Goal: Contribute content: Contribute content

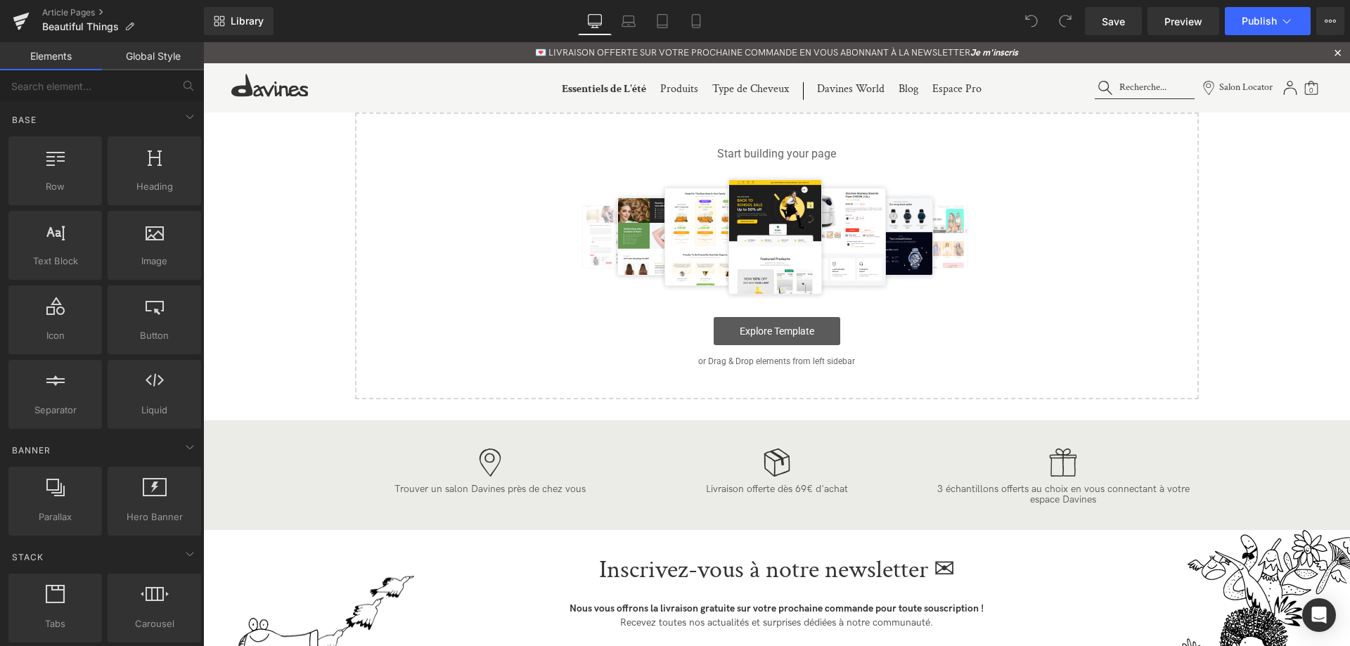
click at [805, 331] on link "Explore Template" at bounding box center [777, 331] width 127 height 28
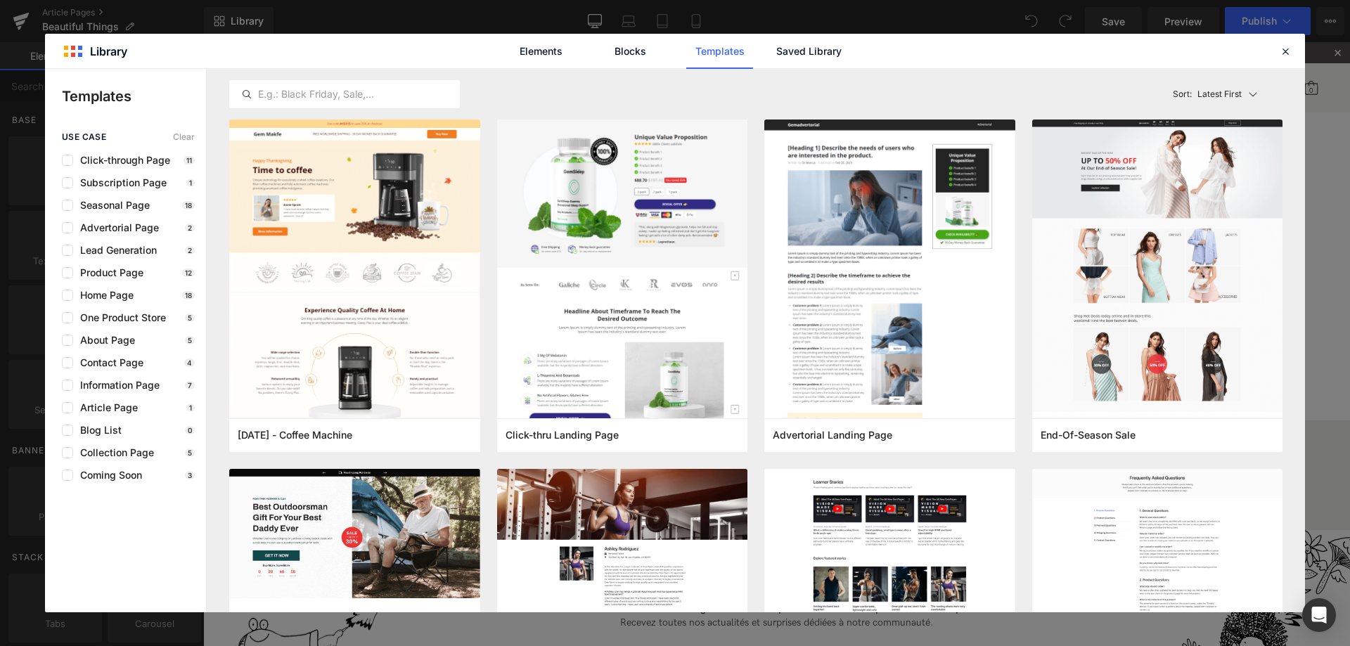
click at [1276, 59] on div "Elements Blocks Templates Saved Library" at bounding box center [675, 51] width 1260 height 34
click at [1285, 54] on icon at bounding box center [1285, 51] width 13 height 13
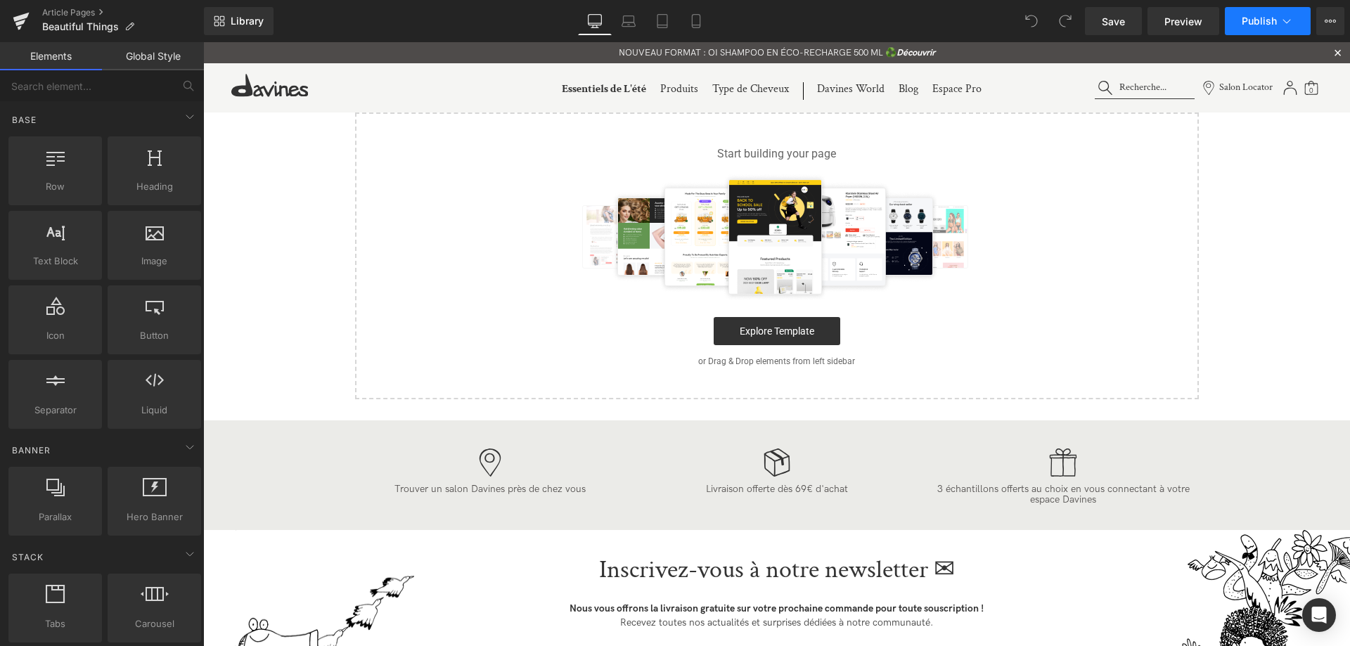
click at [1259, 32] on button "Publish" at bounding box center [1268, 21] width 86 height 28
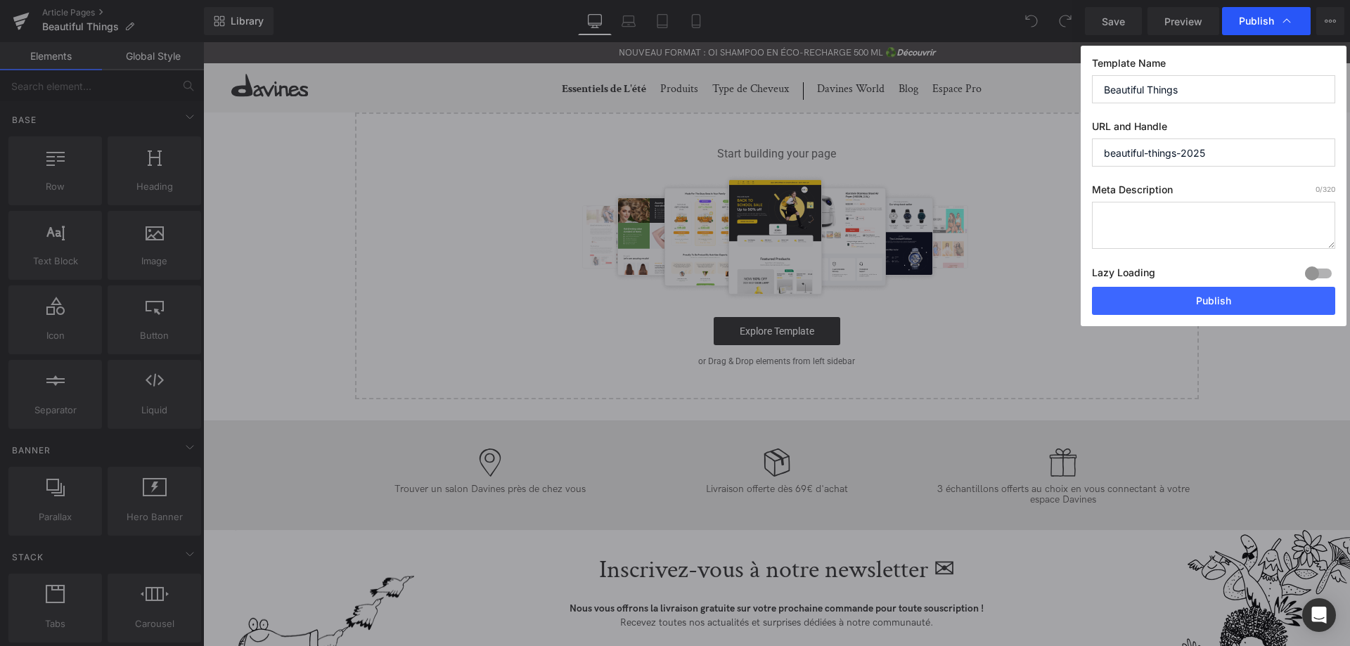
click at [1269, 27] on span "Publish" at bounding box center [1266, 21] width 55 height 14
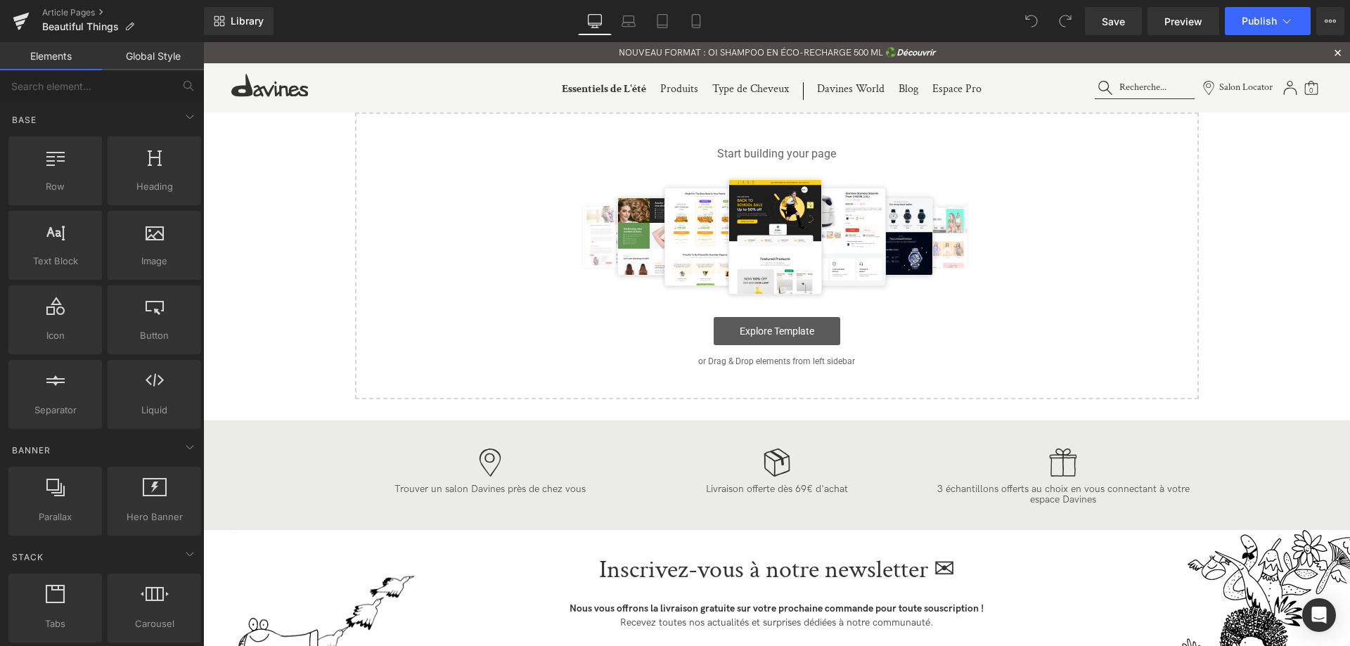
click at [781, 323] on link "Explore Template" at bounding box center [777, 331] width 127 height 28
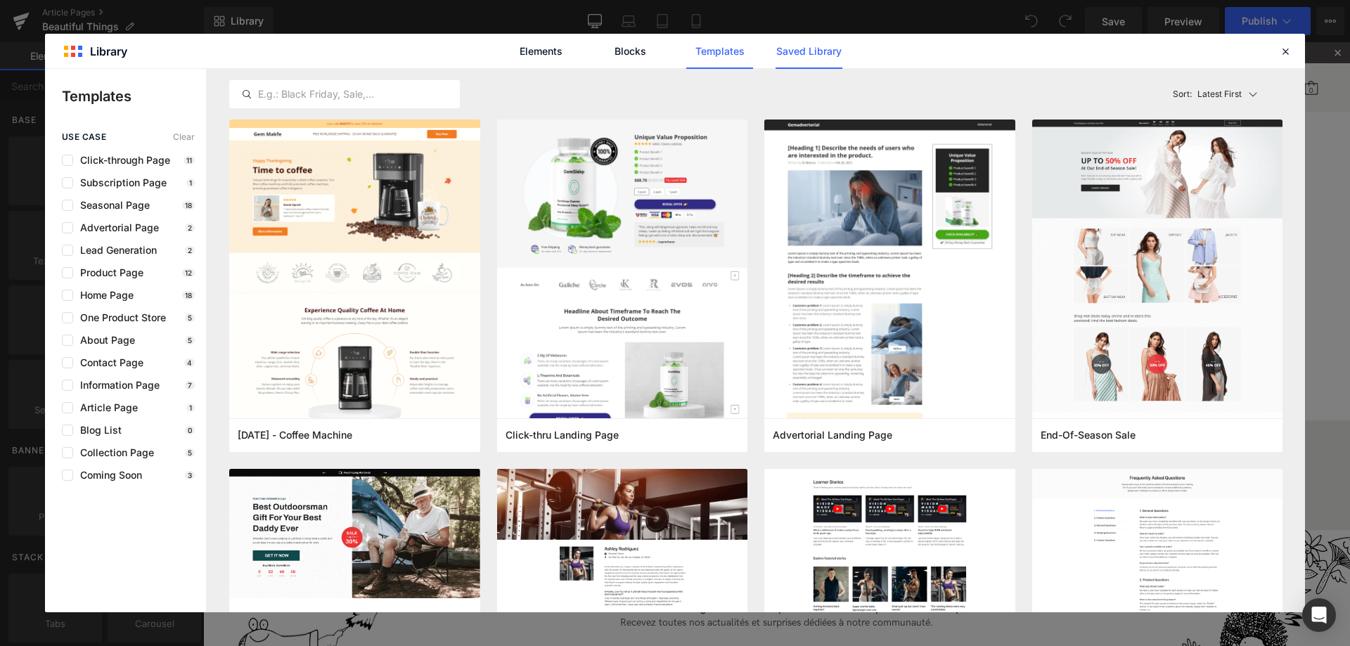
click at [802, 51] on link "Saved Library" at bounding box center [809, 51] width 67 height 35
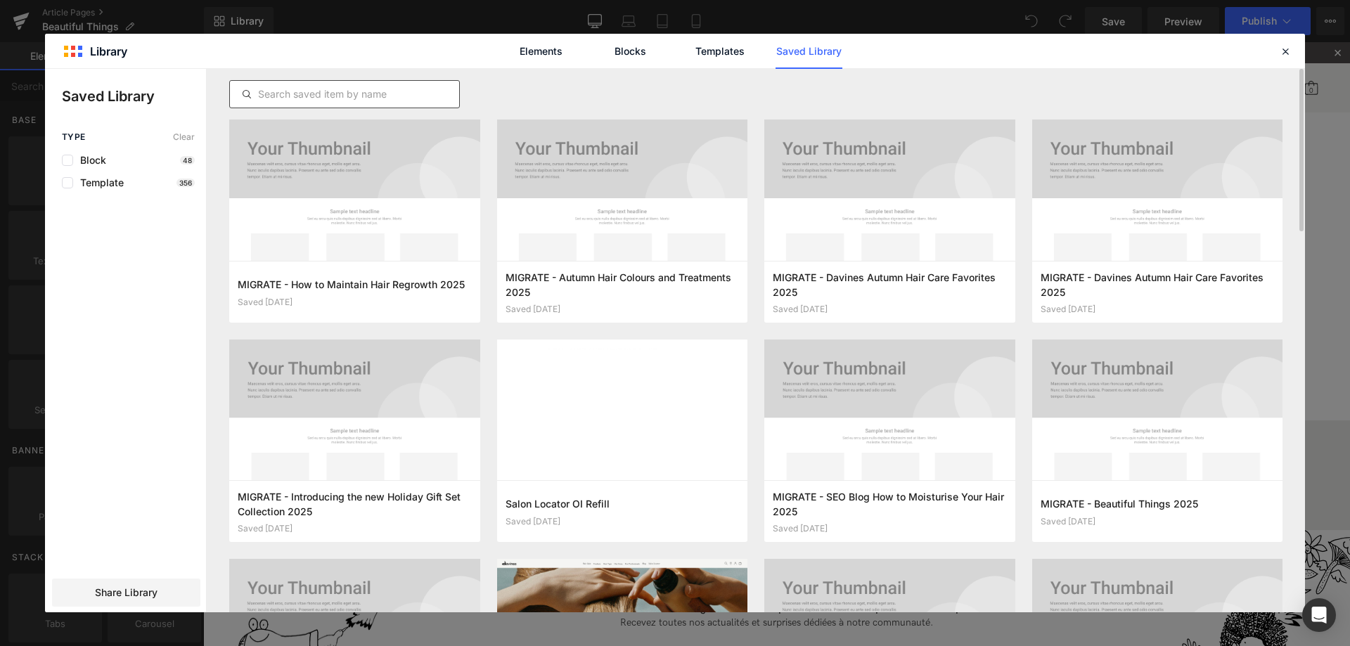
click at [352, 94] on input "text" at bounding box center [344, 94] width 229 height 17
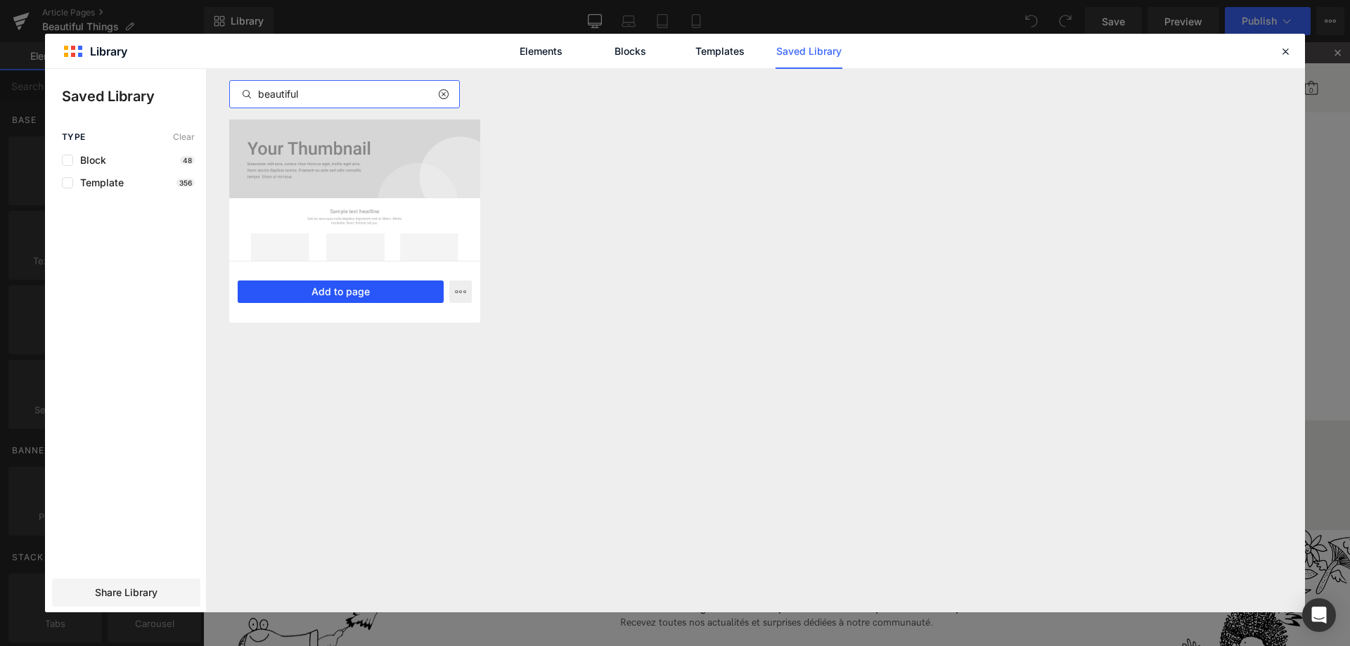
type input "beautiful"
click at [357, 295] on button "Add to page" at bounding box center [341, 292] width 206 height 23
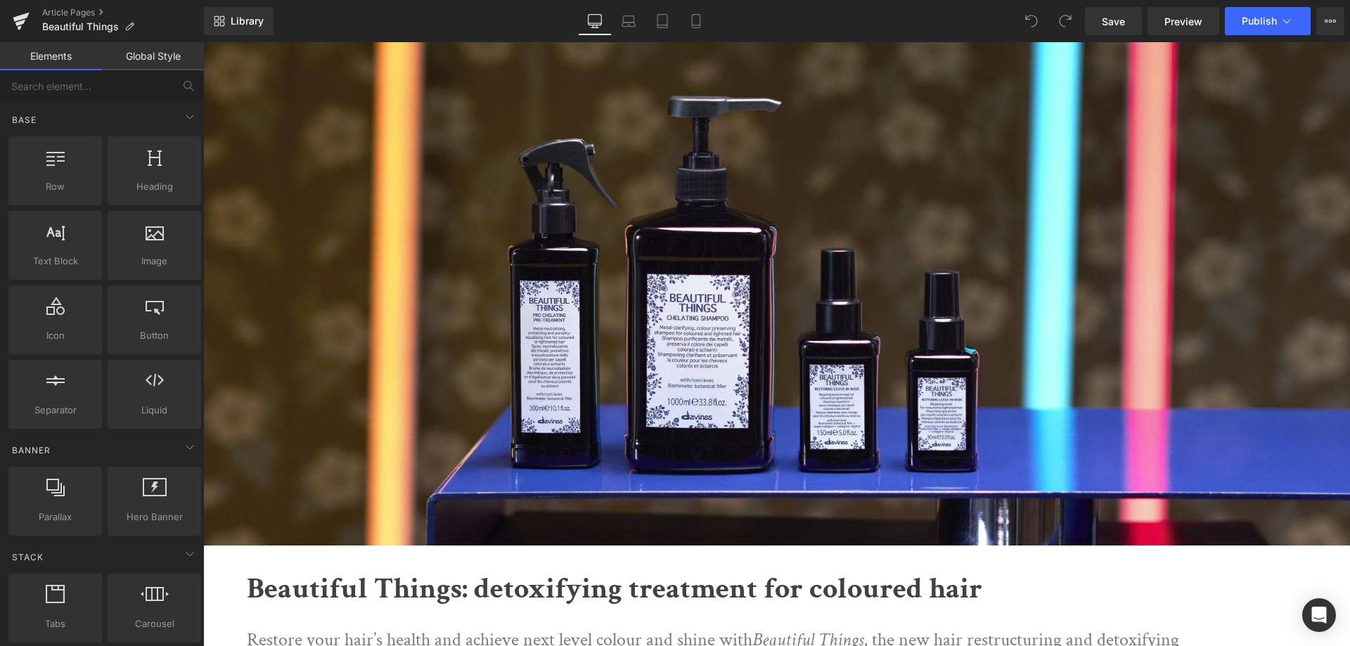
scroll to position [359, 0]
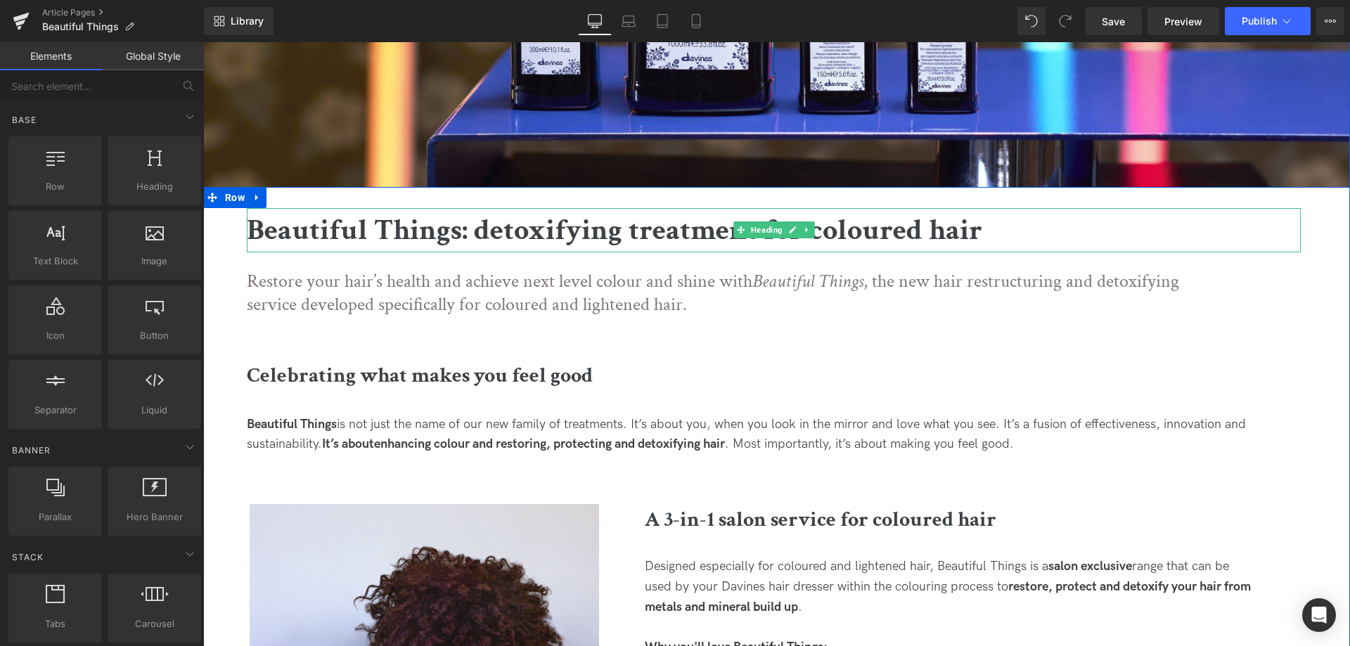
click at [398, 230] on b "Beautiful Things: detoxifying treatment for coloured hair" at bounding box center [615, 230] width 736 height 39
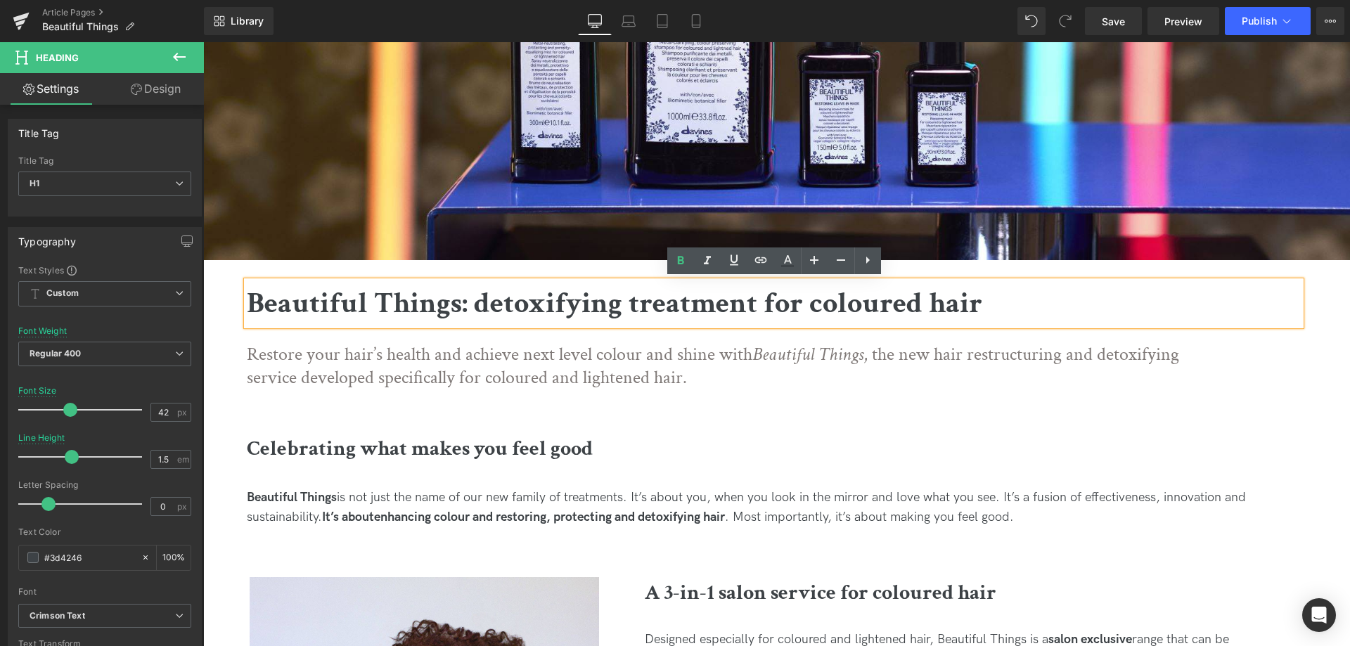
scroll to position [287, 0]
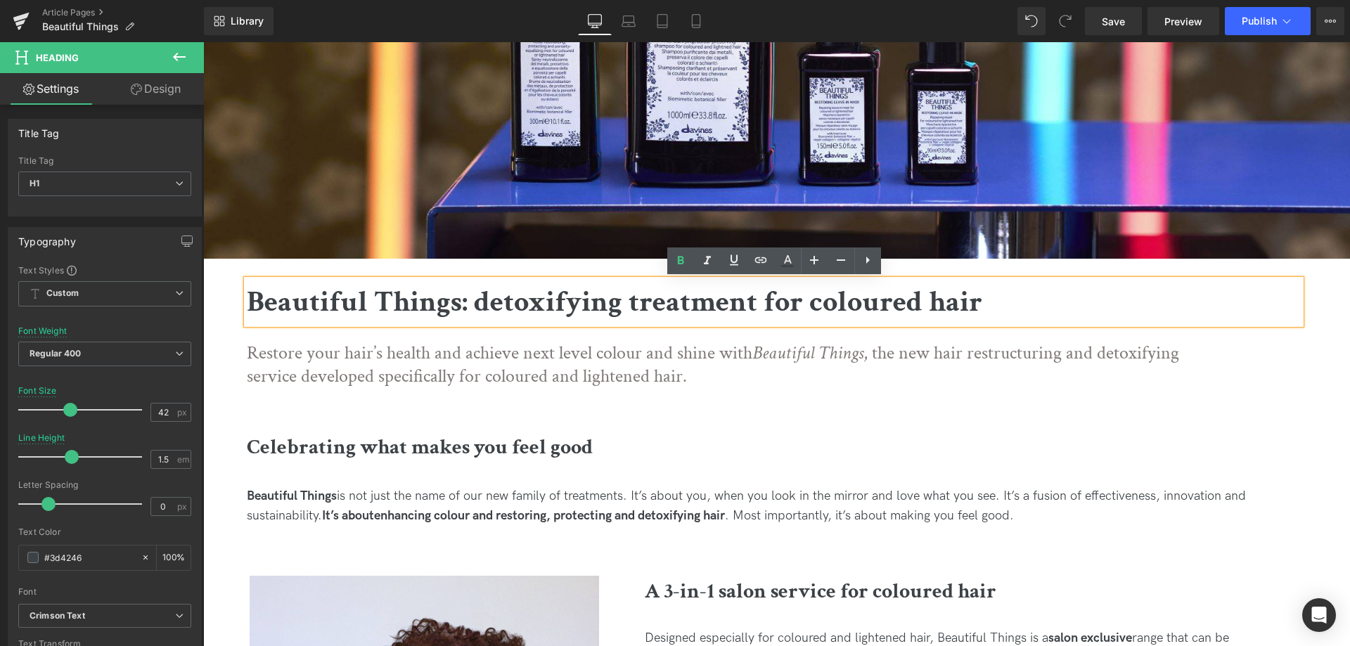
click at [528, 287] on b "Beautiful Things: detoxifying treatment for coloured hair" at bounding box center [615, 302] width 736 height 39
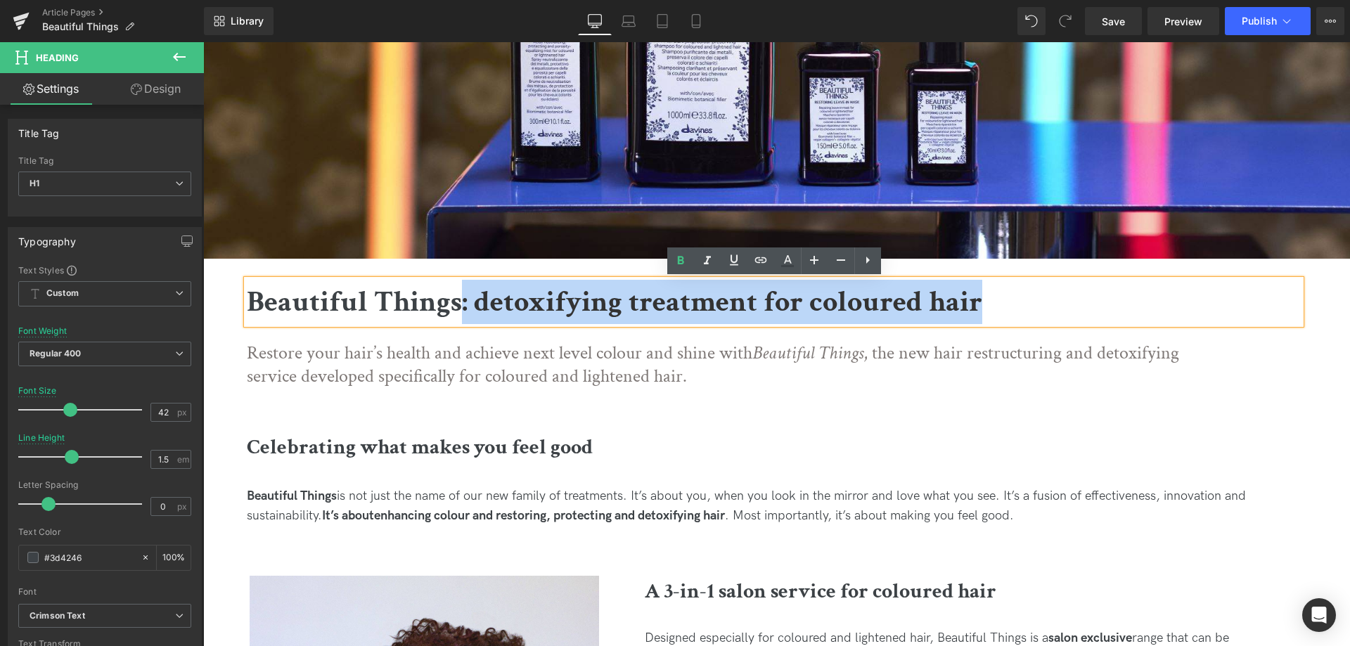
drag, startPoint x: 979, startPoint y: 296, endPoint x: 461, endPoint y: 286, distance: 518.4
click at [461, 286] on b "Beautiful Things: detoxifying treatment for coloured hair" at bounding box center [615, 302] width 736 height 39
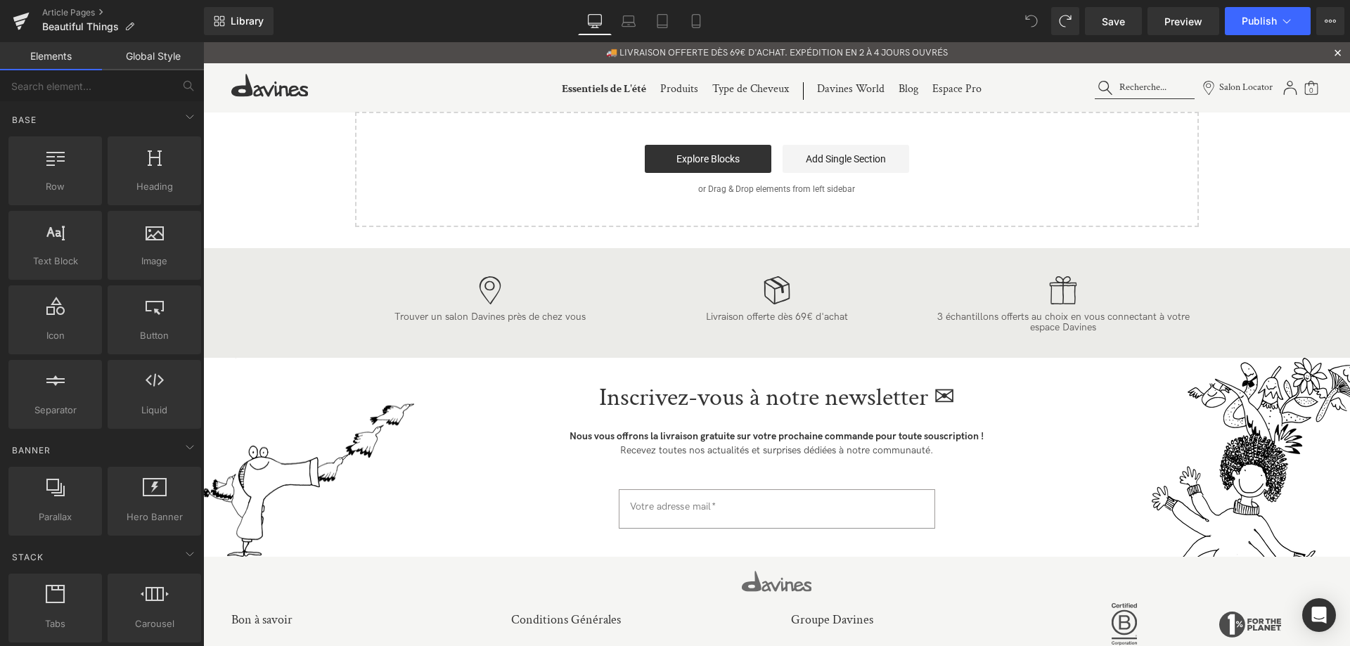
scroll to position [0, 0]
click at [706, 160] on link "Explore Blocks" at bounding box center [708, 160] width 127 height 28
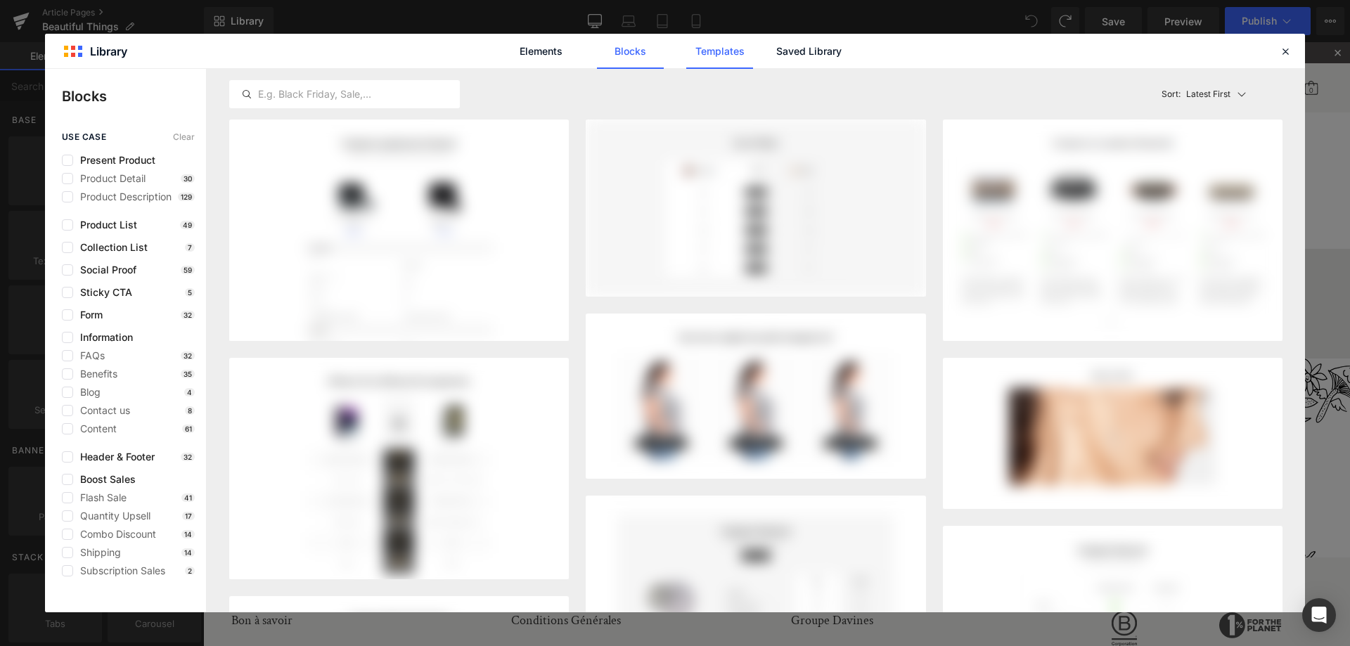
click at [739, 51] on link "Templates" at bounding box center [719, 51] width 67 height 35
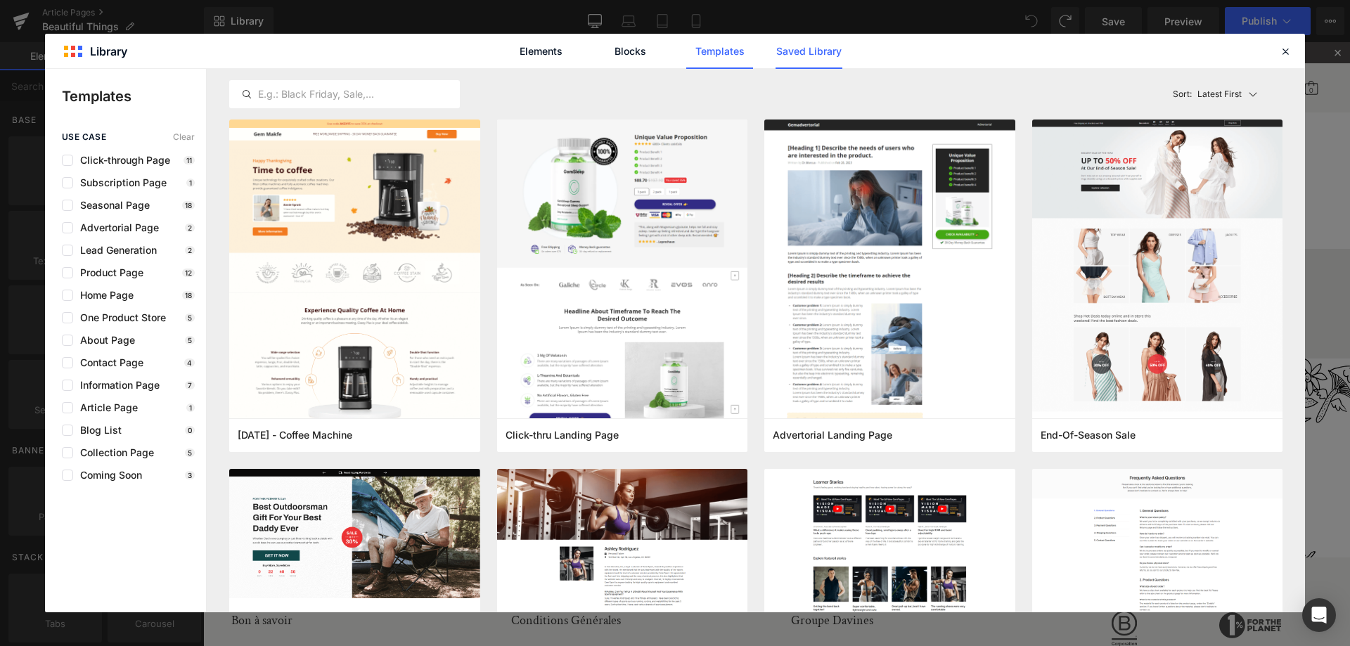
click at [802, 57] on link "Saved Library" at bounding box center [809, 51] width 67 height 35
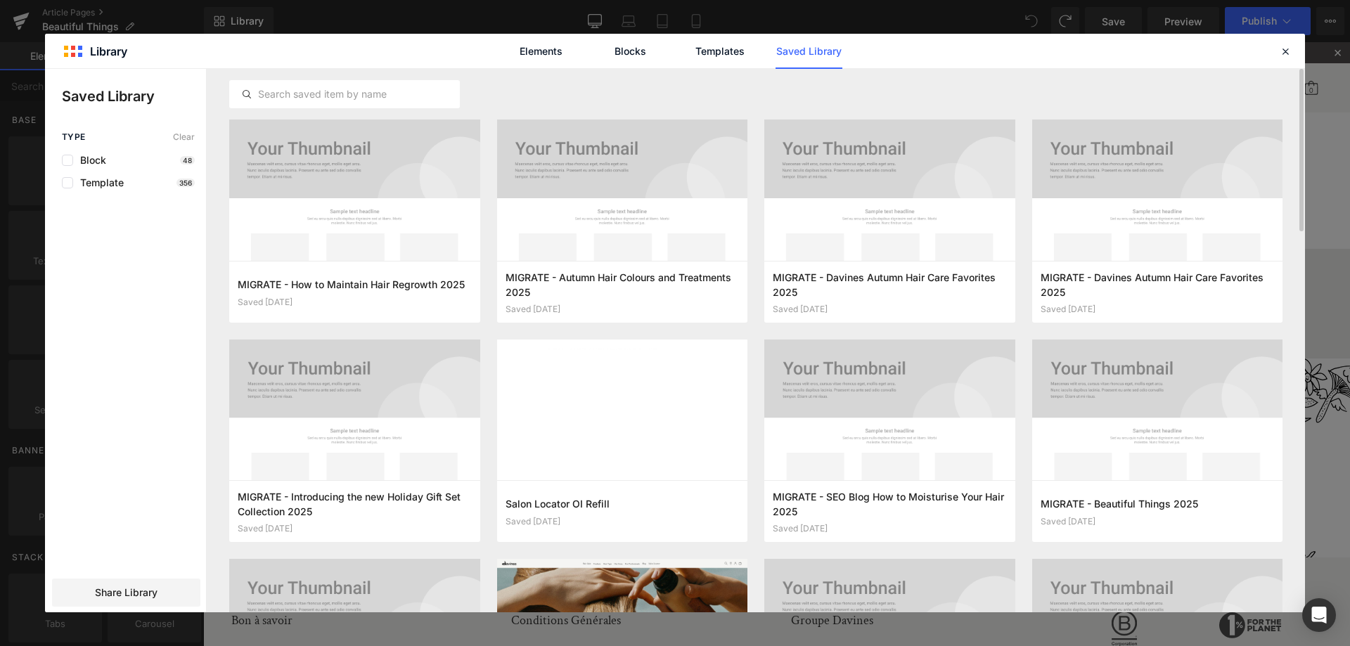
click at [1285, 41] on div "Elements Blocks Templates Saved Library" at bounding box center [675, 51] width 1260 height 34
click at [1287, 56] on icon at bounding box center [1285, 51] width 13 height 13
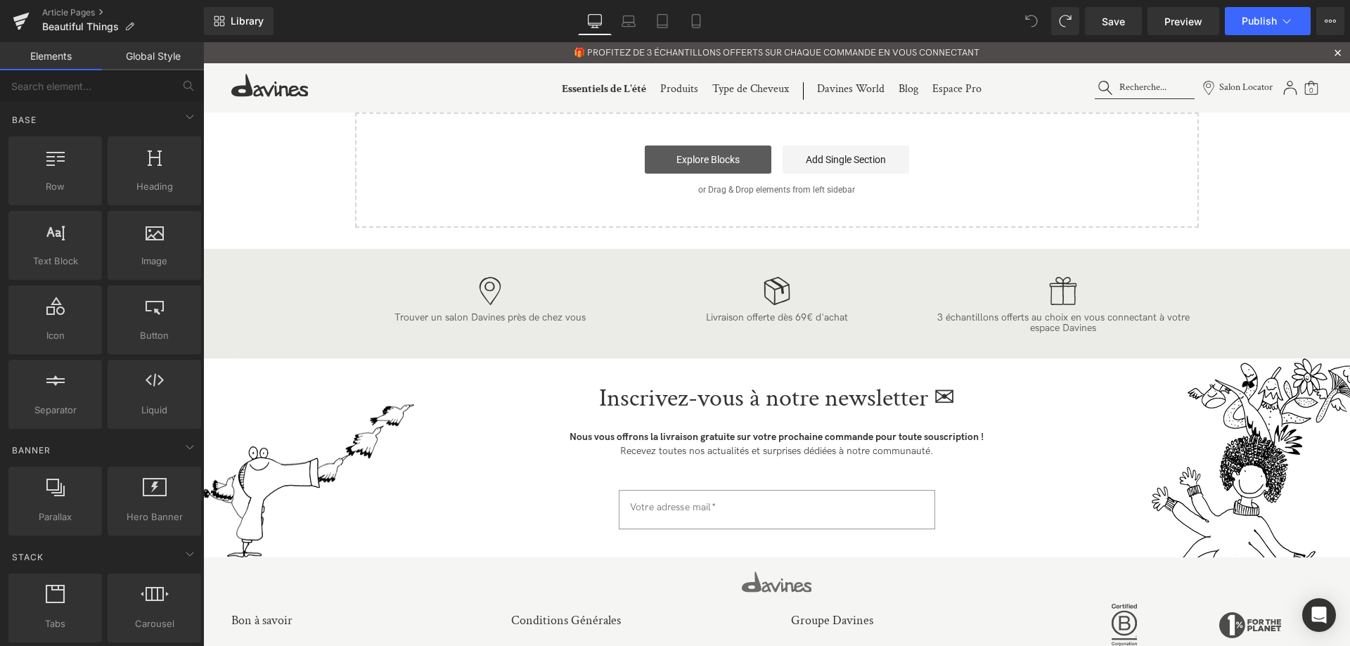
click at [719, 171] on link "Explore Blocks" at bounding box center [708, 160] width 127 height 28
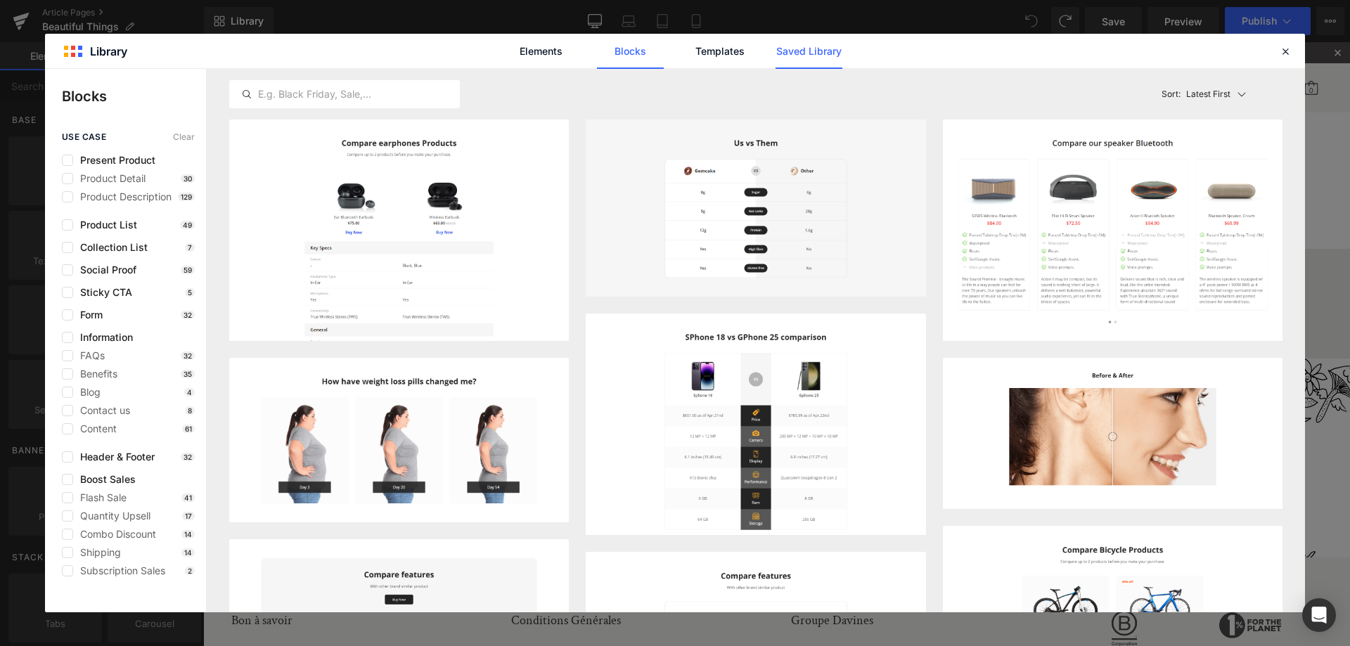
click at [821, 41] on link "Saved Library" at bounding box center [809, 51] width 67 height 35
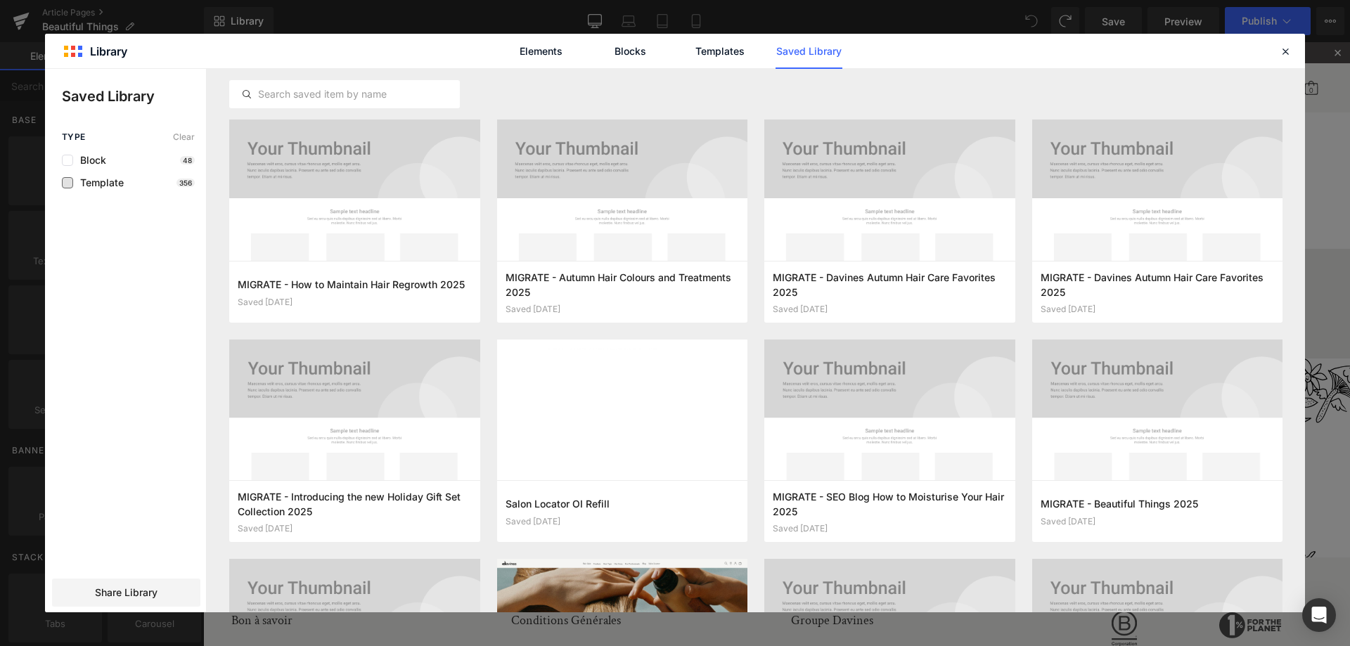
click at [101, 186] on span "Template" at bounding box center [98, 182] width 51 height 11
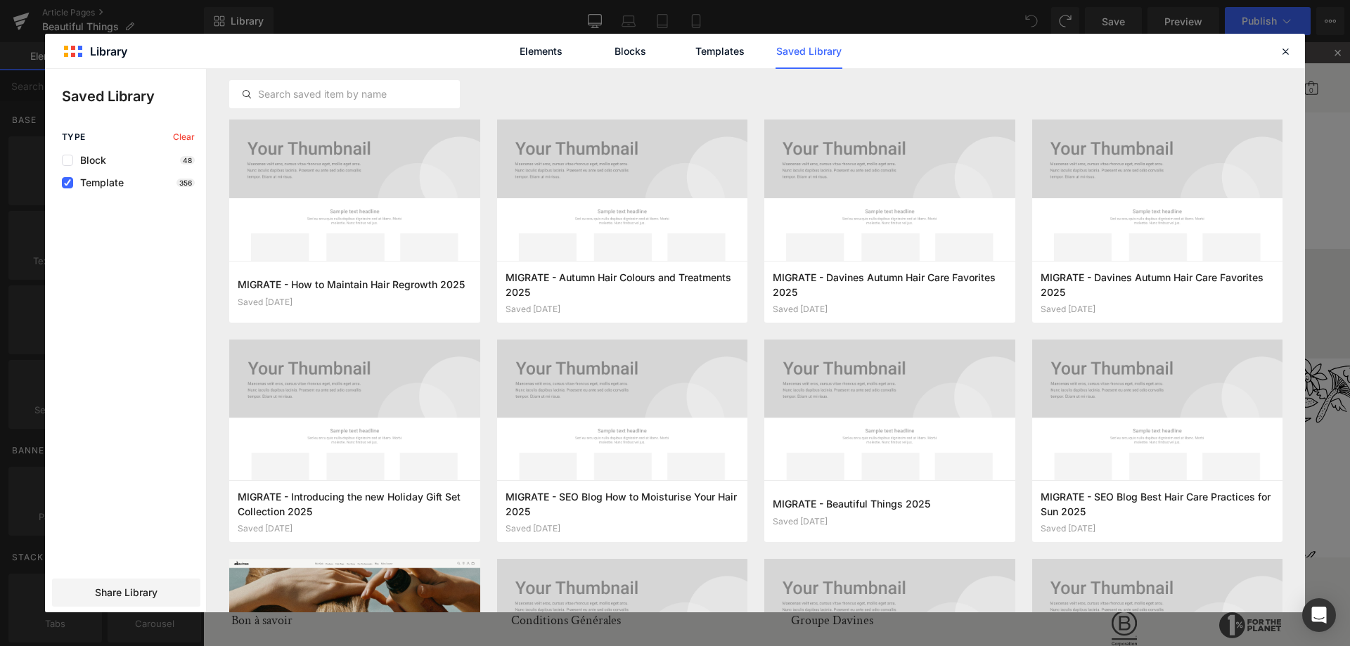
click at [108, 183] on span "Template" at bounding box center [98, 182] width 51 height 11
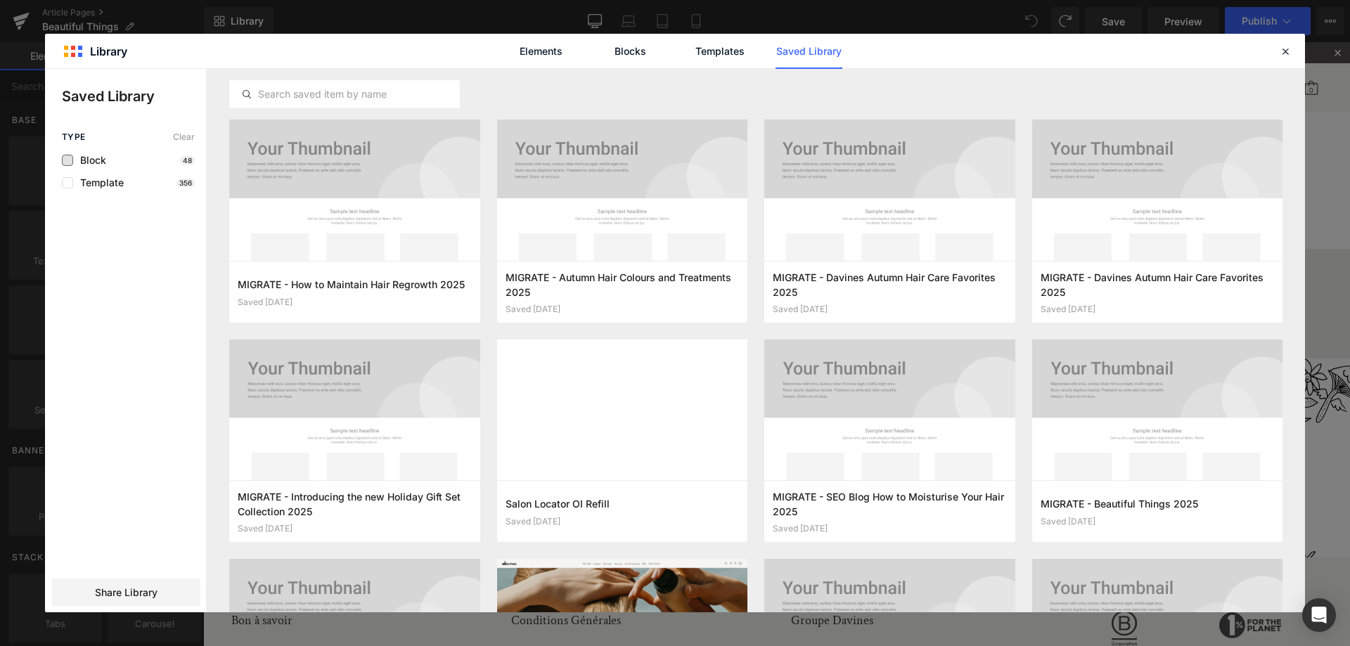
click at [93, 156] on span "Block" at bounding box center [89, 160] width 33 height 11
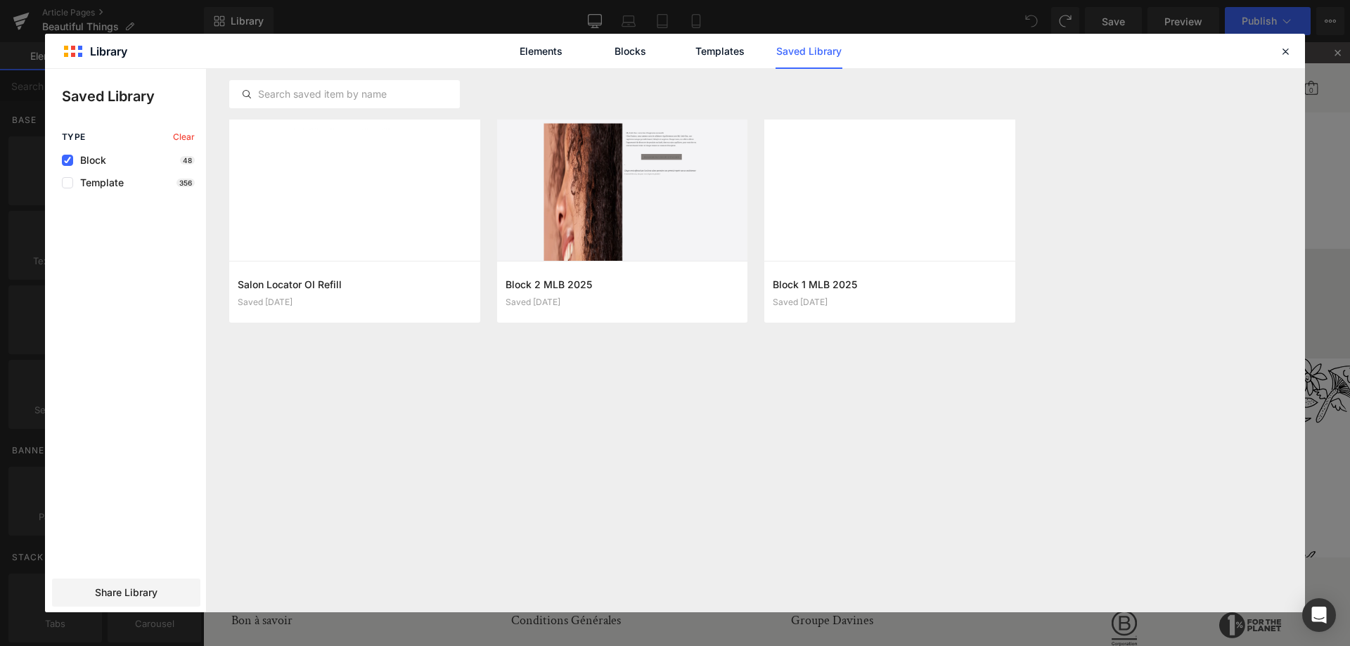
click at [93, 158] on span "Block" at bounding box center [89, 160] width 33 height 11
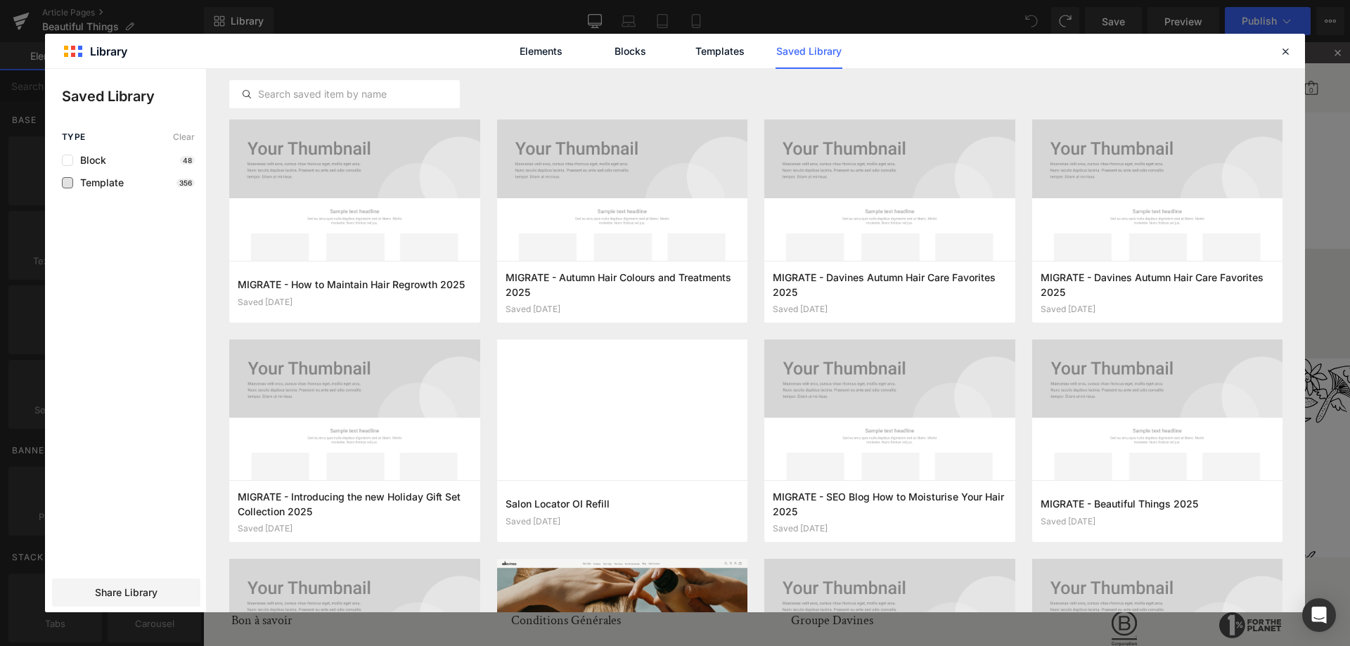
click at [98, 181] on span "Template" at bounding box center [98, 182] width 51 height 11
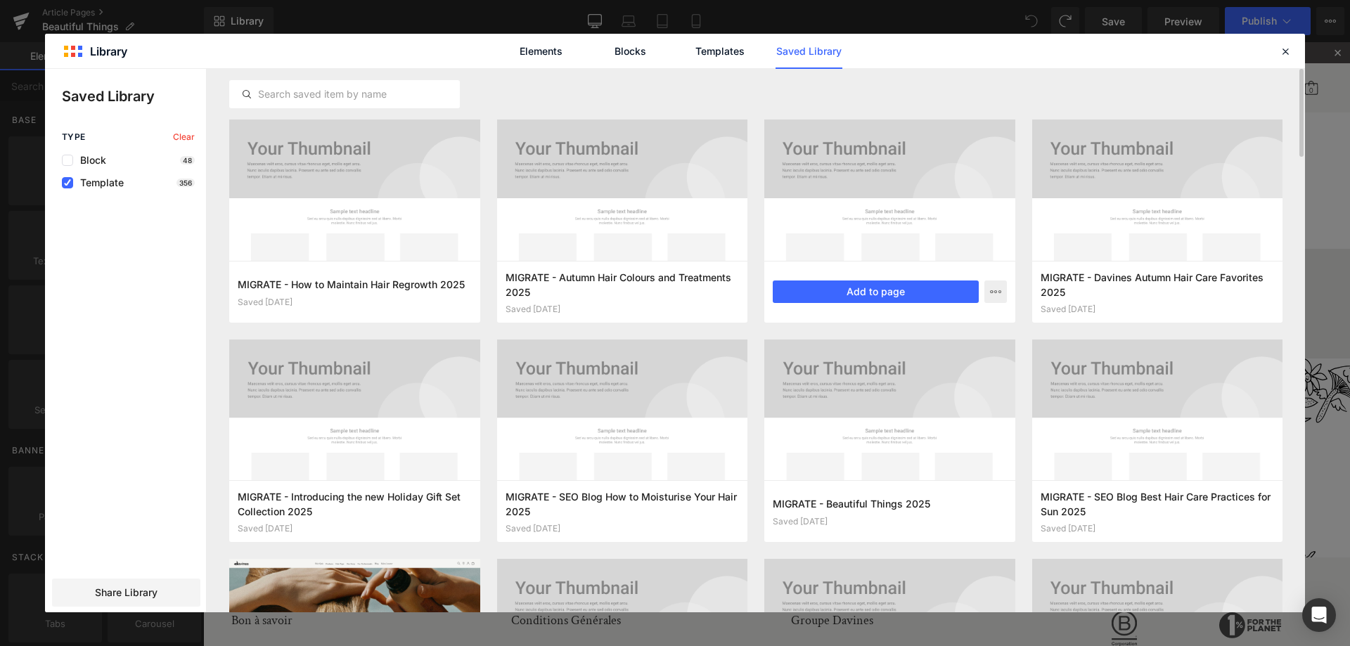
scroll to position [36, 0]
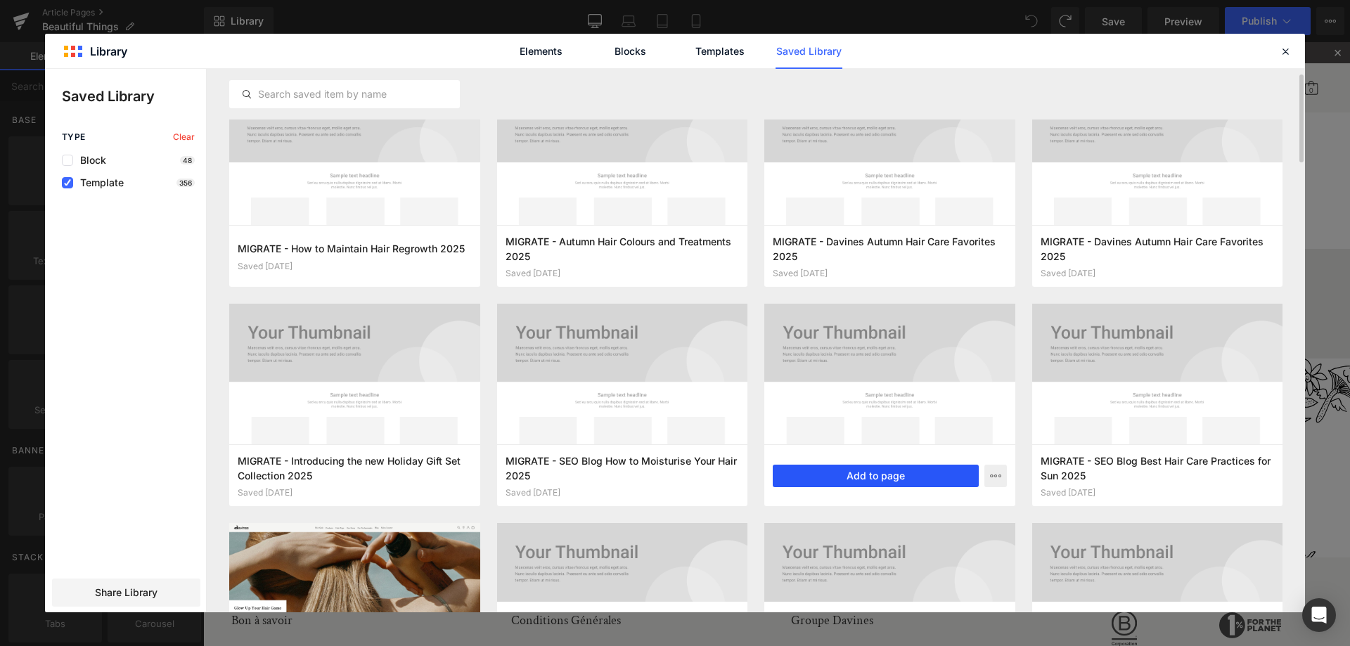
click at [908, 470] on button "Add to page" at bounding box center [876, 476] width 206 height 23
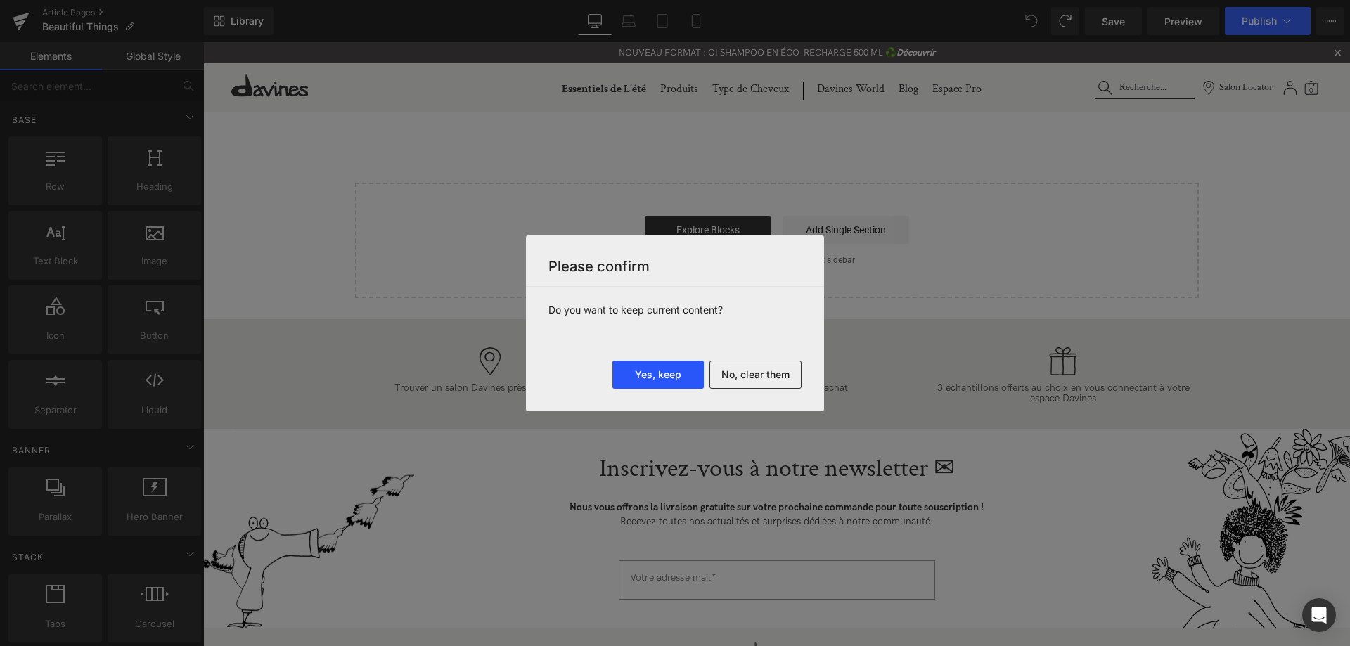
click at [659, 380] on button "Yes, keep" at bounding box center [657, 375] width 91 height 28
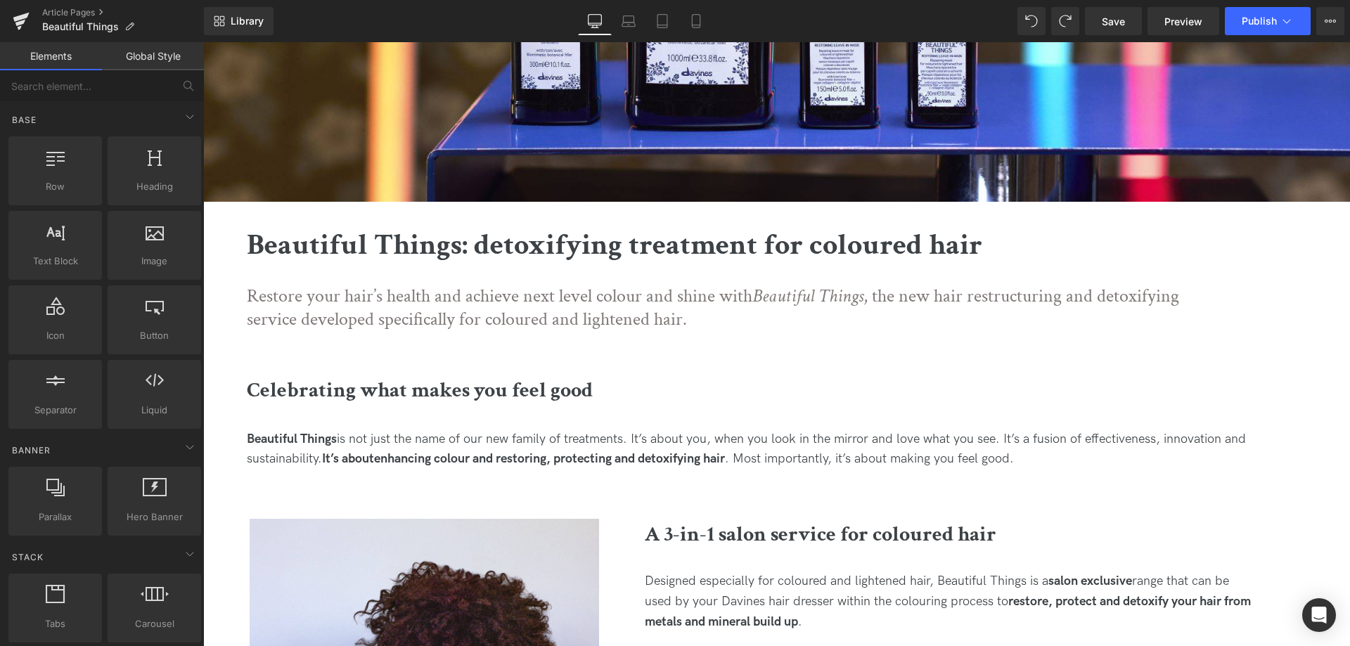
scroll to position [359, 0]
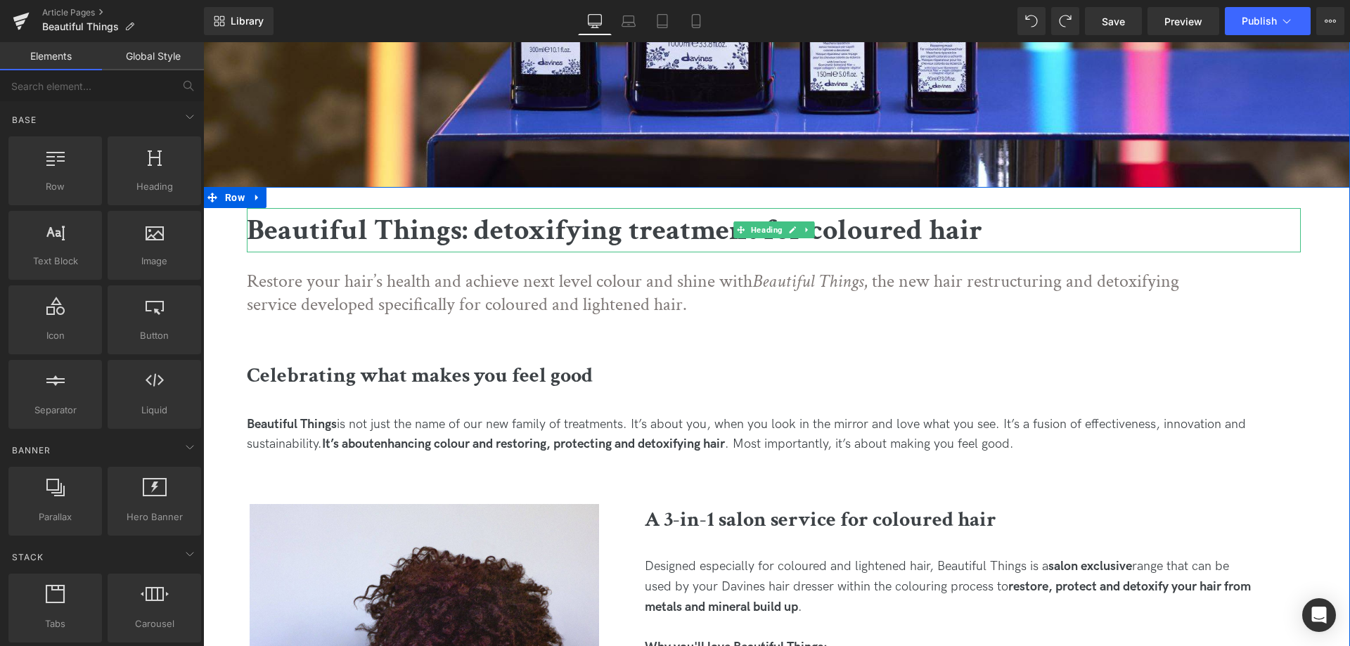
click at [605, 231] on b "Beautiful Things: detoxifying treatment for coloured hair" at bounding box center [615, 230] width 736 height 39
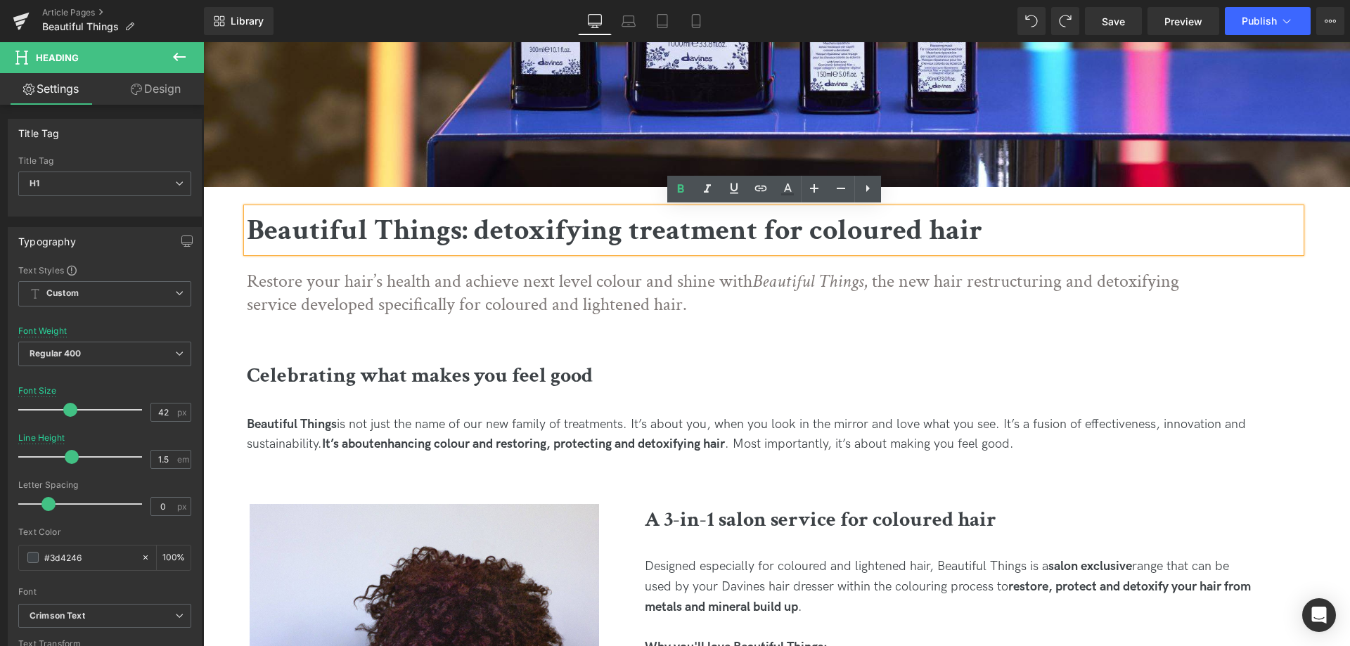
click at [419, 236] on b "Beautiful Things: detoxifying treatment for coloured hair" at bounding box center [615, 230] width 736 height 39
click at [991, 227] on h1 "Beautiful Things: detoxifying treatment for coloured hair" at bounding box center [774, 230] width 1054 height 44
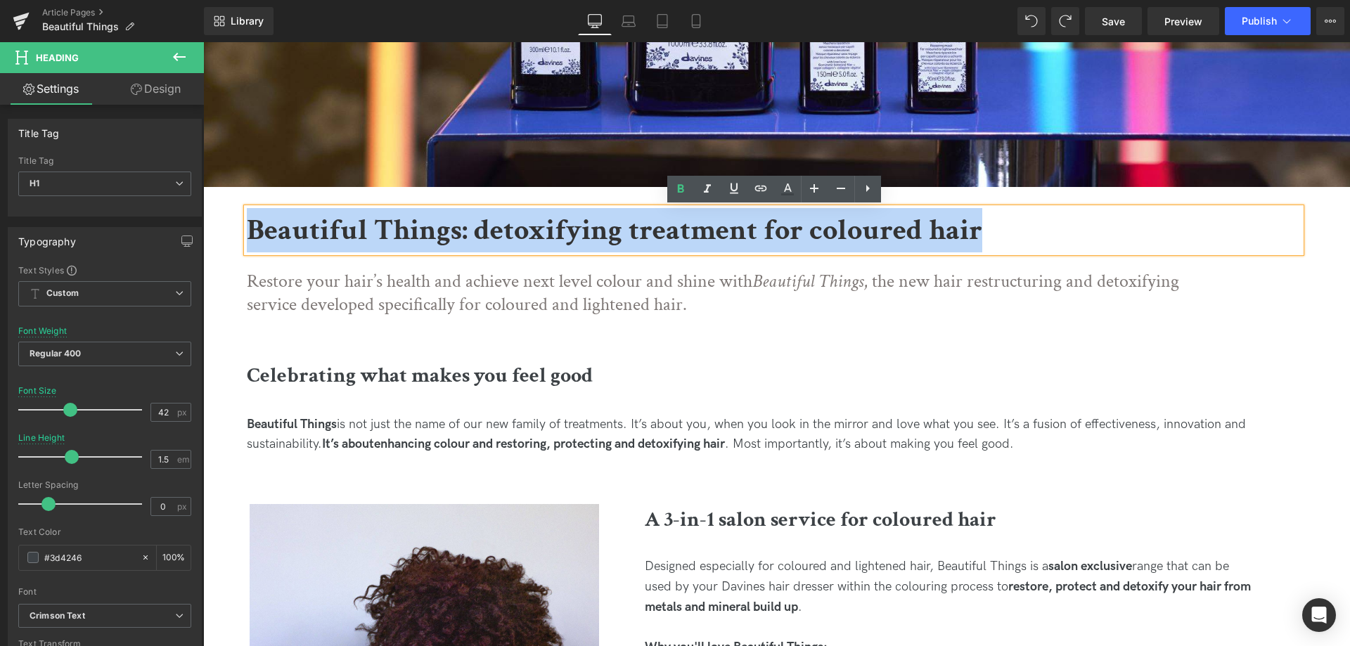
drag, startPoint x: 1025, startPoint y: 238, endPoint x: 248, endPoint y: 219, distance: 777.3
click at [248, 219] on h1 "Beautiful Things: detoxifying treatment for coloured hair" at bounding box center [774, 230] width 1054 height 44
paste div
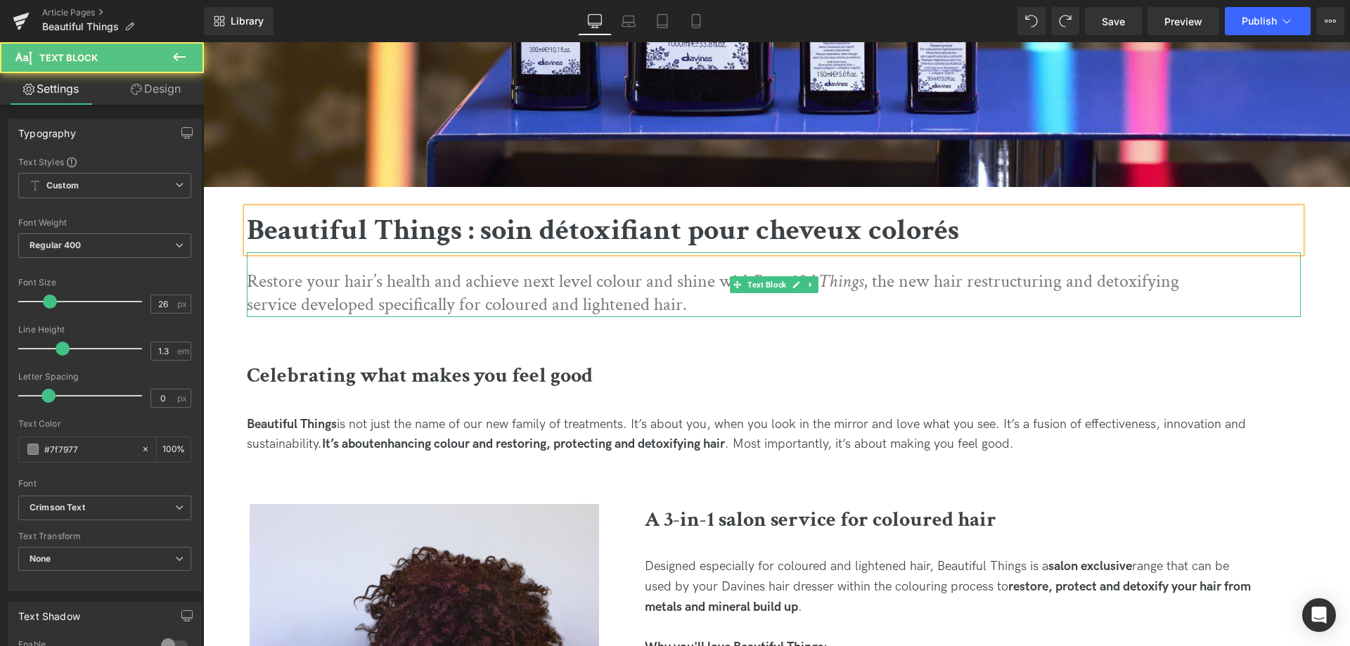
click at [468, 305] on p "Restore your hair’s health and achieve next level colour and shine with Beautif…" at bounding box center [739, 294] width 984 height 48
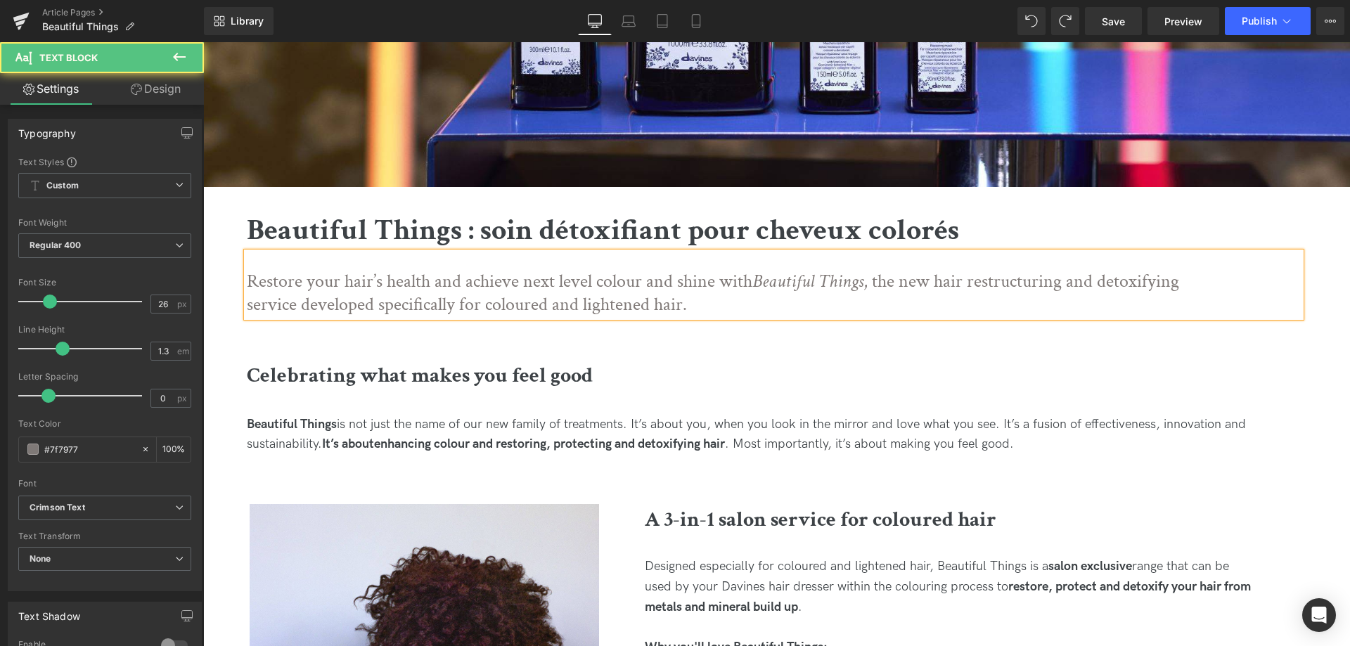
click at [614, 309] on p "Restore your hair’s health and achieve next level colour and shine with Beautif…" at bounding box center [739, 294] width 984 height 48
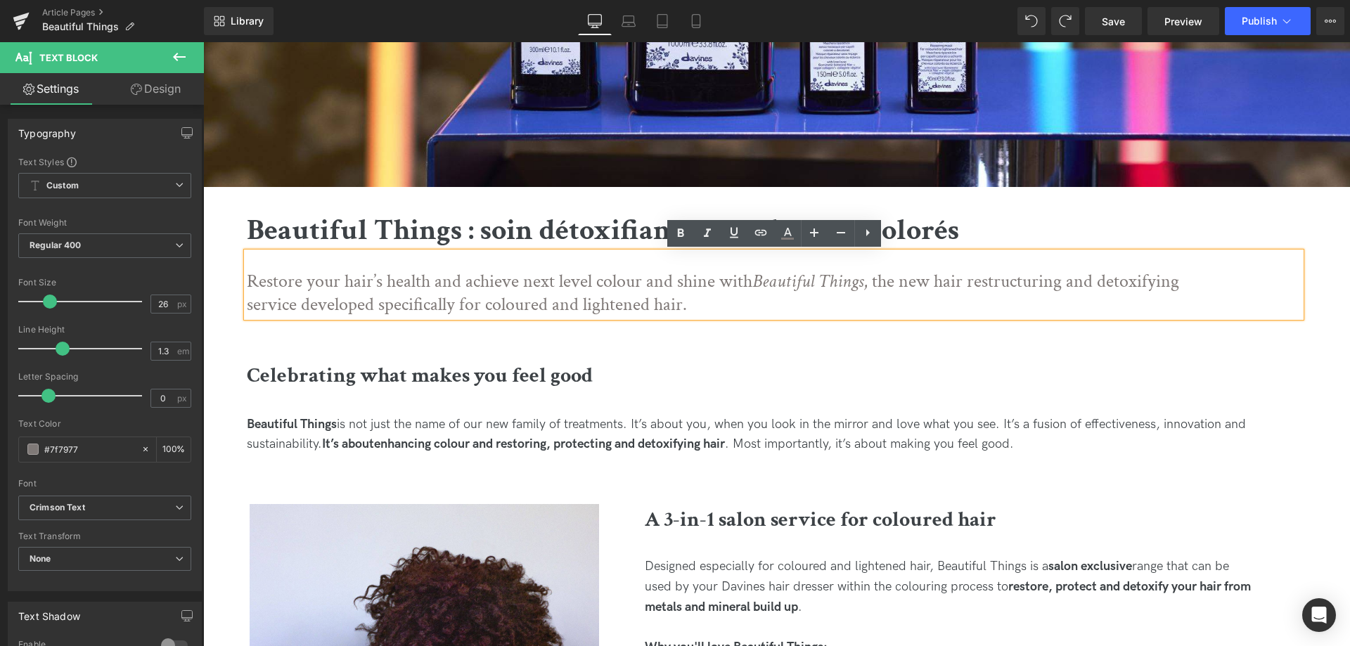
drag, startPoint x: 700, startPoint y: 302, endPoint x: 65, endPoint y: 248, distance: 637.9
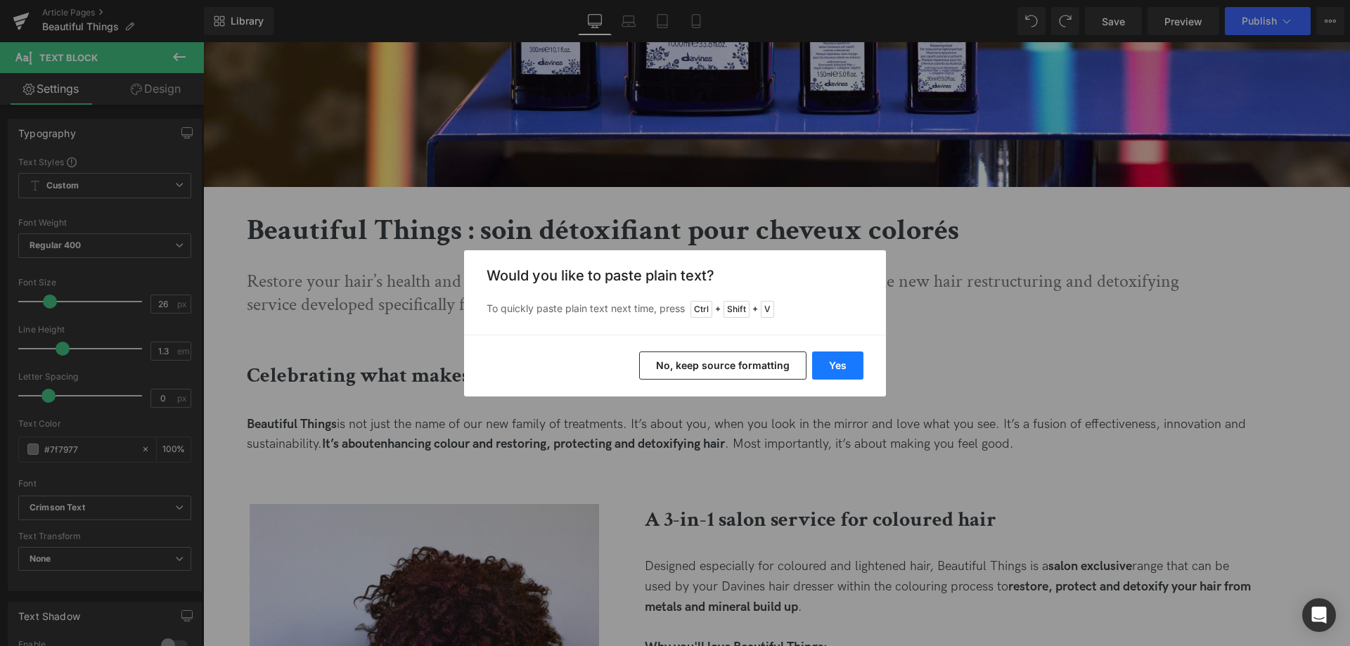
click at [842, 361] on button "Yes" at bounding box center [837, 366] width 51 height 28
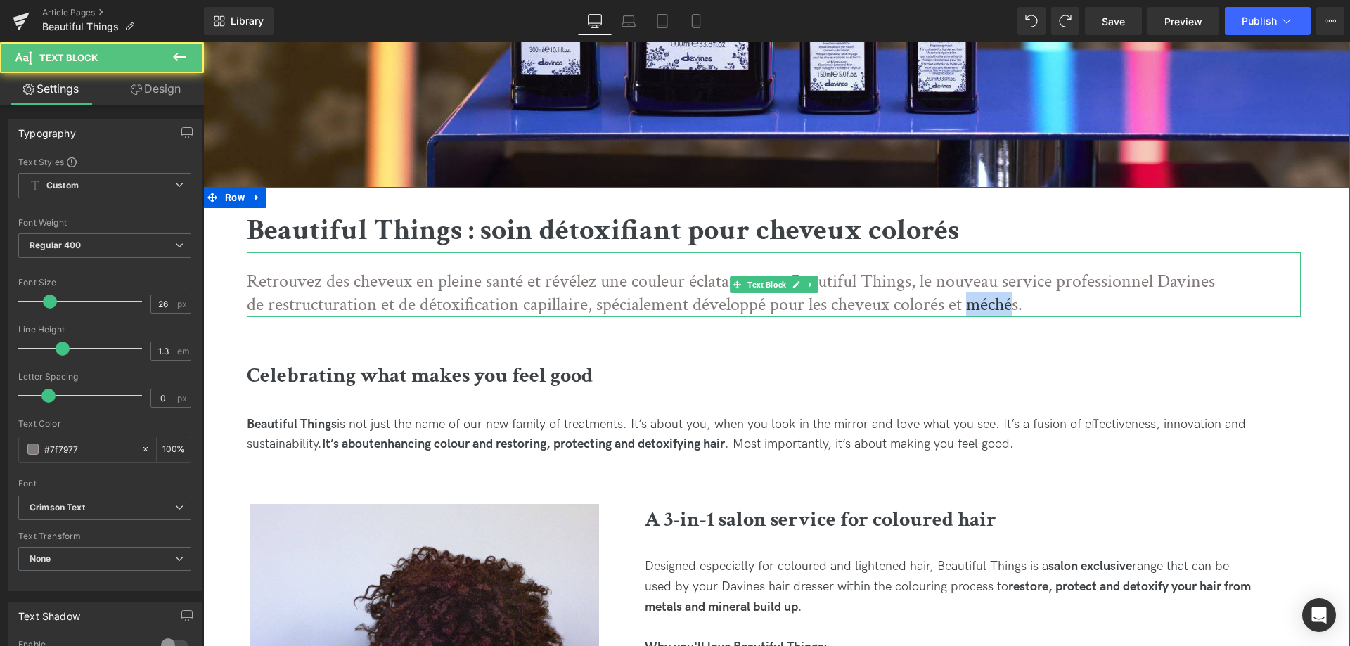
drag, startPoint x: 988, startPoint y: 302, endPoint x: 942, endPoint y: 307, distance: 46.1
click at [942, 307] on p "Retrouvez des cheveux en pleine santé et révélez une couleur éclatante avec Bea…" at bounding box center [739, 294] width 984 height 48
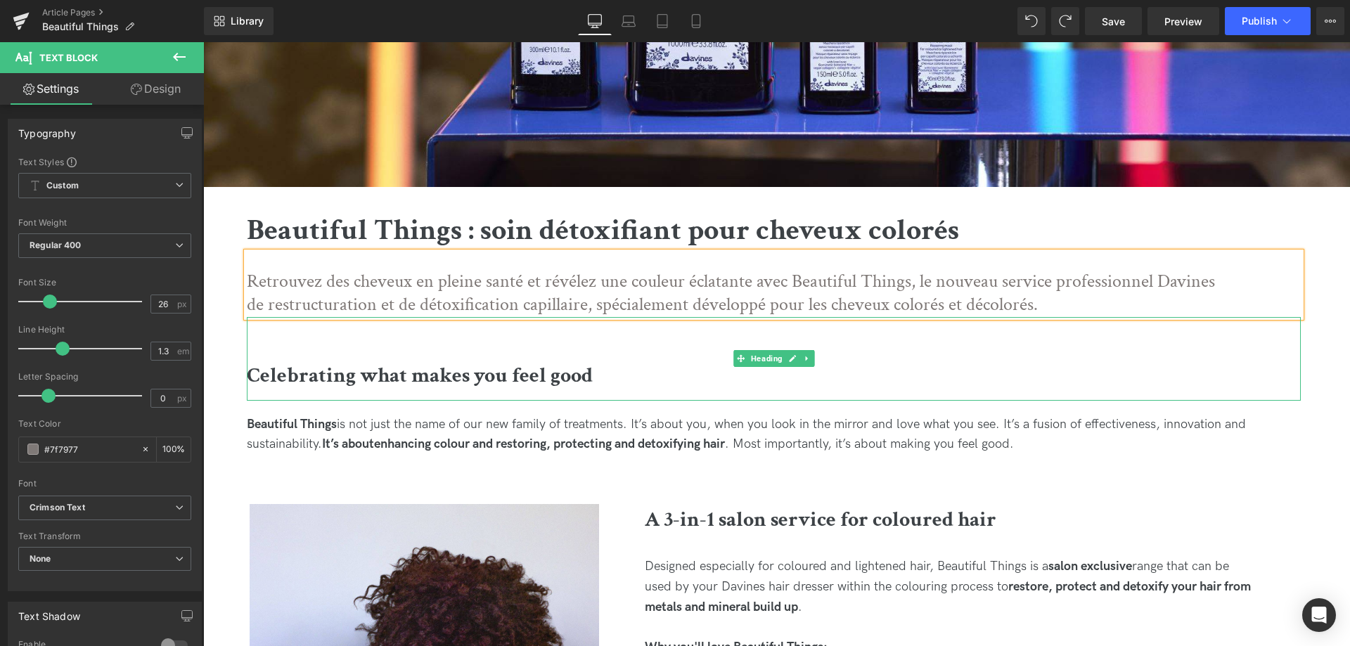
click at [473, 368] on b "Celebrating what makes you feel good" at bounding box center [420, 375] width 346 height 27
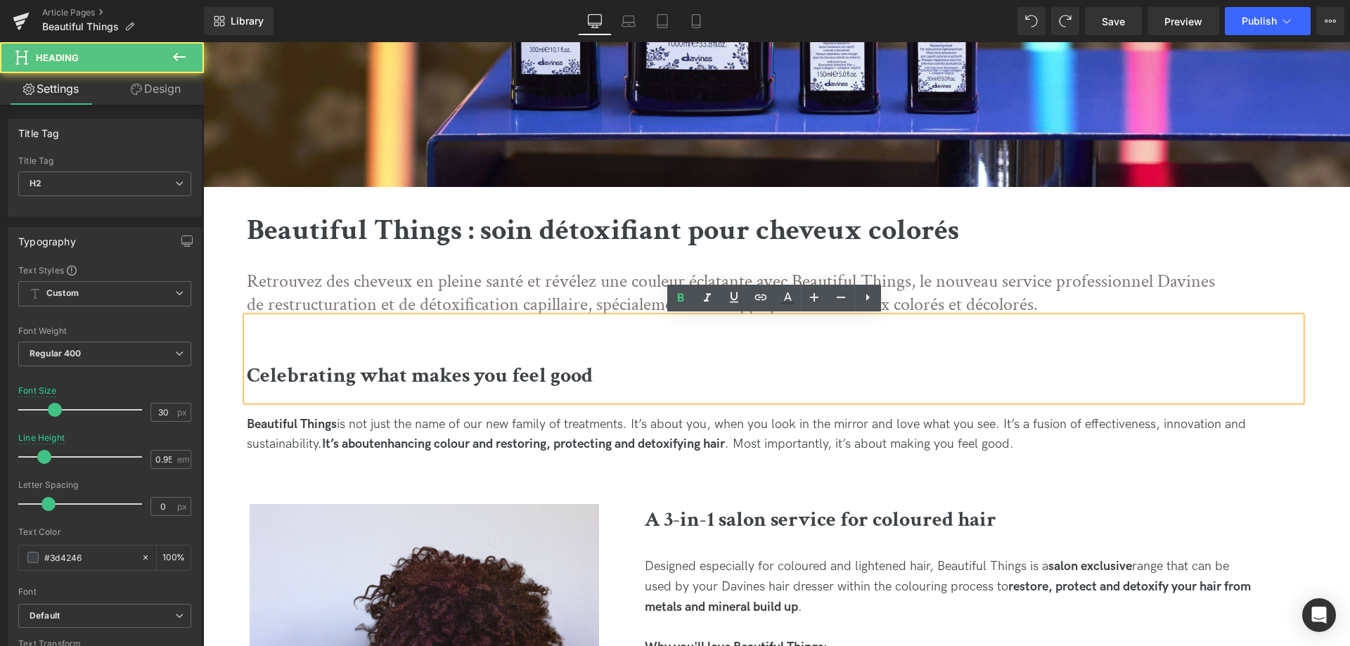
click at [576, 373] on b "Celebrating what makes you feel good" at bounding box center [420, 375] width 346 height 27
click at [612, 373] on h2 "Celebrating what makes you feel good" at bounding box center [774, 376] width 1054 height 20
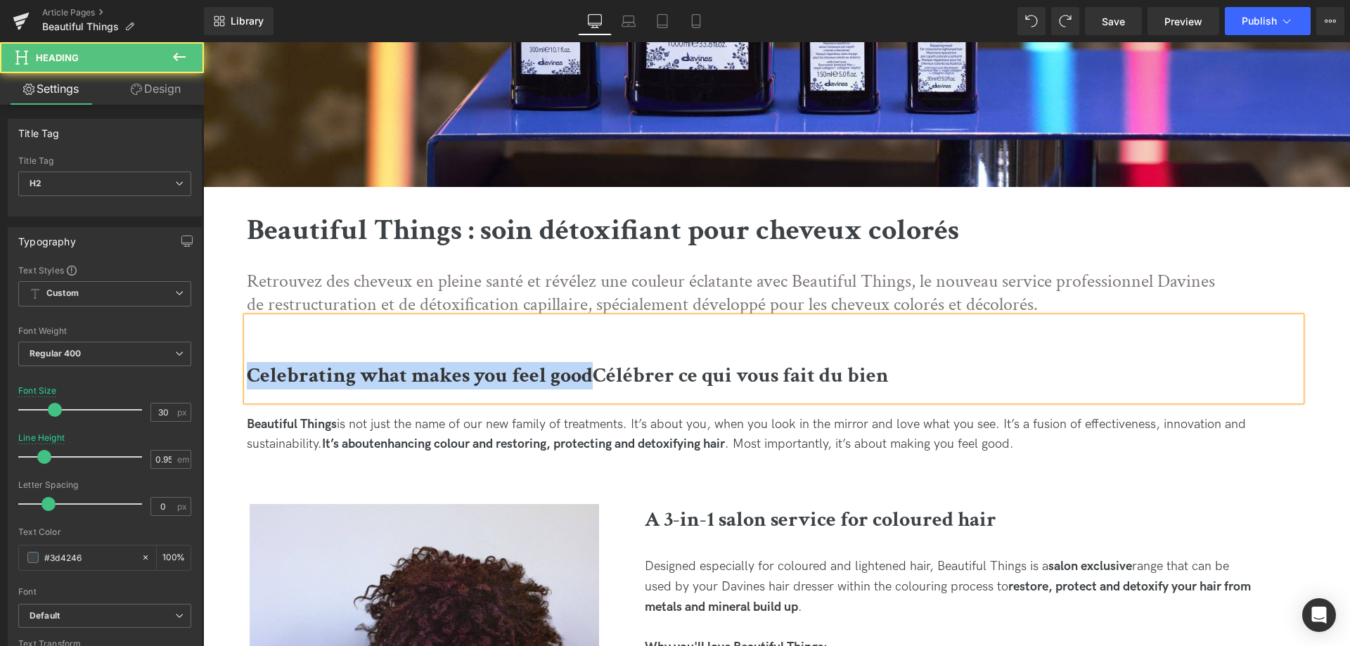
drag, startPoint x: 591, startPoint y: 380, endPoint x: 160, endPoint y: 374, distance: 430.4
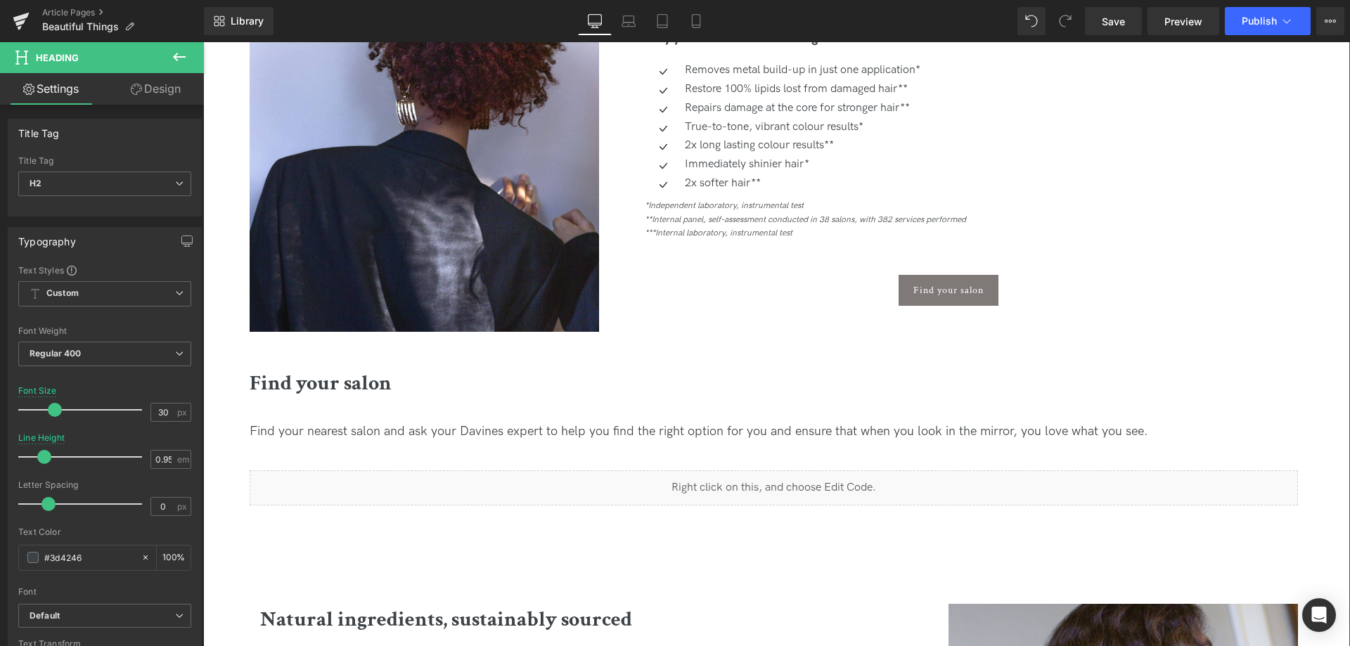
scroll to position [646, 0]
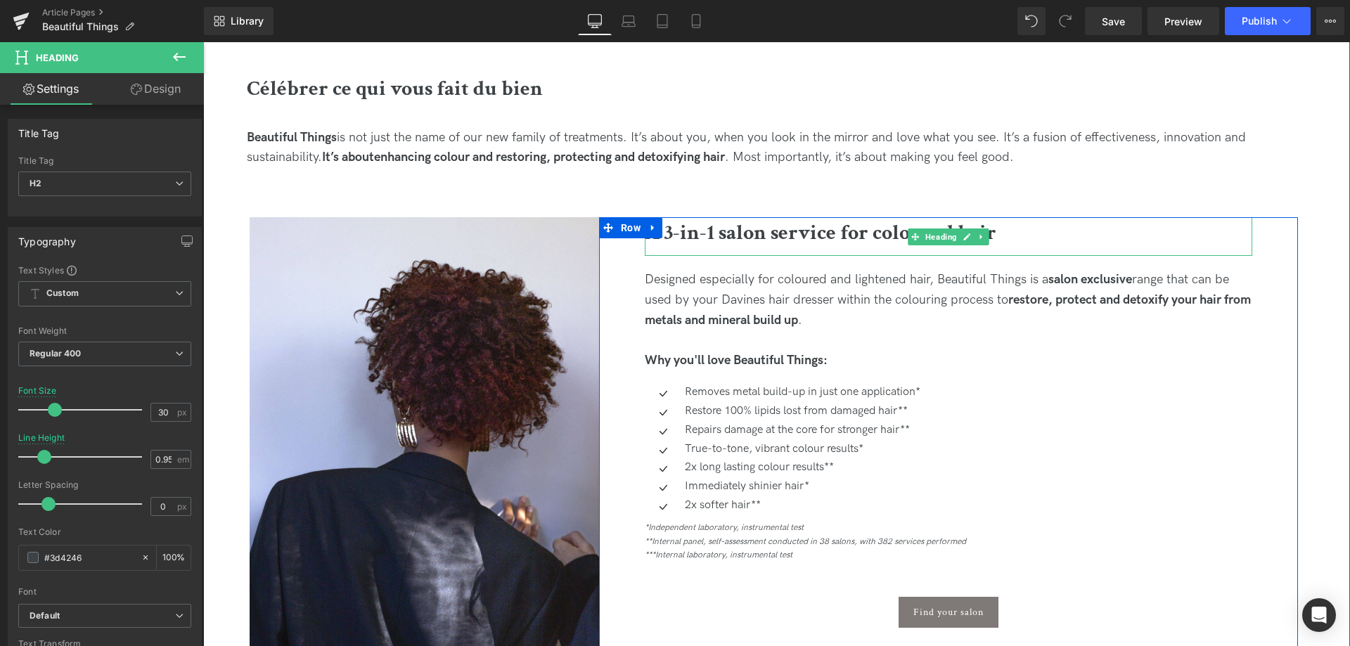
click at [745, 233] on b "A 3-in-1 salon service for coloured hair" at bounding box center [821, 232] width 352 height 27
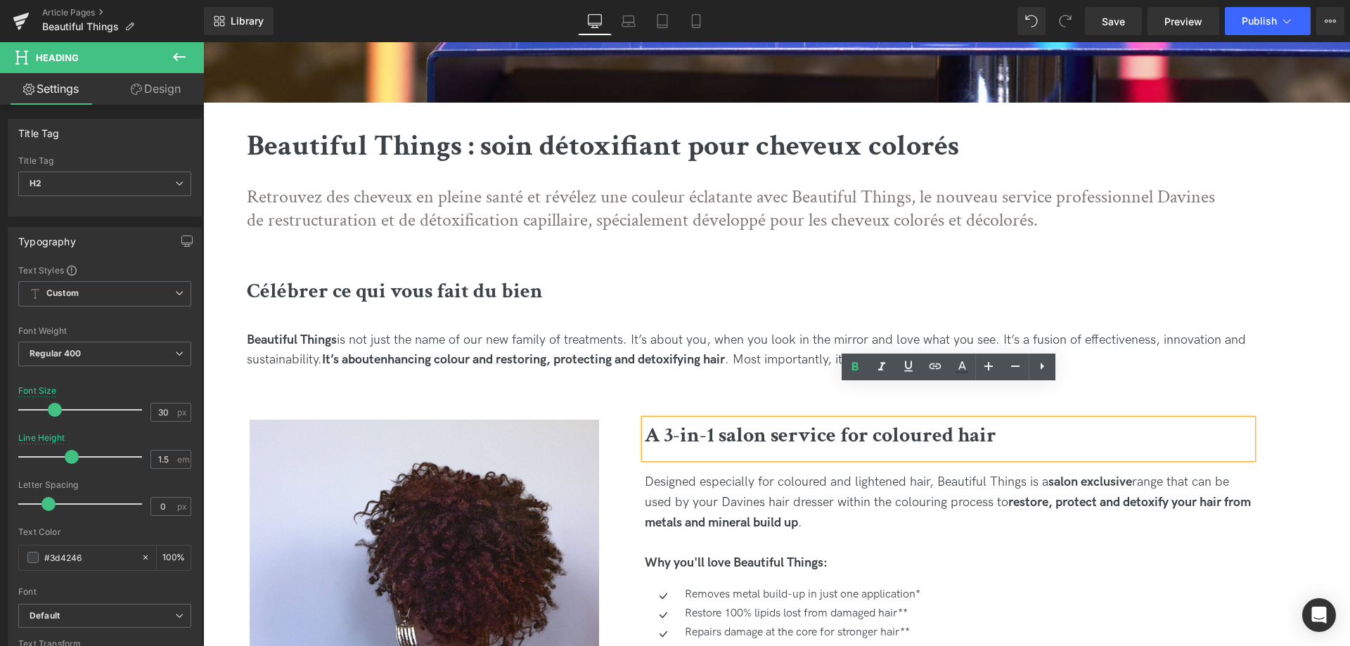
scroll to position [430, 0]
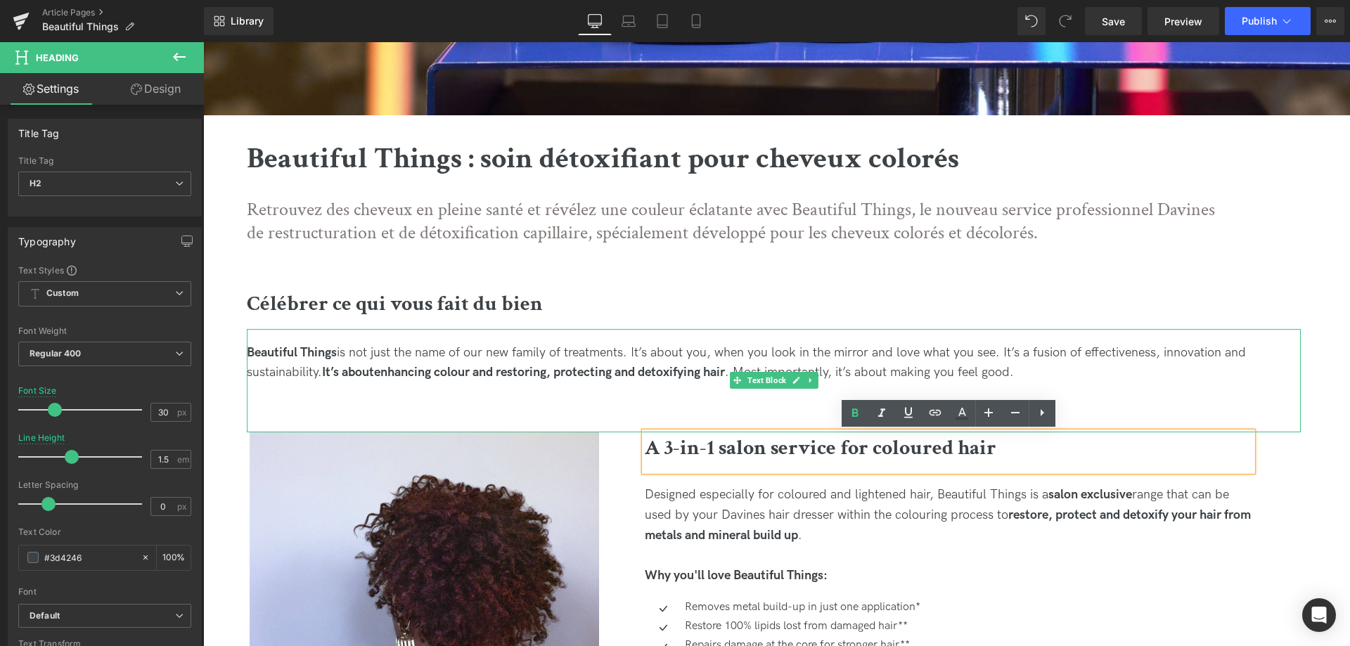
click at [366, 375] on strong "It’s about" at bounding box center [348, 372] width 52 height 15
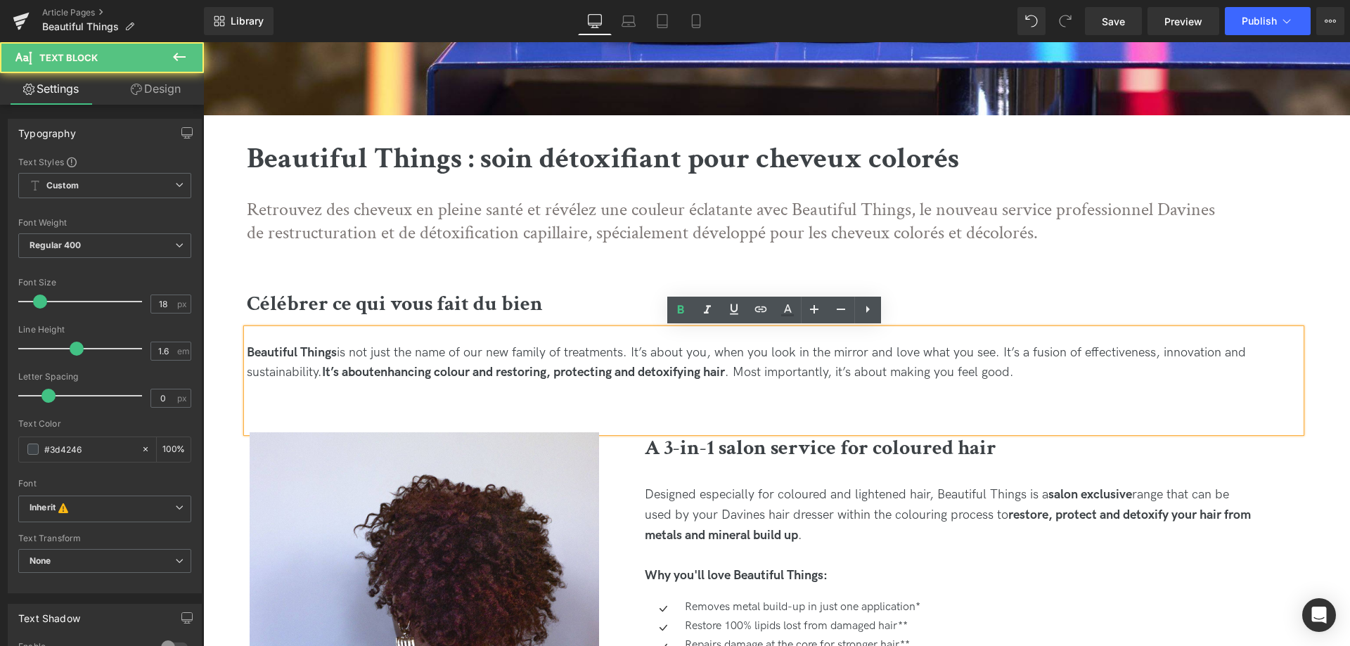
click at [1029, 373] on div "Beautiful Things is not just the name of our new family of treatments. It’s abo…" at bounding box center [774, 363] width 1054 height 41
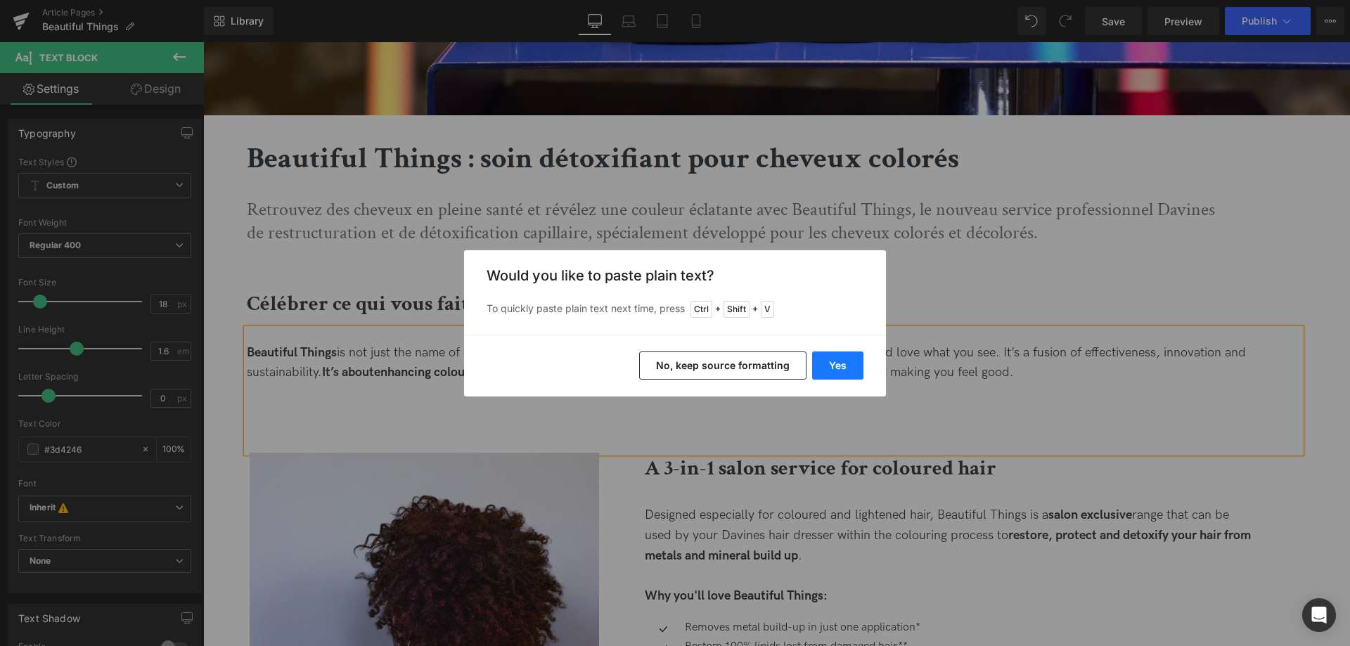
click at [835, 360] on button "Yes" at bounding box center [837, 366] width 51 height 28
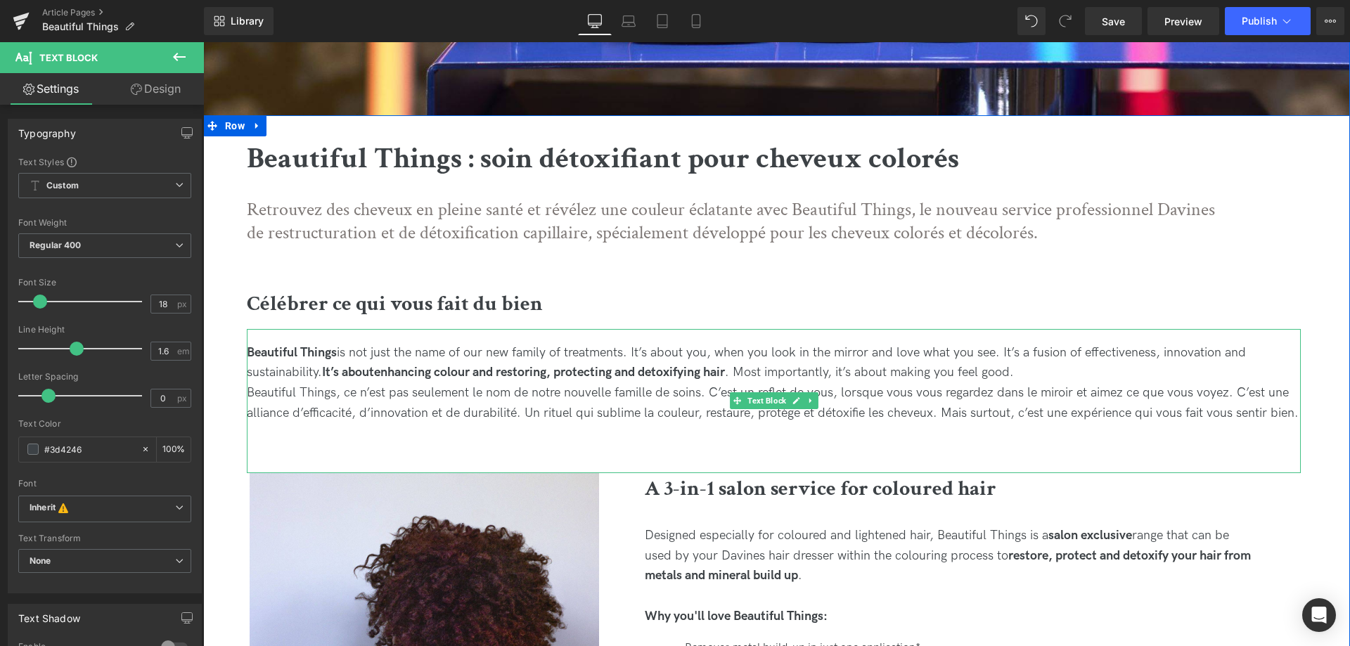
click at [339, 398] on span "Beautiful Things, ce n’est pas seulement le nom de notre nouvelle famille de so…" at bounding box center [773, 402] width 1052 height 35
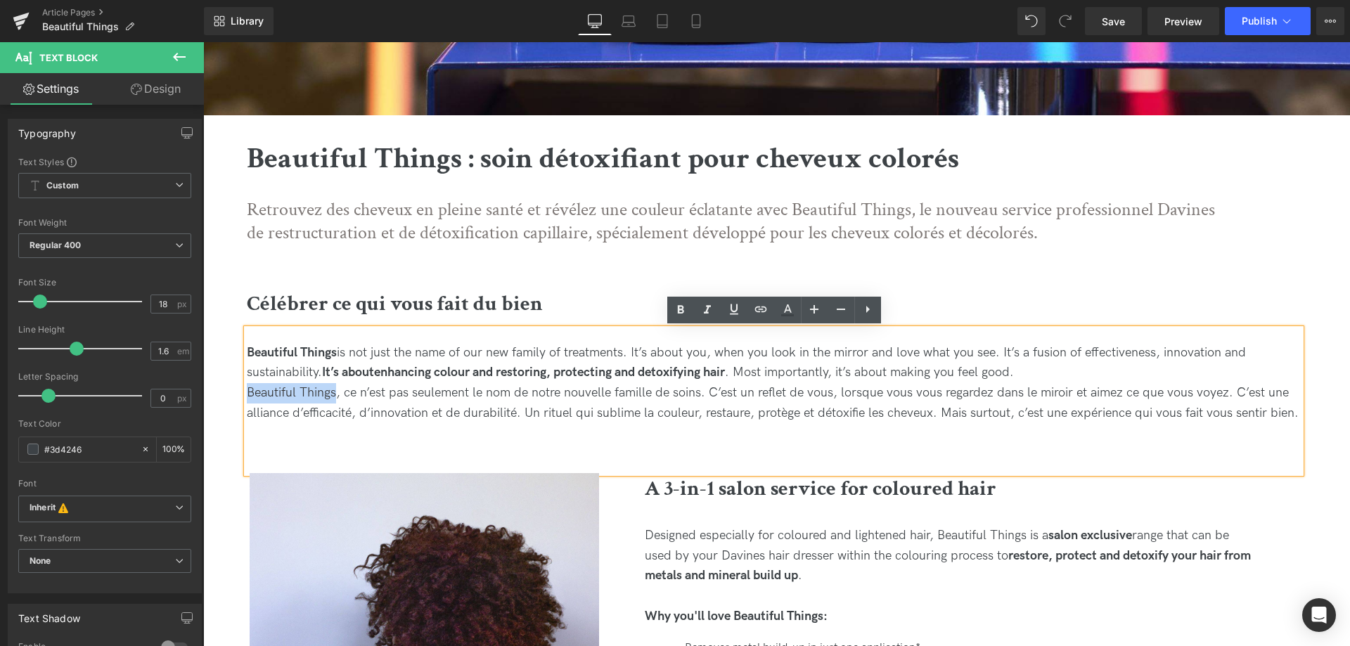
drag, startPoint x: 335, startPoint y: 395, endPoint x: 231, endPoint y: 399, distance: 104.9
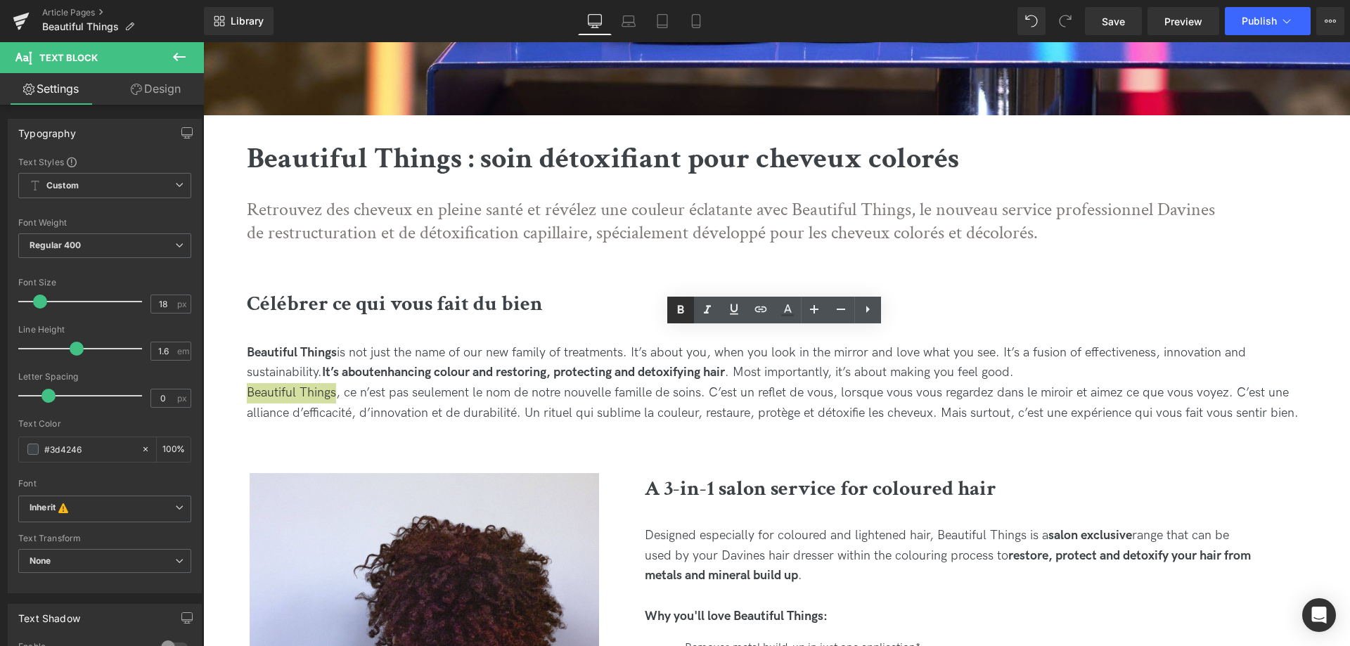
click at [678, 312] on icon at bounding box center [680, 309] width 6 height 8
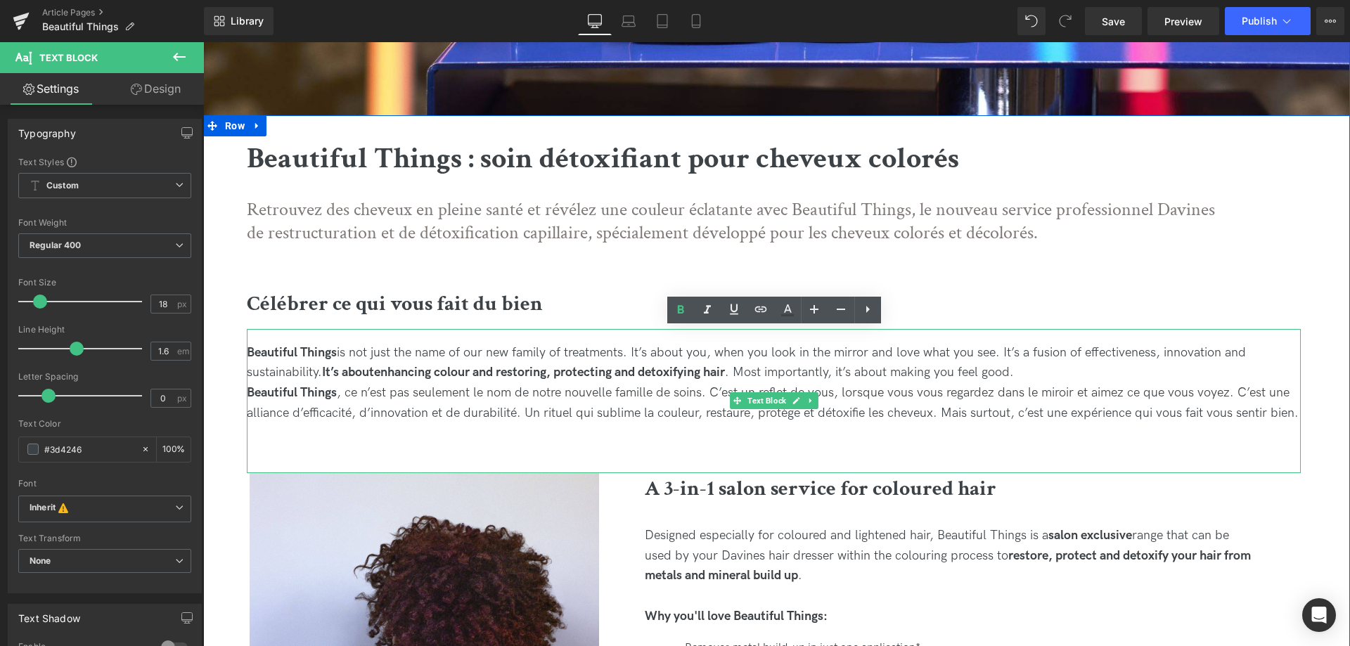
click at [1007, 418] on span "Beautiful Things , ce n’est pas seulement le nom de notre nouvelle famille de s…" at bounding box center [773, 402] width 1052 height 35
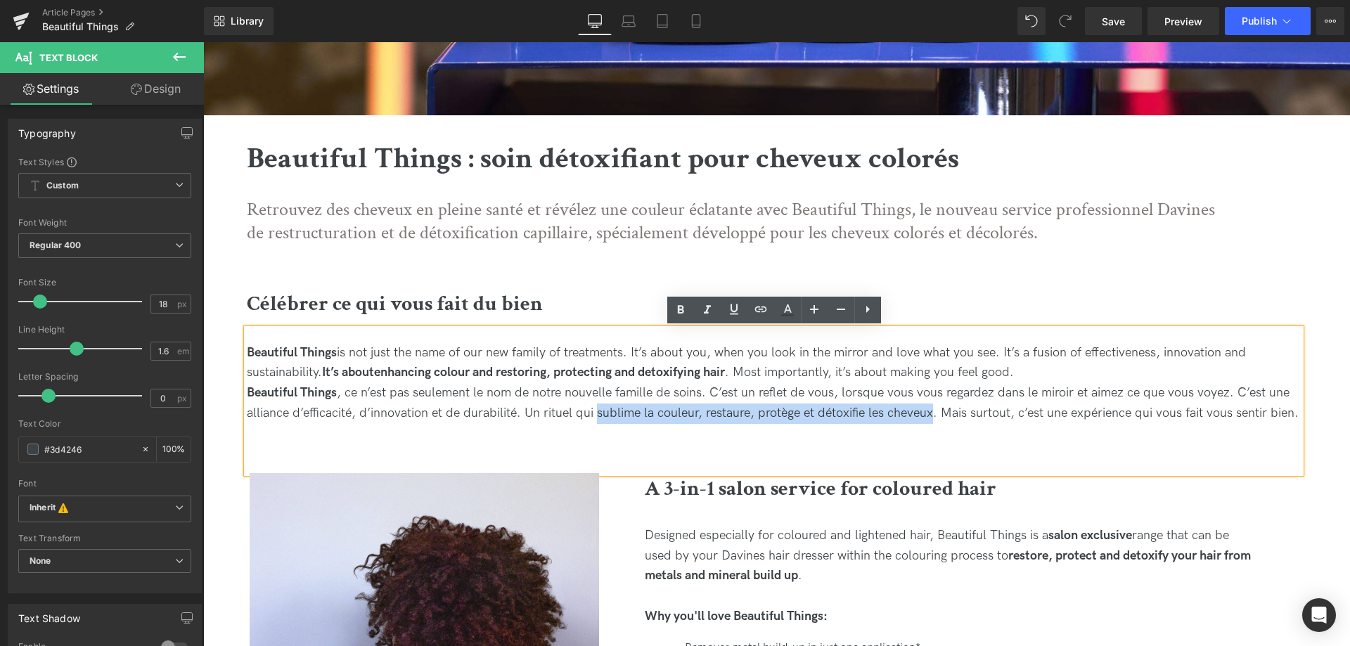
drag, startPoint x: 598, startPoint y: 415, endPoint x: 932, endPoint y: 409, distance: 333.4
click at [932, 409] on span "Beautiful Things , ce n’est pas seulement le nom de notre nouvelle famille de s…" at bounding box center [773, 402] width 1052 height 35
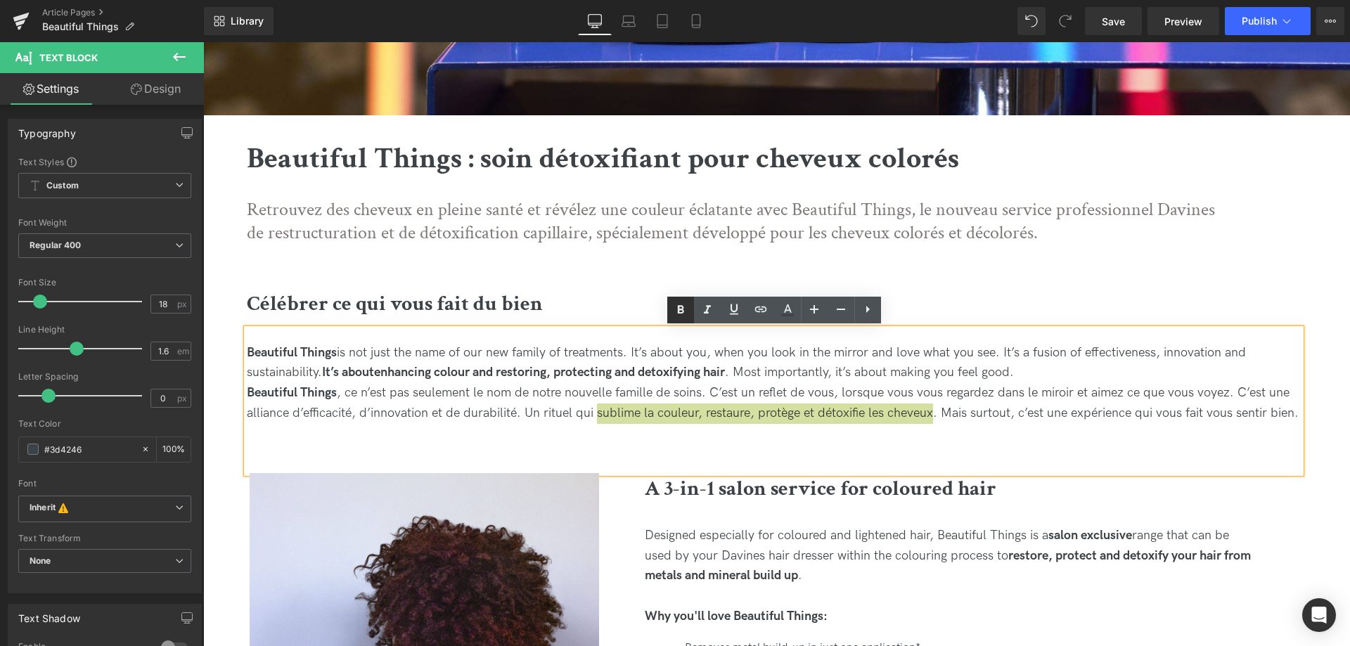
drag, startPoint x: 679, startPoint y: 316, endPoint x: 724, endPoint y: 341, distance: 51.3
click at [679, 316] on icon at bounding box center [680, 310] width 17 height 17
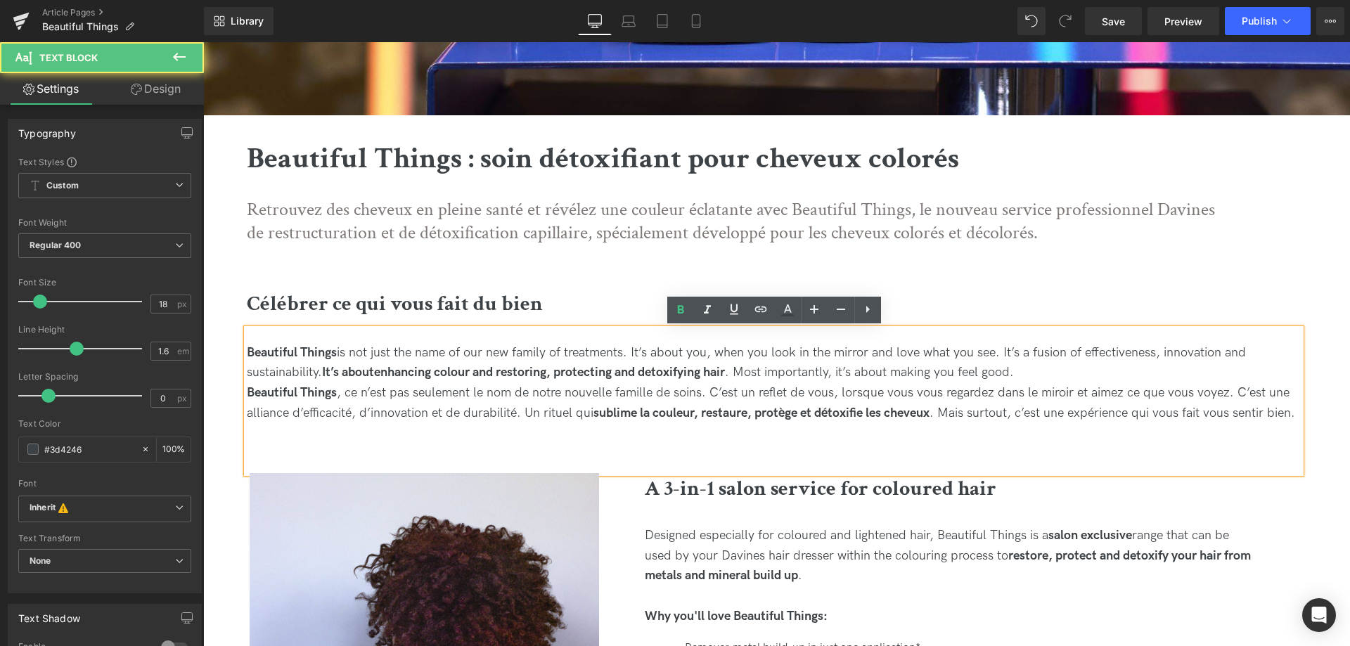
drag, startPoint x: 1037, startPoint y: 373, endPoint x: 225, endPoint y: 362, distance: 811.6
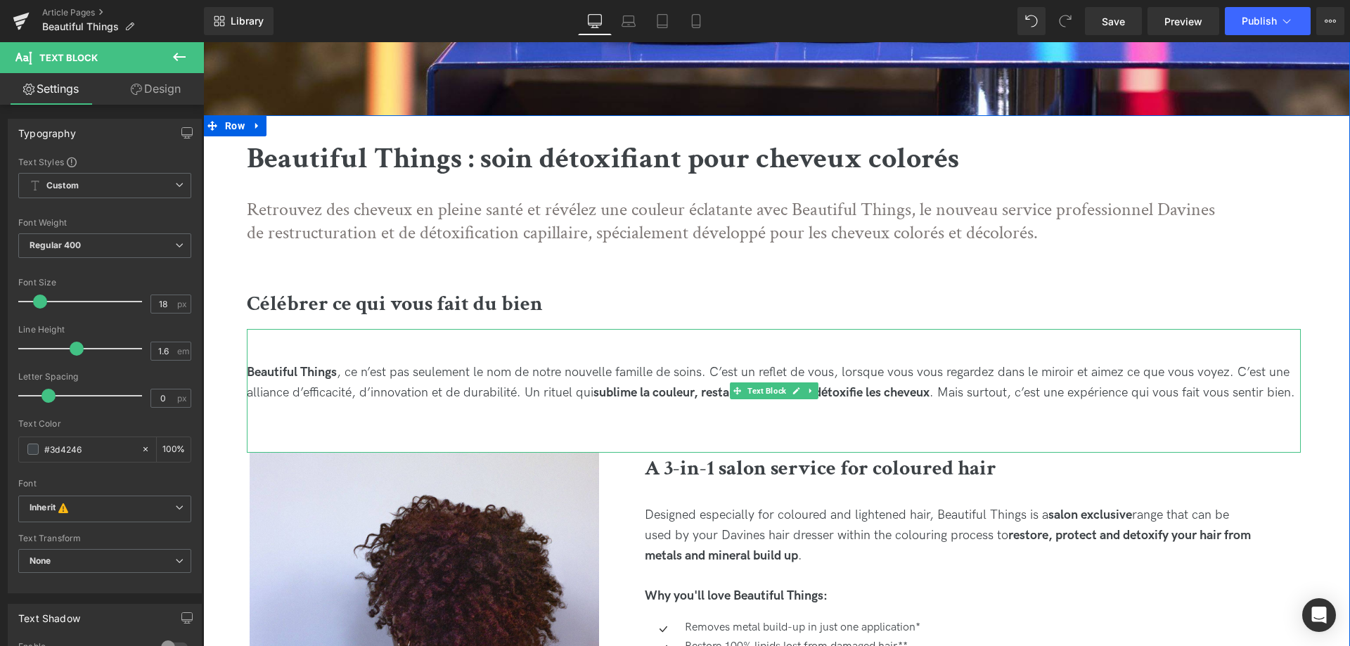
click at [259, 360] on div at bounding box center [774, 353] width 1054 height 20
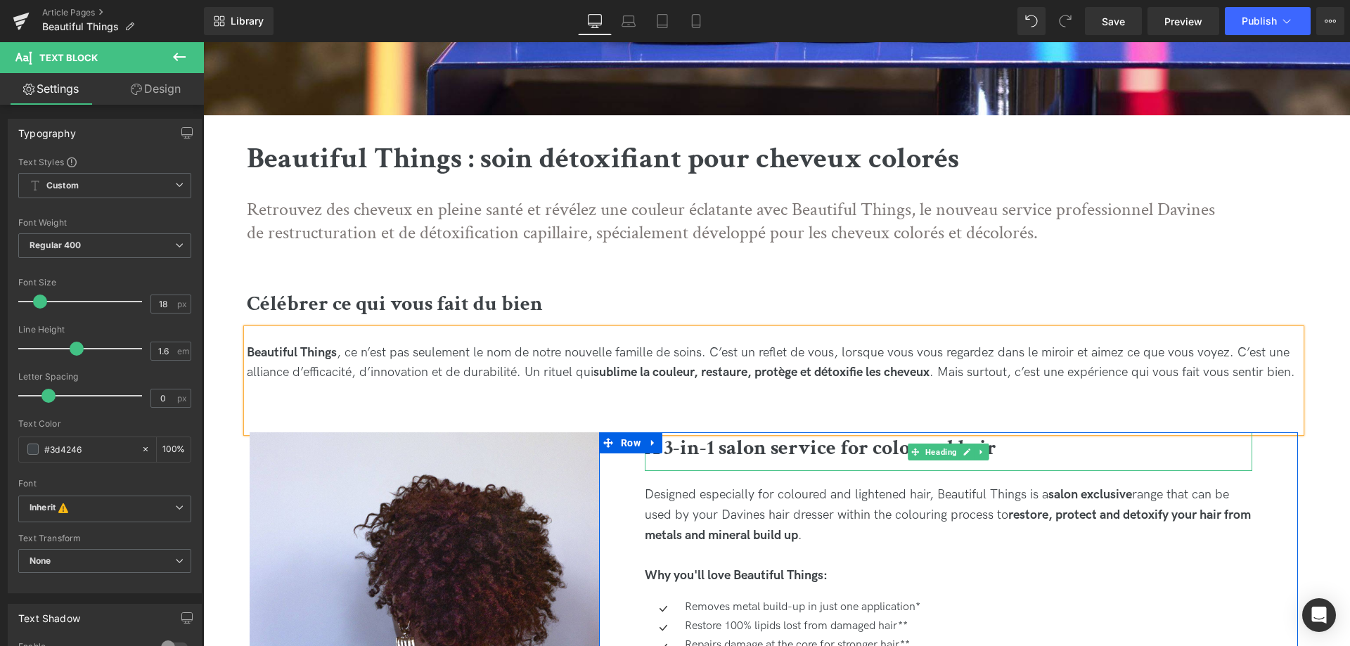
scroll to position [502, 0]
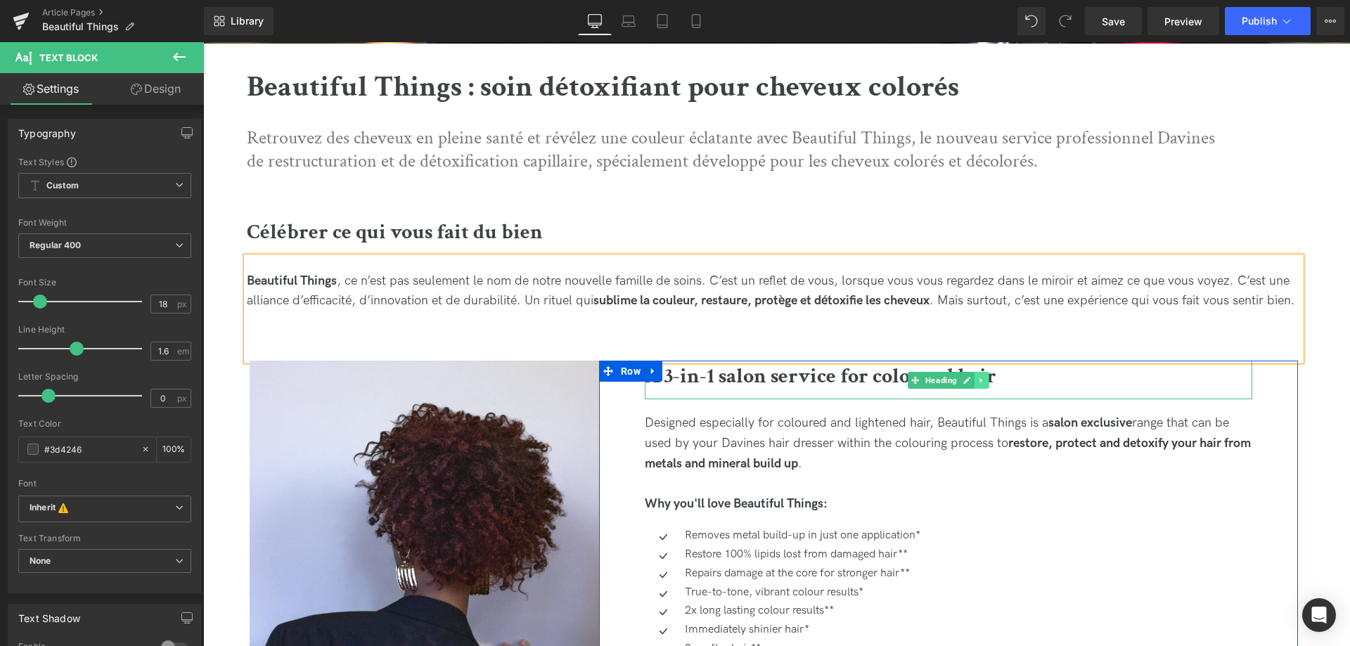
click at [982, 385] on link at bounding box center [982, 380] width 15 height 17
click at [916, 380] on link "Heading" at bounding box center [934, 380] width 52 height 17
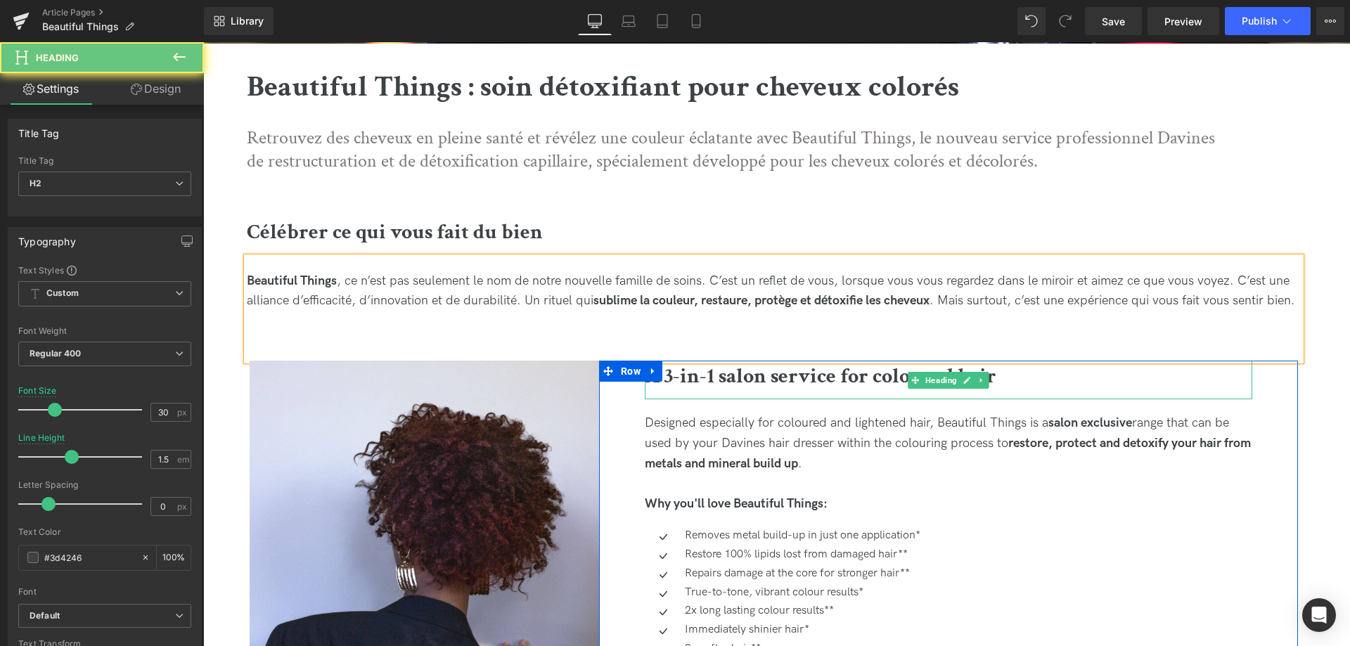
click at [1042, 371] on h2 "A 3-in-1 salon service for coloured hair" at bounding box center [949, 377] width 608 height 32
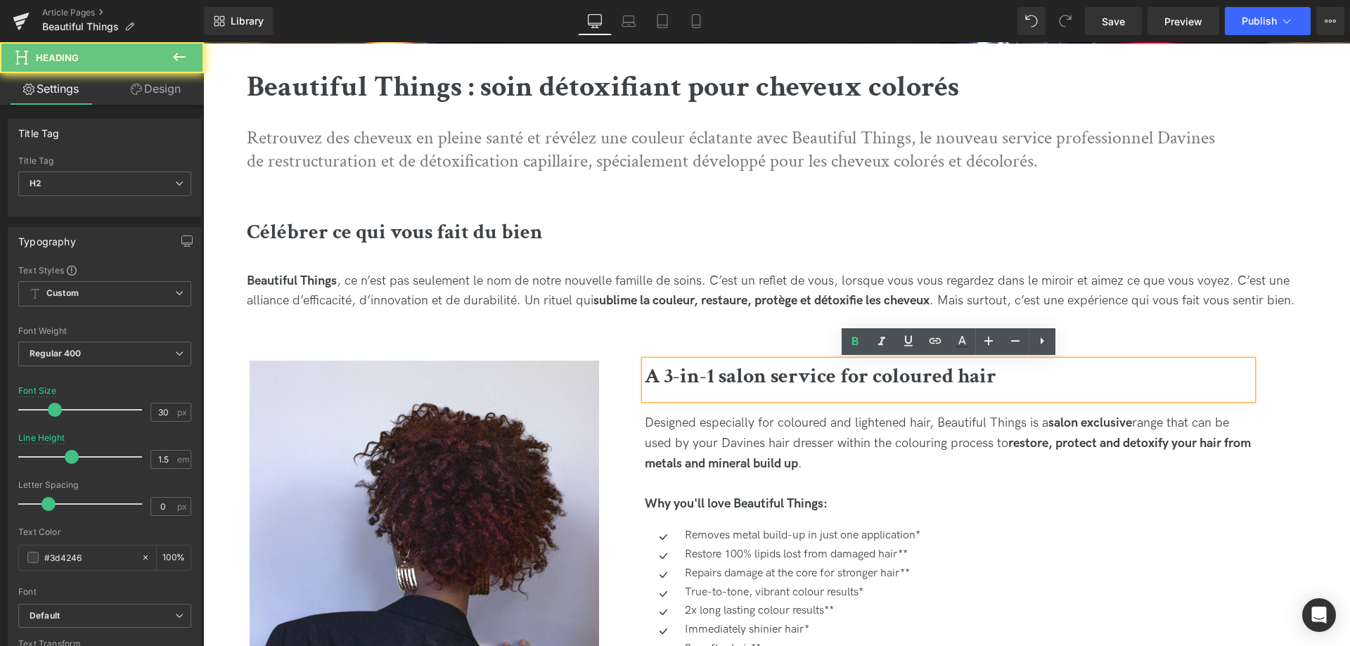
paste div
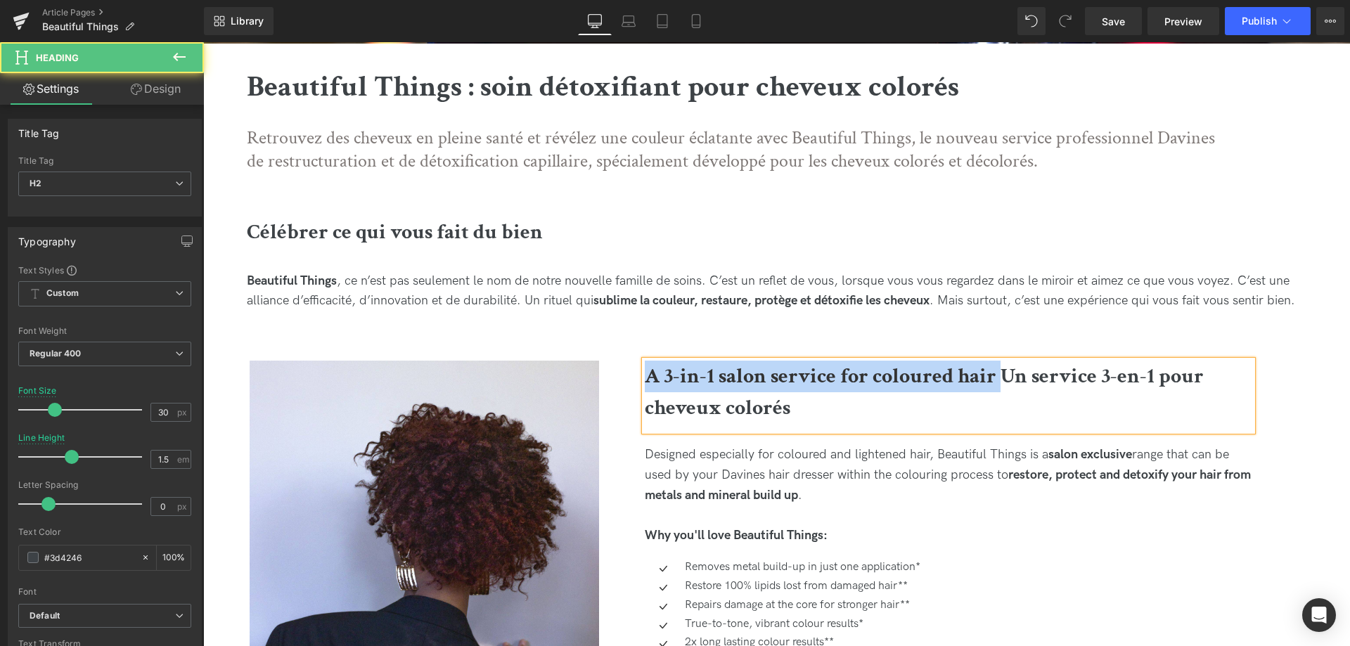
drag, startPoint x: 1001, startPoint y: 383, endPoint x: 599, endPoint y: 369, distance: 402.5
click at [599, 369] on div "A 3-in-1 salon service for coloured hair Un service 3-en-1 pour cheveux colorés…" at bounding box center [948, 599] width 699 height 477
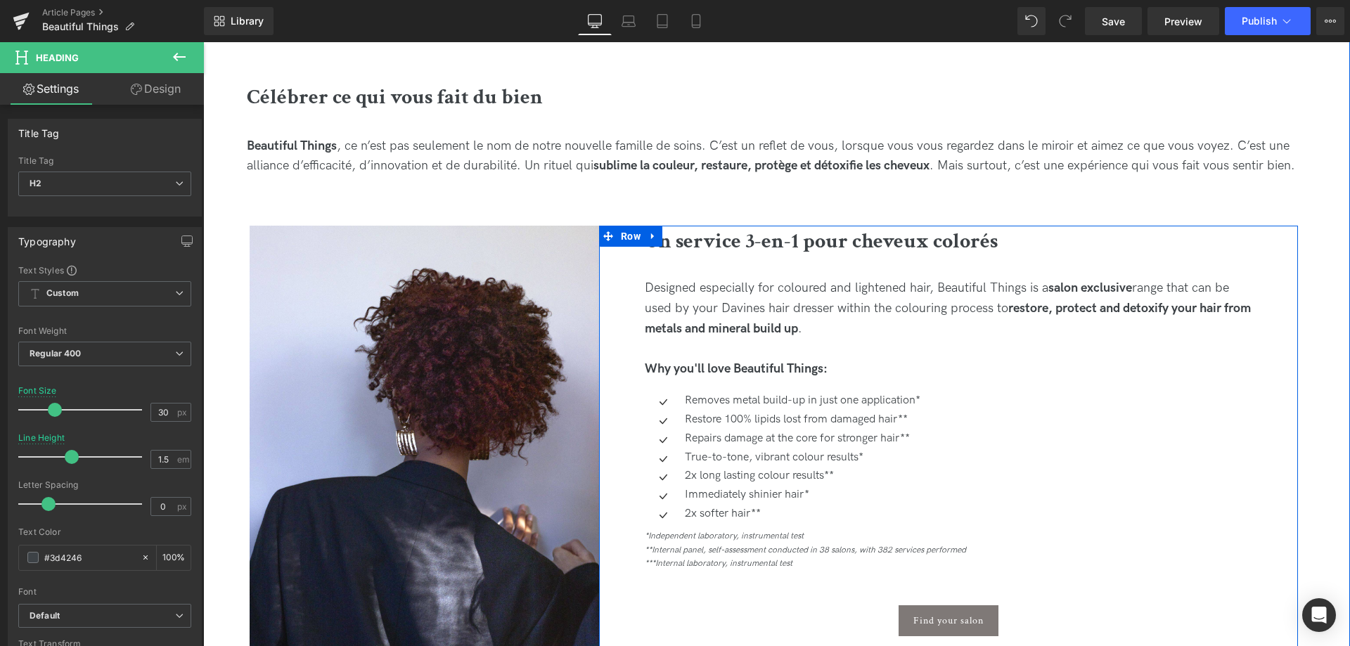
scroll to position [646, 0]
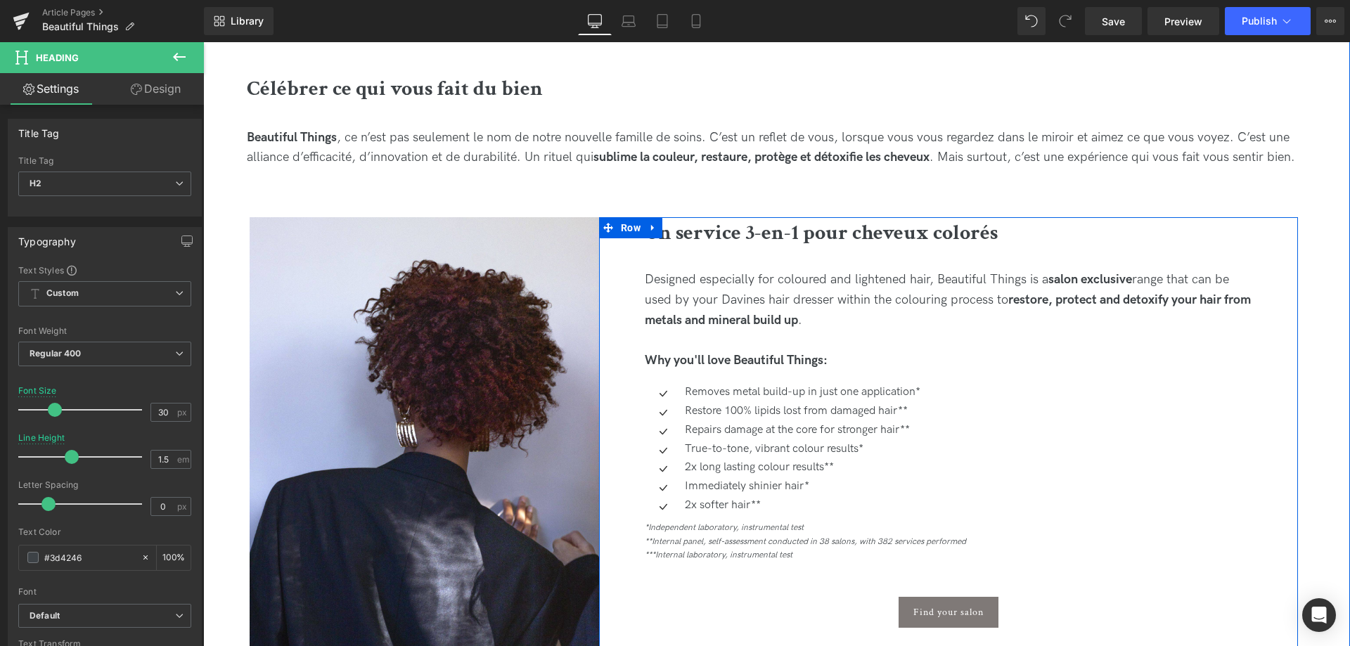
click at [845, 319] on div "Designed especially for coloured and lightened hair, Beautiful Things is a salo…" at bounding box center [949, 300] width 608 height 60
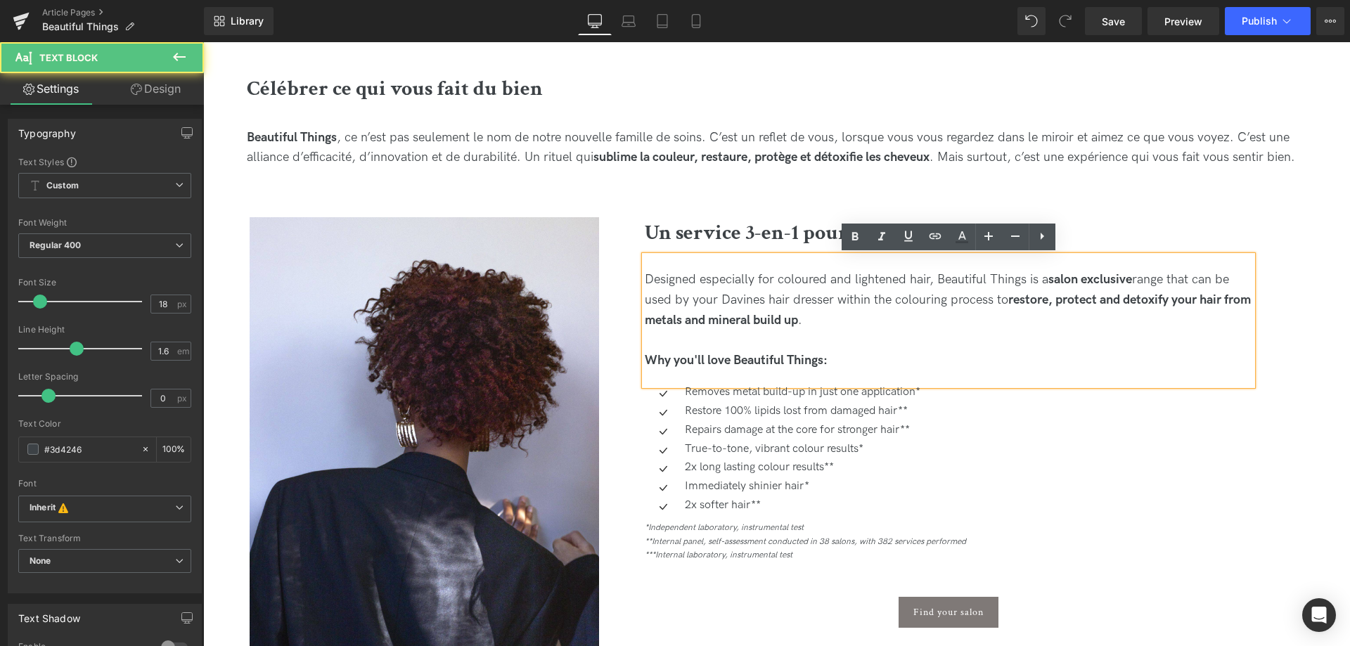
click at [840, 319] on div "Designed especially for coloured and lightened hair, Beautiful Things is a salo…" at bounding box center [949, 300] width 608 height 60
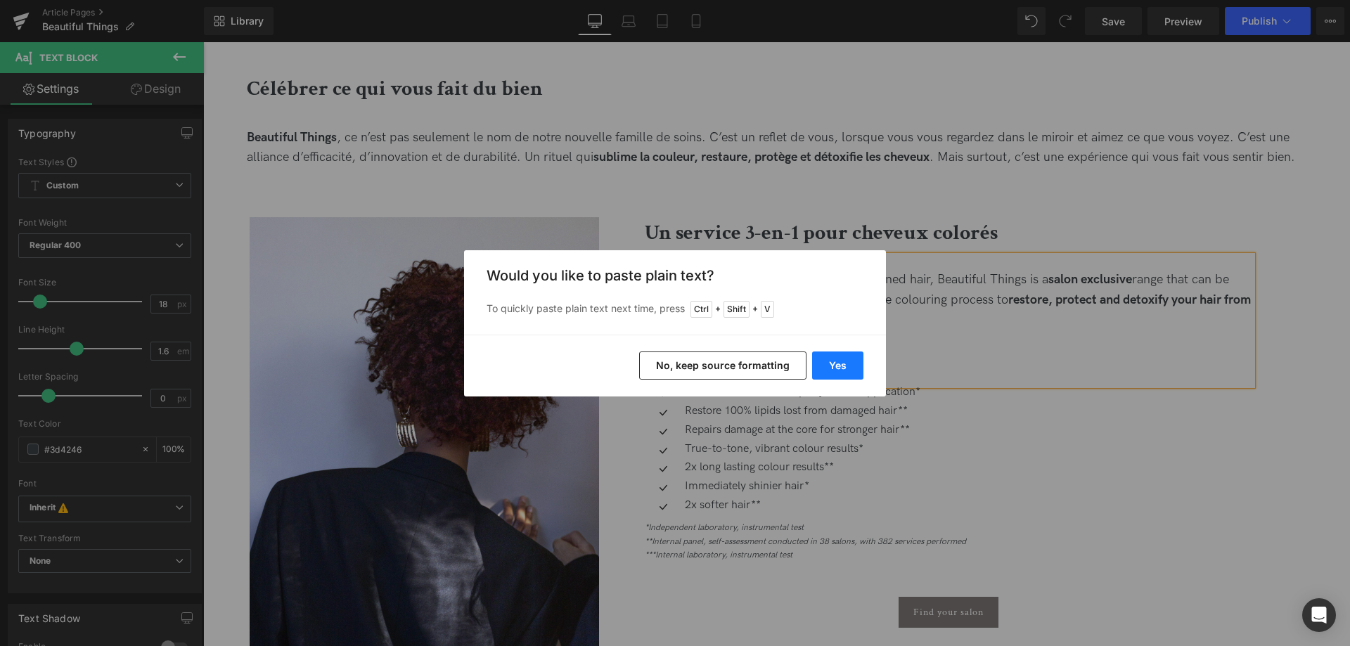
click at [836, 360] on button "Yes" at bounding box center [837, 366] width 51 height 28
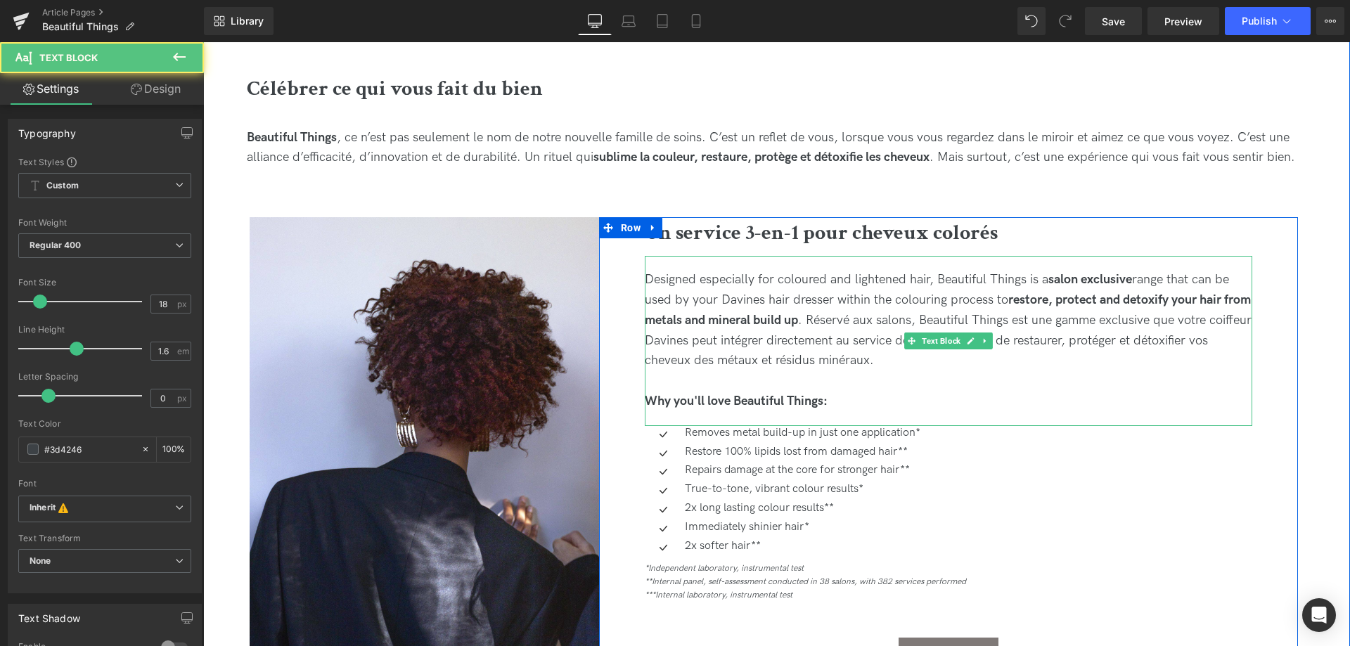
click at [840, 321] on div "Designed especially for coloured and lightened hair, Beautiful Things is a salo…" at bounding box center [949, 320] width 608 height 101
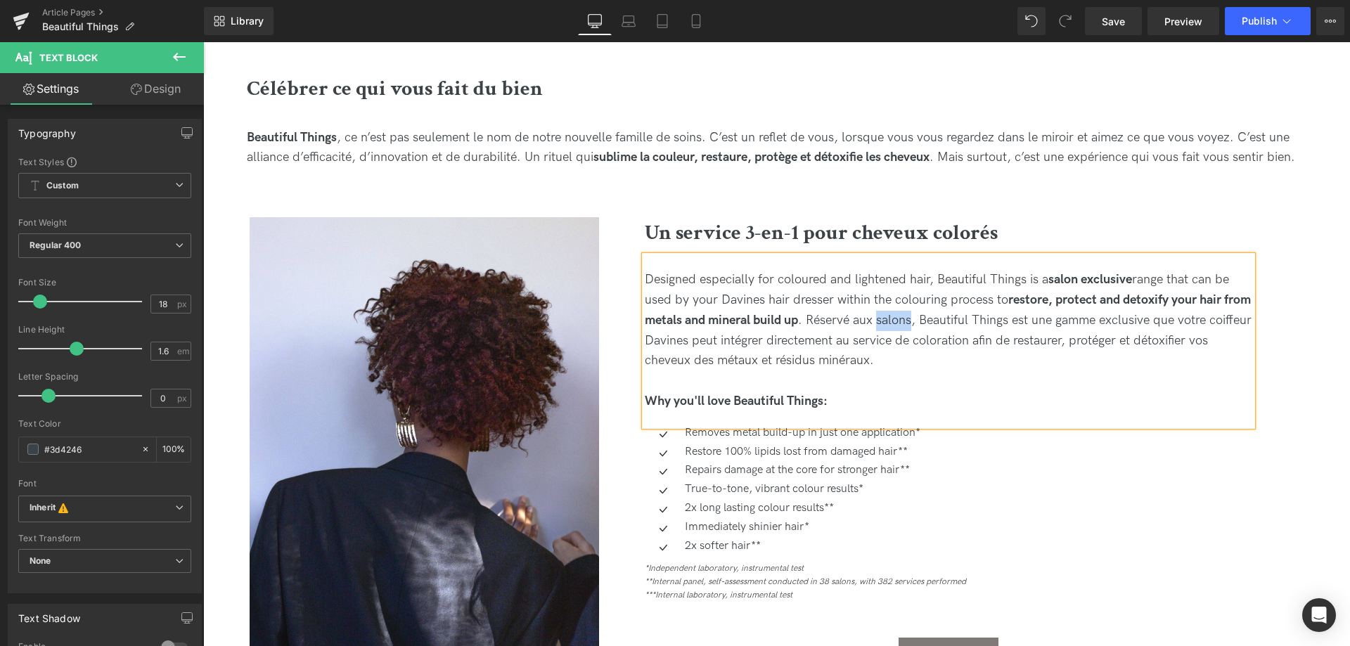
drag, startPoint x: 942, startPoint y: 320, endPoint x: 908, endPoint y: 319, distance: 34.5
click at [908, 319] on div "Designed especially for coloured and lightened hair, Beautiful Things is a salo…" at bounding box center [949, 320] width 608 height 101
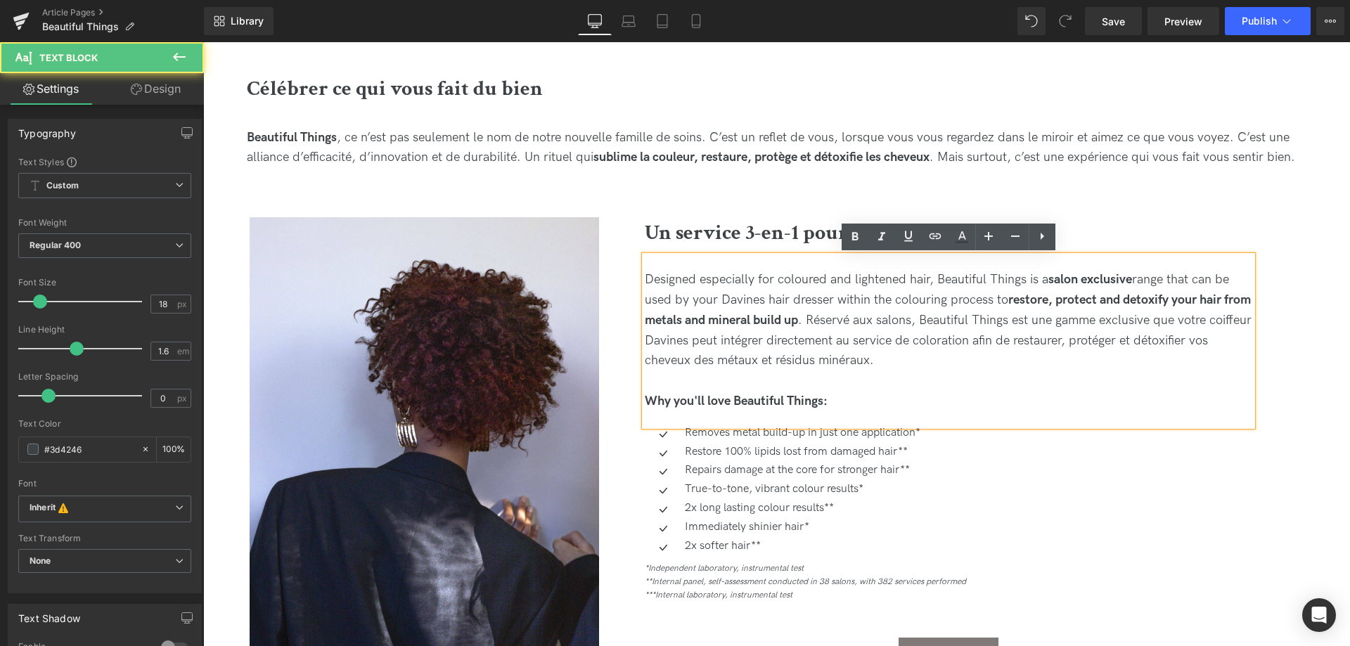
click at [839, 318] on div "Designed especially for coloured and lightened hair, Beautiful Things is a salo…" at bounding box center [949, 320] width 608 height 101
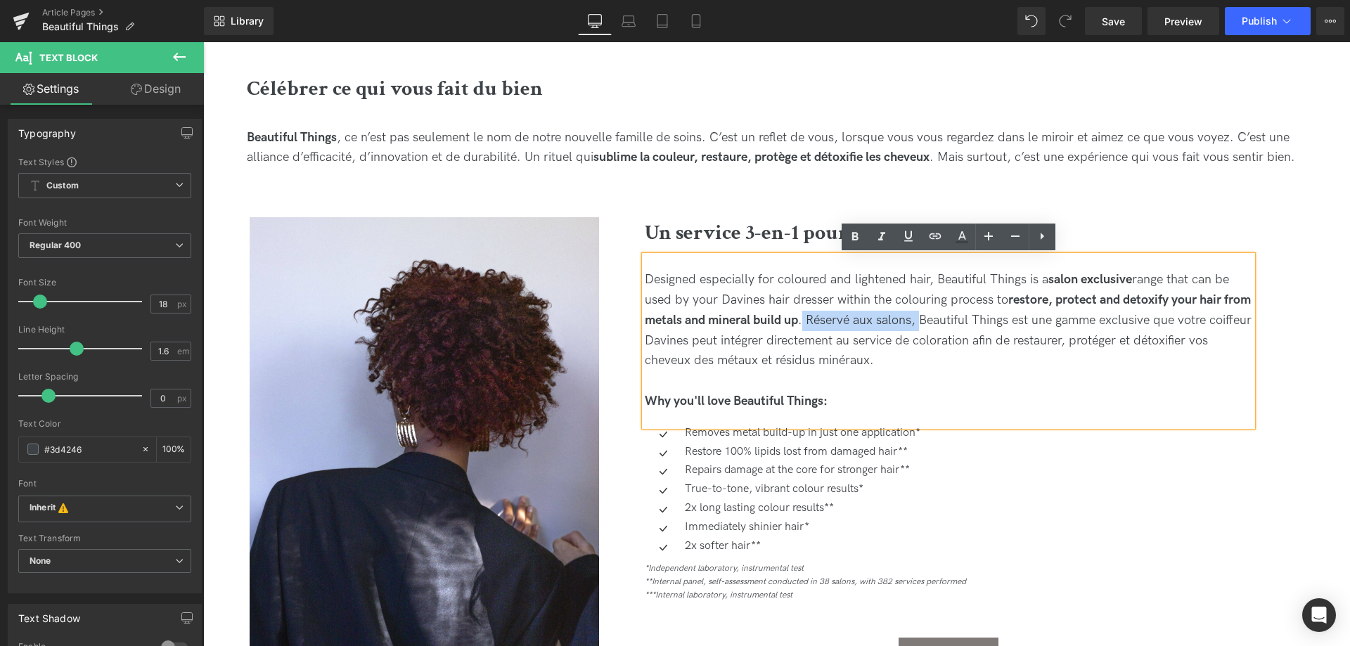
drag, startPoint x: 952, startPoint y: 319, endPoint x: 837, endPoint y: 318, distance: 115.3
click at [837, 318] on div "Designed especially for coloured and lightened hair, Beautiful Things is a salo…" at bounding box center [949, 320] width 608 height 101
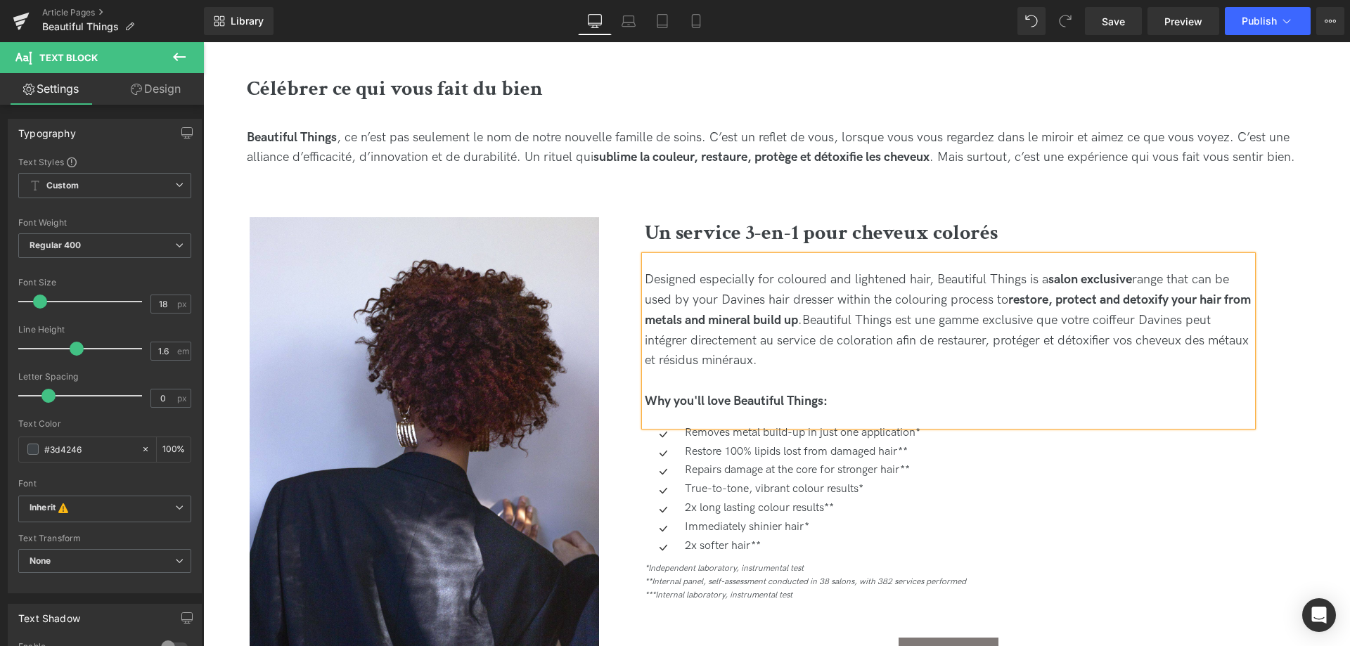
click at [951, 319] on div "Designed especially for coloured and lightened hair, Beautiful Things is a salo…" at bounding box center [949, 320] width 608 height 101
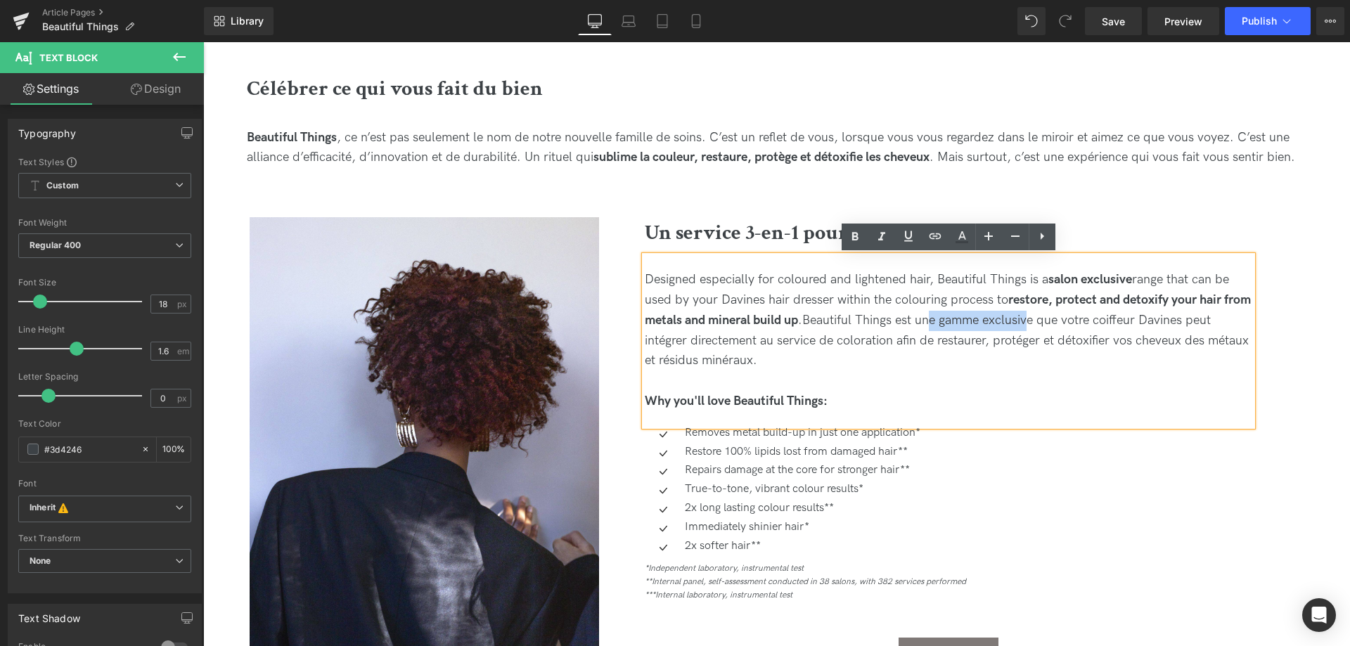
drag, startPoint x: 1012, startPoint y: 311, endPoint x: 965, endPoint y: 318, distance: 47.6
click at [965, 318] on div "Designed especially for coloured and lightened hair, Beautiful Things is a salo…" at bounding box center [949, 320] width 608 height 101
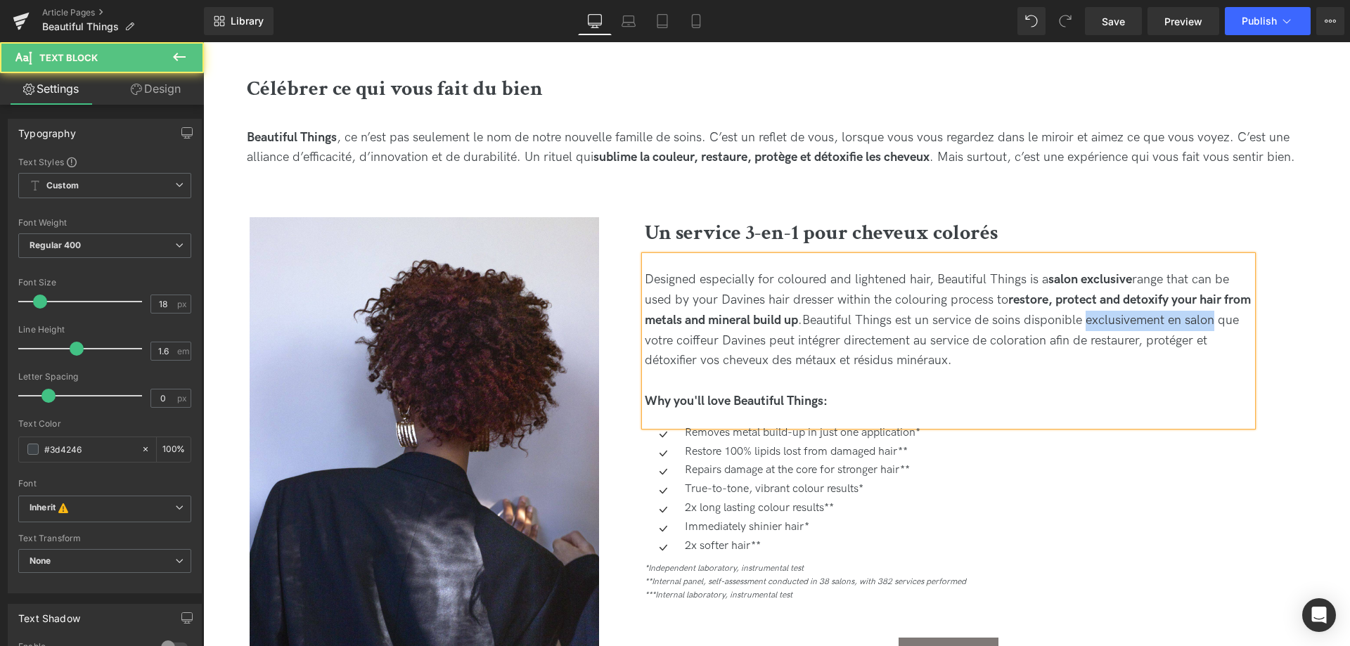
drag, startPoint x: 1129, startPoint y: 323, endPoint x: 1247, endPoint y: 323, distance: 118.8
click at [1247, 323] on div "Designed especially for coloured and lightened hair, Beautiful Things is a salo…" at bounding box center [949, 320] width 608 height 101
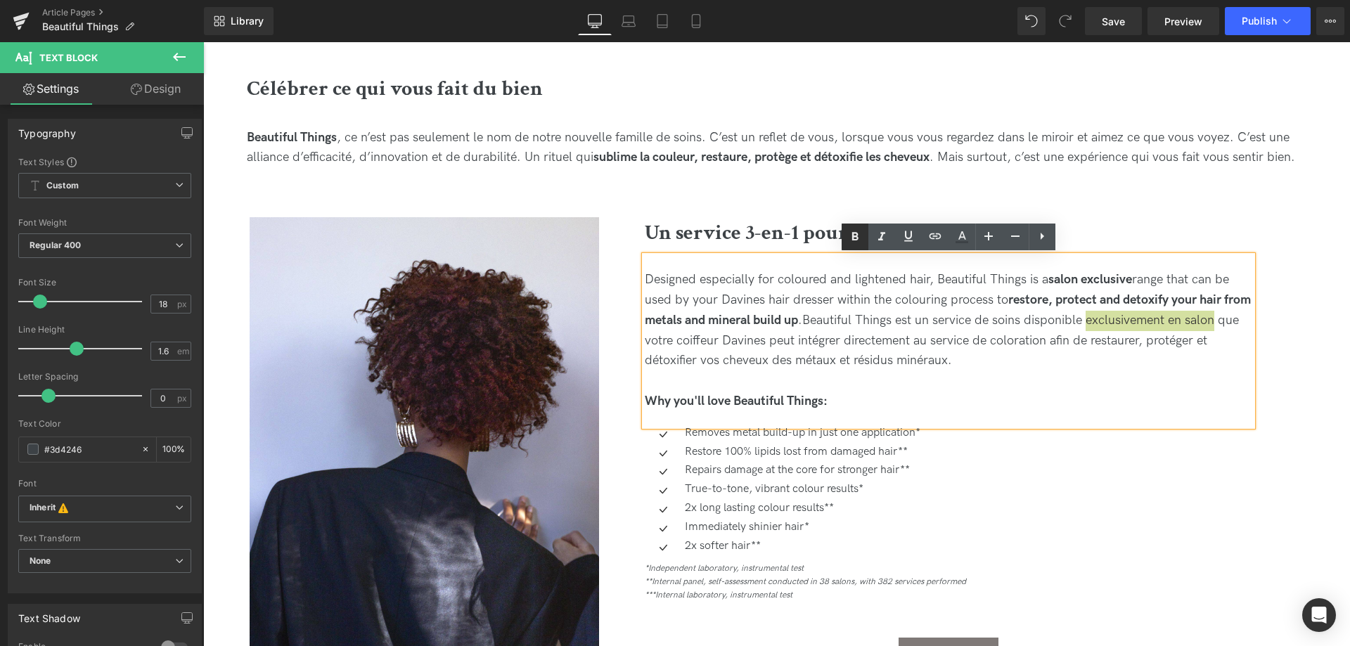
click at [853, 236] on icon at bounding box center [855, 237] width 6 height 8
click at [1022, 359] on div "Designed especially for coloured and lightened hair, Beautiful Things is a salo…" at bounding box center [949, 320] width 608 height 101
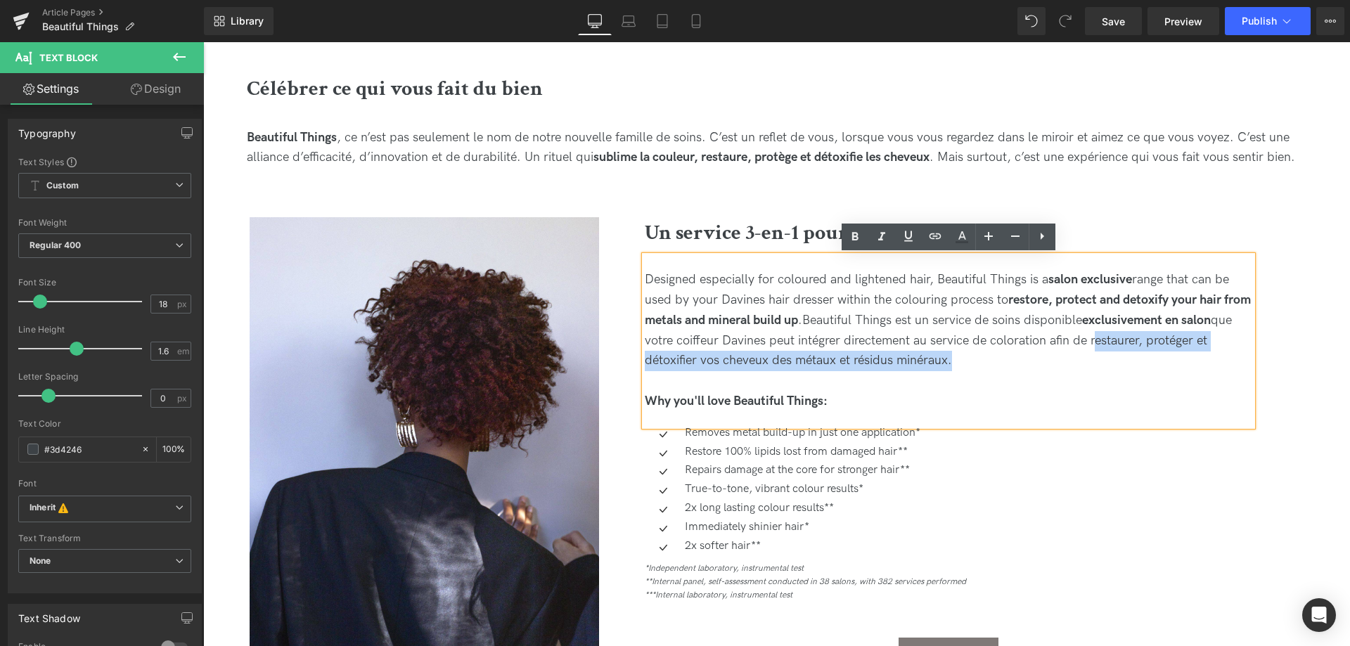
drag, startPoint x: 1115, startPoint y: 344, endPoint x: 946, endPoint y: 360, distance: 170.2
click at [946, 360] on div "Designed especially for coloured and lightened hair, Beautiful Things is a salo…" at bounding box center [949, 320] width 608 height 101
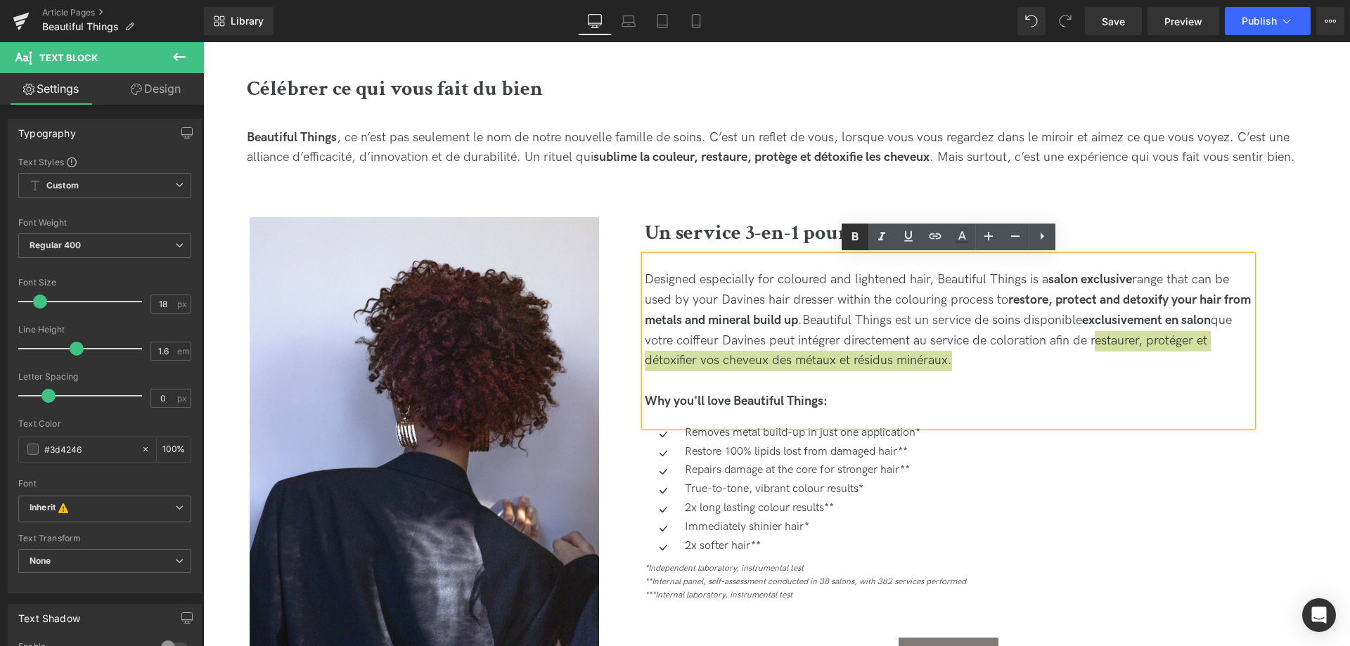
click at [851, 231] on icon at bounding box center [855, 237] width 17 height 17
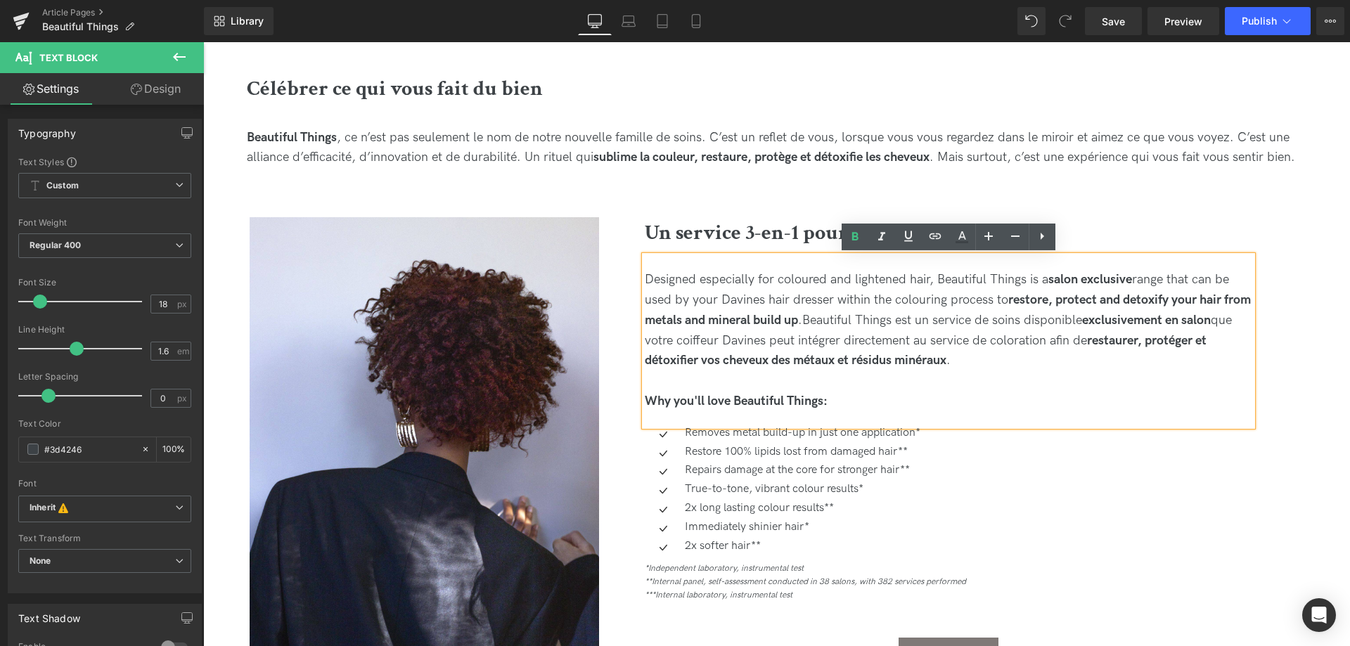
drag, startPoint x: 971, startPoint y: 351, endPoint x: 909, endPoint y: 333, distance: 64.5
click at [968, 350] on div "Designed especially for coloured and lightened hair, Beautiful Things is a salo…" at bounding box center [949, 320] width 608 height 101
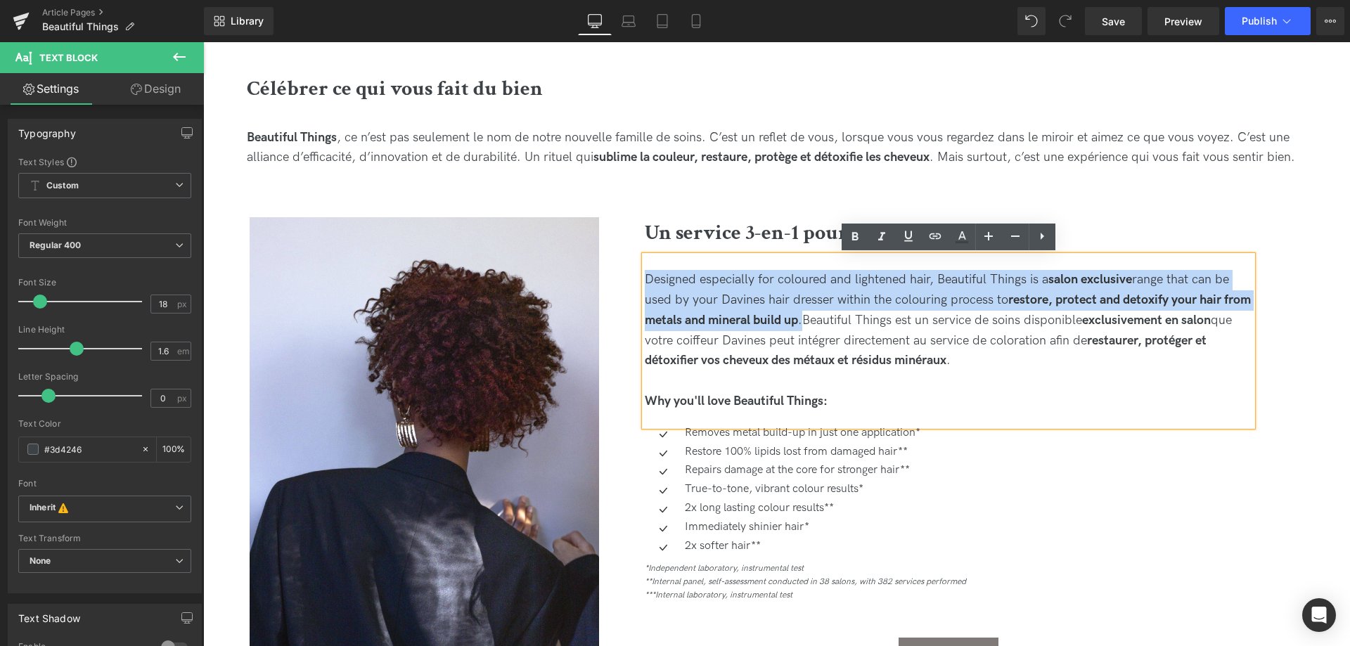
drag, startPoint x: 835, startPoint y: 323, endPoint x: 643, endPoint y: 278, distance: 197.9
click at [645, 278] on div "Designed especially for coloured and lightened hair, Beautiful Things is a salo…" at bounding box center [949, 341] width 608 height 170
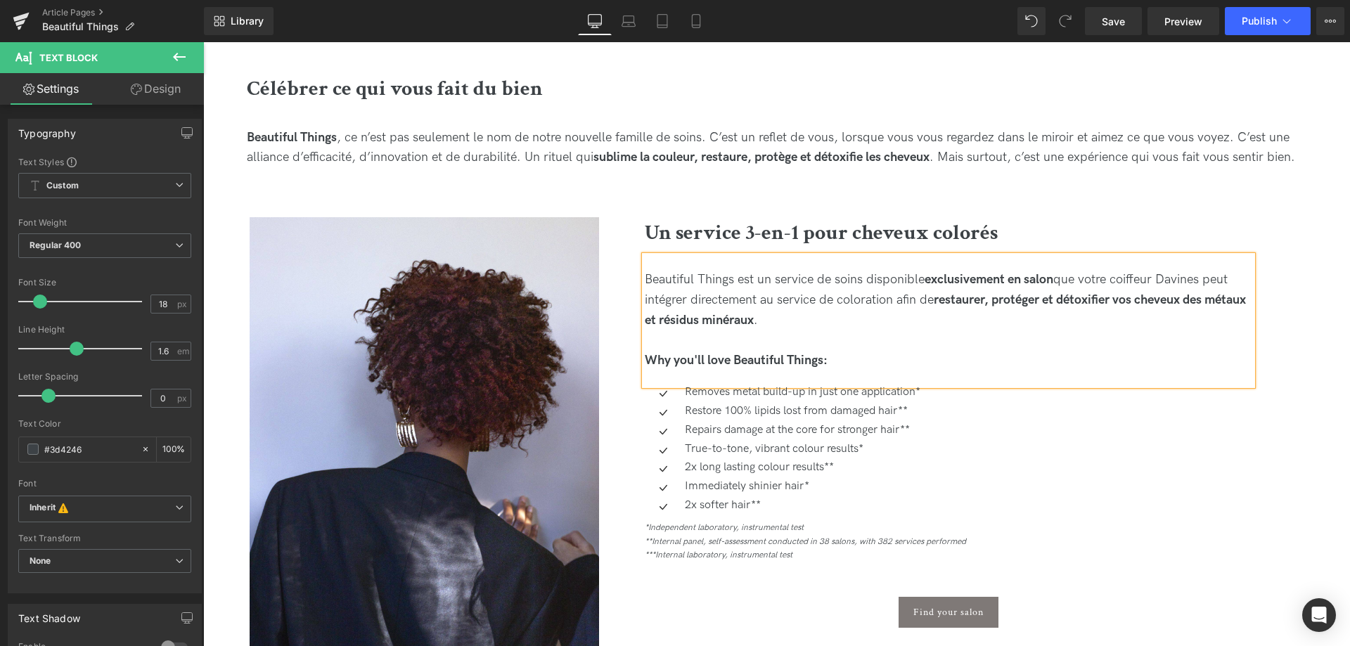
click at [849, 349] on div at bounding box center [949, 341] width 608 height 20
click at [802, 361] on span "Why you'll love Beautiful Things:" at bounding box center [736, 360] width 183 height 15
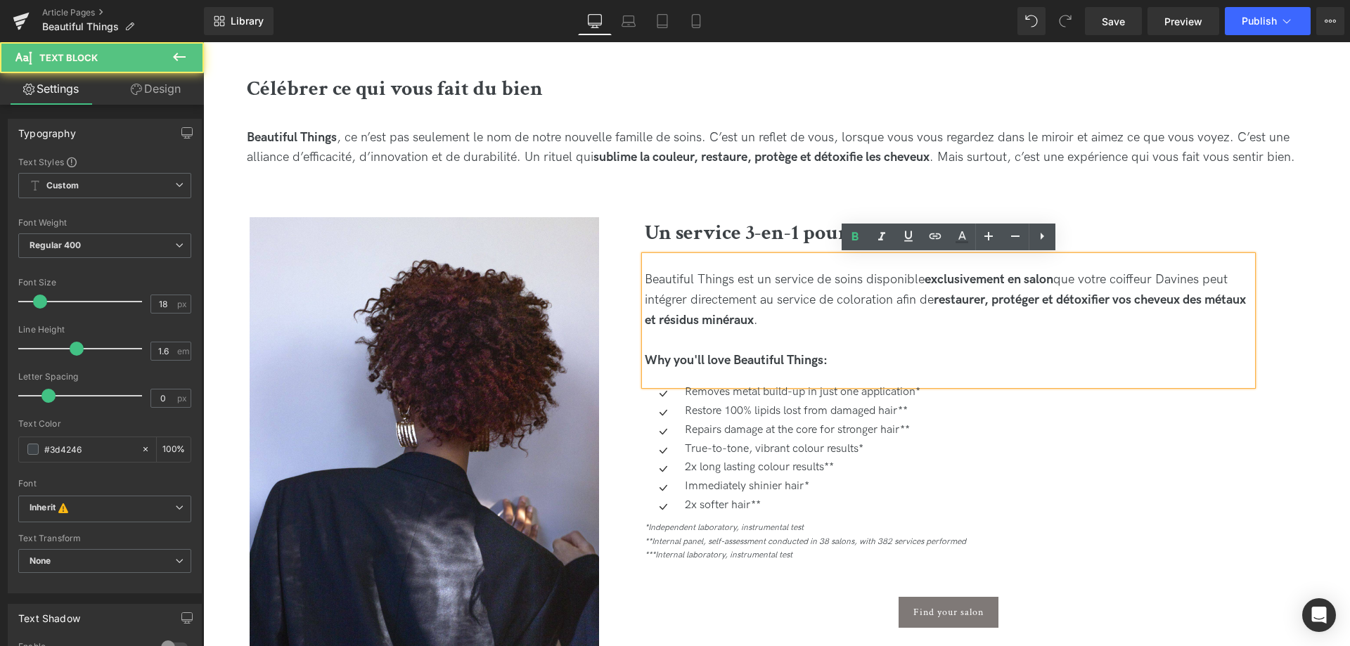
click at [842, 364] on div "Why you'll love Beautiful Things:" at bounding box center [949, 361] width 608 height 20
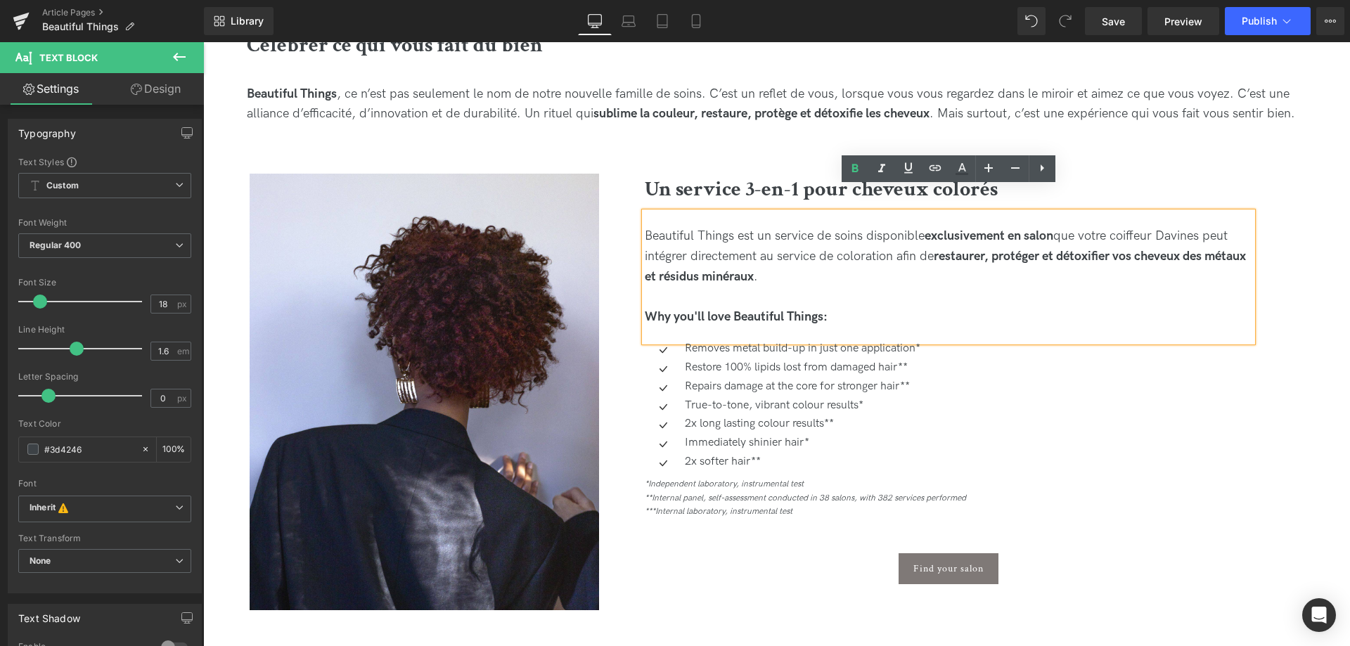
scroll to position [717, 0]
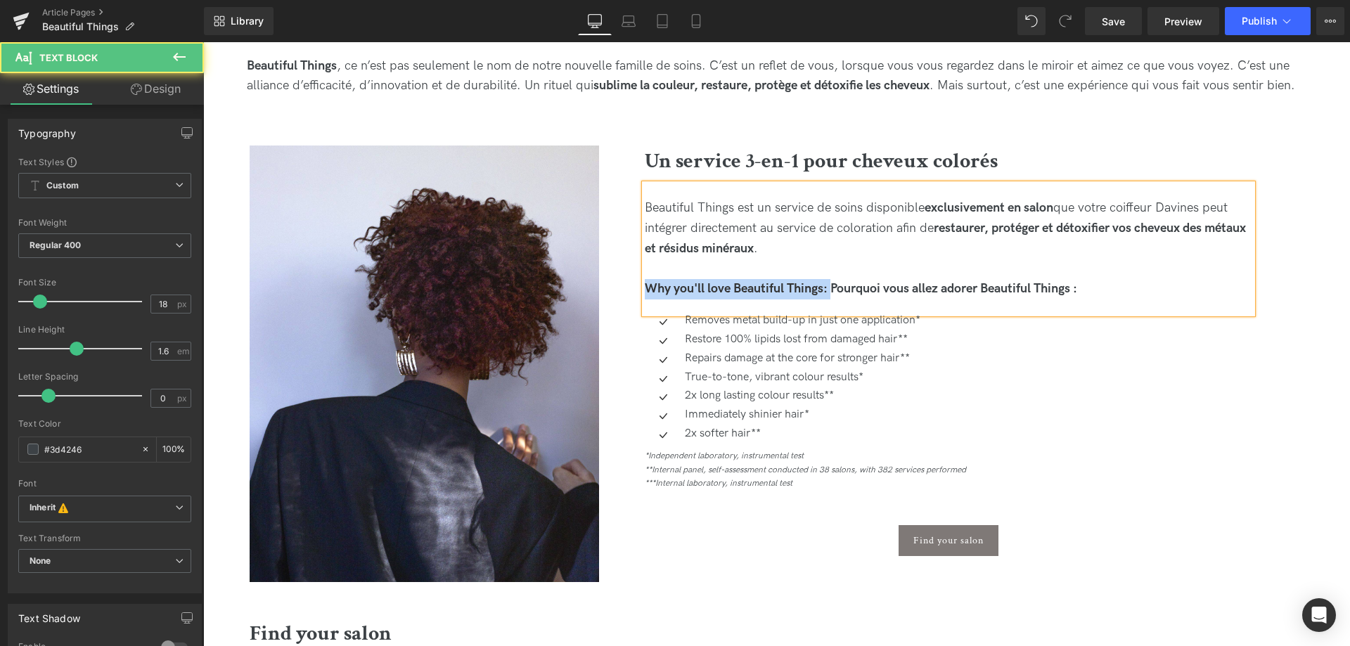
drag, startPoint x: 834, startPoint y: 285, endPoint x: 632, endPoint y: 282, distance: 201.8
click at [632, 282] on div "Un service 3-en-1 pour cheveux colorés Heading Beautiful Things est un service …" at bounding box center [948, 369] width 699 height 446
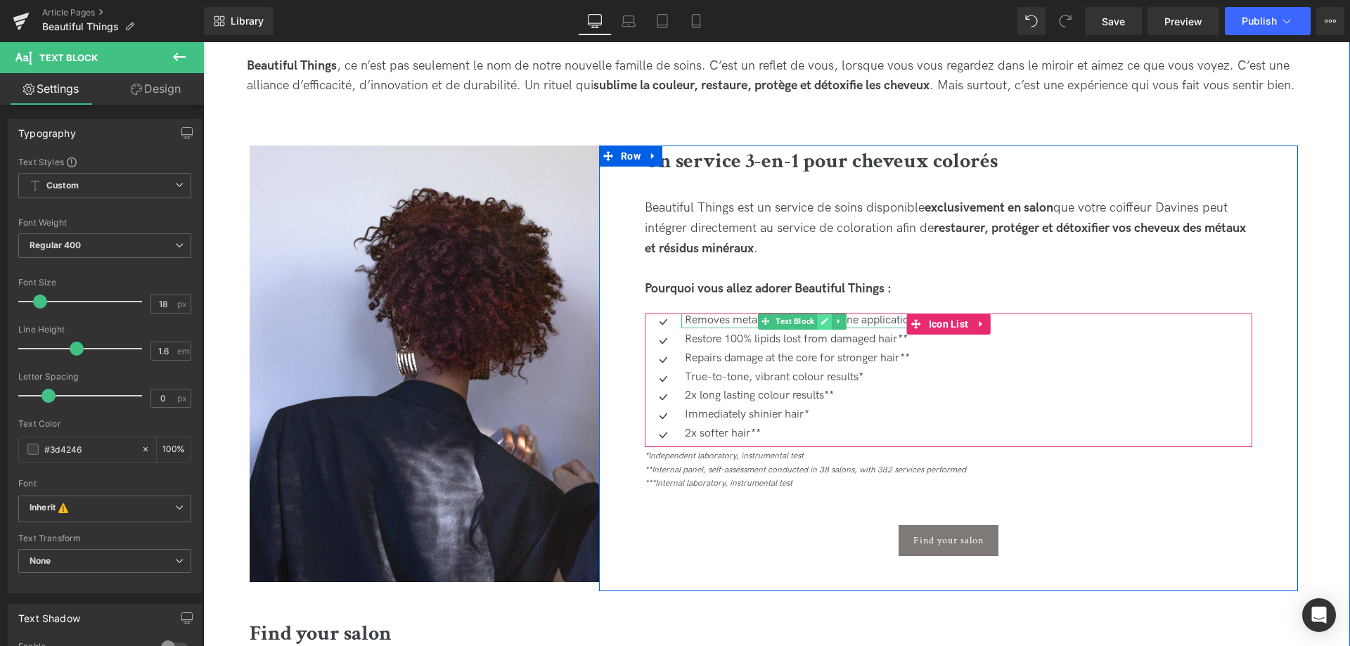
click at [826, 327] on link at bounding box center [824, 321] width 15 height 17
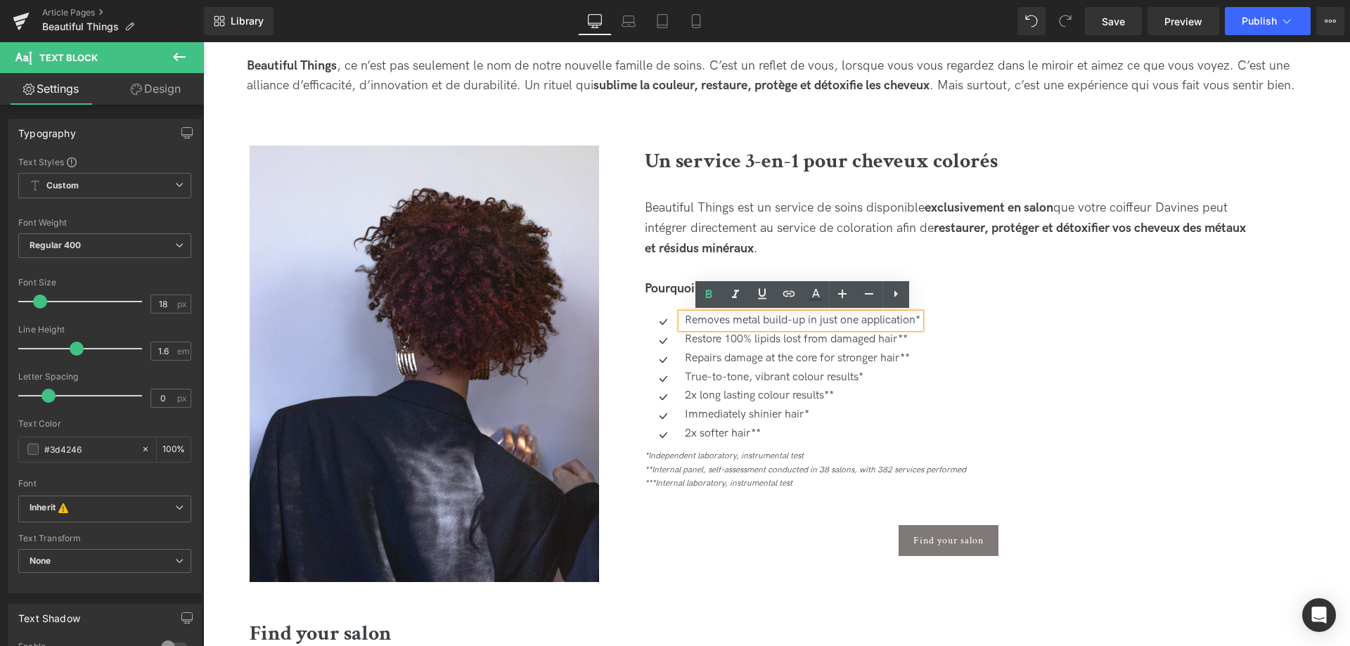
click at [738, 325] on p "Removes metal build-up in just one application*" at bounding box center [803, 321] width 236 height 15
click at [920, 319] on div "Removes metal build-up in just one application*" at bounding box center [800, 321] width 239 height 15
click at [920, 319] on p "Removes metal build-up in just one application*" at bounding box center [803, 321] width 236 height 15
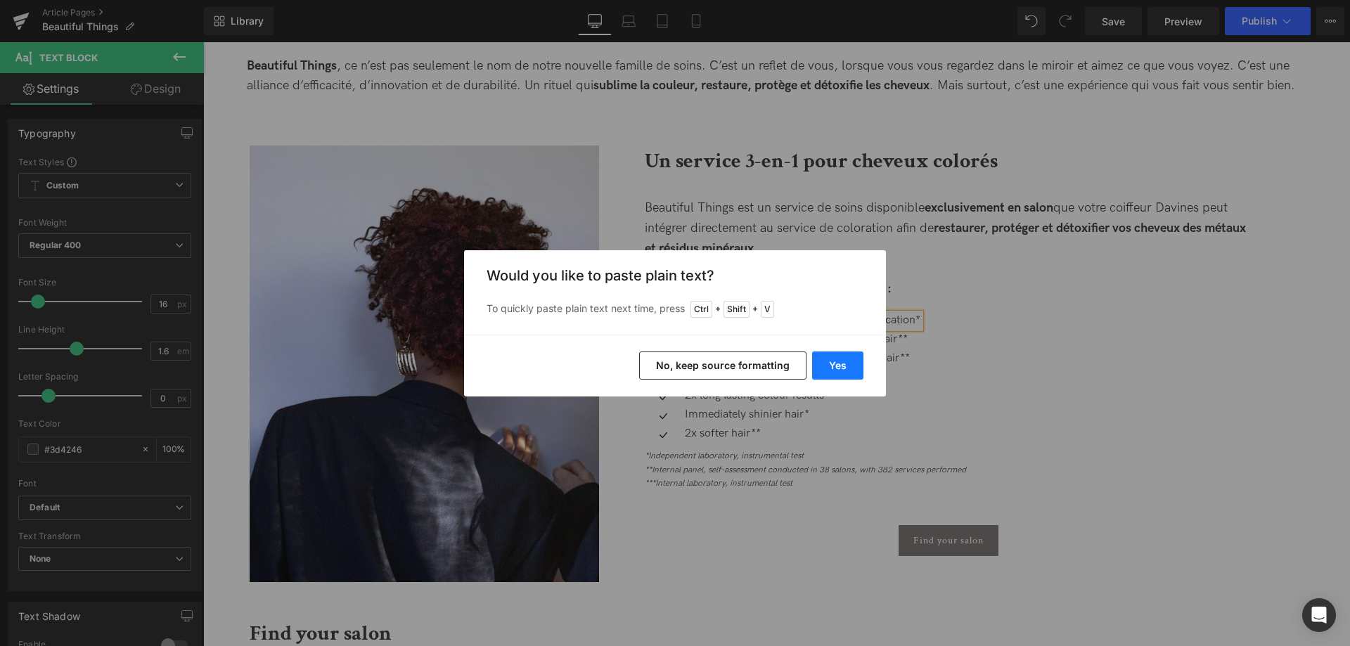
click at [861, 361] on button "Yes" at bounding box center [837, 366] width 51 height 28
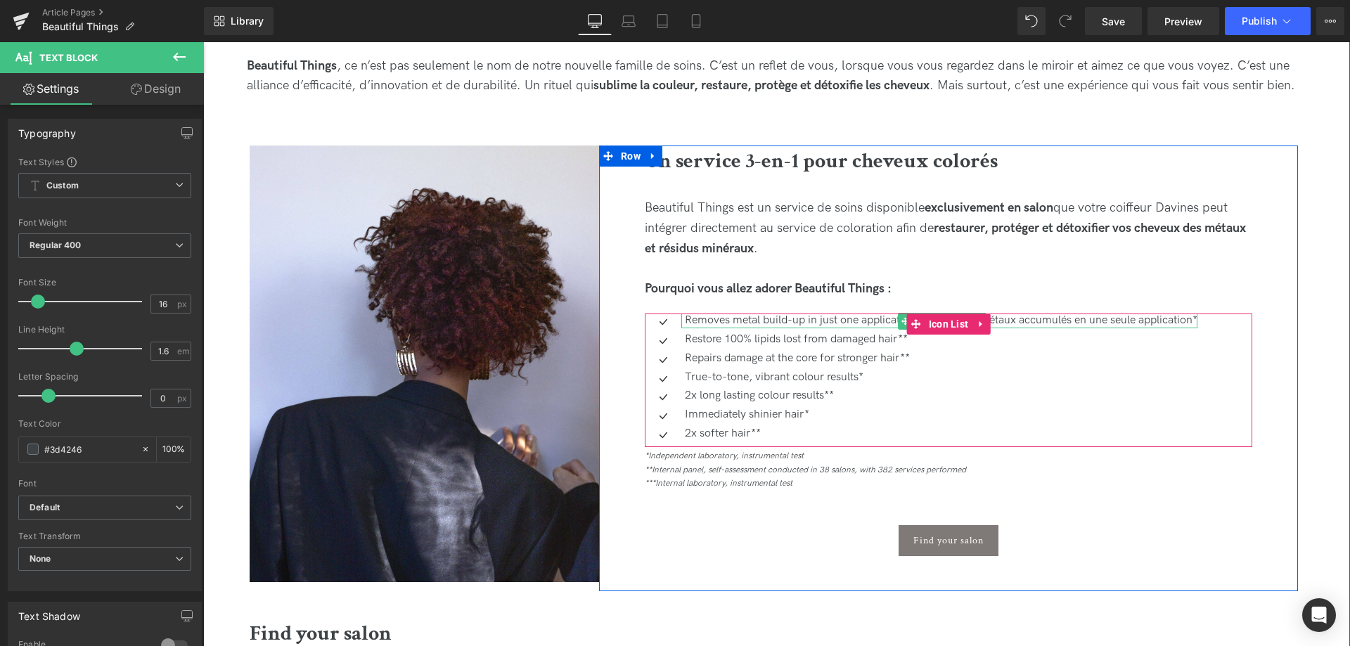
click at [852, 323] on p "Removes metal build-up in just one application* Élimine les métaux accumulés en…" at bounding box center [941, 321] width 513 height 15
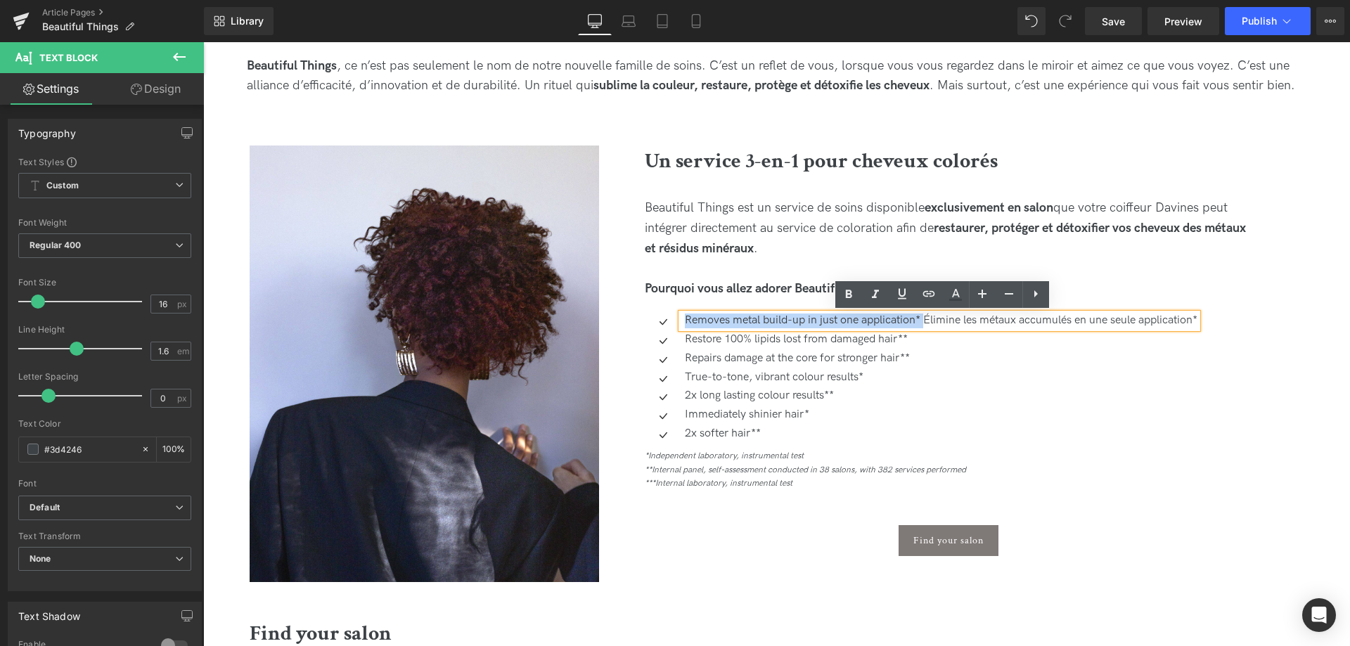
drag, startPoint x: 926, startPoint y: 316, endPoint x: 684, endPoint y: 320, distance: 241.9
click at [684, 320] on div "Removes metal build-up in just one application* Élimine les métaux accumulés en…" at bounding box center [939, 321] width 516 height 15
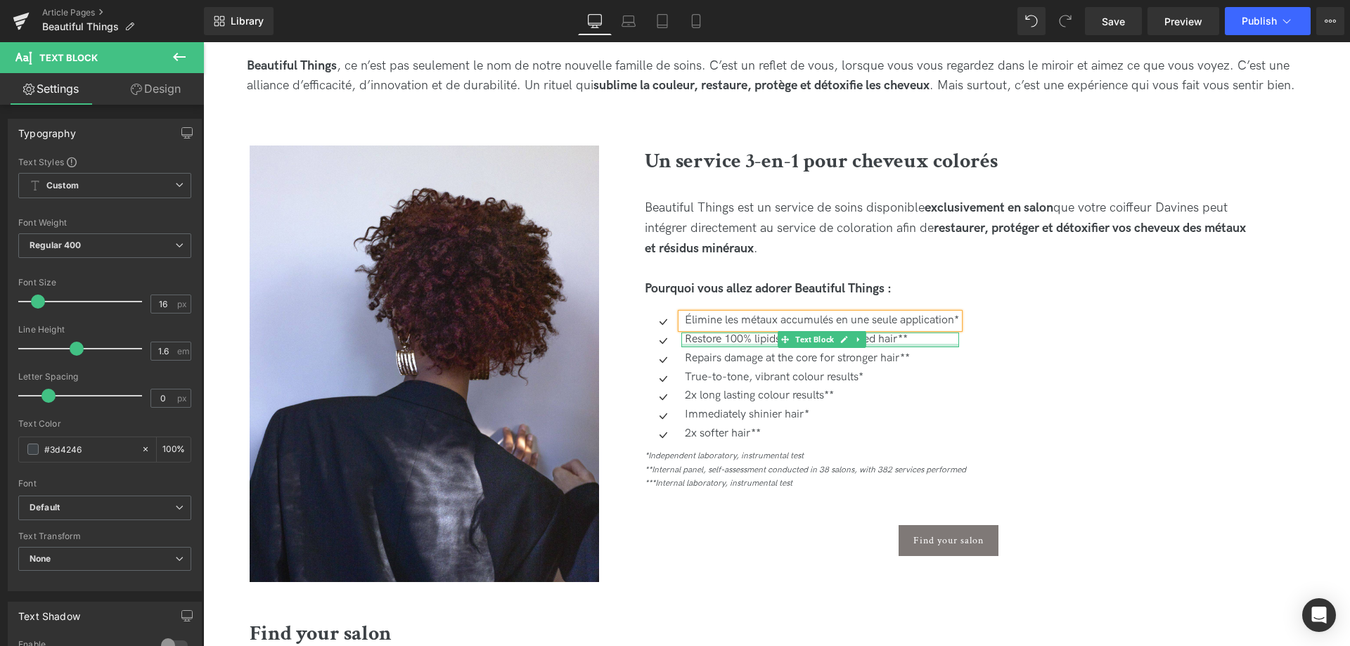
click at [749, 340] on p "Restore 100% lipids lost from damaged hair**" at bounding box center [822, 340] width 274 height 15
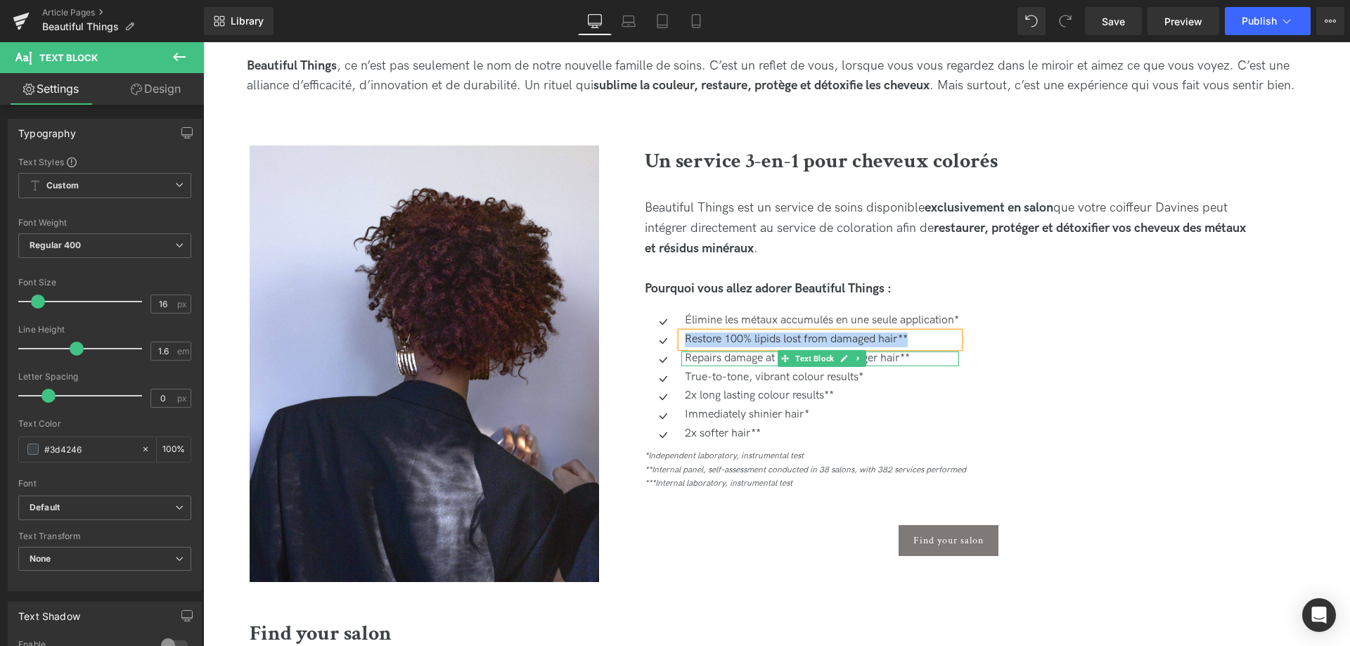
click at [894, 356] on p "Repairs damage at the core for stronger hair**" at bounding box center [822, 359] width 274 height 15
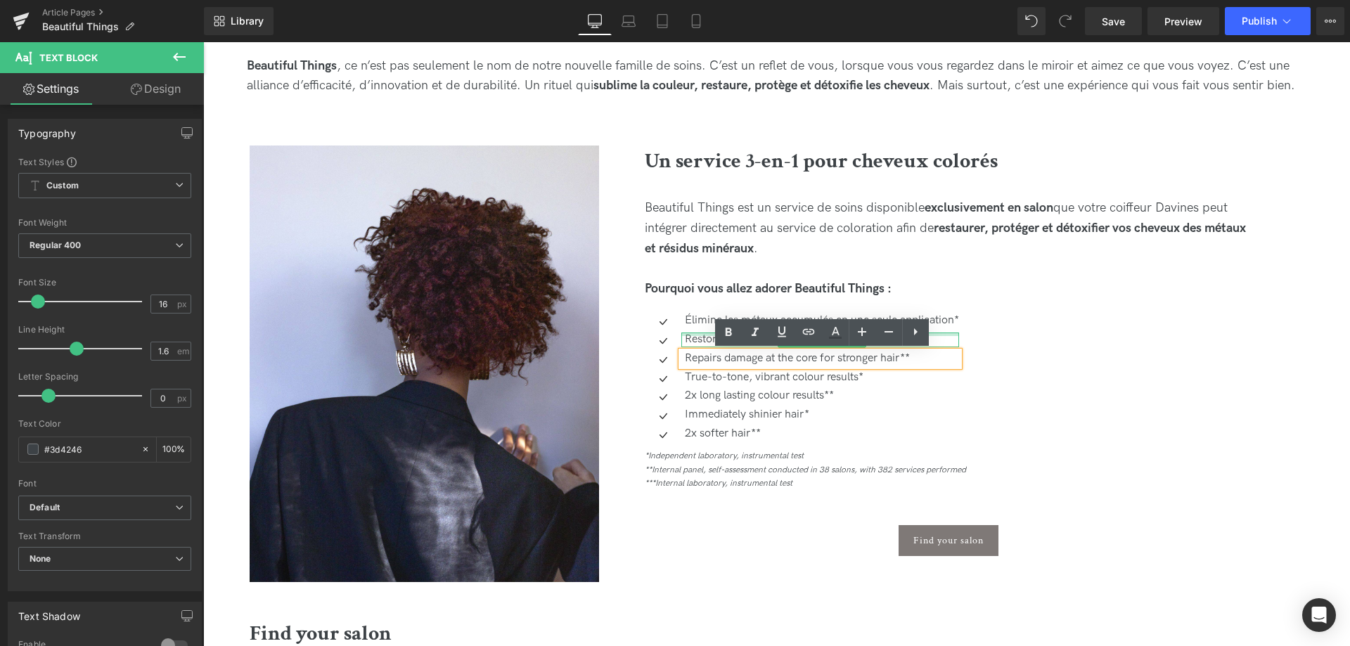
click at [694, 335] on div at bounding box center [820, 335] width 278 height 4
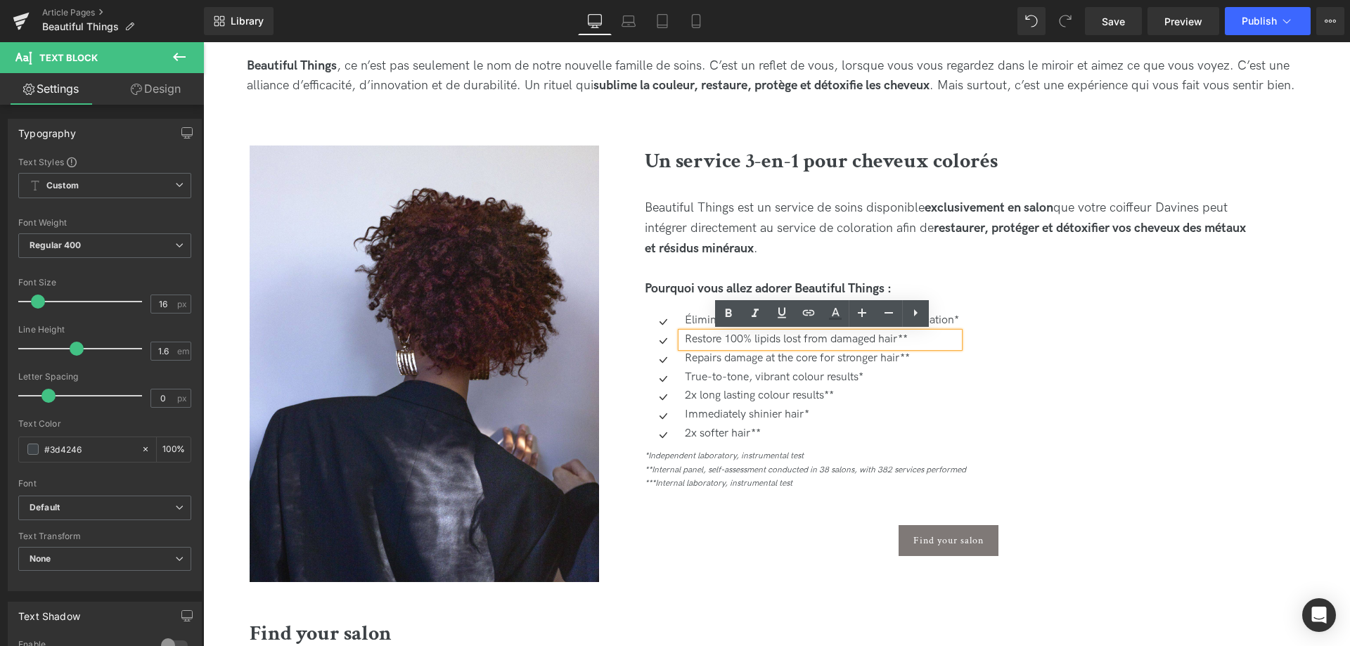
click at [937, 340] on p "Restore 100% lipids lost from damaged hair**" at bounding box center [822, 340] width 274 height 15
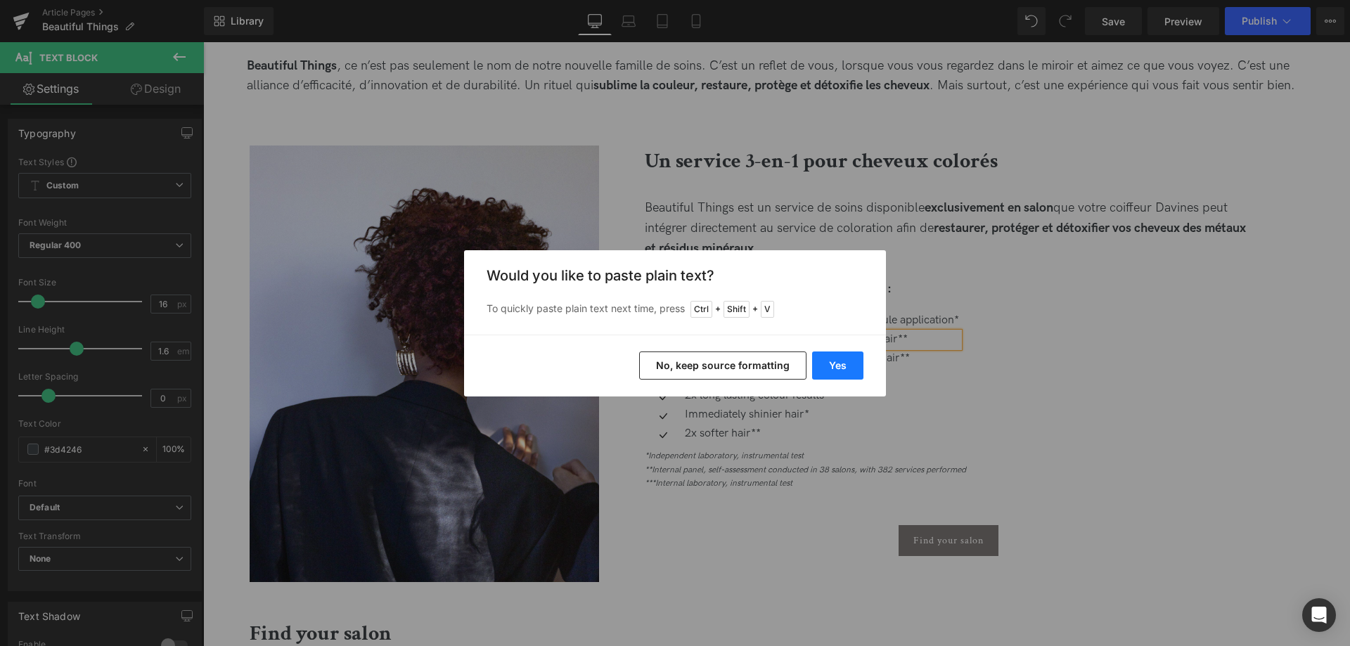
click at [828, 360] on button "Yes" at bounding box center [837, 366] width 51 height 28
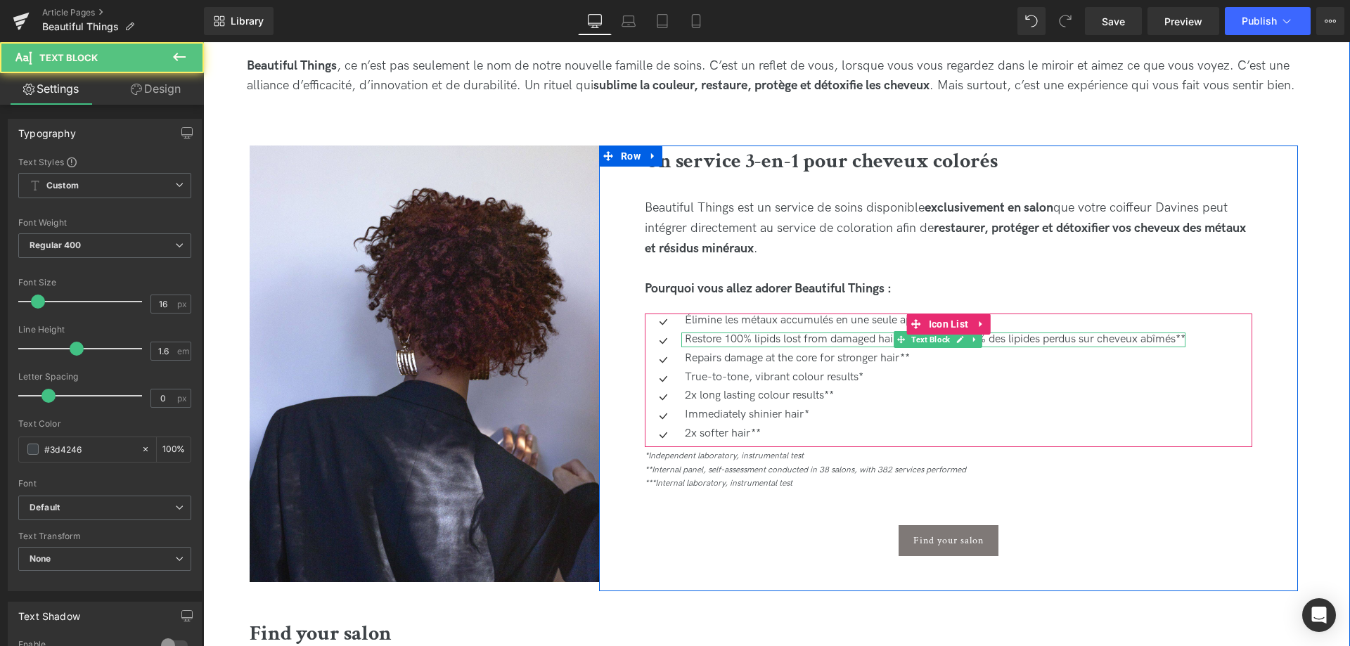
click at [857, 339] on p "Restore 100% lipids lost from damaged hair** Restaure 100 % des lipides perdus …" at bounding box center [935, 340] width 501 height 15
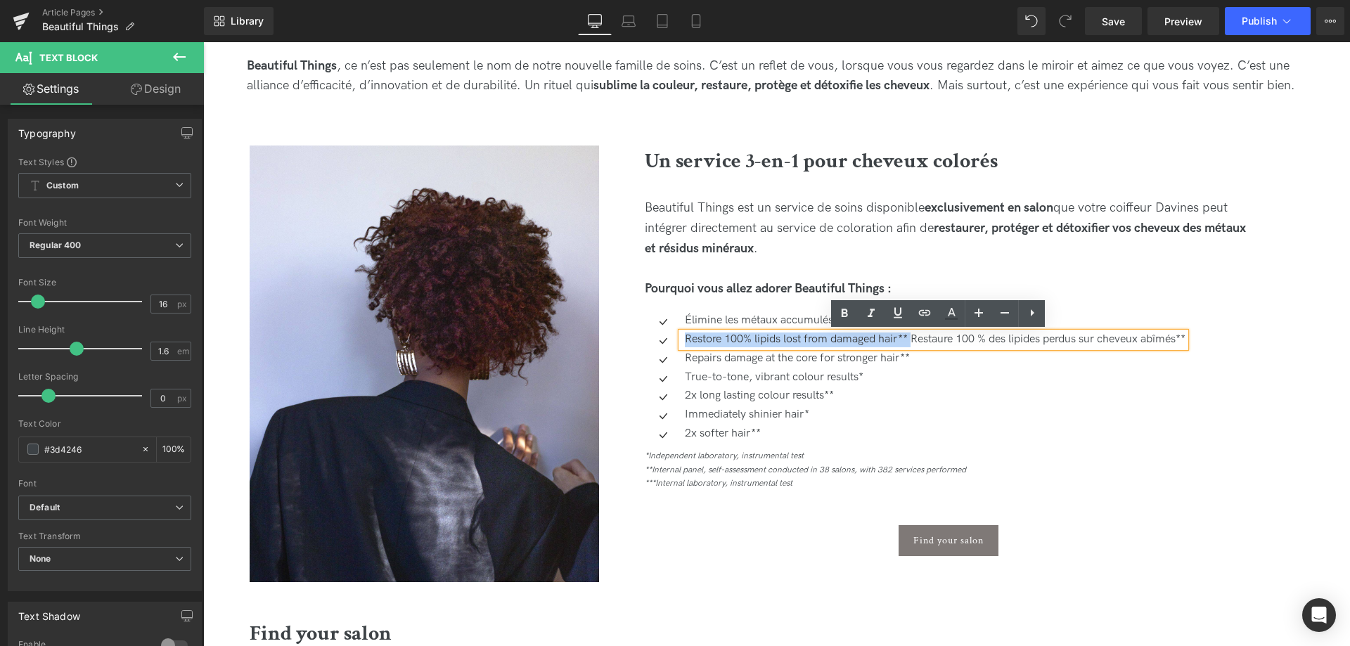
drag, startPoint x: 916, startPoint y: 341, endPoint x: 682, endPoint y: 338, distance: 233.5
click at [682, 338] on div "Restore 100% lipids lost from damaged hair** Restaure 100 % des lipides perdus …" at bounding box center [933, 340] width 504 height 15
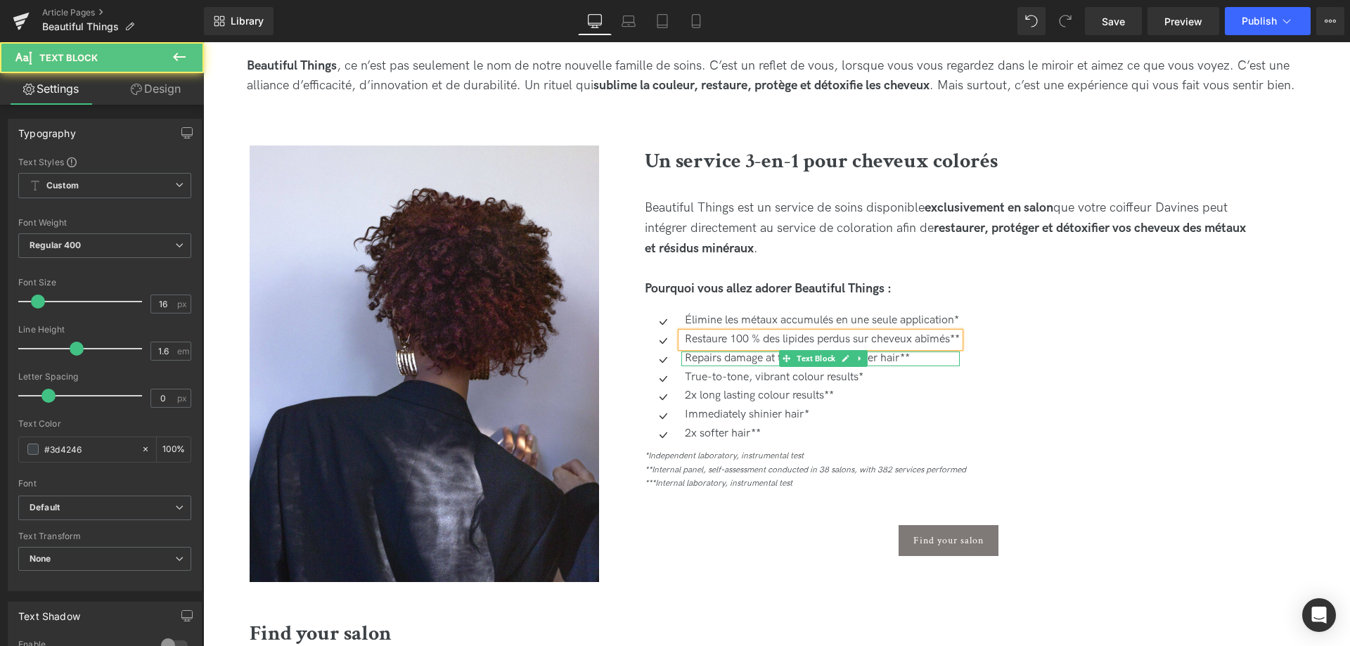
click at [719, 359] on p "Repairs damage at the core for stronger hair**" at bounding box center [822, 359] width 275 height 15
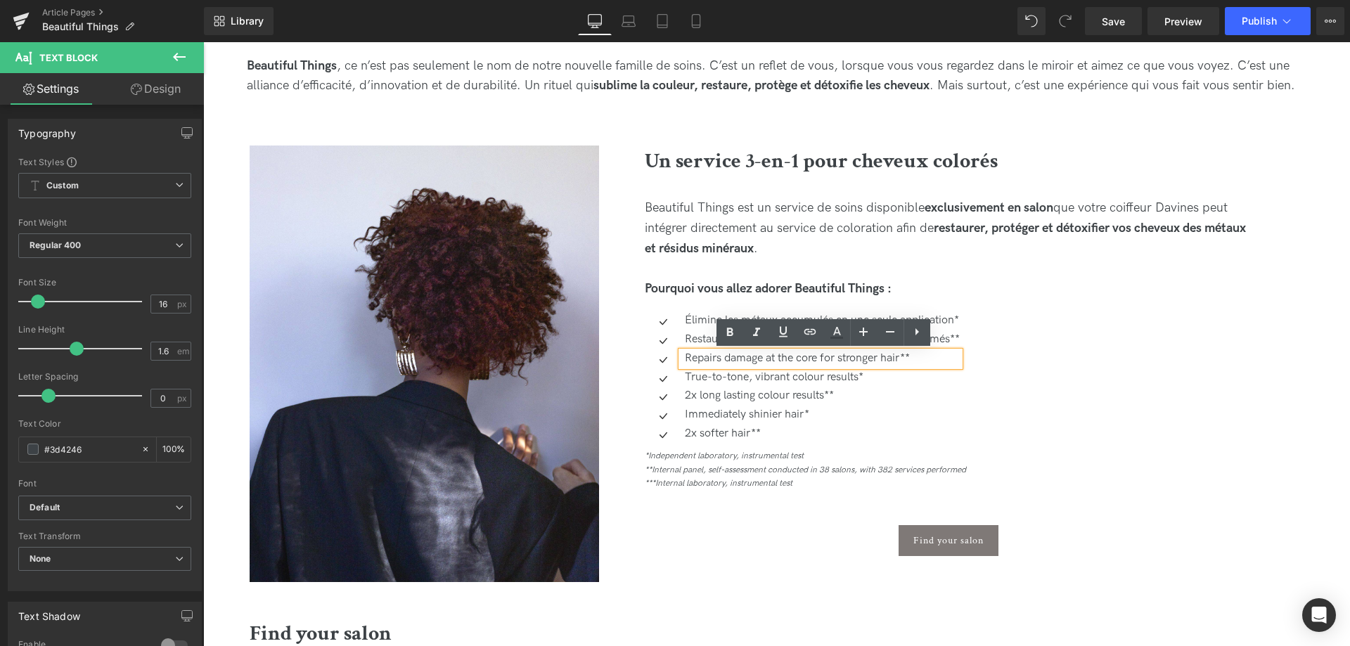
click at [931, 362] on p "Repairs damage at the core for stronger hair**" at bounding box center [822, 359] width 275 height 15
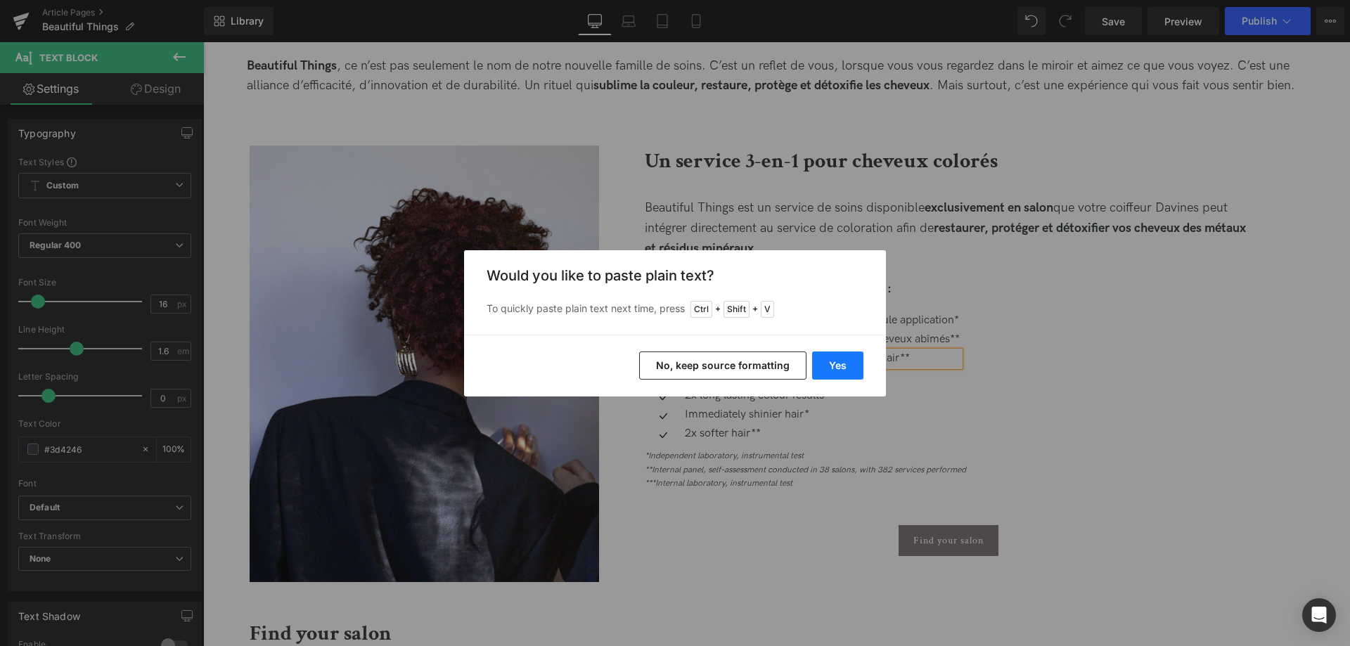
click at [842, 369] on button "Yes" at bounding box center [837, 366] width 51 height 28
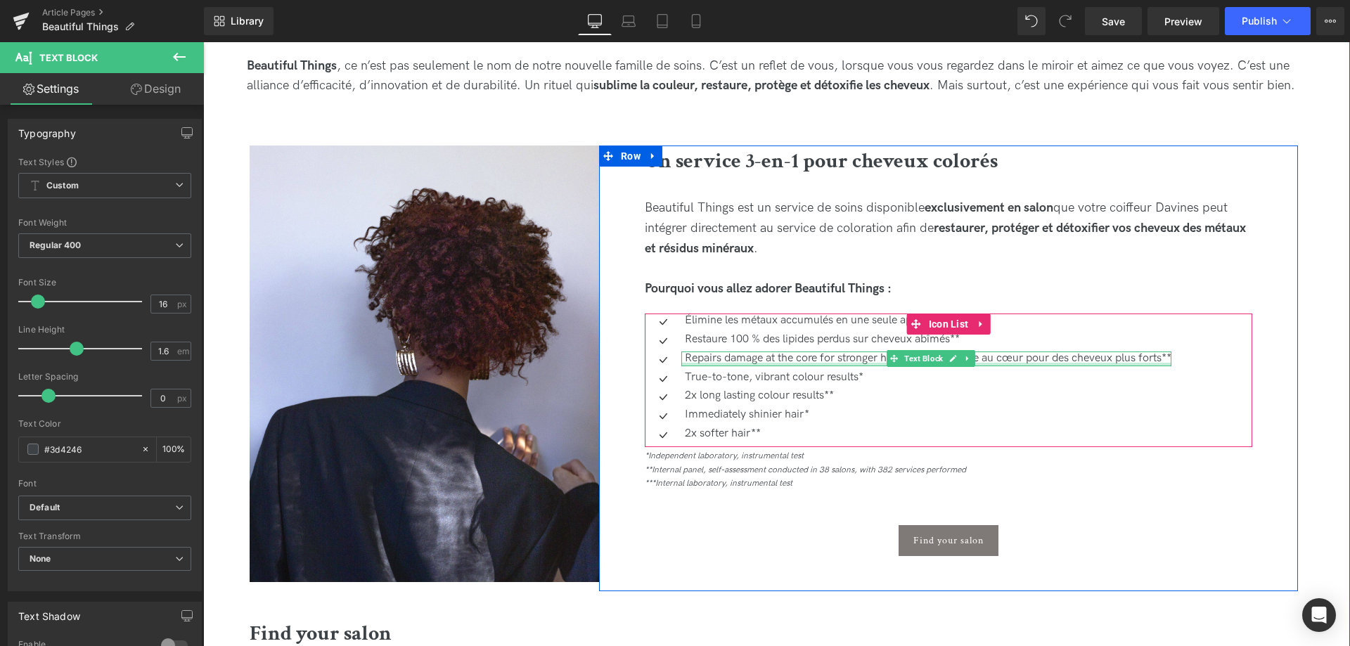
click at [809, 363] on div at bounding box center [926, 365] width 490 height 4
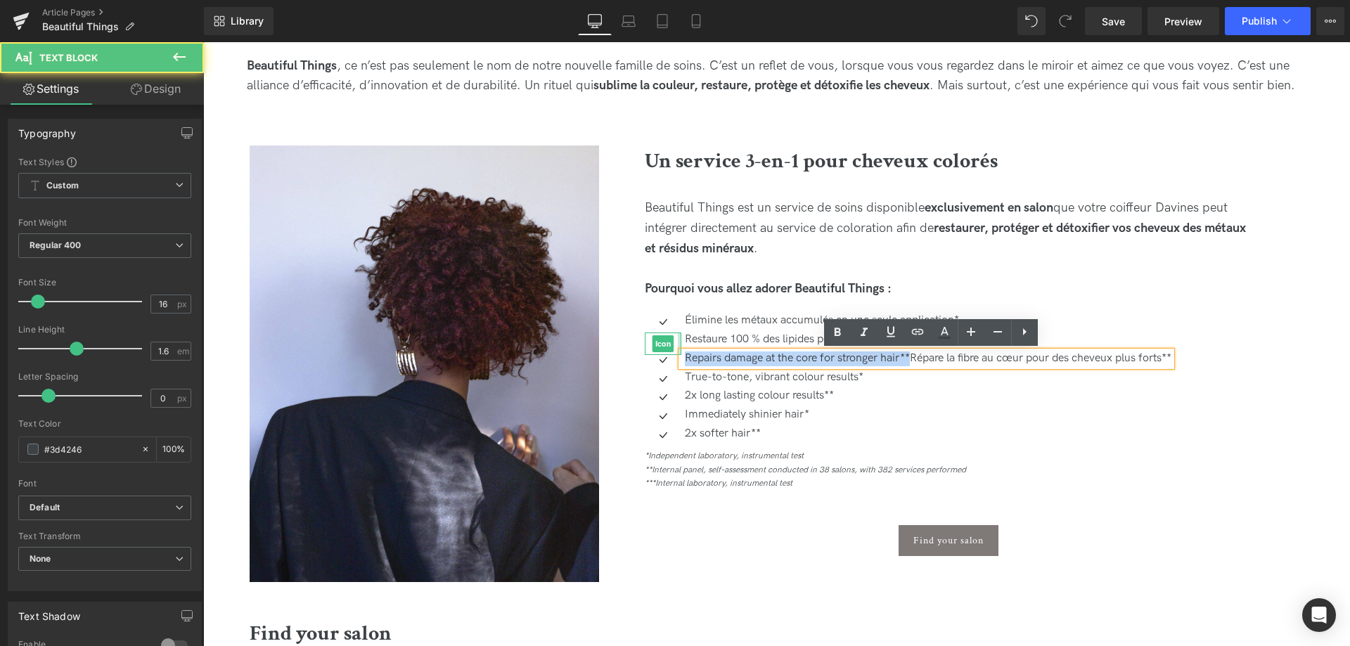
drag, startPoint x: 908, startPoint y: 359, endPoint x: 679, endPoint y: 345, distance: 229.6
click at [679, 345] on ul "Icon Élimine les métaux accumulés en une seule application* Text Block Icon Res…" at bounding box center [908, 380] width 527 height 132
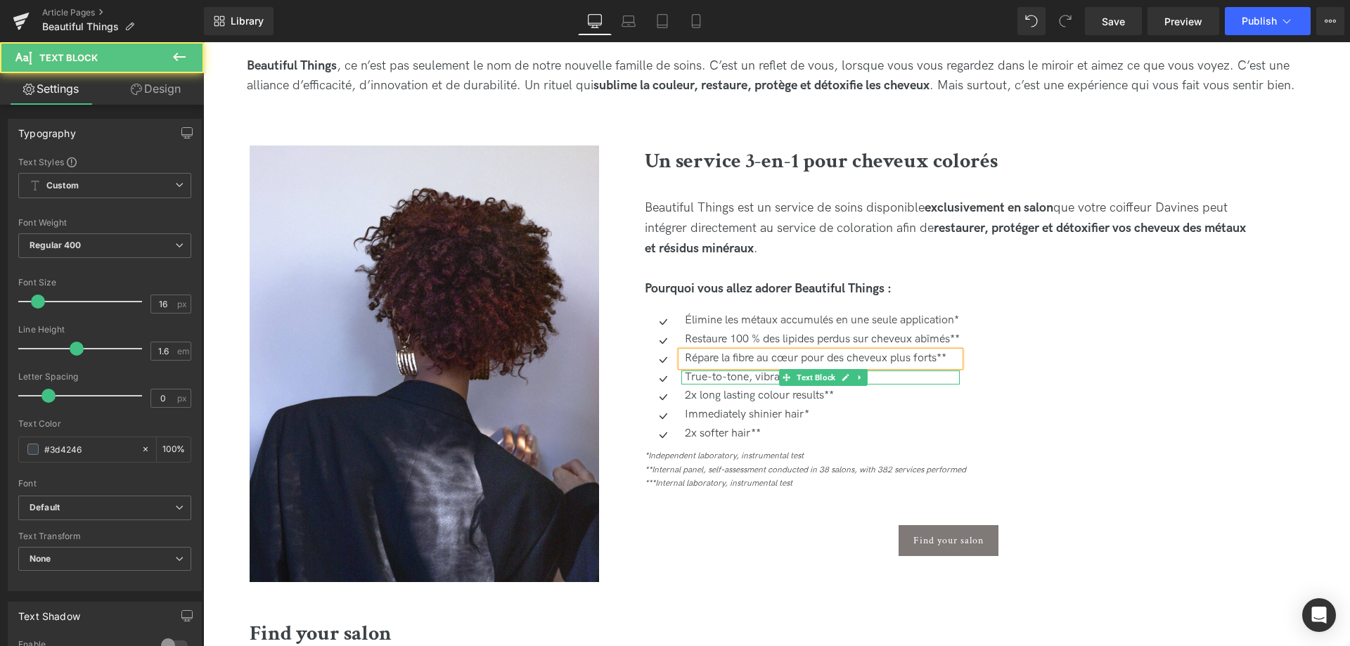
click at [750, 376] on p "True-to-tone, vibrant colour results*" at bounding box center [822, 378] width 275 height 15
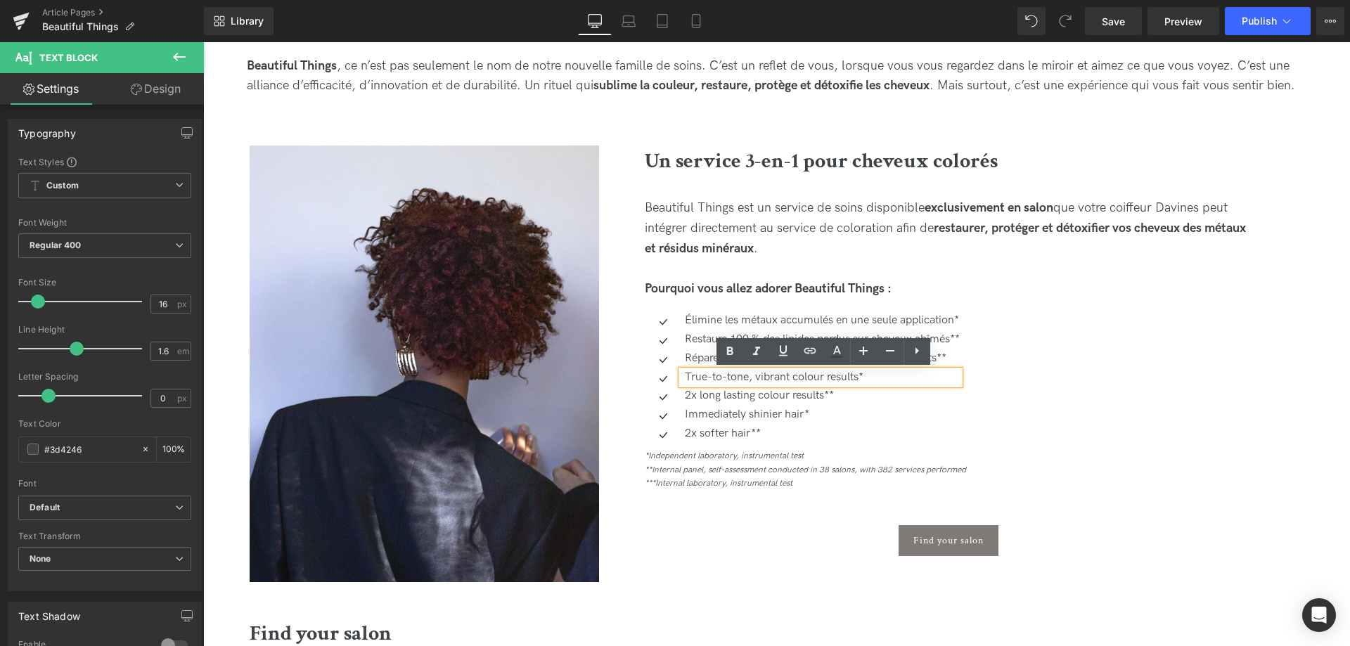
click at [873, 378] on p "True-to-tone, vibrant colour results*" at bounding box center [822, 378] width 275 height 15
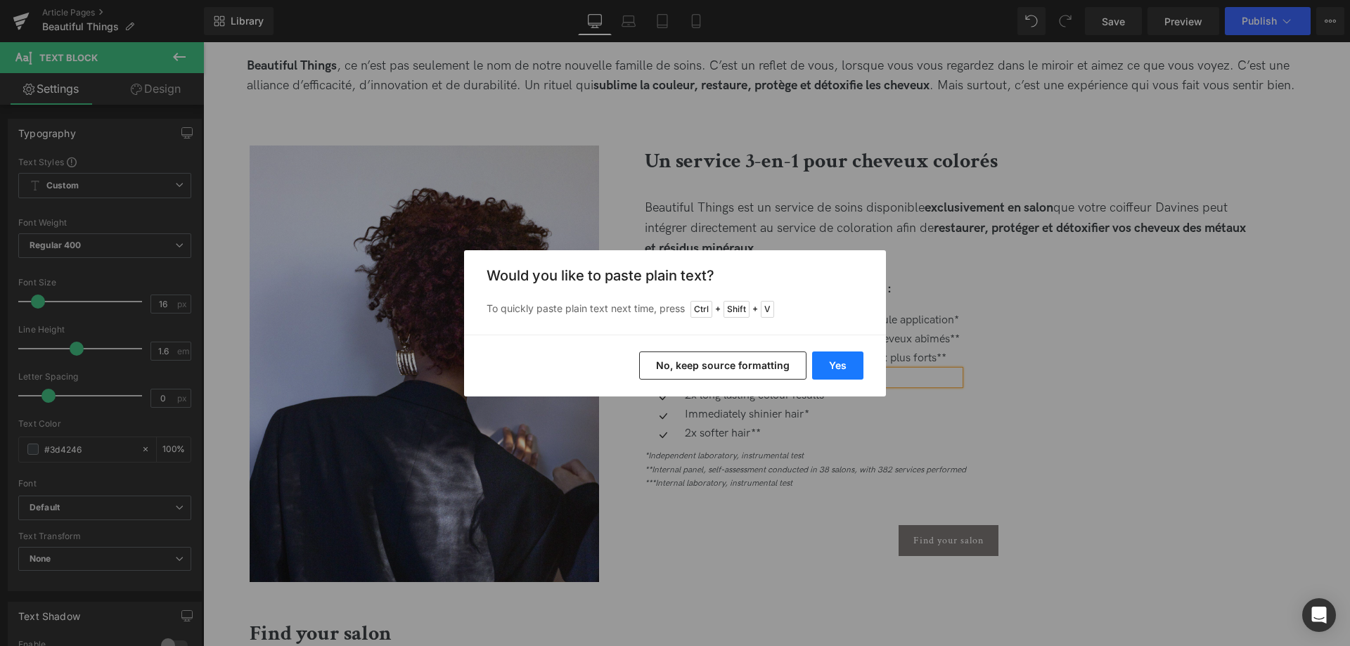
click at [838, 368] on button "Yes" at bounding box center [837, 366] width 51 height 28
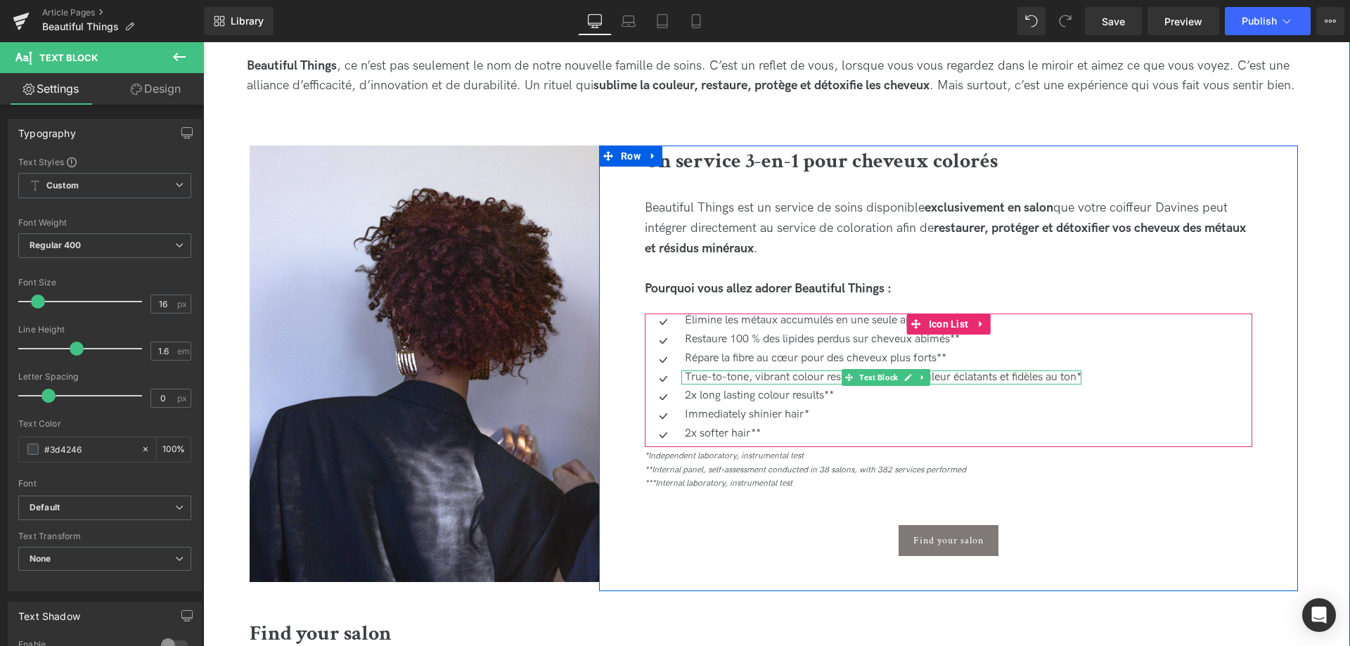
click at [784, 378] on p "True-to-tone, vibrant colour results* Résultats couleur éclatants et fidèles au…" at bounding box center [883, 378] width 397 height 15
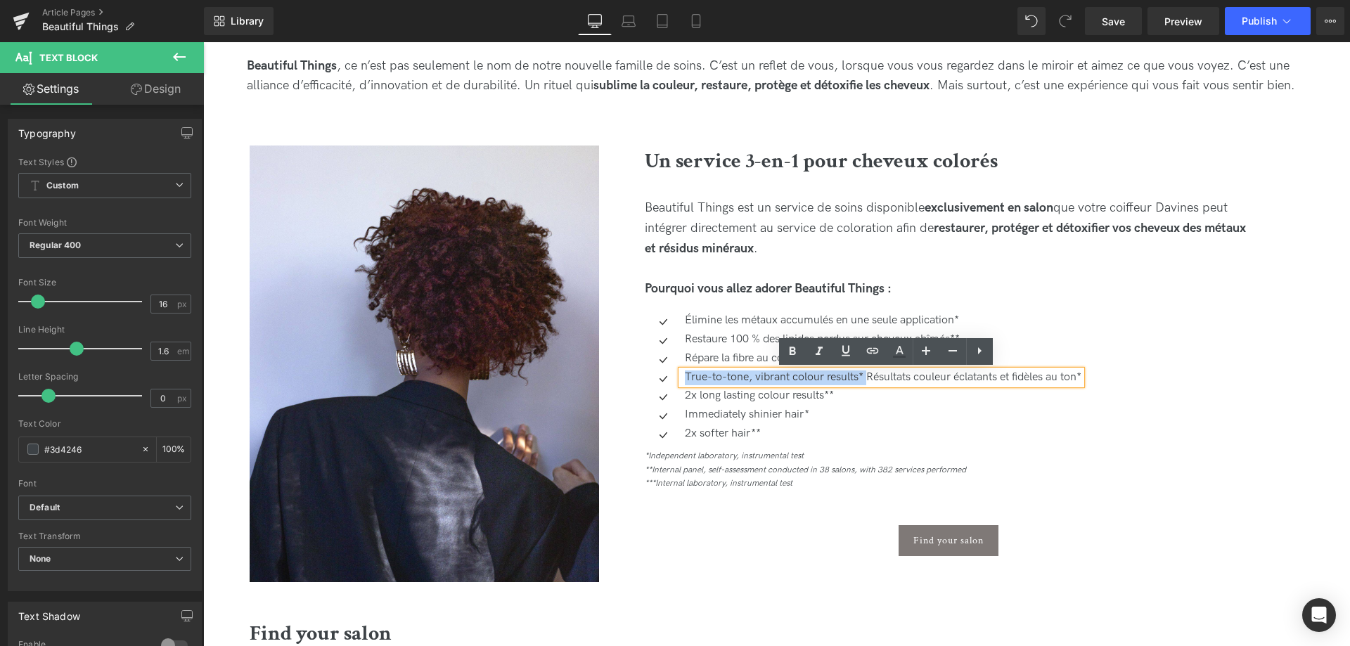
drag, startPoint x: 871, startPoint y: 378, endPoint x: 679, endPoint y: 375, distance: 192.7
click at [681, 375] on div "True-to-tone, vibrant colour results* Résultats couleur éclatants et fidèles au…" at bounding box center [881, 378] width 400 height 15
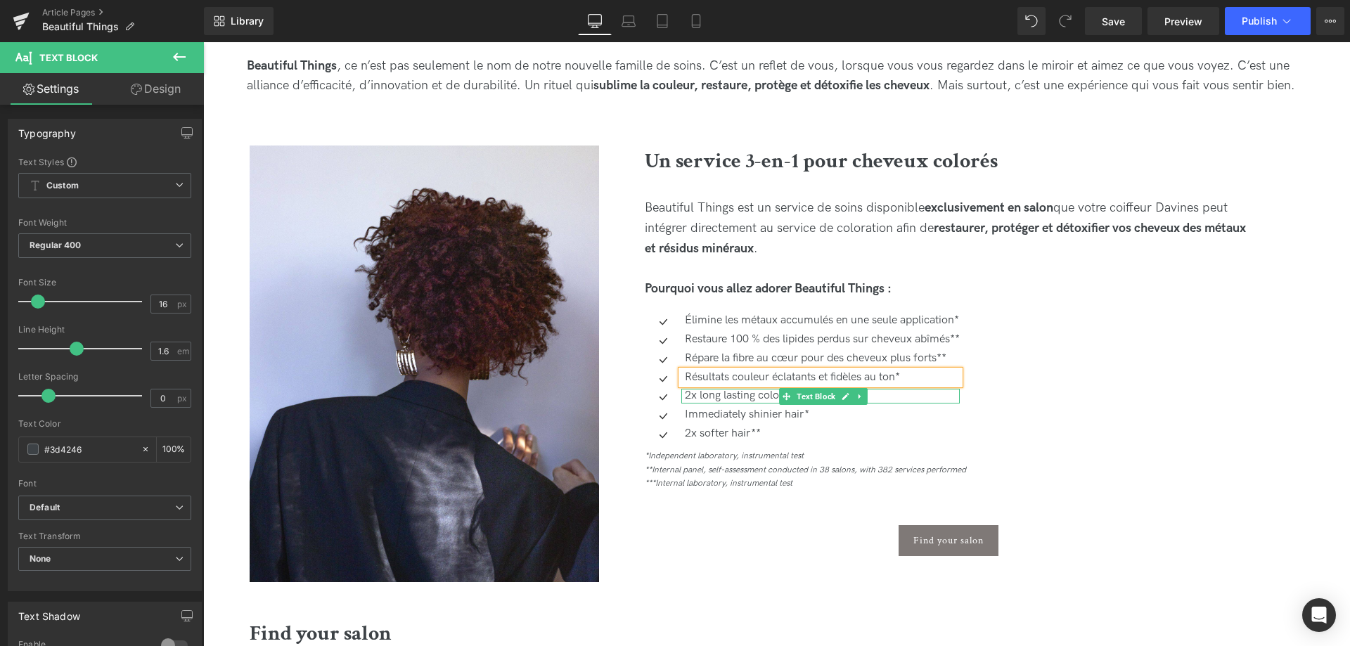
click at [727, 394] on p "2x long lasting colour results**" at bounding box center [822, 396] width 275 height 15
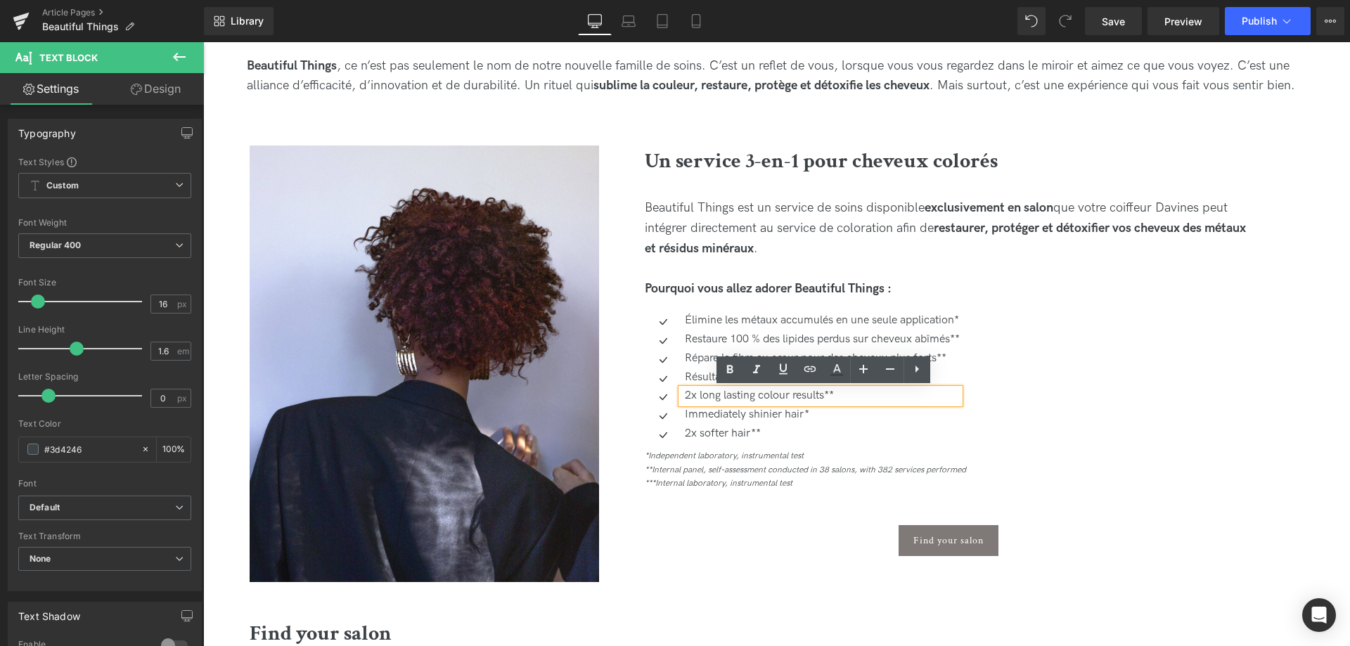
drag, startPoint x: 856, startPoint y: 396, endPoint x: 850, endPoint y: 404, distance: 9.6
click at [850, 404] on p "2x long lasting colour results**" at bounding box center [822, 396] width 275 height 15
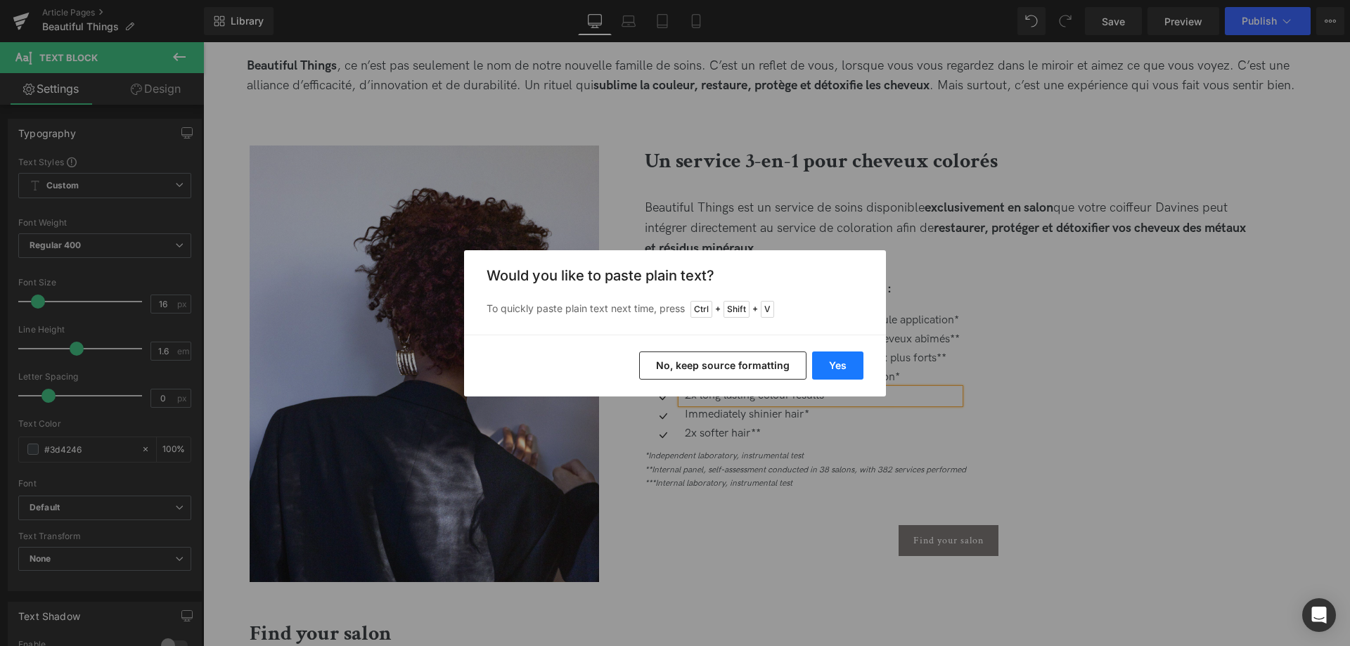
click at [833, 369] on button "Yes" at bounding box center [837, 366] width 51 height 28
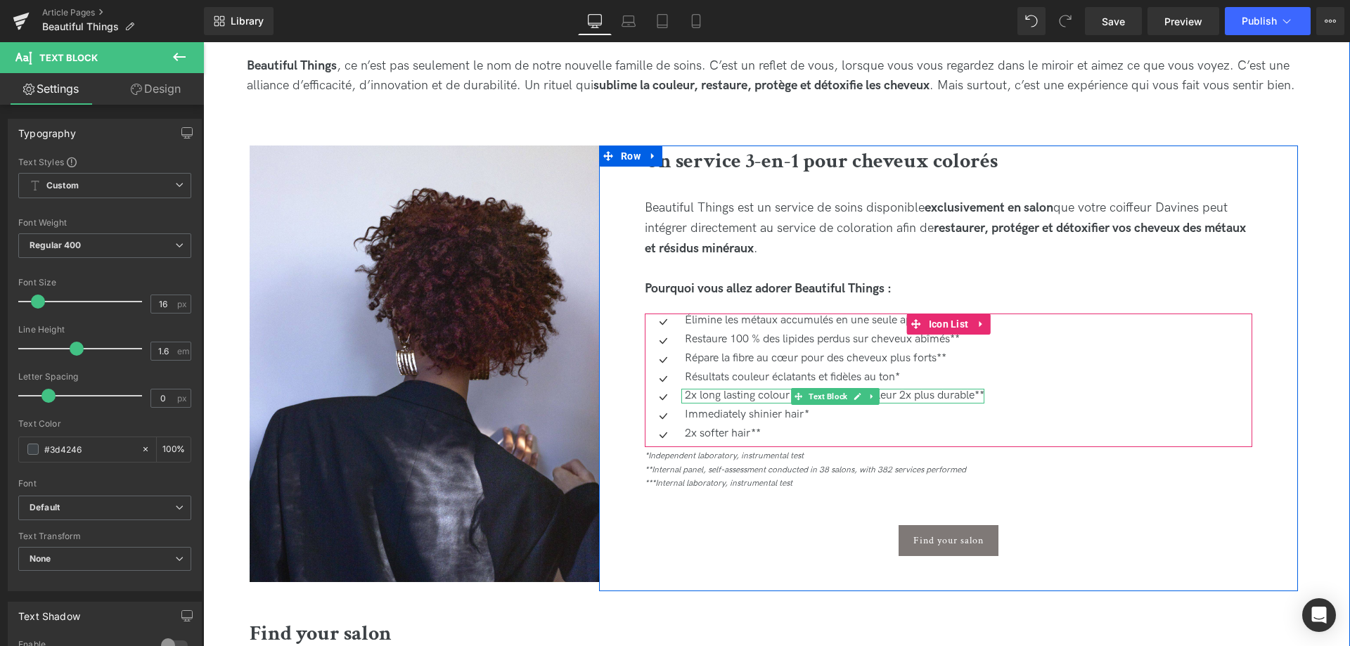
click at [746, 399] on p "2x long lasting colour results** Une couleur 2x plus durable**" at bounding box center [835, 396] width 300 height 15
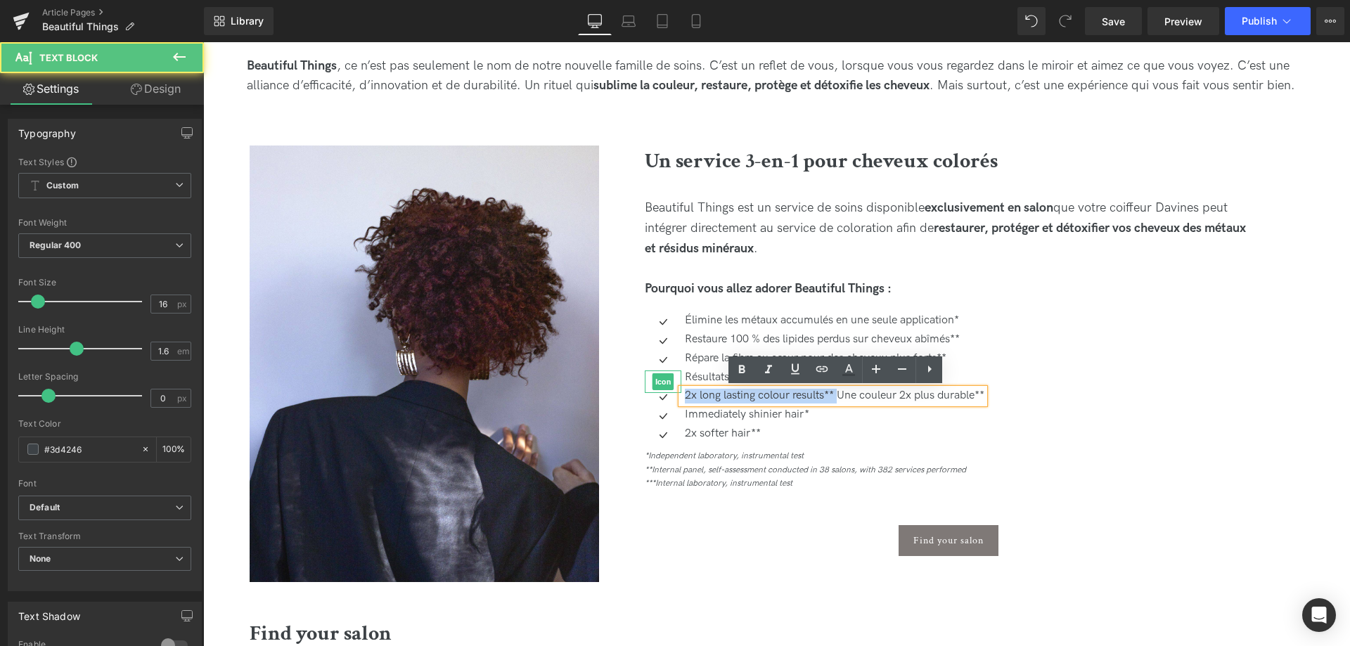
drag, startPoint x: 840, startPoint y: 396, endPoint x: 672, endPoint y: 389, distance: 168.2
click at [672, 389] on ul "Icon Élimine les métaux accumulés en une seule application* Text Block Icon Res…" at bounding box center [815, 380] width 340 height 132
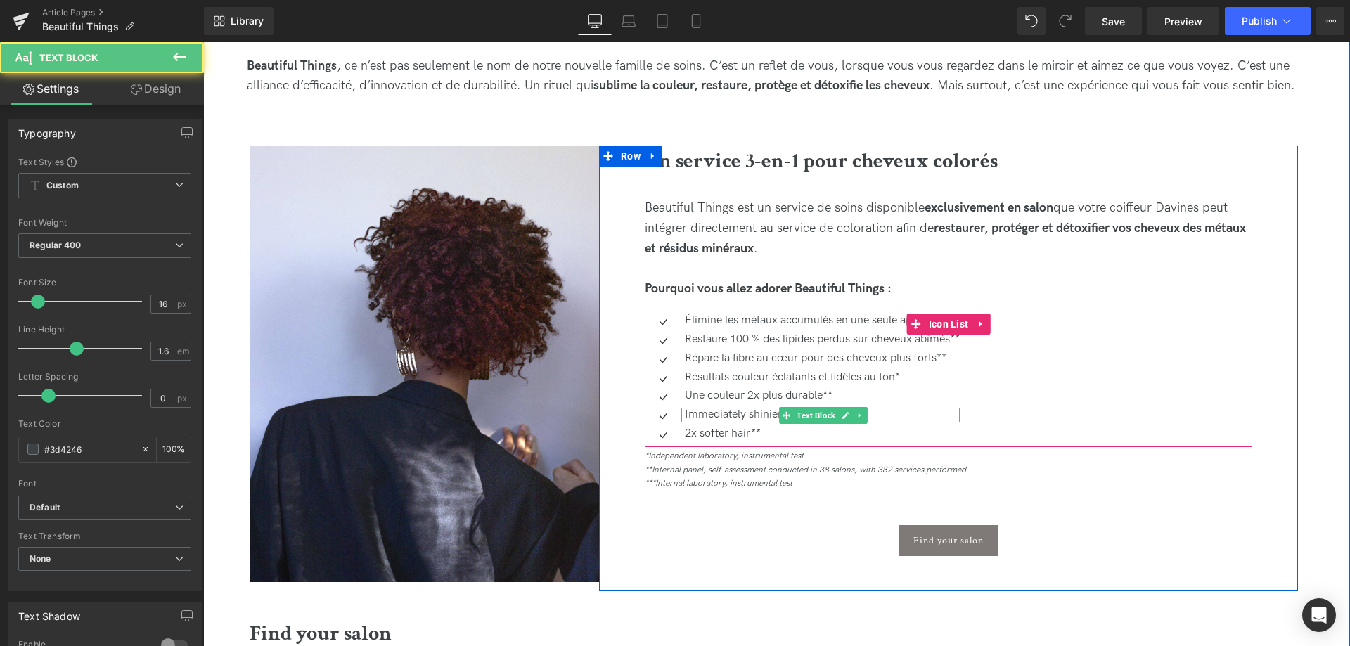
click at [711, 415] on p "Immediately shinier hair*" at bounding box center [822, 415] width 275 height 15
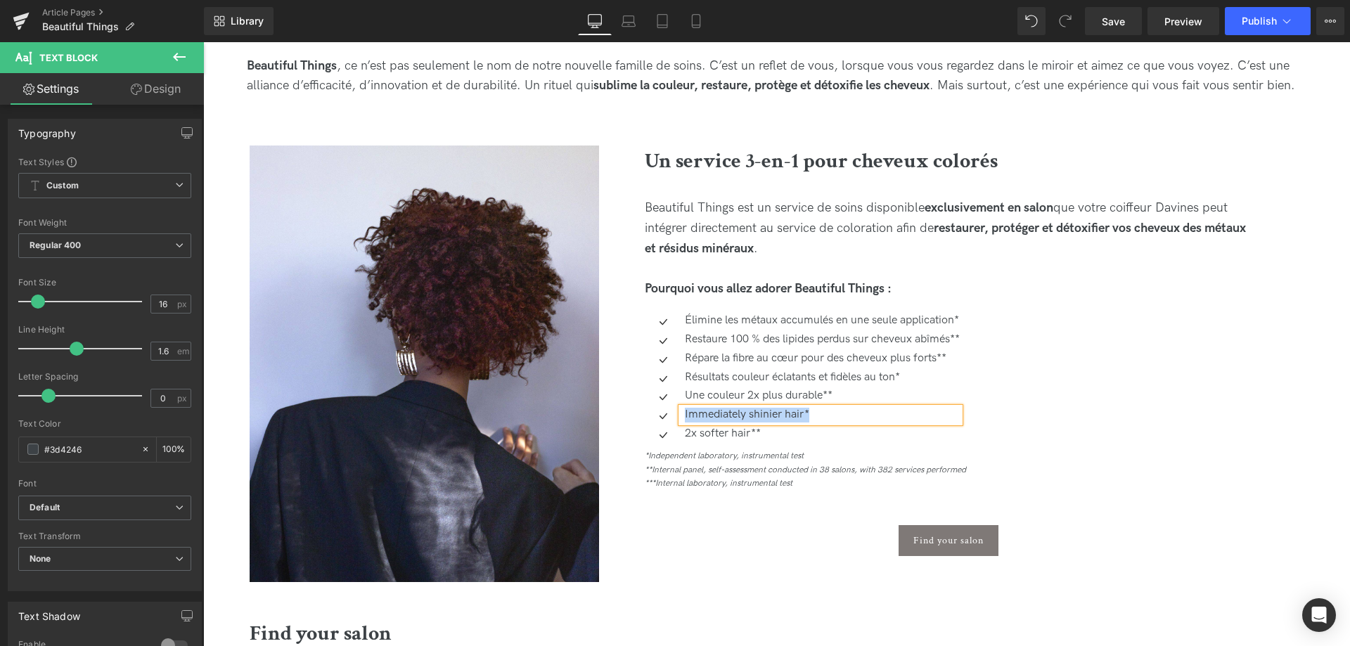
click at [827, 419] on p "Immediately shinier hair*" at bounding box center [822, 415] width 275 height 15
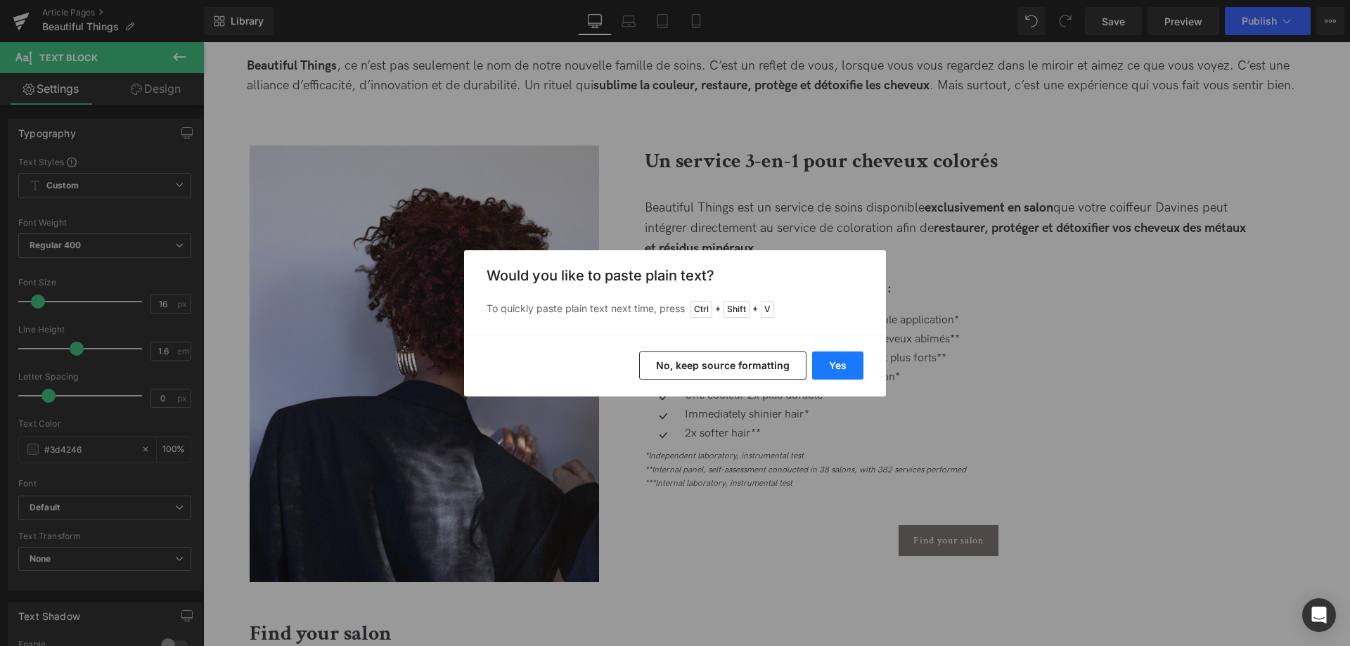
click at [830, 363] on button "Yes" at bounding box center [837, 366] width 51 height 28
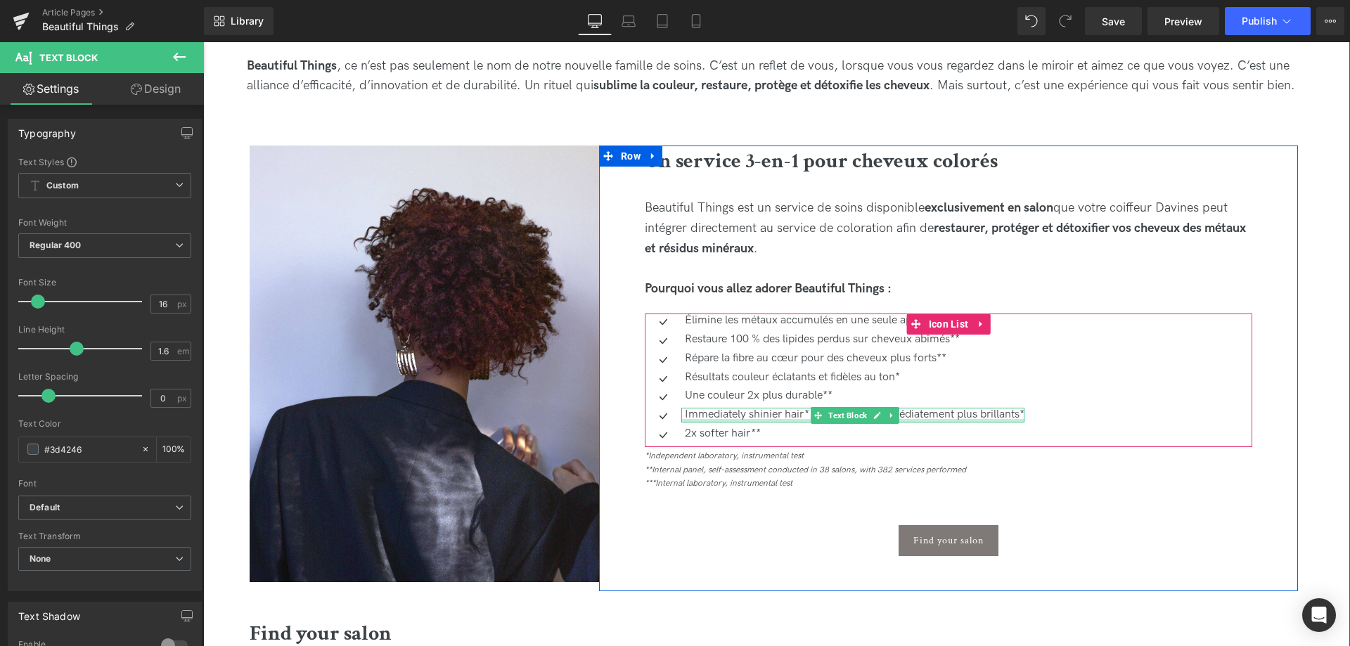
click at [795, 420] on div at bounding box center [852, 421] width 343 height 4
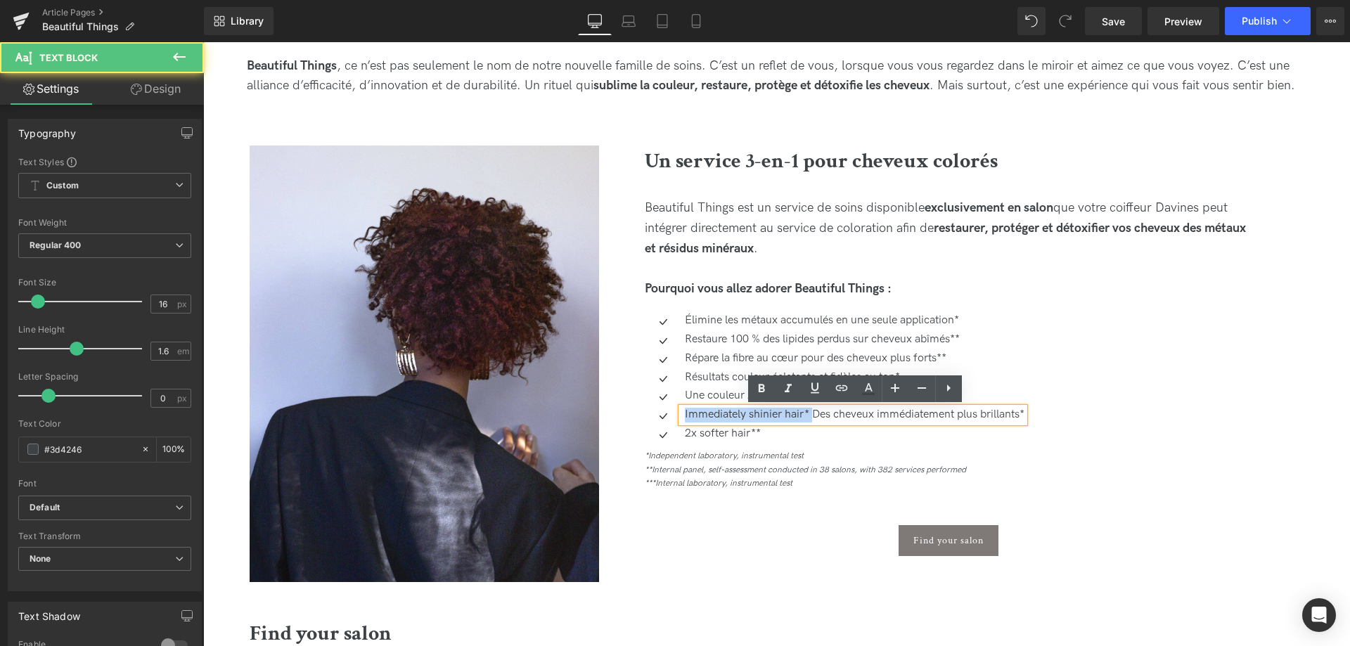
drag, startPoint x: 814, startPoint y: 416, endPoint x: 680, endPoint y: 409, distance: 133.8
click at [681, 409] on div "Immediately shinier hair* Des cheveux immédiatement plus brillants*" at bounding box center [852, 415] width 343 height 15
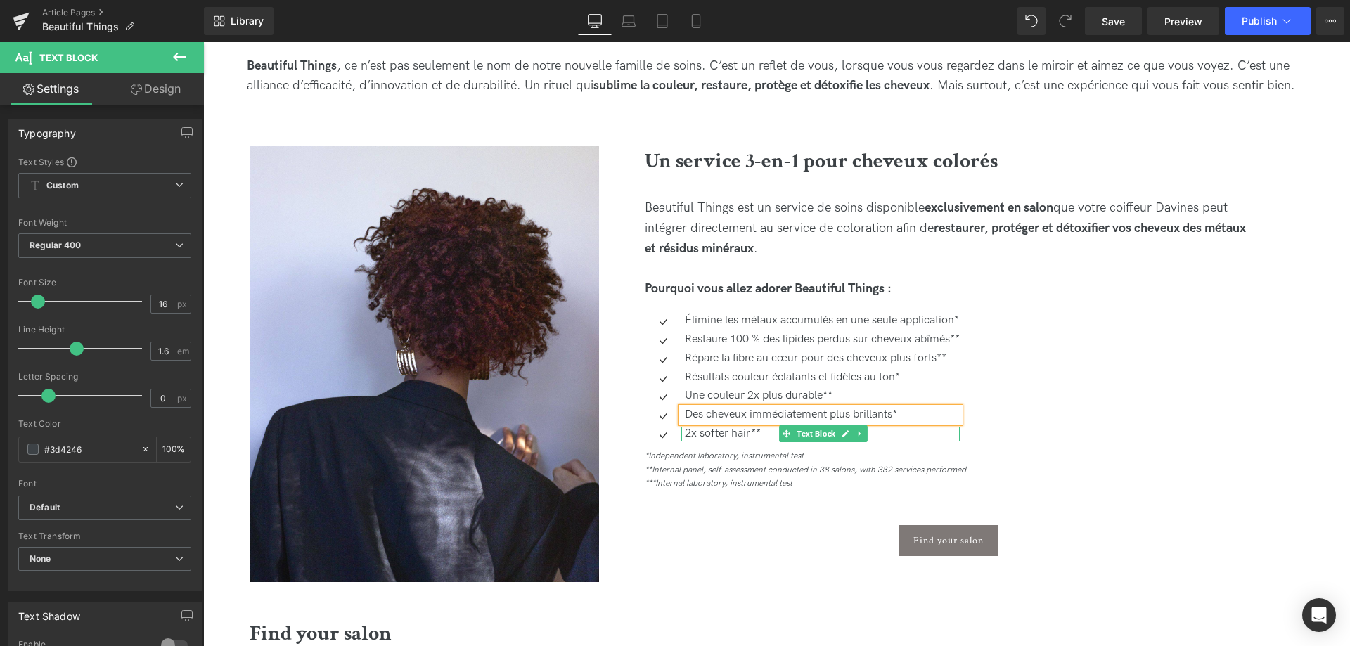
click at [738, 432] on p "2x softer hair**" at bounding box center [822, 434] width 275 height 15
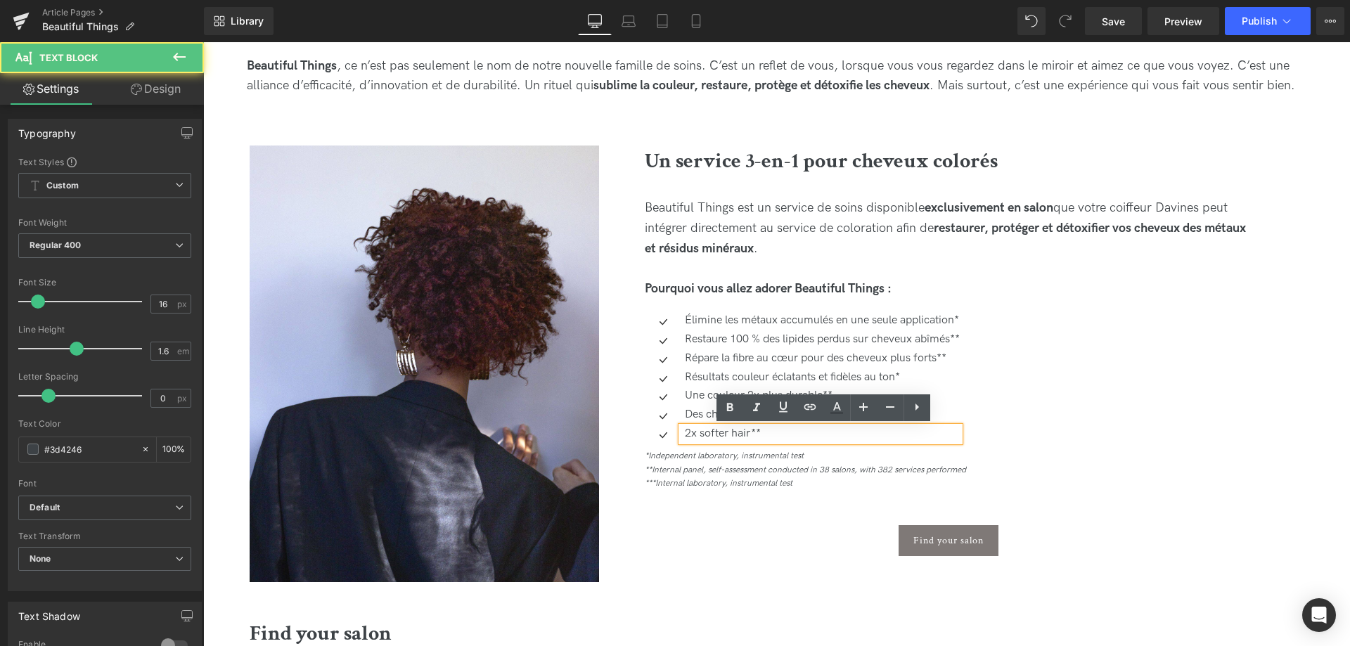
click at [770, 436] on p "2x softer hair**" at bounding box center [822, 434] width 275 height 15
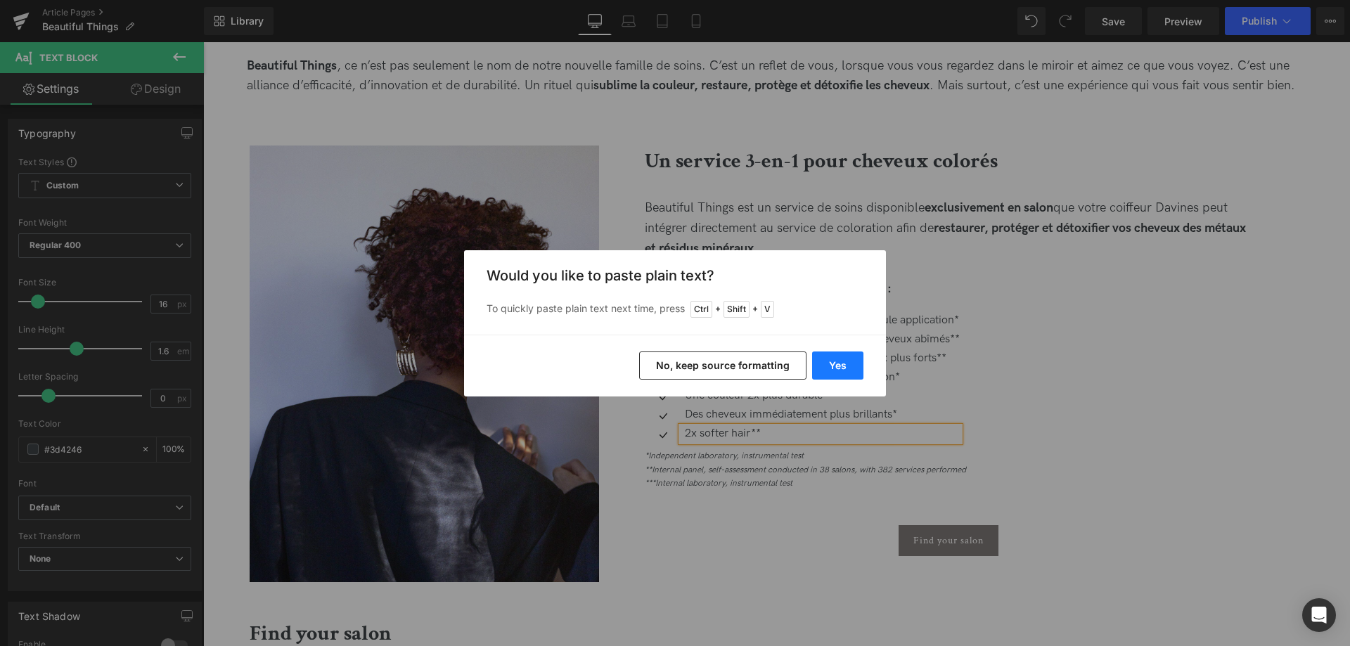
click at [841, 371] on button "Yes" at bounding box center [837, 366] width 51 height 28
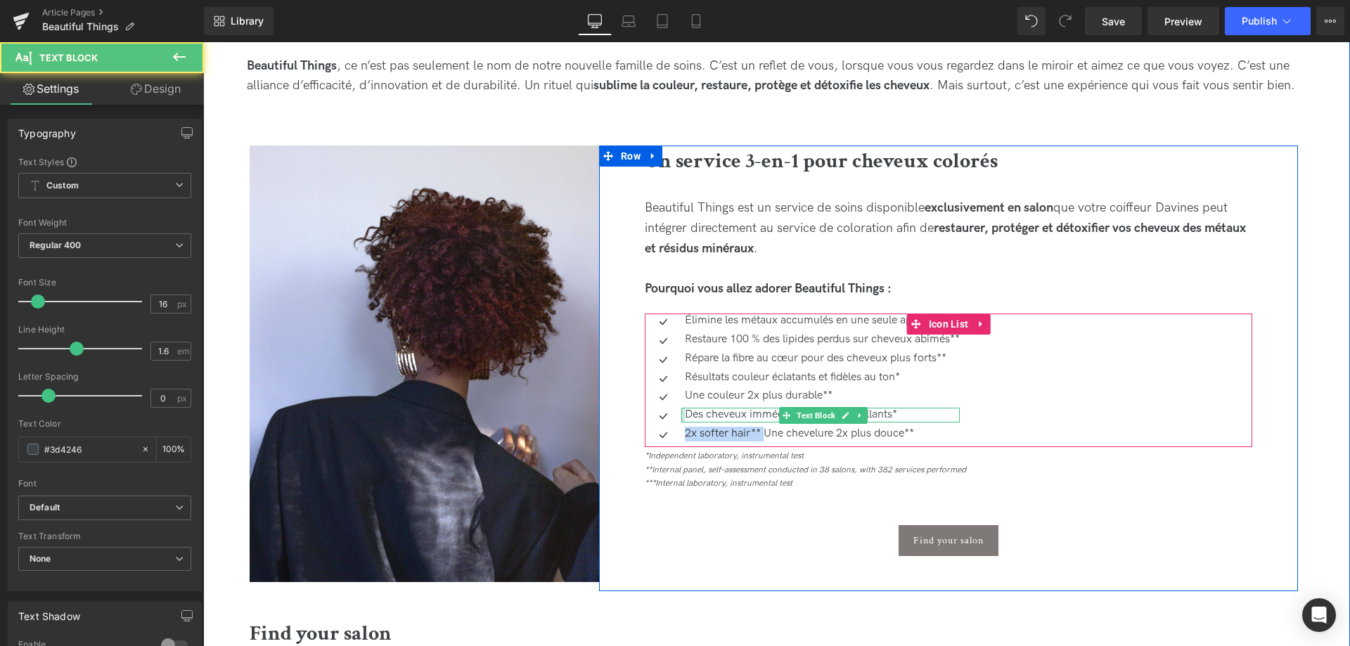
drag, startPoint x: 766, startPoint y: 432, endPoint x: 682, endPoint y: 421, distance: 85.1
click at [682, 421] on ul "Icon Élimine les métaux accumulés en une seule application* Text Block Icon Res…" at bounding box center [802, 380] width 315 height 132
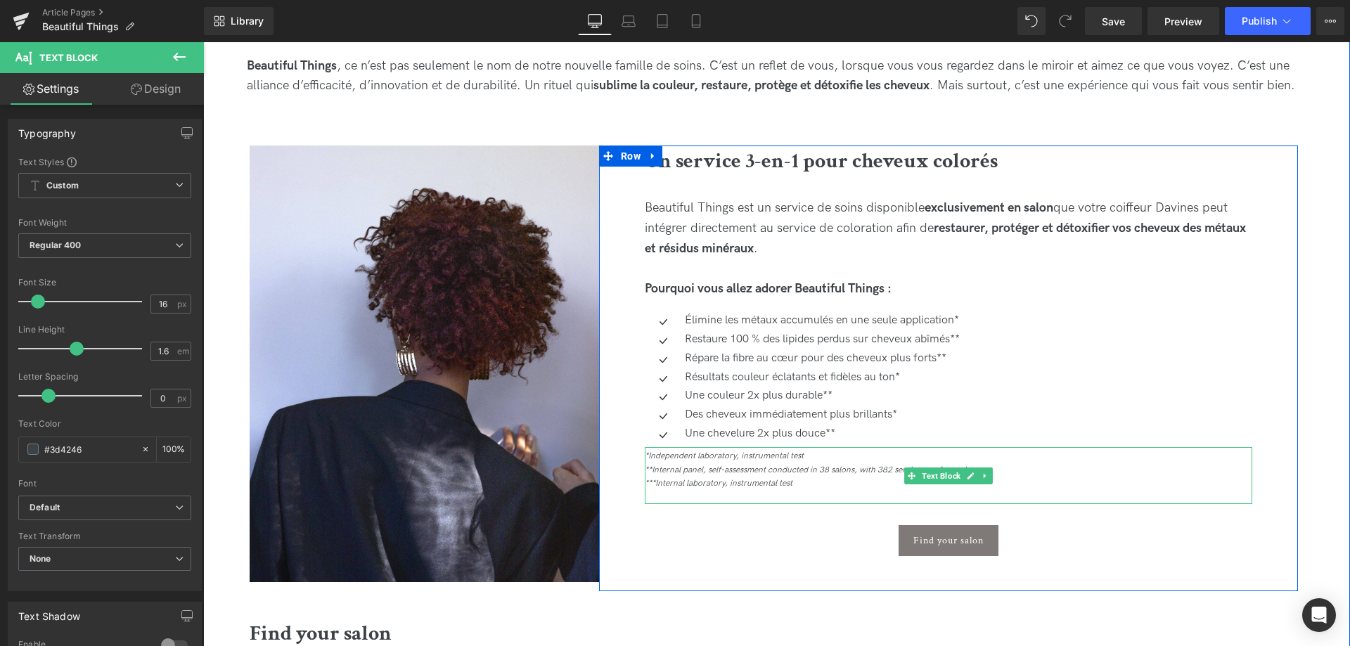
click at [790, 456] on icon "*Independent laboratory, instrumental test" at bounding box center [724, 456] width 159 height 11
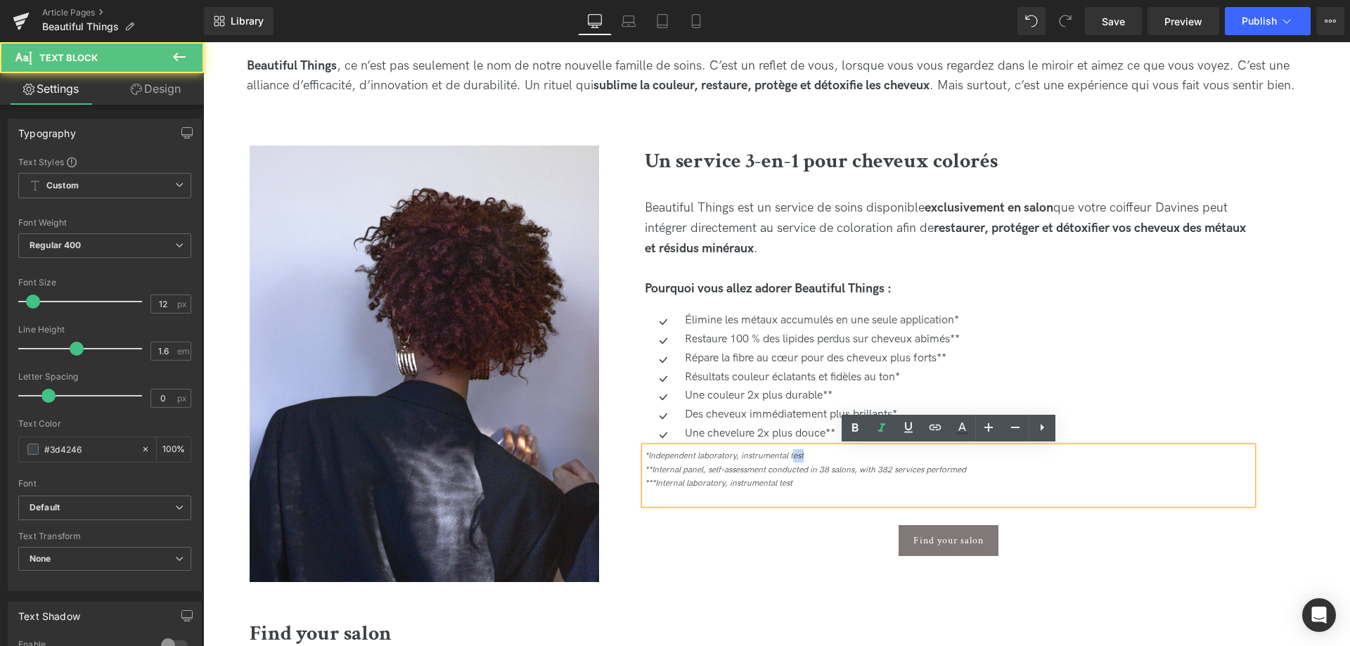
click at [795, 451] on div "*Independent laboratory, instrumental test" at bounding box center [949, 455] width 608 height 13
click at [822, 458] on div "*Independent laboratory, instrumental test" at bounding box center [949, 455] width 608 height 13
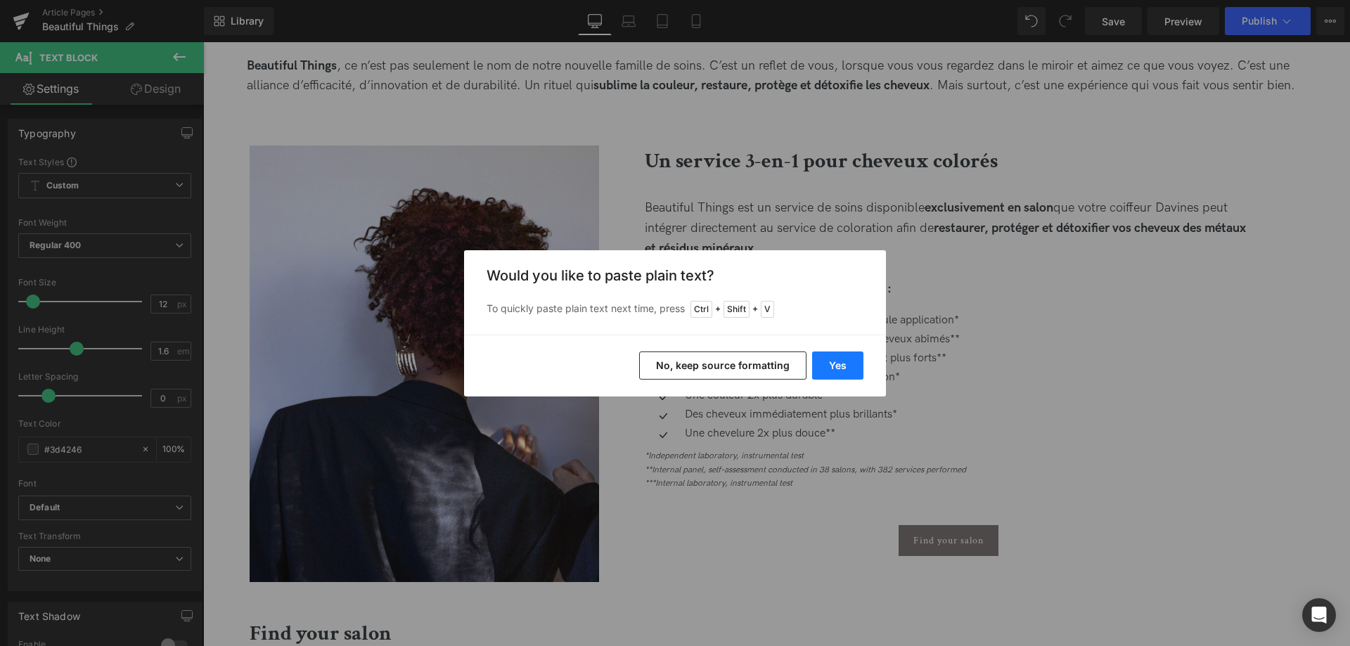
click at [838, 356] on button "Yes" at bounding box center [837, 366] width 51 height 28
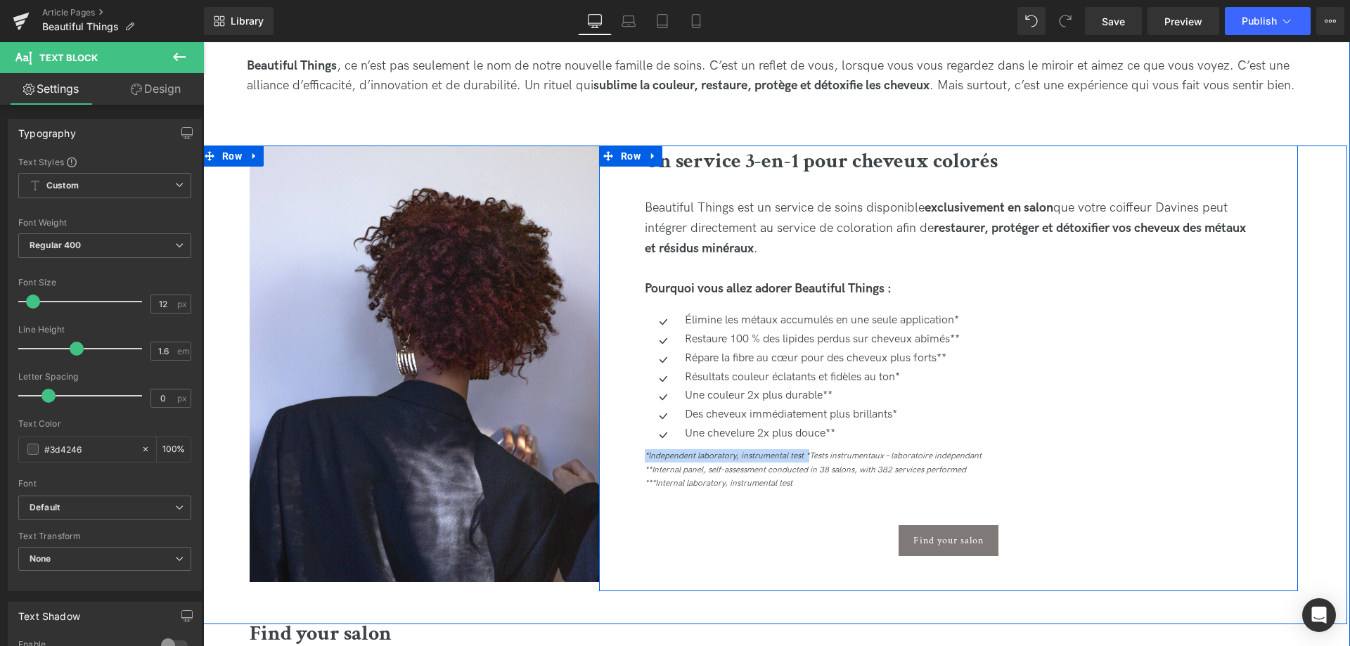
drag, startPoint x: 809, startPoint y: 454, endPoint x: 604, endPoint y: 454, distance: 205.3
click at [604, 454] on div "Un service 3-en-1 pour cheveux colorés Heading Beautiful Things est un service …" at bounding box center [948, 369] width 699 height 446
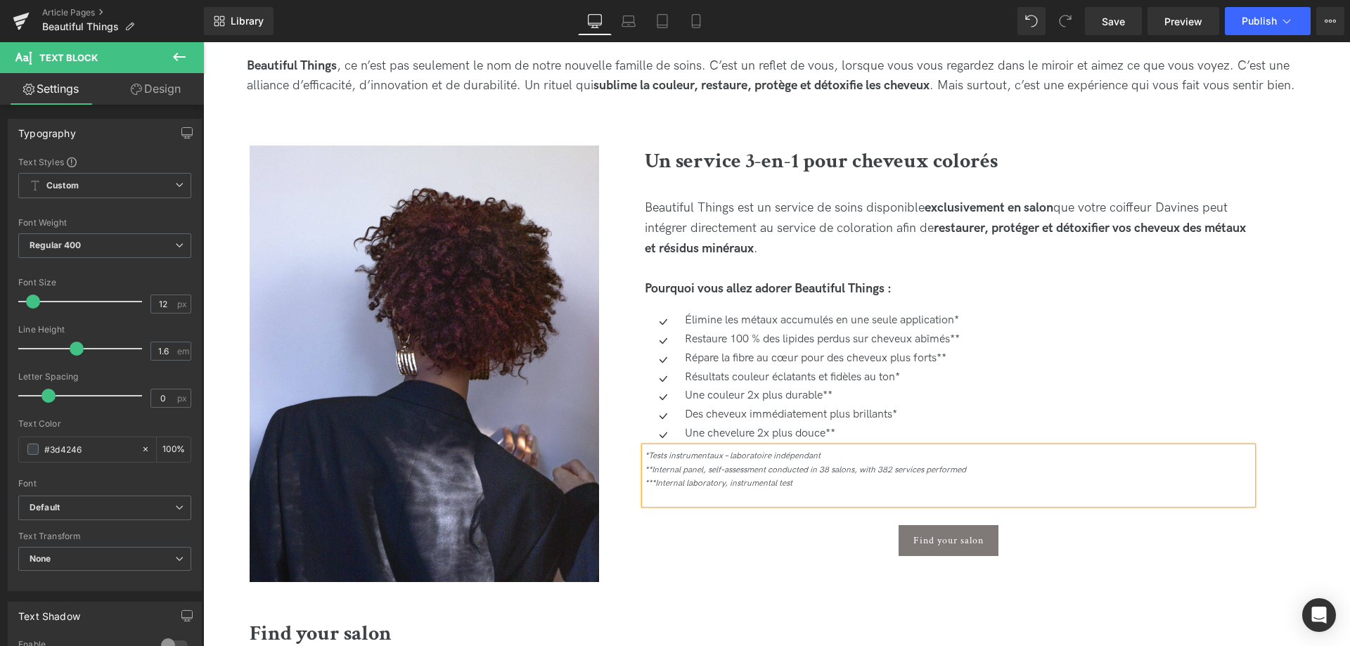
click at [755, 470] on icon "**Internal panel, self-assessment conducted in 38 salons, with 382 services per…" at bounding box center [805, 470] width 321 height 11
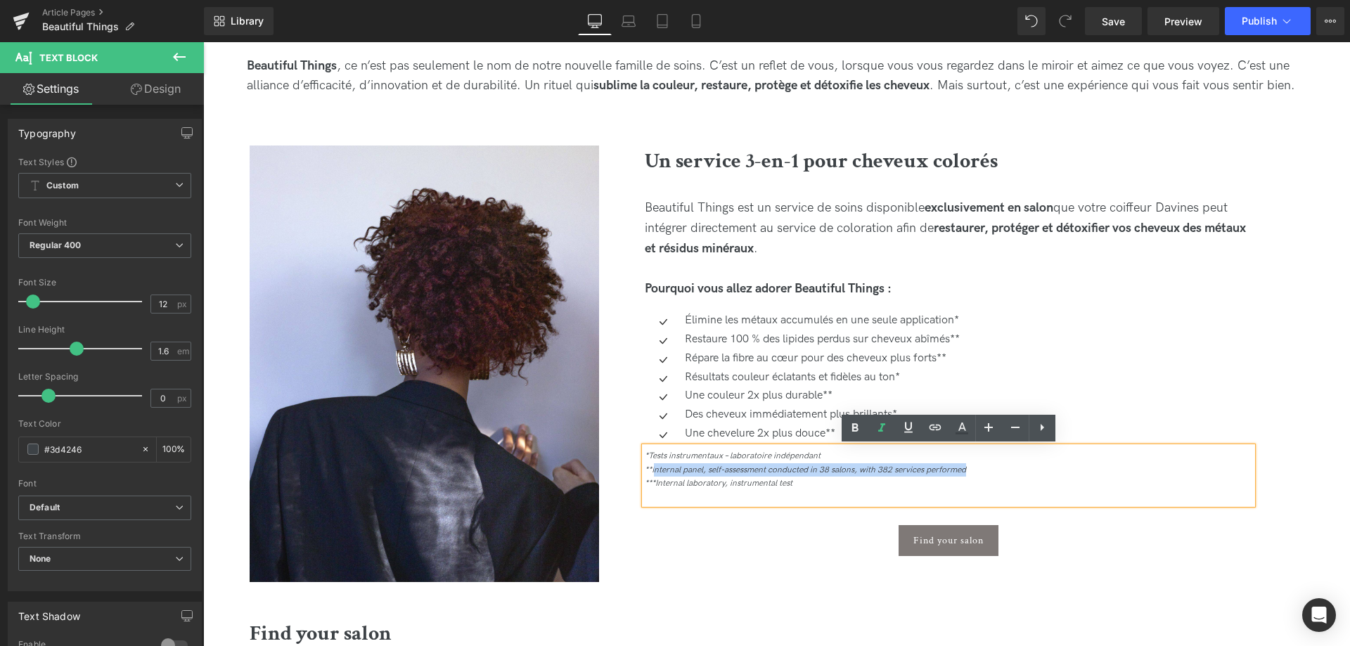
drag, startPoint x: 977, startPoint y: 470, endPoint x: 655, endPoint y: 464, distance: 321.4
click at [655, 464] on div "**Internal panel, self-assessment conducted in 38 salons, with 382 services per…" at bounding box center [949, 469] width 608 height 13
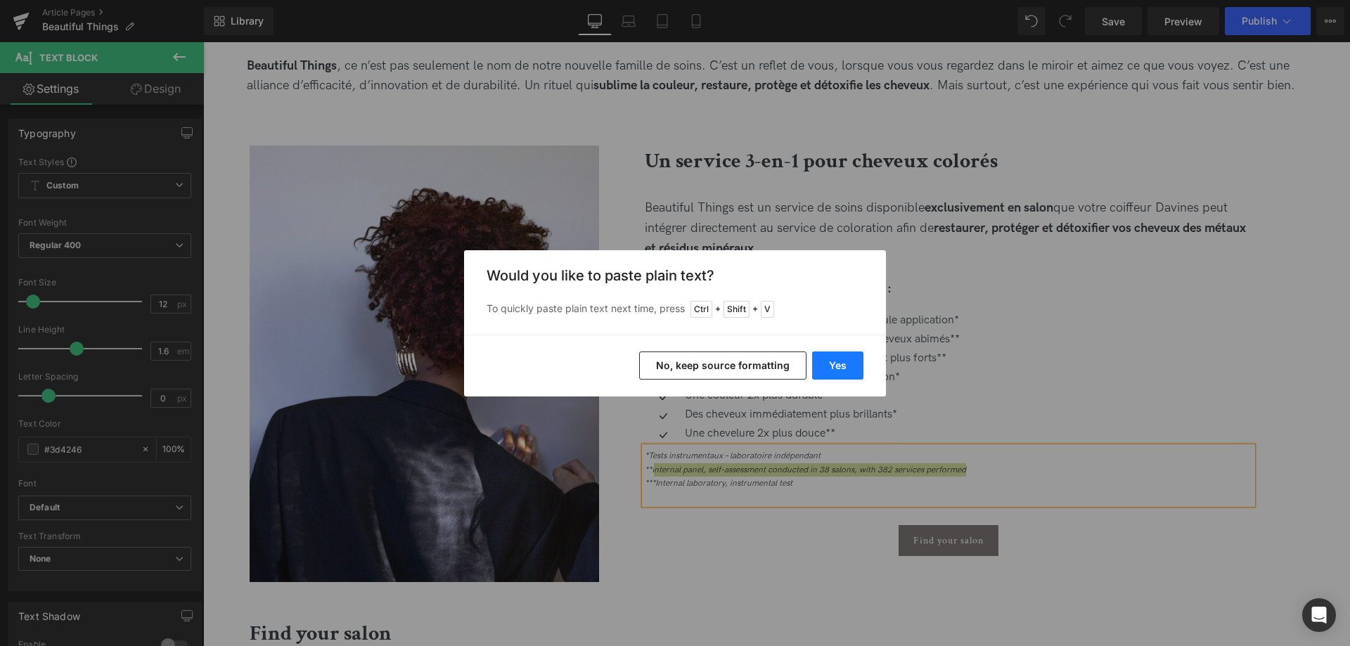
drag, startPoint x: 844, startPoint y: 369, endPoint x: 641, endPoint y: 326, distance: 207.7
click at [844, 369] on button "Yes" at bounding box center [837, 366] width 51 height 28
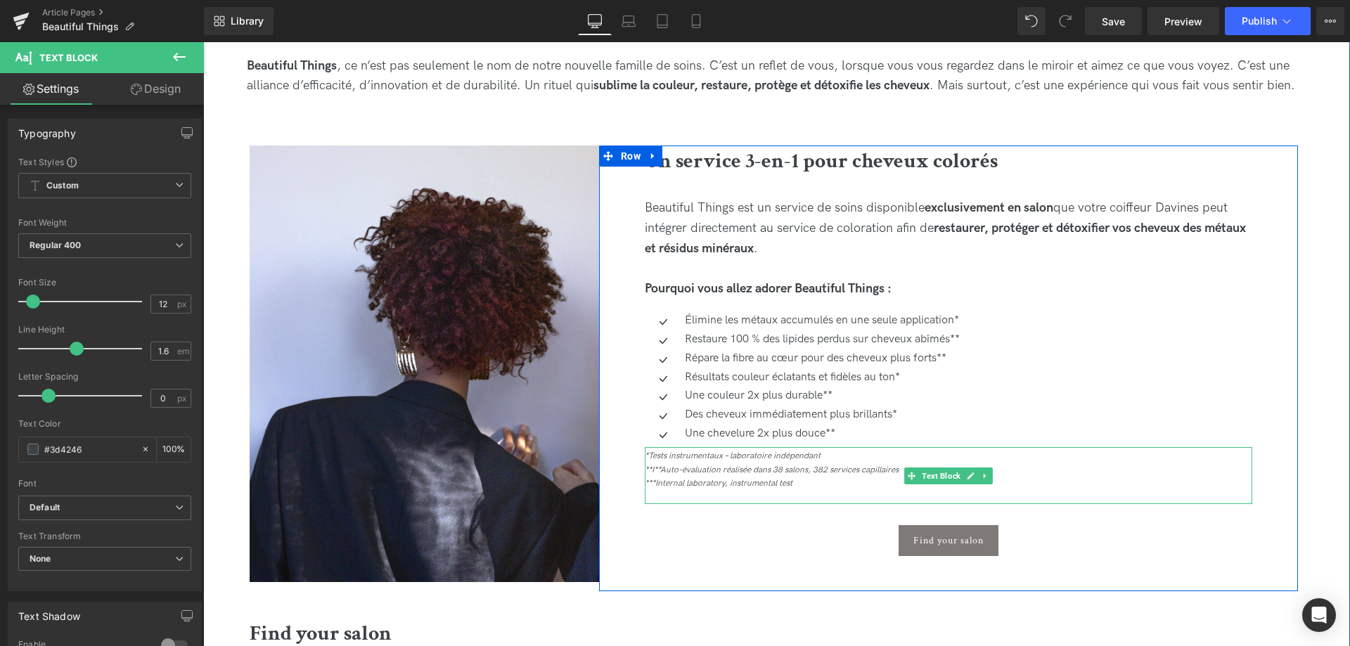
click at [664, 471] on icon "**I**Auto-évaluation réalisée dans 38 salons, 382 services capillaires" at bounding box center [772, 470] width 254 height 11
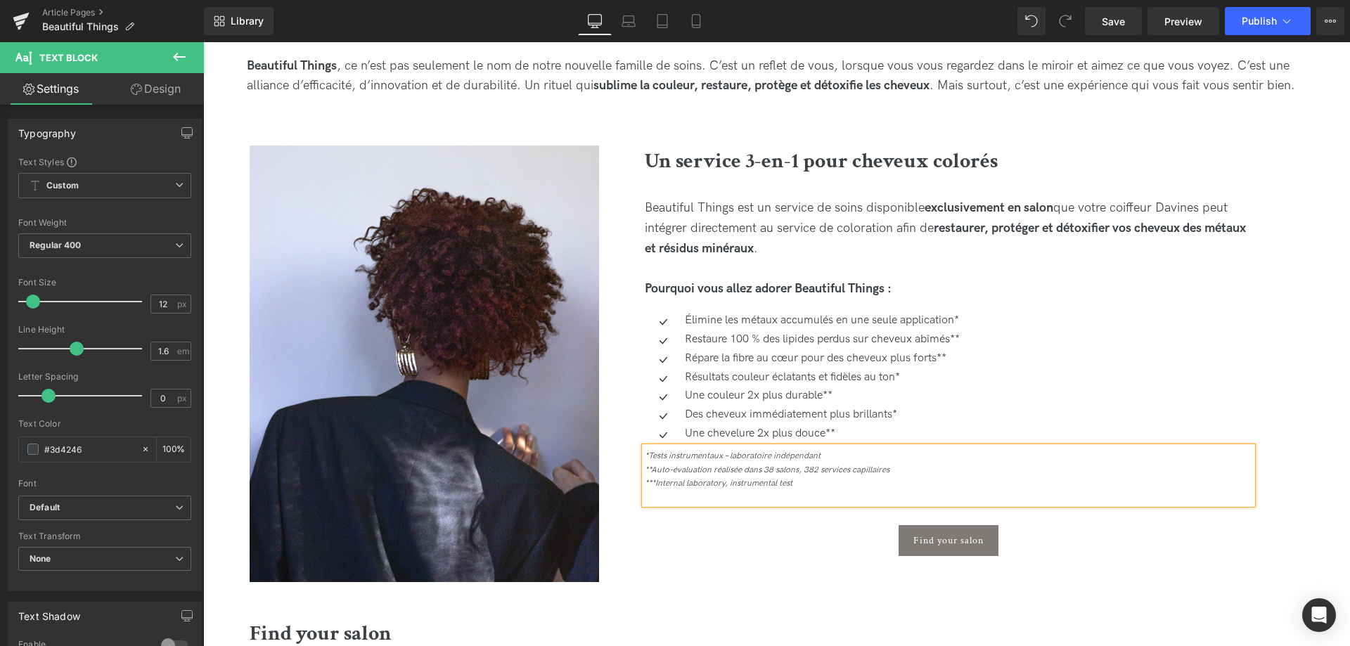
click at [828, 484] on div "***Internal laboratory, instrumental test" at bounding box center [949, 483] width 608 height 13
click at [787, 454] on icon "*Tests instrumentaux – laboratoire indépendant" at bounding box center [733, 456] width 176 height 11
drag, startPoint x: 835, startPoint y: 458, endPoint x: 650, endPoint y: 451, distance: 184.4
click at [650, 451] on div "*Tests instrumentaux – laboratoire indépendant" at bounding box center [949, 455] width 608 height 13
copy icon "Tests instrumentaux – laboratoire indépendant"
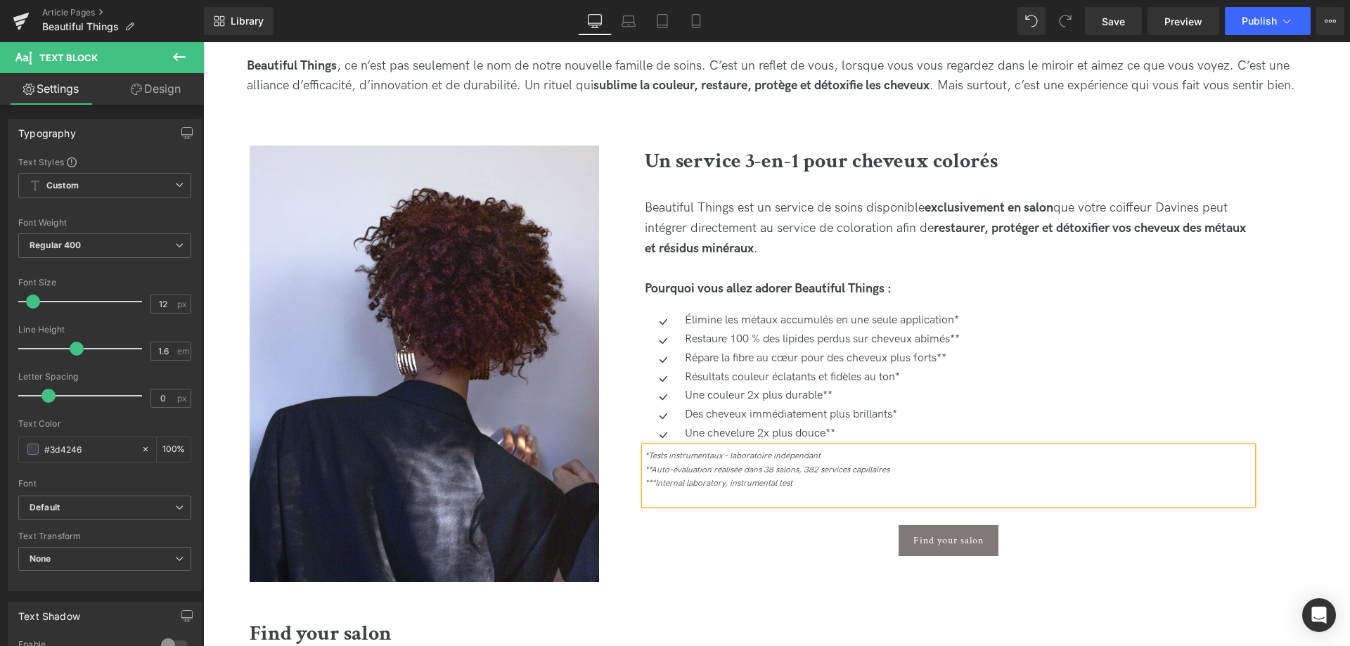
click at [734, 487] on icon "***Internal laboratory, instrumental test" at bounding box center [719, 483] width 148 height 11
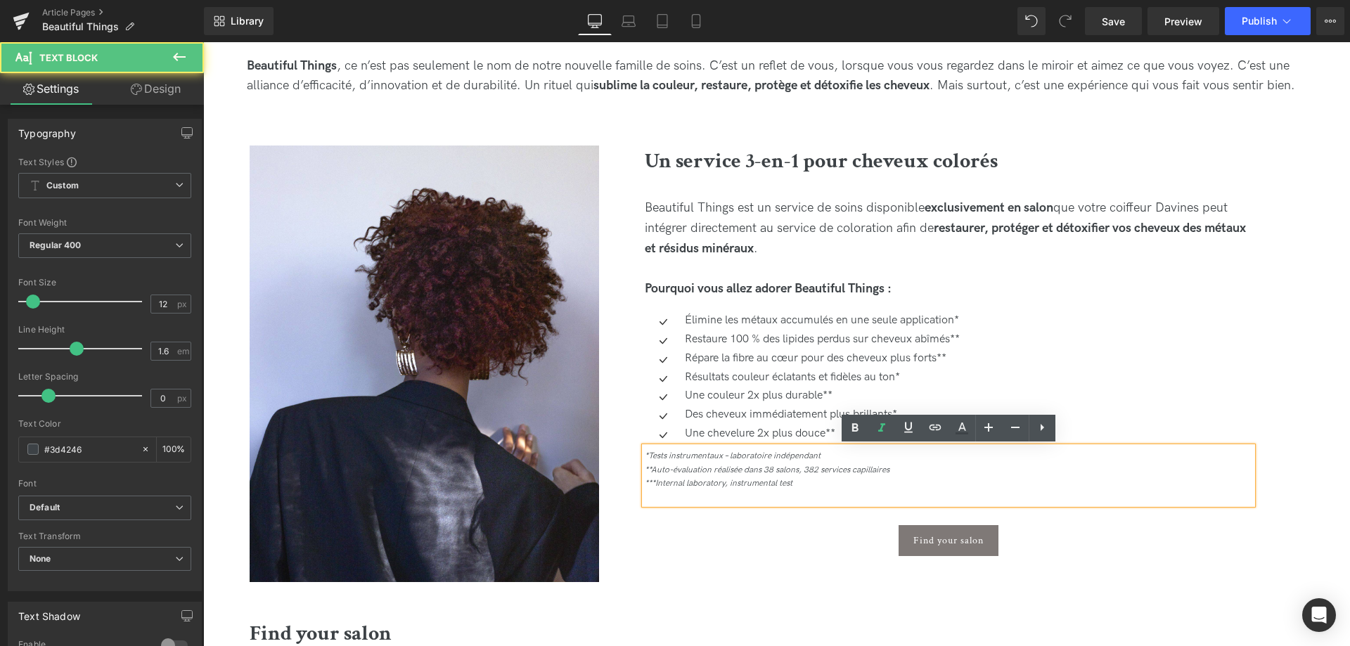
drag, startPoint x: 849, startPoint y: 483, endPoint x: 622, endPoint y: 481, distance: 227.1
click at [622, 481] on div "Un service 3-en-1 pour cheveux colorés Heading Beautiful Things est un service …" at bounding box center [948, 369] width 699 height 446
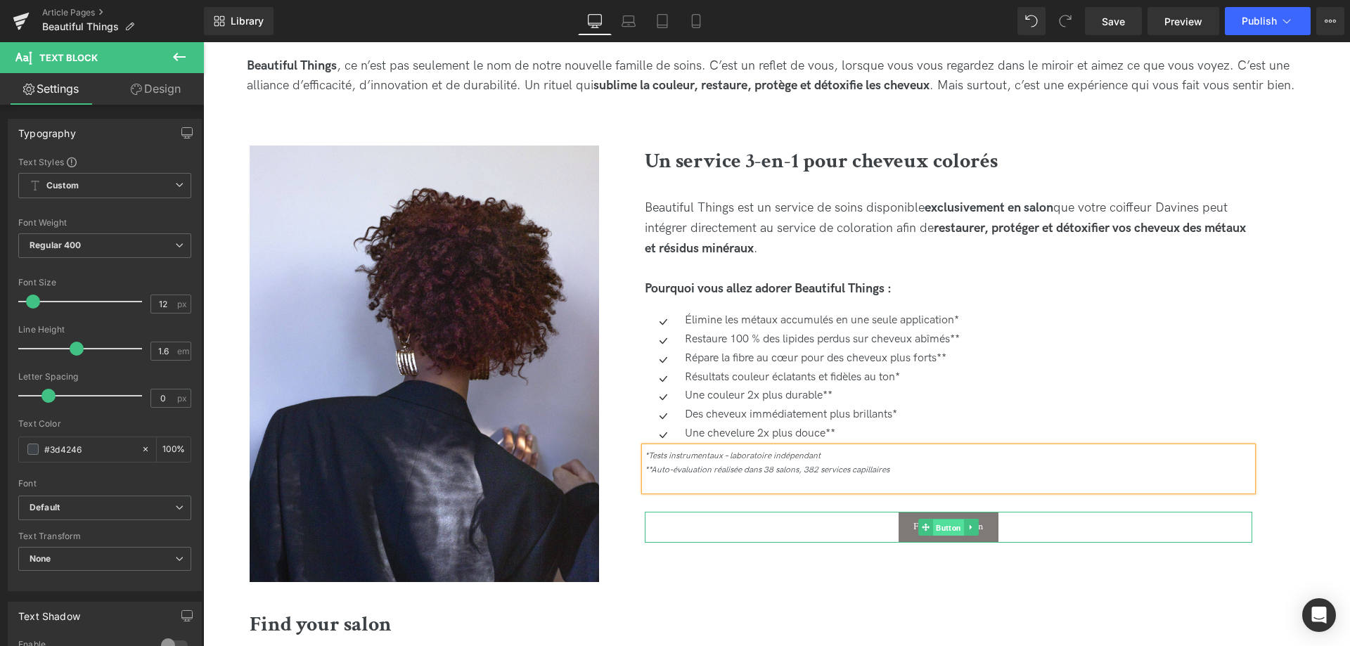
click at [949, 525] on span "Button" at bounding box center [948, 528] width 31 height 17
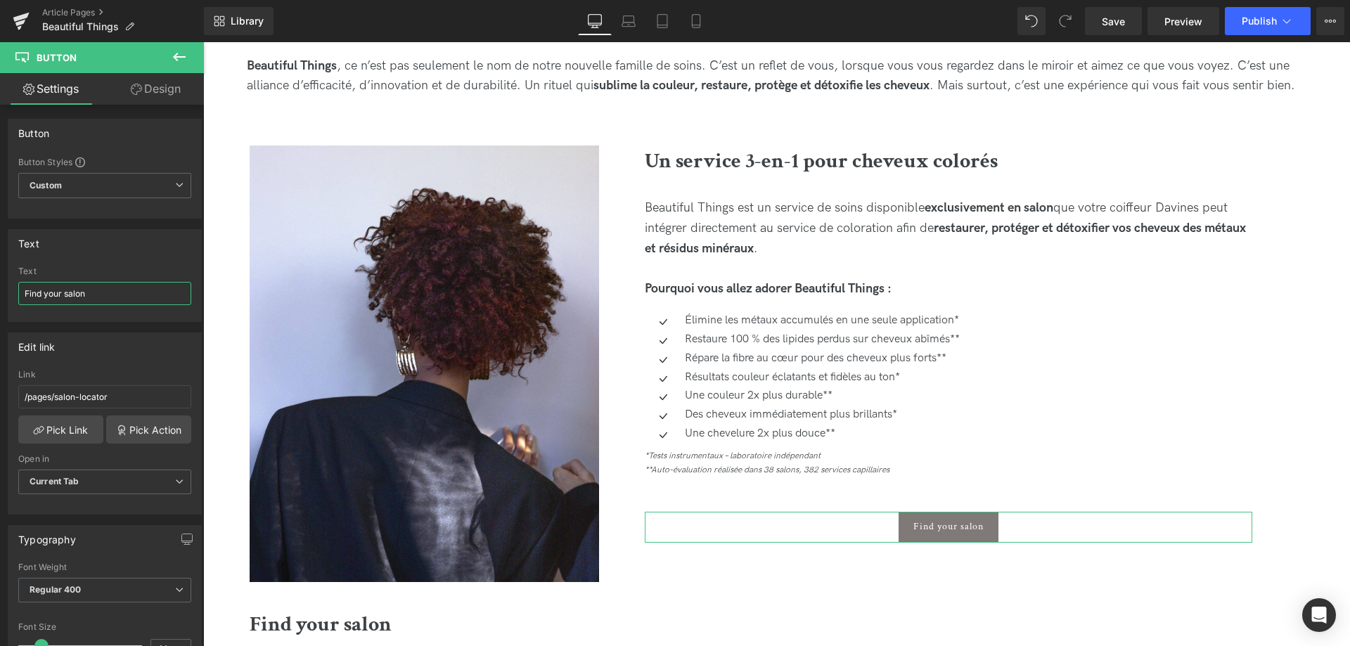
drag, startPoint x: 109, startPoint y: 294, endPoint x: 0, endPoint y: 282, distance: 109.7
click at [18, 282] on input "Find your salon" at bounding box center [104, 293] width 173 height 23
type input "Trouver votre salon"
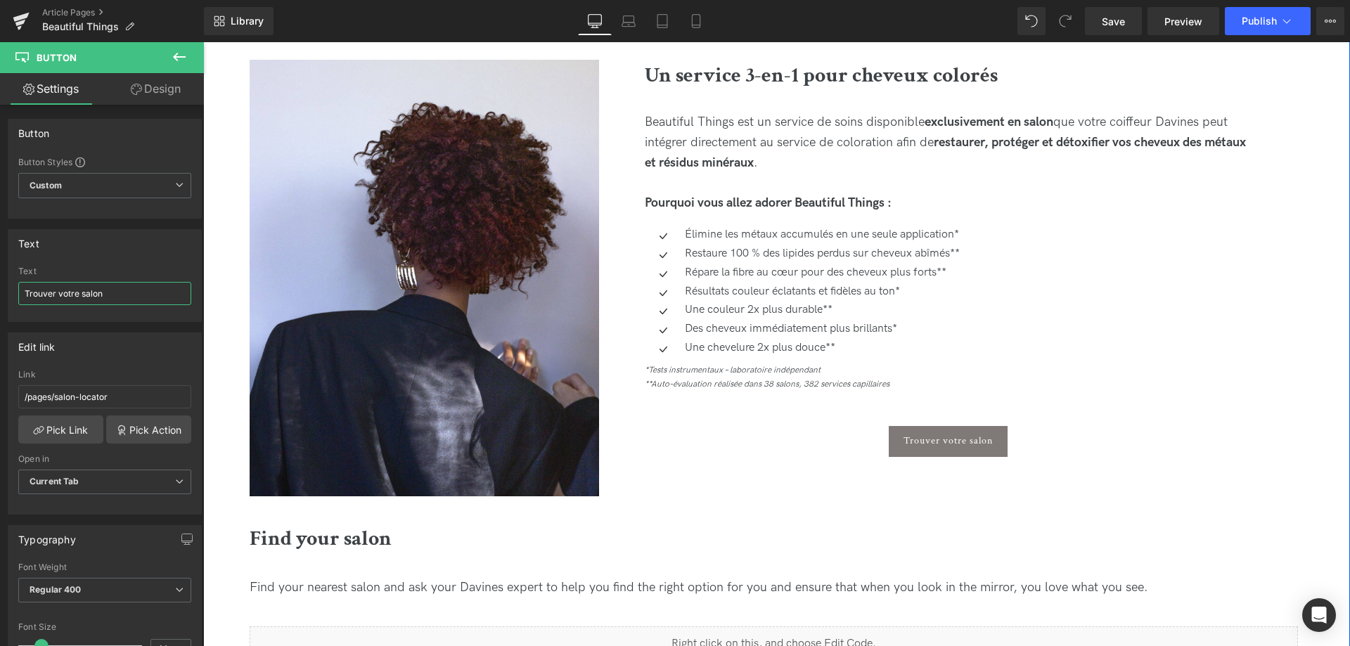
scroll to position [1004, 0]
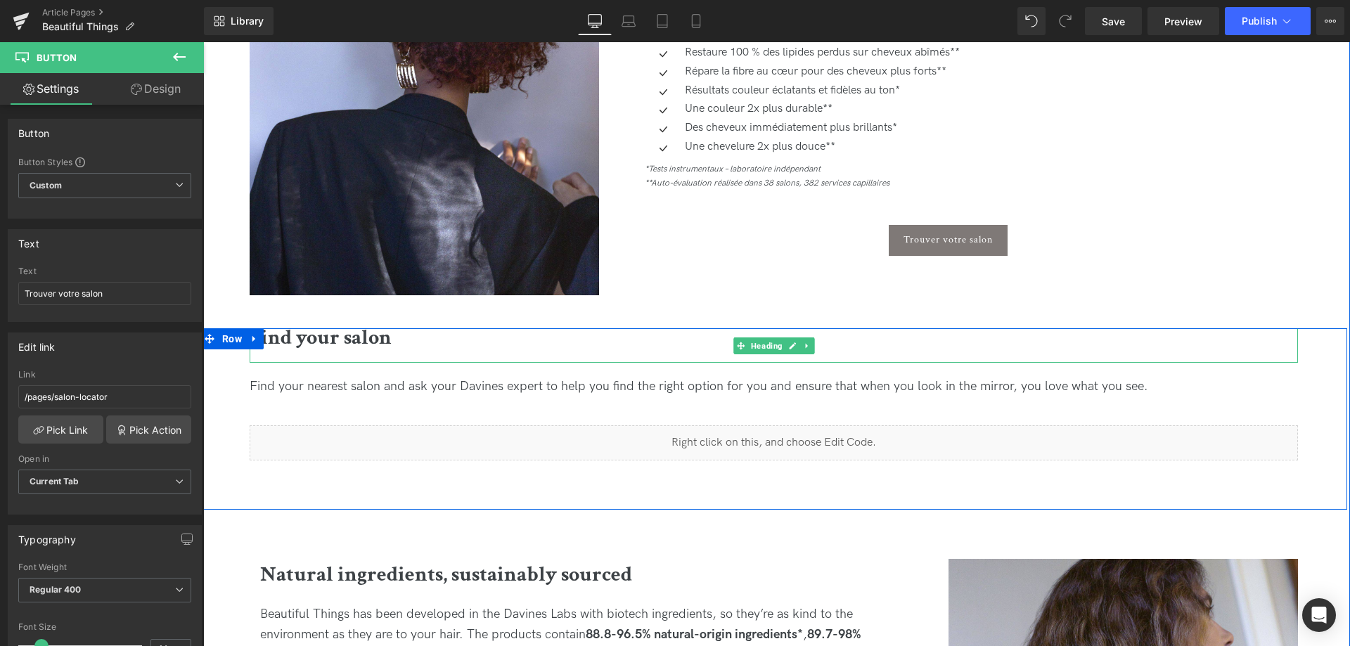
click at [311, 347] on b "Find your salon" at bounding box center [321, 337] width 142 height 27
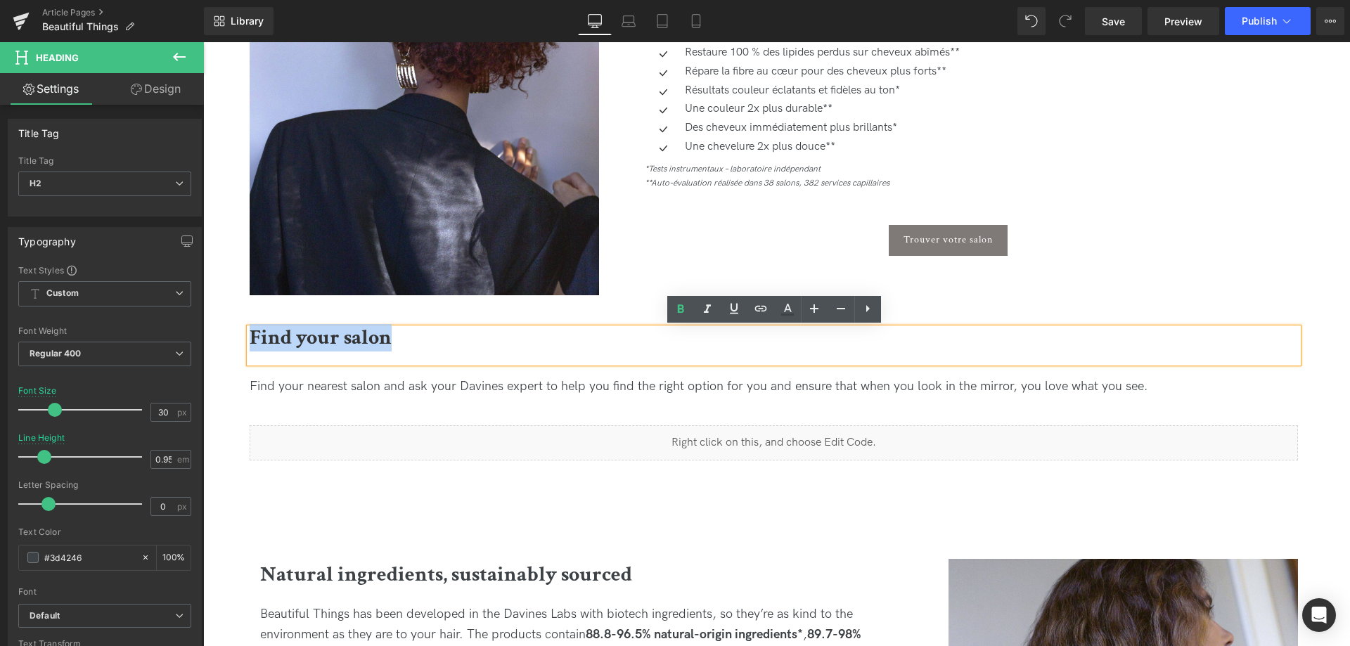
drag, startPoint x: 416, startPoint y: 342, endPoint x: 164, endPoint y: 305, distance: 254.5
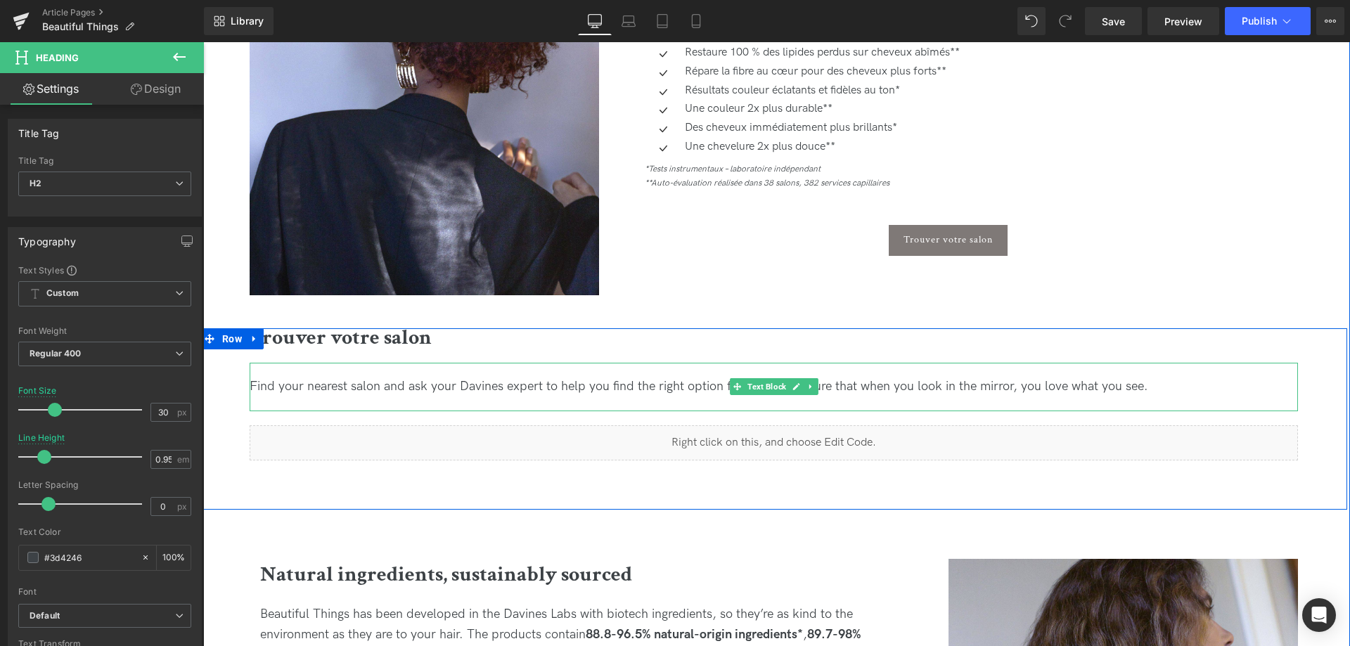
click at [490, 394] on div "Find your nearest salon and ask your Davines expert to help you find the right …" at bounding box center [774, 387] width 1048 height 20
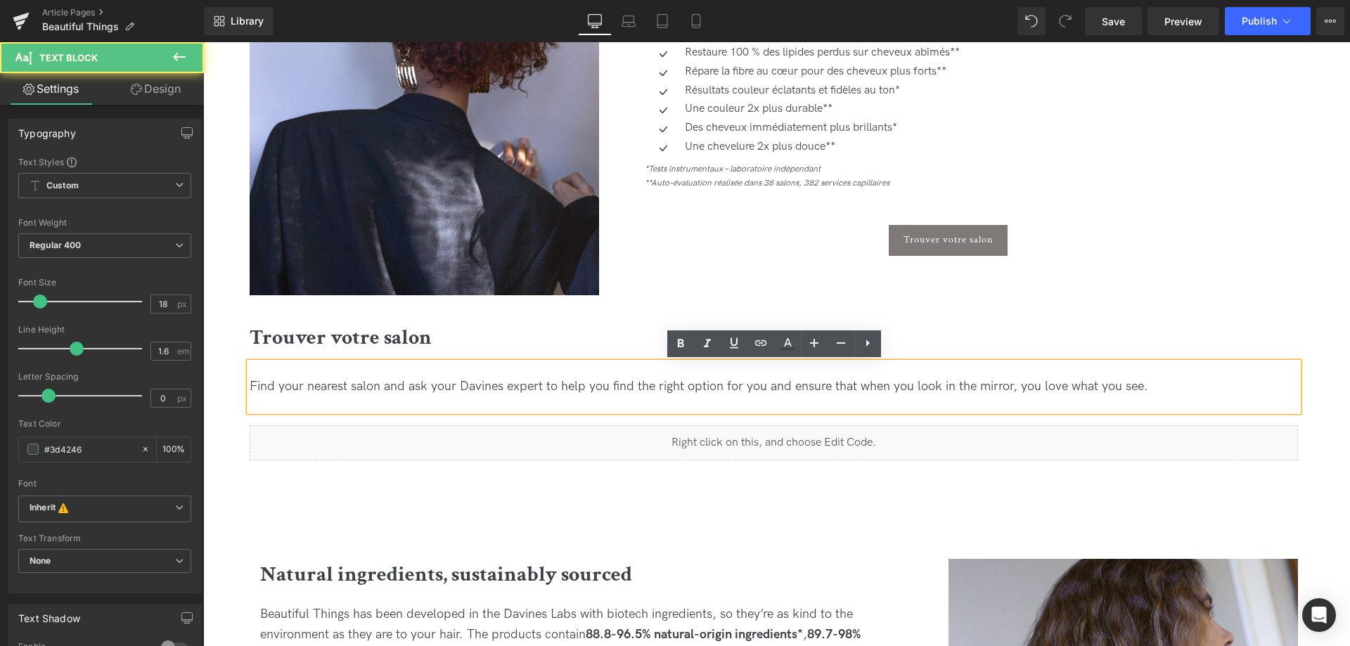
drag, startPoint x: 1164, startPoint y: 389, endPoint x: 194, endPoint y: 359, distance: 970.2
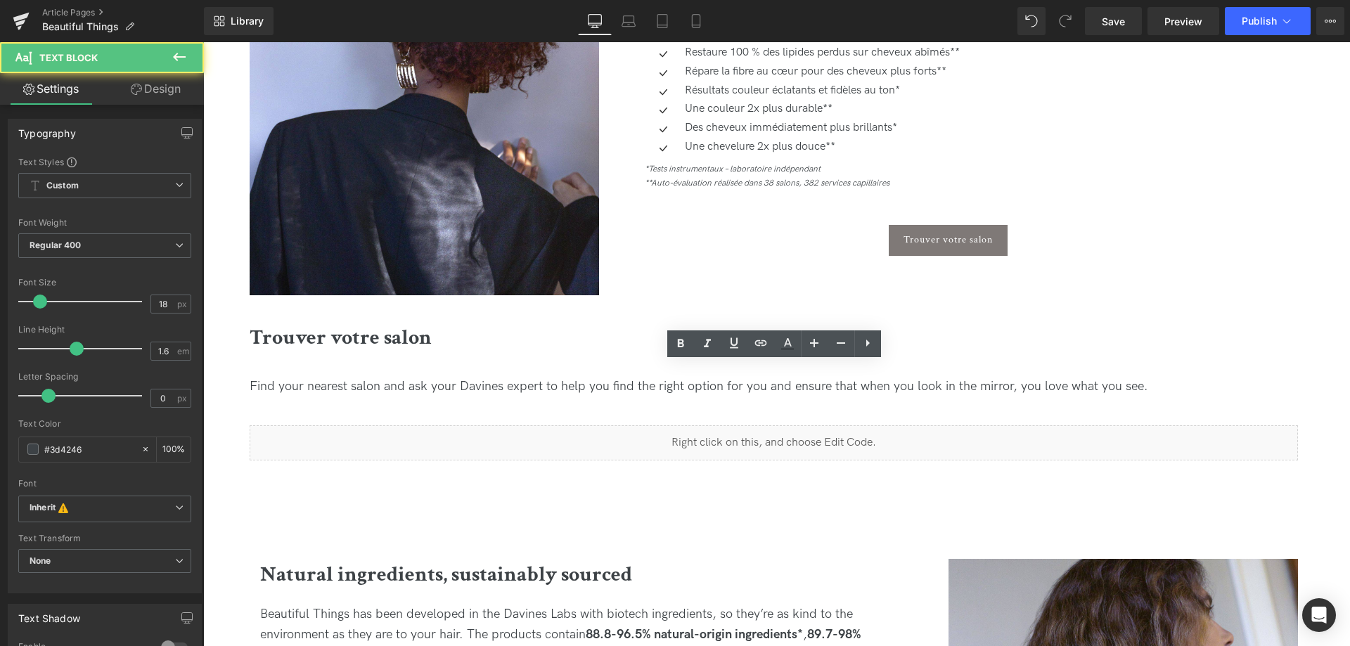
copy span "Find your nearest salon and ask your Davines expert to help you find the right …"
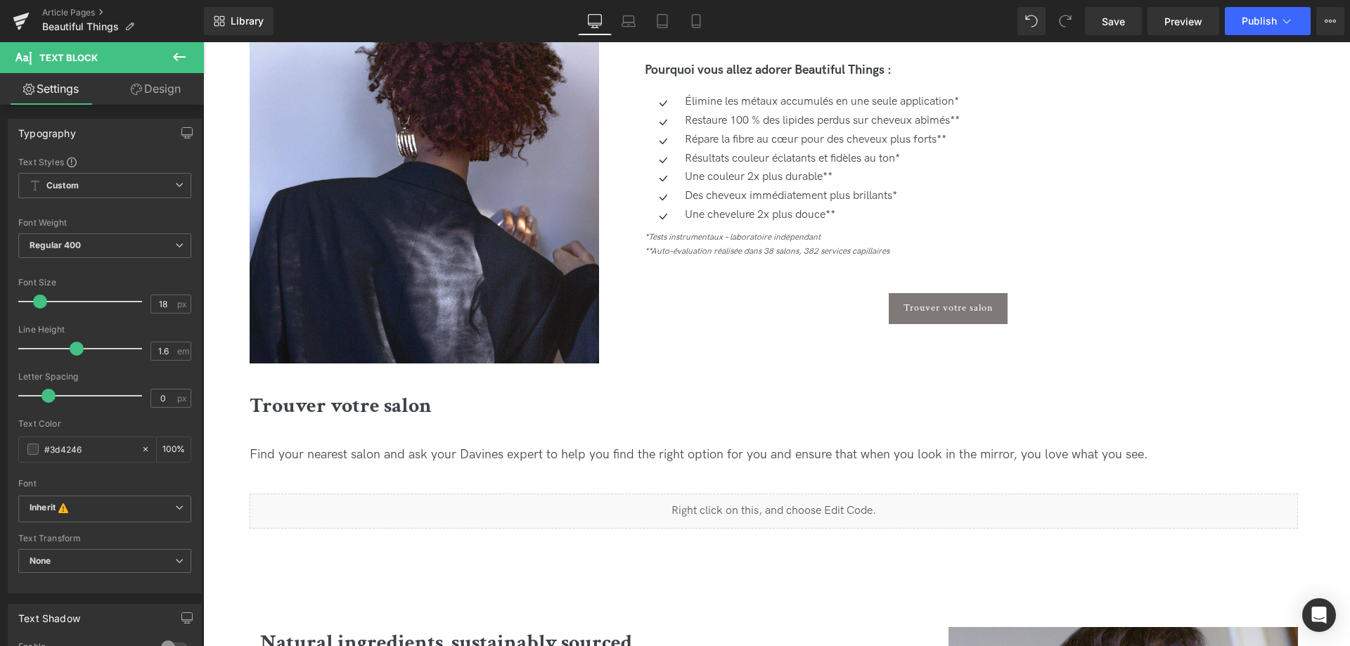
scroll to position [932, 0]
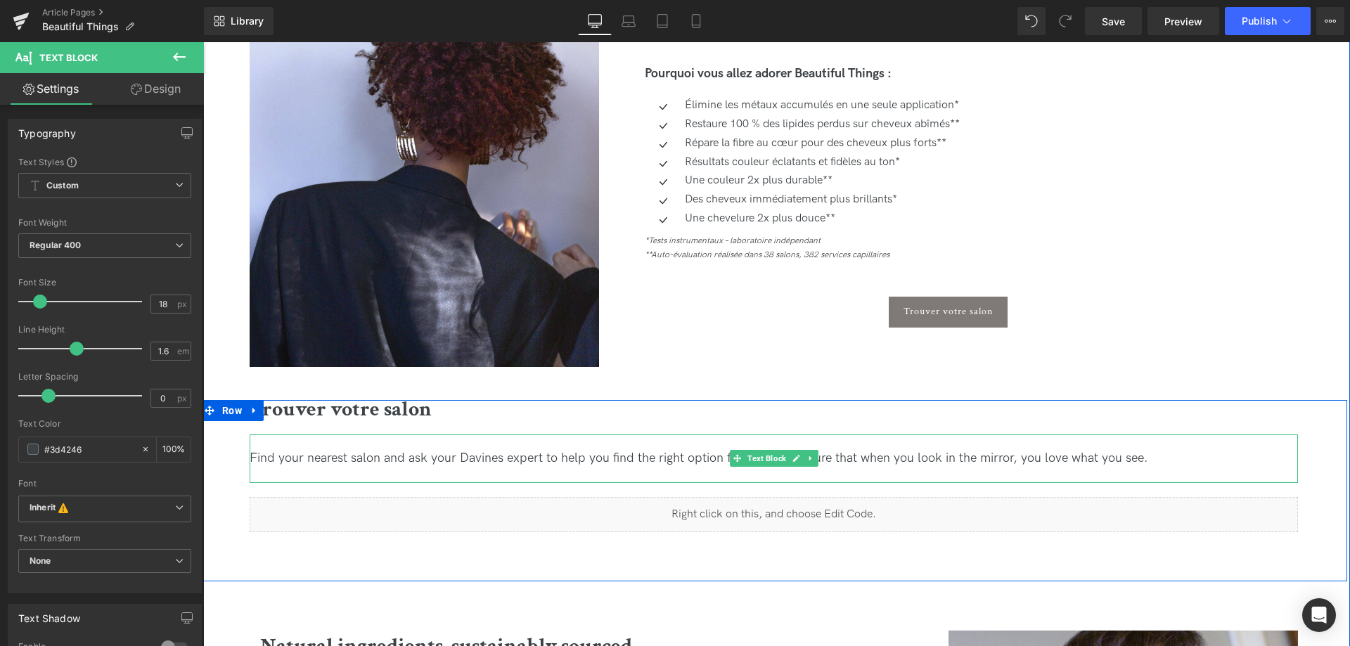
click at [415, 464] on span "Find your nearest salon and ask your Davines expert to help you find the right …" at bounding box center [699, 458] width 899 height 15
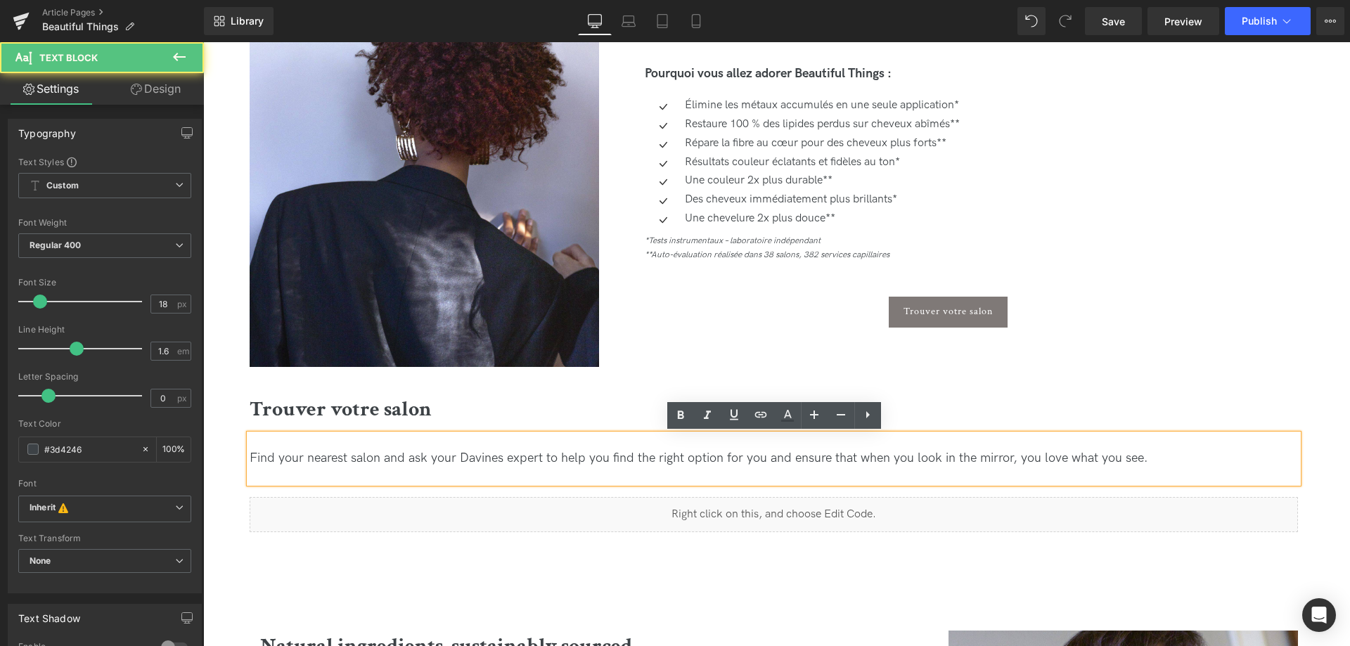
click at [1172, 466] on div "Find your nearest salon and ask your Davines expert to help you find the right …" at bounding box center [774, 459] width 1048 height 20
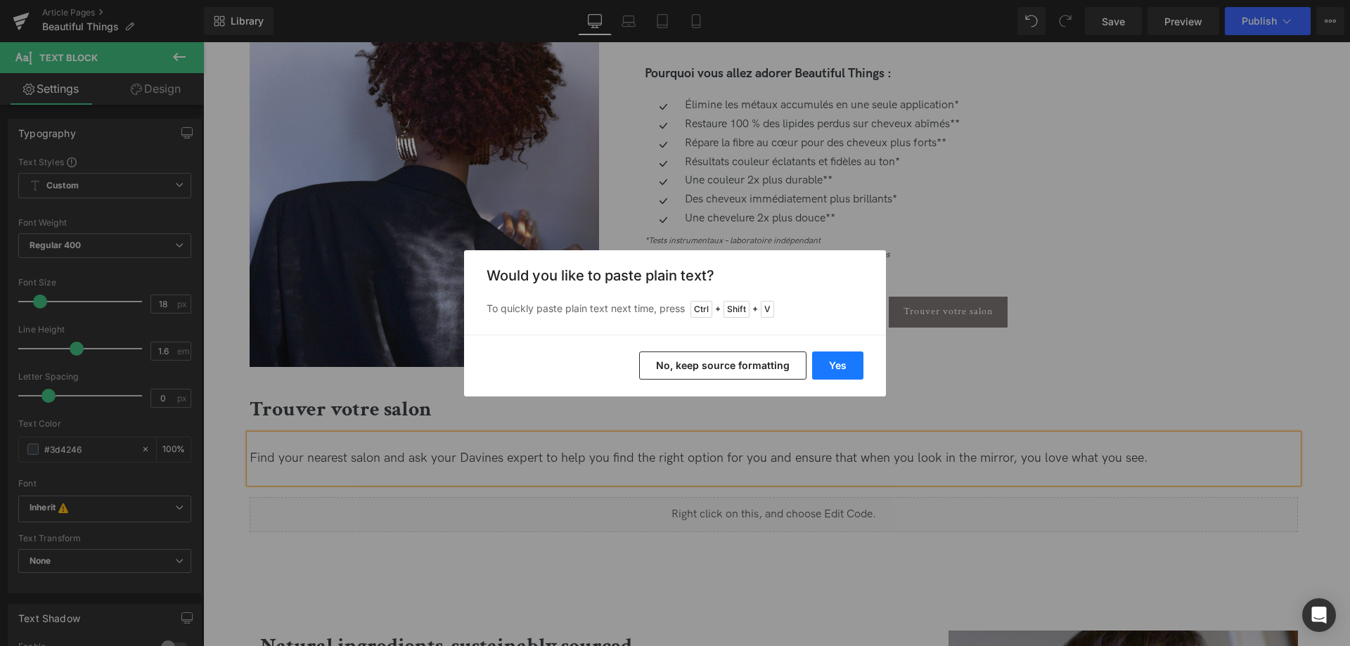
click at [823, 357] on button "Yes" at bounding box center [837, 366] width 51 height 28
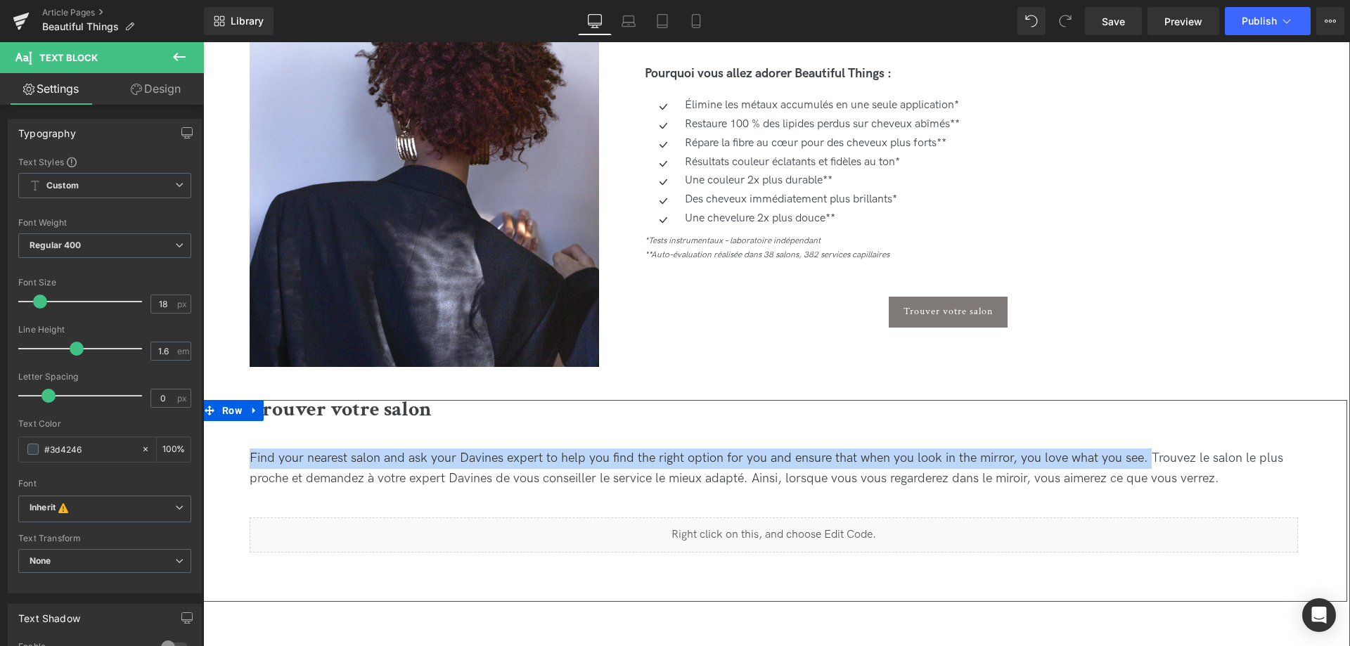
drag, startPoint x: 1148, startPoint y: 456, endPoint x: 237, endPoint y: 466, distance: 911.4
click at [232, 466] on div "Trouver votre salon Heading Find your nearest salon and ask your Davines expert…" at bounding box center [773, 500] width 1147 height 201
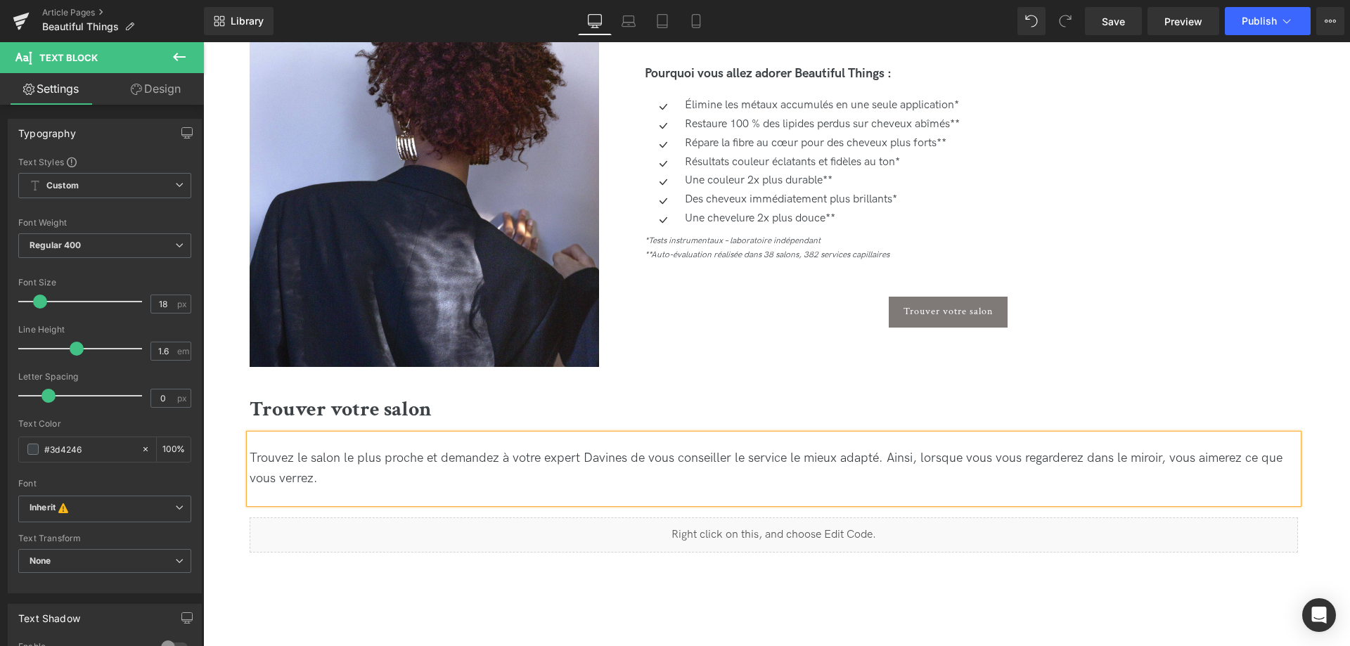
click at [412, 478] on div "Trouvez le salon le plus proche et demandez à votre expert Davines de vous cons…" at bounding box center [774, 469] width 1048 height 41
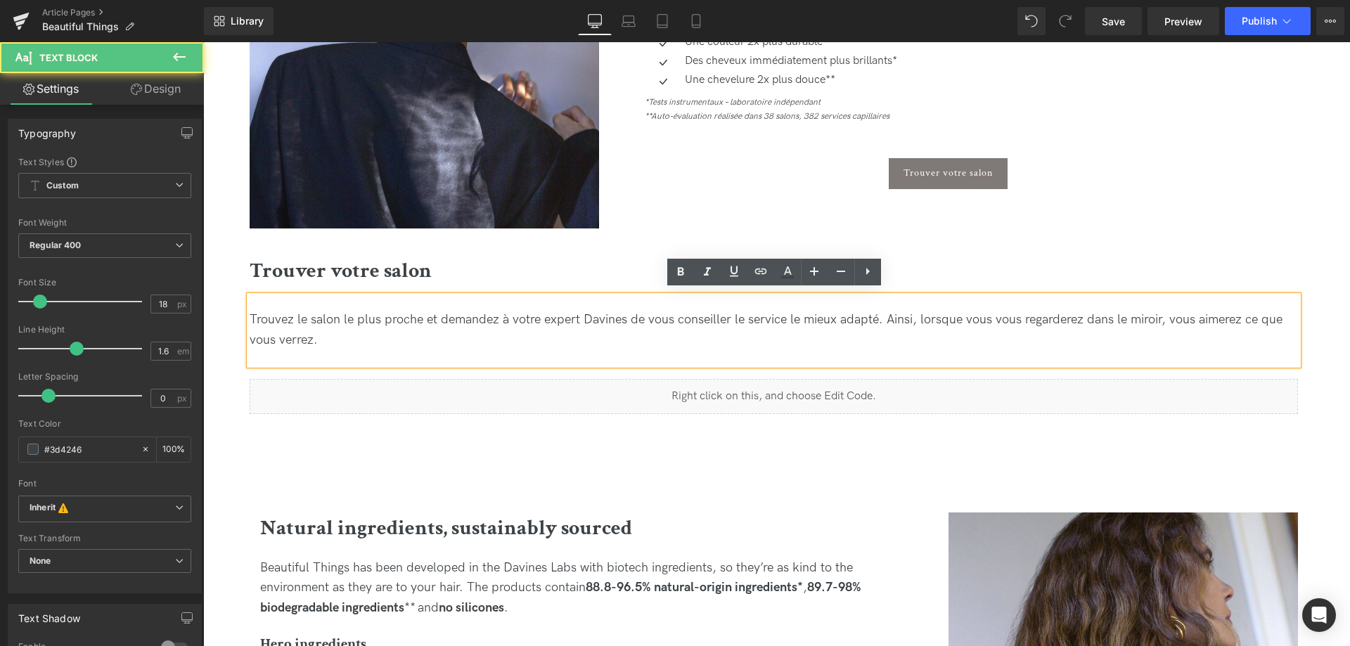
scroll to position [1076, 0]
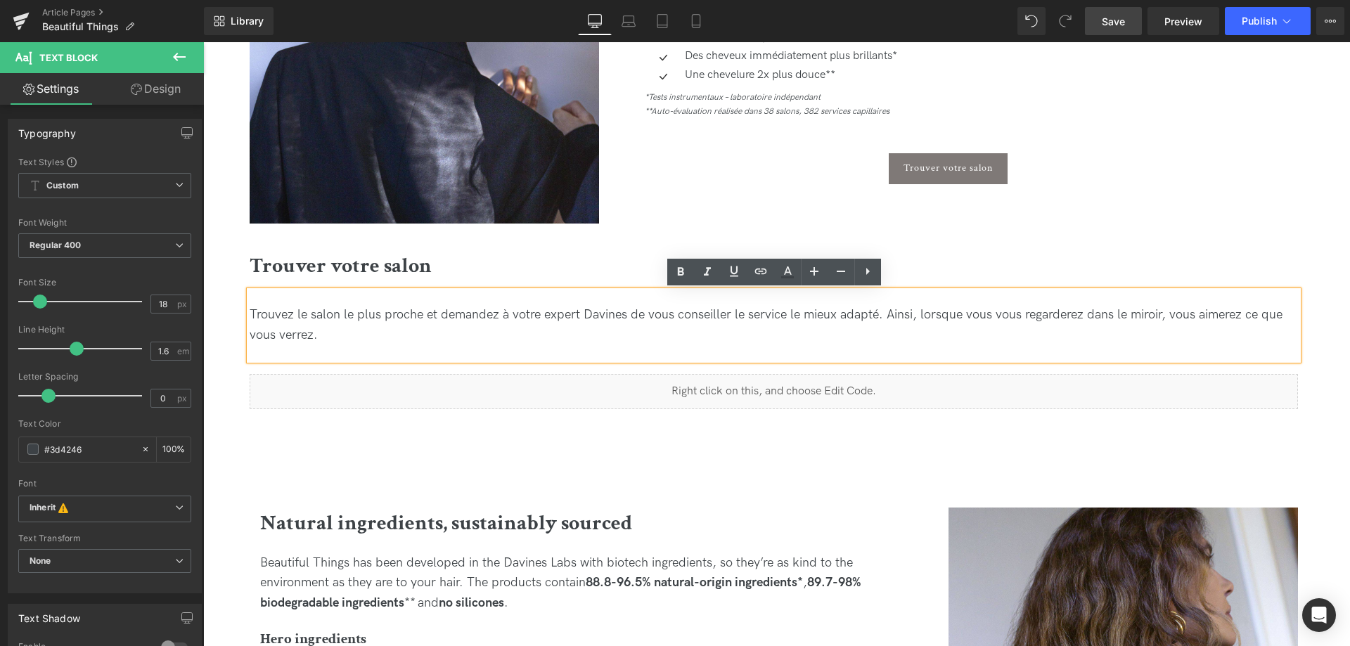
click at [1118, 25] on span "Save" at bounding box center [1113, 21] width 23 height 15
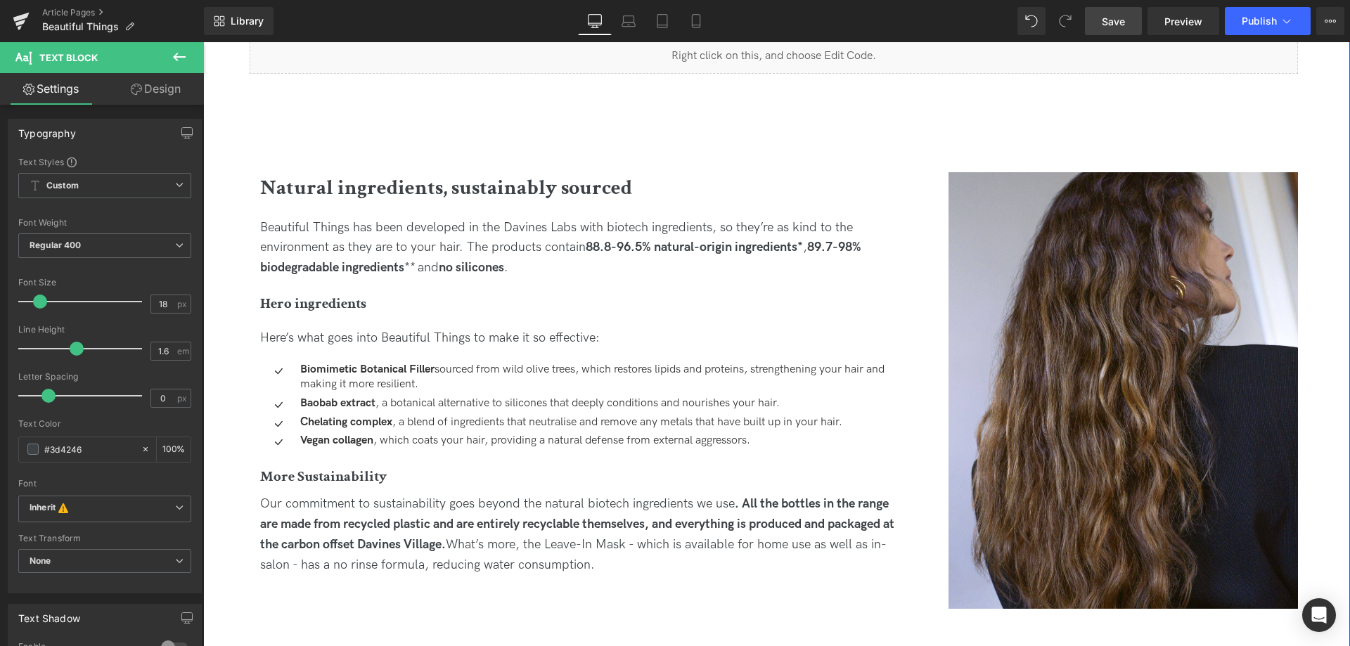
scroll to position [1435, 0]
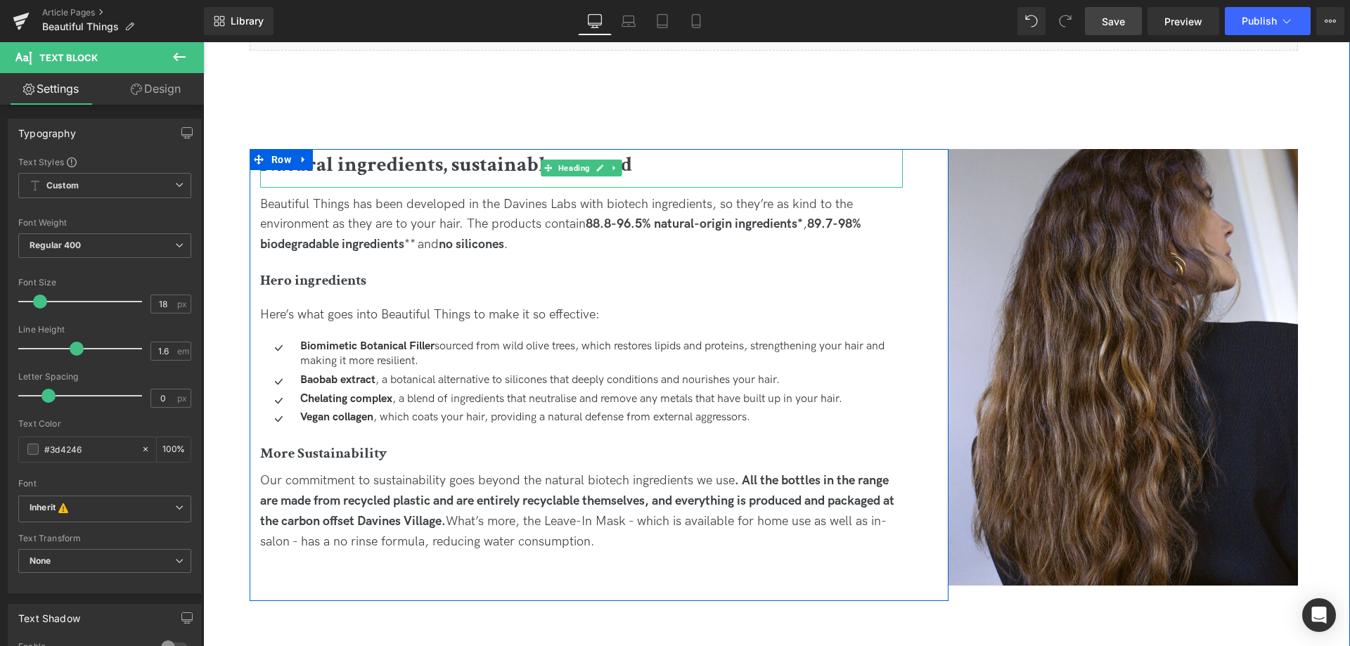
click at [674, 165] on h2 "Natural ingredients, sustainably sourced" at bounding box center [581, 165] width 643 height 32
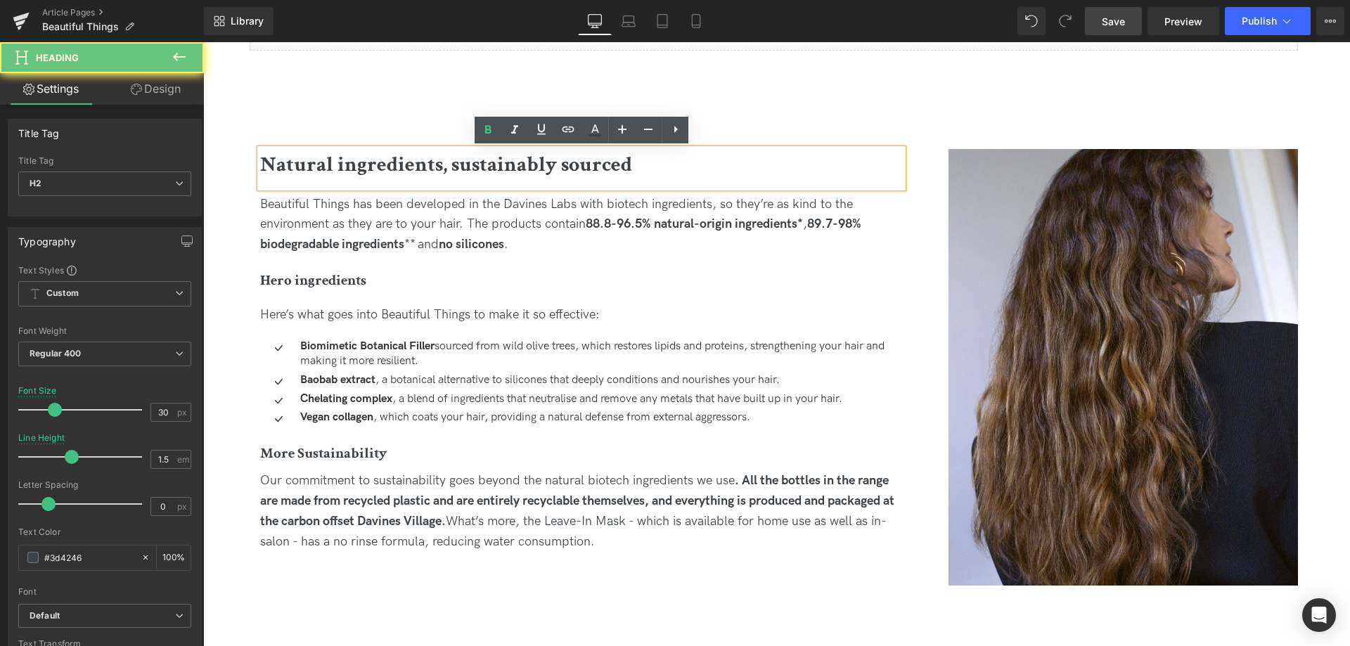
click at [634, 165] on h2 "Natural ingredients, sustainably sourced" at bounding box center [581, 165] width 643 height 32
paste div
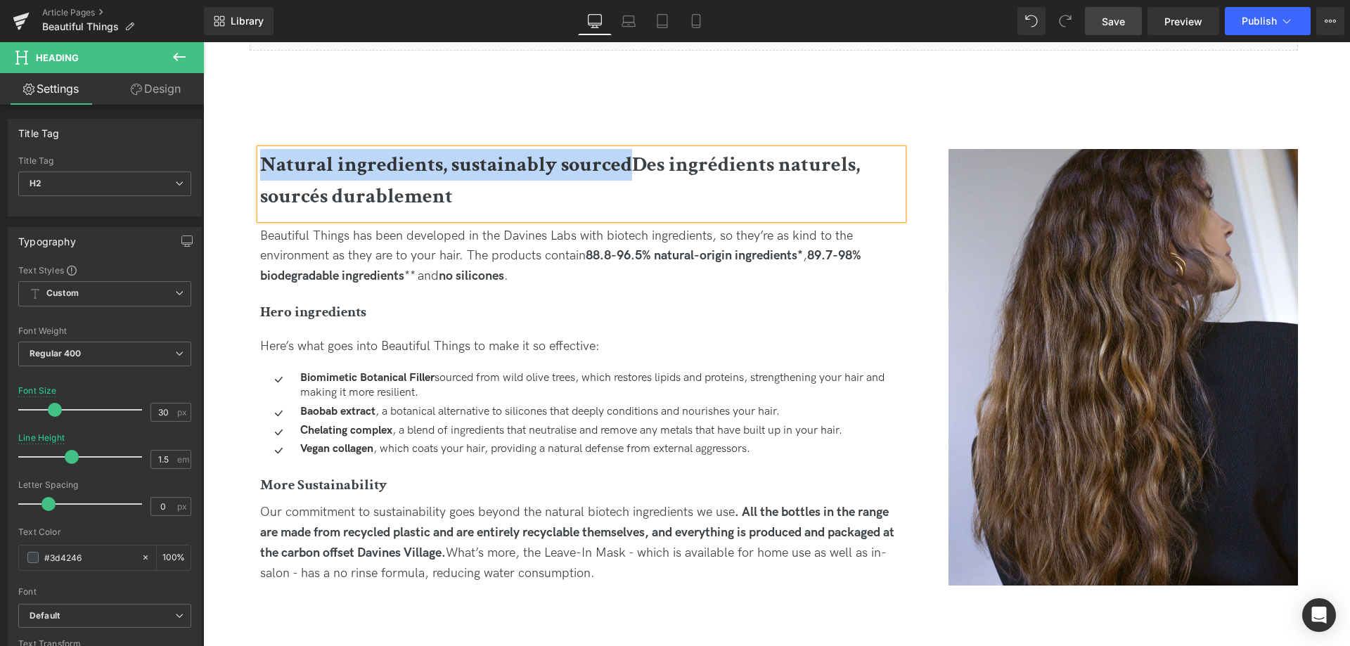
drag, startPoint x: 634, startPoint y: 165, endPoint x: 253, endPoint y: 160, distance: 381.2
click at [253, 160] on div "Image Natural ingredients, sustainably sourcedDes ingrédients naturels, sourcés…" at bounding box center [582, 373] width 664 height 449
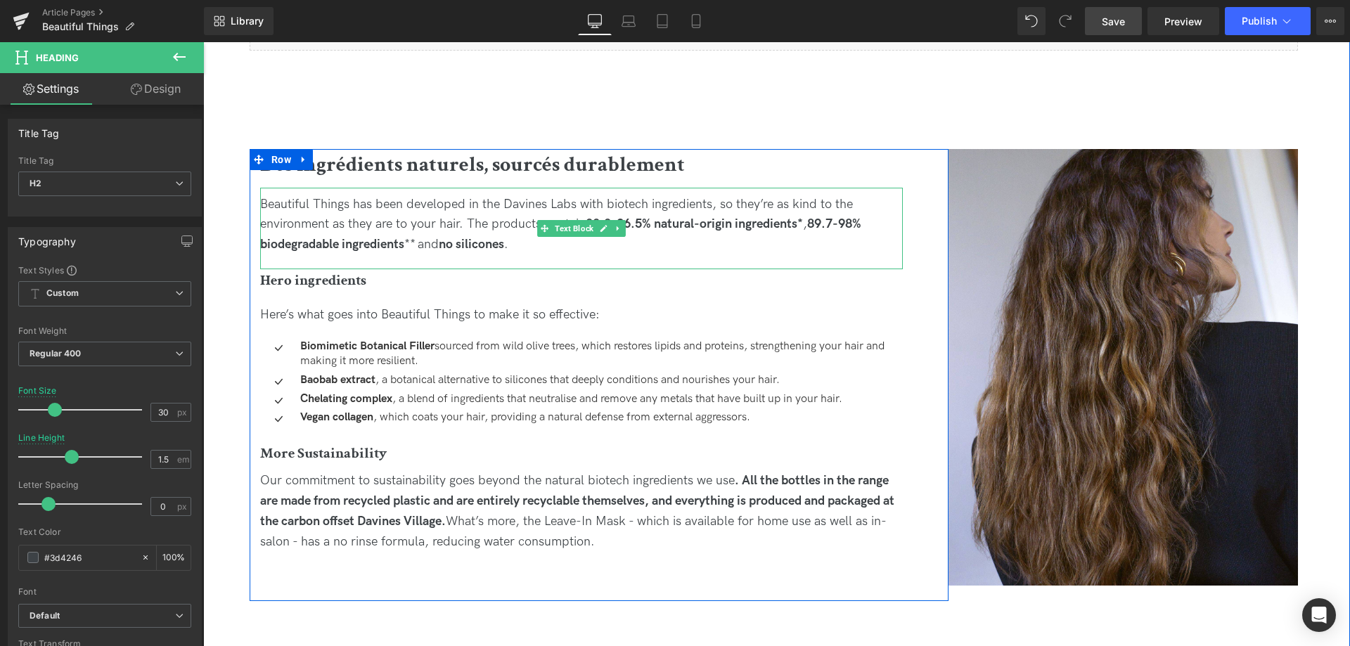
click at [512, 243] on div "Beautiful Things has been developed in the Davines Labs with biotech ingredient…" at bounding box center [581, 225] width 643 height 60
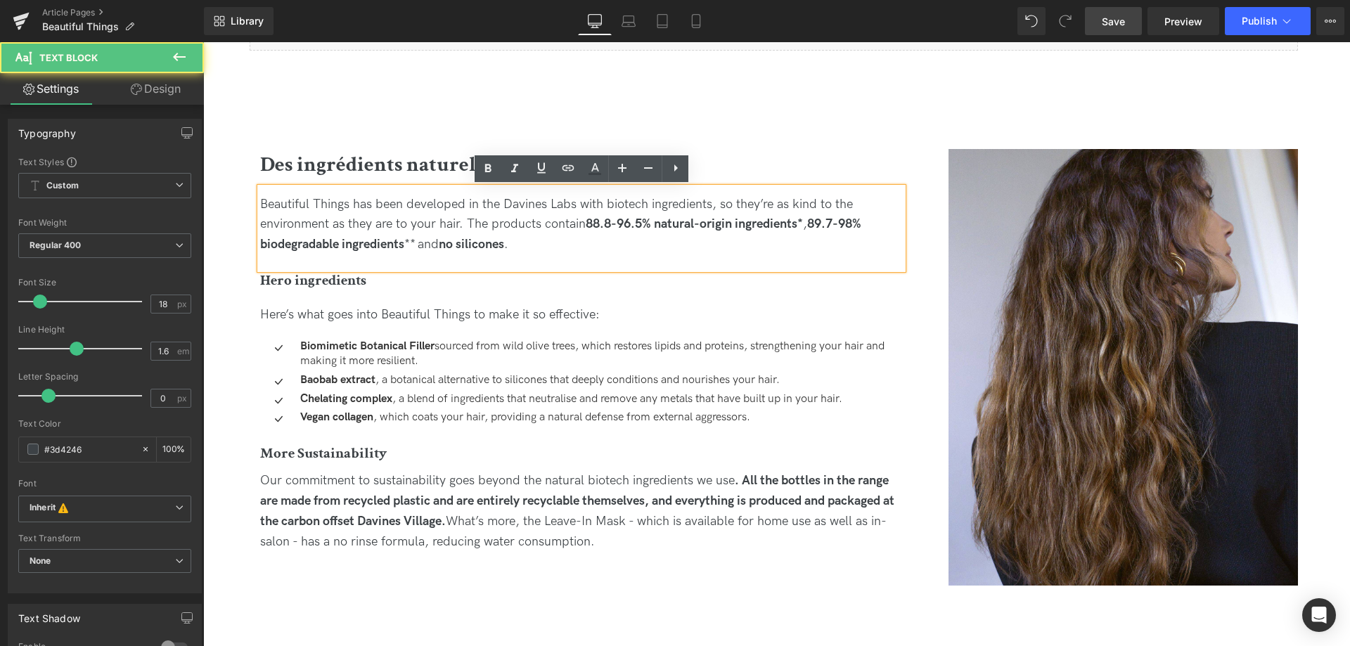
click at [521, 245] on div "Beautiful Things has been developed in the Davines Labs with biotech ingredient…" at bounding box center [581, 225] width 643 height 60
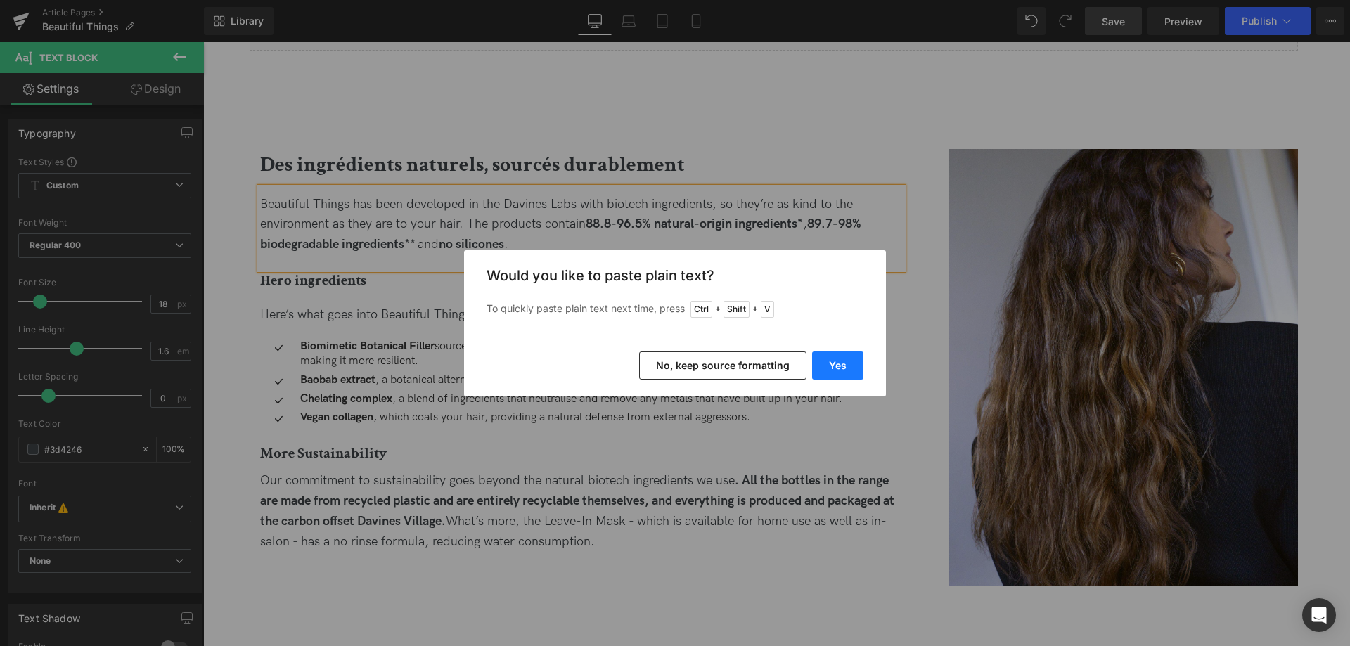
click at [832, 361] on button "Yes" at bounding box center [837, 366] width 51 height 28
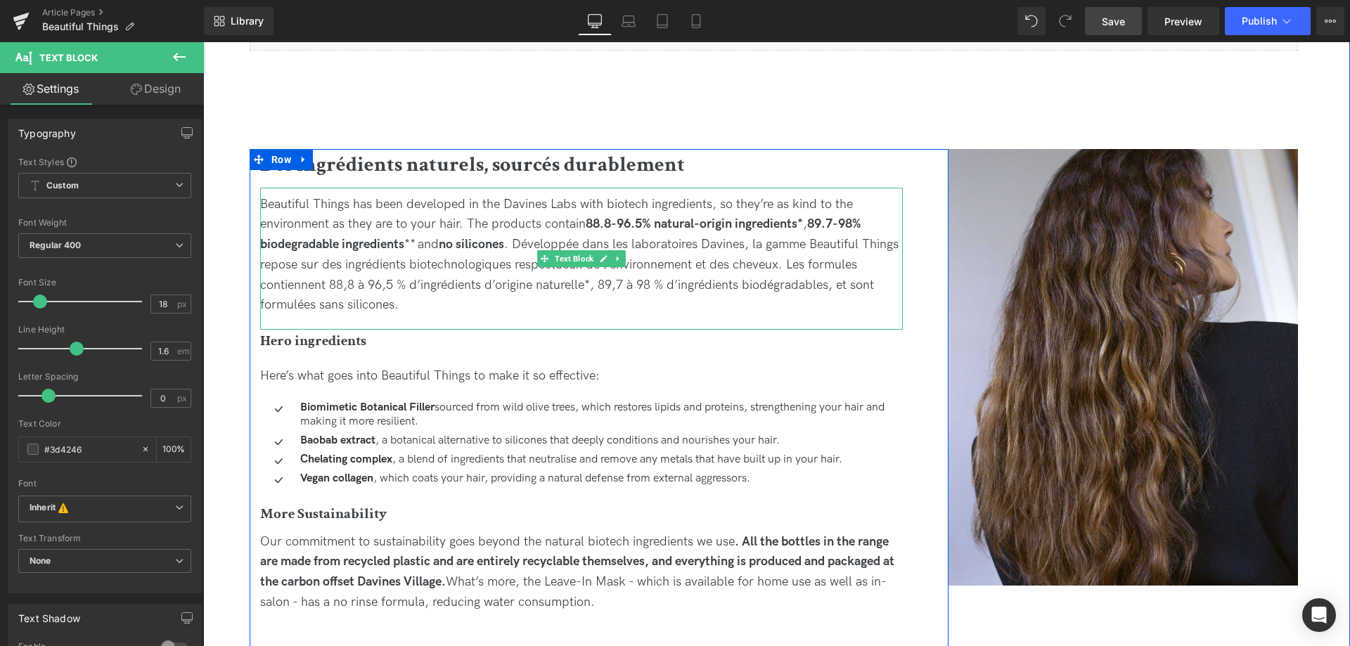
click at [695, 314] on div "Beautiful Things has been developed in the Davines Labs with biotech ingredient…" at bounding box center [581, 256] width 643 height 122
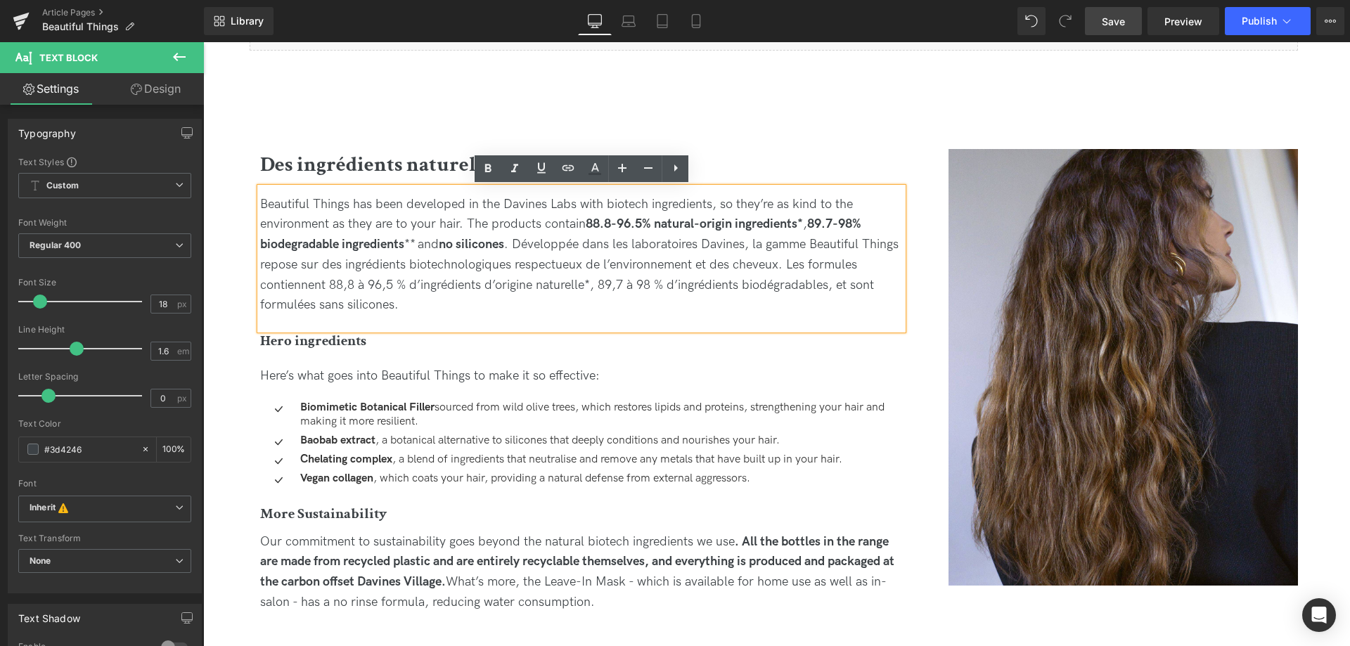
click at [520, 244] on div "Beautiful Things has been developed in the Davines Labs with biotech ingredient…" at bounding box center [581, 256] width 643 height 122
click at [623, 288] on div "Beautiful Things has been developed in the Davines Labs with biotech ingredient…" at bounding box center [581, 256] width 643 height 122
click at [520, 243] on div "Beautiful Things has been developed in the Davines Labs with biotech ingredient…" at bounding box center [581, 256] width 643 height 122
click at [654, 297] on div "Beautiful Things has been developed in the Davines Labs with biotech ingredient…" at bounding box center [581, 256] width 643 height 122
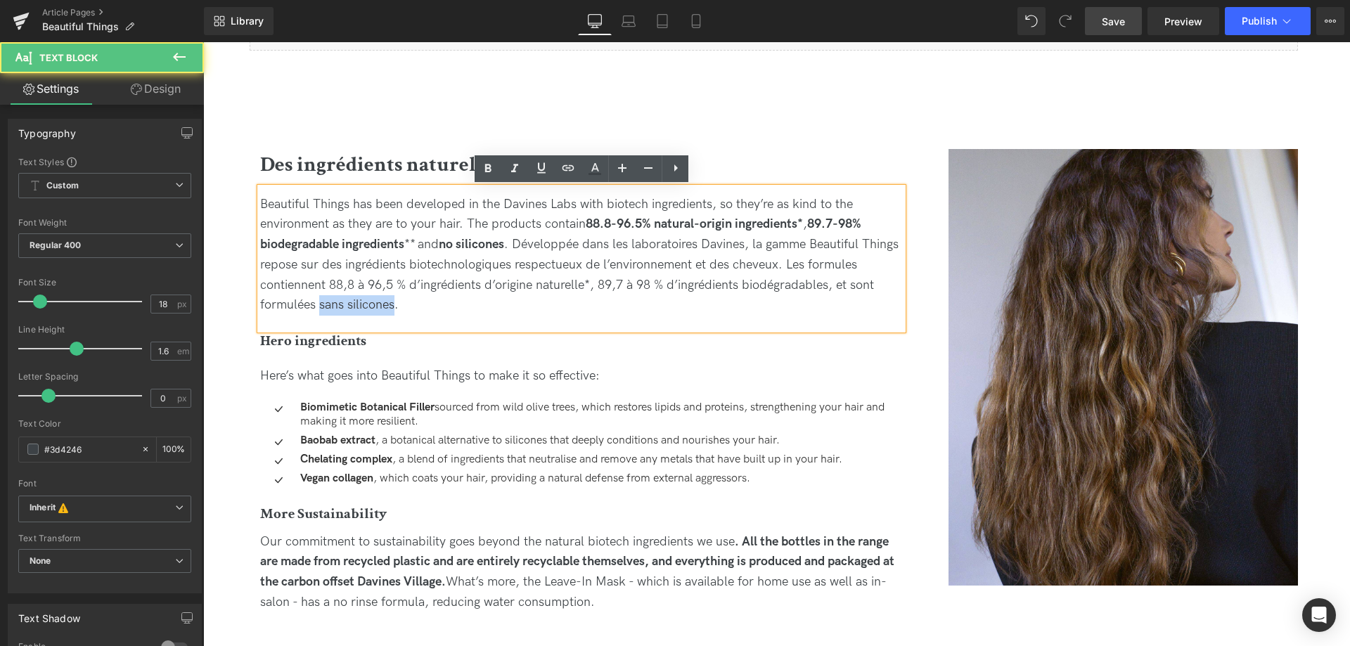
drag, startPoint x: 395, startPoint y: 302, endPoint x: 320, endPoint y: 298, distance: 75.3
click at [320, 298] on div "Beautiful Things has been developed in the Davines Labs with biotech ingredient…" at bounding box center [581, 256] width 643 height 122
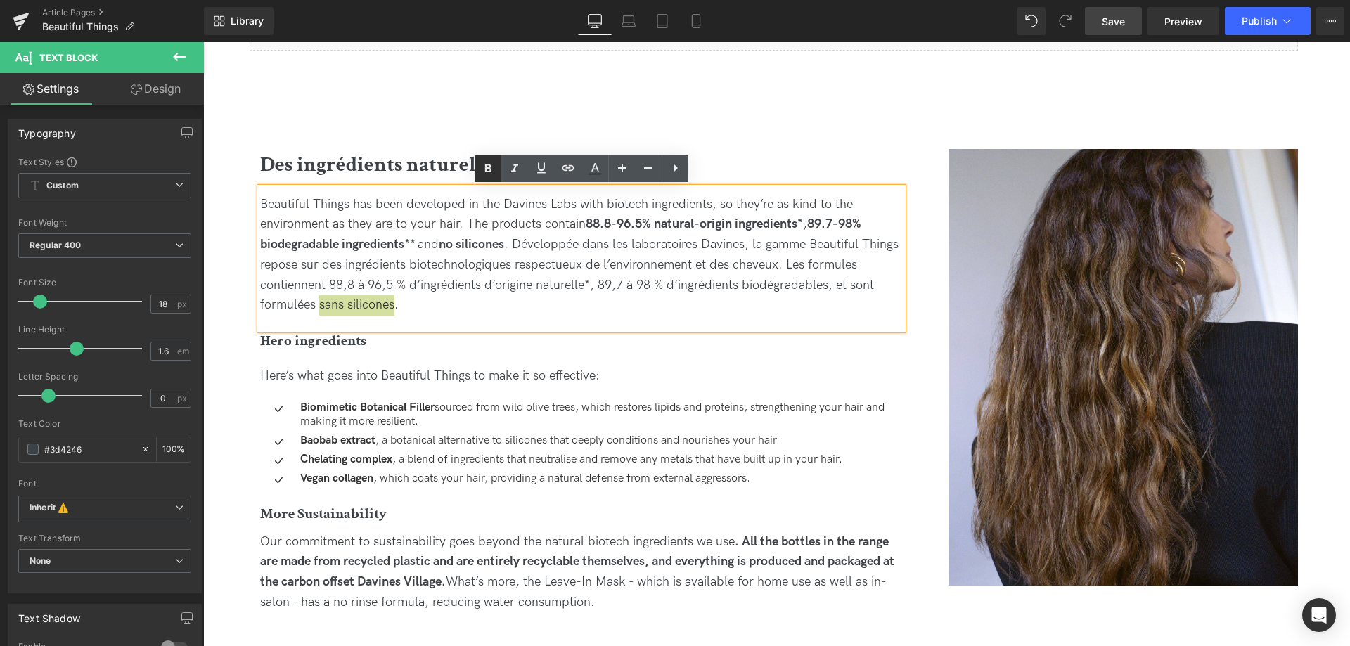
click at [486, 174] on icon at bounding box center [488, 168] width 17 height 17
click at [758, 303] on div "Beautiful Things has been developed in the Davines Labs with biotech ingredient…" at bounding box center [581, 256] width 643 height 122
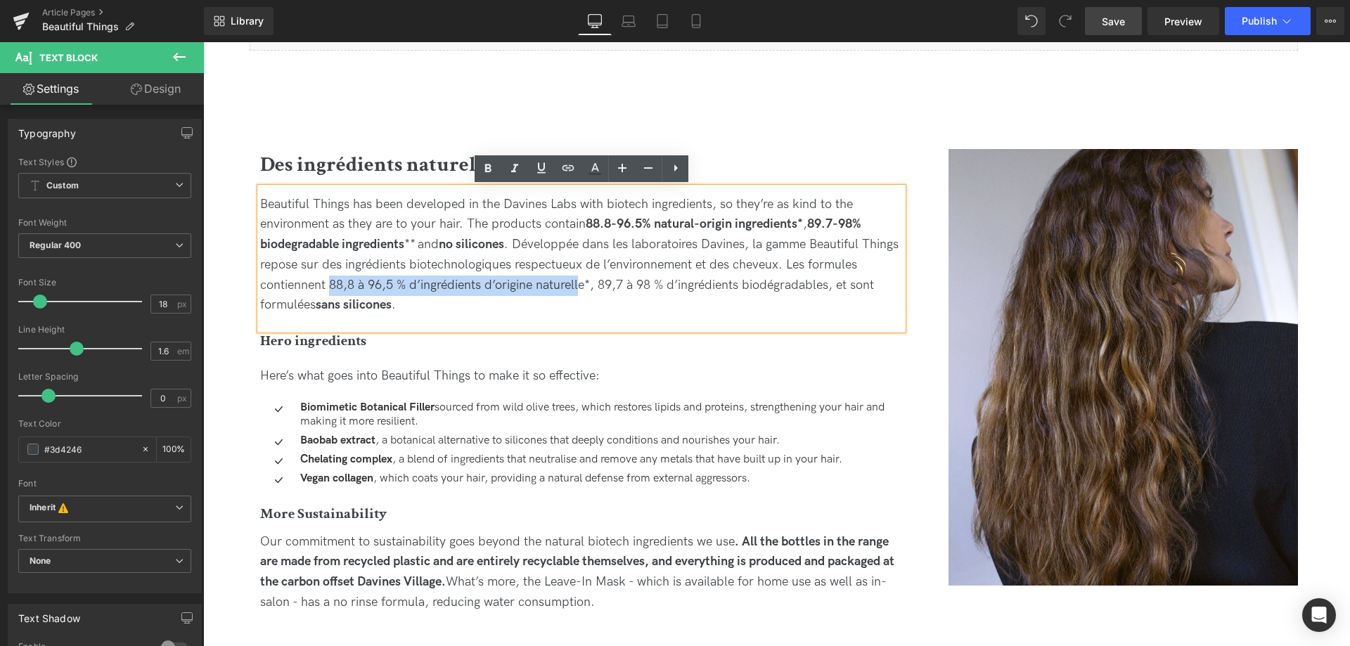
drag, startPoint x: 331, startPoint y: 288, endPoint x: 581, endPoint y: 287, distance: 250.3
click at [581, 287] on div "Beautiful Things has been developed in the Davines Labs with biotech ingredient…" at bounding box center [581, 256] width 643 height 122
click at [487, 172] on icon at bounding box center [488, 168] width 6 height 8
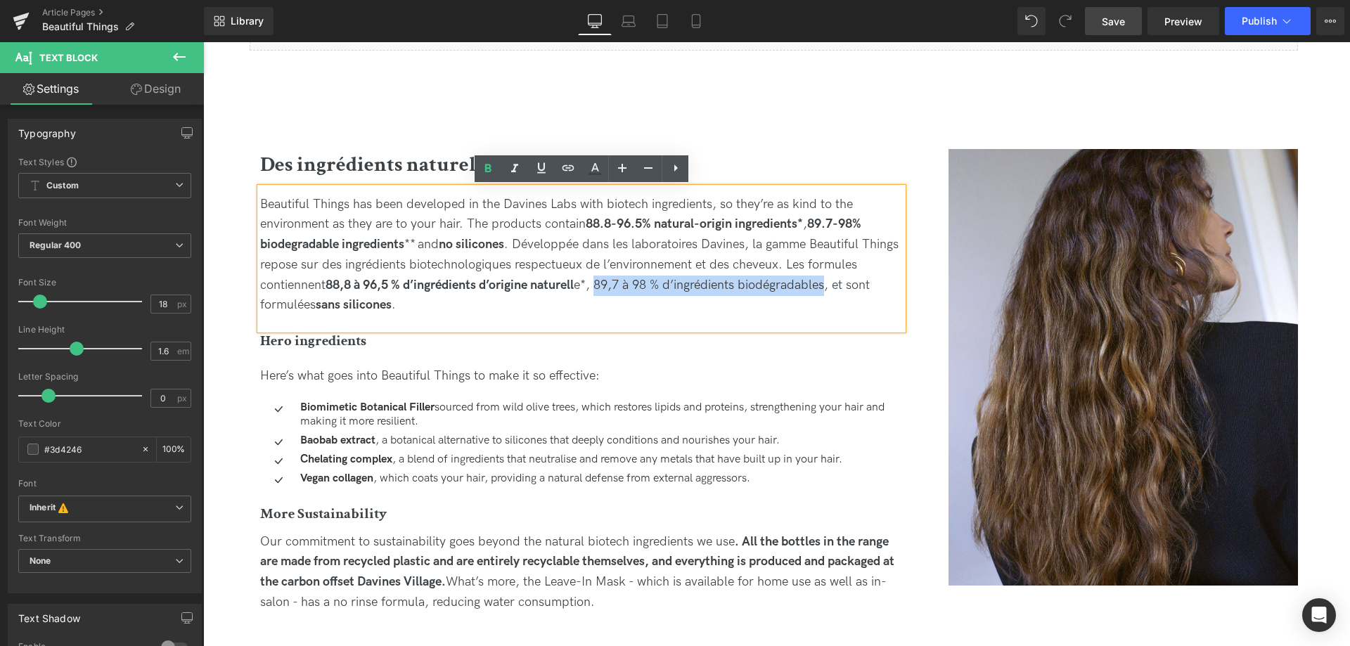
drag, startPoint x: 603, startPoint y: 287, endPoint x: 833, endPoint y: 281, distance: 229.3
click at [833, 281] on div "Beautiful Things has been developed in the Davines Labs with biotech ingredient…" at bounding box center [581, 256] width 643 height 122
click at [489, 172] on icon at bounding box center [488, 168] width 6 height 8
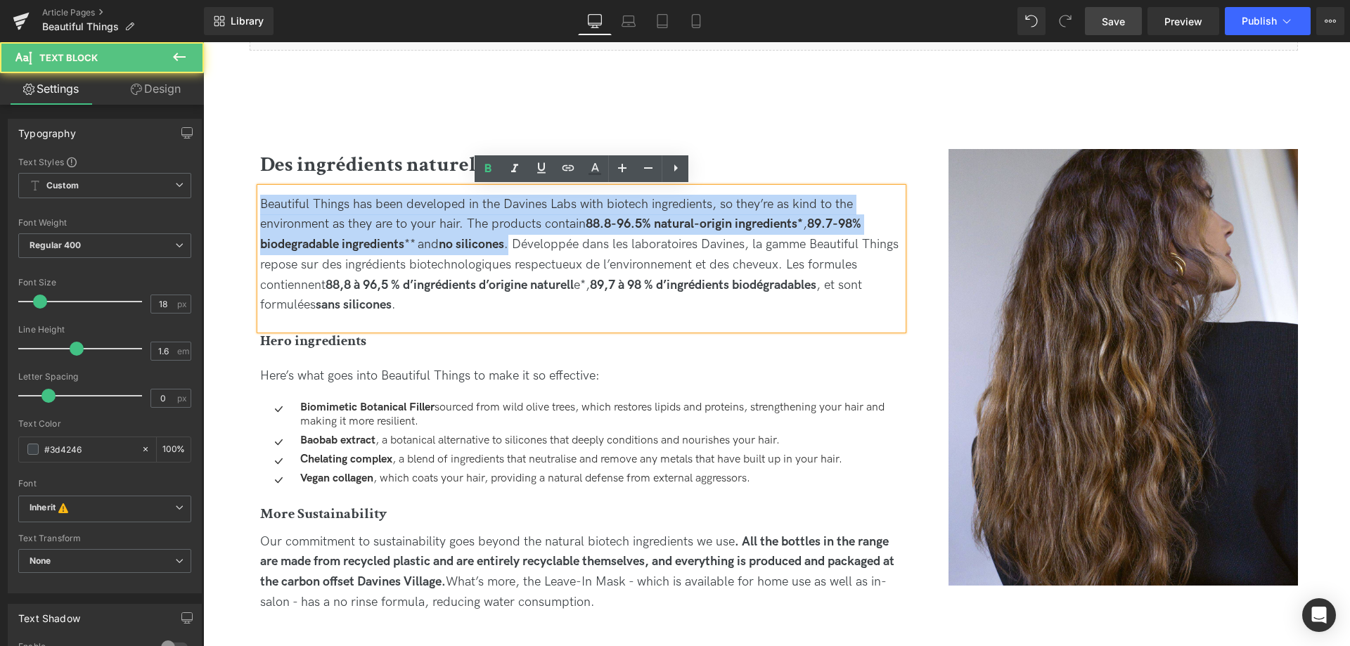
drag, startPoint x: 513, startPoint y: 243, endPoint x: 223, endPoint y: 173, distance: 298.7
click at [223, 173] on div "Image Des ingrédients naturels, sourcés durablement Heading Beautiful Things ha…" at bounding box center [773, 406] width 1147 height 612
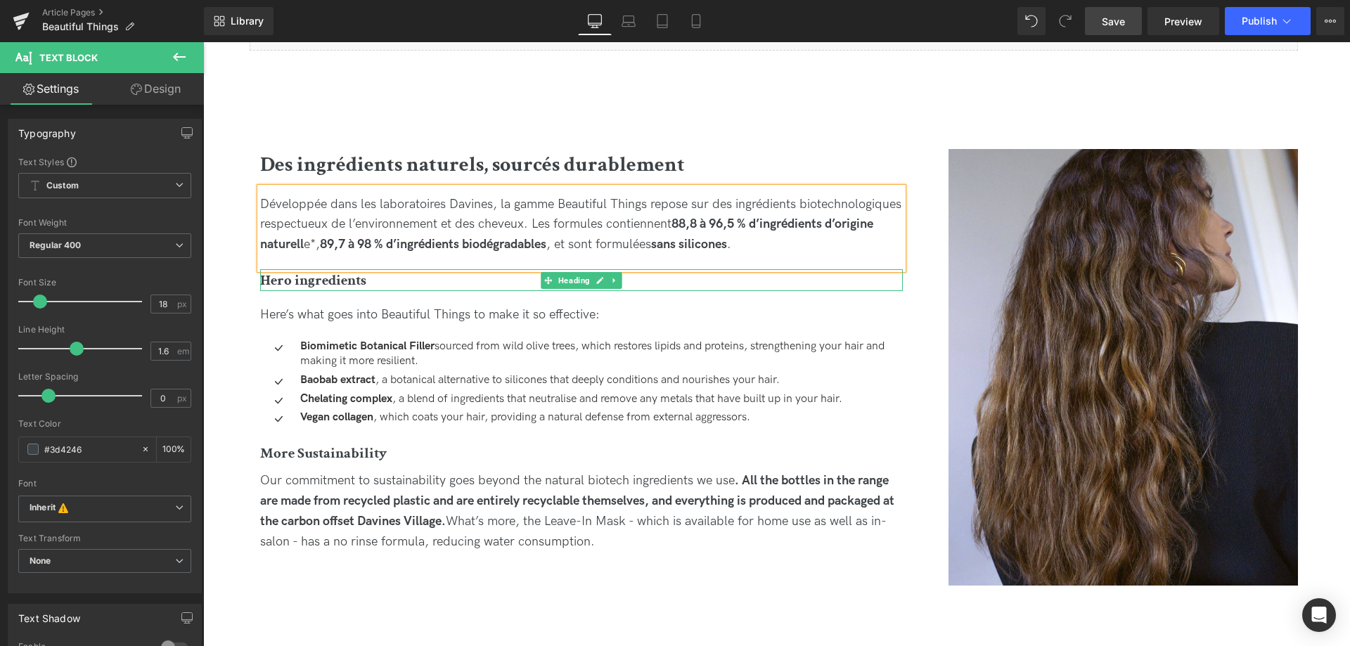
click at [380, 276] on h4 "Hero ingredients" at bounding box center [581, 280] width 643 height 23
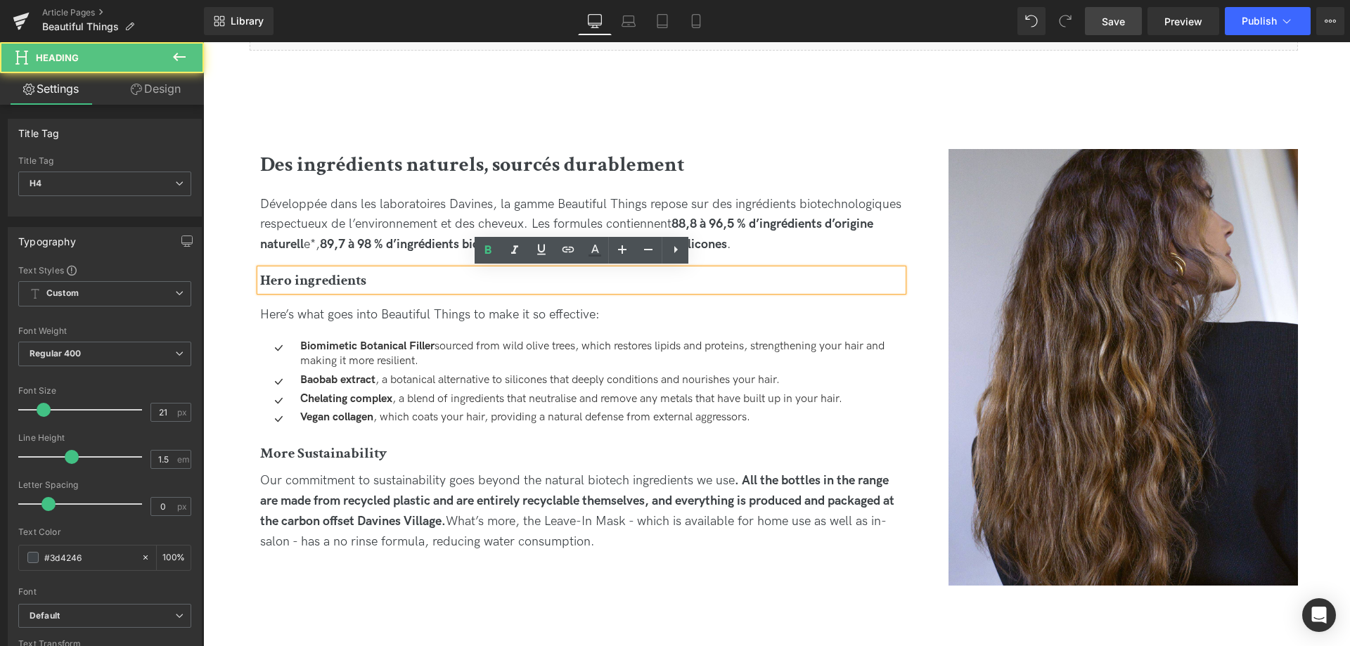
click at [369, 281] on h4 "Hero ingredients" at bounding box center [581, 280] width 643 height 23
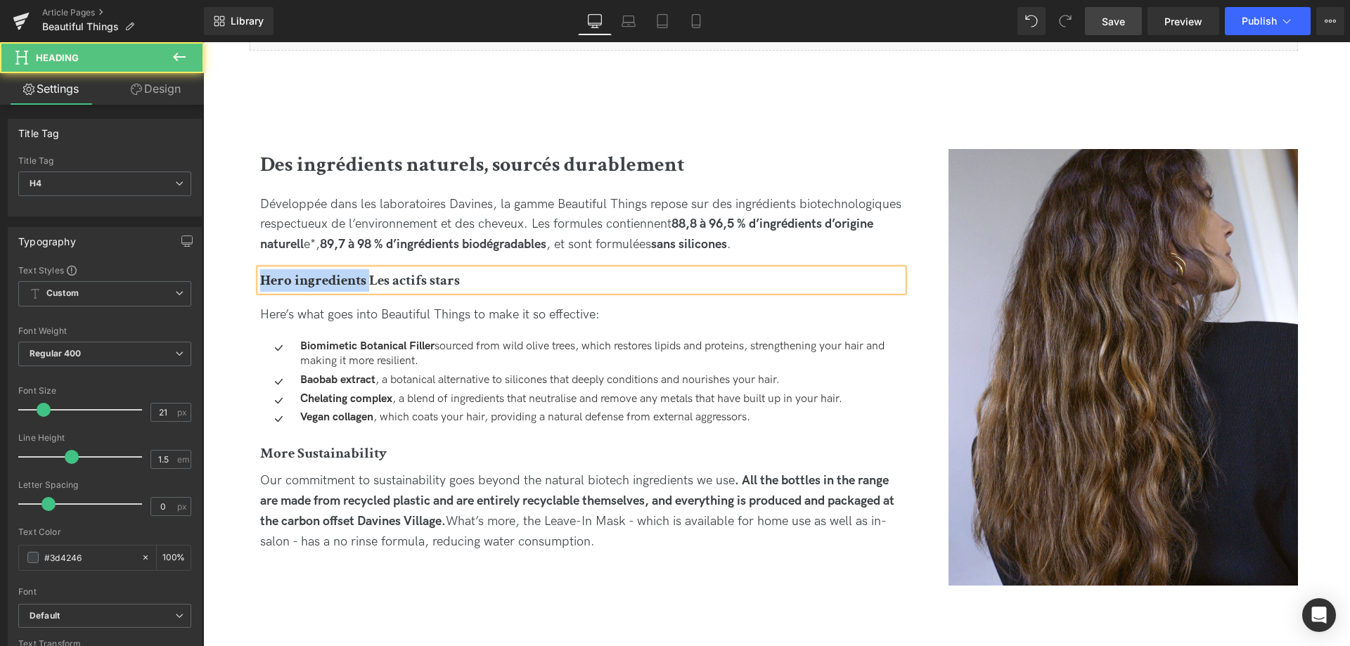
drag, startPoint x: 373, startPoint y: 279, endPoint x: 208, endPoint y: 270, distance: 165.5
click at [208, 270] on div "Image Des ingrédients naturels, sourcés durablement Heading Développée dans les…" at bounding box center [773, 375] width 1147 height 551
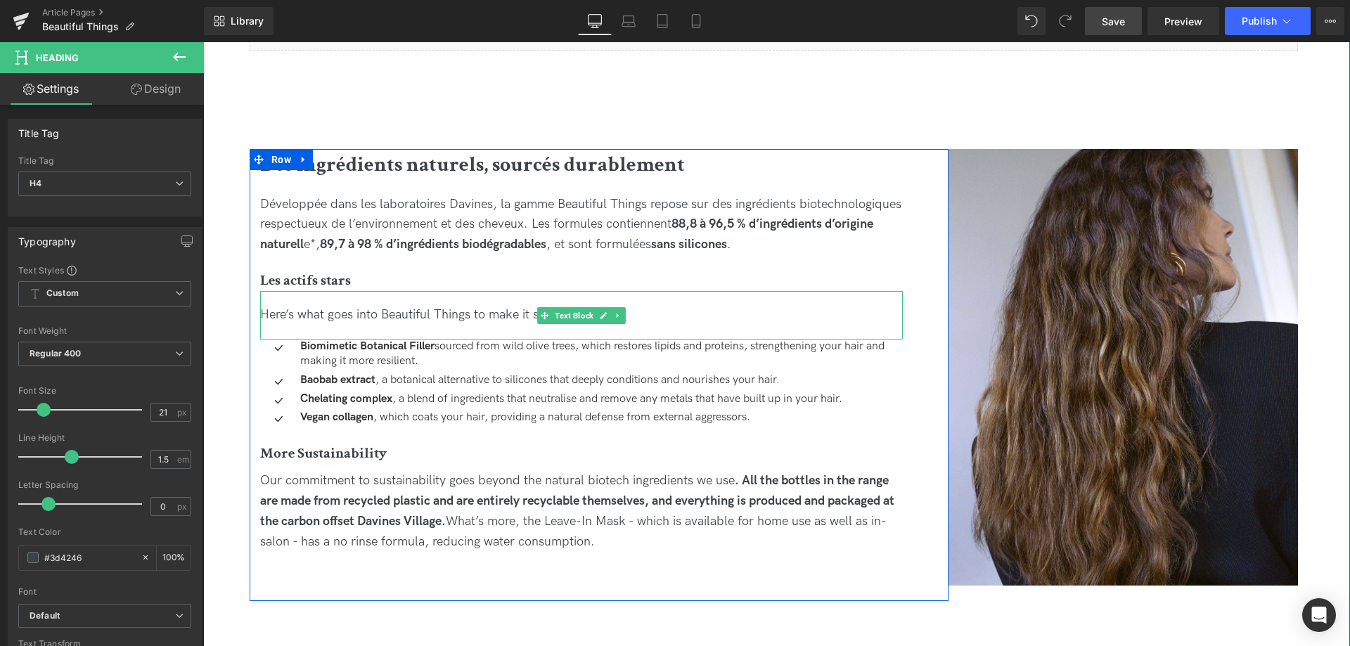
click at [406, 319] on span "Here’s what goes into Beautiful Things to make it so effective:" at bounding box center [430, 314] width 340 height 15
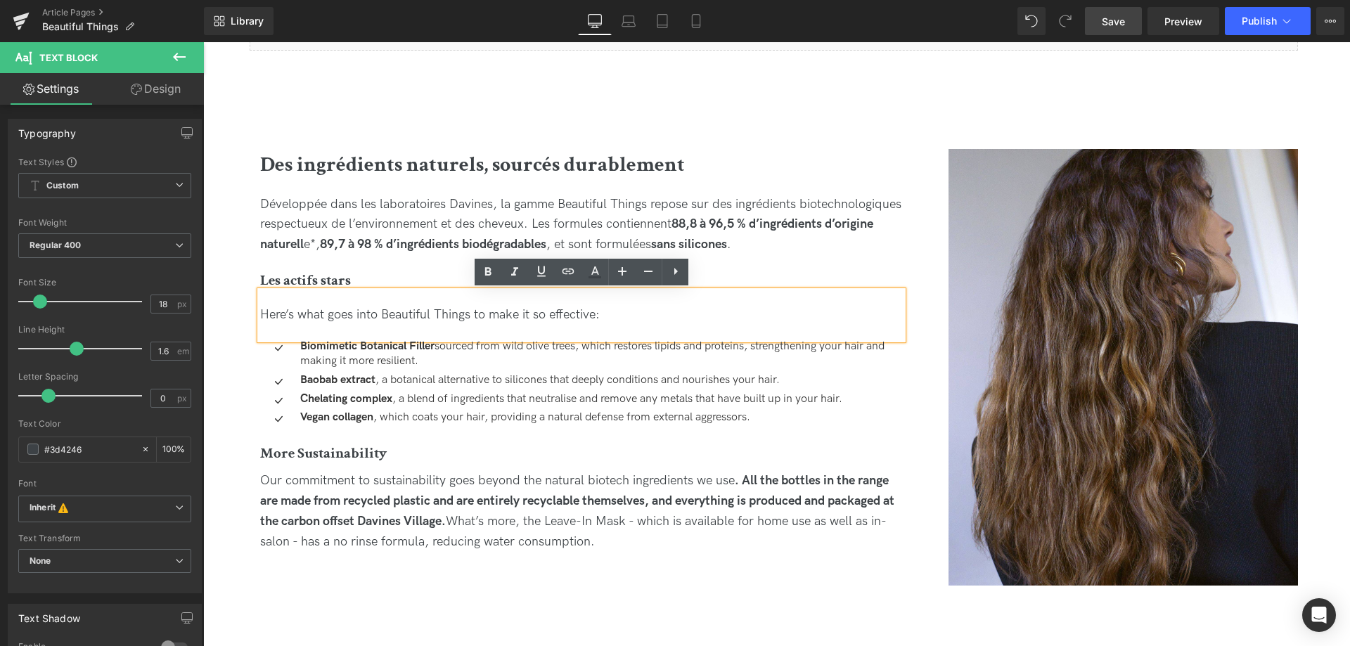
click at [644, 313] on div "Here’s what goes into Beautiful Things to make it so effective:" at bounding box center [581, 315] width 643 height 20
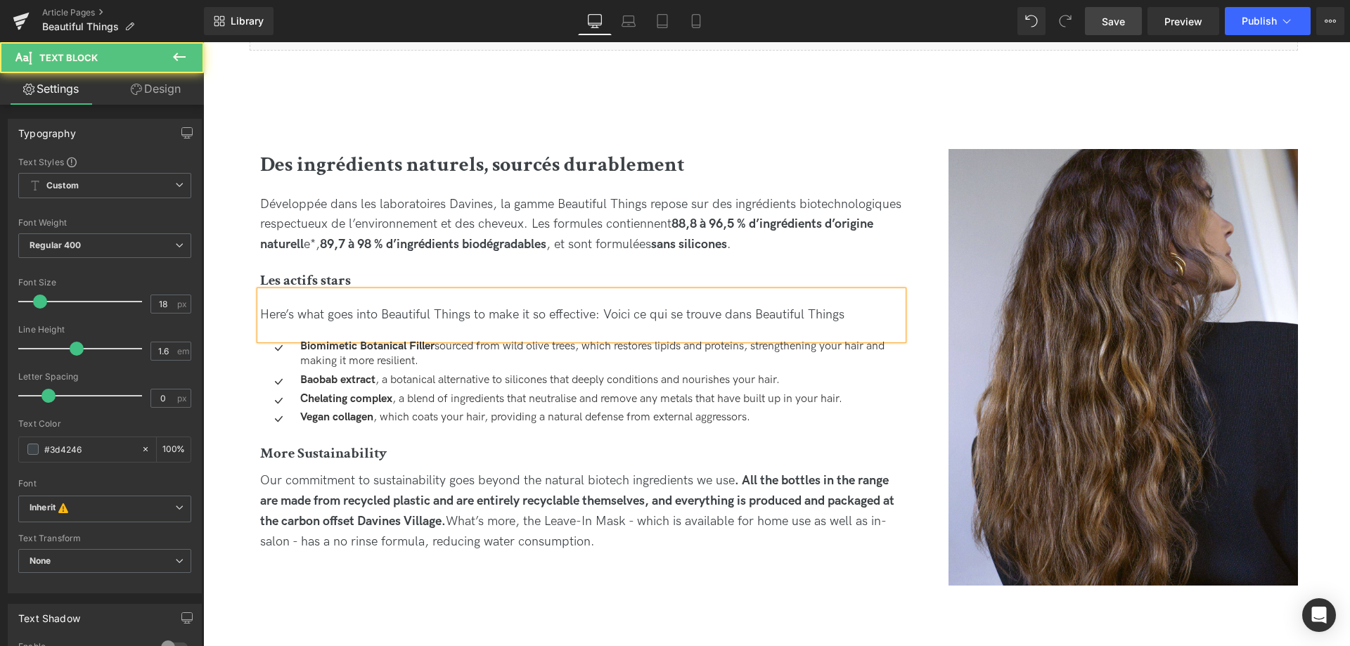
click at [755, 310] on span "Here’s what goes into Beautiful Things to make it so effective: Voici ce qui se…" at bounding box center [552, 314] width 584 height 15
click at [899, 318] on div "Here’s what goes into Beautiful Things to make it so effective: Voici ce qui se…" at bounding box center [581, 315] width 643 height 20
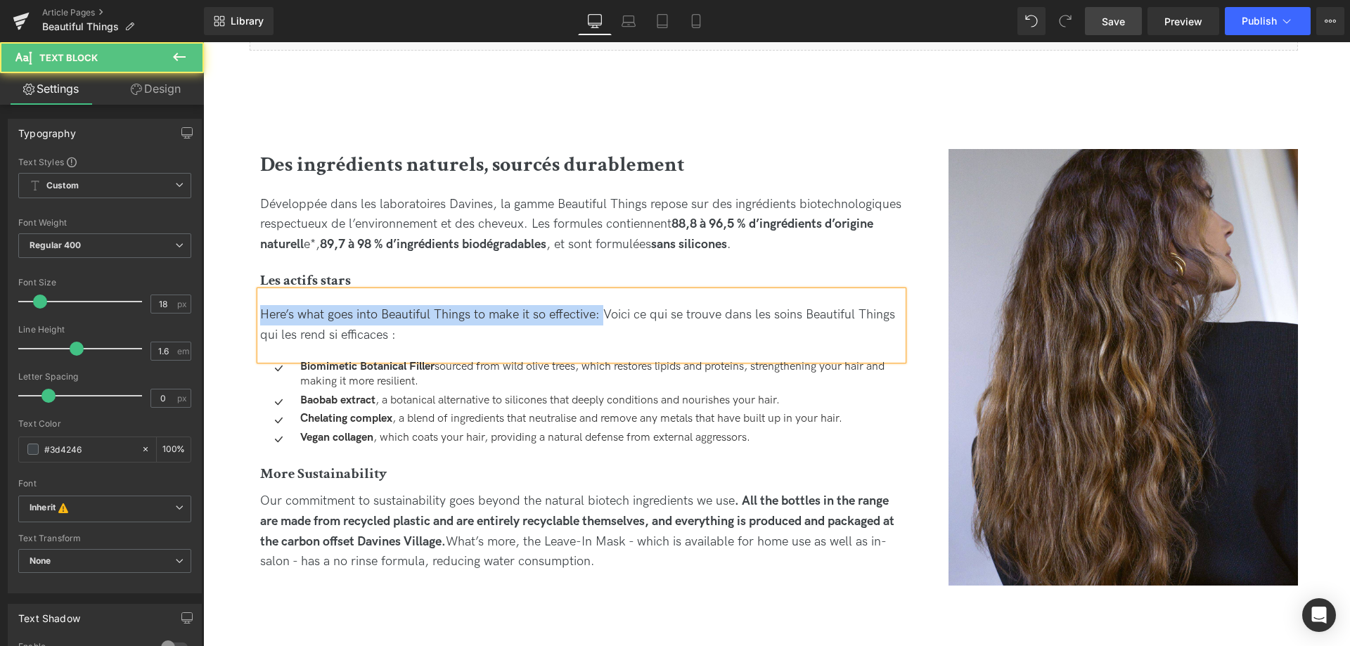
drag, startPoint x: 607, startPoint y: 319, endPoint x: 175, endPoint y: 301, distance: 432.1
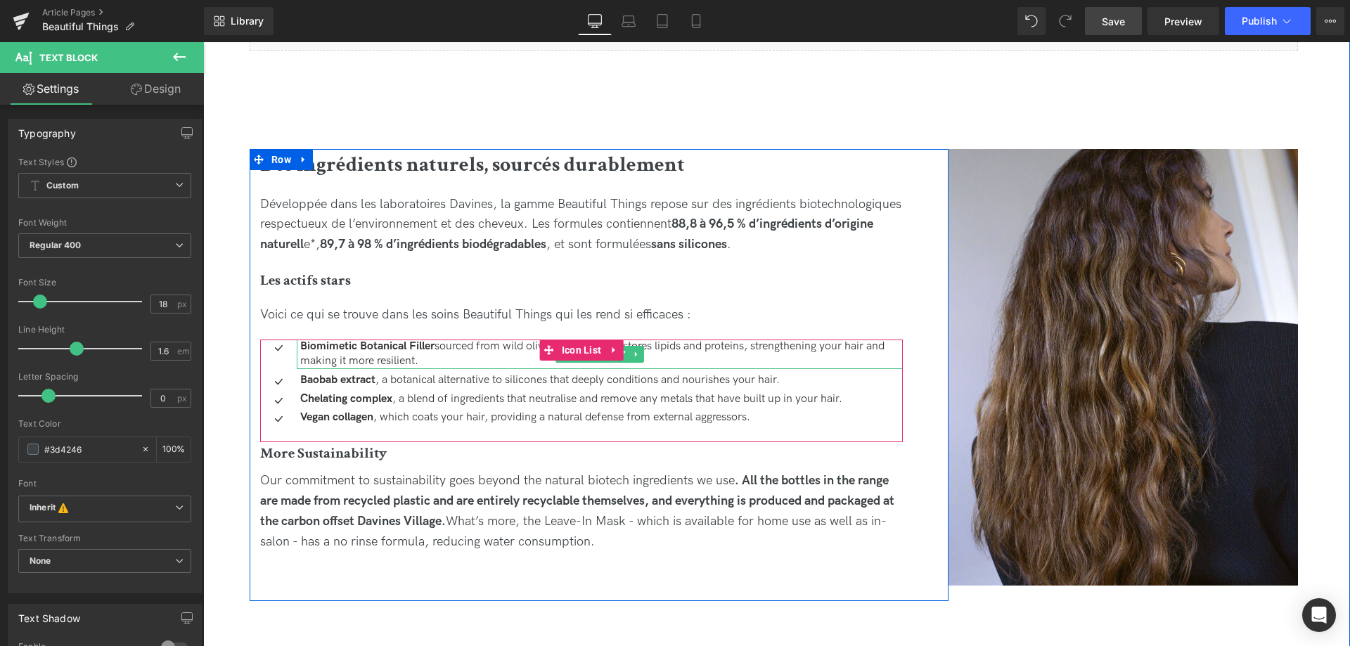
click at [456, 357] on p "Biomimetic Botanical Filler sourced from wild olive trees, which restores lipid…" at bounding box center [601, 355] width 603 height 30
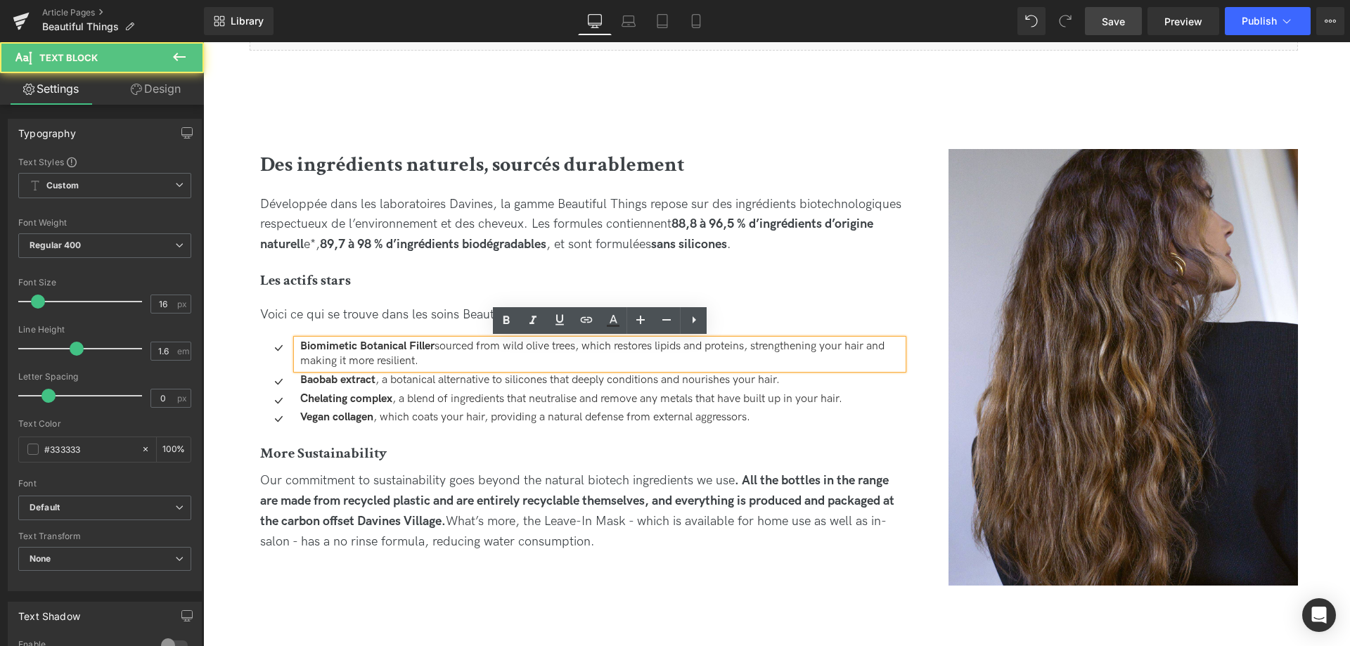
click at [440, 358] on p "Biomimetic Botanical Filler sourced from wild olive trees, which restores lipid…" at bounding box center [601, 355] width 603 height 30
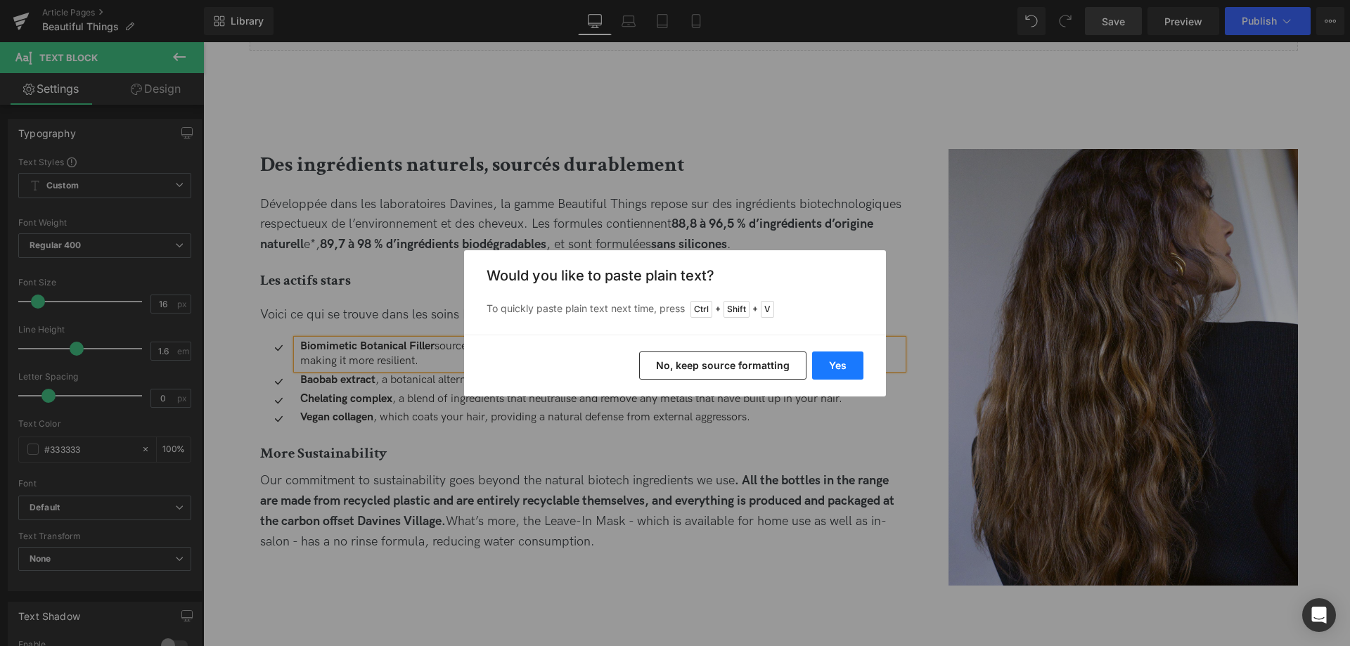
click at [840, 367] on button "Yes" at bounding box center [837, 366] width 51 height 28
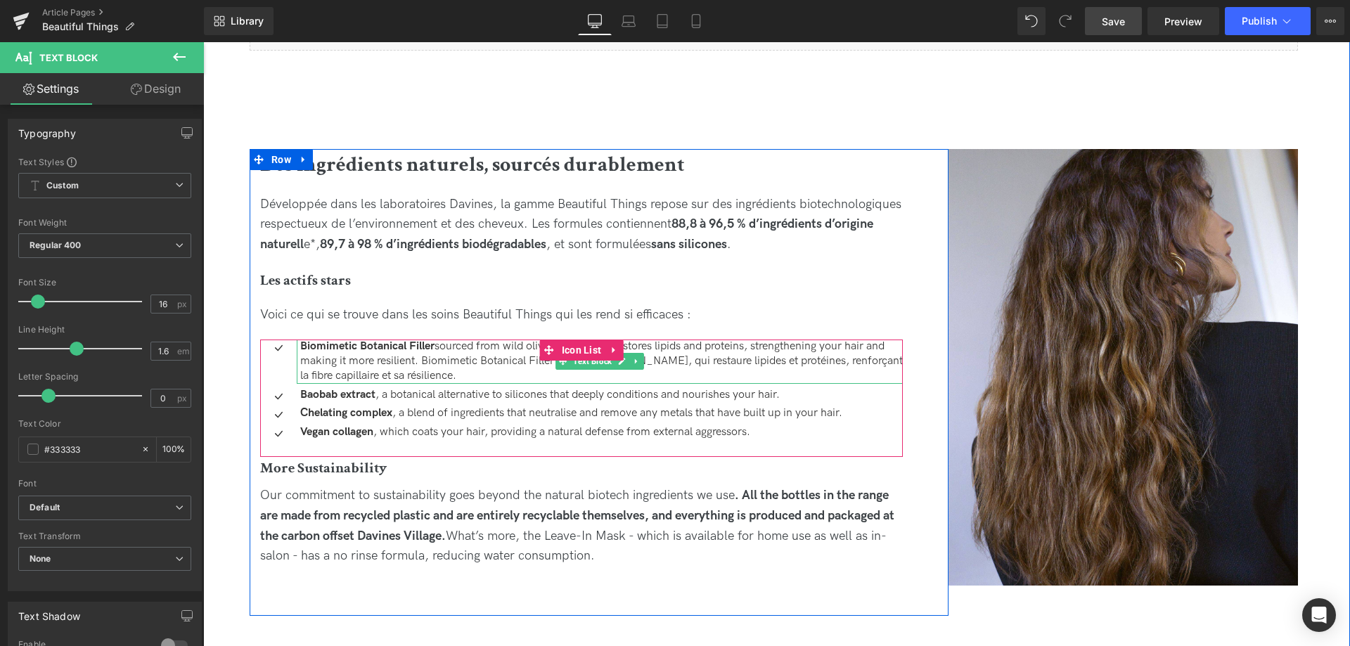
click at [503, 373] on p "Biomimetic Botanical Filler sourced from wild olive trees, which restores lipid…" at bounding box center [601, 362] width 603 height 44
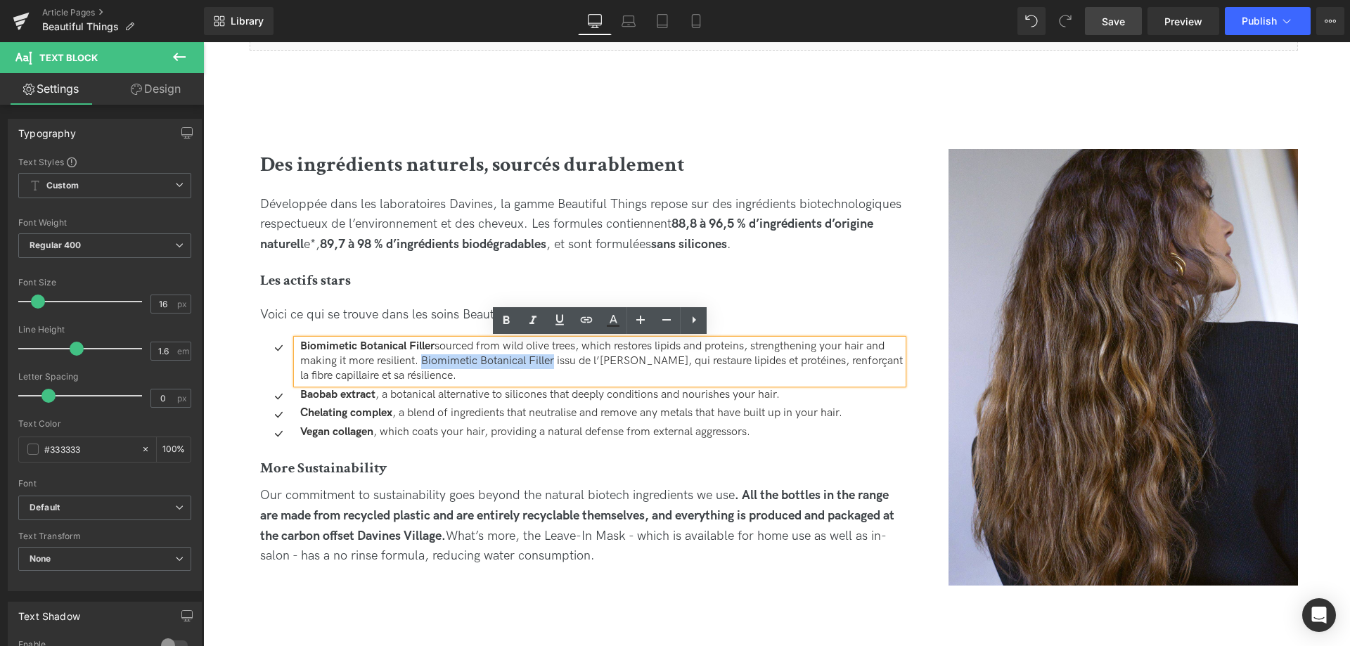
drag, startPoint x: 556, startPoint y: 361, endPoint x: 423, endPoint y: 359, distance: 132.9
click at [423, 359] on p "Biomimetic Botanical Filler sourced from wild olive trees, which restores lipid…" at bounding box center [601, 362] width 603 height 44
click at [502, 324] on icon at bounding box center [506, 320] width 17 height 17
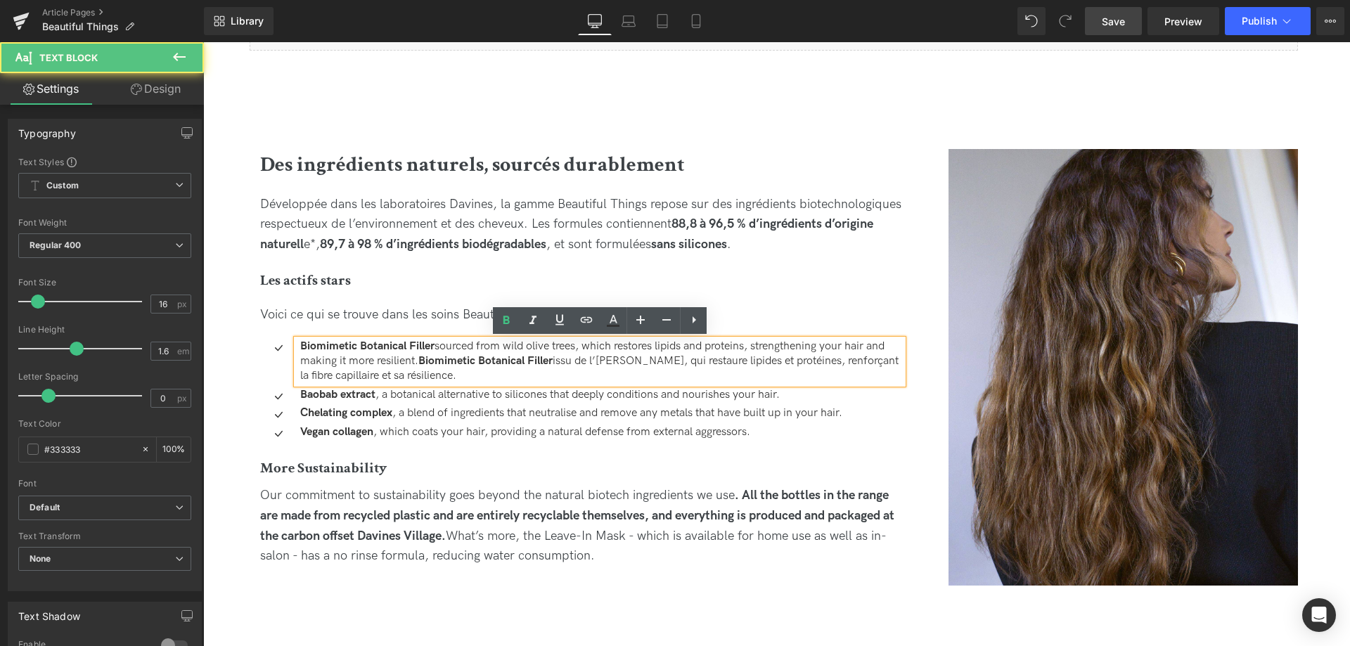
click at [509, 376] on p "Biomimetic Botanical Filler sourced from wild olive trees, which restores lipid…" at bounding box center [601, 362] width 603 height 44
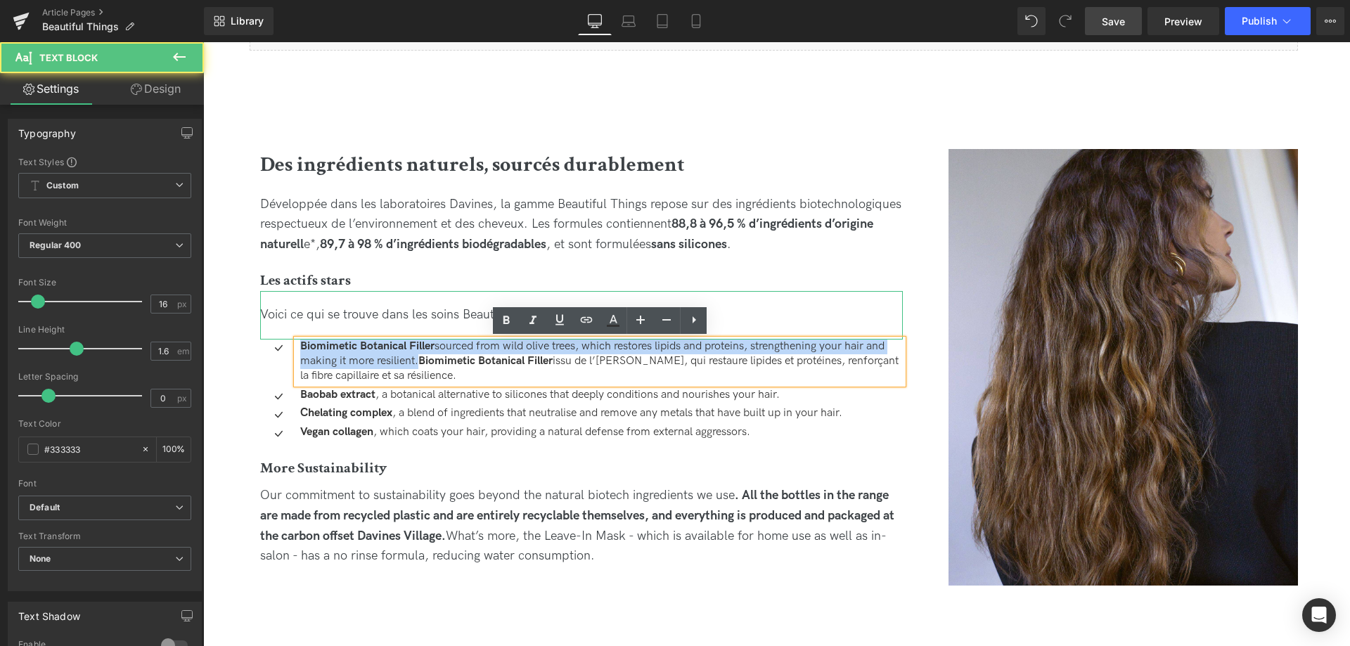
drag, startPoint x: 419, startPoint y: 361, endPoint x: 274, endPoint y: 334, distance: 148.1
click at [274, 334] on div "Image Des ingrédients naturels, sourcés durablement Heading Développée dans les…" at bounding box center [582, 365] width 664 height 432
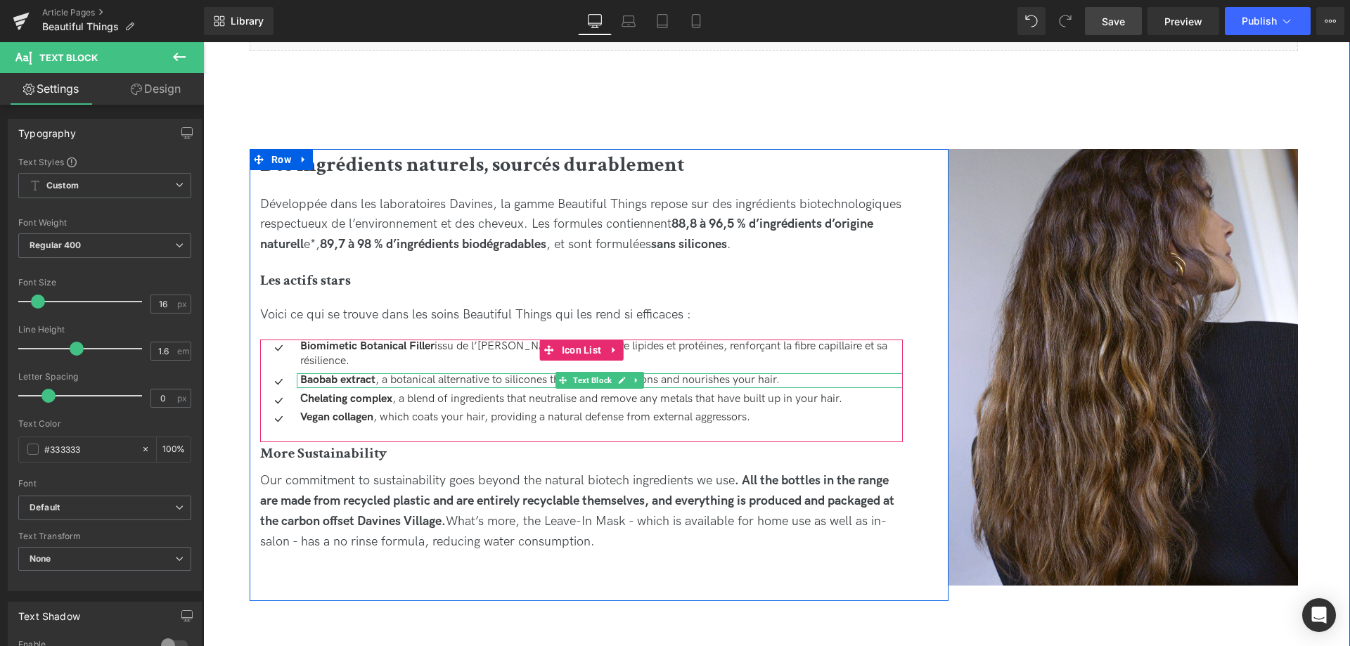
click at [807, 383] on p "Baobab extract , a botanical alternative to silicones that deeply conditions an…" at bounding box center [601, 380] width 603 height 15
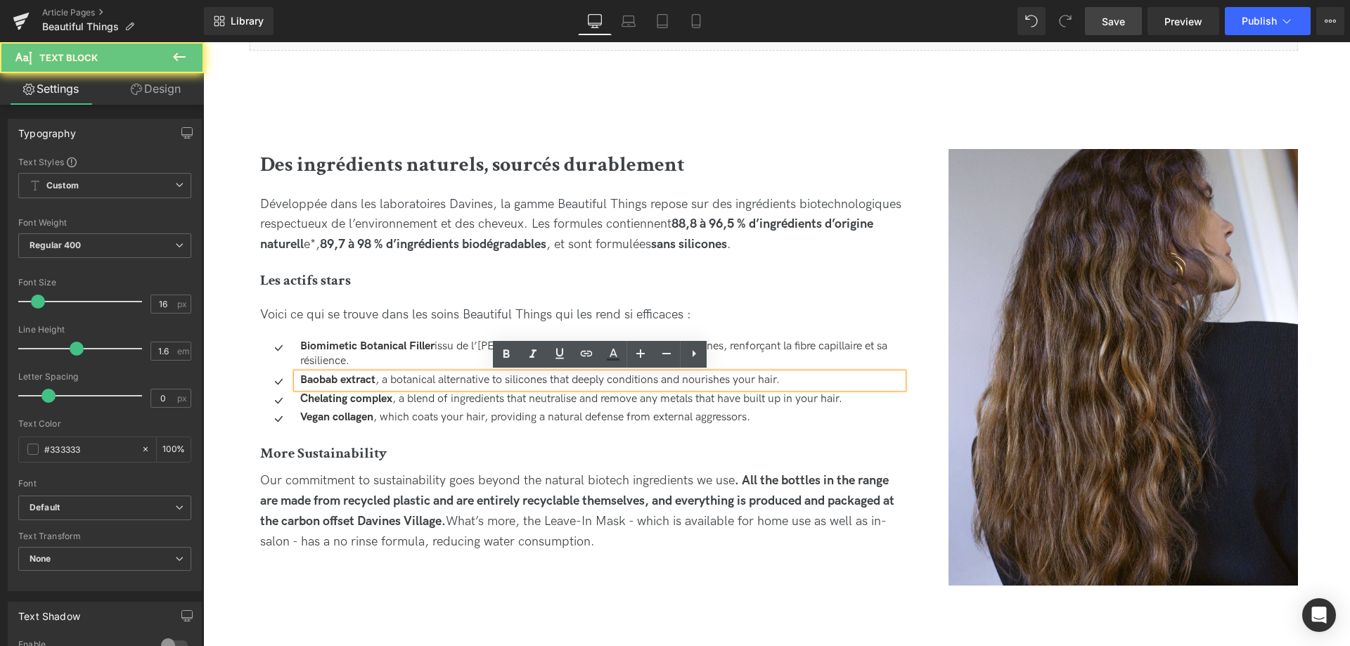
click at [797, 378] on p "Baobab extract , a botanical alternative to silicones that deeply conditions an…" at bounding box center [601, 380] width 603 height 15
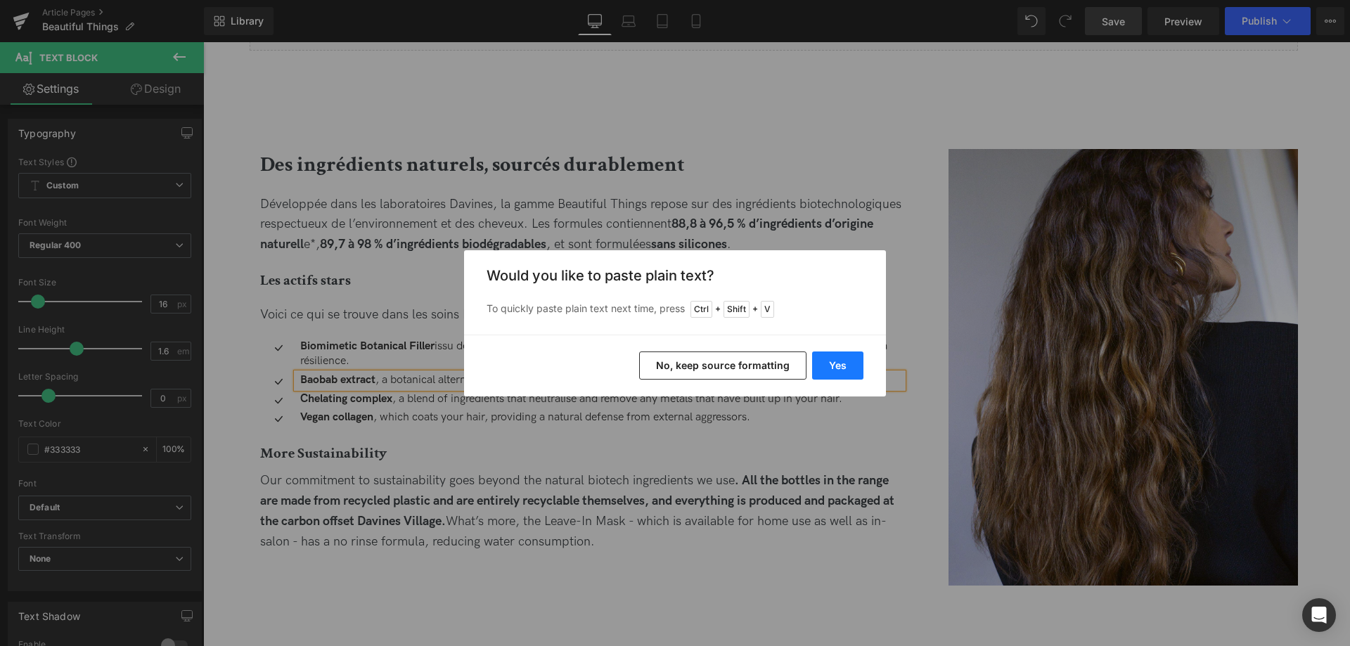
click at [841, 363] on button "Yes" at bounding box center [837, 366] width 51 height 28
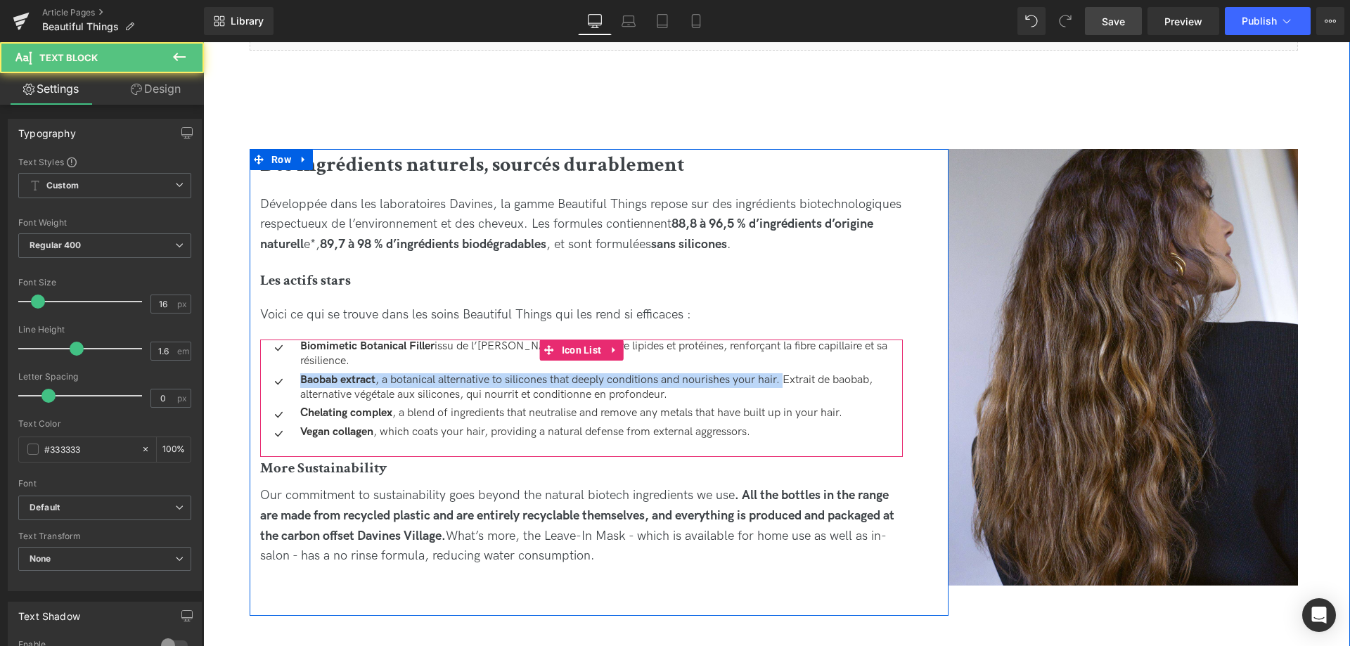
drag, startPoint x: 791, startPoint y: 378, endPoint x: 290, endPoint y: 365, distance: 501.6
click at [290, 365] on ul "Icon Biomimetic Botanical Filler issu de l’olivier sauvage, qui restaure lipide…" at bounding box center [581, 392] width 643 height 105
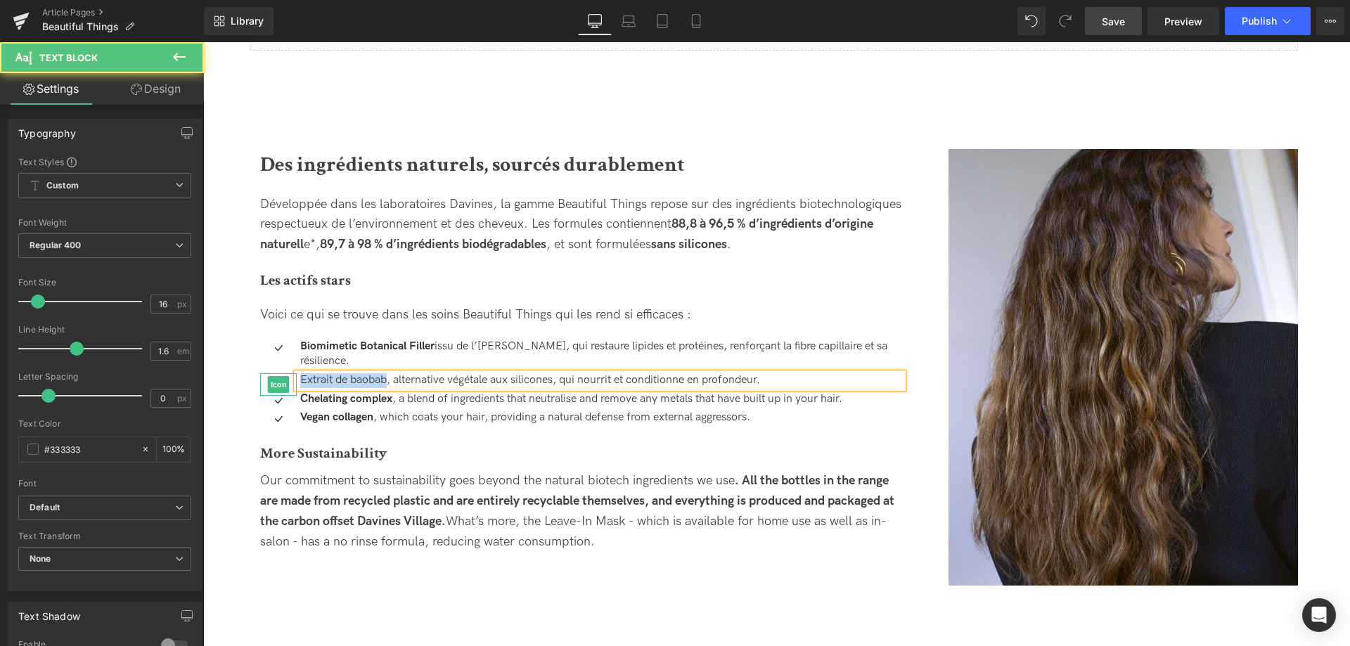
drag, startPoint x: 389, startPoint y: 381, endPoint x: 290, endPoint y: 376, distance: 98.6
click at [290, 376] on li "Icon Extrait de baobab, alternative végétale aux silicones, qui nourrit et cond…" at bounding box center [581, 380] width 643 height 15
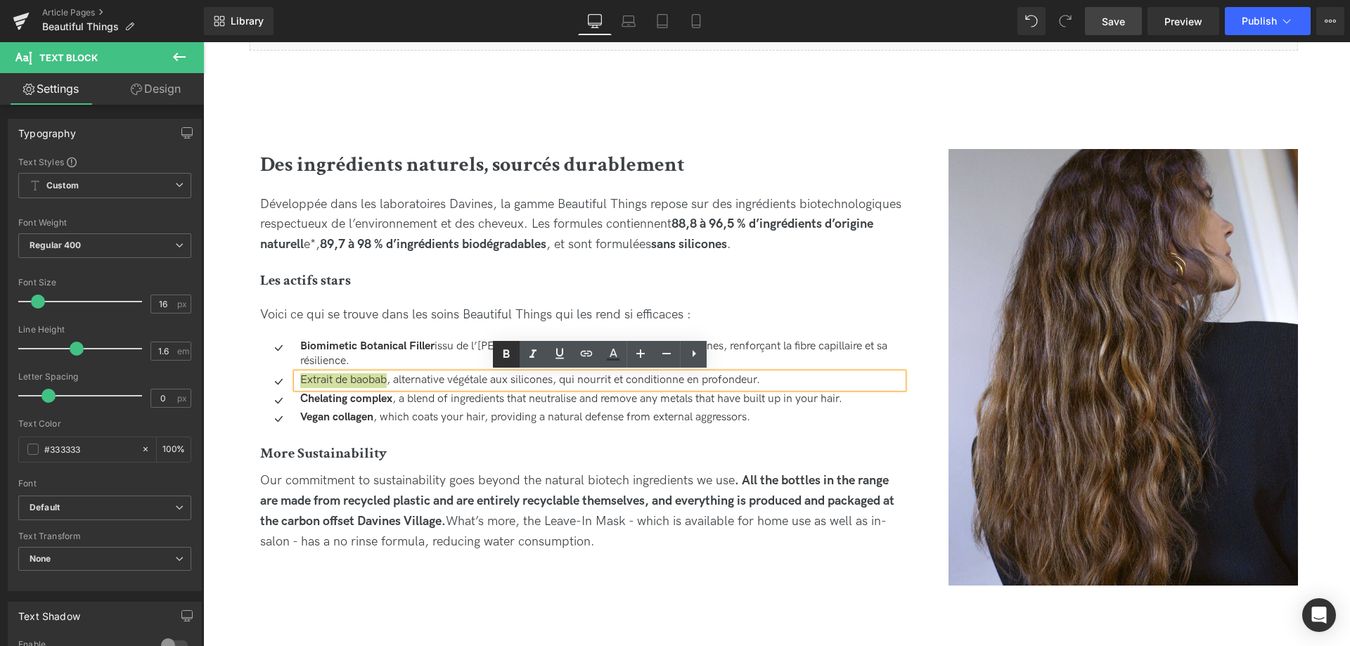
click at [511, 362] on icon at bounding box center [506, 354] width 17 height 17
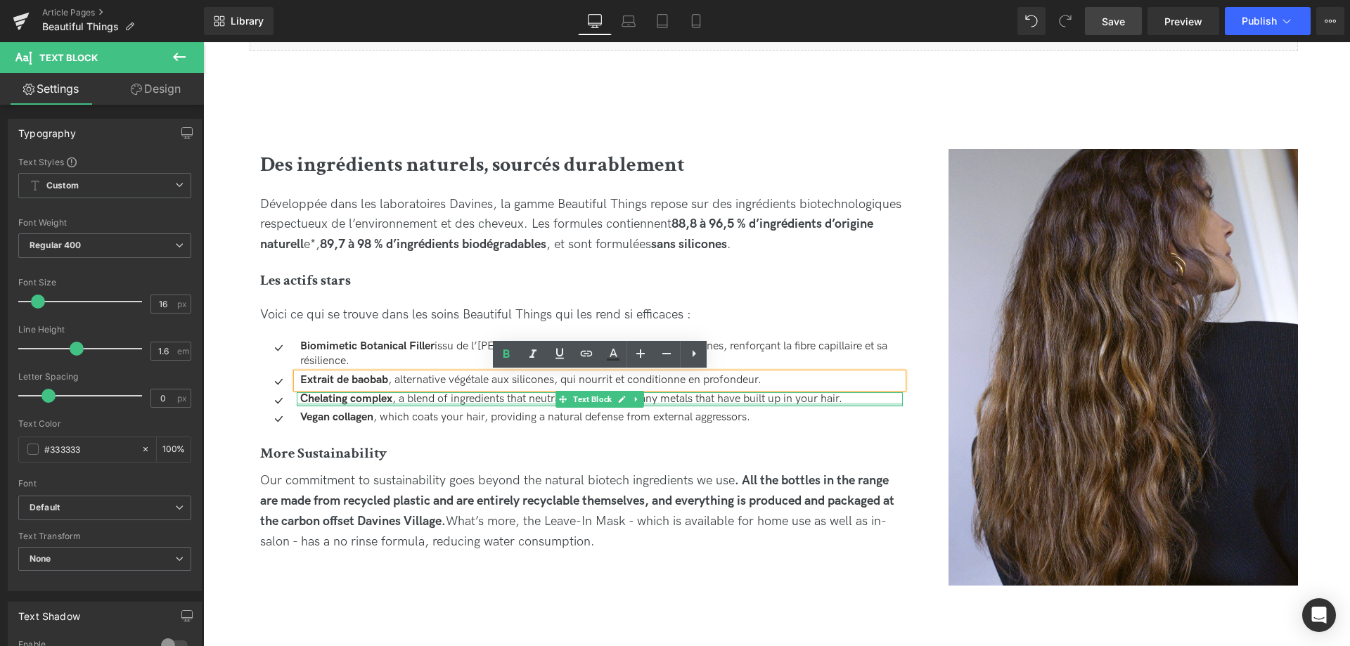
click at [826, 404] on div at bounding box center [600, 405] width 606 height 4
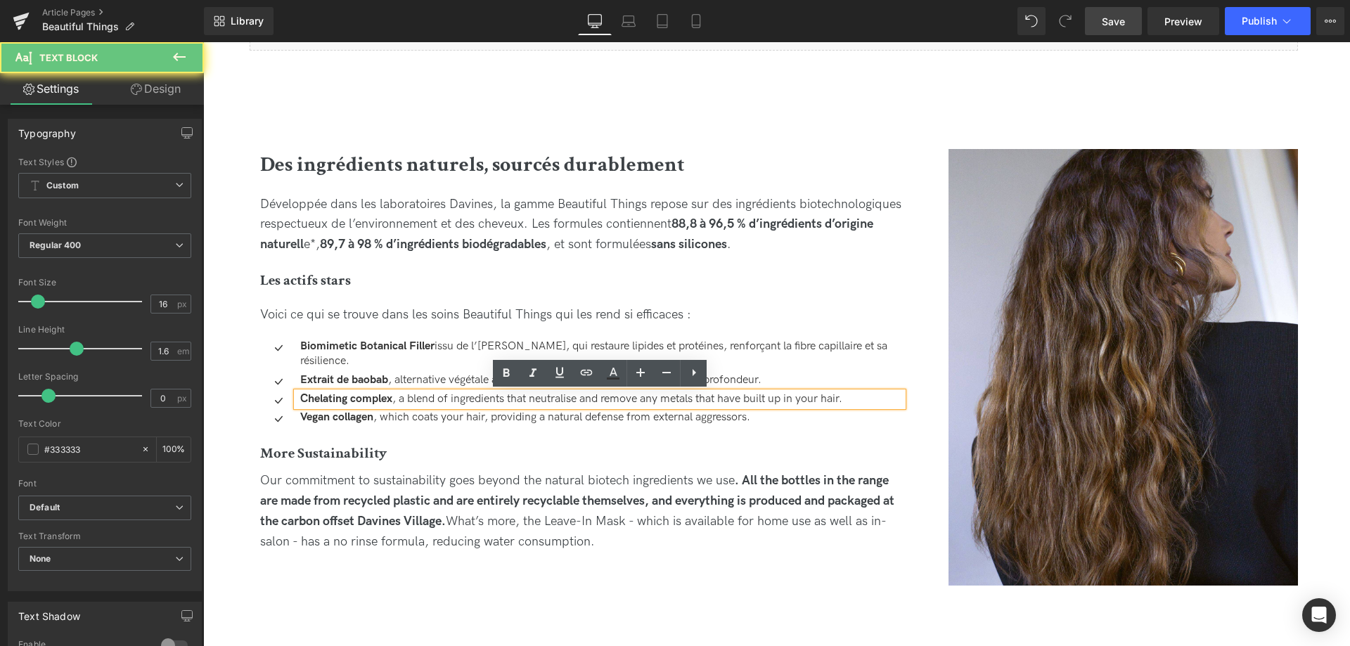
click at [863, 404] on p "Chelating complex , a blend of ingredients that neutralise and remove any metal…" at bounding box center [601, 399] width 603 height 15
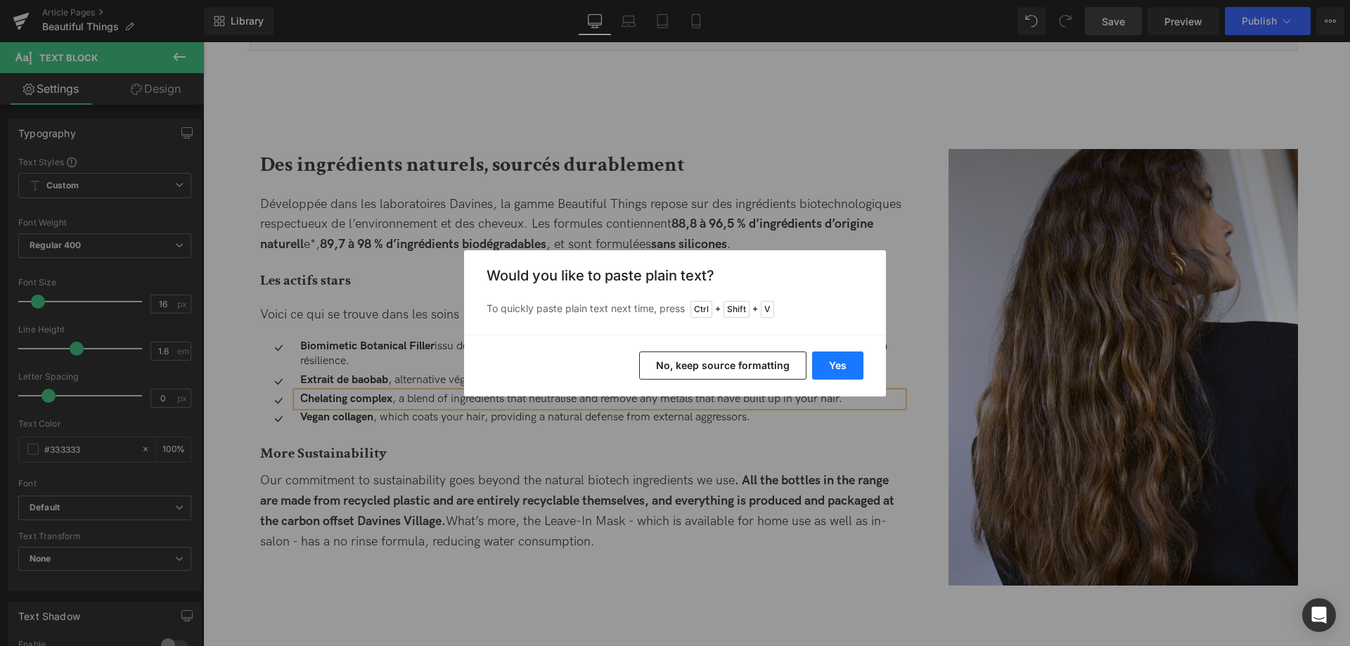
click at [840, 368] on button "Yes" at bounding box center [837, 366] width 51 height 28
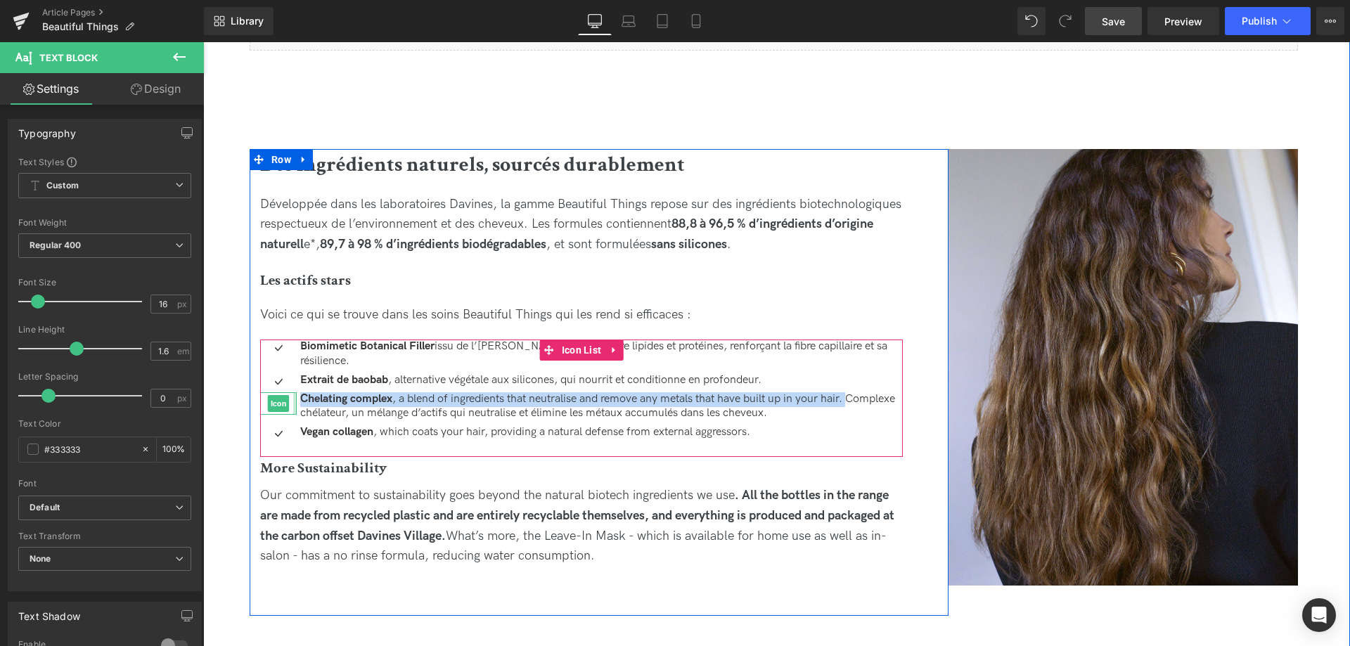
drag, startPoint x: 857, startPoint y: 401, endPoint x: 295, endPoint y: 392, distance: 562.6
click at [295, 392] on li "Icon Chelating complex , a blend of ingredients that neutralise and remove any …" at bounding box center [581, 407] width 643 height 30
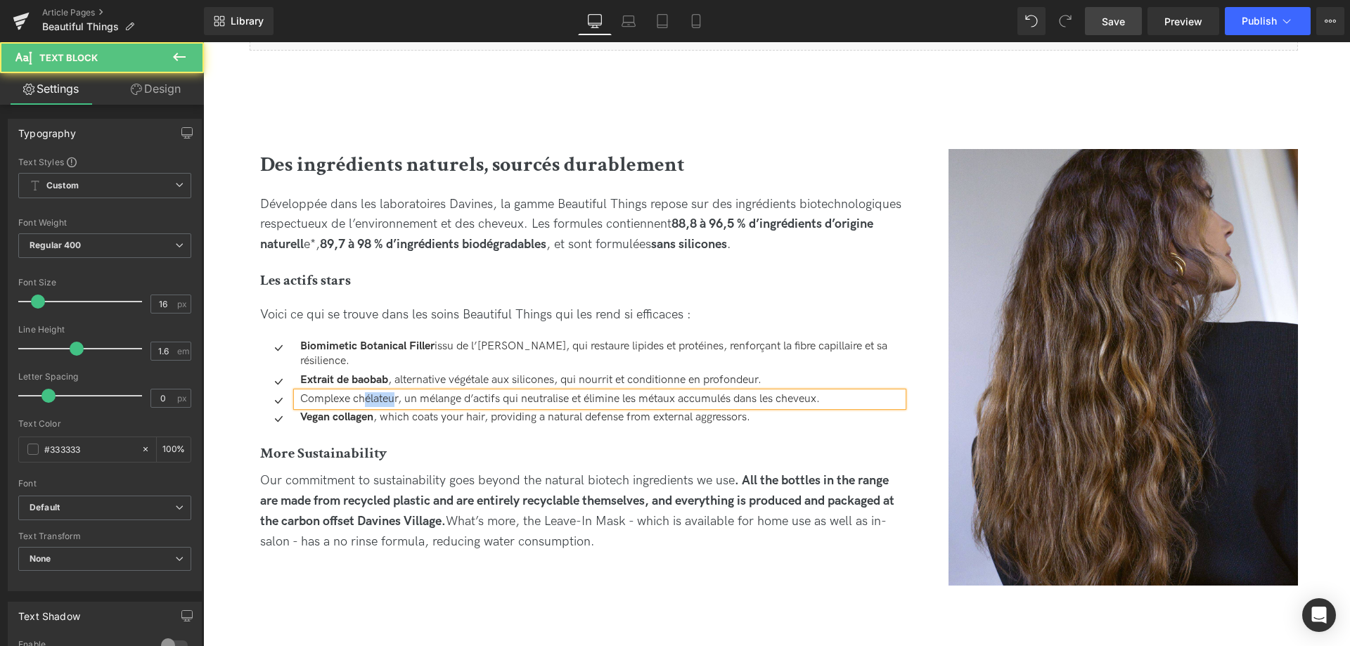
drag, startPoint x: 397, startPoint y: 399, endPoint x: 363, endPoint y: 397, distance: 34.5
click at [363, 397] on p "Complexe chélateur, un mélange d’actifs qui neutralise et élimine les métaux ac…" at bounding box center [601, 399] width 603 height 15
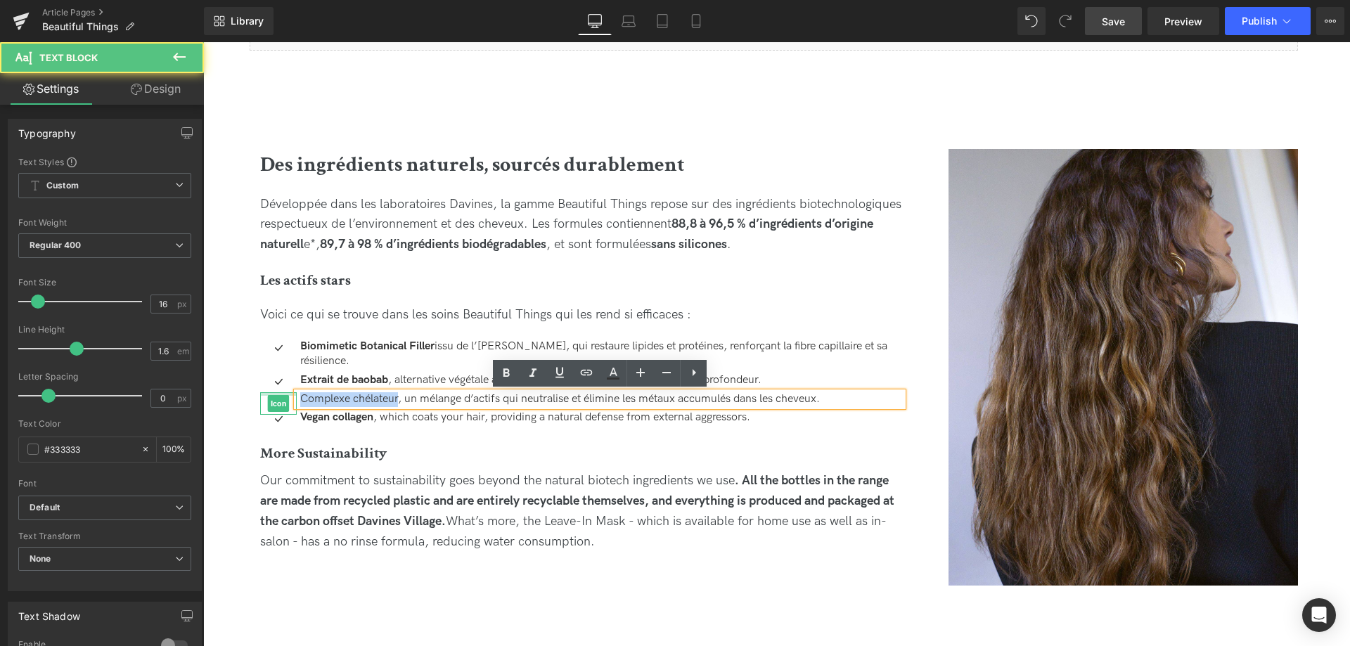
drag, startPoint x: 399, startPoint y: 399, endPoint x: 275, endPoint y: 394, distance: 124.6
click at [275, 394] on li "Icon Complexe chélateur, un mélange d’actifs qui neutralise et élimine les méta…" at bounding box center [581, 399] width 643 height 15
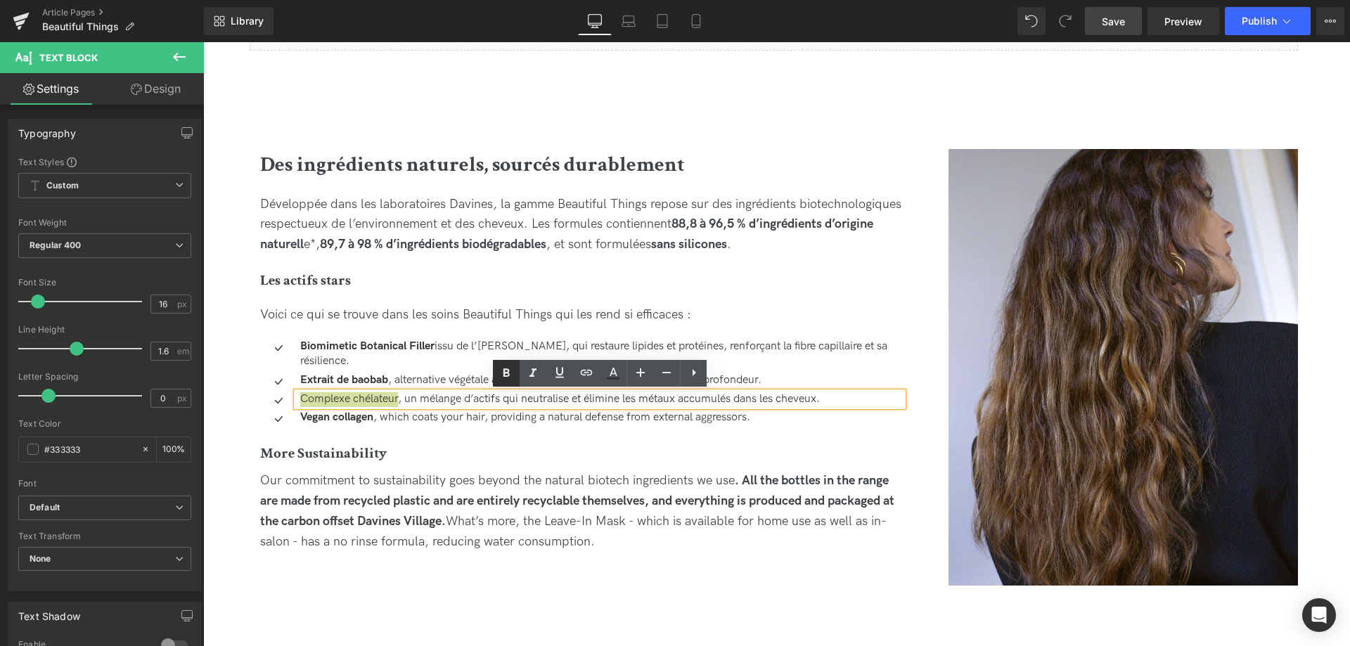
click at [515, 371] on link at bounding box center [506, 373] width 27 height 27
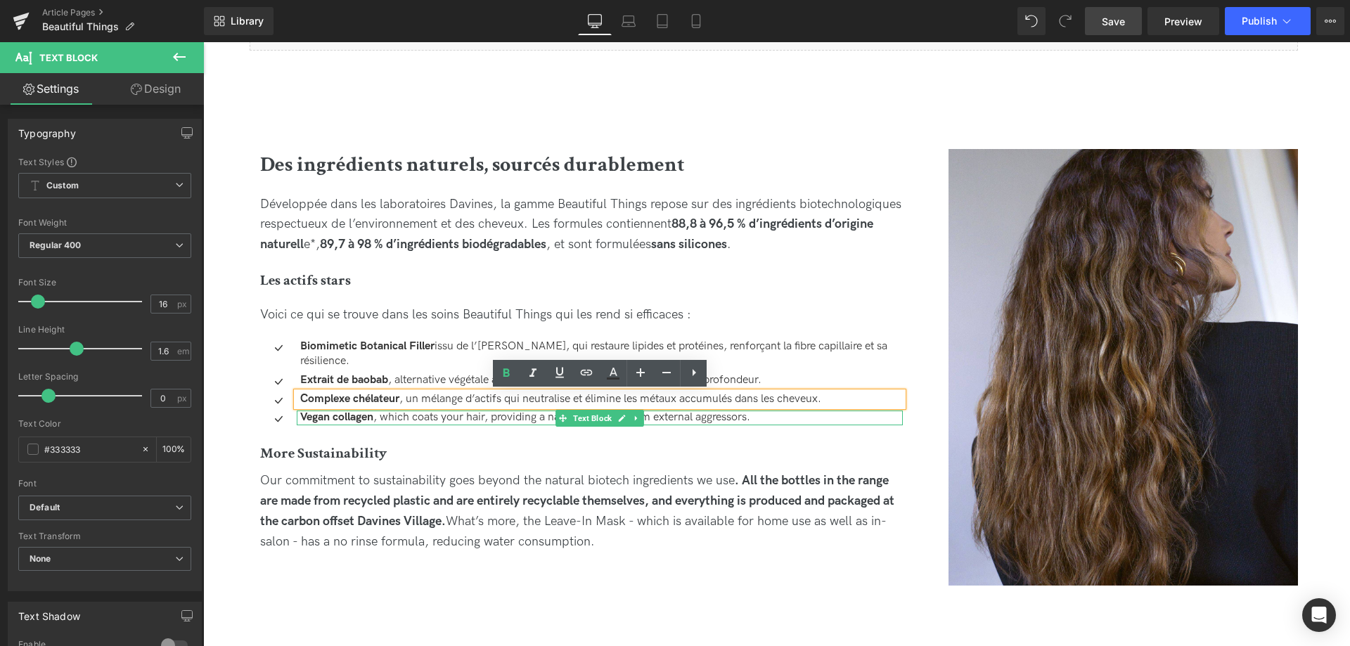
click at [363, 419] on strong "Vegan collagen" at bounding box center [336, 417] width 73 height 13
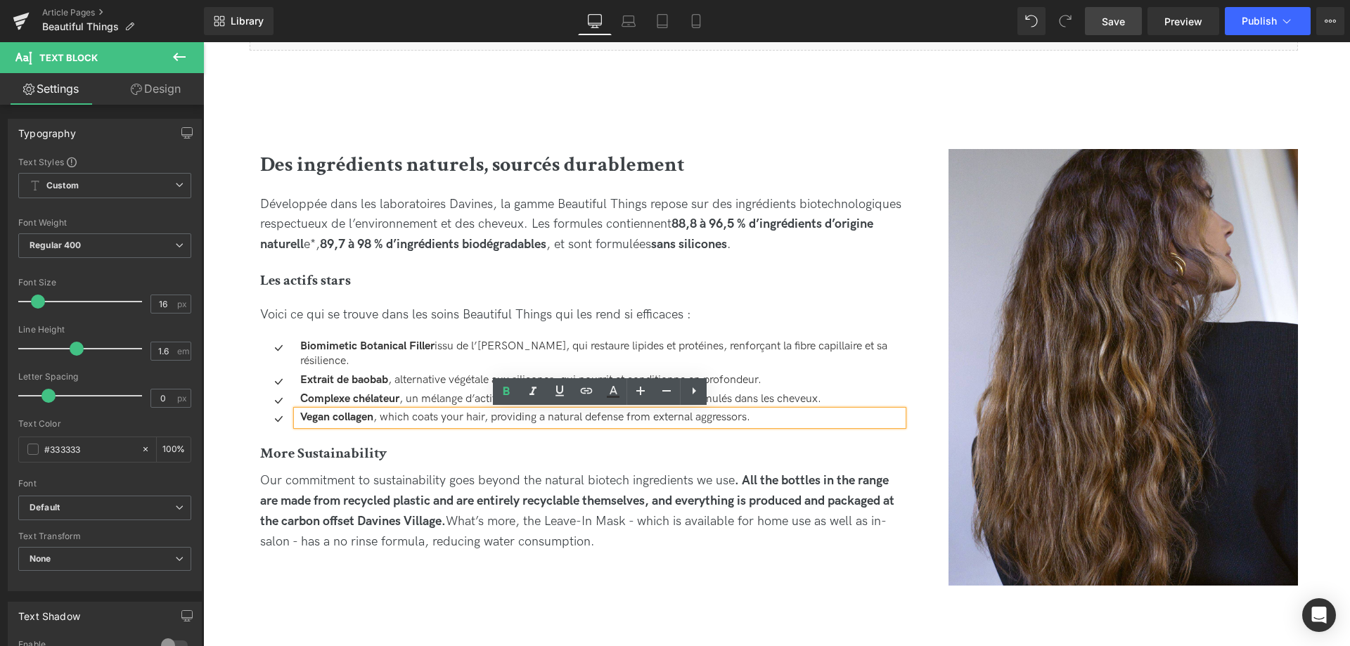
click at [773, 414] on p "Vegan collagen , which coats your hair, providing a natural defense from extern…" at bounding box center [601, 418] width 603 height 15
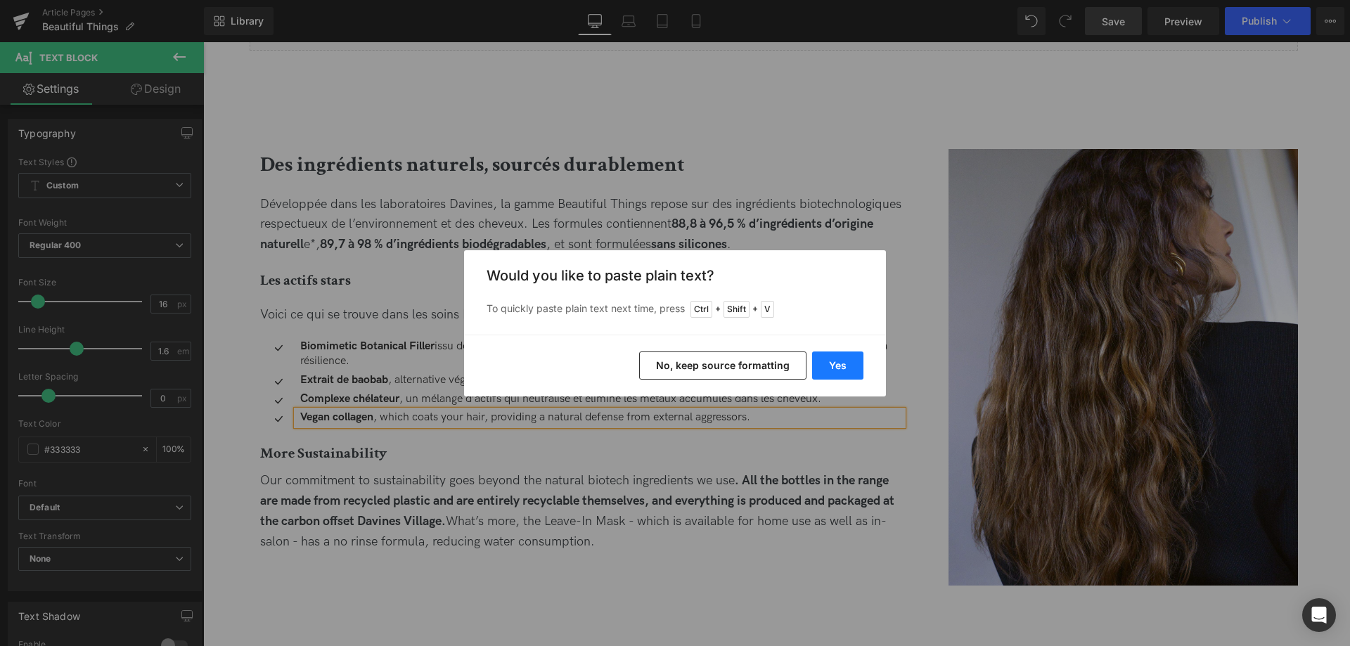
drag, startPoint x: 847, startPoint y: 367, endPoint x: 596, endPoint y: 348, distance: 251.8
click at [847, 367] on button "Yes" at bounding box center [837, 366] width 51 height 28
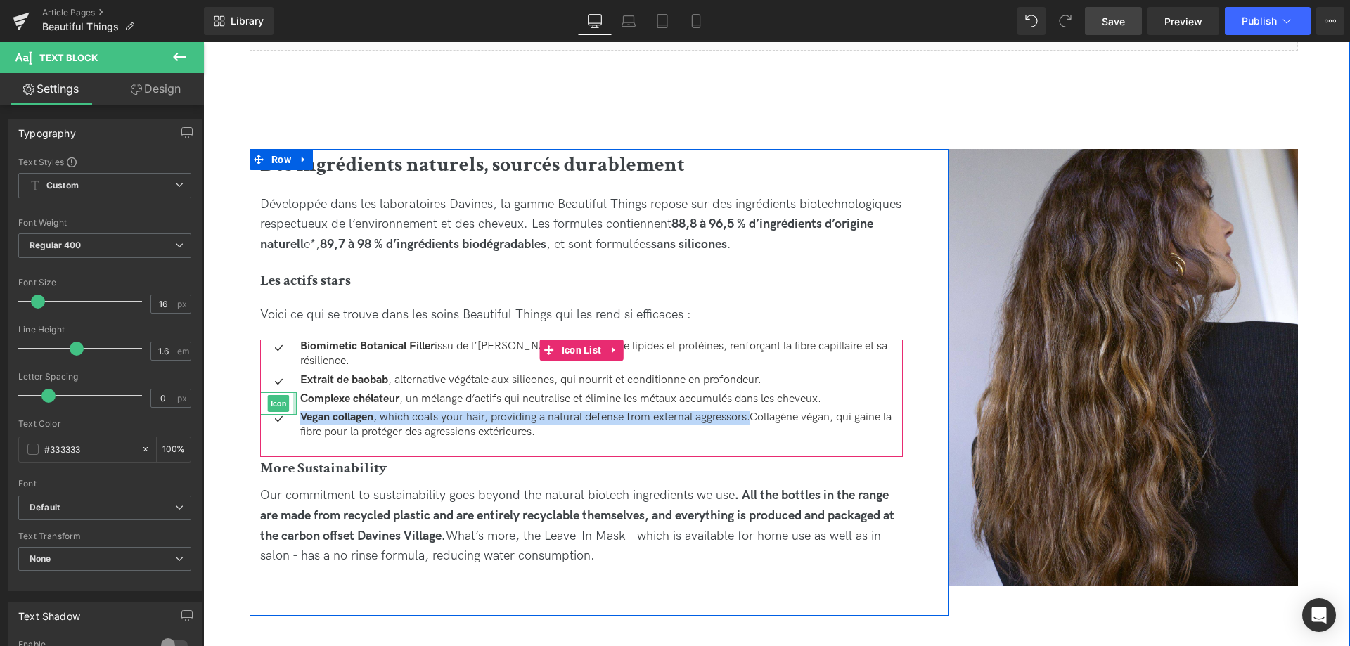
drag, startPoint x: 757, startPoint y: 415, endPoint x: 291, endPoint y: 400, distance: 465.8
click at [293, 402] on ul "Icon Biomimetic Botanical Filler issu de l’olivier sauvage, qui restaure lipide…" at bounding box center [581, 392] width 643 height 105
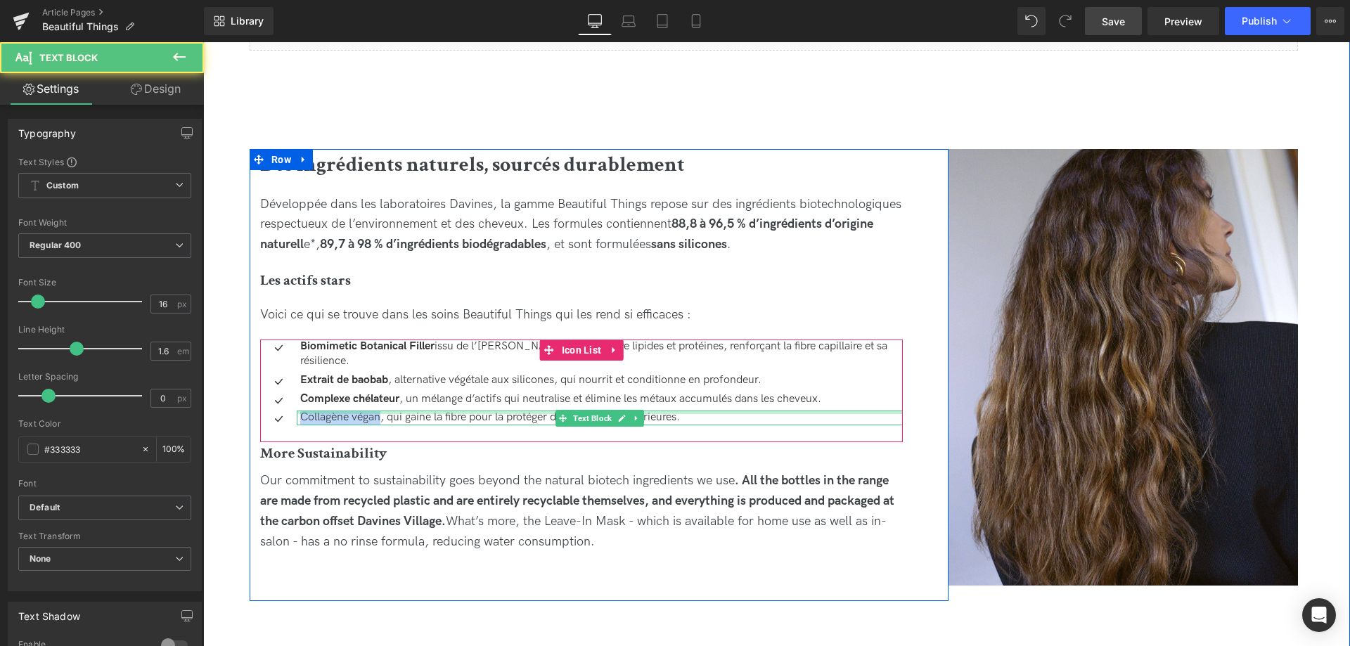
drag, startPoint x: 380, startPoint y: 418, endPoint x: 304, endPoint y: 412, distance: 76.9
click at [304, 412] on div "Collagène végan, qui gaine la fibre pour la protéger des agressions extérieures…" at bounding box center [600, 418] width 606 height 15
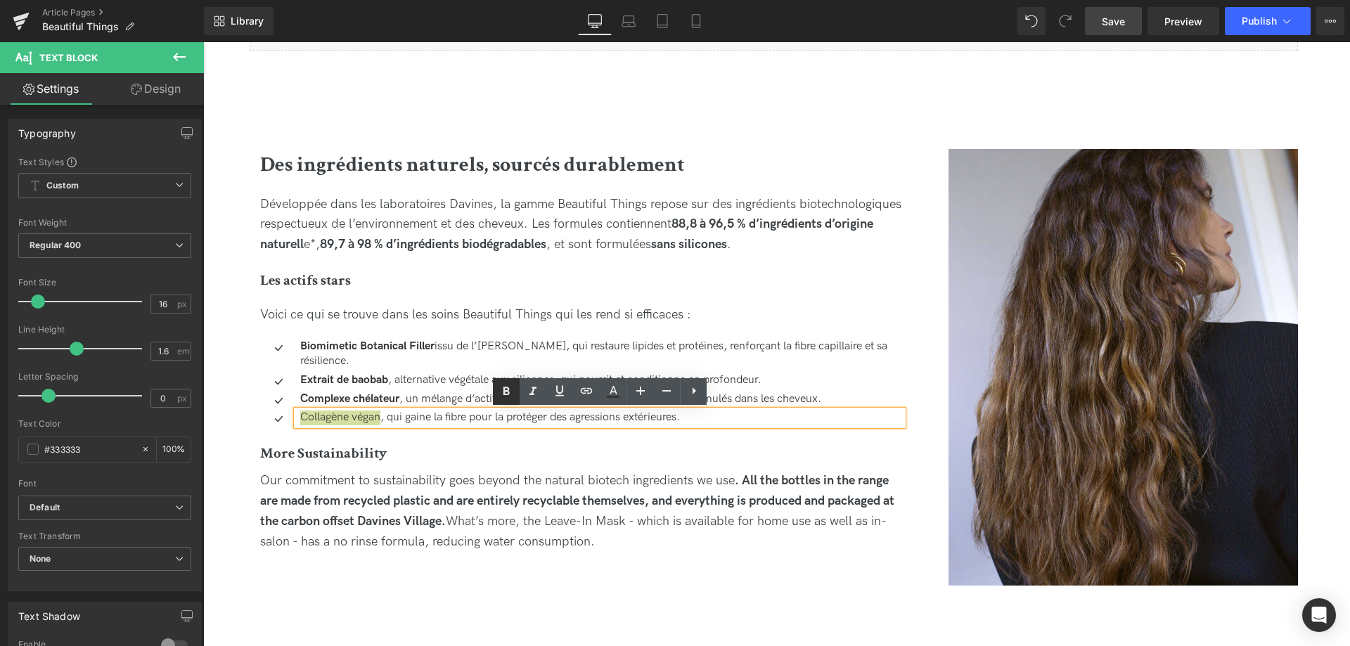
click at [503, 394] on icon at bounding box center [506, 391] width 17 height 17
click at [394, 452] on h4 "More Sustainability" at bounding box center [581, 453] width 643 height 23
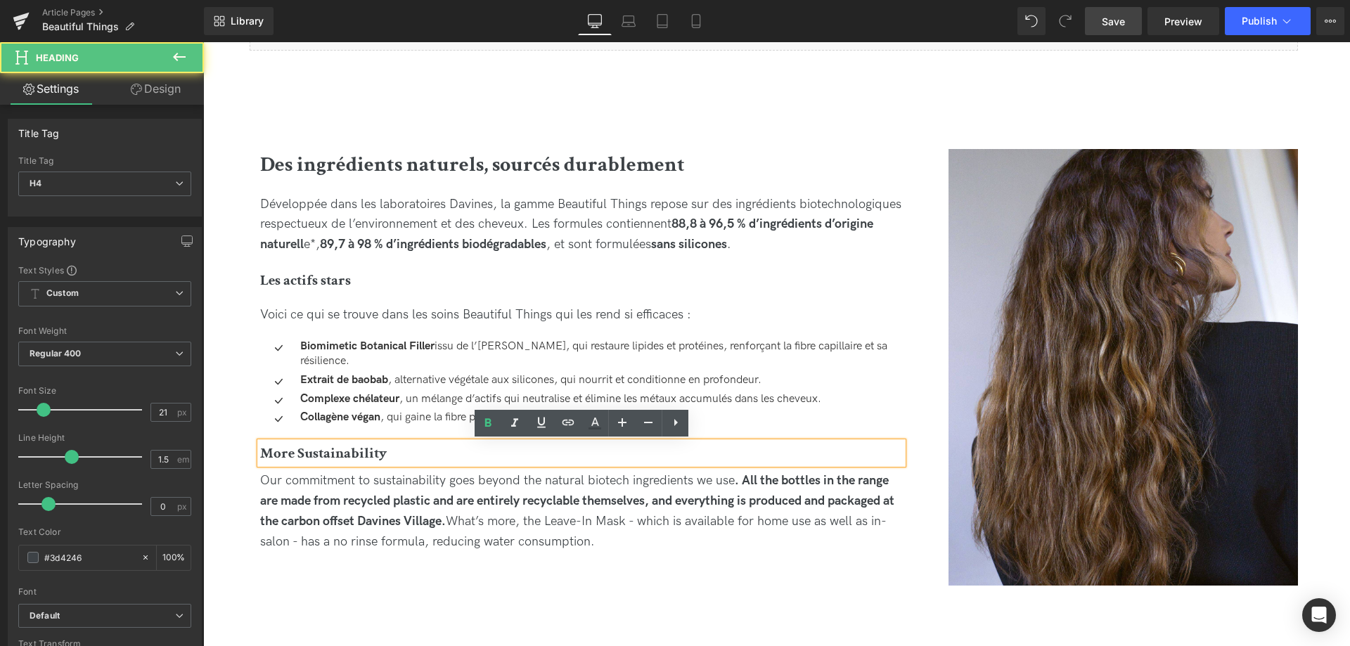
click at [400, 456] on h4 "More Sustainability" at bounding box center [581, 453] width 643 height 23
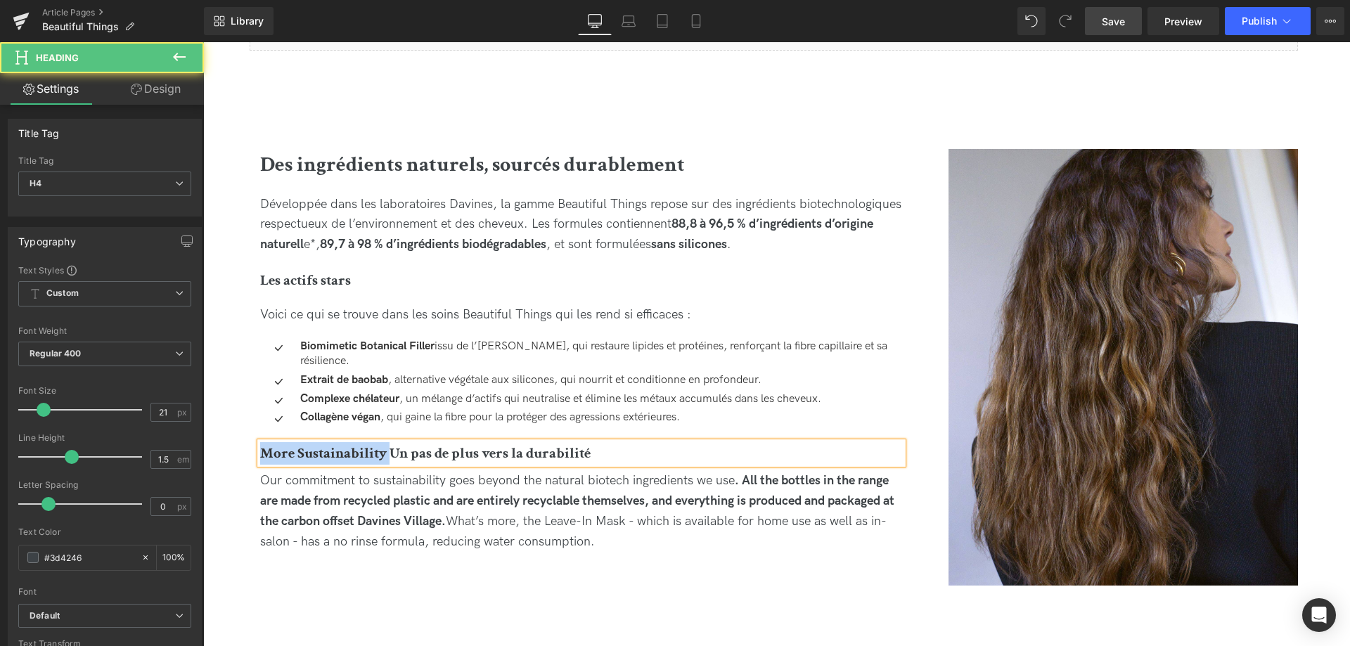
drag, startPoint x: 390, startPoint y: 450, endPoint x: 186, endPoint y: 431, distance: 204.1
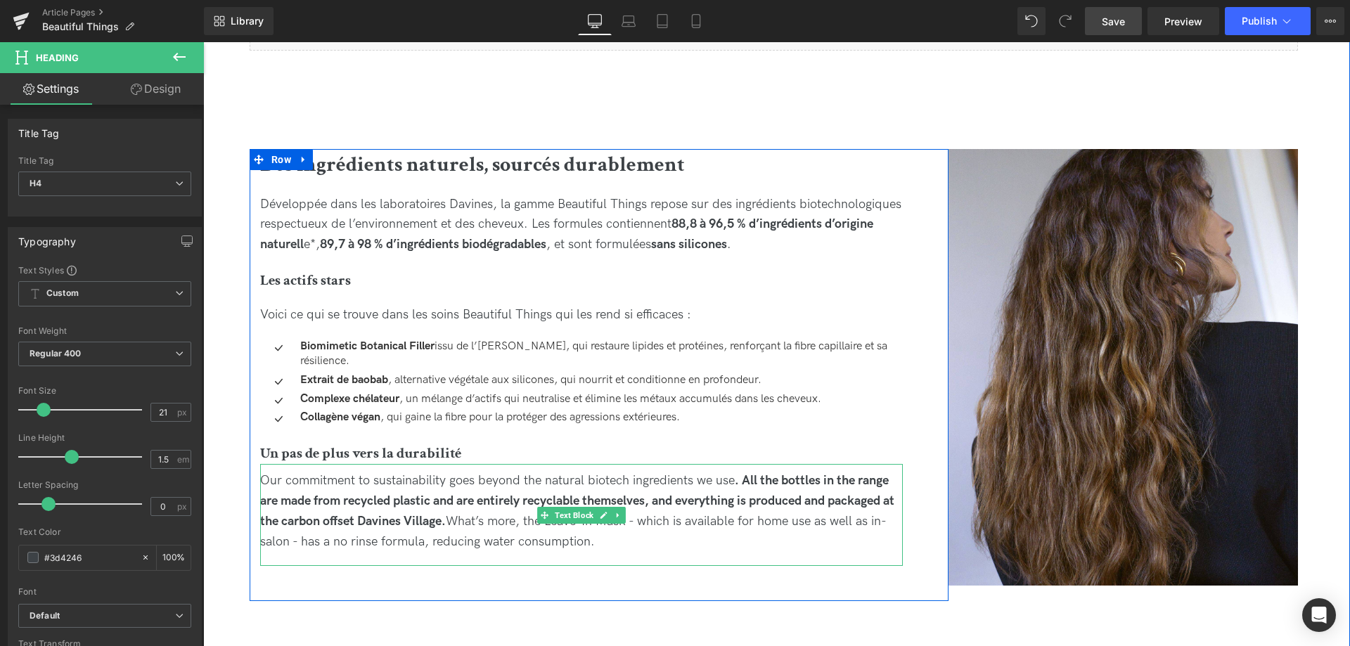
click at [615, 541] on div "Our commitment to sustainability goes beyond the natural biotech ingredients we…" at bounding box center [581, 511] width 643 height 81
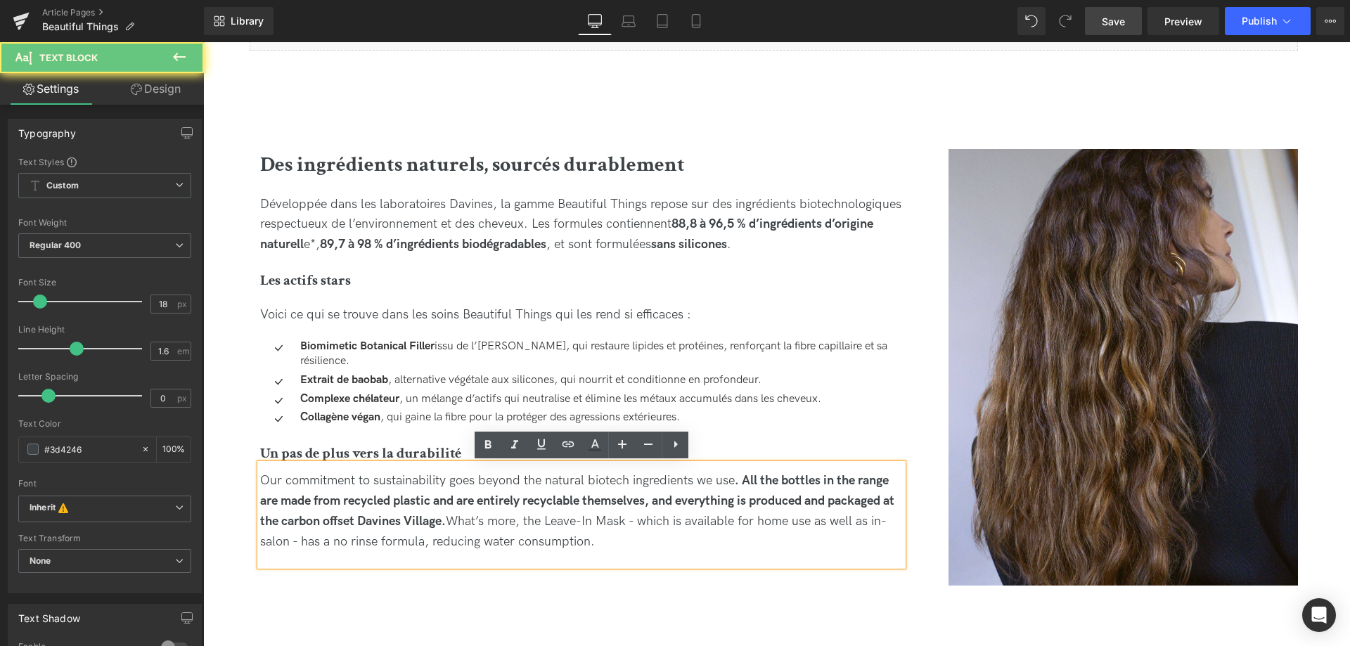
click at [631, 539] on div "Our commitment to sustainability goes beyond the natural biotech ingredients we…" at bounding box center [581, 511] width 643 height 81
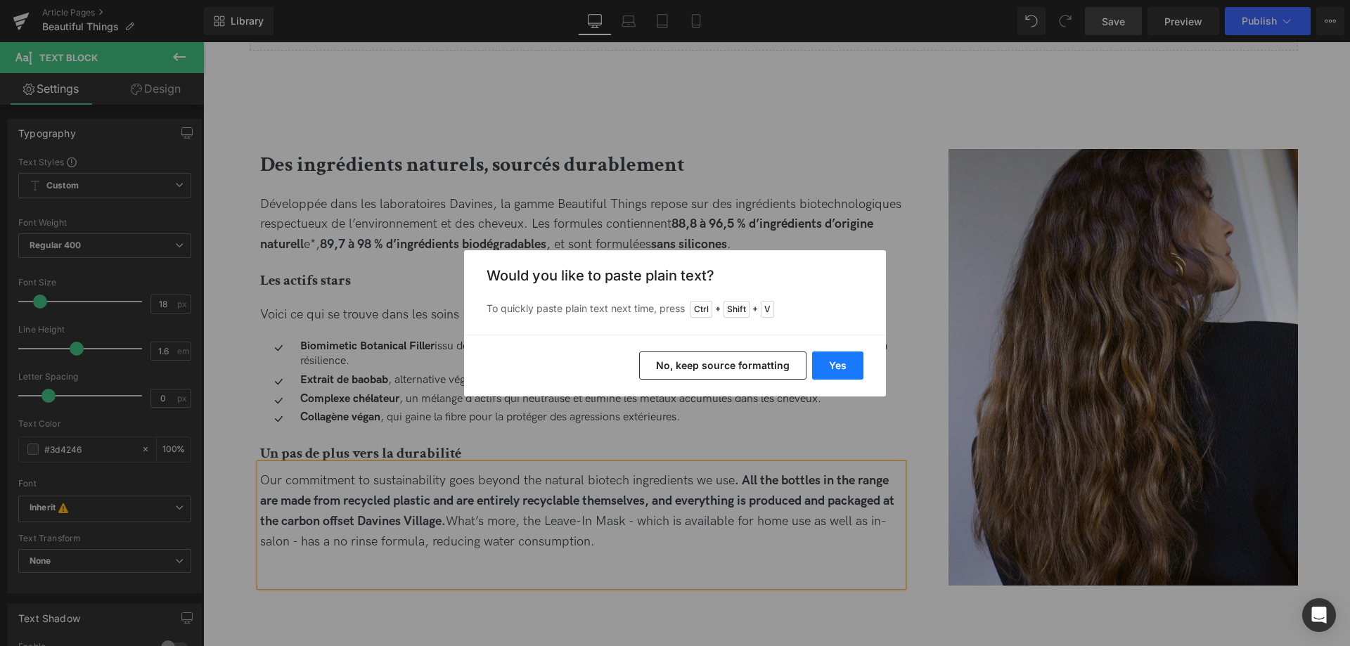
click at [823, 366] on button "Yes" at bounding box center [837, 366] width 51 height 28
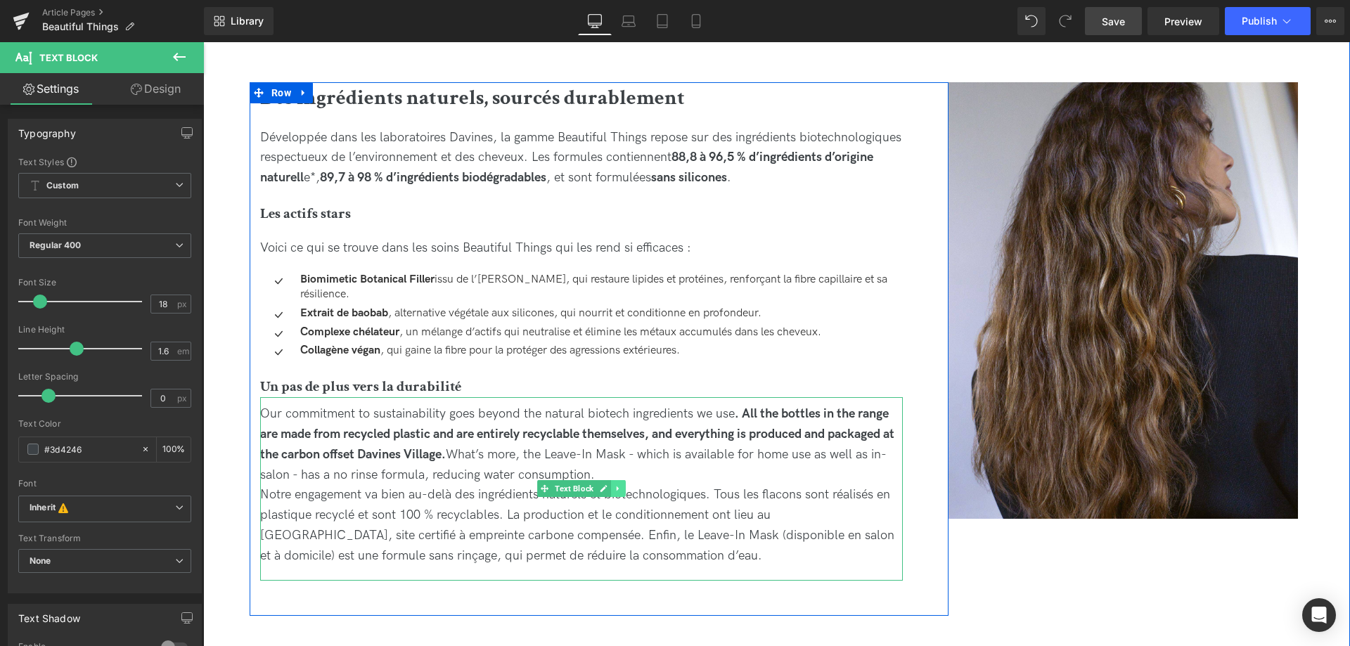
scroll to position [1506, 0]
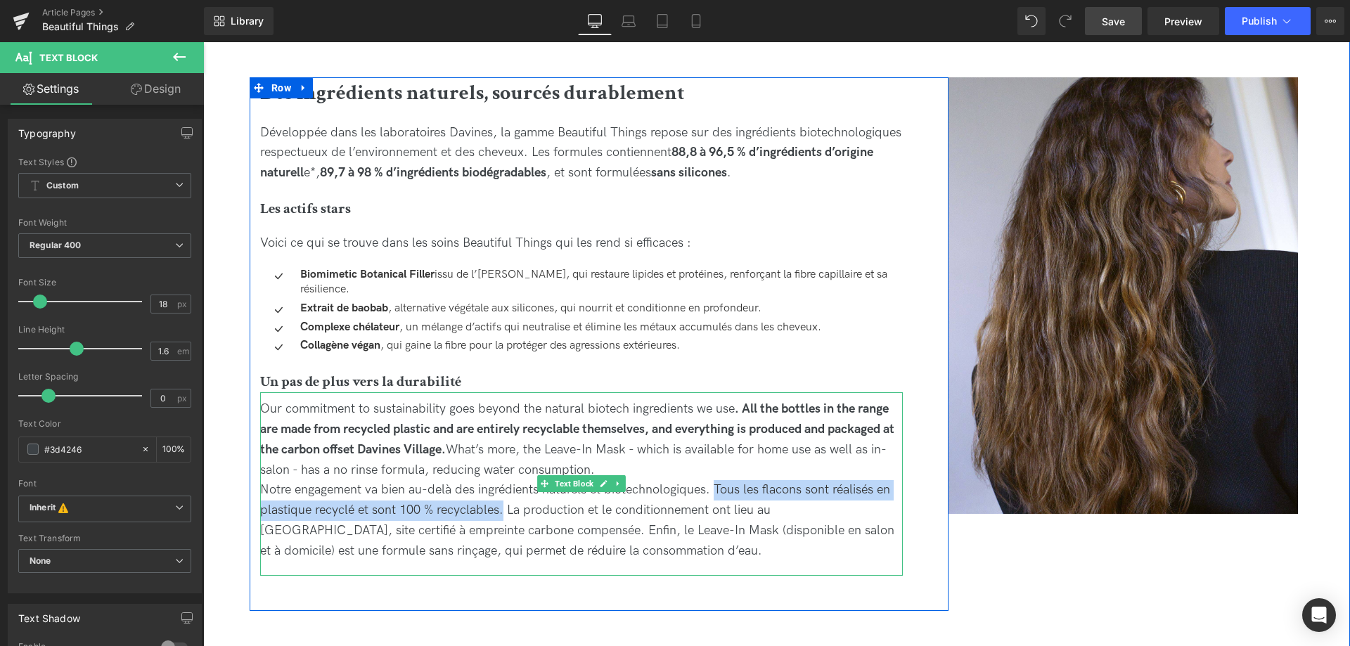
drag, startPoint x: 719, startPoint y: 486, endPoint x: 504, endPoint y: 519, distance: 217.0
click at [504, 519] on div "Notre engagement va bien au-delà des ingrédients naturels et biotechnologiques.…" at bounding box center [581, 520] width 643 height 81
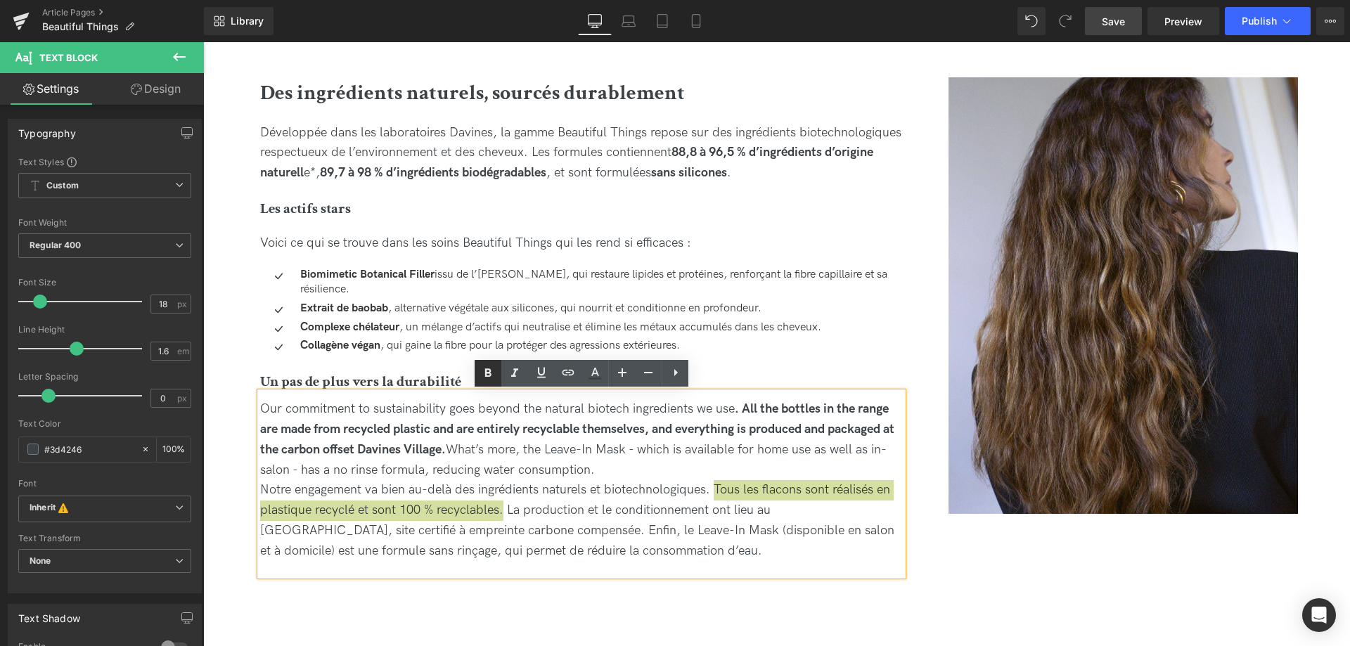
click at [488, 371] on icon at bounding box center [488, 372] width 6 height 8
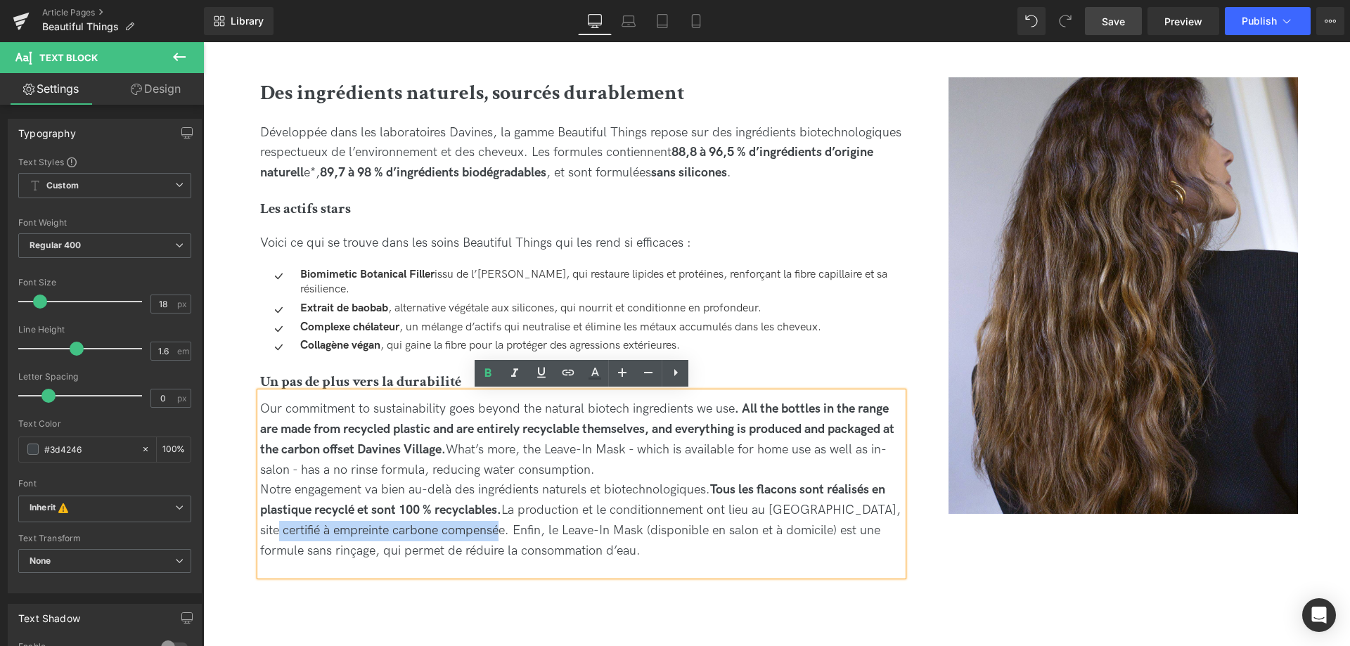
drag, startPoint x: 485, startPoint y: 533, endPoint x: 255, endPoint y: 531, distance: 230.7
click at [255, 531] on div "Image Des ingrédients naturels, sourcés durablement Heading Développée dans les…" at bounding box center [582, 326] width 664 height 499
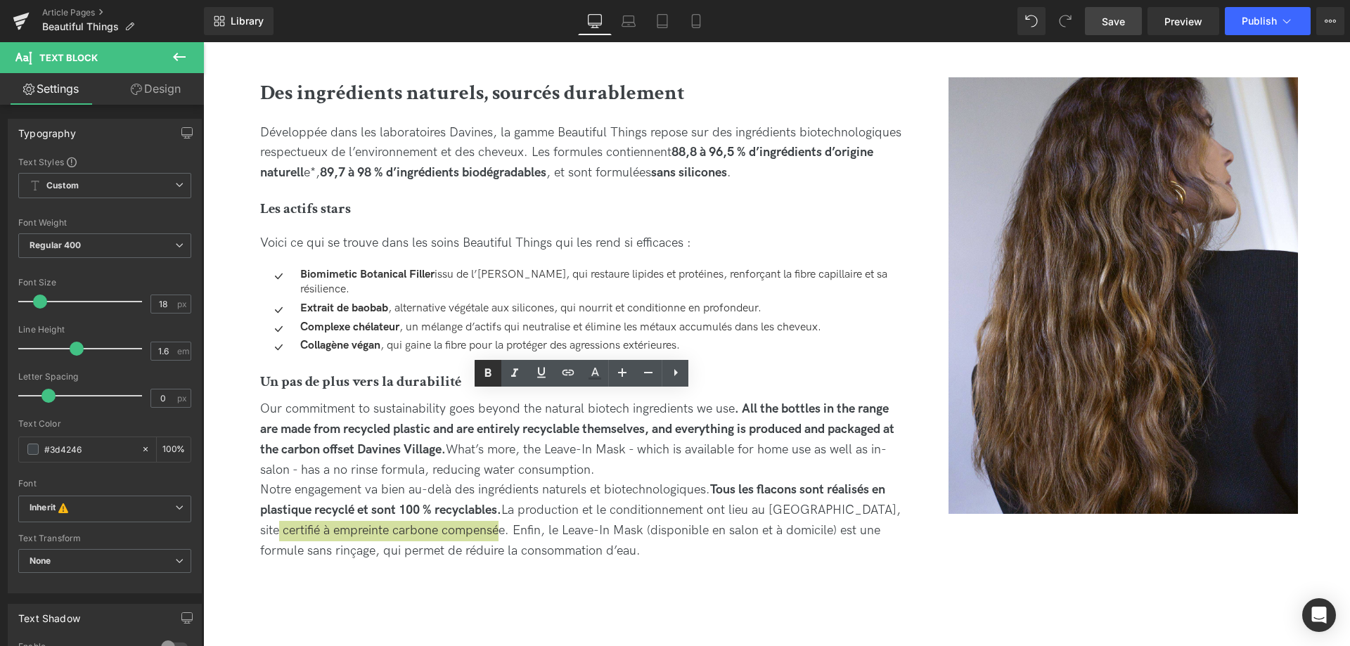
click at [494, 368] on icon at bounding box center [488, 373] width 17 height 17
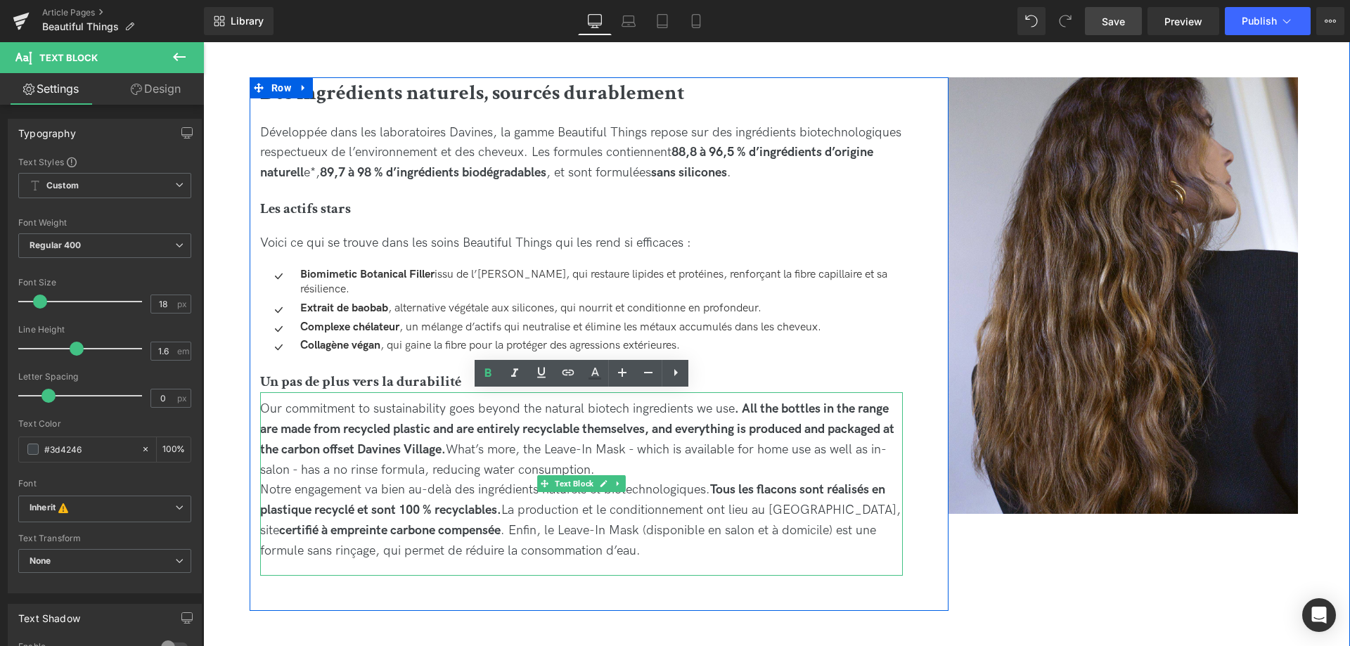
click at [668, 548] on div "Notre engagement va bien au-delà des ingrédients naturels et biotechnologiques.…" at bounding box center [581, 520] width 643 height 81
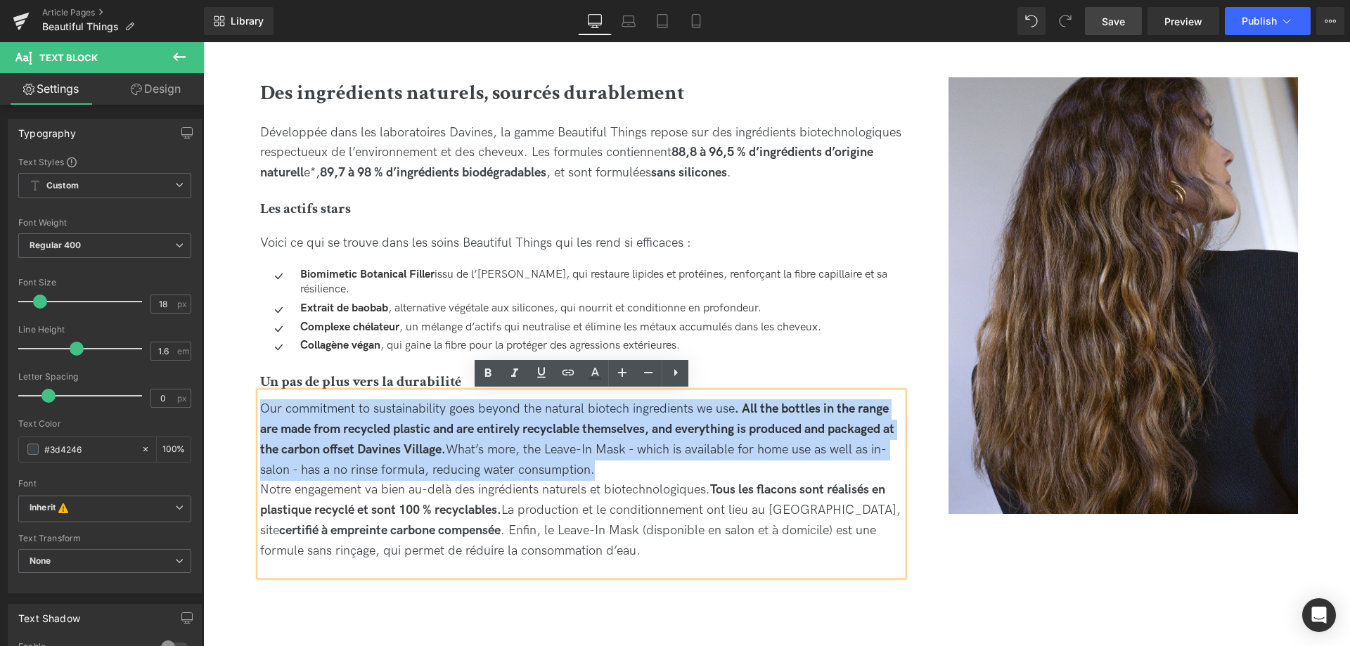
drag, startPoint x: 643, startPoint y: 475, endPoint x: 256, endPoint y: 396, distance: 394.8
click at [256, 396] on div "Image Des ingrédients naturels, sourcés durablement Heading Développée dans les…" at bounding box center [582, 326] width 664 height 499
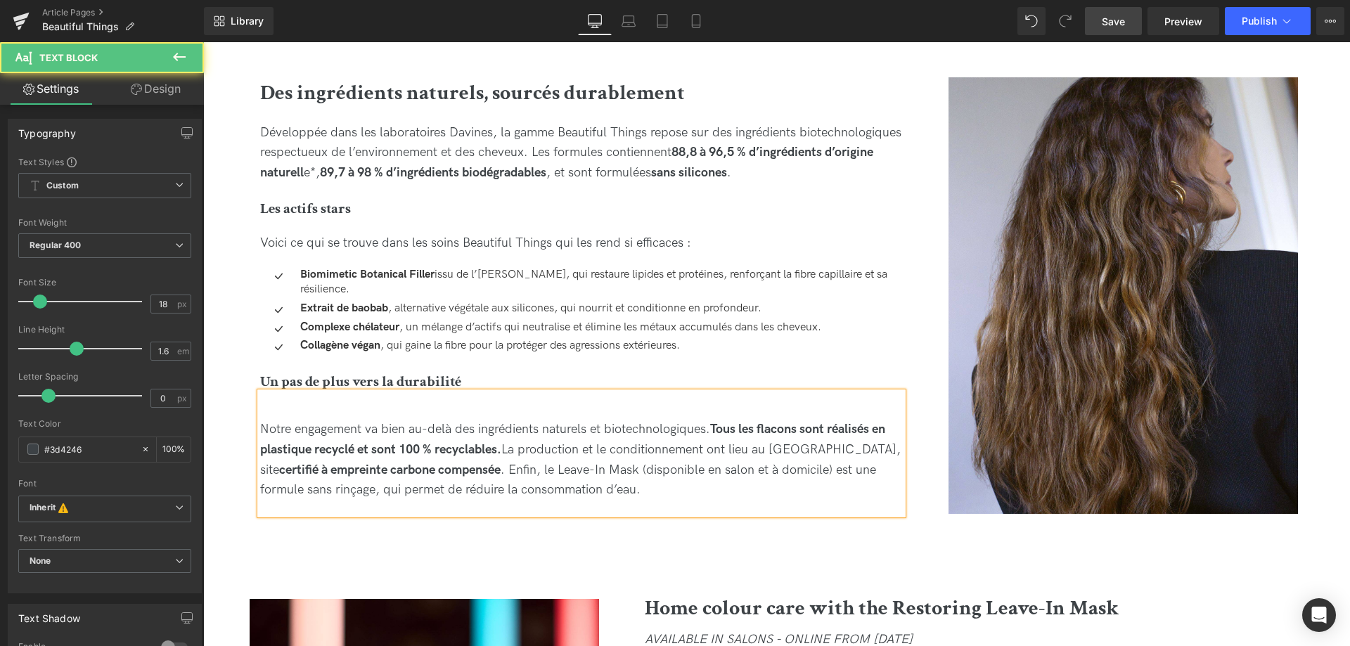
click at [261, 425] on div "Notre engagement va bien au-delà des ingrédients naturels et biotechnologiques.…" at bounding box center [581, 460] width 643 height 81
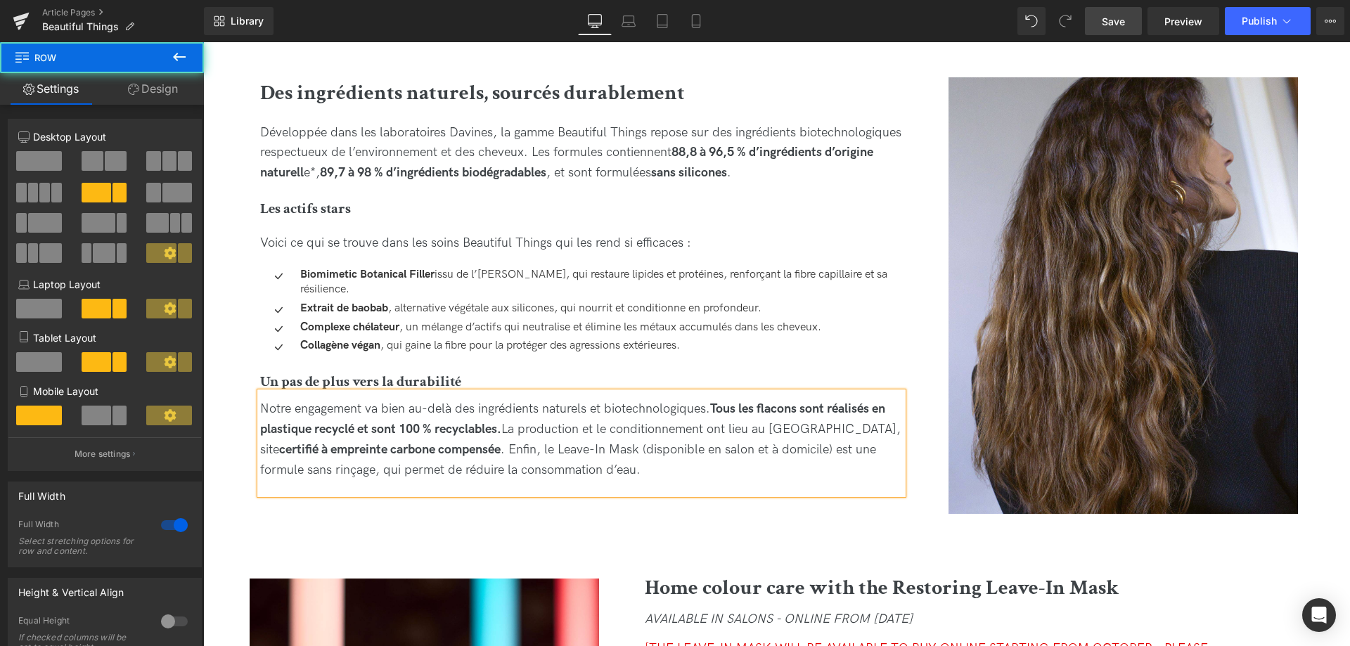
click at [589, 572] on div "Image Des ingrédients naturels, sourcés durablement Heading Développée dans les…" at bounding box center [773, 303] width 1147 height 551
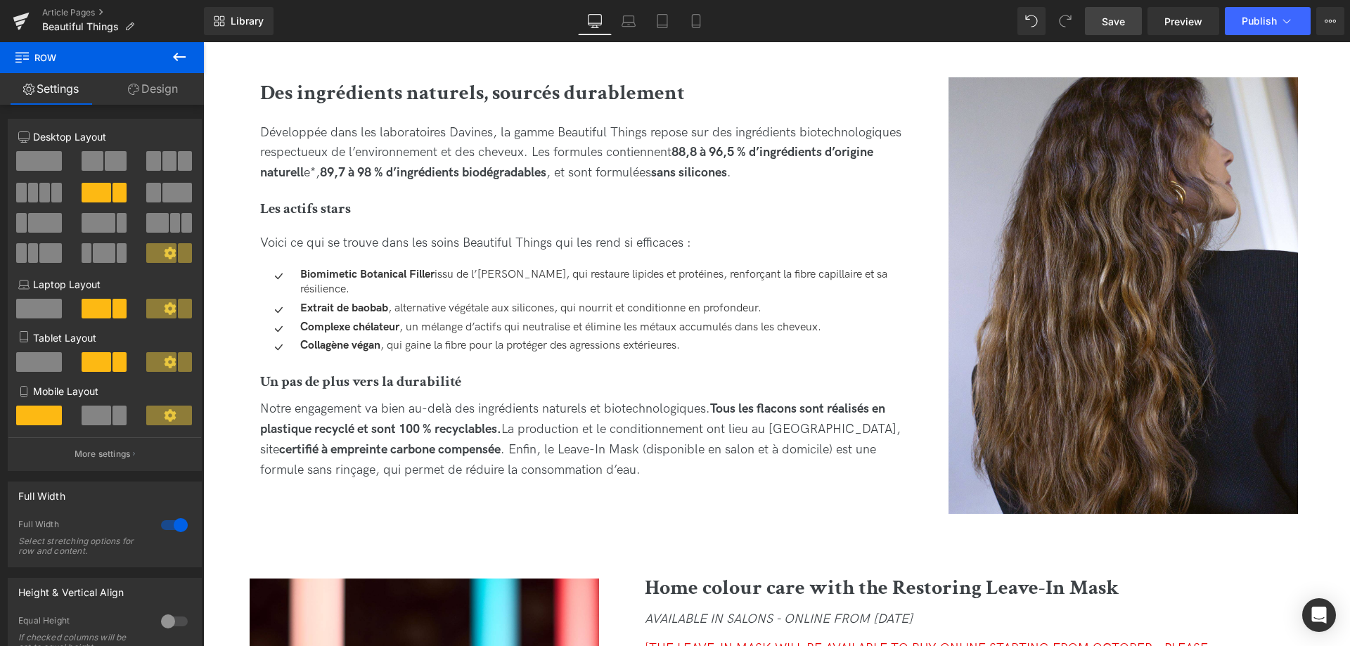
drag, startPoint x: 1118, startPoint y: 24, endPoint x: 874, endPoint y: 78, distance: 249.9
click at [1118, 24] on span "Save" at bounding box center [1113, 21] width 23 height 15
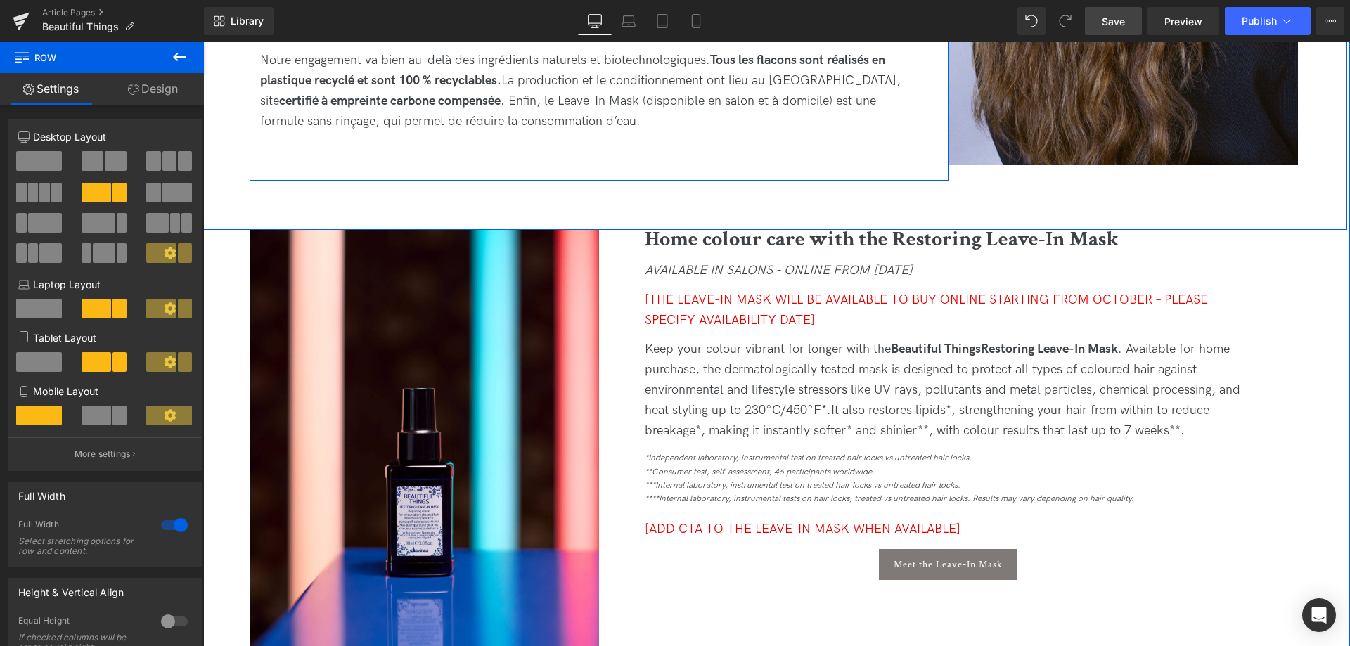
scroll to position [1865, 0]
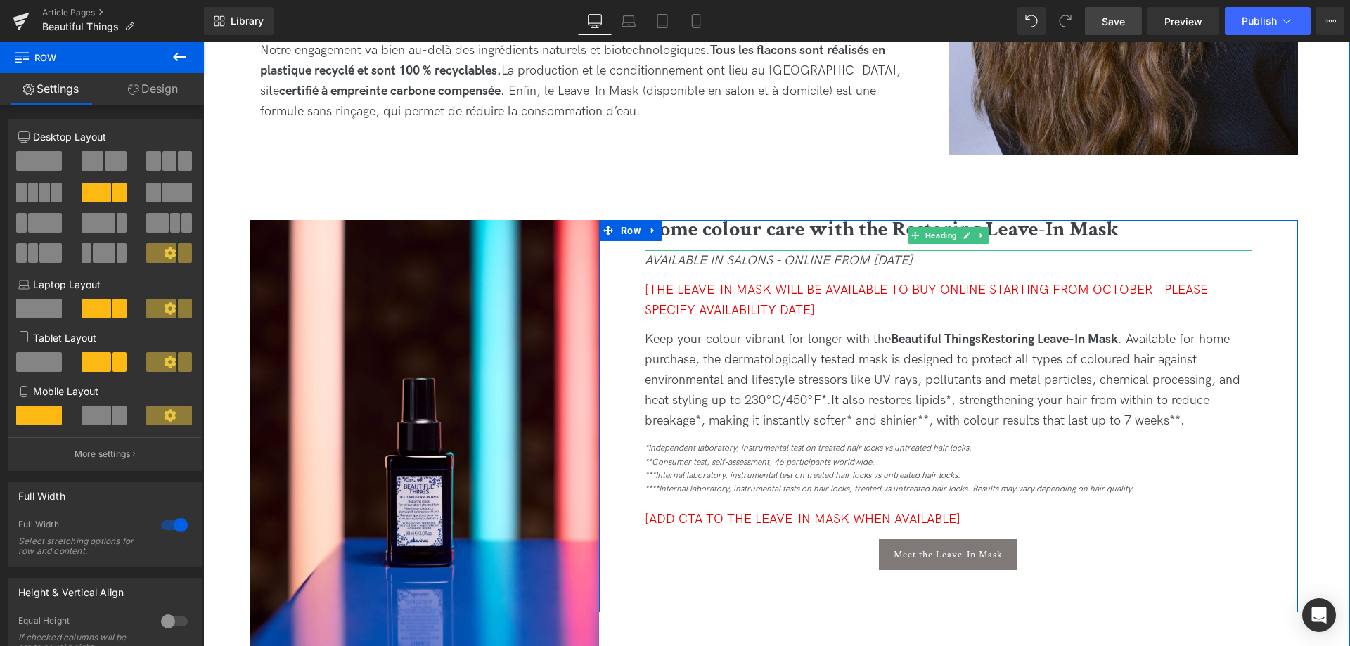
click at [1128, 230] on h2 "Home colour care with the Restoring Leave-In Mask" at bounding box center [949, 230] width 608 height 20
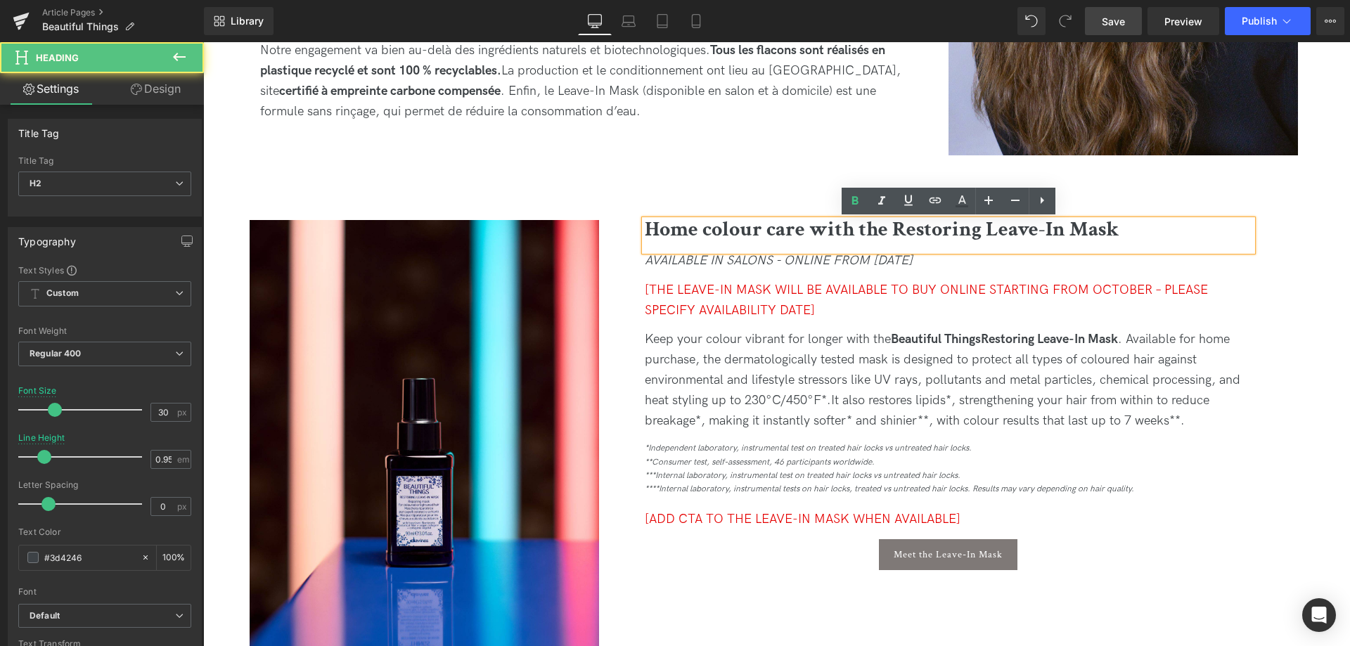
click at [1124, 234] on h2 "Home colour care with the Restoring Leave-In Mask" at bounding box center [949, 230] width 608 height 20
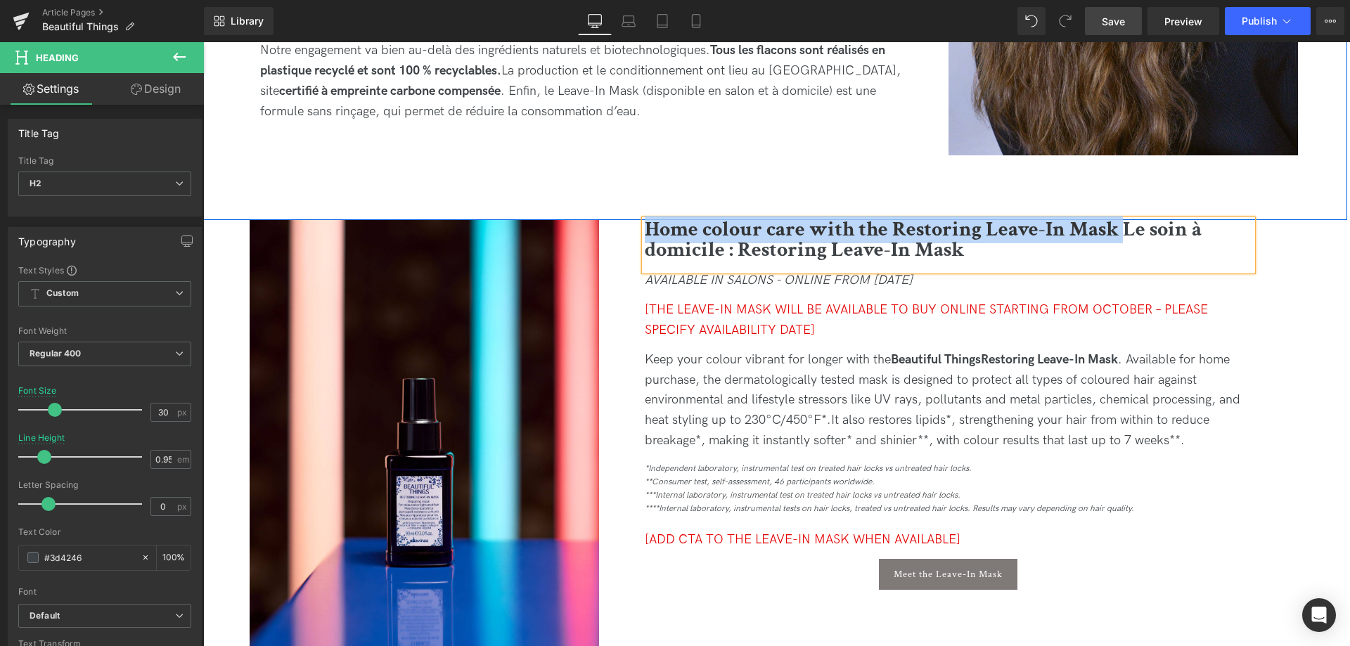
drag, startPoint x: 1127, startPoint y: 235, endPoint x: 643, endPoint y: 191, distance: 485.1
click at [643, 191] on div "Beautiful Things : soin détoxifiant pour cheveux colorés Heading Retrouvez des …" at bounding box center [774, 199] width 1054 height 2994
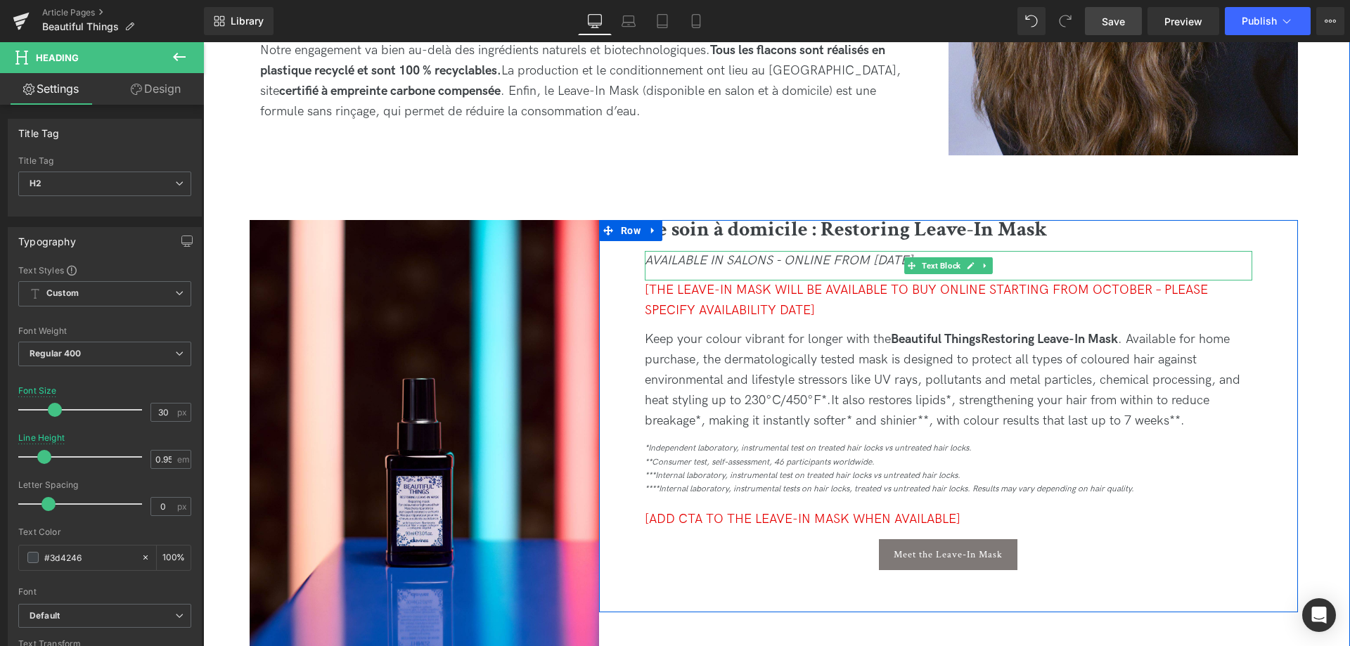
click at [1057, 264] on div "AVAILABLE IN SALONS - ONLINE FROM OCTOBER 1st" at bounding box center [949, 266] width 608 height 30
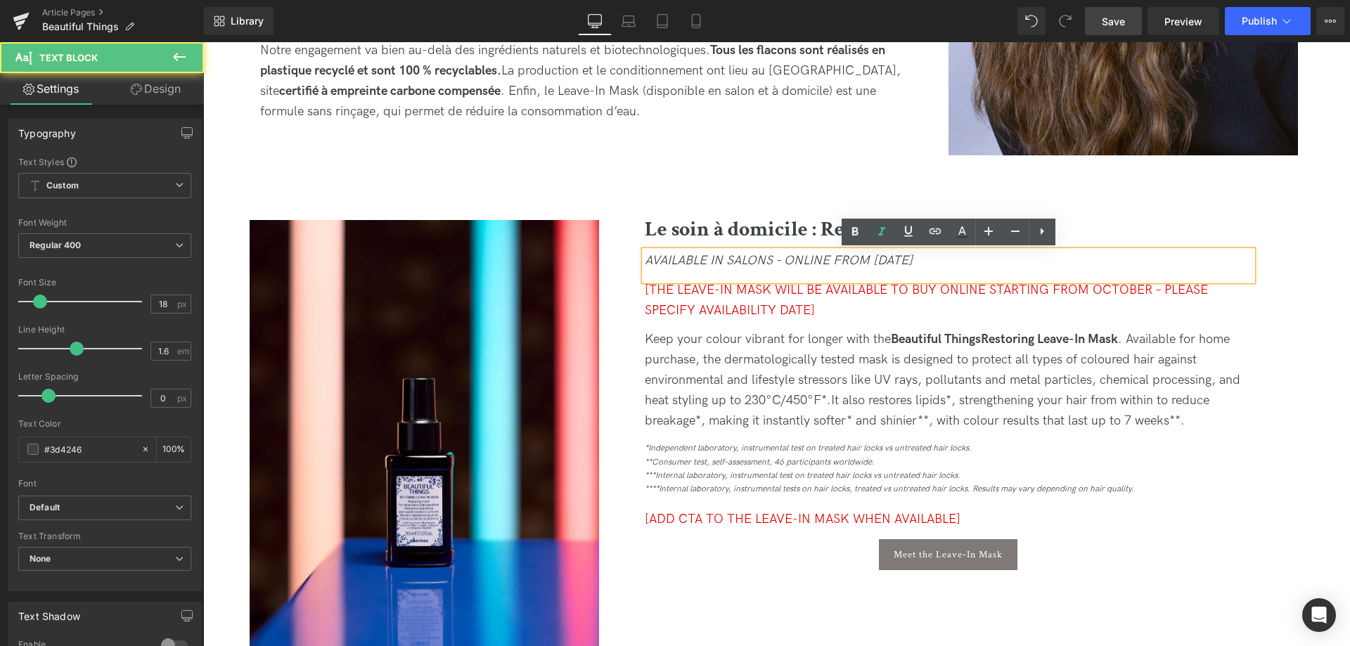
click at [1010, 265] on div "AVAILABLE IN SALONS - ONLINE FROM OCTOBER 1st" at bounding box center [949, 266] width 608 height 30
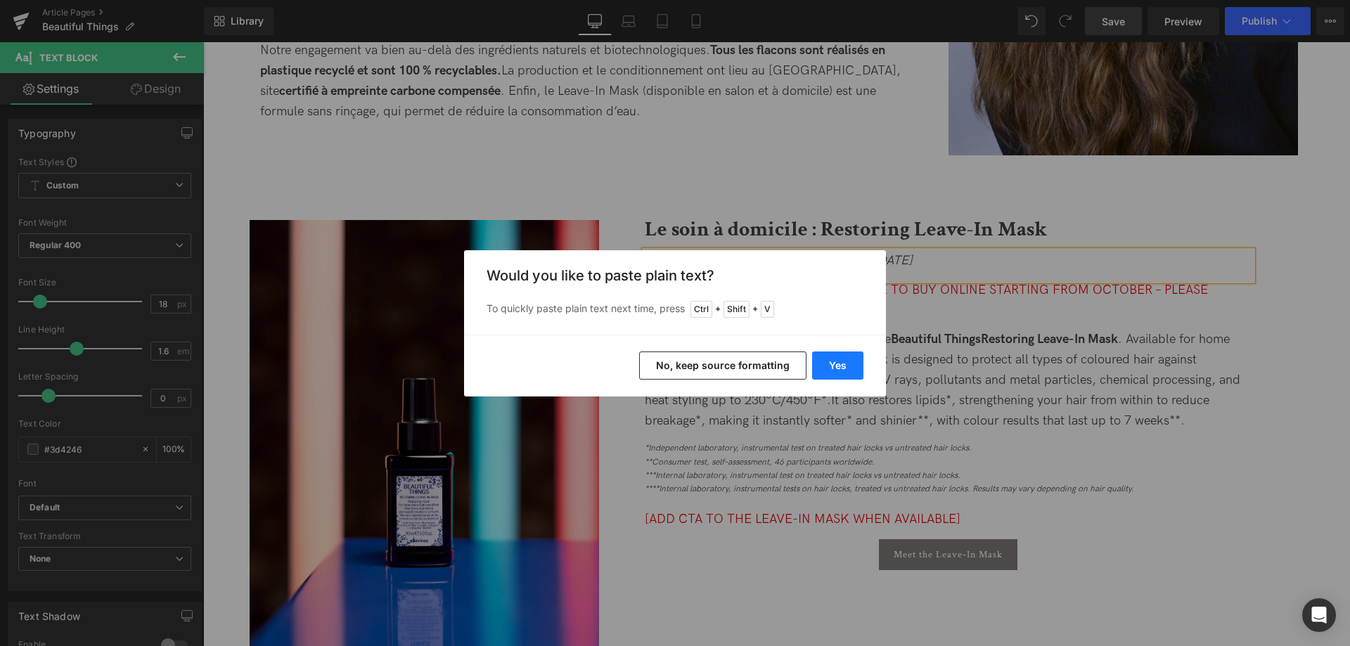
click at [842, 355] on button "Yes" at bounding box center [837, 366] width 51 height 28
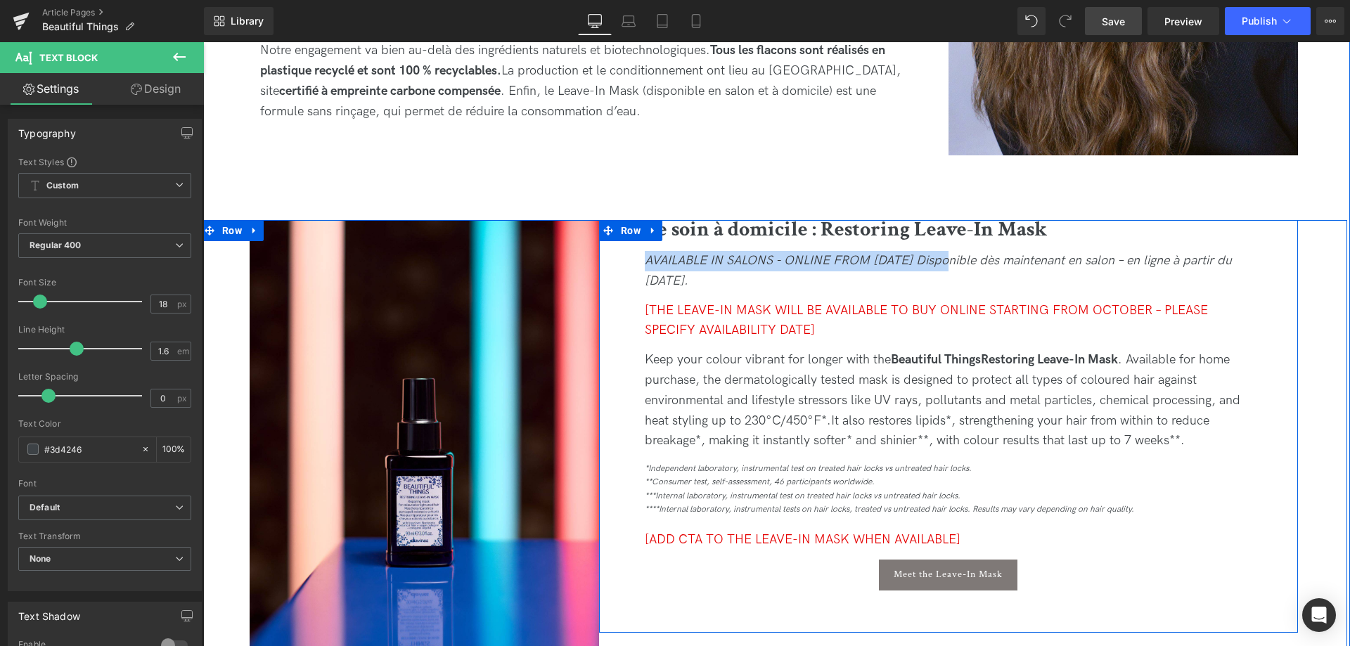
drag, startPoint x: 961, startPoint y: 259, endPoint x: 636, endPoint y: 253, distance: 324.9
click at [636, 253] on div "Le soin à domicile : Restoring Leave-In Mask Heading AVAILABLE IN SALONS - ONLI…" at bounding box center [948, 408] width 629 height 377
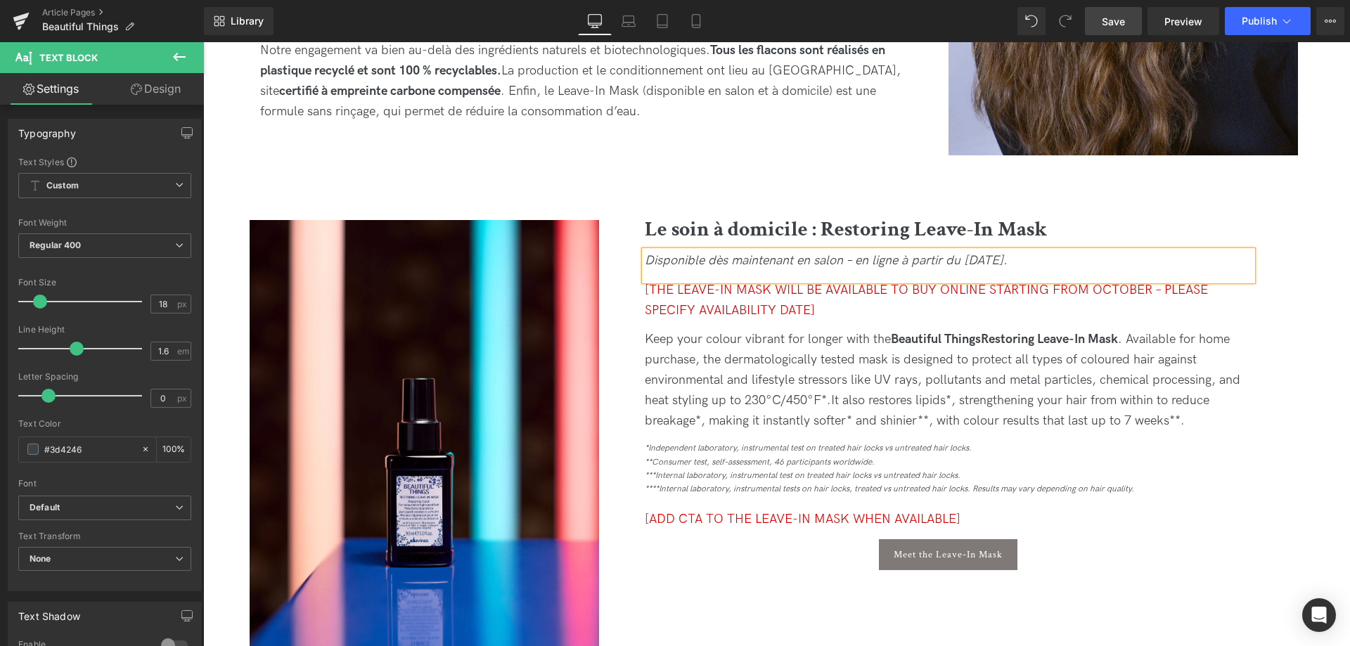
drag, startPoint x: 1037, startPoint y: 259, endPoint x: 968, endPoint y: 258, distance: 68.9
click at [968, 258] on div "Disponible dès maintenant en salon – en ligne à partir du 1er octobre." at bounding box center [949, 266] width 608 height 30
click at [969, 232] on icon at bounding box center [962, 232] width 17 height 17
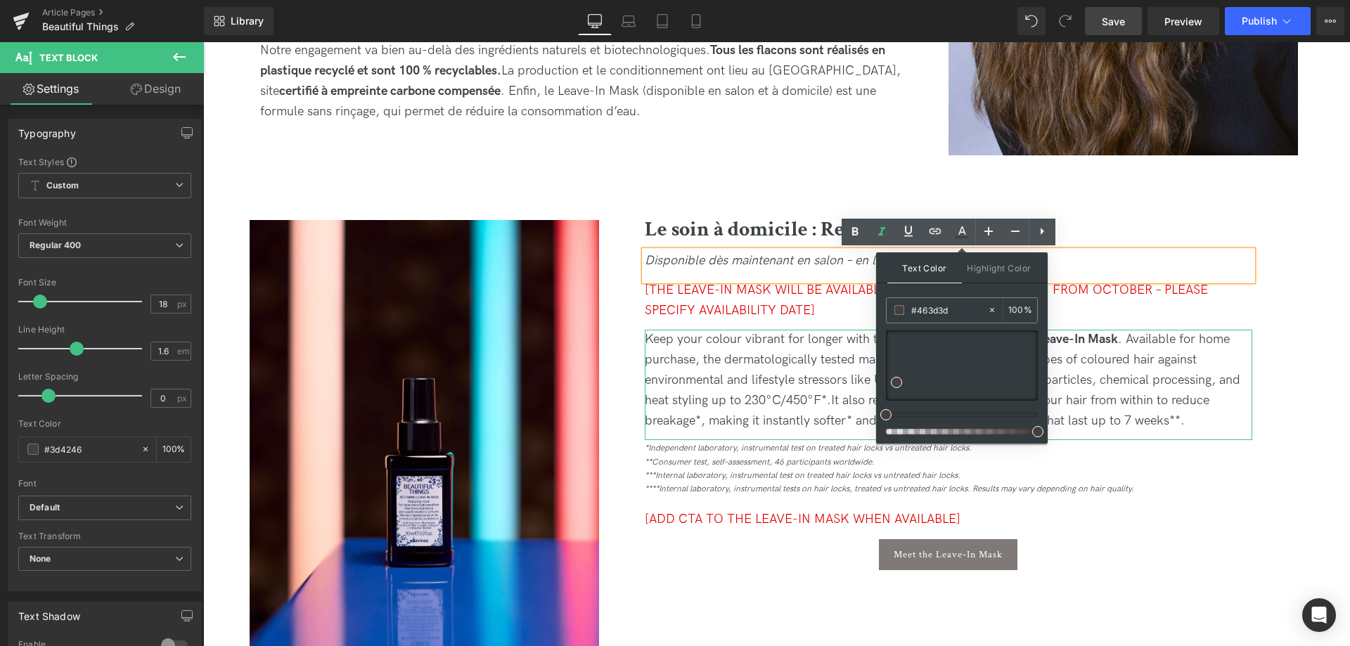
drag, startPoint x: 1167, startPoint y: 457, endPoint x: 849, endPoint y: 416, distance: 320.5
click at [871, 404] on span "It also restores lipids*, strengthening your hair from within to reduce breakag…" at bounding box center [927, 410] width 565 height 35
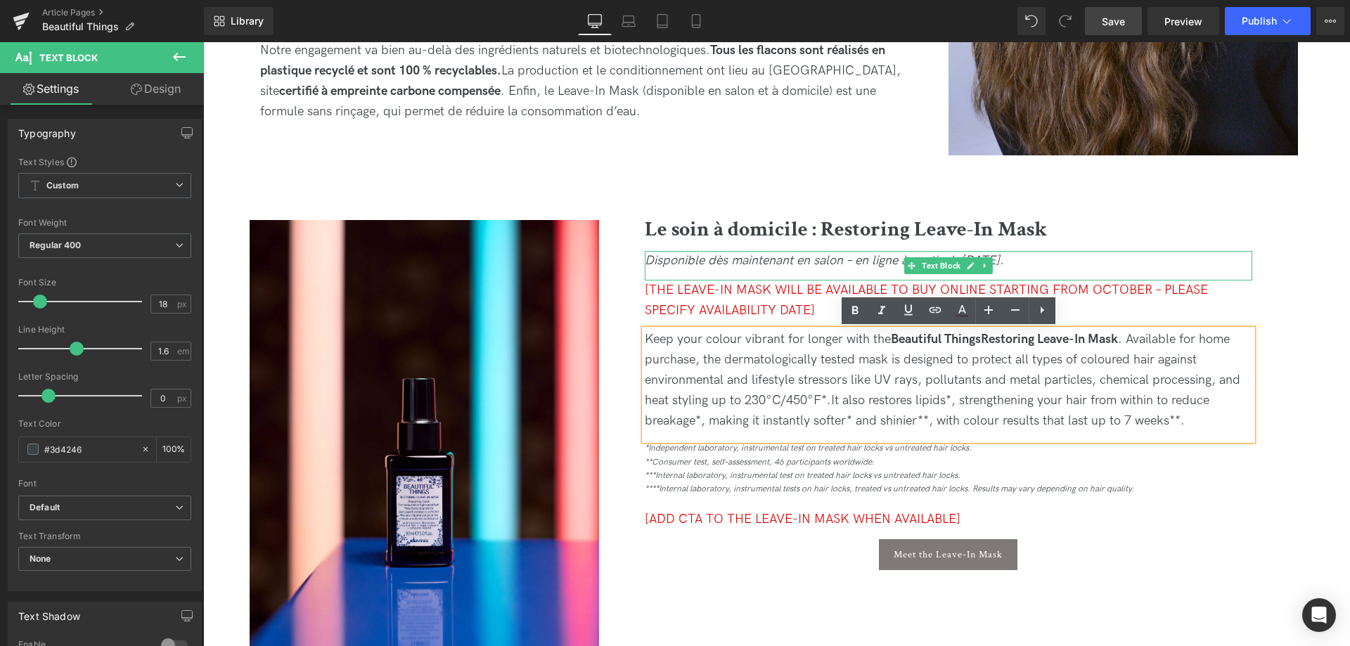
click at [1004, 262] on span "[DATE]." at bounding box center [983, 260] width 44 height 15
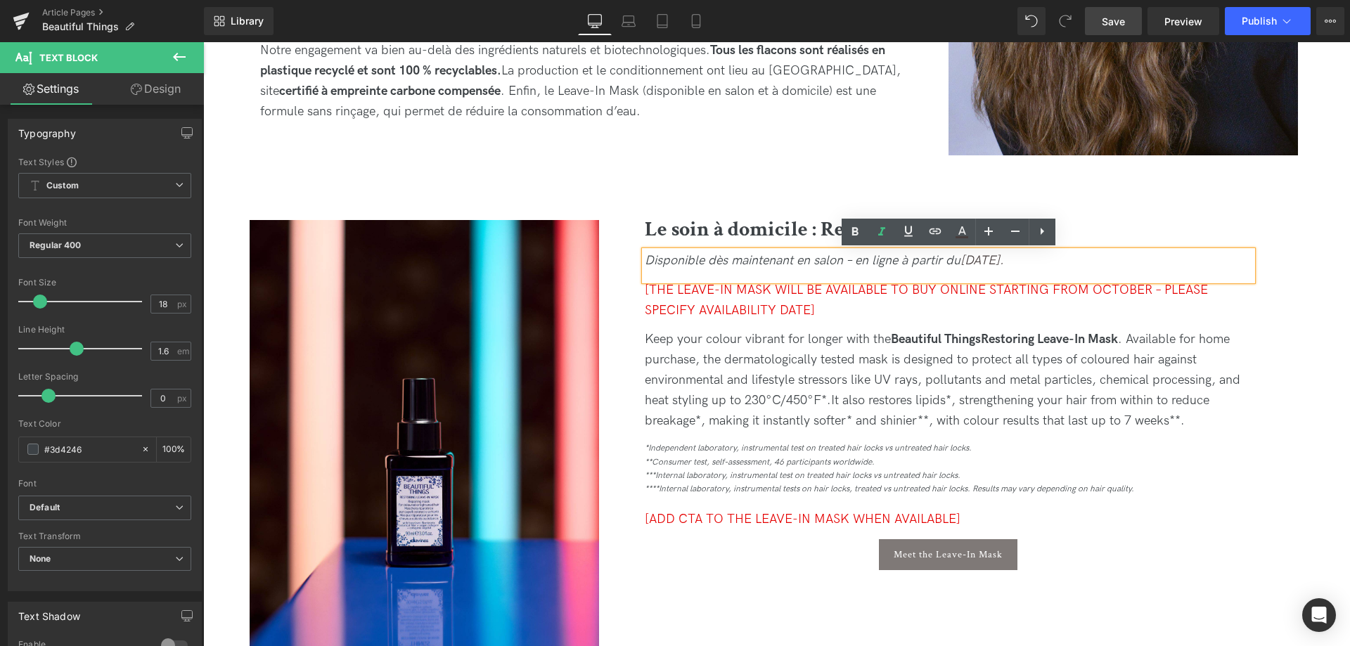
drag, startPoint x: 1050, startPoint y: 259, endPoint x: 968, endPoint y: 257, distance: 82.3
click at [968, 257] on div "Disponible dès maintenant en salon – en ligne à partir du 1er octobre." at bounding box center [949, 266] width 608 height 30
click at [963, 240] on icon at bounding box center [962, 232] width 17 height 17
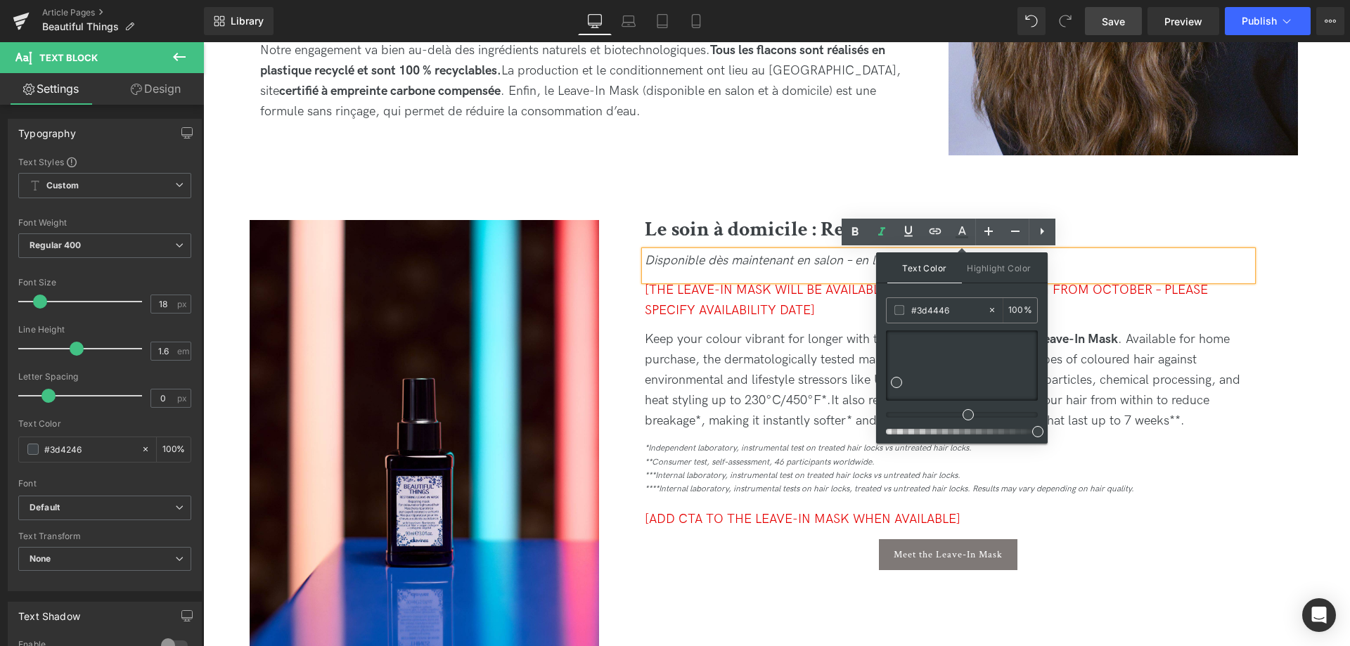
drag, startPoint x: 1032, startPoint y: 413, endPoint x: 1013, endPoint y: 419, distance: 20.0
click at [1023, 419] on div at bounding box center [962, 383] width 152 height 104
drag, startPoint x: 964, startPoint y: 415, endPoint x: 890, endPoint y: 412, distance: 73.9
click at [890, 412] on div at bounding box center [956, 415] width 152 height 6
drag, startPoint x: 1101, startPoint y: 455, endPoint x: 868, endPoint y: 413, distance: 235.9
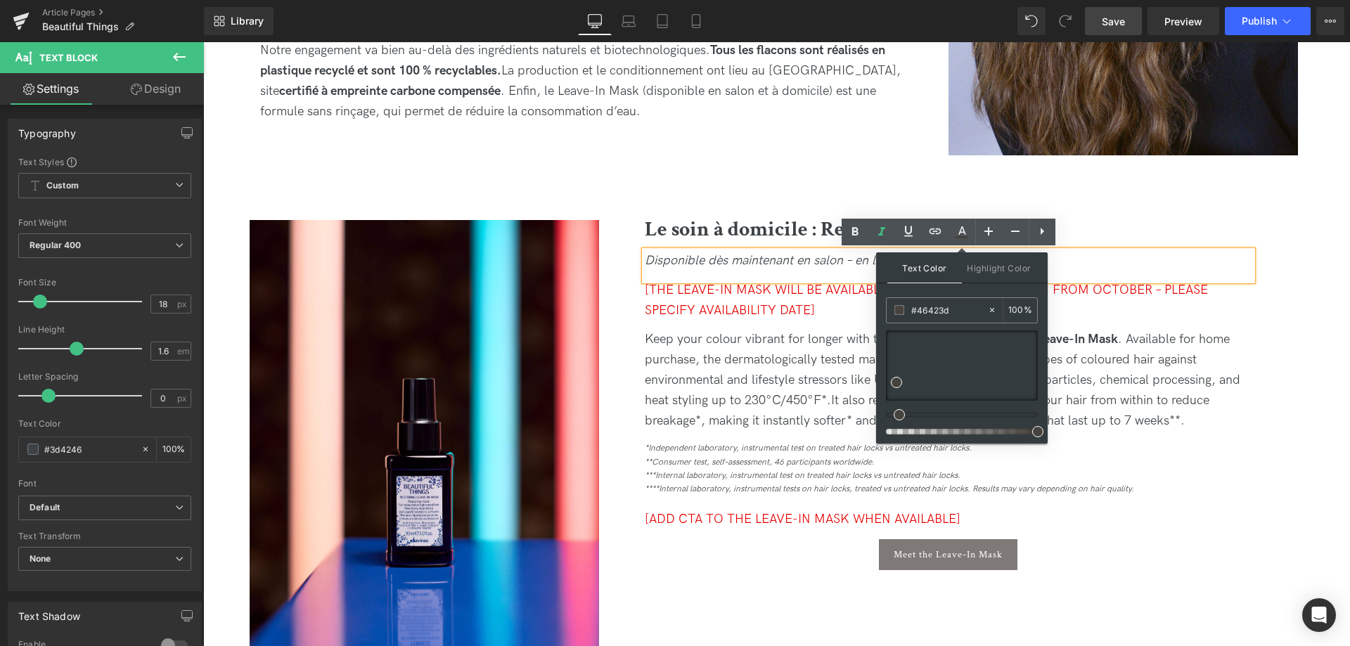
click at [892, 413] on div at bounding box center [956, 415] width 152 height 6
drag, startPoint x: 897, startPoint y: 413, endPoint x: 878, endPoint y: 416, distance: 19.2
click at [878, 416] on div "Text Color Highlight Color #333333 #3d4246 100 % transparent 0 %" at bounding box center [962, 347] width 172 height 191
click at [881, 416] on span at bounding box center [885, 414] width 11 height 11
drag, startPoint x: 899, startPoint y: 383, endPoint x: 1045, endPoint y: 366, distance: 146.6
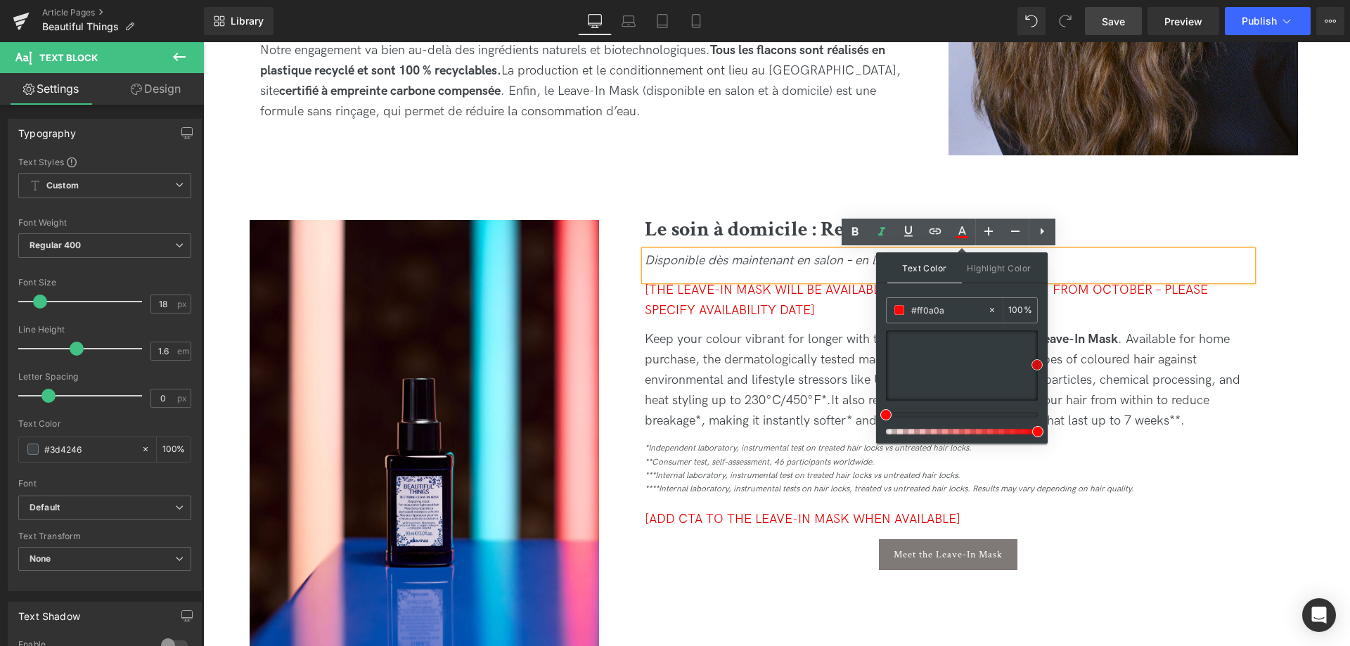
click at [1045, 366] on div "Text Color Highlight Color #333333 #3d4246 100 % transparent 0 %" at bounding box center [962, 347] width 172 height 191
click at [1172, 287] on span "[THE LEAVE-IN MASK WILL BE AVAILABLE TO BUY ONLINE STARTING FROM OCTOBER – PLEA…" at bounding box center [926, 300] width 563 height 35
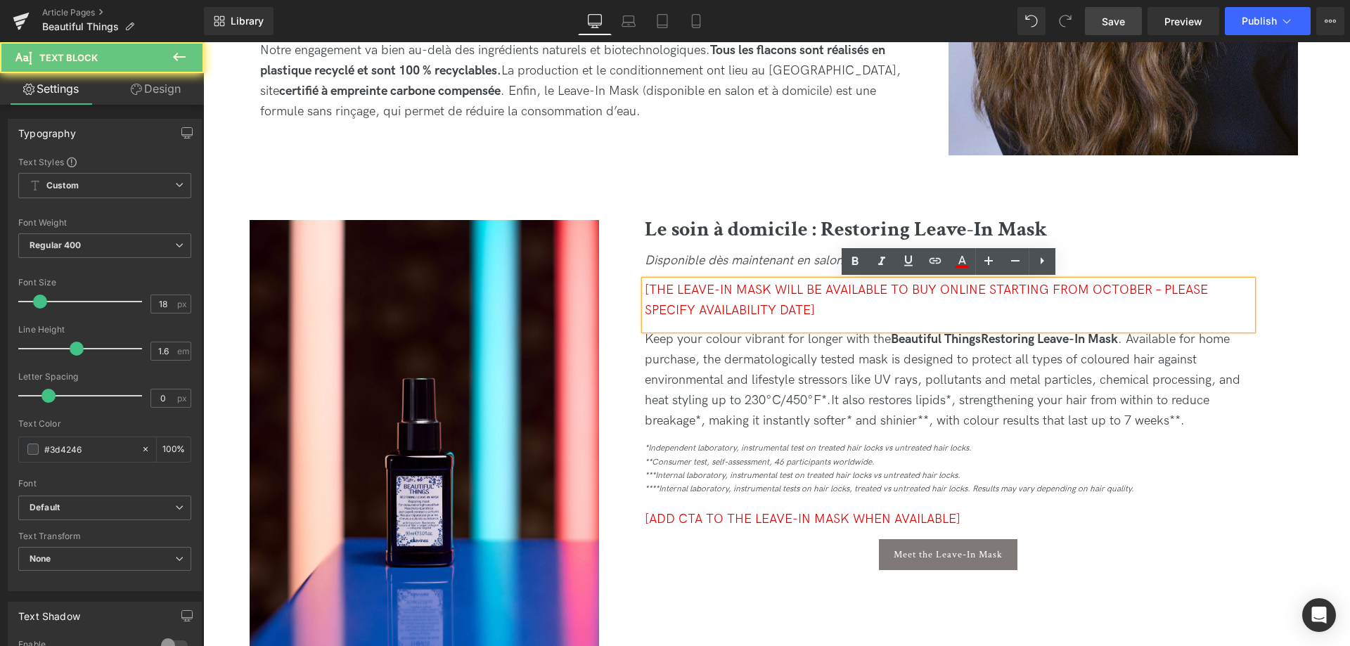
click at [976, 281] on div "[THE LEAVE-IN MASK WILL BE AVAILABLE TO BUY ONLINE STARTING FROM OCTOBER – PLEA…" at bounding box center [949, 306] width 608 height 50
click at [837, 313] on div "[THE LEAVE-IN MASK WILL BE AVAILABLE TO BUY ONLINE STARTING FROM OCTOBER – PLEA…" at bounding box center [949, 306] width 608 height 50
drag, startPoint x: 911, startPoint y: 314, endPoint x: 625, endPoint y: 281, distance: 288.0
click at [625, 281] on div "Le soin à domicile : Restoring Leave-In Mask Heading Disponible dès maintenant …" at bounding box center [948, 416] width 699 height 392
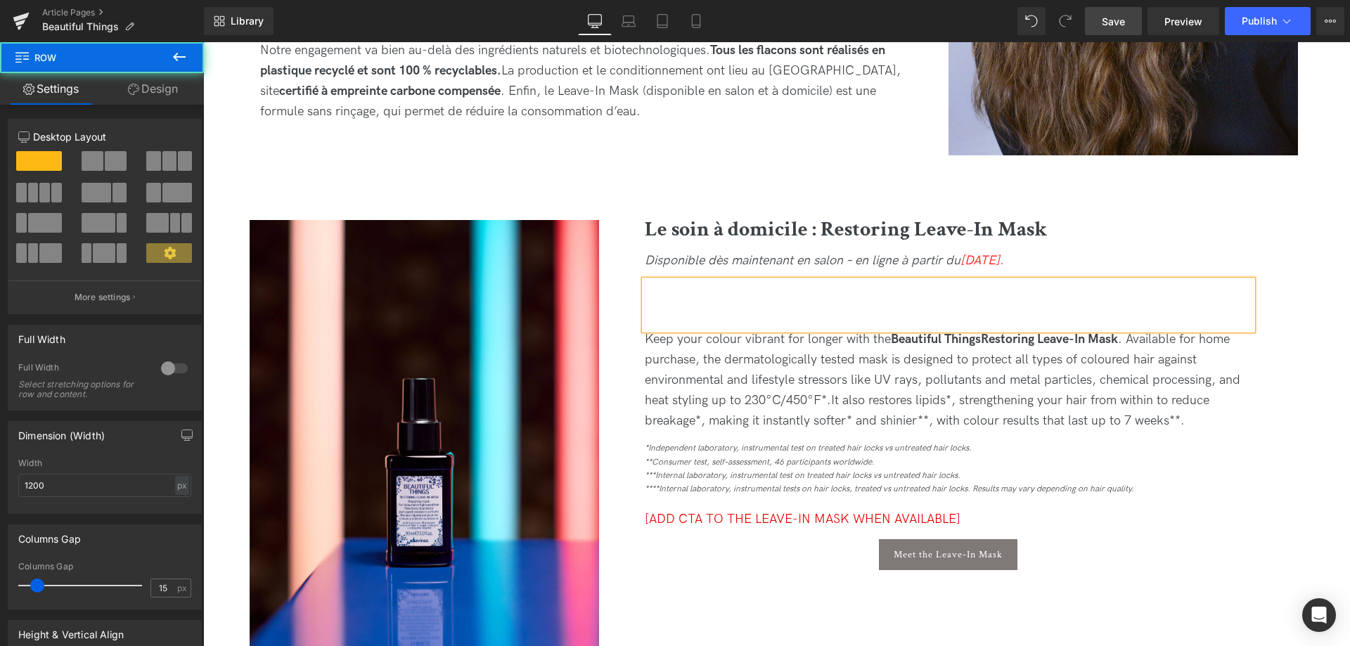
click at [635, 360] on div "Le soin à domicile : Restoring Leave-In Mask Heading Disponible dès maintenant …" at bounding box center [948, 398] width 629 height 357
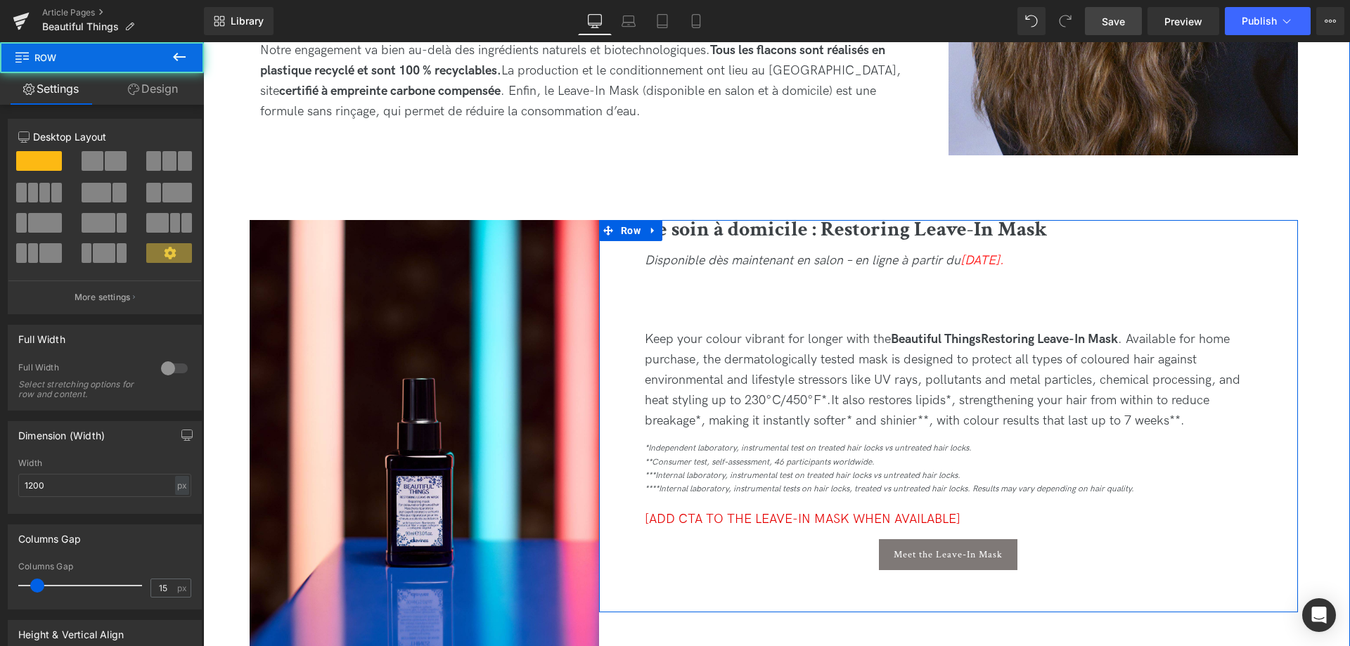
click at [738, 325] on div at bounding box center [949, 306] width 608 height 50
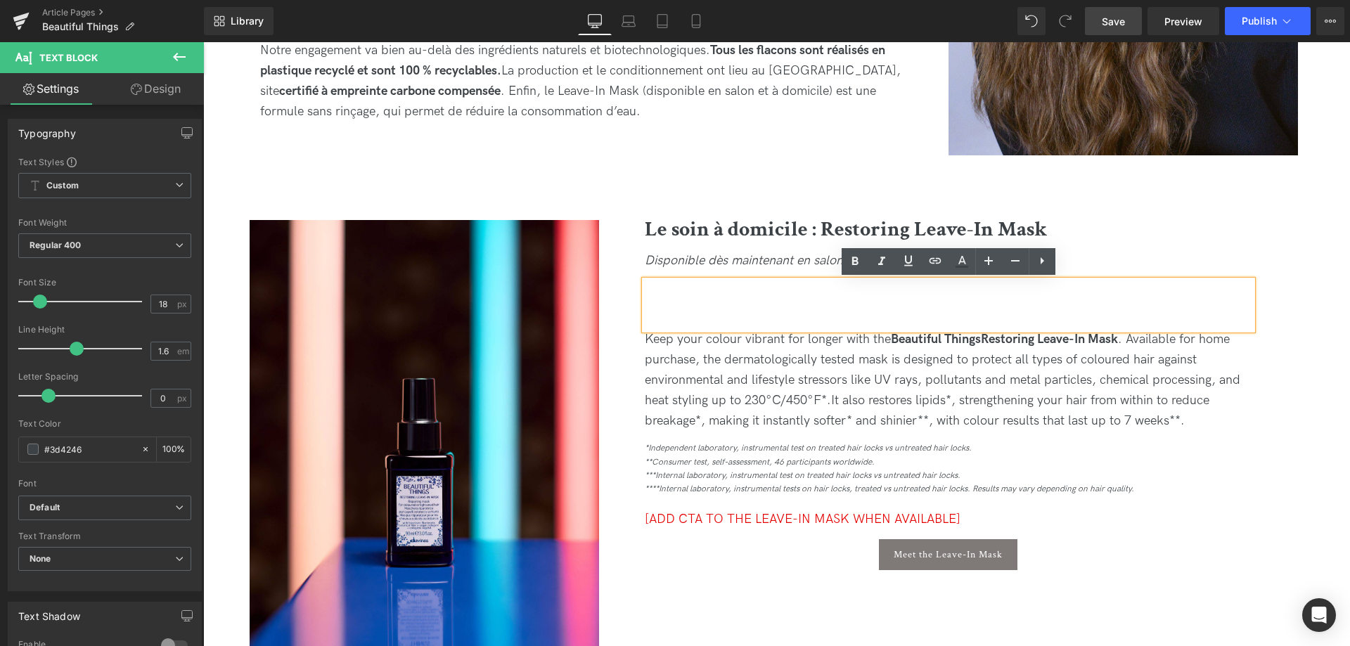
click at [954, 314] on div at bounding box center [949, 311] width 608 height 20
click at [1288, 356] on div "Le soin à domicile : Restoring Leave-In Mask Heading Disponible dès maintenant …" at bounding box center [948, 416] width 699 height 392
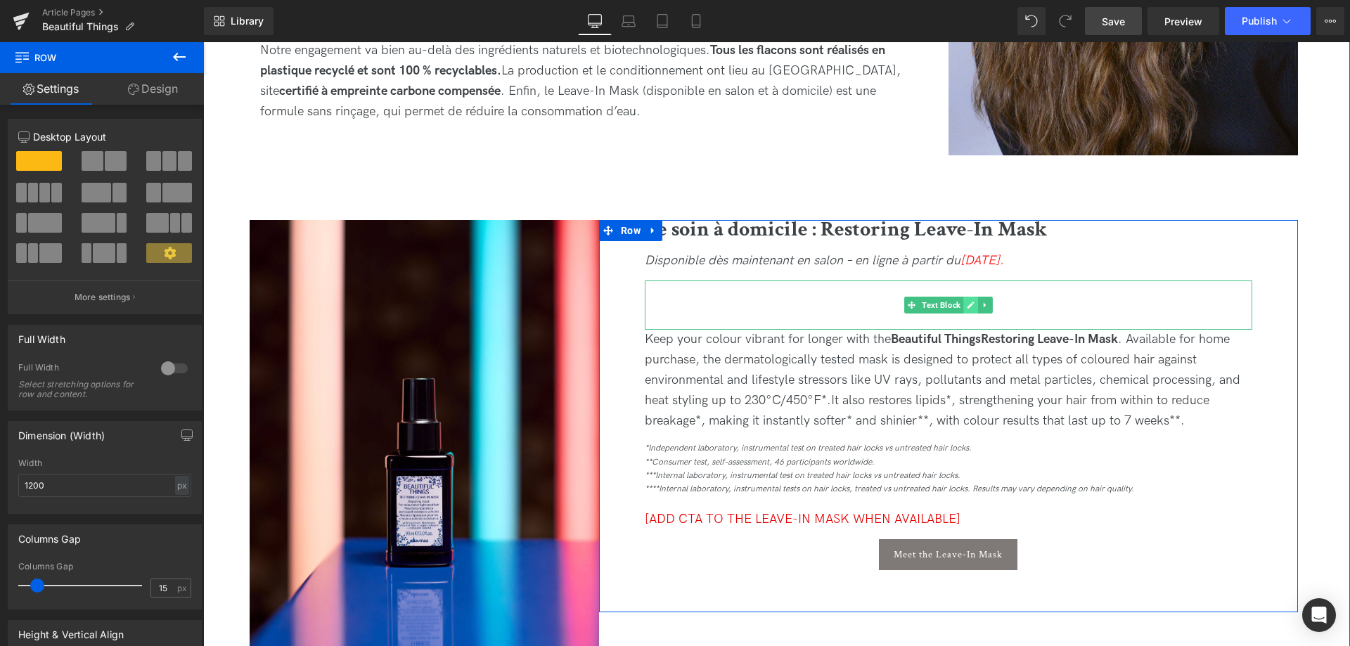
click at [978, 299] on link at bounding box center [970, 305] width 15 height 17
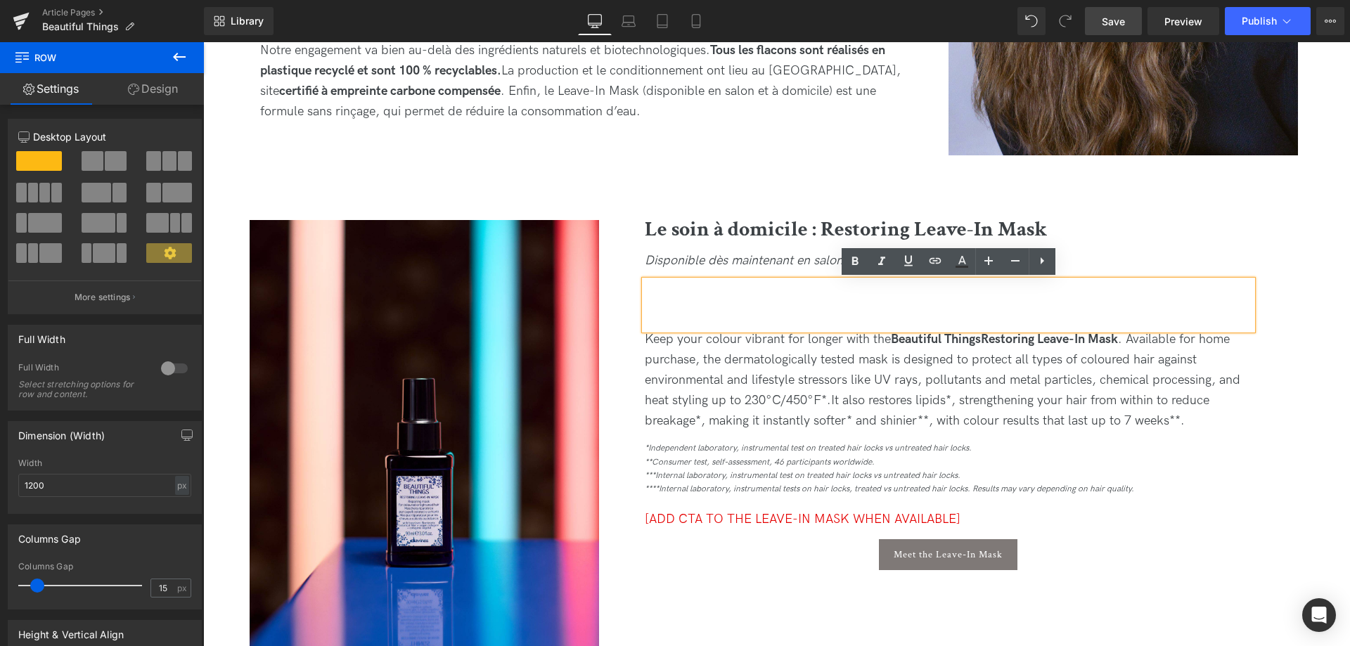
click at [1158, 314] on div at bounding box center [949, 311] width 608 height 20
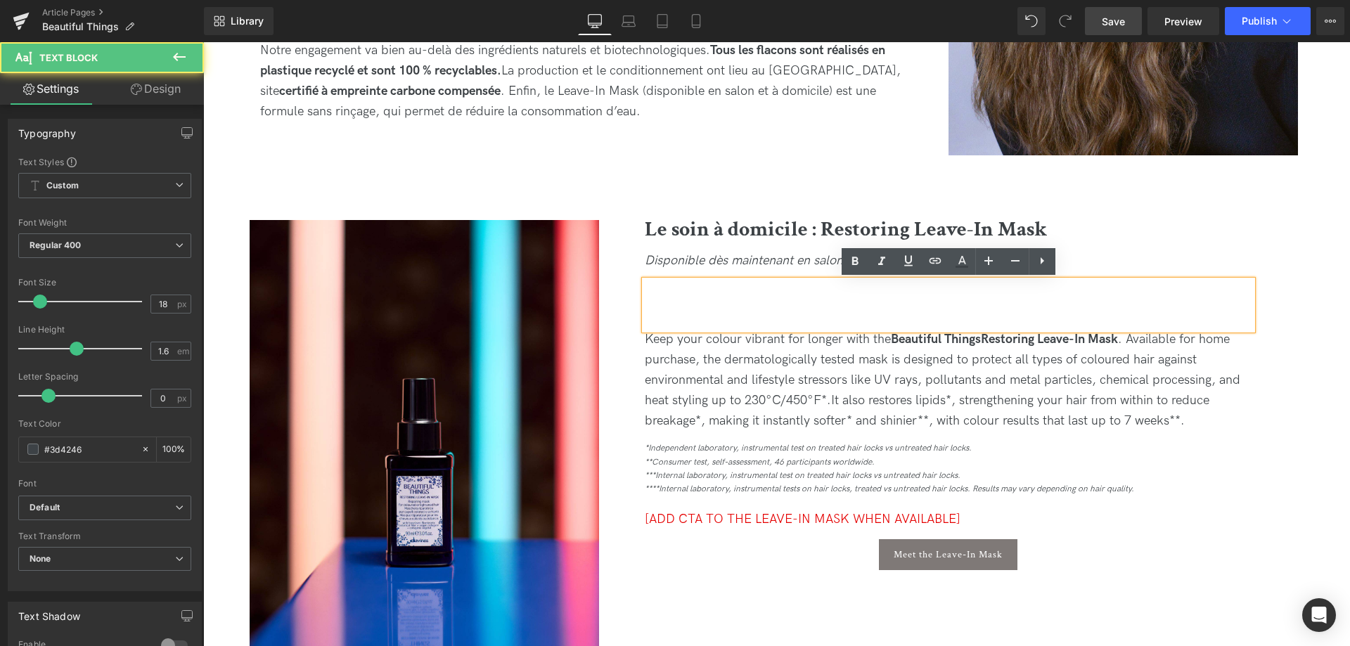
click at [1268, 364] on div "Le soin à domicile : Restoring Leave-In Mask Heading Disponible dès maintenant …" at bounding box center [948, 416] width 699 height 392
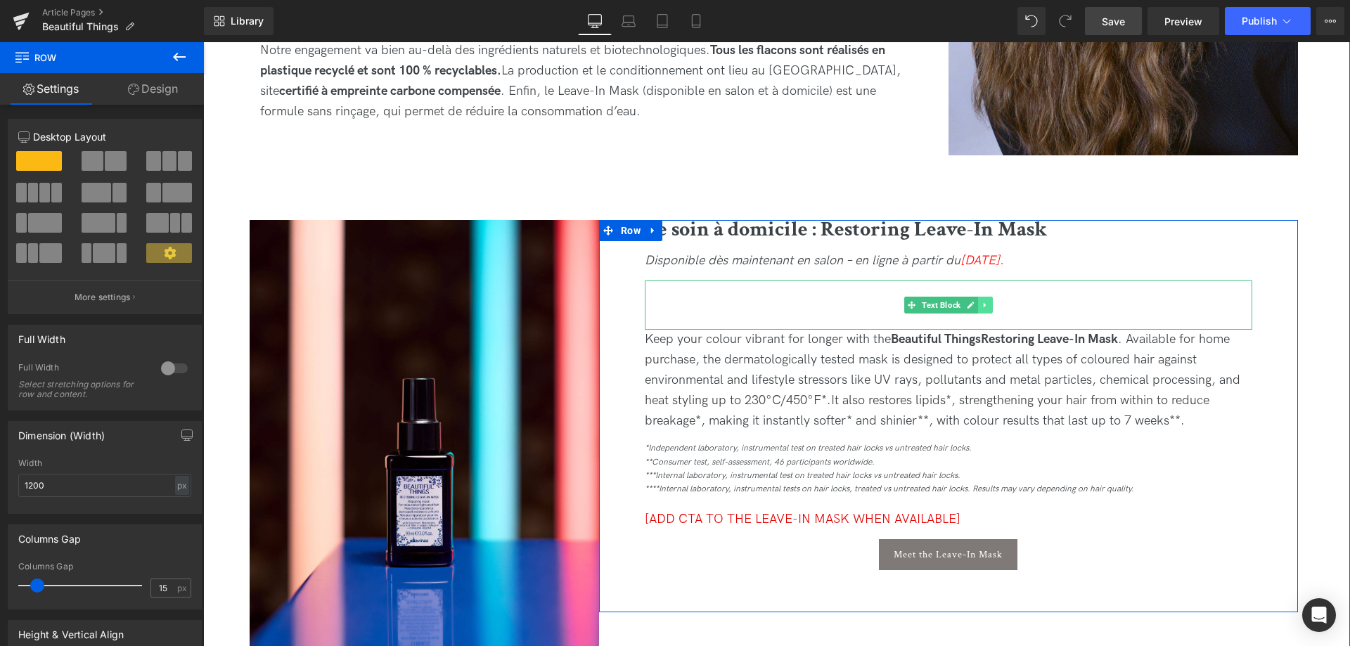
click at [986, 310] on link at bounding box center [985, 305] width 15 height 17
click at [993, 309] on link at bounding box center [992, 305] width 15 height 17
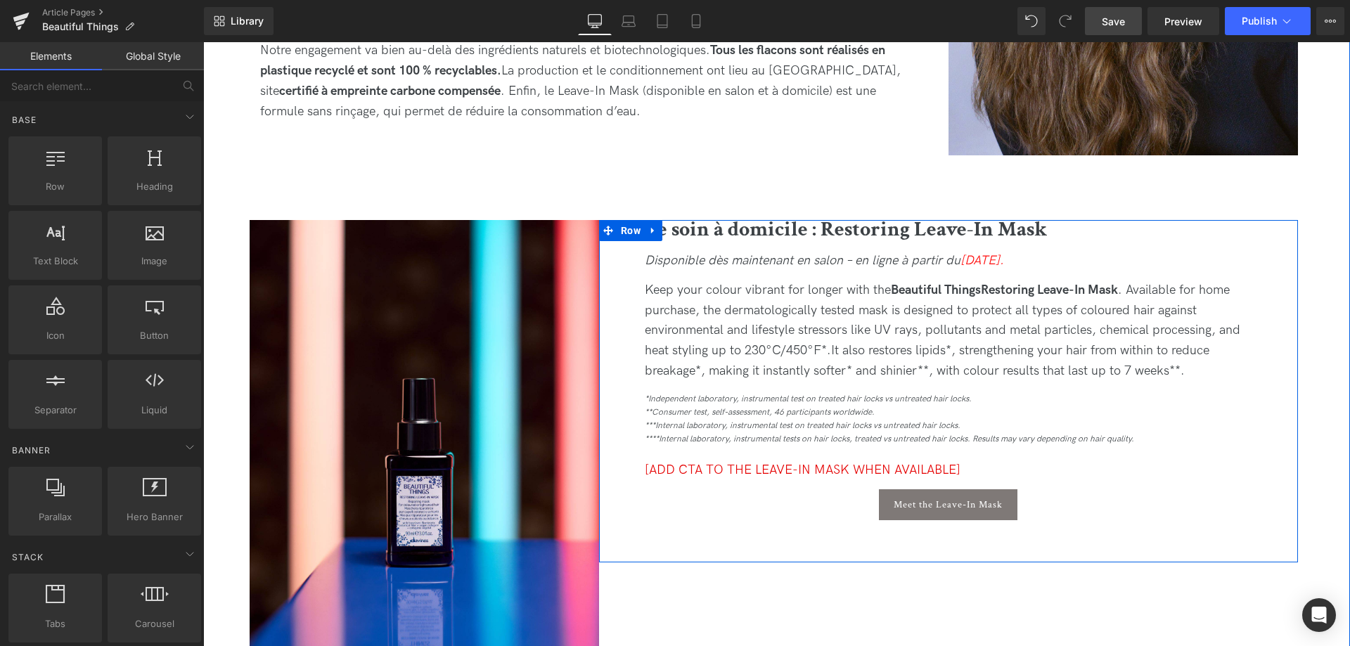
click at [1202, 379] on div "Keep your colour vibrant for longer with the Beautiful Things Restoring Leave-I…" at bounding box center [949, 331] width 608 height 101
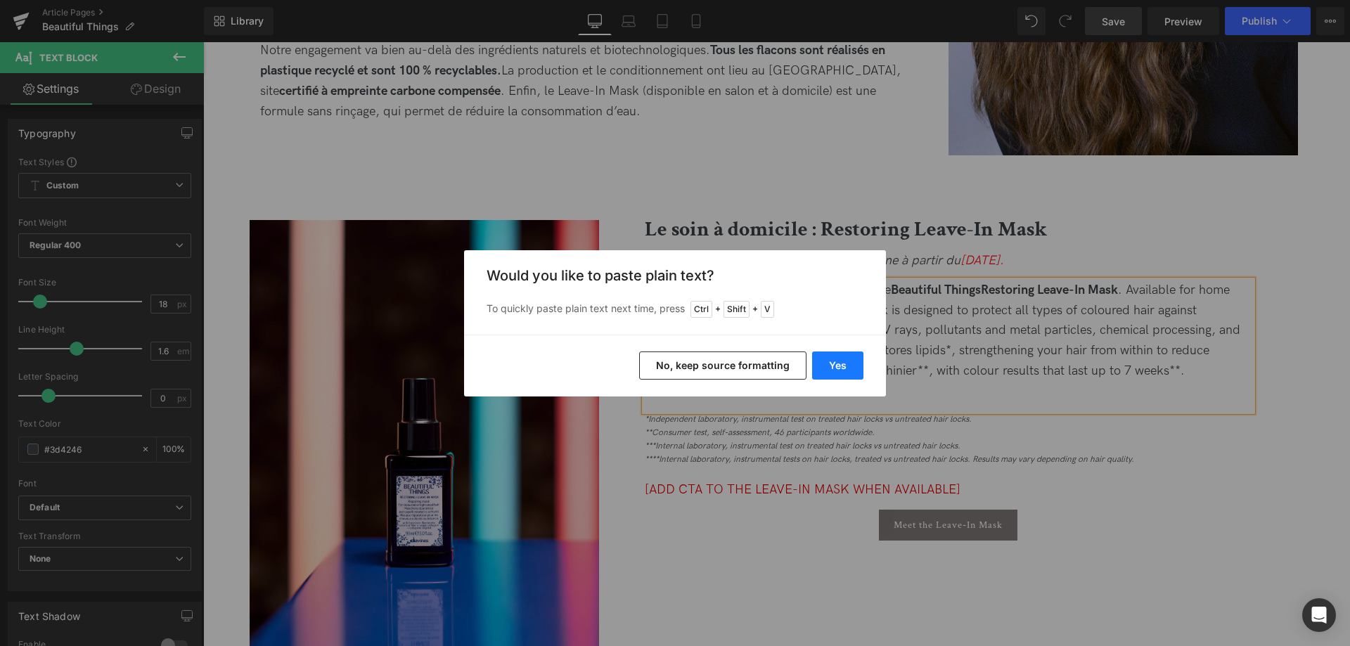
click at [830, 355] on button "Yes" at bounding box center [837, 366] width 51 height 28
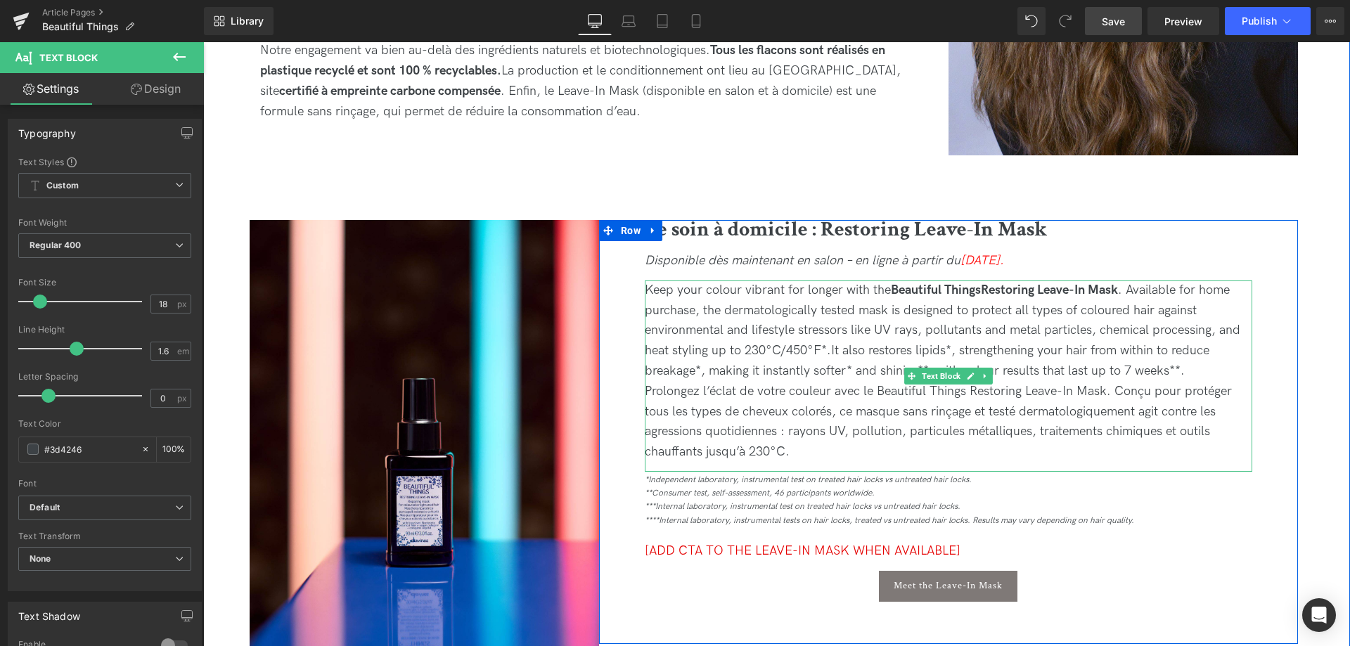
click at [859, 448] on div "Prolongez l’éclat de votre couleur avec le Beautiful Things Restoring Leave-In …" at bounding box center [949, 422] width 608 height 81
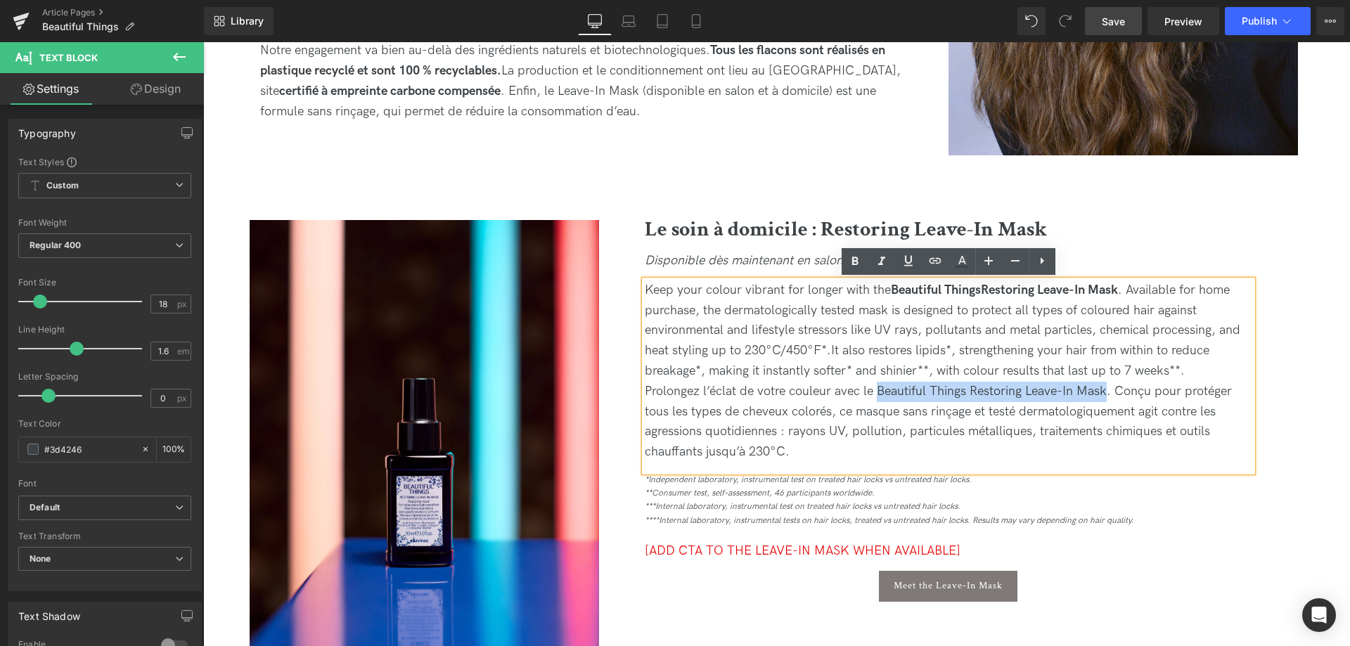
drag, startPoint x: 1108, startPoint y: 390, endPoint x: 878, endPoint y: 390, distance: 229.2
click at [878, 390] on span "Prolongez l’éclat de votre couleur avec le Beautiful Things Restoring Leave-In …" at bounding box center [938, 421] width 587 height 75
click at [857, 267] on icon at bounding box center [855, 261] width 17 height 17
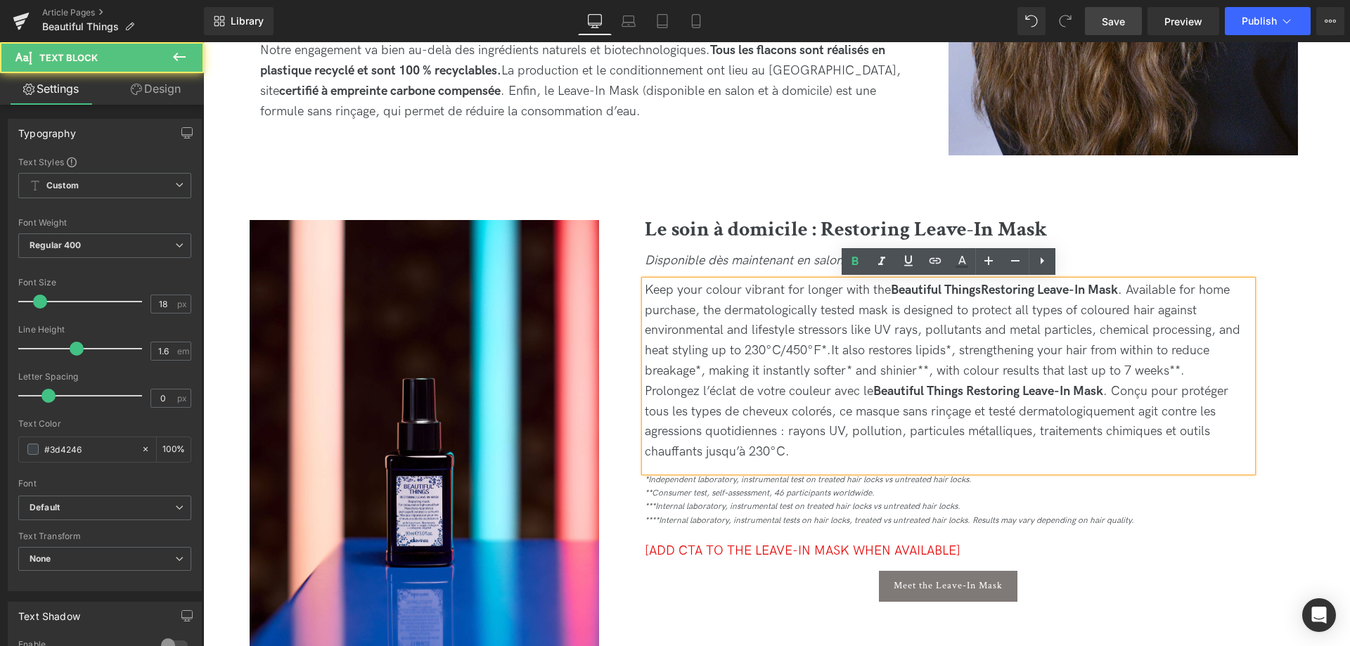
click at [847, 454] on div "Prolongez l’éclat de votre couleur avec le Beautiful Things Restoring Leave-In …" at bounding box center [949, 422] width 608 height 81
click at [836, 443] on div "Prolongez l’éclat de votre couleur avec le Beautiful Things Restoring Leave-In …" at bounding box center [949, 422] width 608 height 81
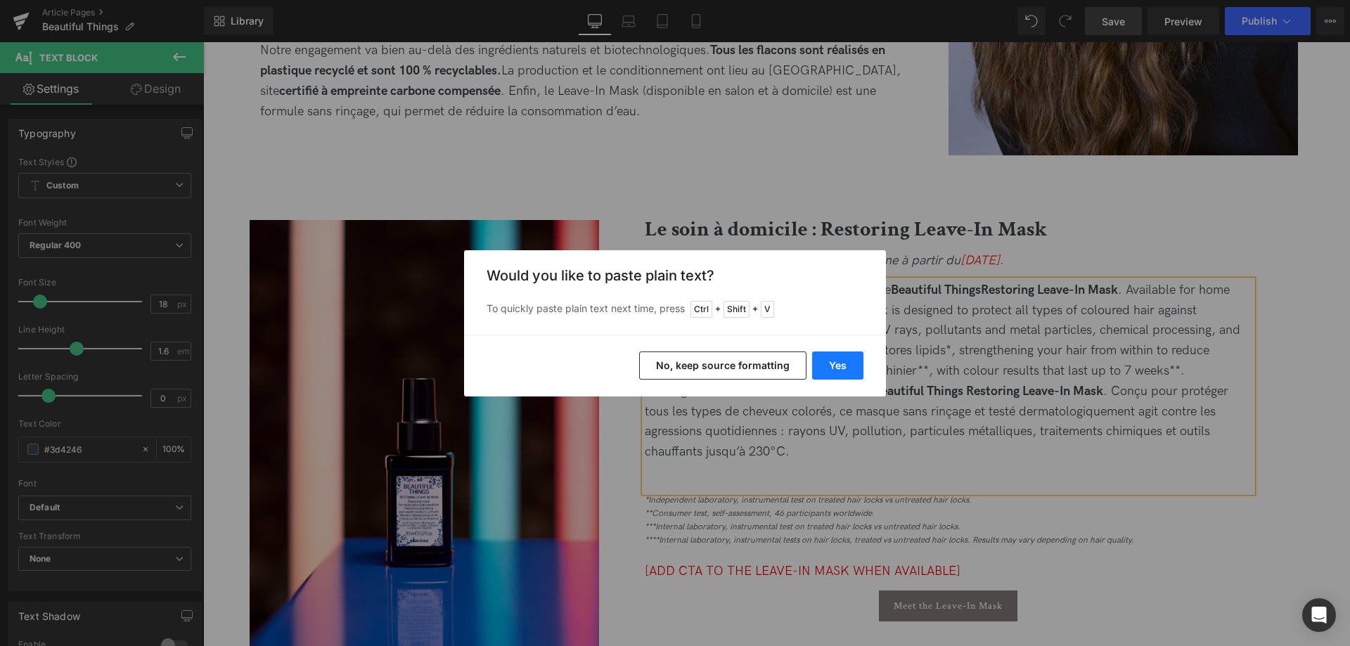
click at [826, 354] on button "Yes" at bounding box center [837, 366] width 51 height 28
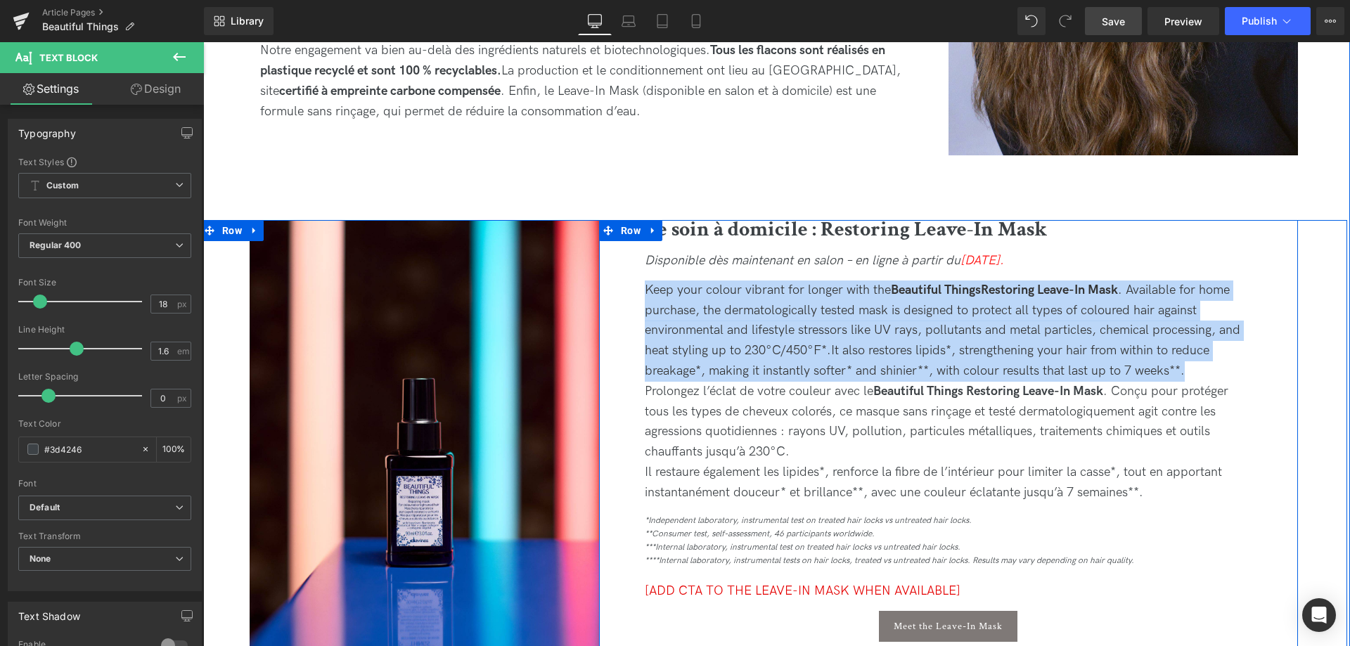
drag, startPoint x: 1199, startPoint y: 371, endPoint x: 620, endPoint y: 293, distance: 583.9
click at [620, 293] on div "Le soin à domicile : Restoring Leave-In Mask Heading Disponible dès maintenant …" at bounding box center [948, 452] width 699 height 464
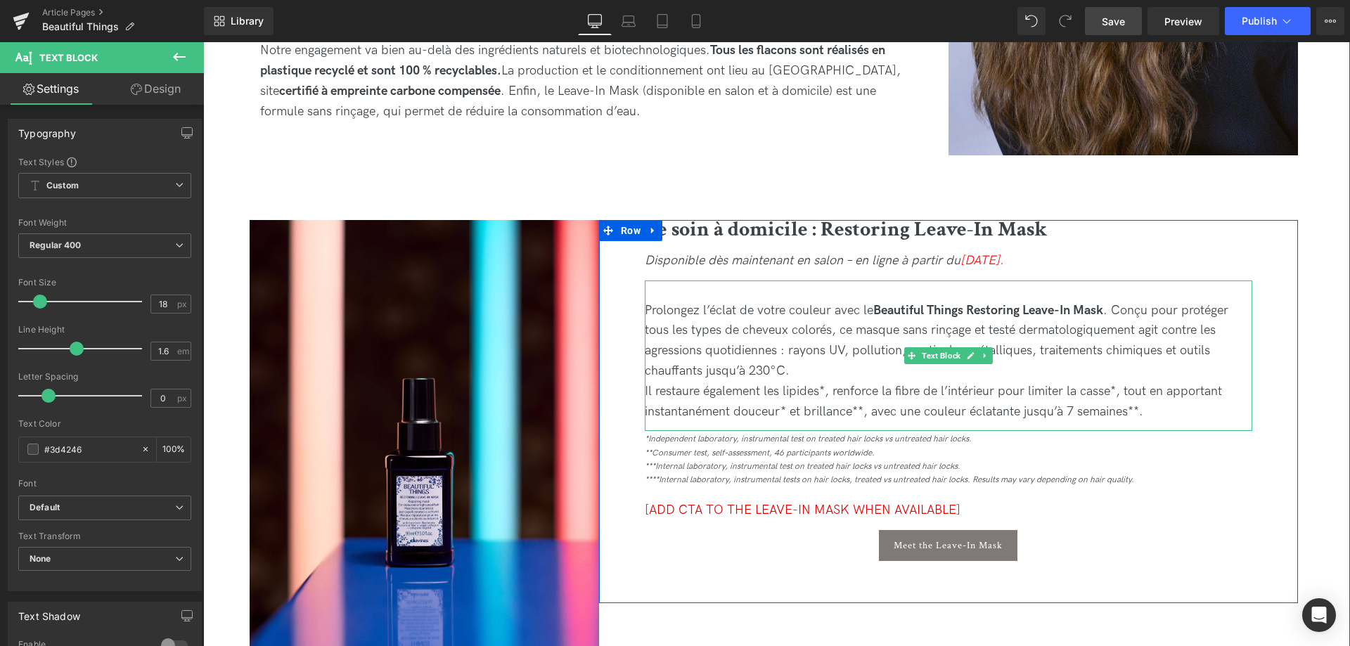
click at [660, 311] on span "Prolongez l’éclat de votre couleur avec le Beautiful Things Restoring Leave-In …" at bounding box center [937, 361] width 584 height 116
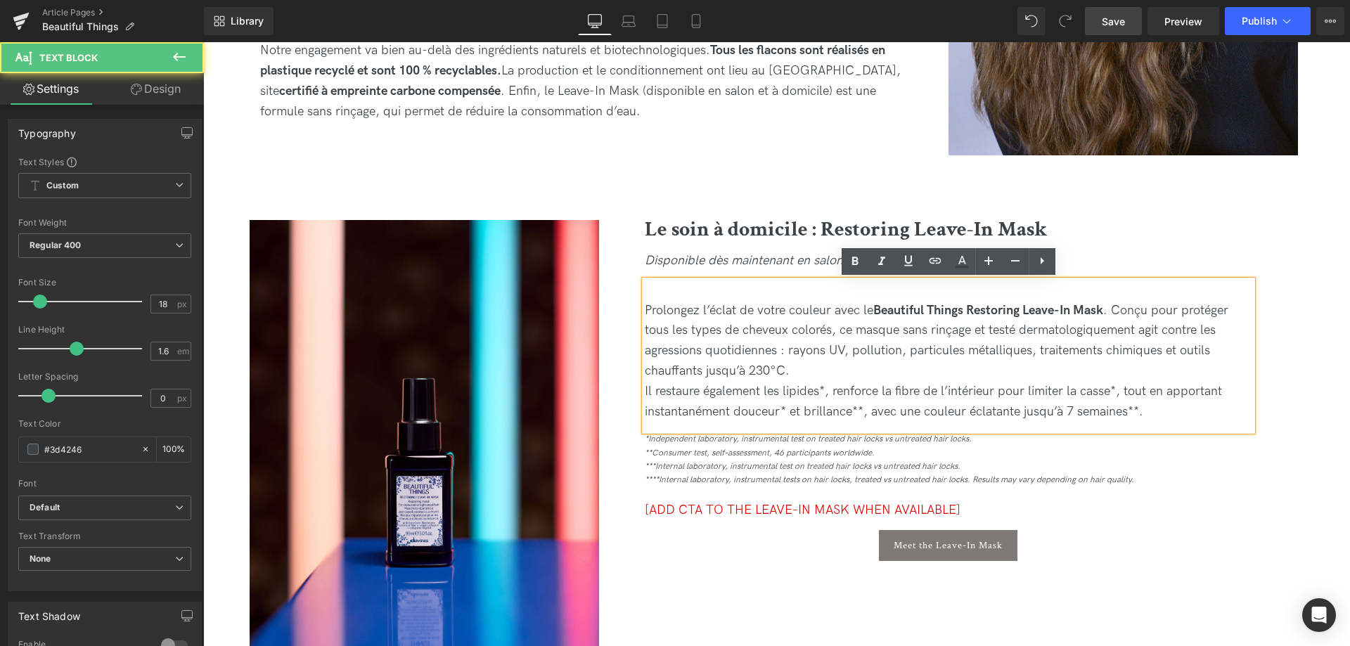
click at [649, 313] on span "Prolongez l’éclat de votre couleur avec le Beautiful Things Restoring Leave-In …" at bounding box center [937, 361] width 584 height 116
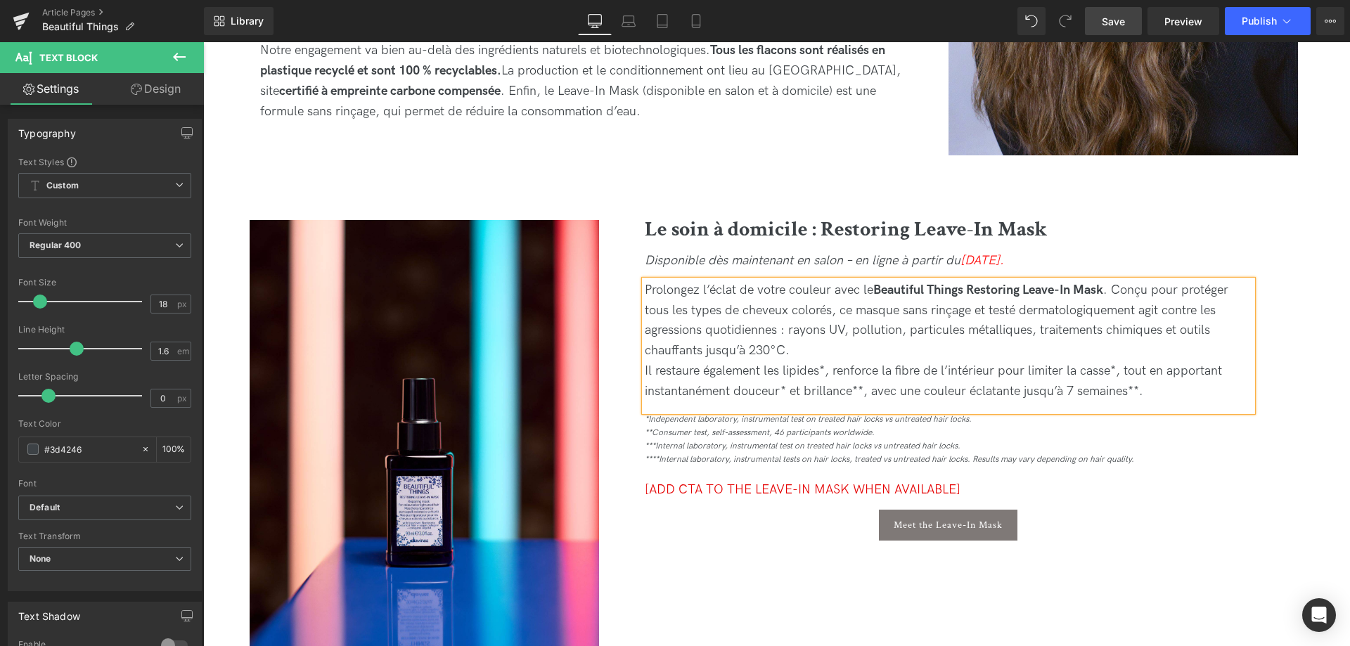
click at [868, 442] on icon "***Internal laboratory, instrumental test on treated hair locks vs untreated ha…" at bounding box center [803, 446] width 316 height 11
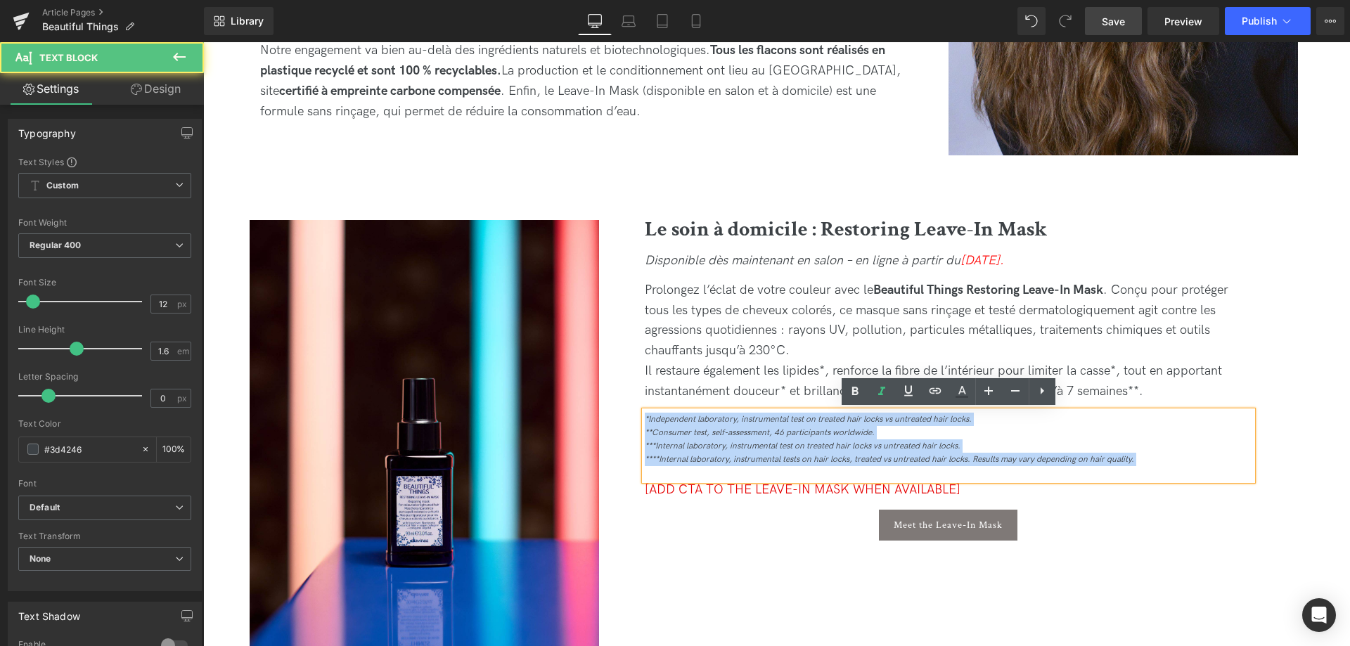
drag, startPoint x: 1167, startPoint y: 466, endPoint x: 624, endPoint y: 364, distance: 553.1
click at [624, 364] on div "Le soin à domicile : Restoring Leave-In Mask Heading Disponible dès maintenant …" at bounding box center [948, 401] width 699 height 363
copy div "*Independent laboratory, instrumental test on treated hair locks vs untreated h…"
click at [983, 430] on div "**Consumer test, self-assessment, 46 participants worldwide." at bounding box center [949, 432] width 608 height 13
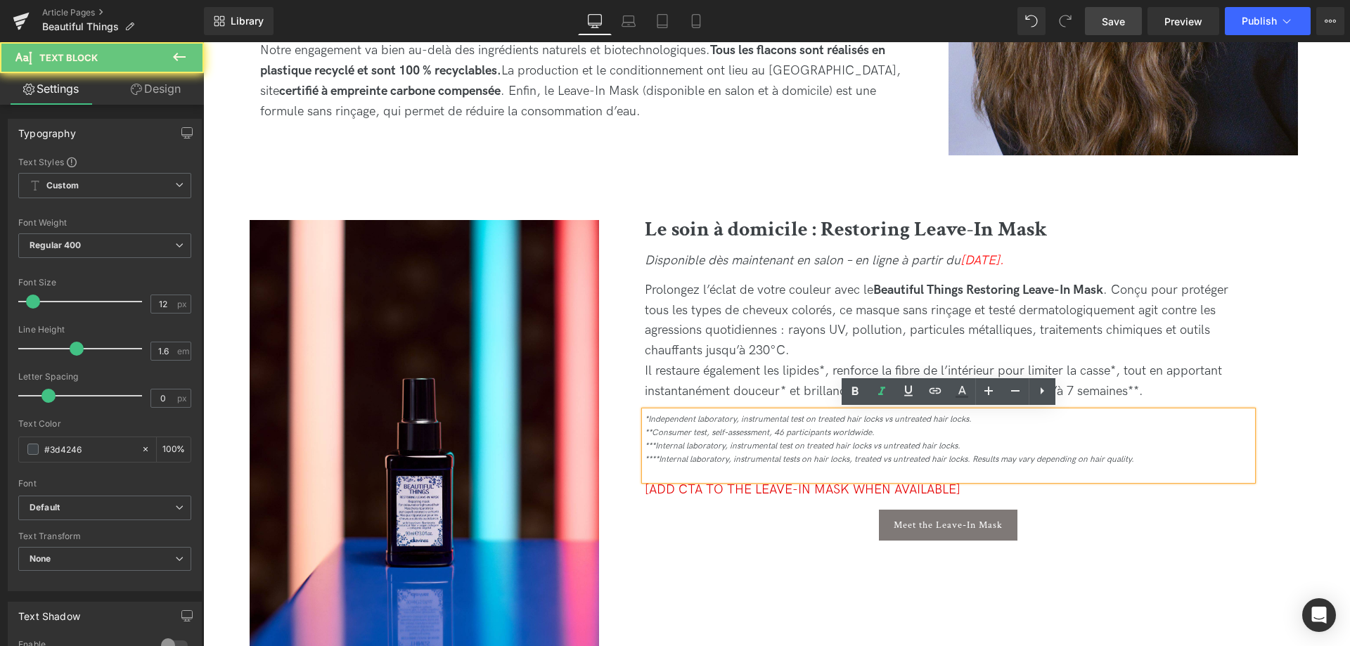
click at [988, 418] on div "*Independent laboratory, instrumental test on treated hair locks vs untreated h…" at bounding box center [949, 419] width 608 height 13
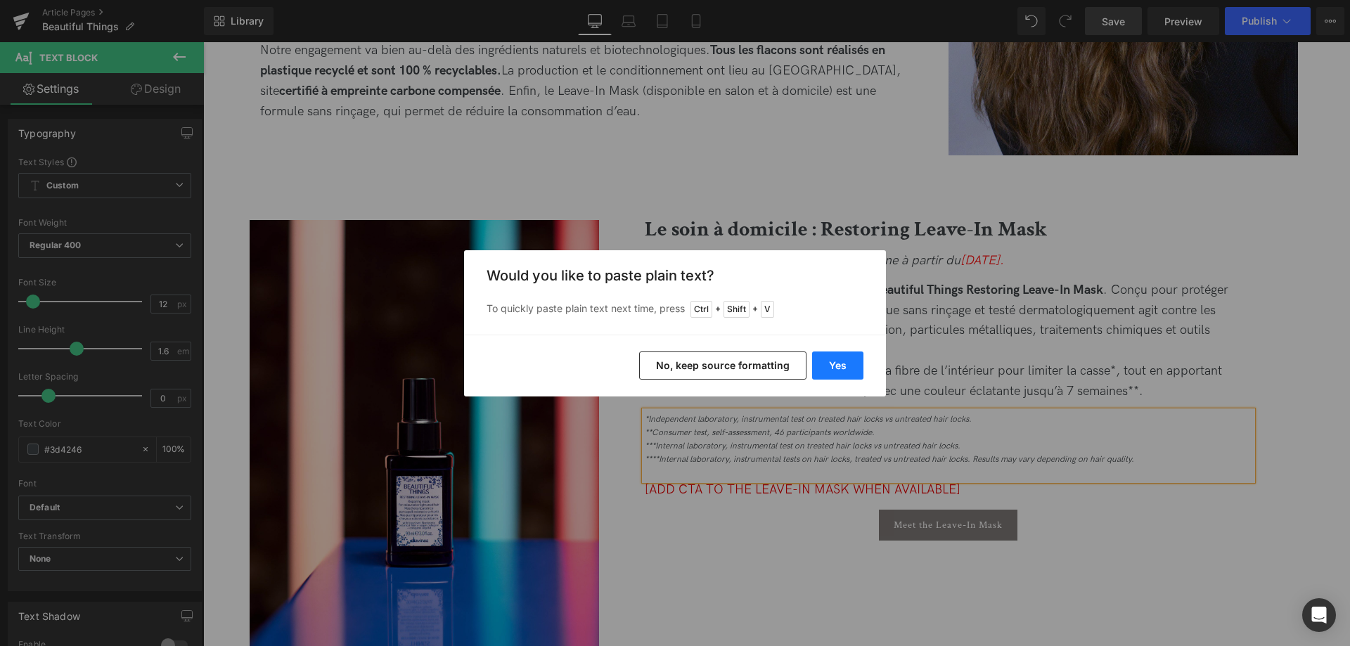
click at [847, 364] on button "Yes" at bounding box center [837, 366] width 51 height 28
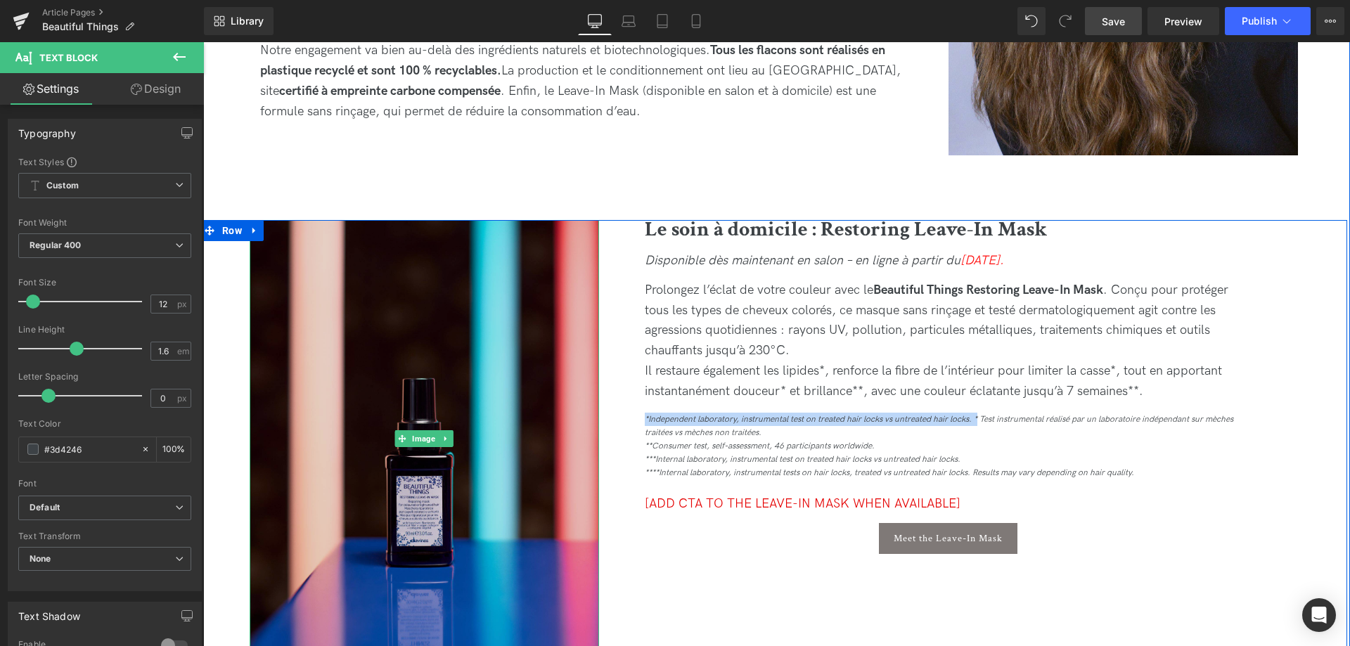
drag, startPoint x: 977, startPoint y: 420, endPoint x: 587, endPoint y: 386, distance: 391.0
click at [587, 386] on div "Image Le soin à domicile : Restoring Leave-In Mask Heading Disponible dès maint…" at bounding box center [773, 438] width 1147 height 437
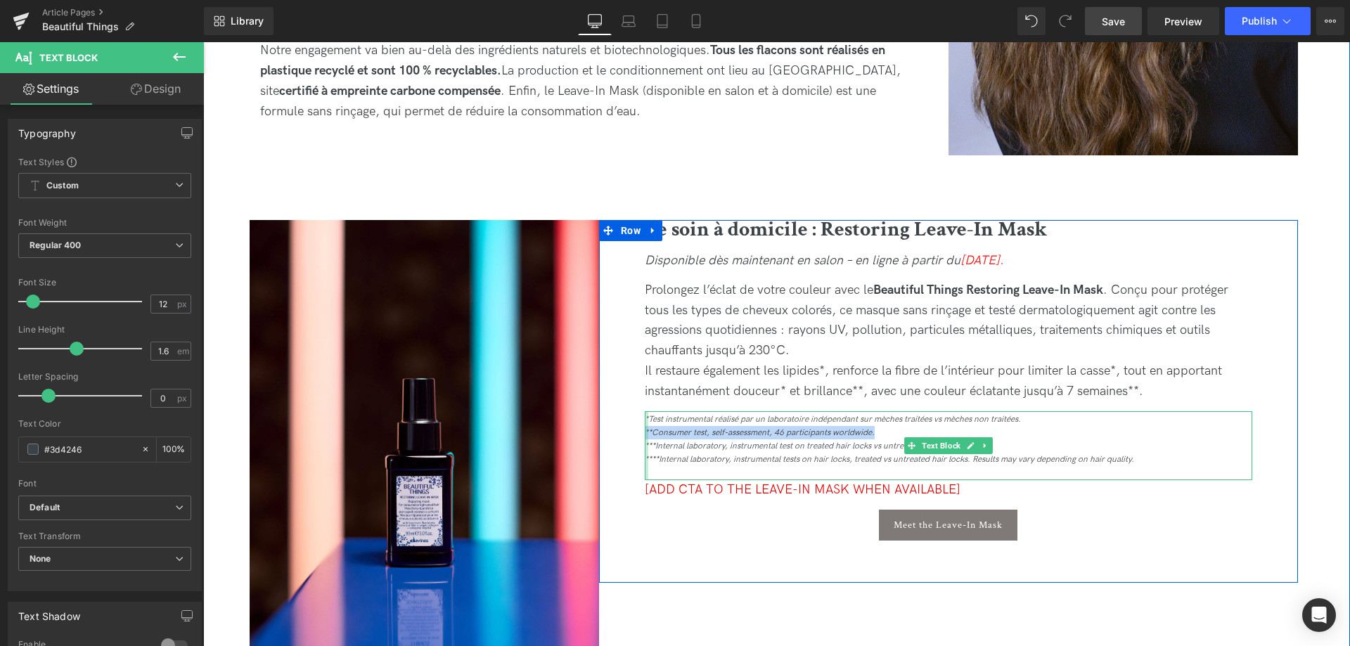
drag, startPoint x: 881, startPoint y: 431, endPoint x: 645, endPoint y: 428, distance: 236.3
click at [645, 428] on div "*Test instrumental réalisé par un laboratoire indépendant sur mèches traitées v…" at bounding box center [949, 446] width 608 height 70
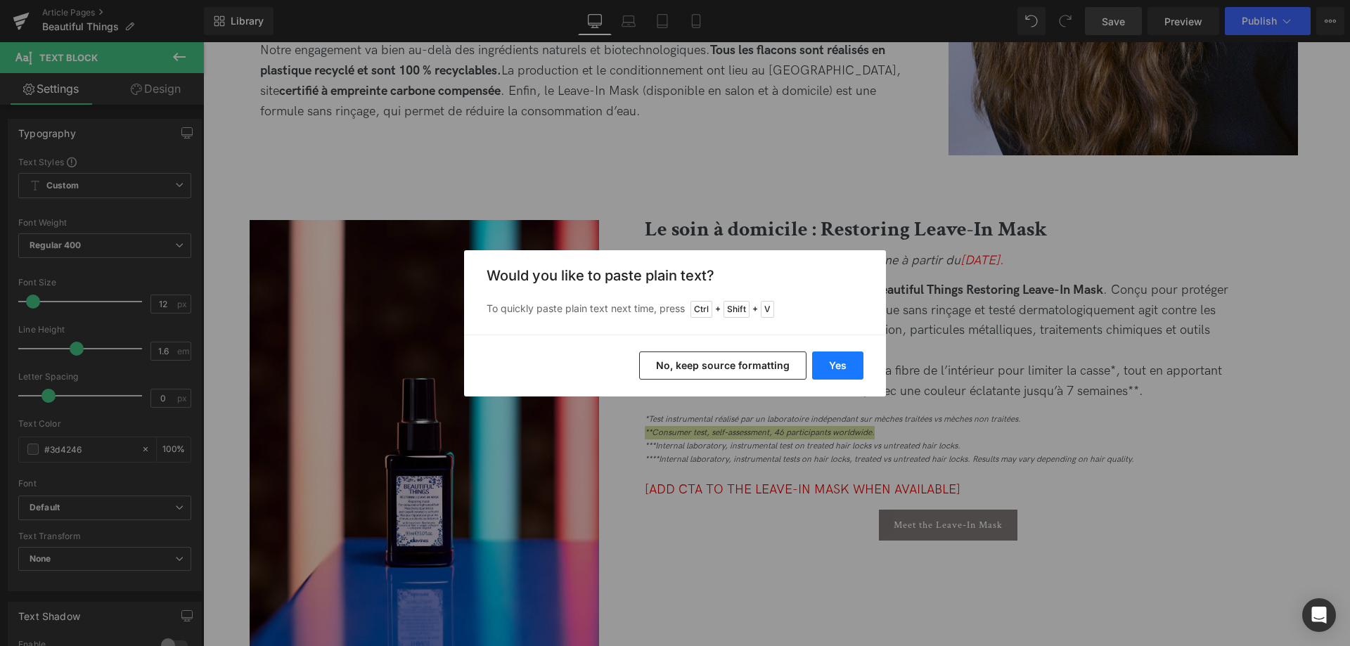
click at [840, 364] on button "Yes" at bounding box center [837, 366] width 51 height 28
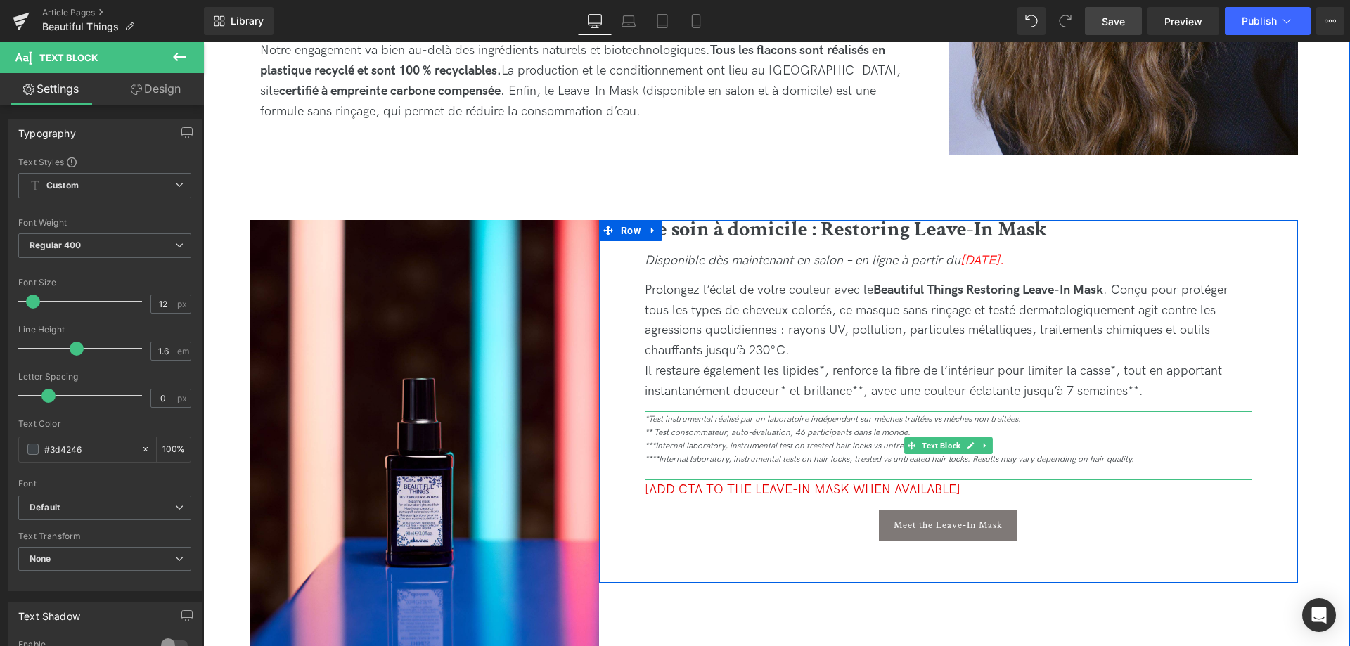
click at [657, 432] on icon "** Test consommateur, auto-évaluation, 46 participants dans le monde." at bounding box center [778, 433] width 266 height 11
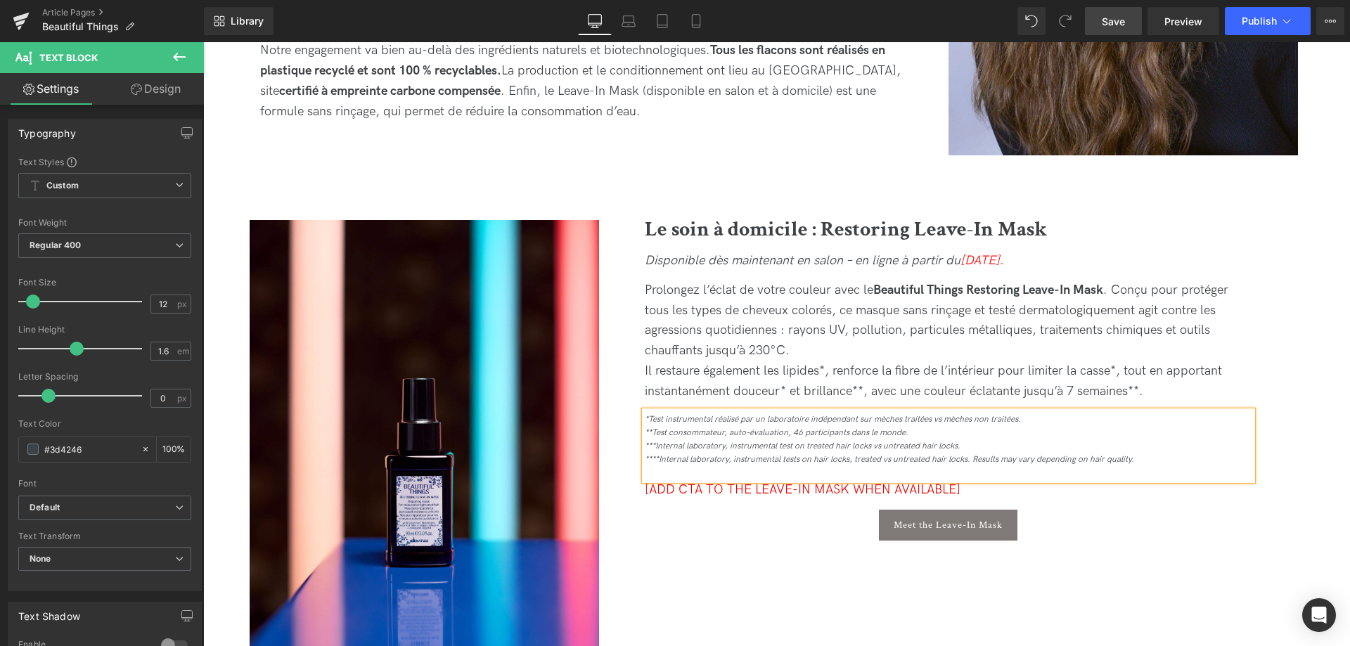
click at [970, 437] on div "**Test consommateur, auto-évaluation, 46 participants dans le monde." at bounding box center [949, 432] width 608 height 13
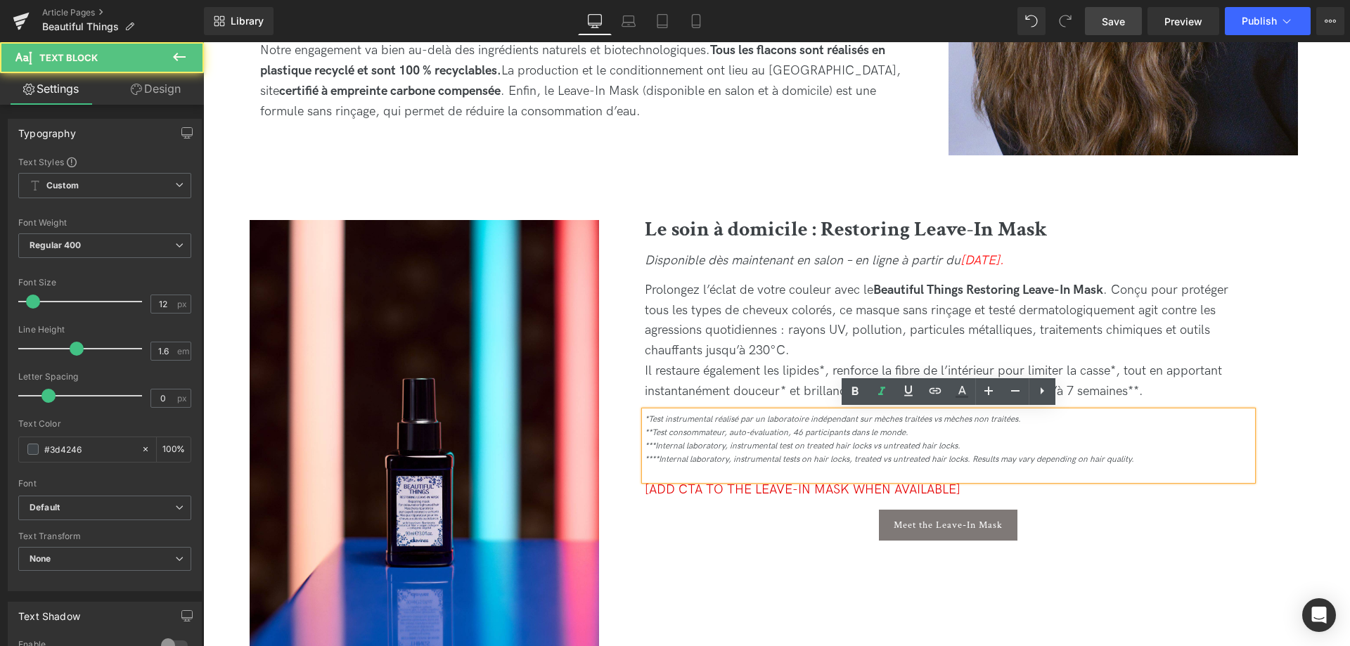
click at [961, 445] on icon "***Internal laboratory, instrumental test on treated hair locks vs untreated ha…" at bounding box center [803, 446] width 316 height 11
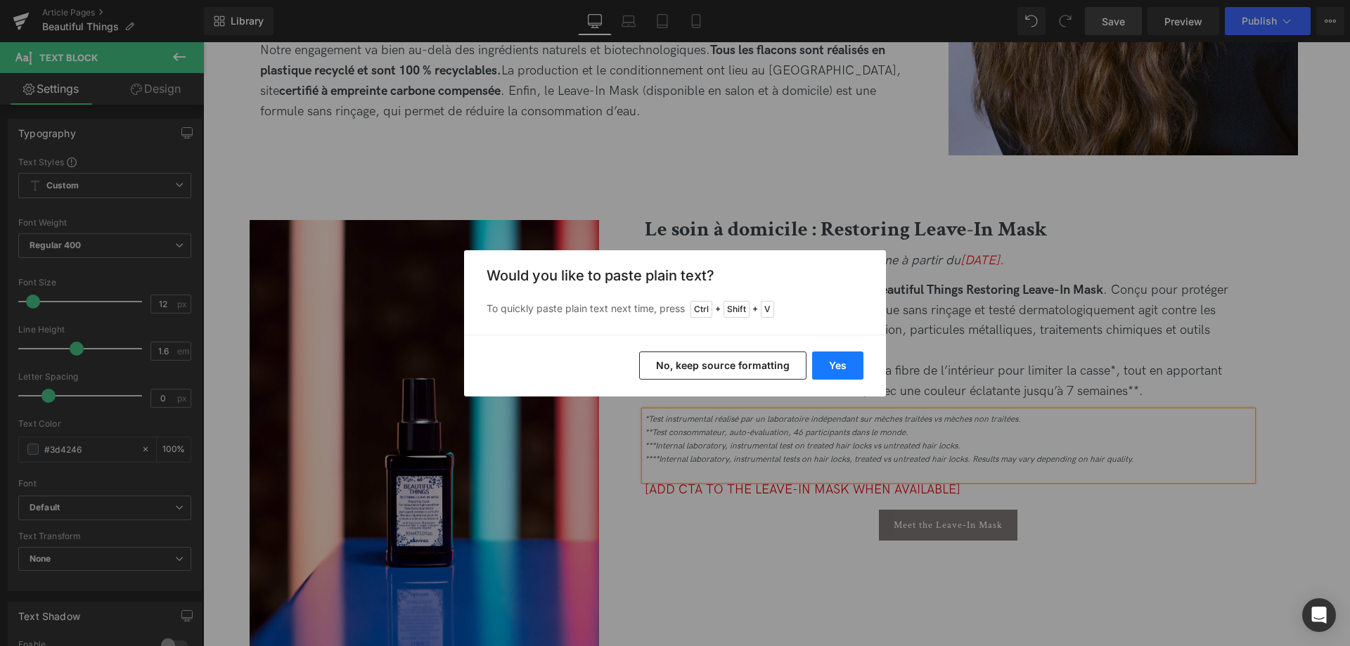
click at [840, 370] on button "Yes" at bounding box center [837, 366] width 51 height 28
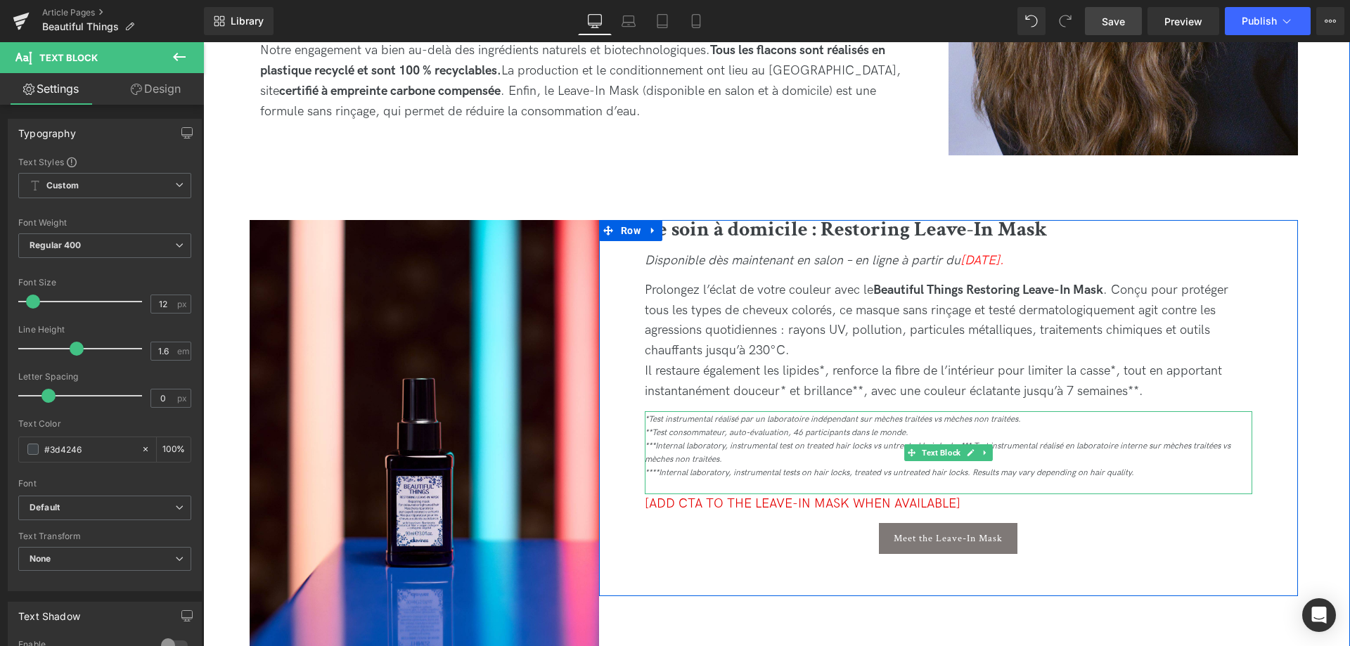
click at [845, 442] on icon "***Internal laboratory, instrumental test on treated hair locks vs untreated ha…" at bounding box center [938, 453] width 586 height 24
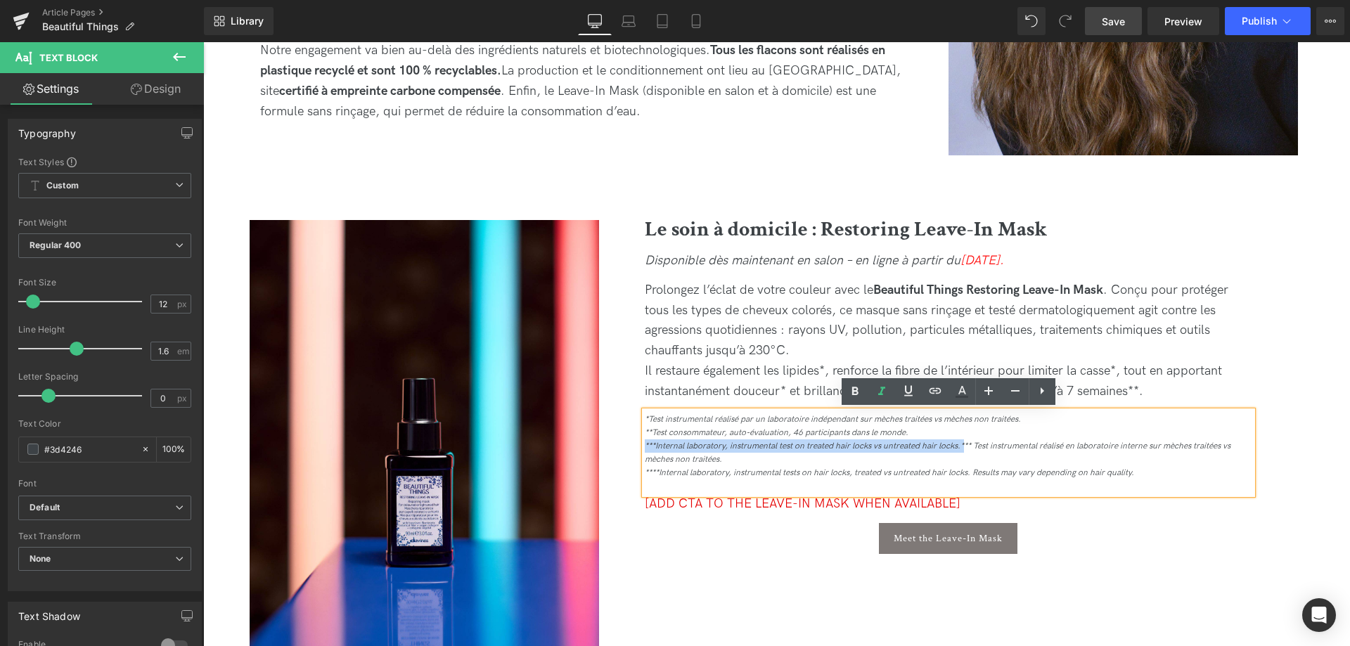
drag, startPoint x: 964, startPoint y: 447, endPoint x: 646, endPoint y: 444, distance: 318.6
click at [646, 444] on icon "***Internal laboratory, instrumental test on treated hair locks vs untreated ha…" at bounding box center [938, 453] width 586 height 24
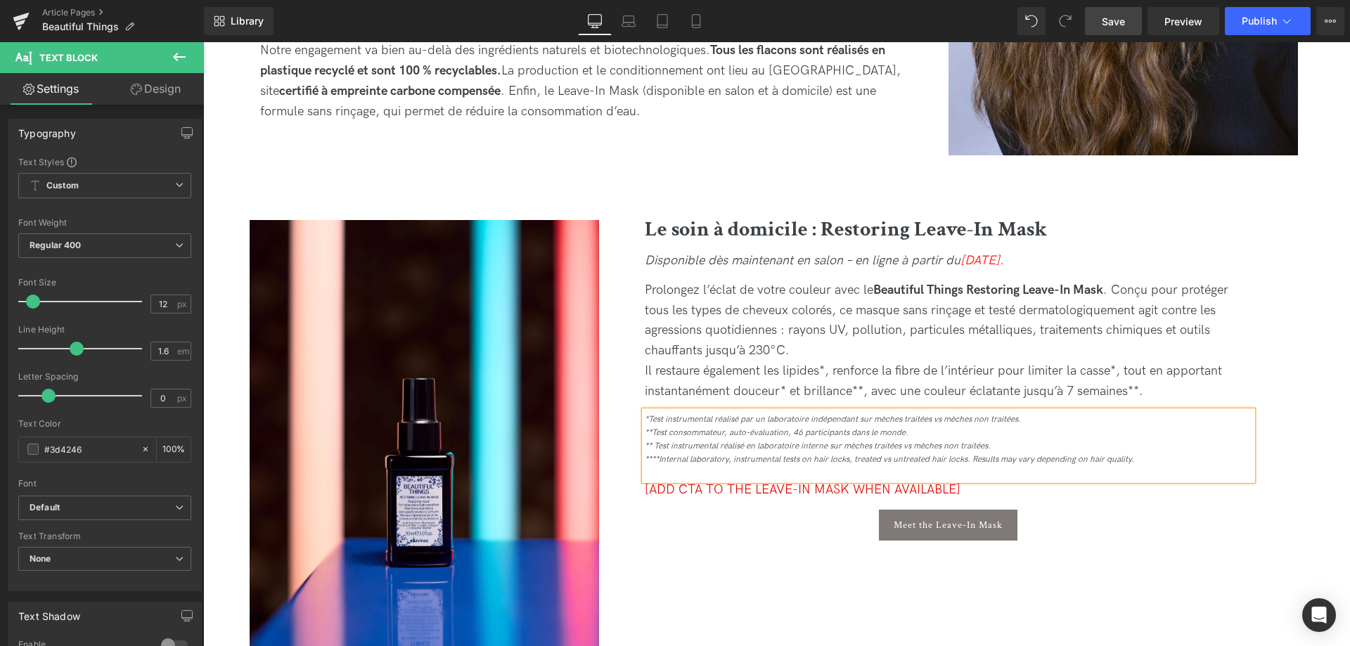
click at [1137, 461] on div "****Internal laboratory, instrumental tests on hair locks, treated vs untreated…" at bounding box center [949, 459] width 608 height 13
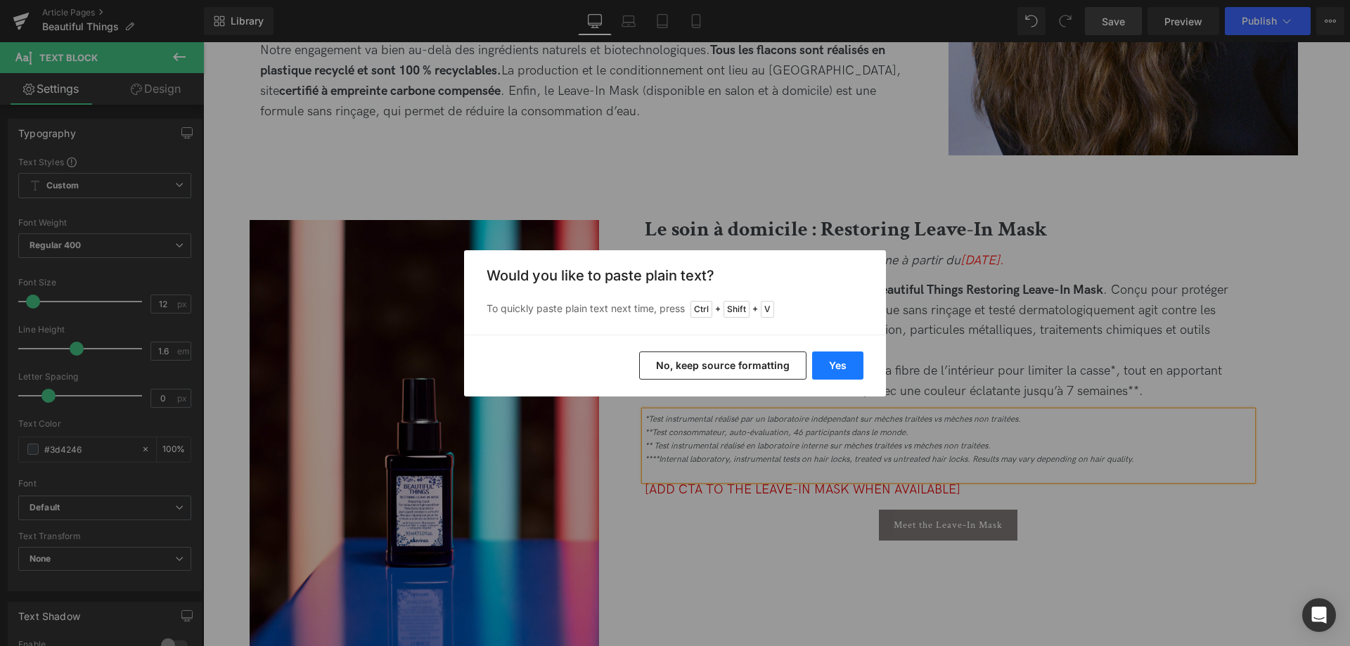
click at [832, 364] on button "Yes" at bounding box center [837, 366] width 51 height 28
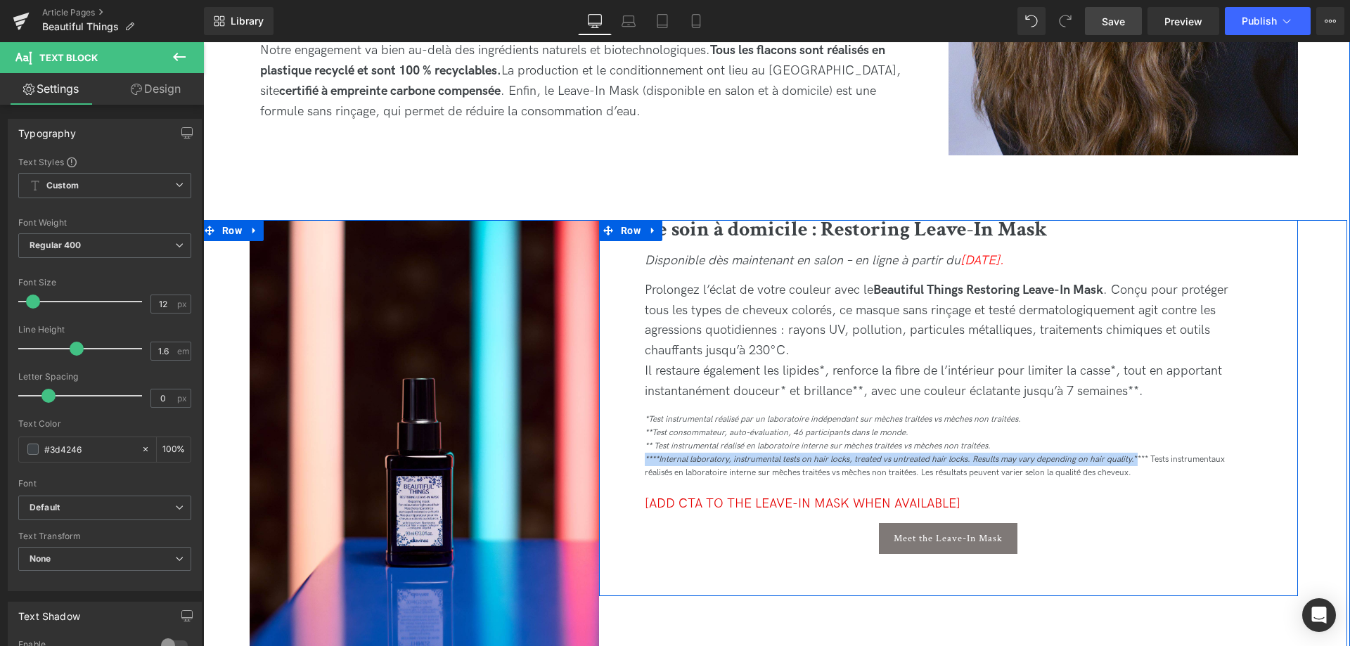
drag, startPoint x: 1138, startPoint y: 459, endPoint x: 643, endPoint y: 463, distance: 495.8
click at [643, 463] on div "Le soin à domicile : Restoring Leave-In Mask Heading Disponible dès maintenant …" at bounding box center [948, 390] width 629 height 341
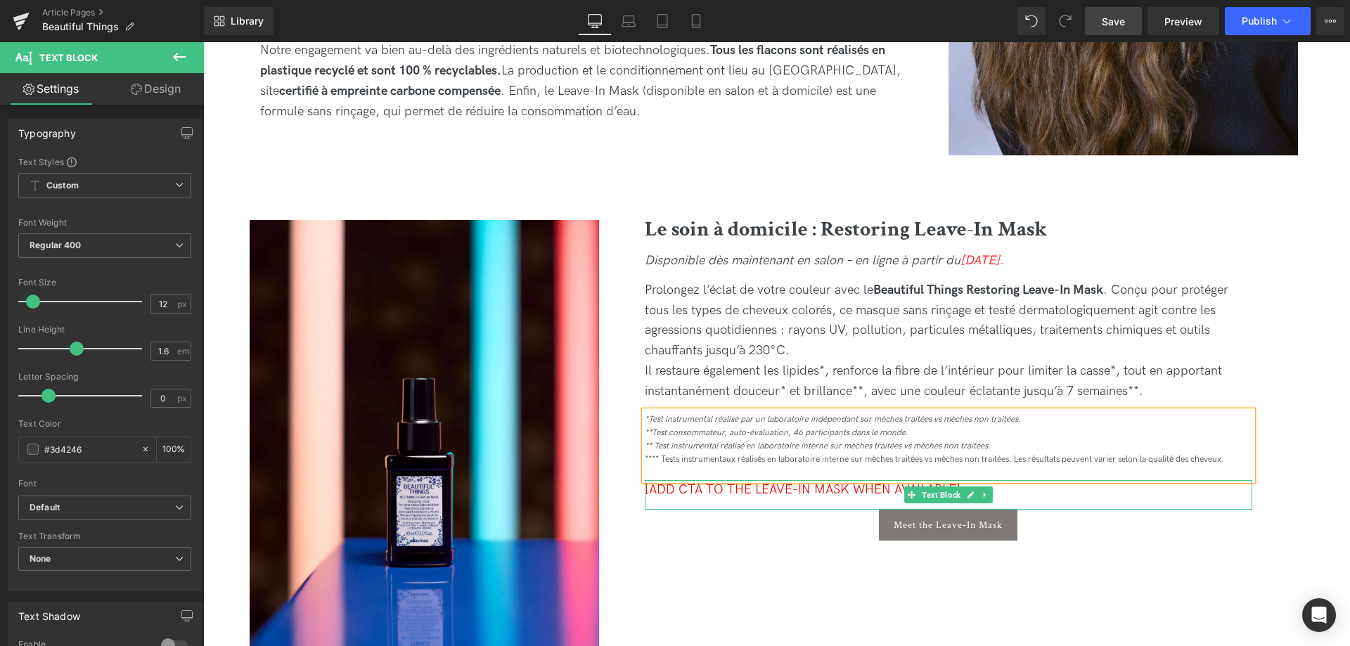
click at [783, 501] on div "[ADD CTA TO THE LEAVE-IN MASK WHEN AVAILABLE]" at bounding box center [949, 495] width 608 height 30
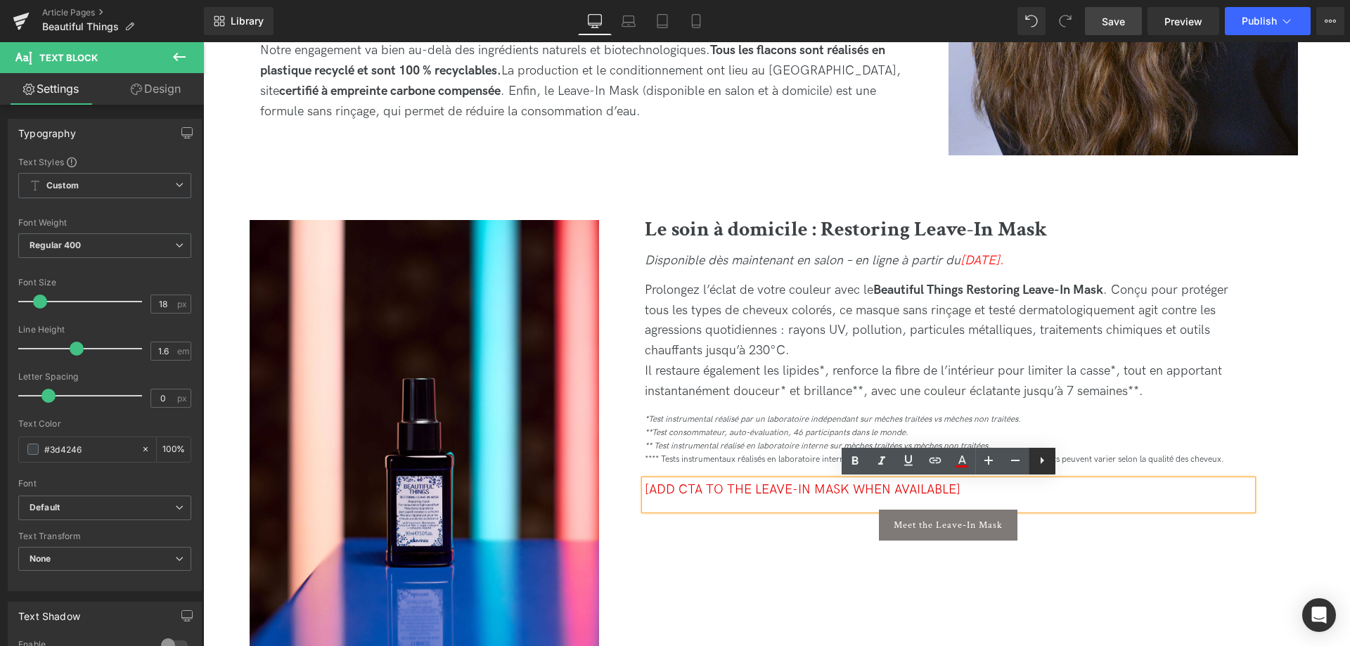
click at [1044, 467] on icon at bounding box center [1042, 460] width 17 height 17
click at [1060, 523] on div "Meet the Leave-In Mask" at bounding box center [949, 525] width 608 height 31
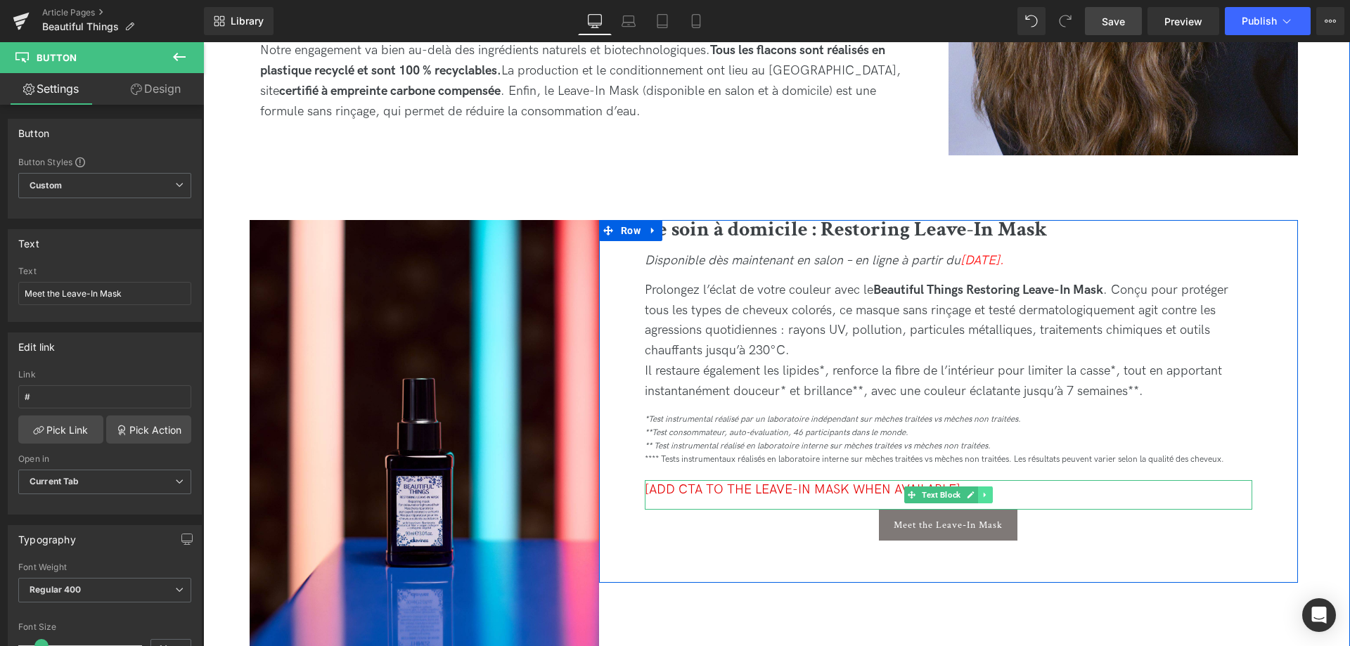
click at [981, 493] on link at bounding box center [985, 495] width 15 height 17
click at [989, 492] on link at bounding box center [992, 495] width 15 height 17
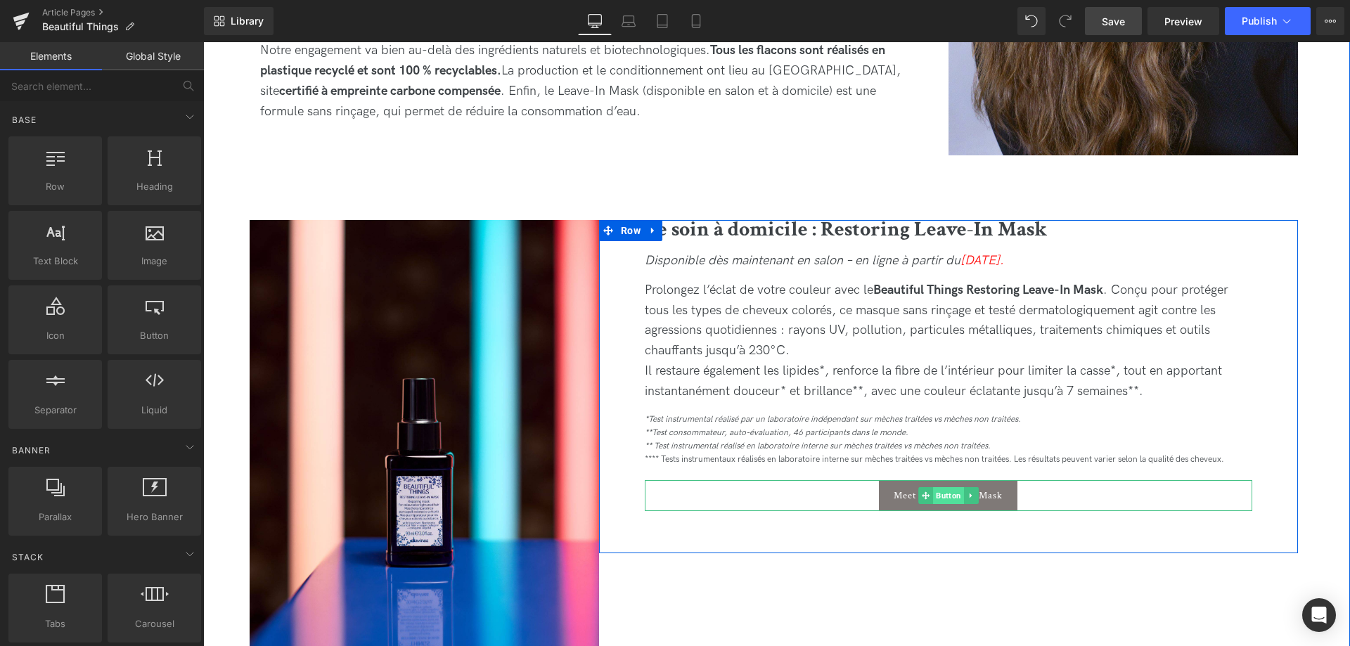
click at [951, 497] on span "Button" at bounding box center [948, 495] width 31 height 17
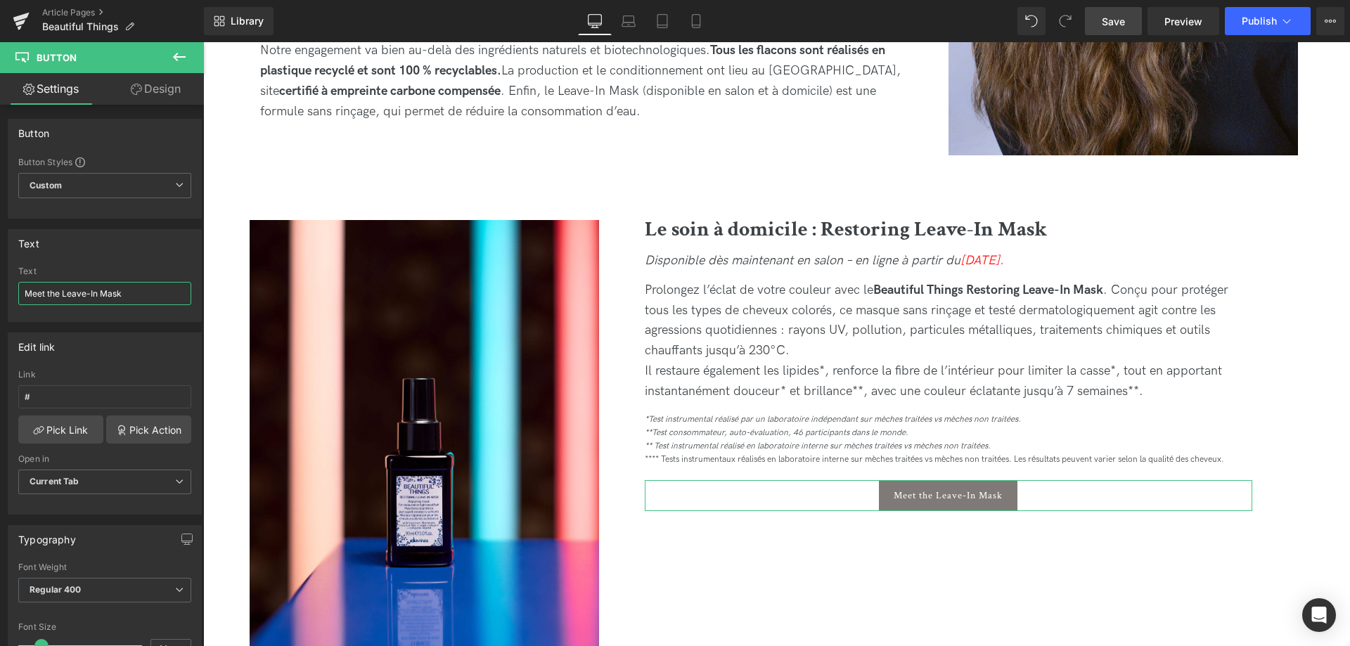
drag, startPoint x: 131, startPoint y: 292, endPoint x: 0, endPoint y: 283, distance: 131.1
click at [18, 283] on input "Meet the Leave-In Mask" at bounding box center [104, 293] width 173 height 23
type input "Découvrez le masque sans rinçage"
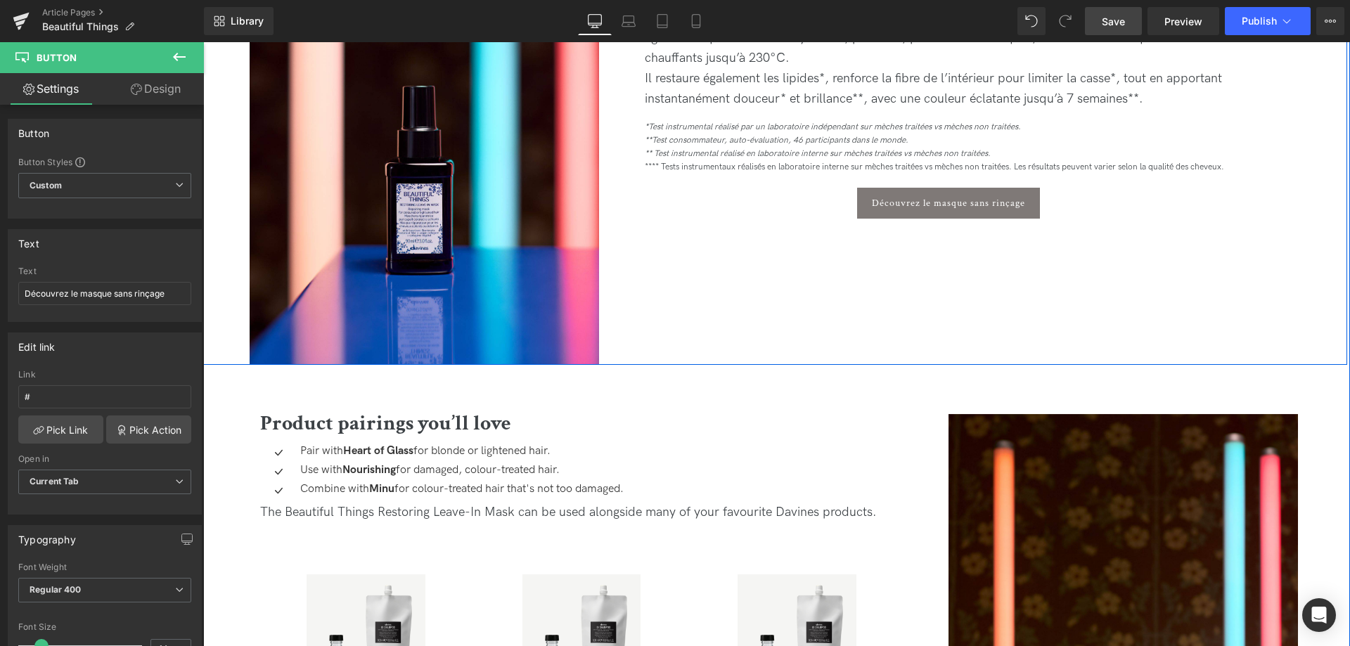
scroll to position [2224, 0]
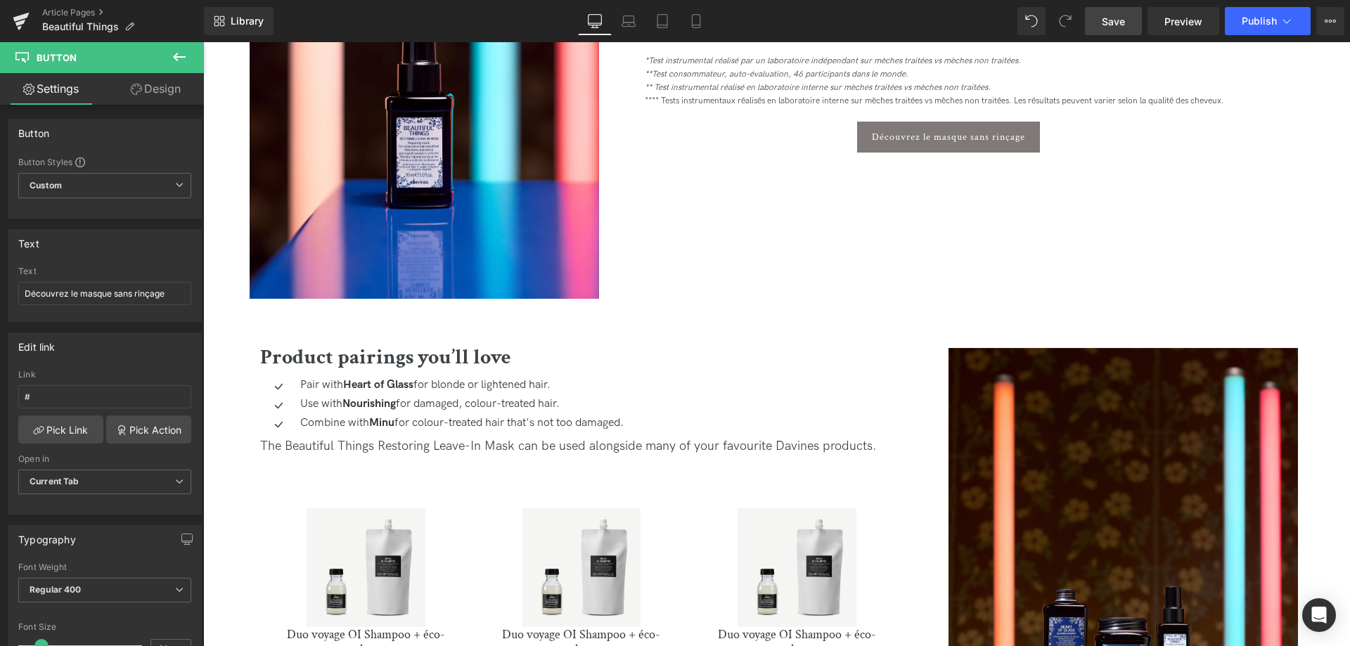
click at [1122, 28] on span "Save" at bounding box center [1113, 21] width 23 height 15
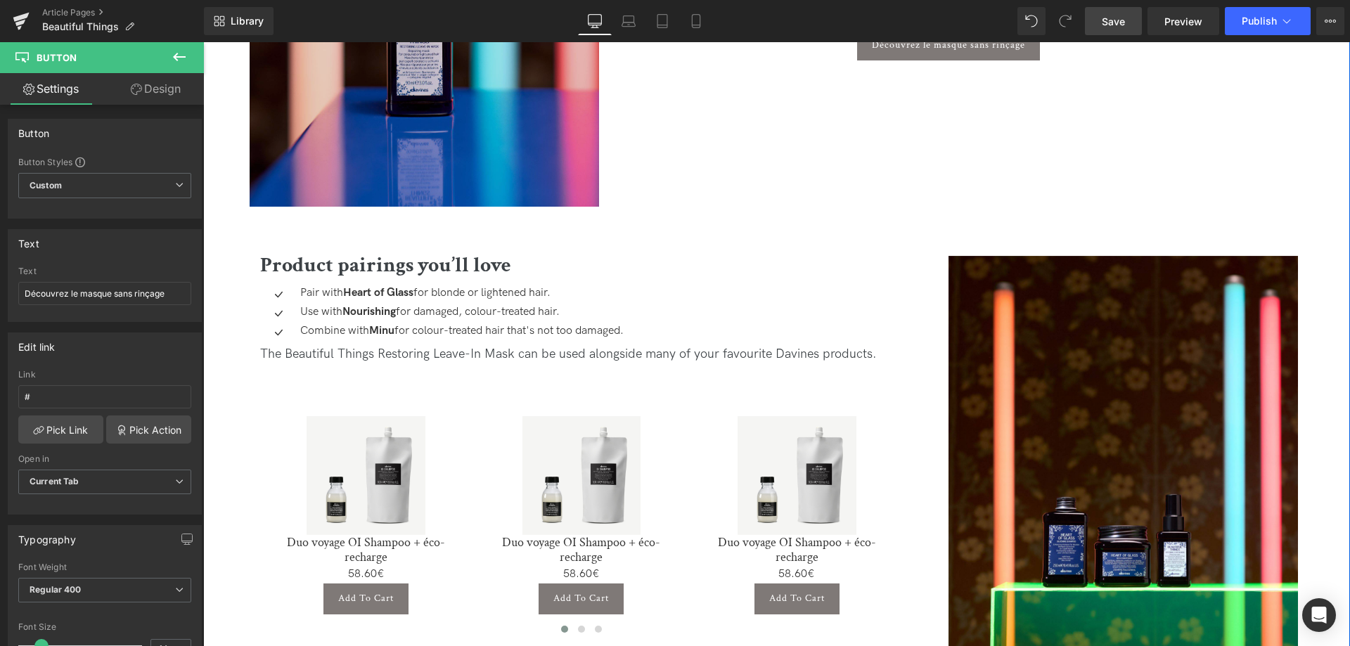
scroll to position [2295, 0]
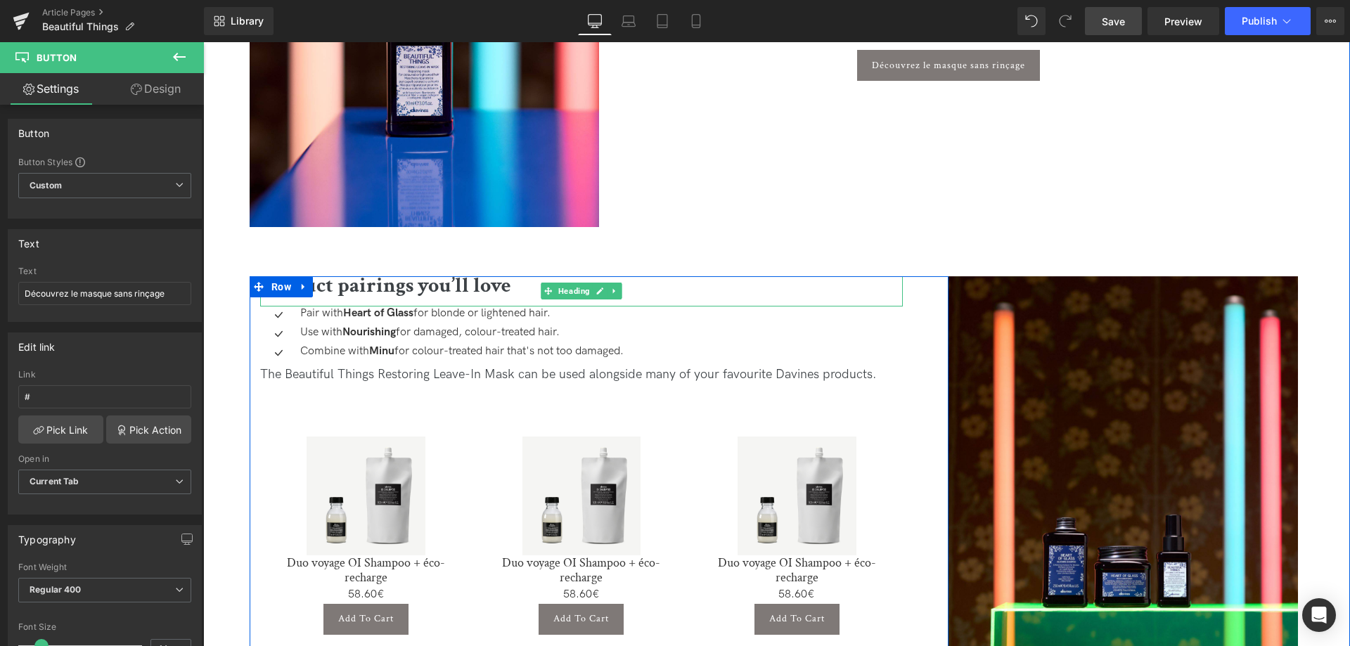
click at [515, 286] on h2 "Product pairings you’ll love" at bounding box center [581, 286] width 643 height 20
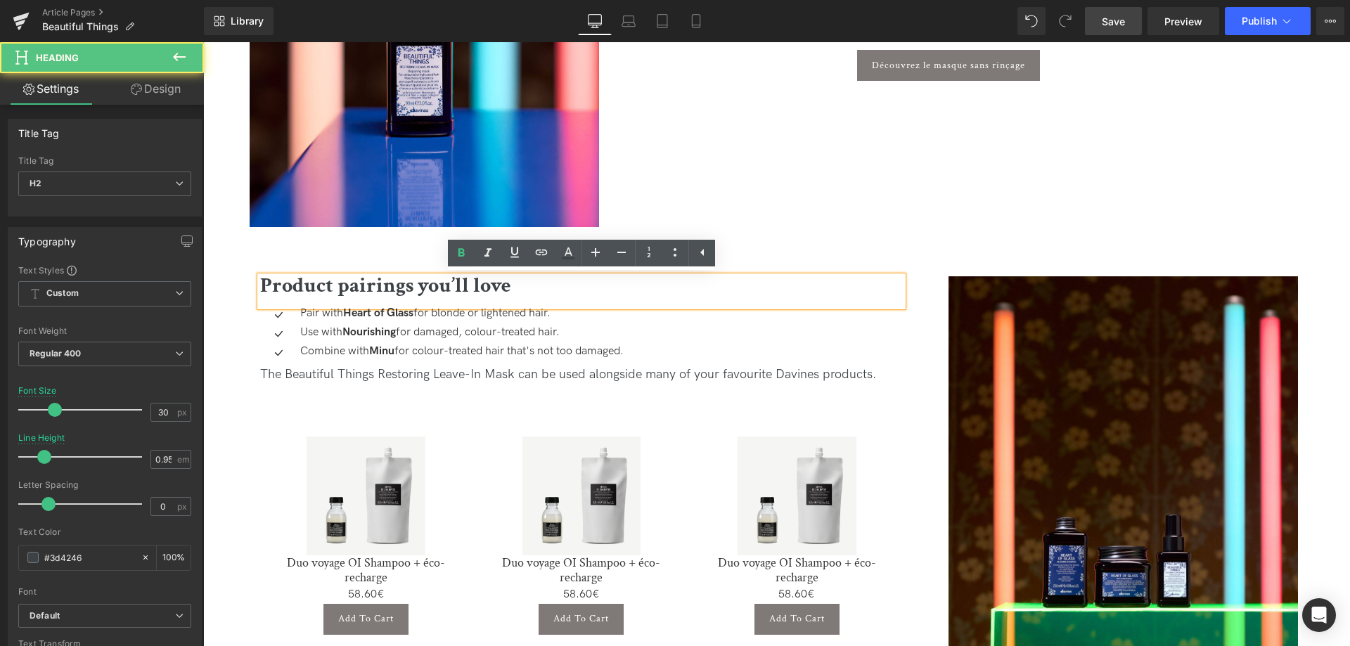
click at [532, 290] on h2 "Product pairings you’ll love" at bounding box center [581, 286] width 643 height 20
paste div
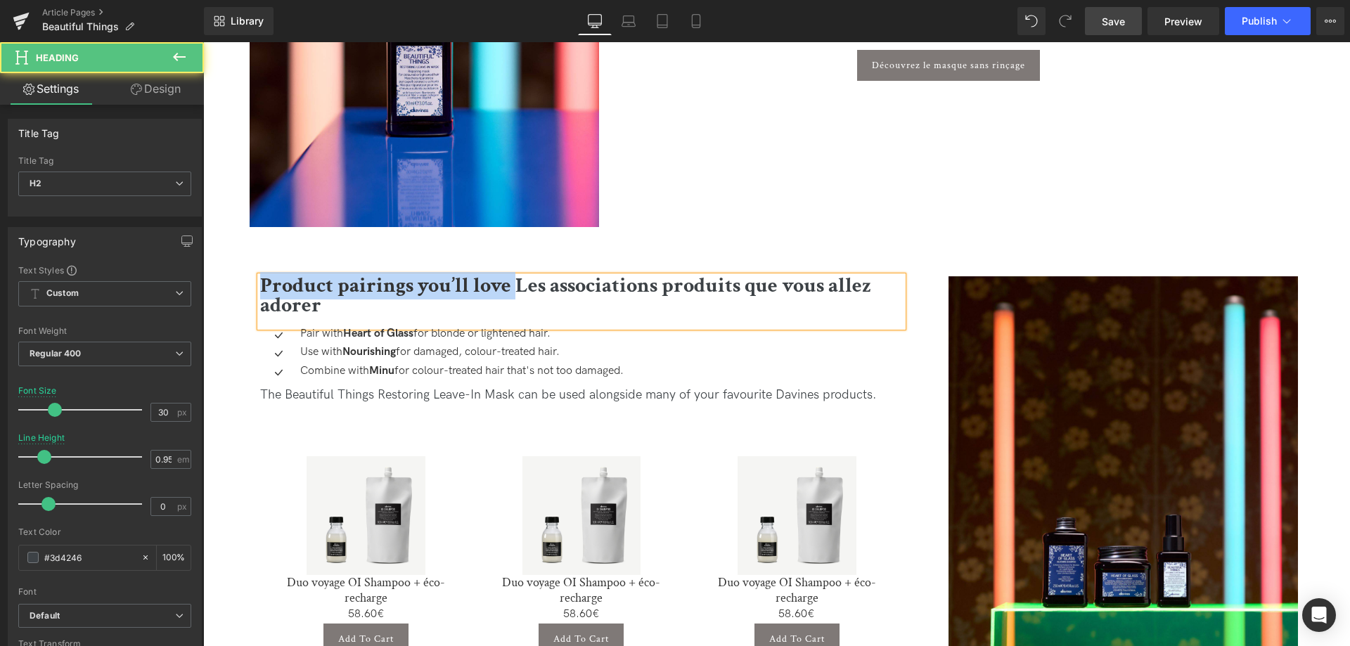
drag, startPoint x: 516, startPoint y: 296, endPoint x: 245, endPoint y: 273, distance: 271.7
click at [245, 273] on div "Product pairings you’ll love Les associations produits que vous allez adorer He…" at bounding box center [773, 513] width 1147 height 572
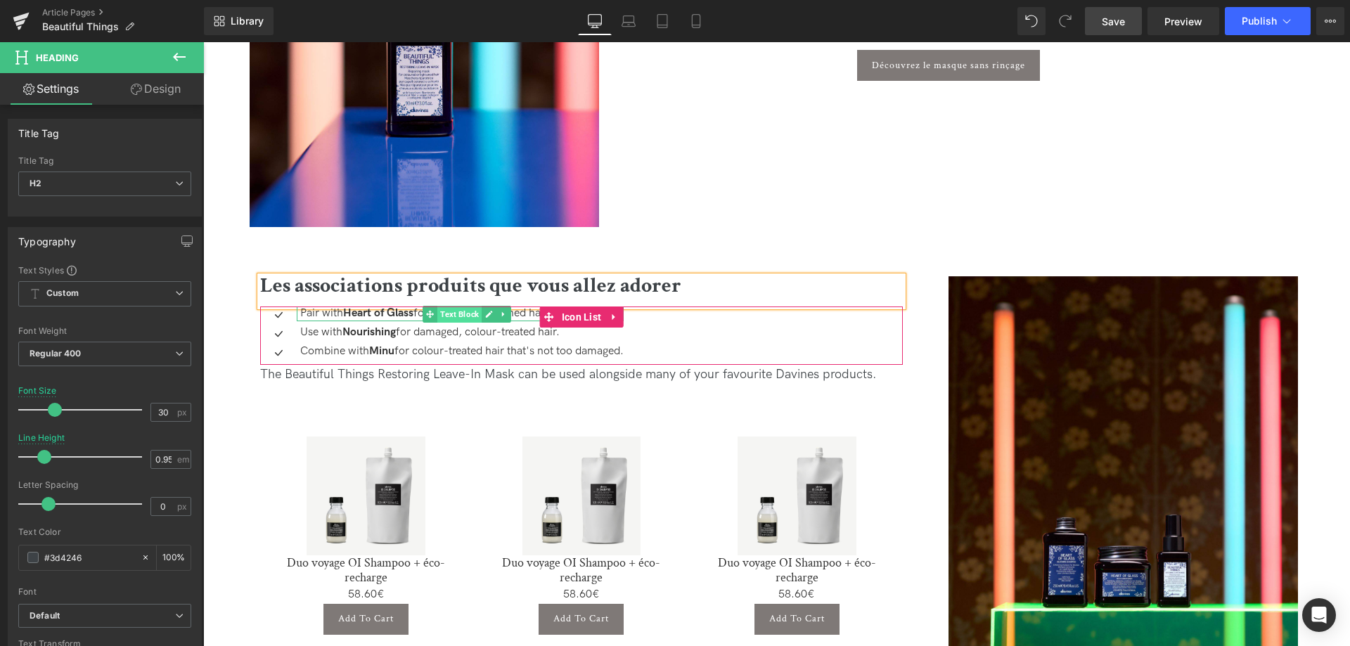
click at [442, 314] on span "Text Block" at bounding box center [459, 314] width 44 height 17
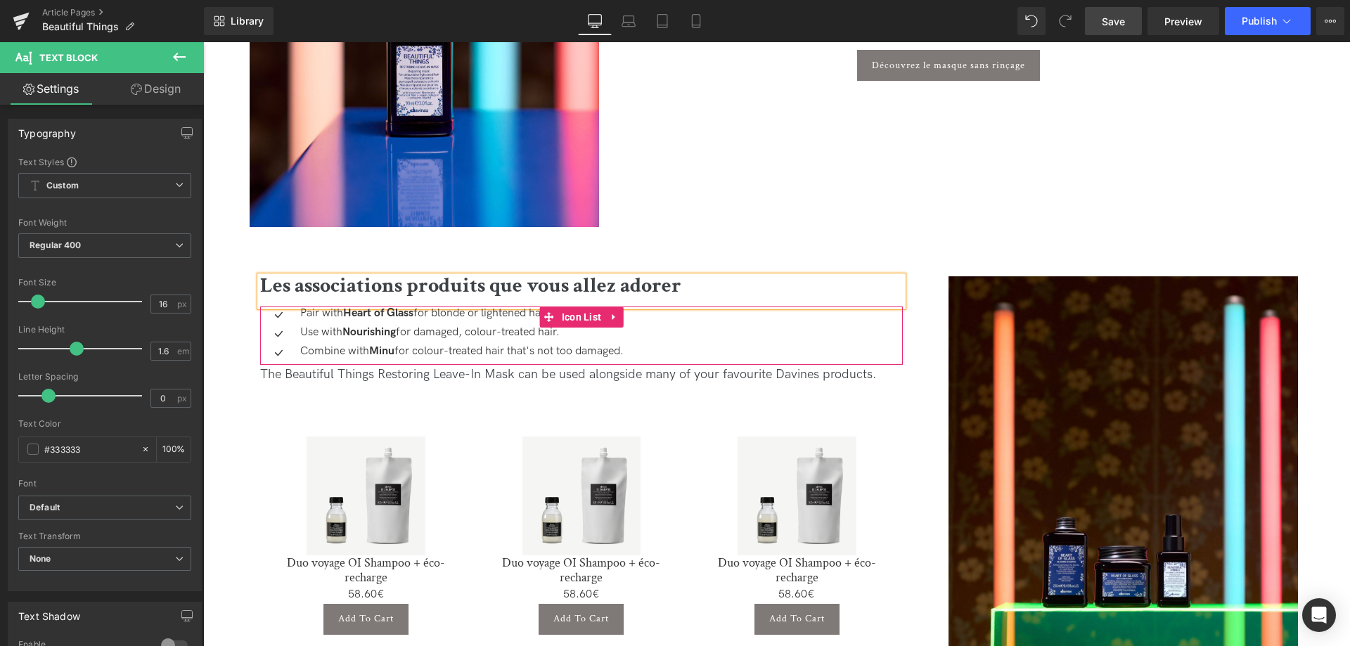
click at [651, 315] on div "Icon Pair with Heart of Glass for blonde or lightened hair. Text Block Icon Use…" at bounding box center [581, 336] width 643 height 58
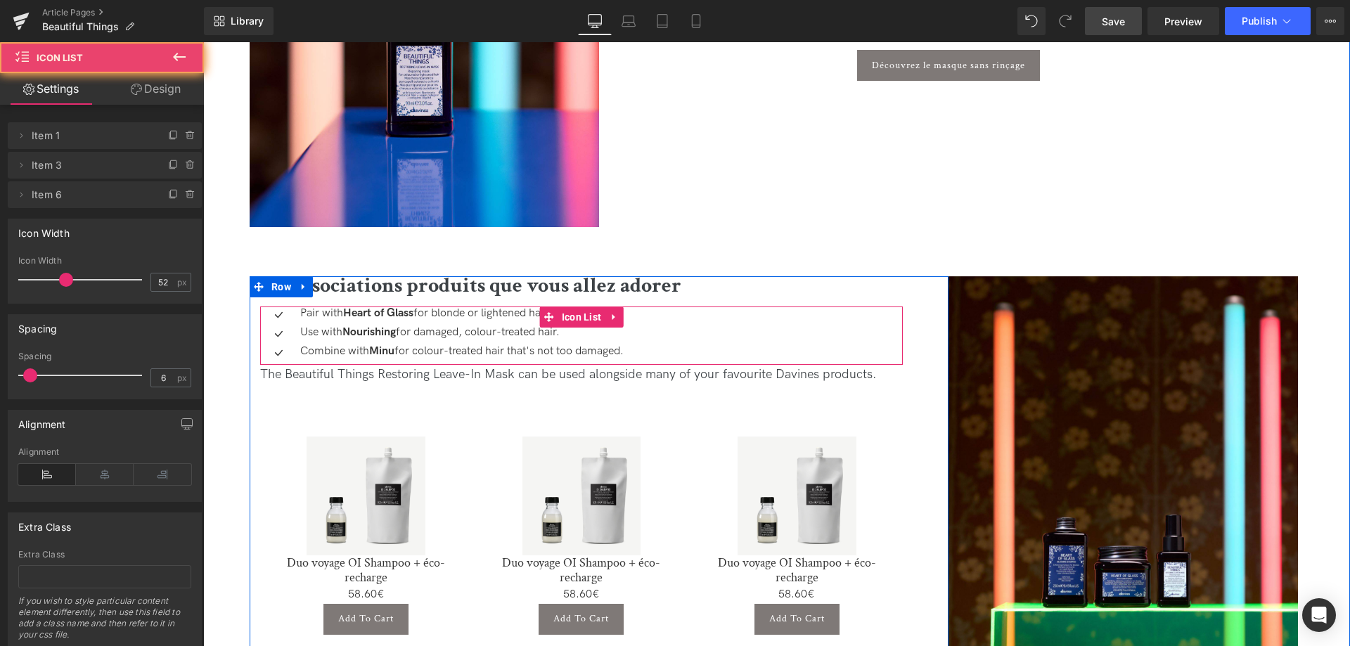
click at [673, 331] on div "Icon Pair with Heart of Glass for blonde or lightened hair. Text Block Icon Use…" at bounding box center [581, 336] width 643 height 58
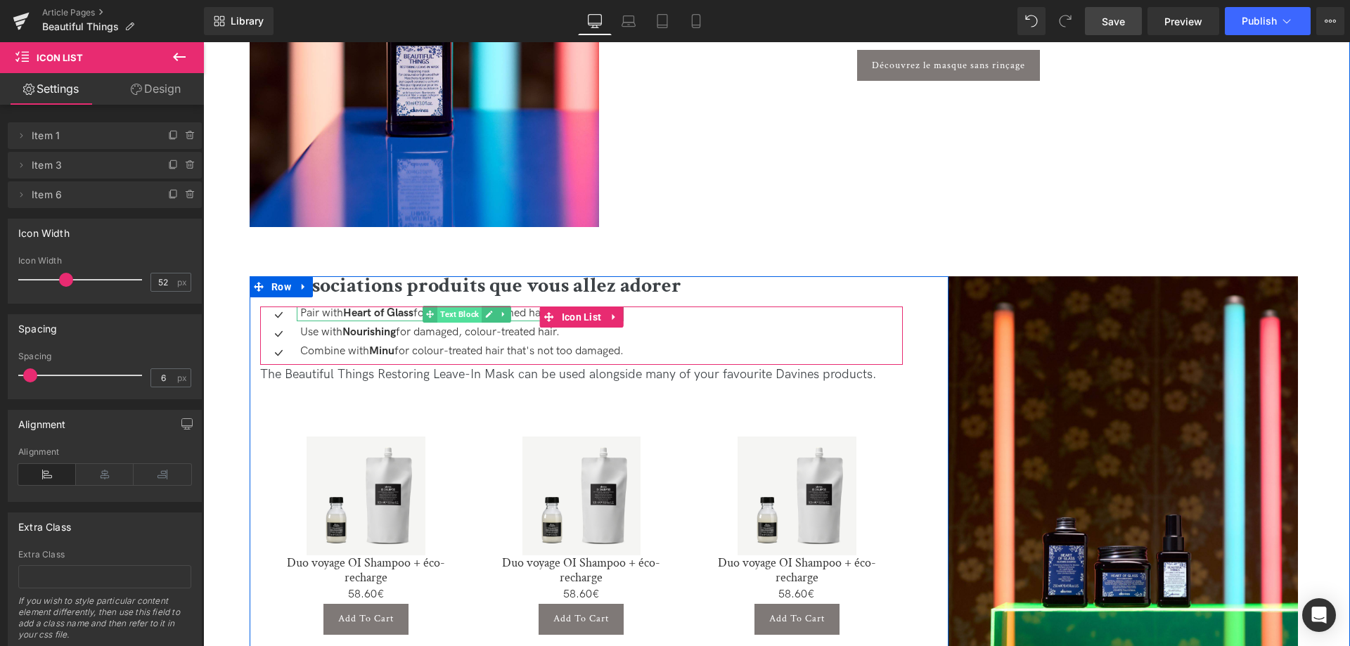
click at [459, 316] on span "Text Block" at bounding box center [459, 314] width 44 height 17
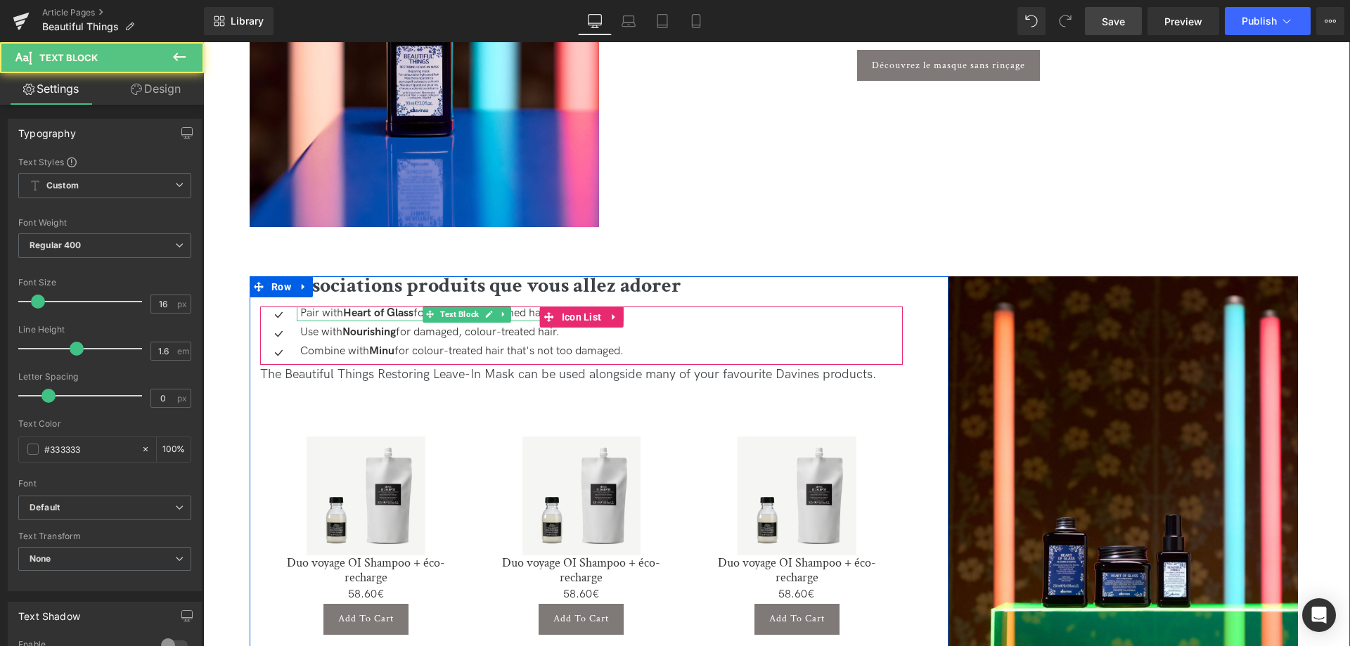
click at [517, 316] on p "Pair with Heart of Glass for blonde or lightened hair." at bounding box center [461, 314] width 323 height 15
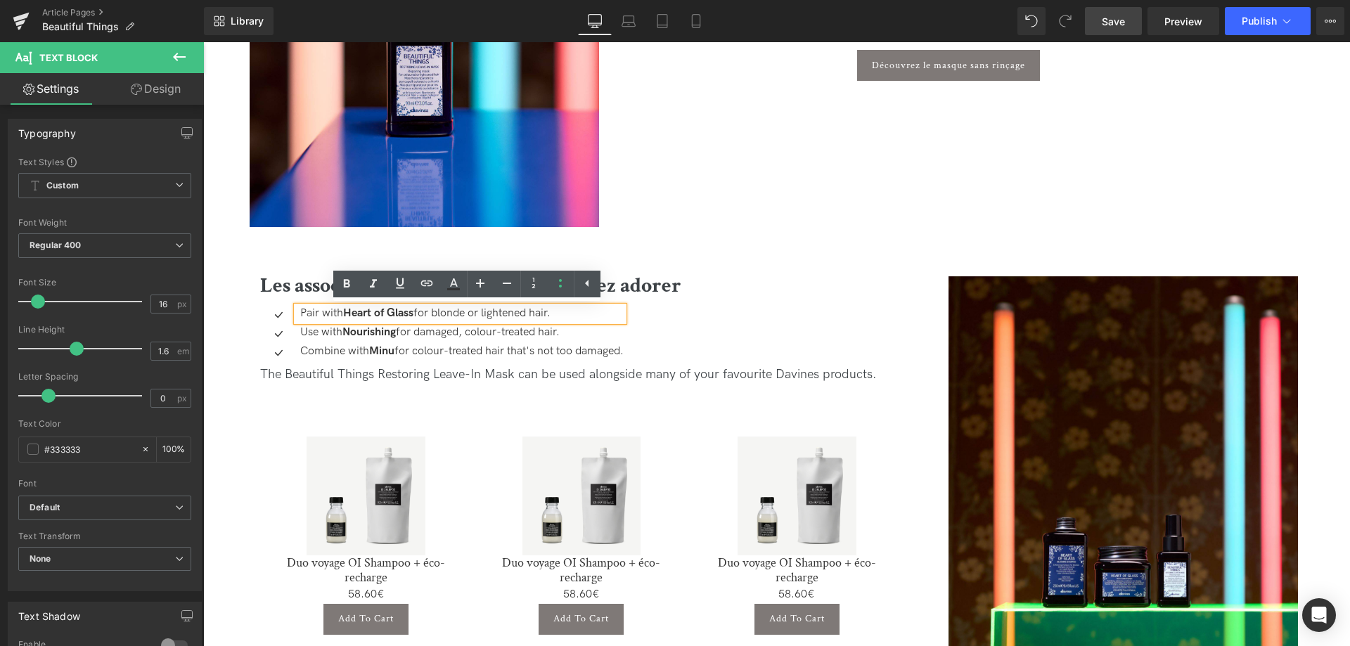
click at [575, 313] on p "Pair with Heart of Glass for blonde or lightened hair." at bounding box center [461, 314] width 323 height 15
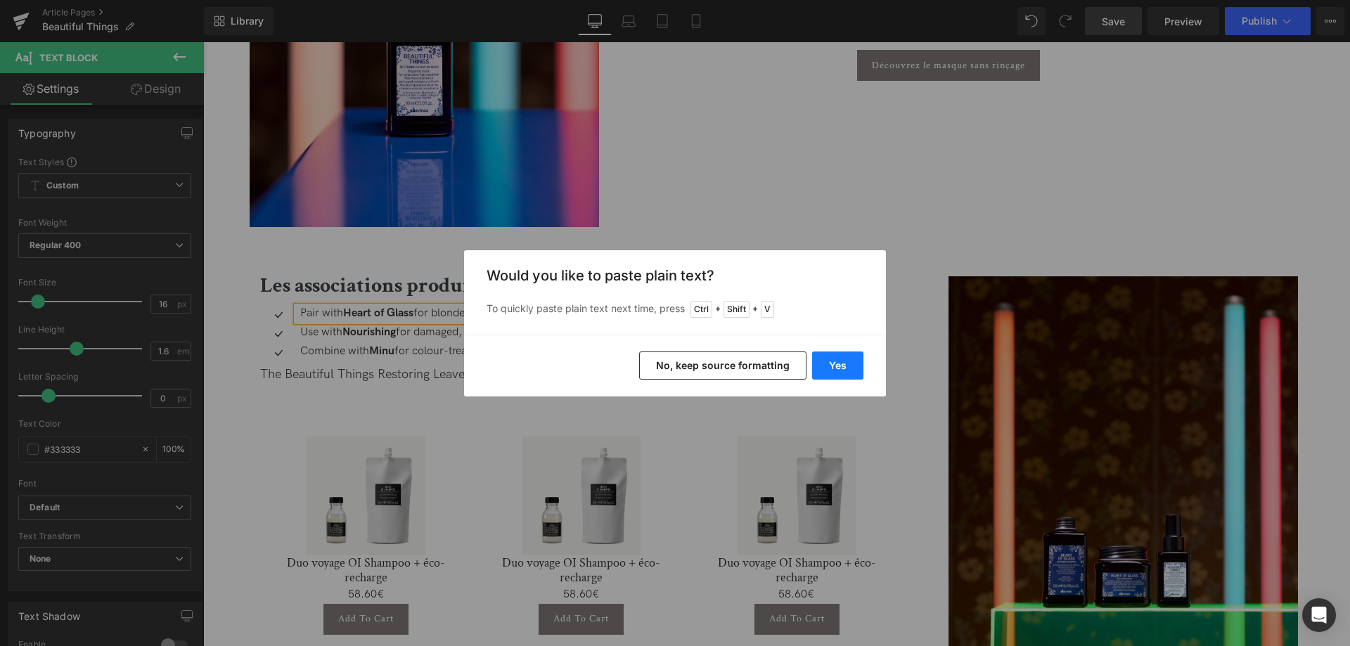
drag, startPoint x: 827, startPoint y: 360, endPoint x: 445, endPoint y: 316, distance: 384.3
click at [827, 360] on button "Yes" at bounding box center [837, 366] width 51 height 28
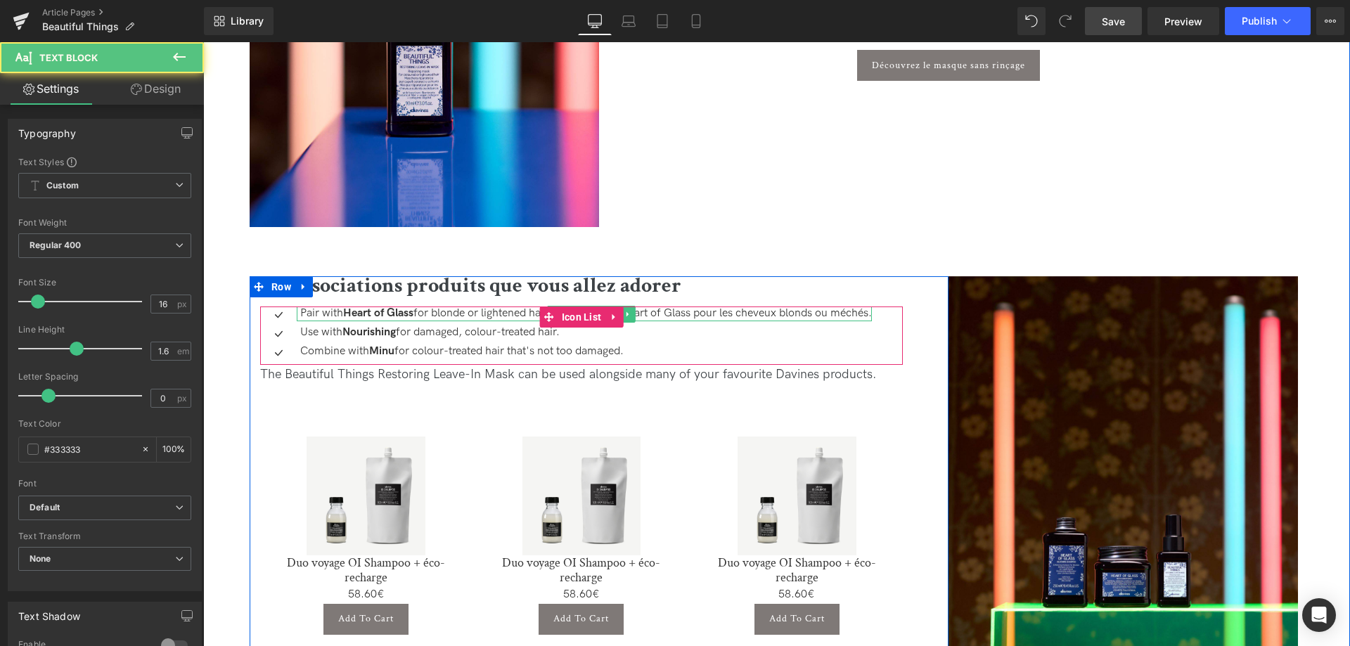
click at [480, 315] on p "Pair with Heart of Glass for blonde or lightened hair. Associez-le à Heart of G…" at bounding box center [586, 314] width 572 height 15
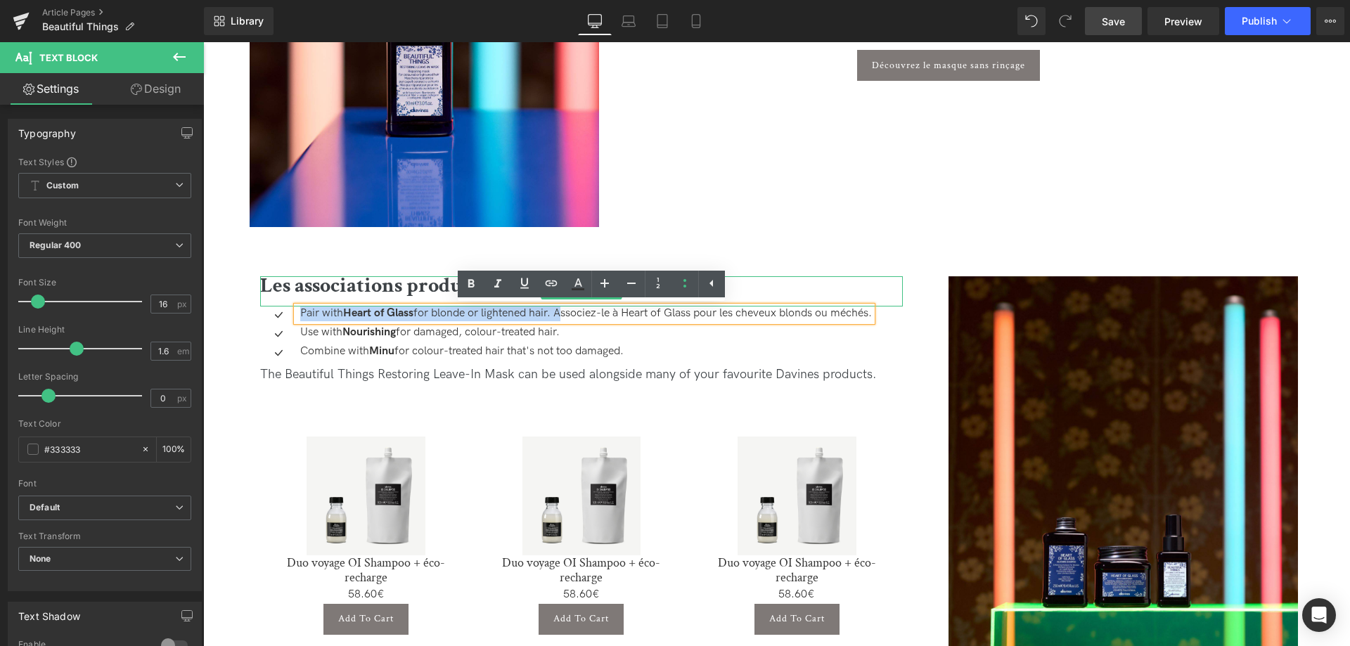
drag, startPoint x: 563, startPoint y: 315, endPoint x: 284, endPoint y: 291, distance: 280.2
click at [284, 291] on div "Les associations produits que vous allez adorer Heading Icon Pair with Heart of…" at bounding box center [582, 485] width 664 height 418
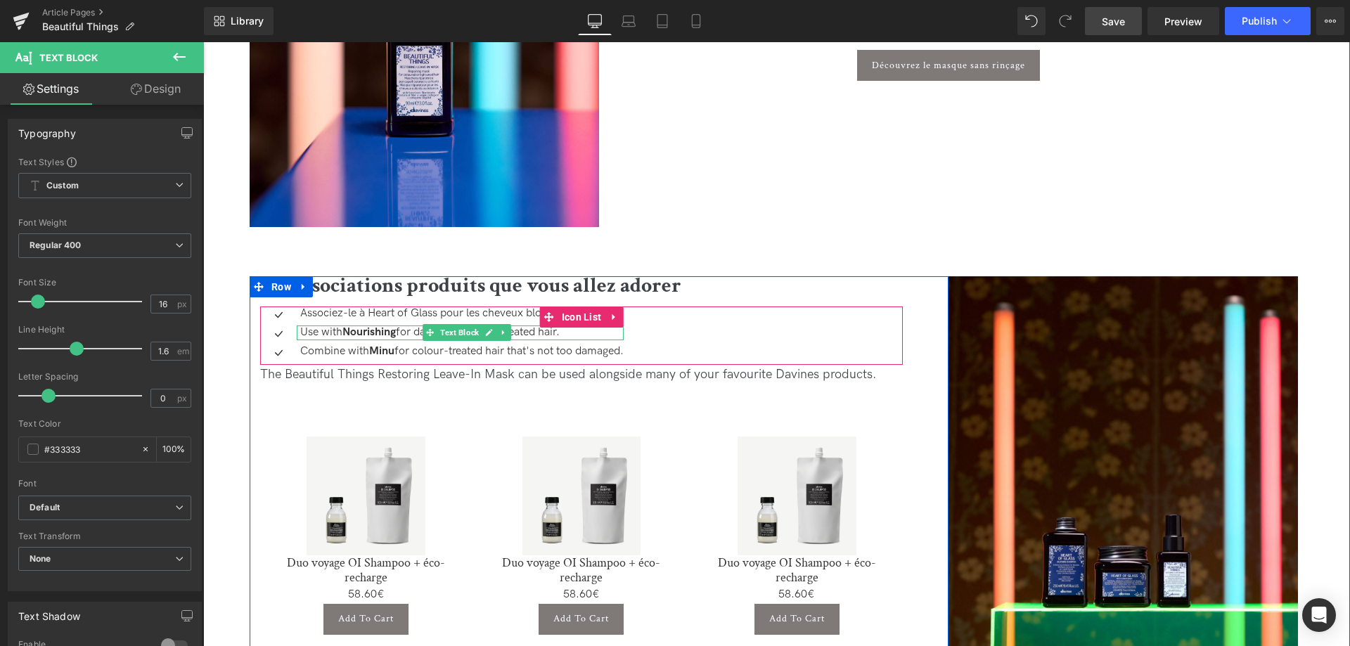
click at [546, 333] on p "Use with Nourishing for damaged, colour-treated hair." at bounding box center [461, 333] width 323 height 15
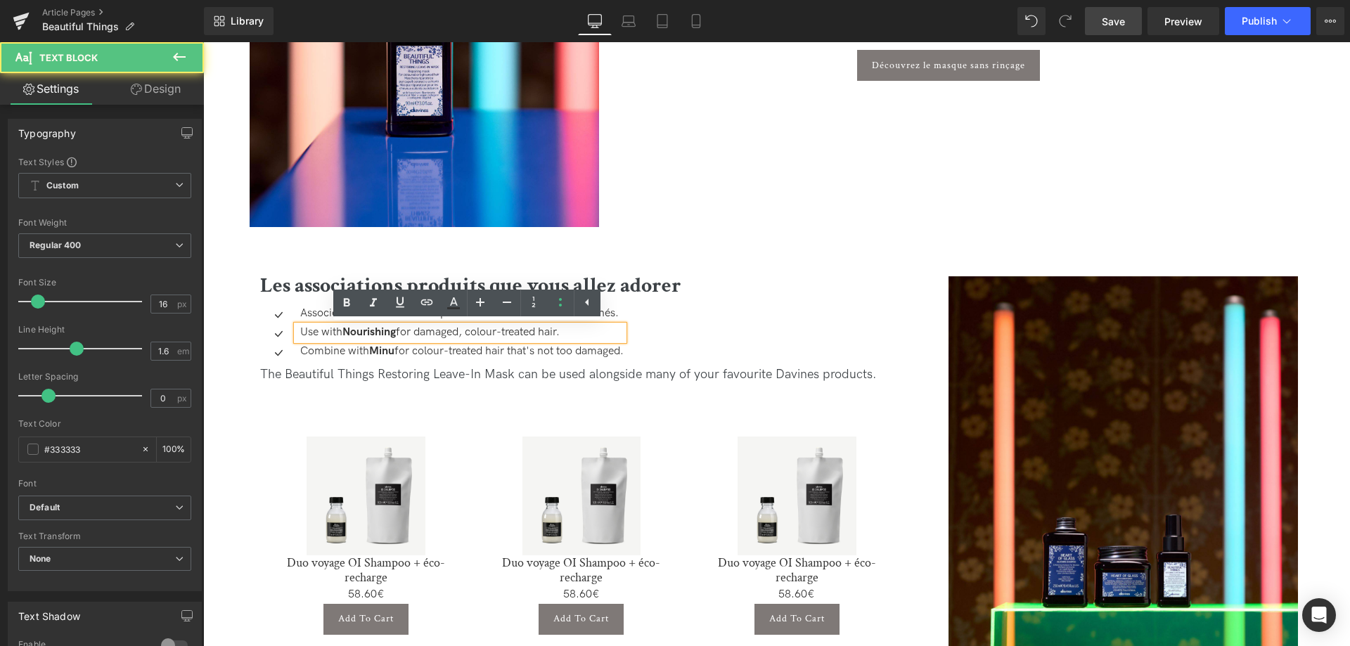
click at [589, 337] on p "Use with Nourishing for damaged, colour-treated hair." at bounding box center [461, 333] width 323 height 15
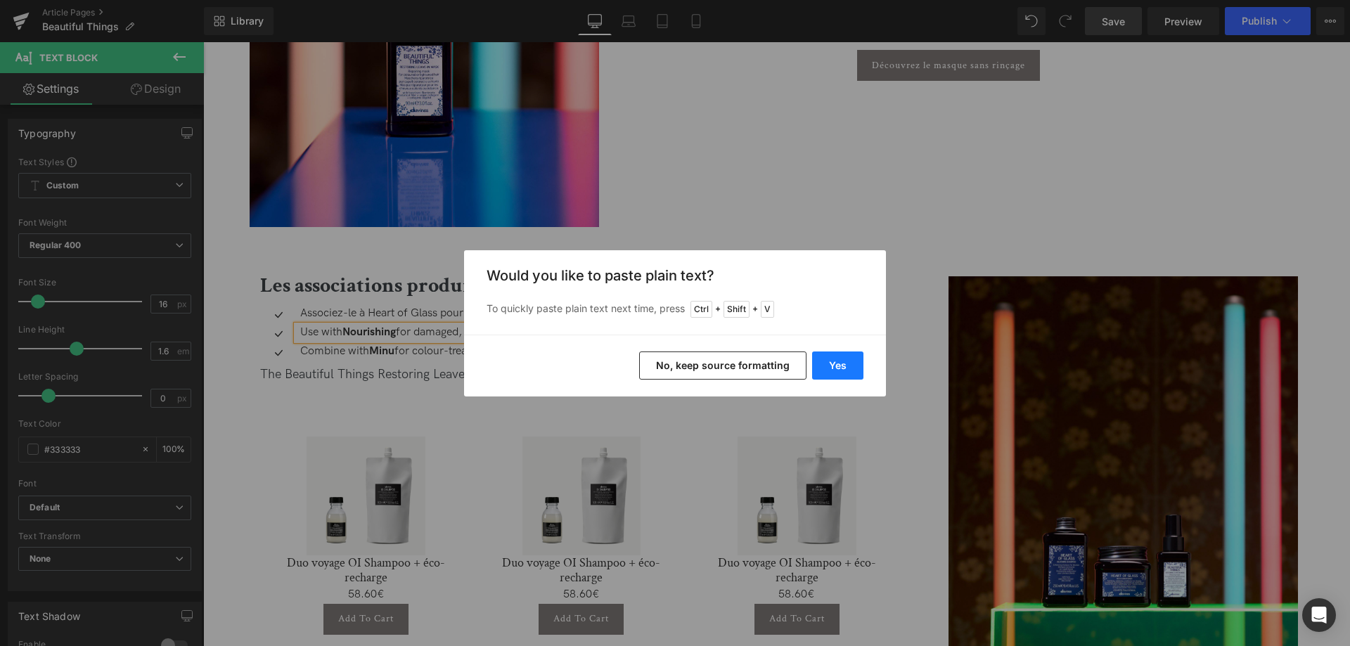
drag, startPoint x: 830, startPoint y: 361, endPoint x: 605, endPoint y: 321, distance: 229.3
click at [830, 361] on button "Yes" at bounding box center [837, 366] width 51 height 28
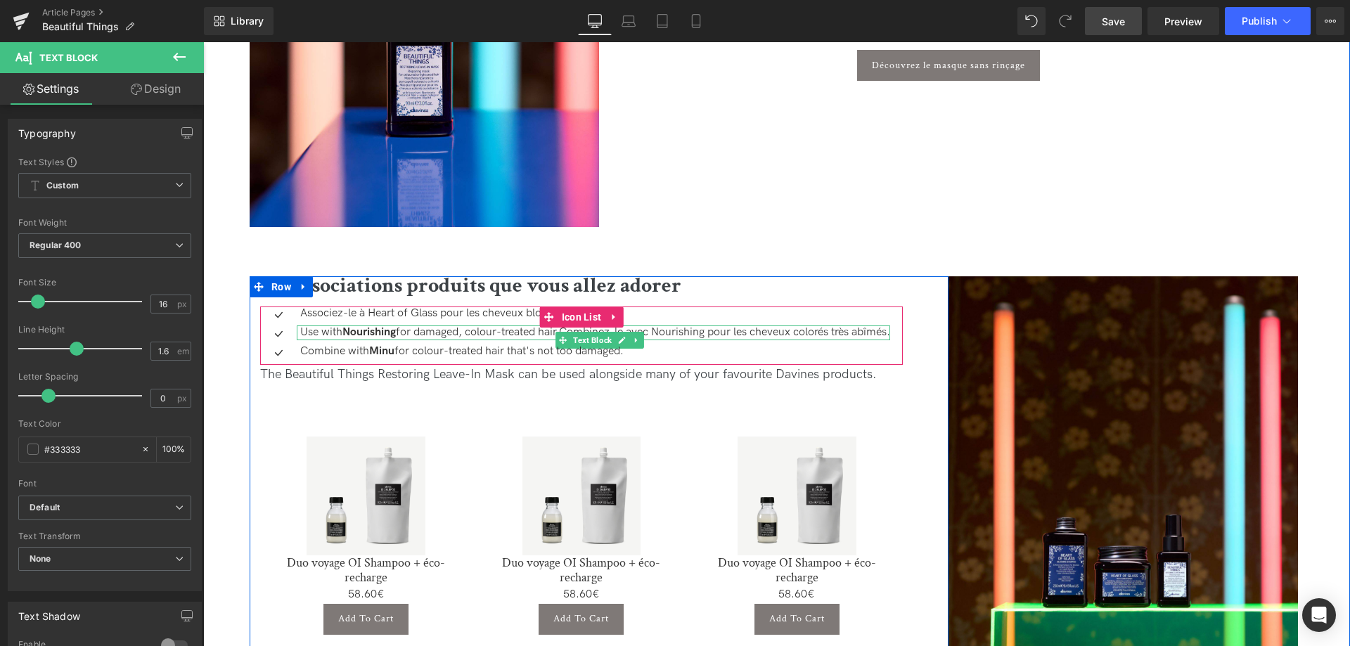
click at [523, 334] on p "Use with Nourishing for damaged, colour-treated hair.Combinez-le avec Nourishin…" at bounding box center [595, 333] width 590 height 15
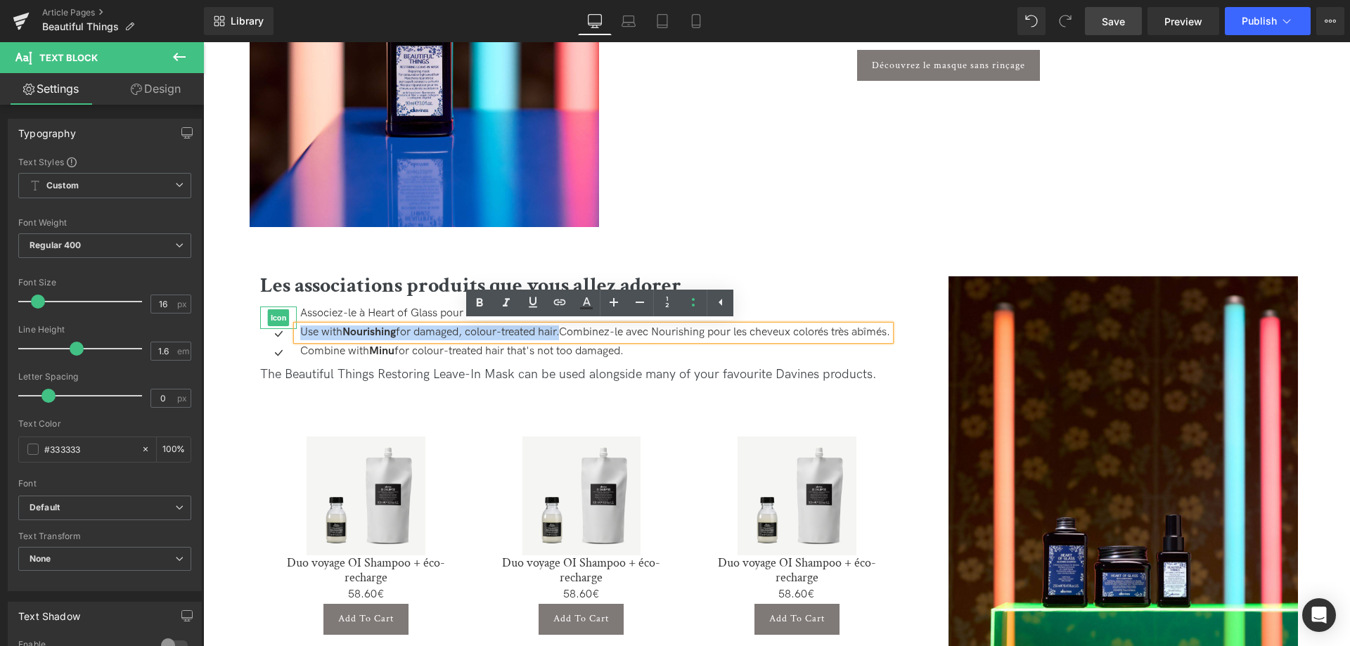
drag, startPoint x: 571, startPoint y: 335, endPoint x: 283, endPoint y: 311, distance: 289.3
click at [283, 311] on ul "Icon Associez-le à Heart of Glass pour les cheveux blonds ou méchés. Text Block…" at bounding box center [575, 335] width 630 height 56
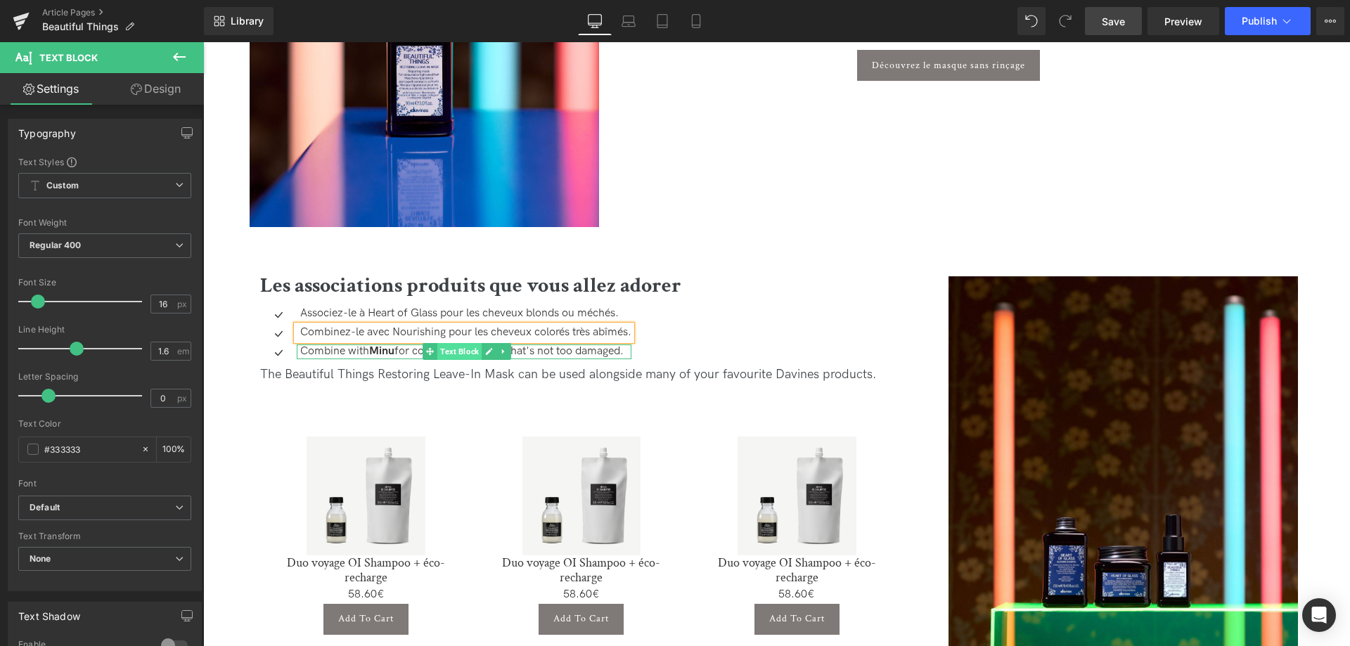
click at [462, 350] on span "Text Block" at bounding box center [459, 351] width 44 height 17
click at [593, 357] on div "Combine with Minu for colour-treated hair that's not too damaged. Text Block" at bounding box center [464, 352] width 335 height 15
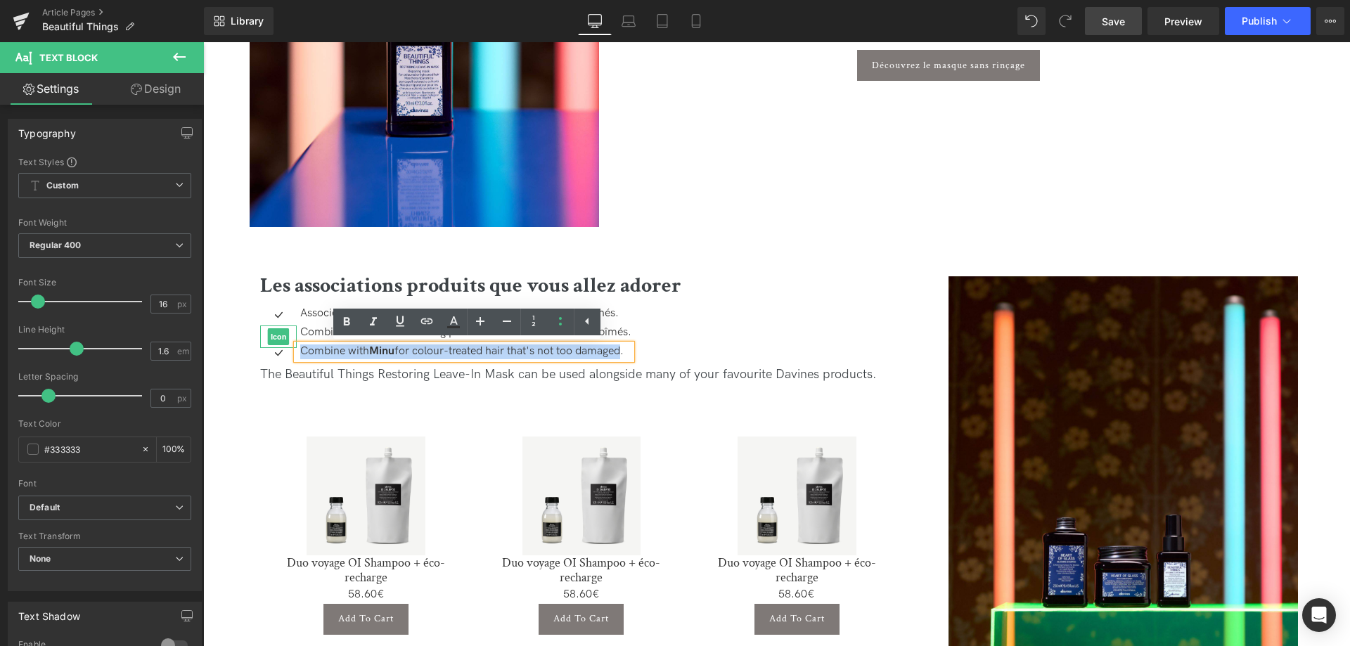
drag, startPoint x: 631, startPoint y: 348, endPoint x: 273, endPoint y: 330, distance: 358.4
click at [273, 330] on ul "Icon Associez-le à Heart of Glass pour les cheveux blonds ou méchés. Text Block…" at bounding box center [445, 335] width 371 height 56
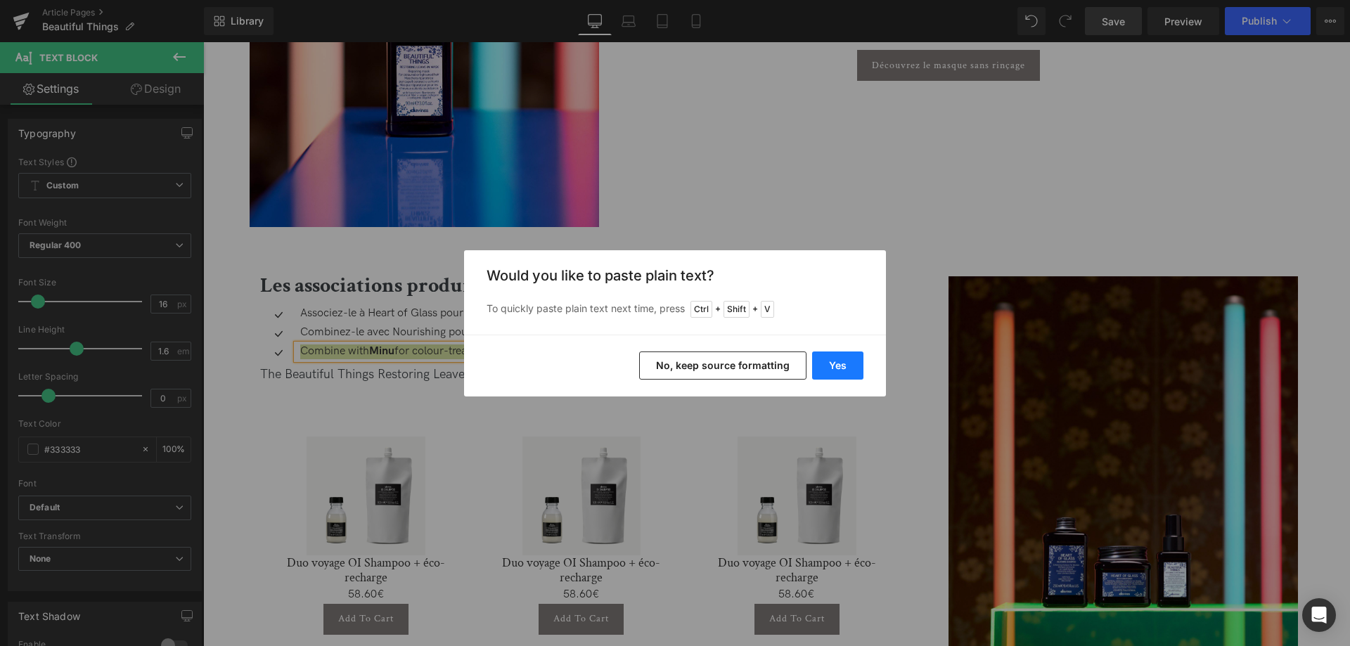
click at [840, 362] on button "Yes" at bounding box center [837, 366] width 51 height 28
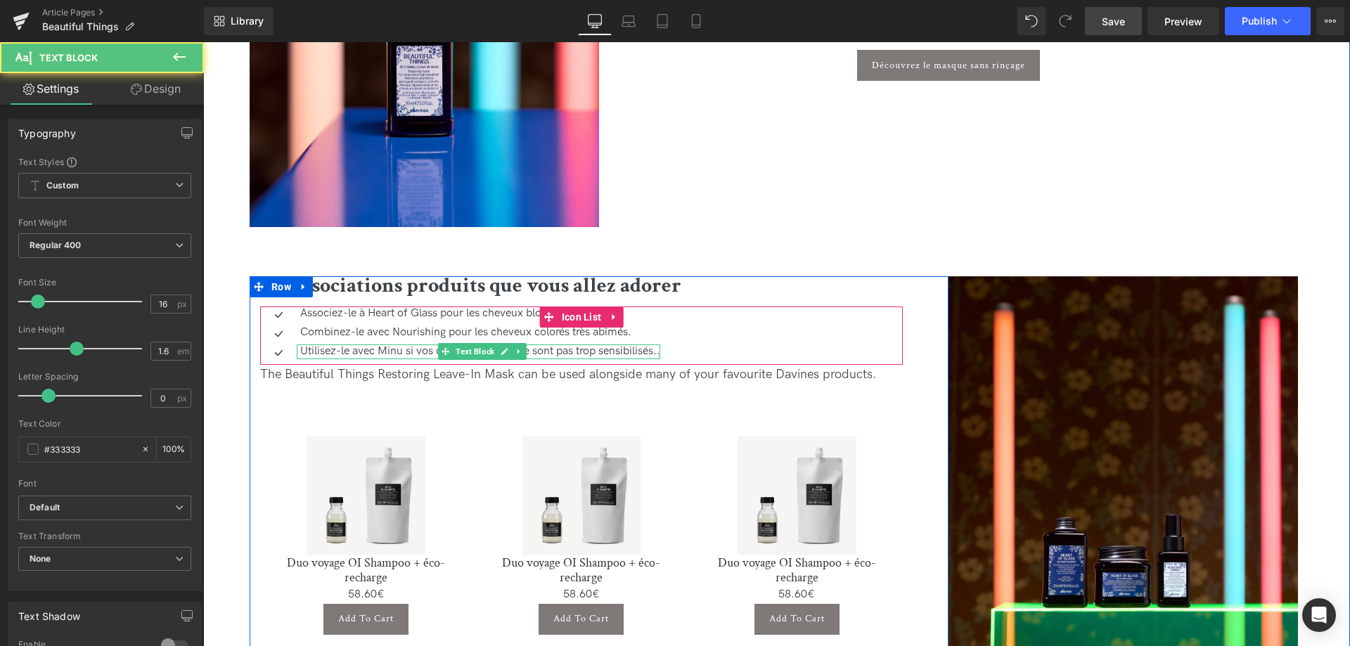
click at [660, 353] on p "Utilisez-le avec Minu si vos cheveux colorés ne sont pas trop sensibilisés.." at bounding box center [480, 352] width 360 height 15
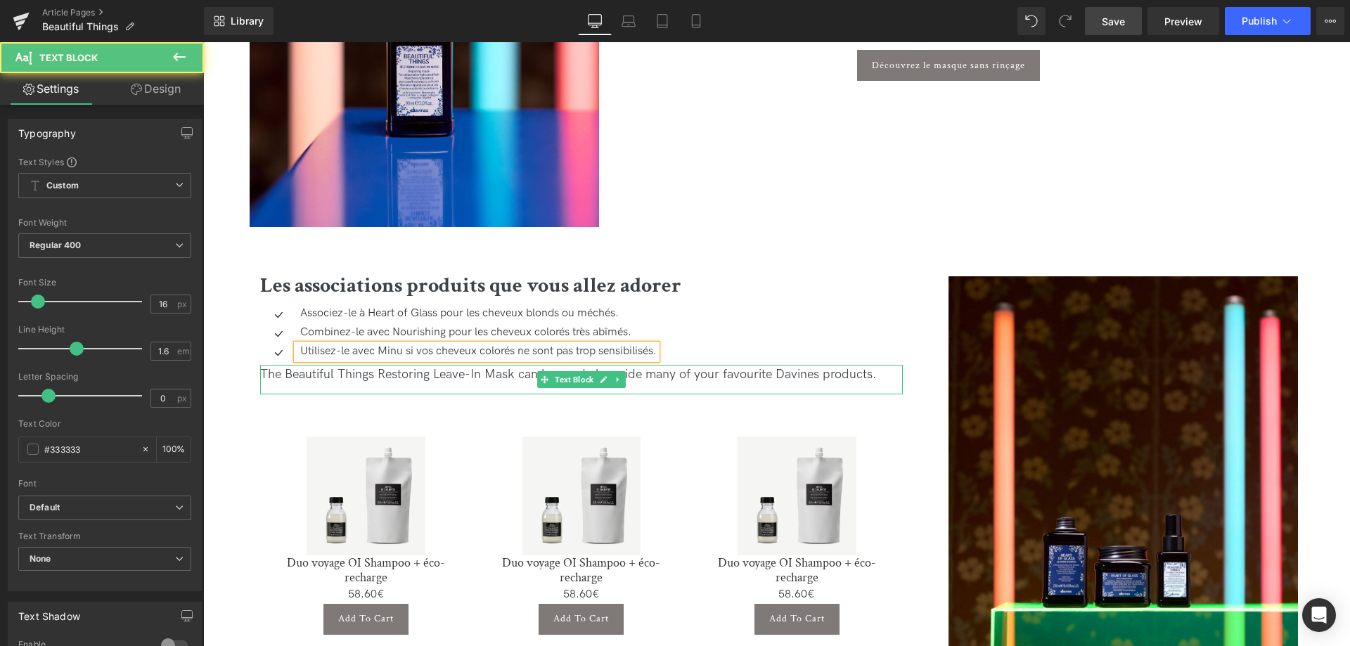
click at [647, 373] on div "The Beautiful Things Restoring Leave-In Mask can be used alongside many of your…" at bounding box center [581, 375] width 643 height 20
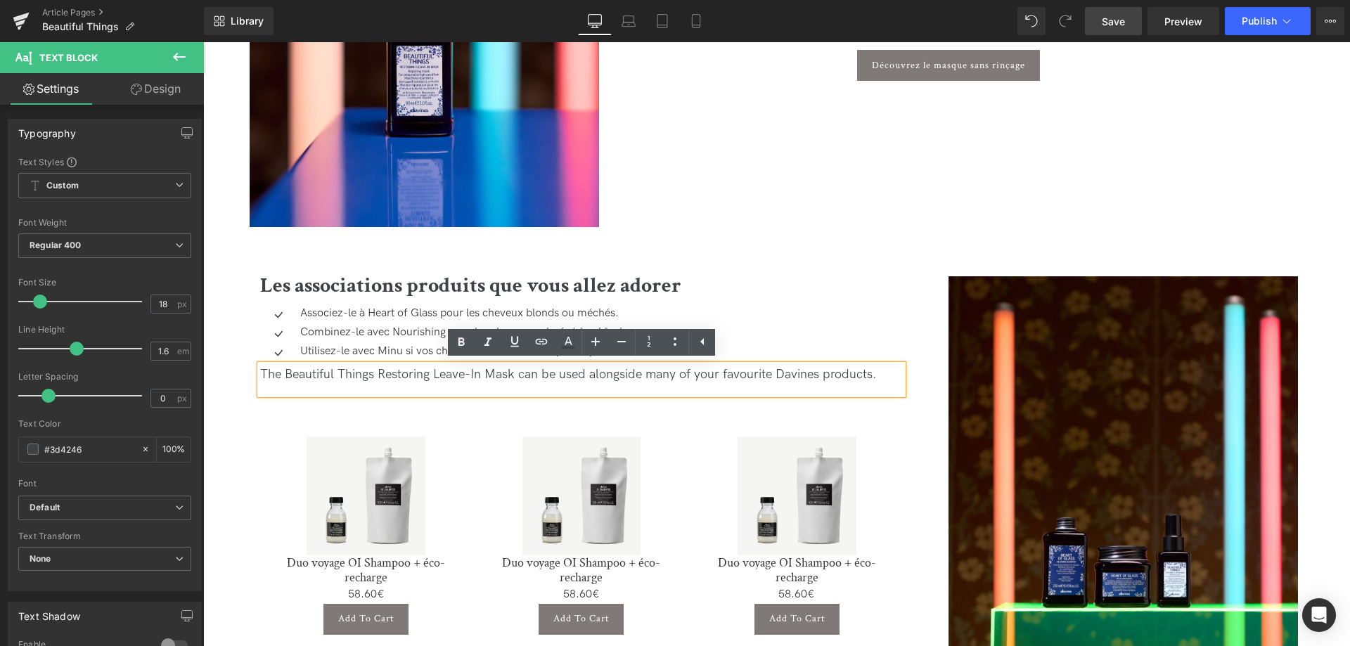
click at [876, 386] on div "The Beautiful Things Restoring Leave-In Mask can be used alongside many of your…" at bounding box center [581, 380] width 643 height 30
drag, startPoint x: 731, startPoint y: 368, endPoint x: 88, endPoint y: 349, distance: 643.0
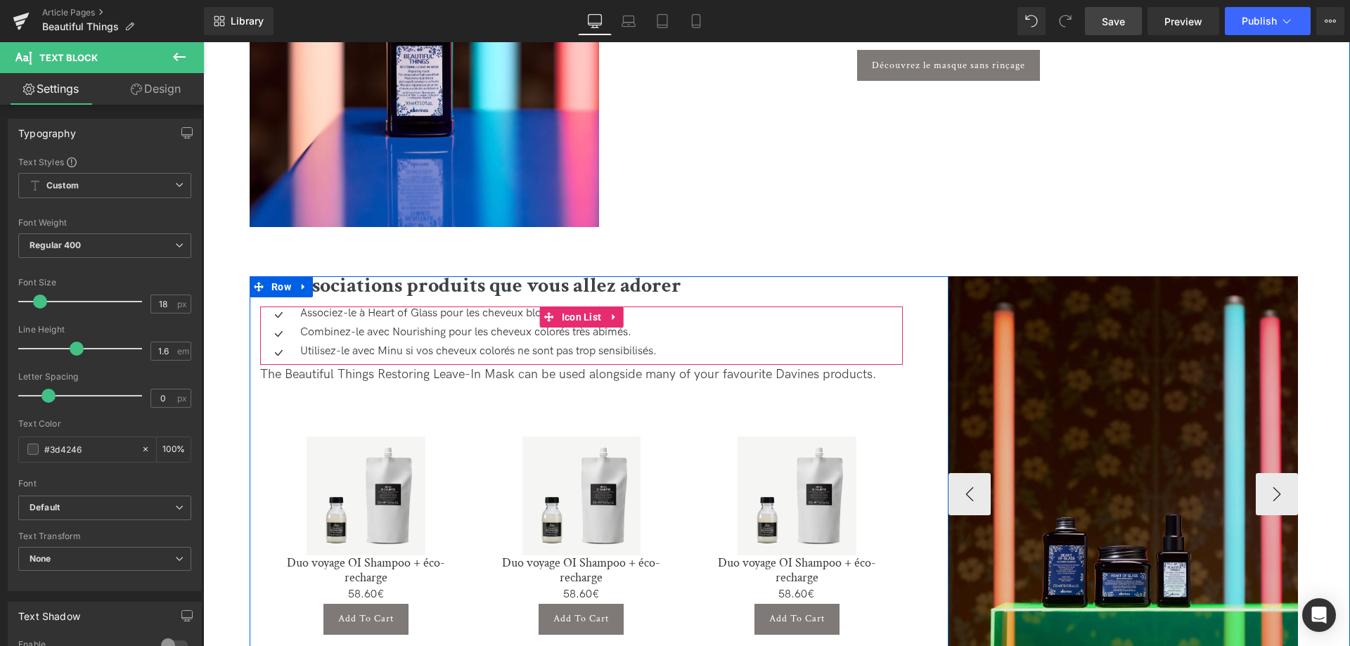
copy div "The Beautiful Things Restoring Leave-In Mask can be used alongside many of your…"
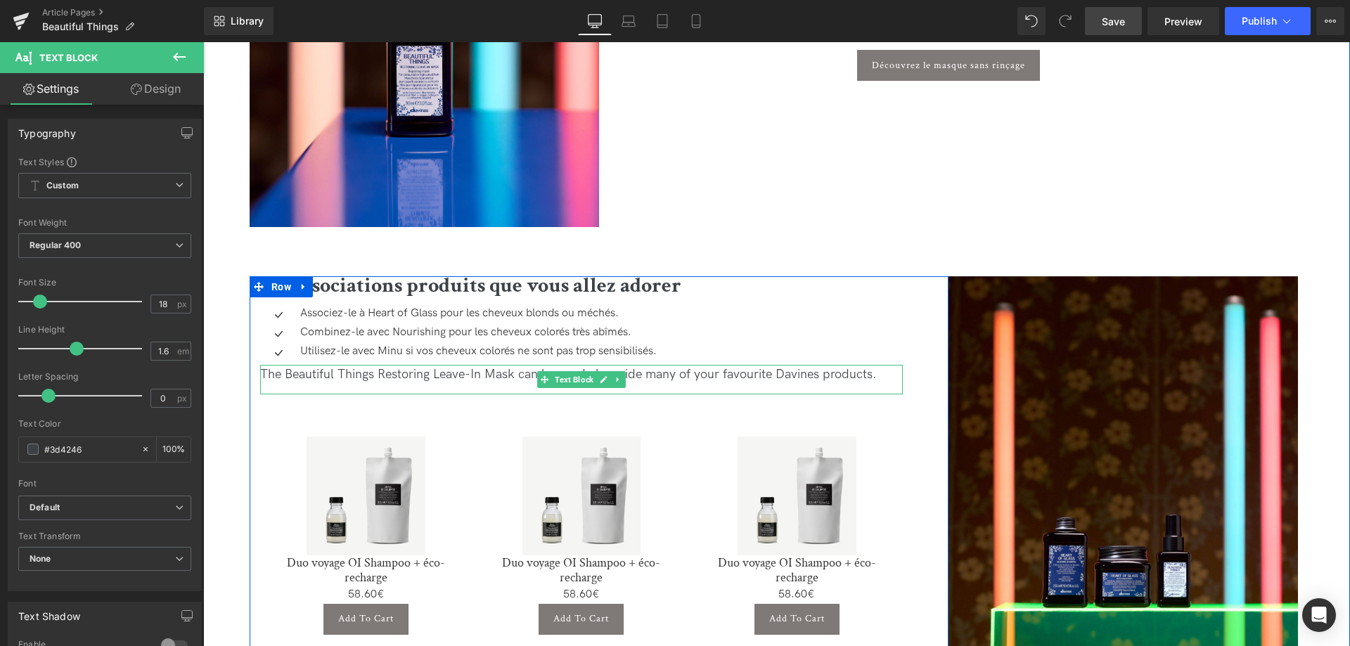
click at [355, 371] on div "The Beautiful Things Restoring Leave-In Mask can be used alongside many of your…" at bounding box center [581, 375] width 643 height 20
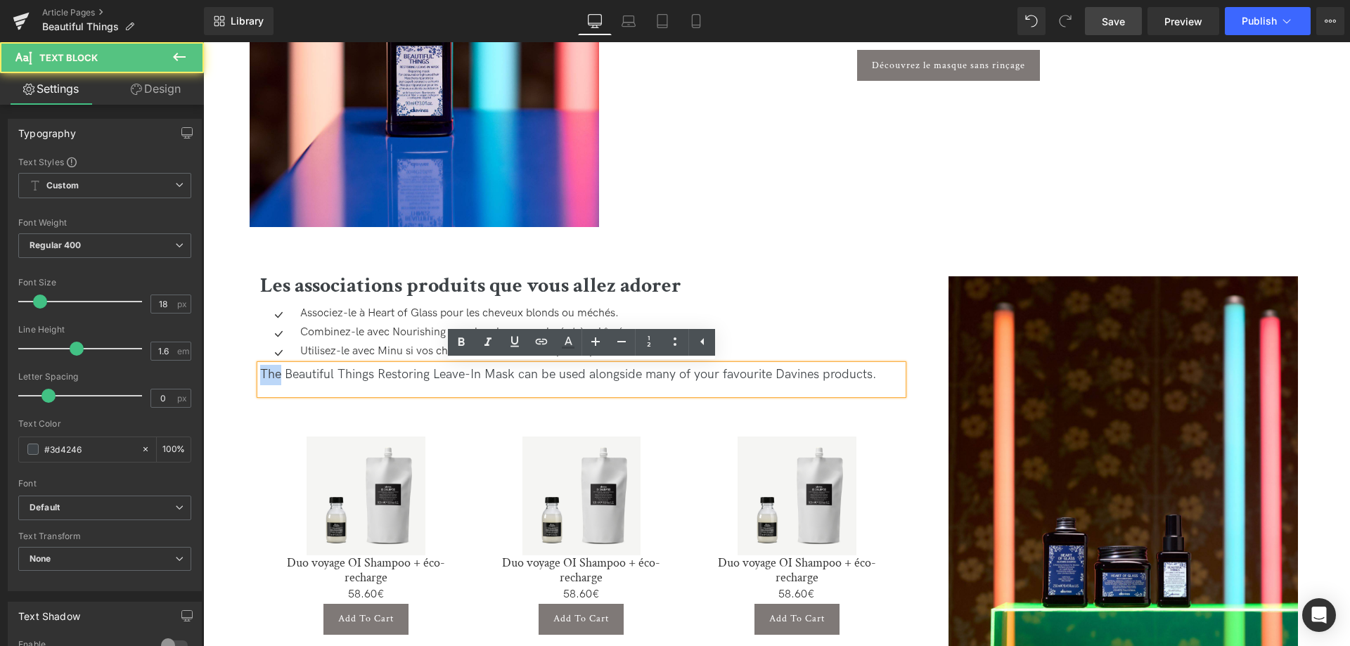
drag, startPoint x: 282, startPoint y: 371, endPoint x: 236, endPoint y: 366, distance: 46.1
click at [236, 366] on div "Les associations produits que vous allez adorer Heading Icon Associez-le à Hear…" at bounding box center [773, 503] width 1147 height 552
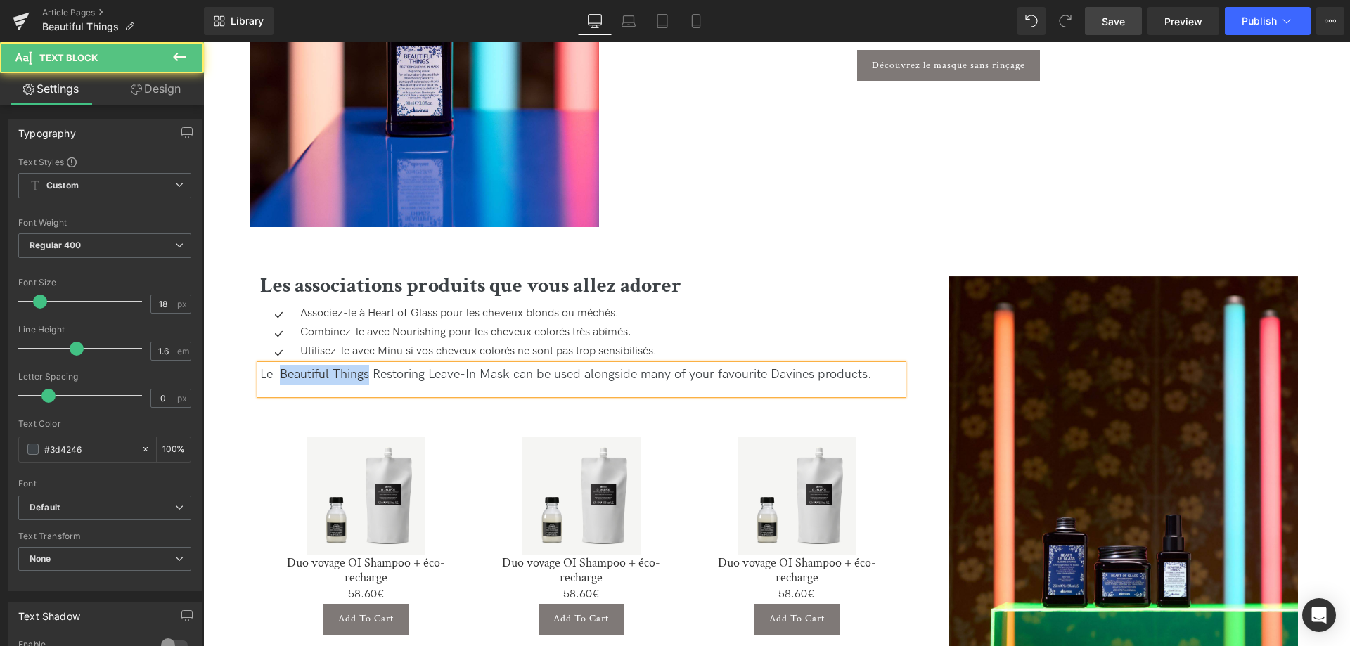
drag, startPoint x: 371, startPoint y: 377, endPoint x: 280, endPoint y: 379, distance: 91.4
click at [280, 379] on div "Le Beautiful Things Restoring Leave-In Mask can be used alongside many of your …" at bounding box center [581, 375] width 643 height 20
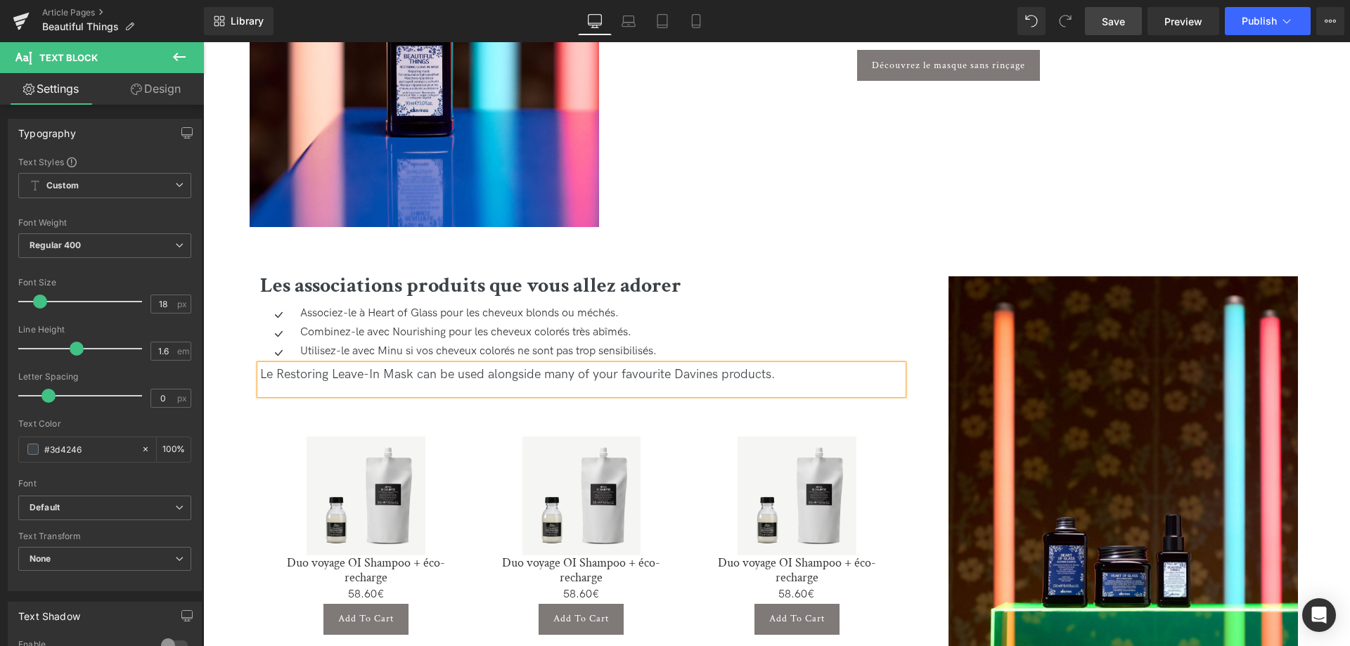
click at [418, 377] on div "Le Restoring Leave-In Mask can be used alongside many of your favourite Davines…" at bounding box center [581, 375] width 643 height 20
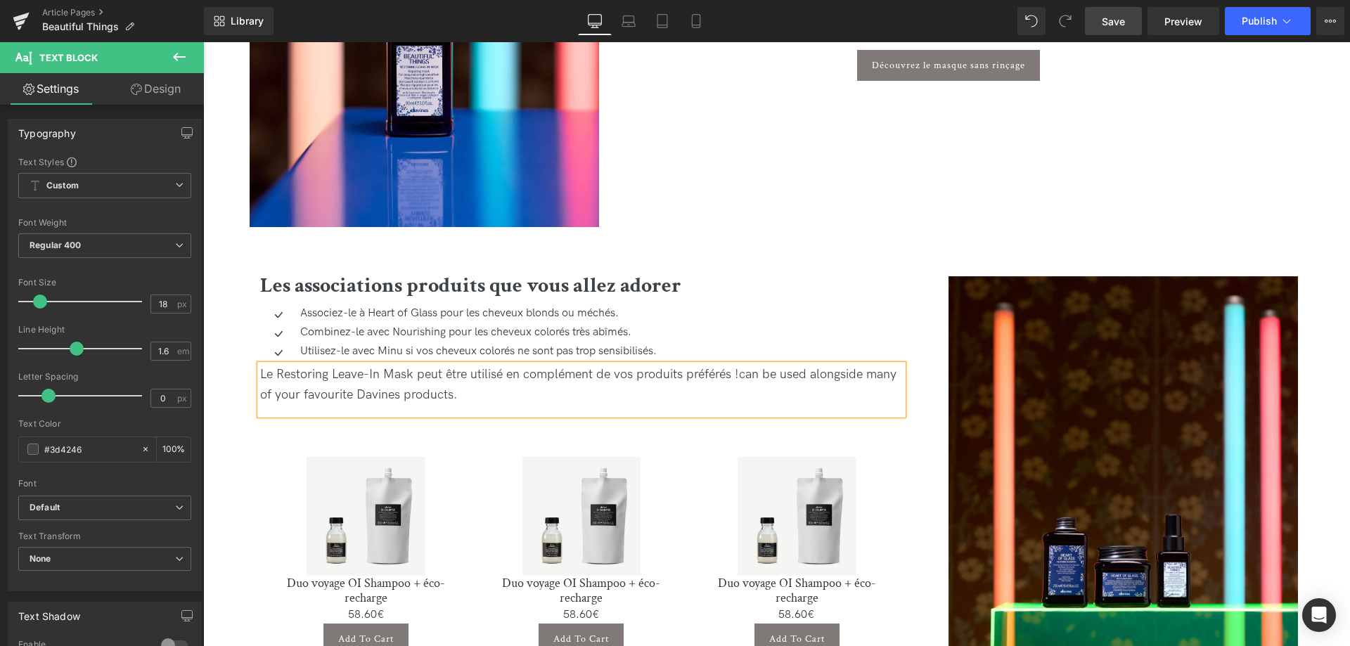
drag, startPoint x: 556, startPoint y: 406, endPoint x: 740, endPoint y: 371, distance: 188.1
click at [740, 371] on div "Le Restoring Leave-In Mask peut être utilisé en complément de vos produits préf…" at bounding box center [581, 390] width 643 height 50
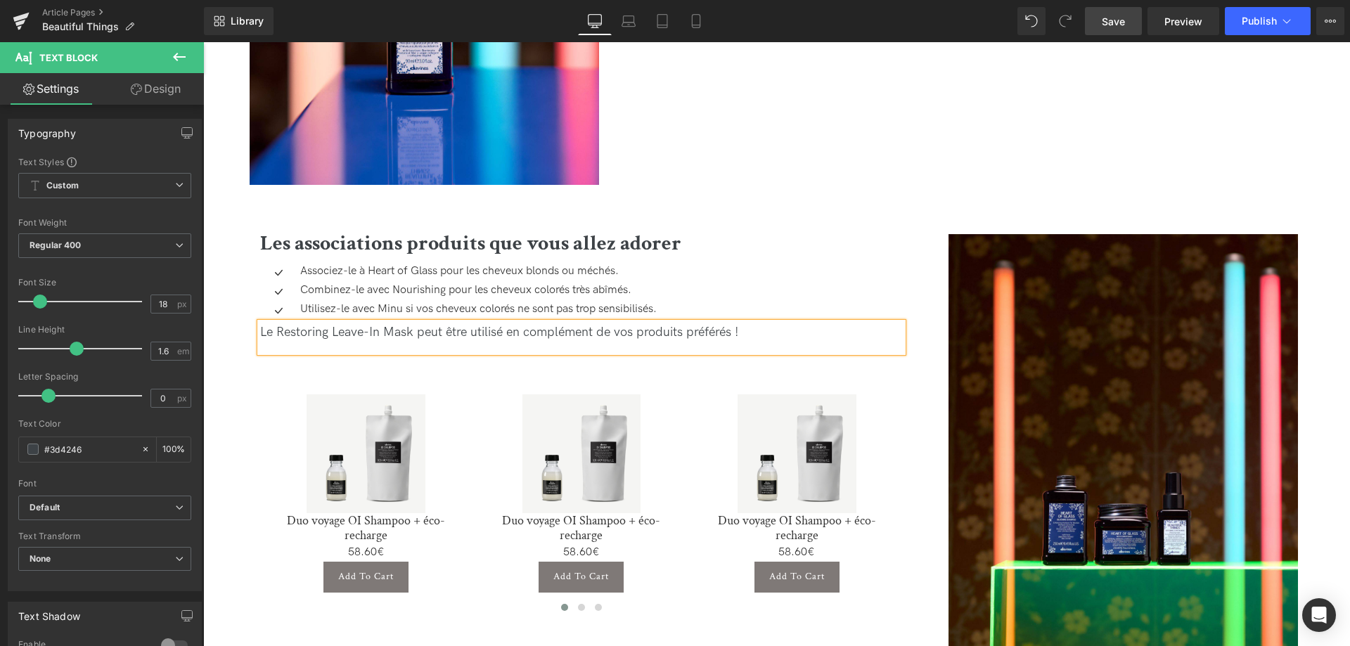
scroll to position [2367, 0]
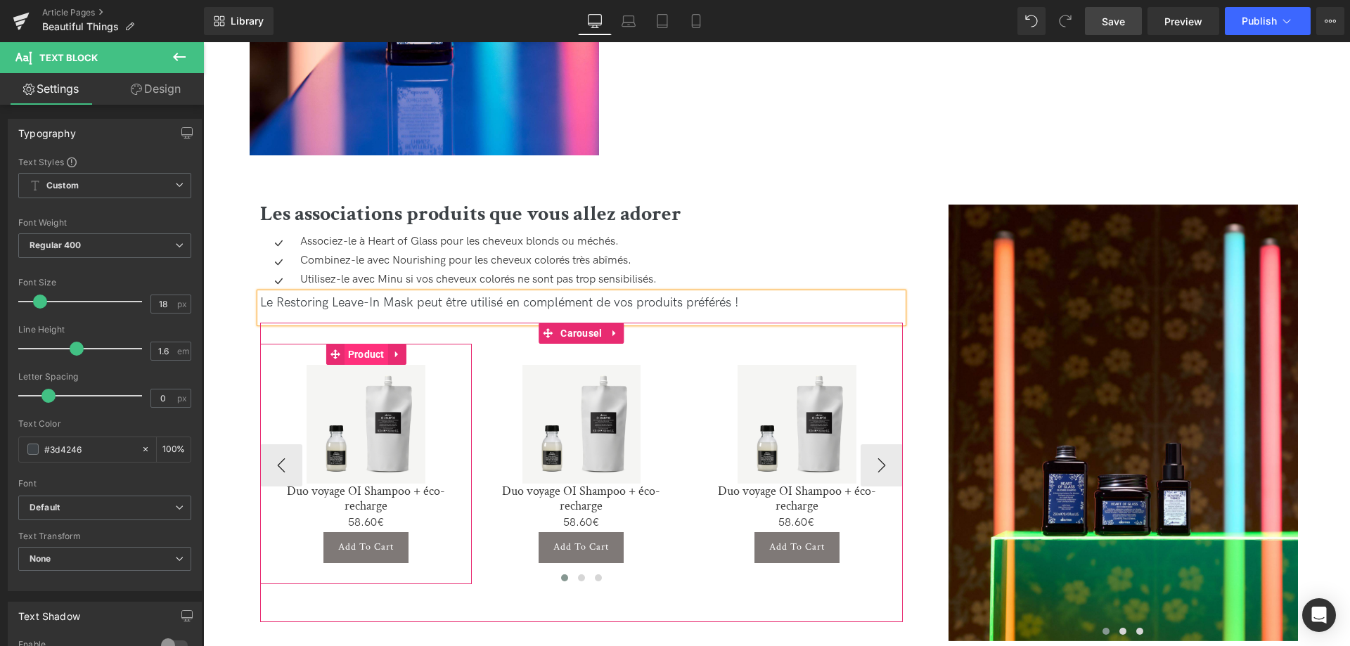
click at [364, 362] on span "Product" at bounding box center [367, 354] width 44 height 21
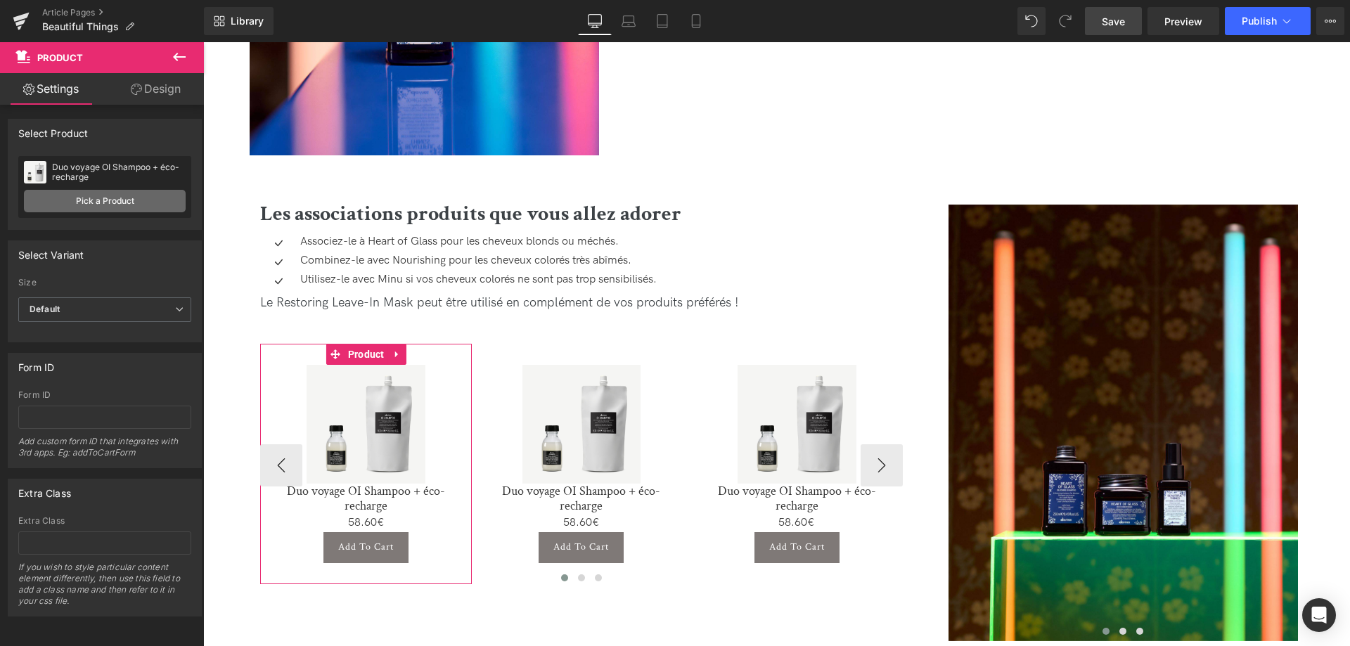
click at [134, 195] on link "Pick a Product" at bounding box center [105, 201] width 162 height 23
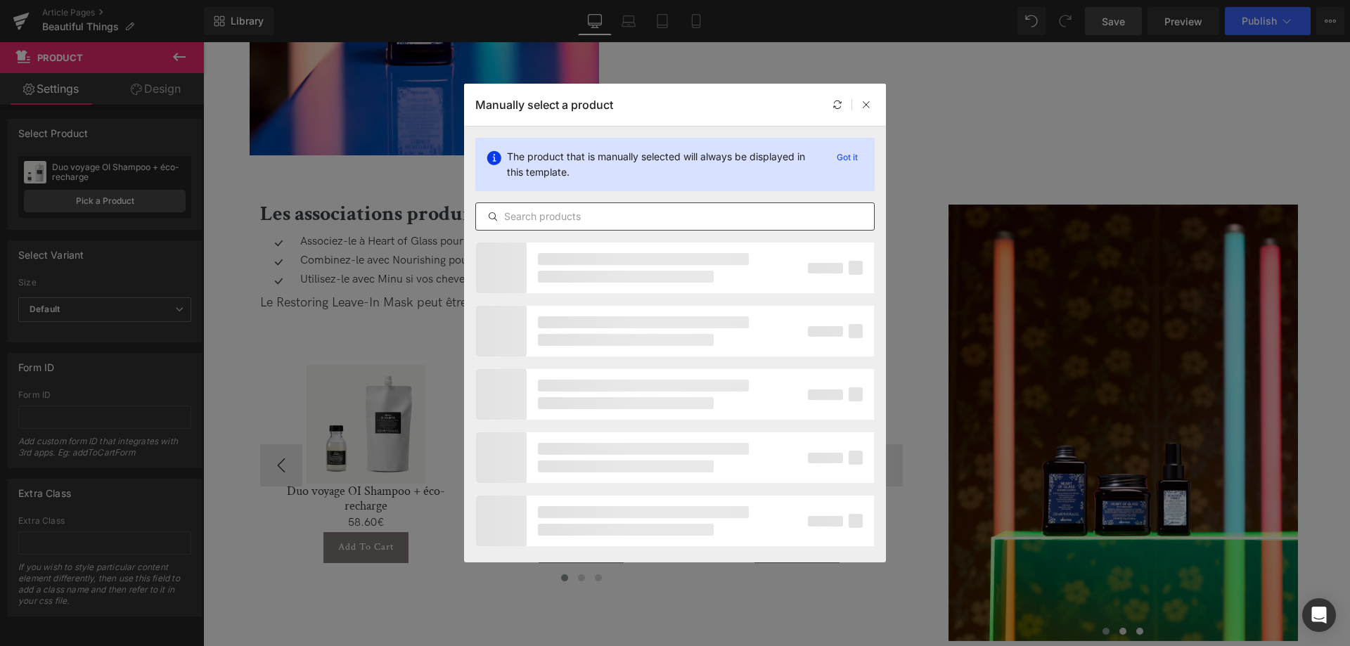
click at [546, 214] on input "text" at bounding box center [675, 216] width 398 height 17
type input "h"
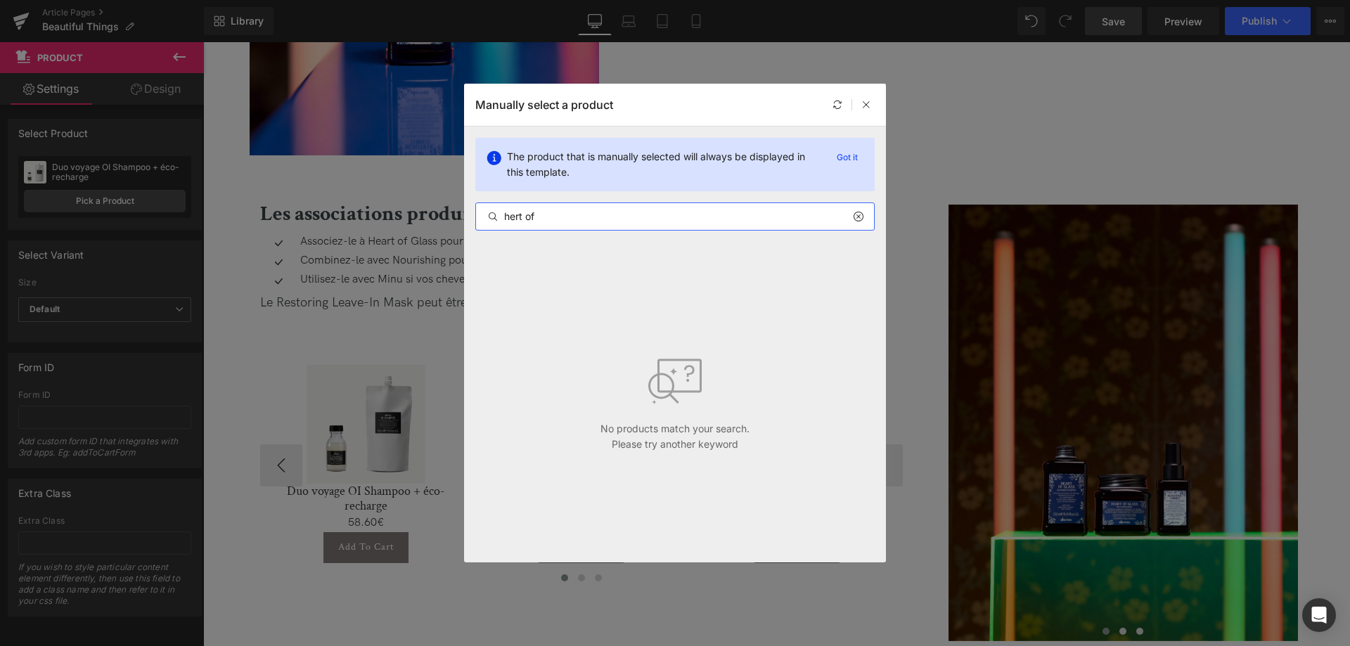
click at [512, 214] on input "hert of" at bounding box center [675, 216] width 398 height 17
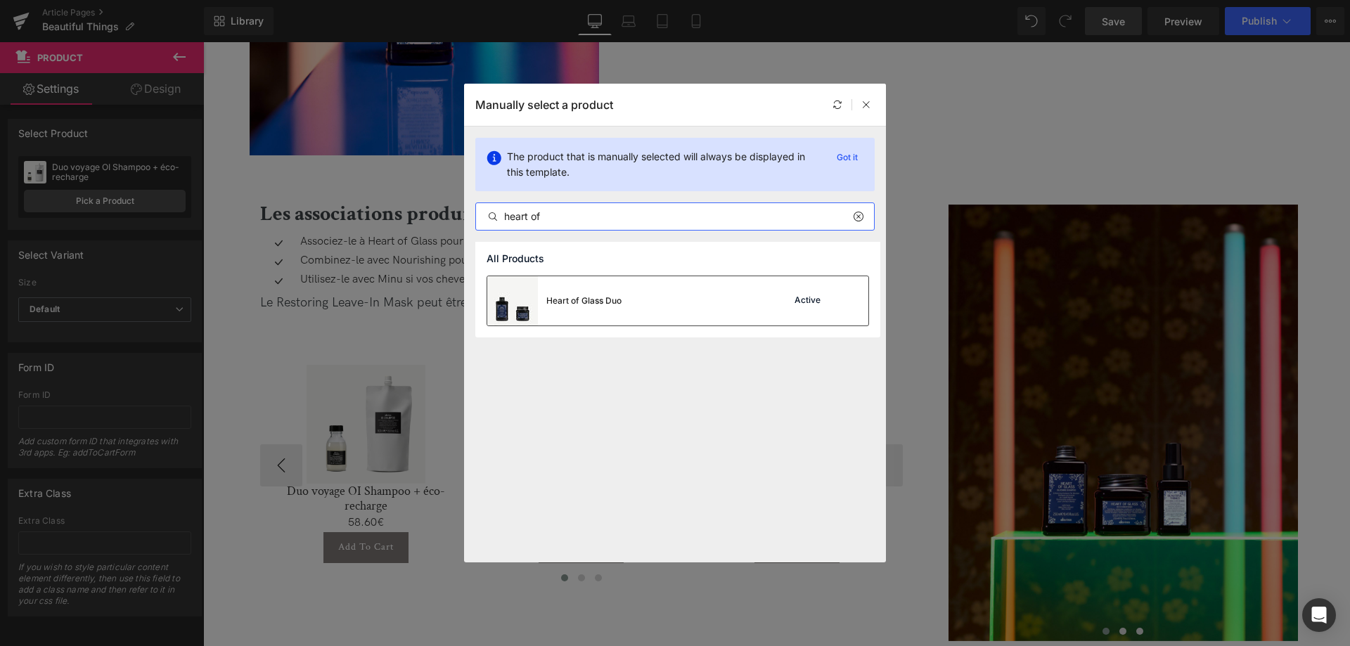
type input "heart of"
click at [688, 306] on div "Heart of Glass Duo Active" at bounding box center [677, 300] width 381 height 49
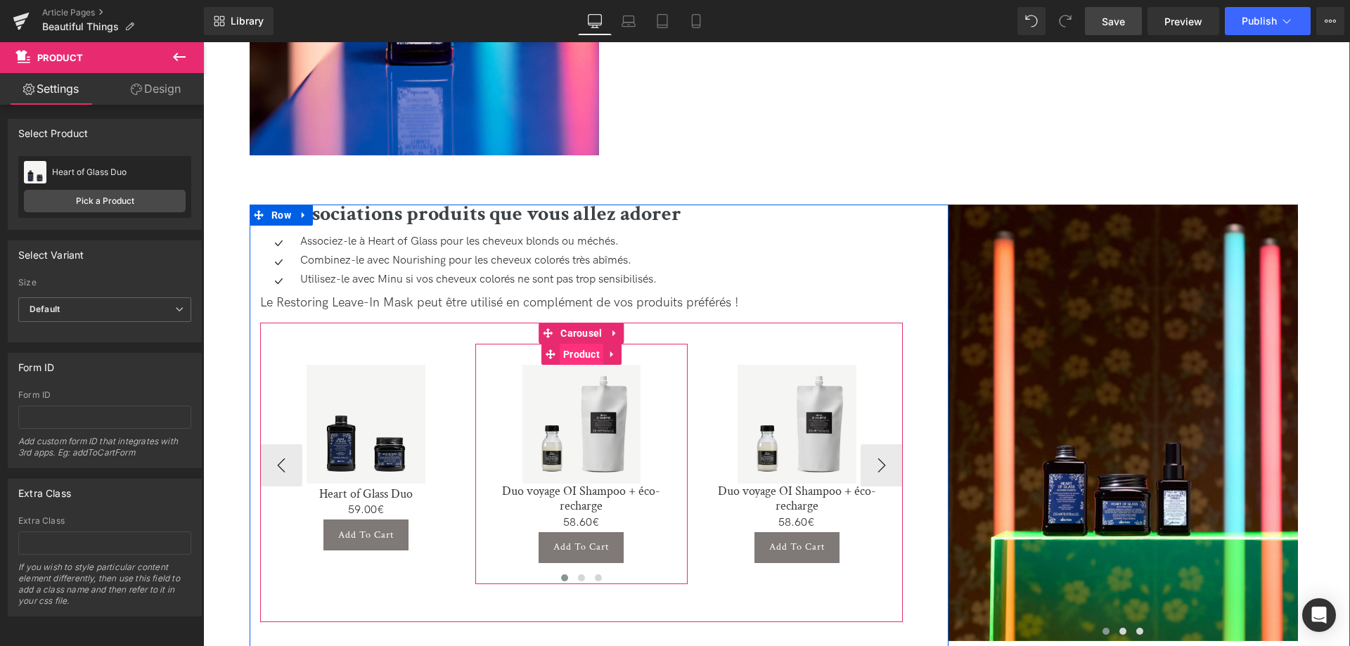
click at [580, 359] on span "Product" at bounding box center [582, 354] width 44 height 21
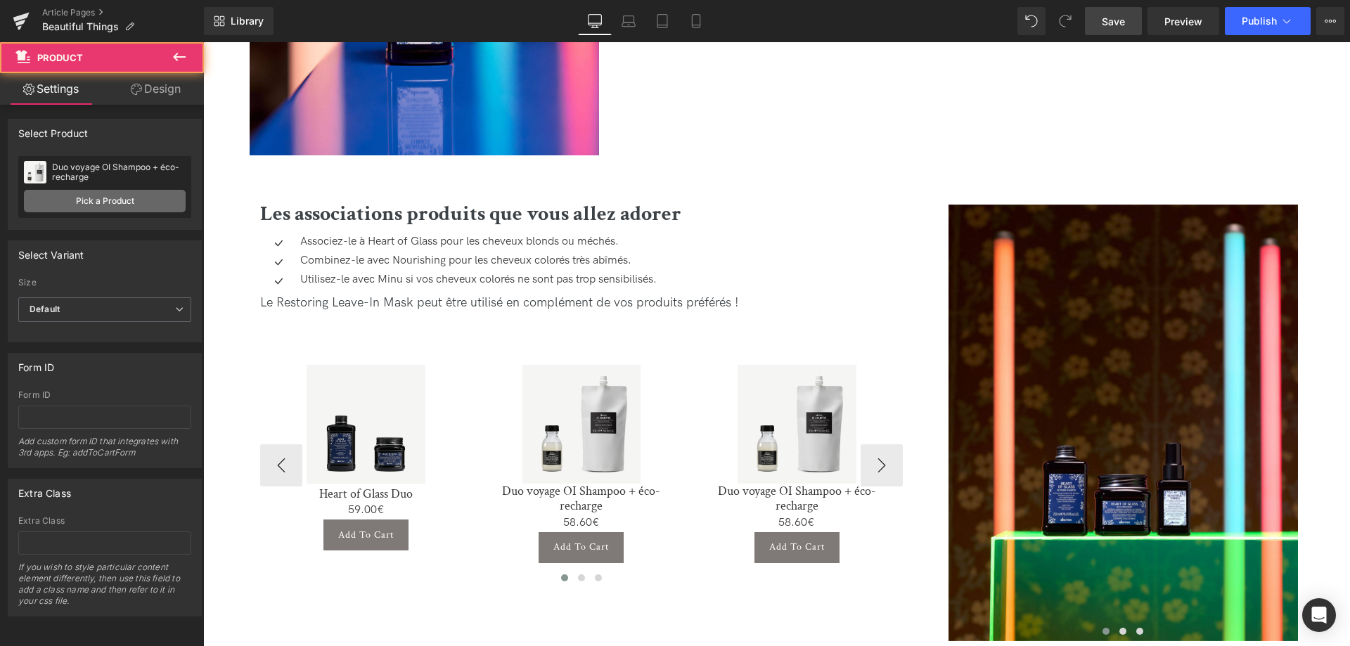
click at [91, 200] on link "Pick a Product" at bounding box center [105, 201] width 162 height 23
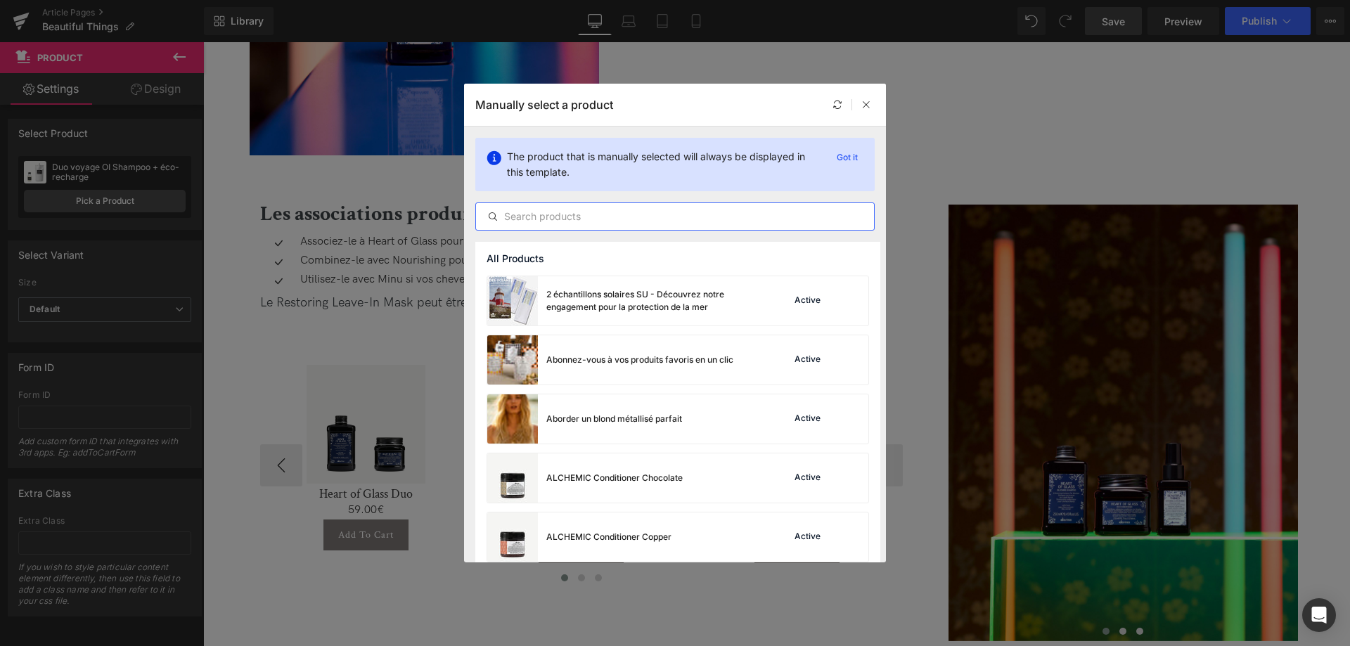
click at [612, 212] on input "text" at bounding box center [675, 216] width 398 height 17
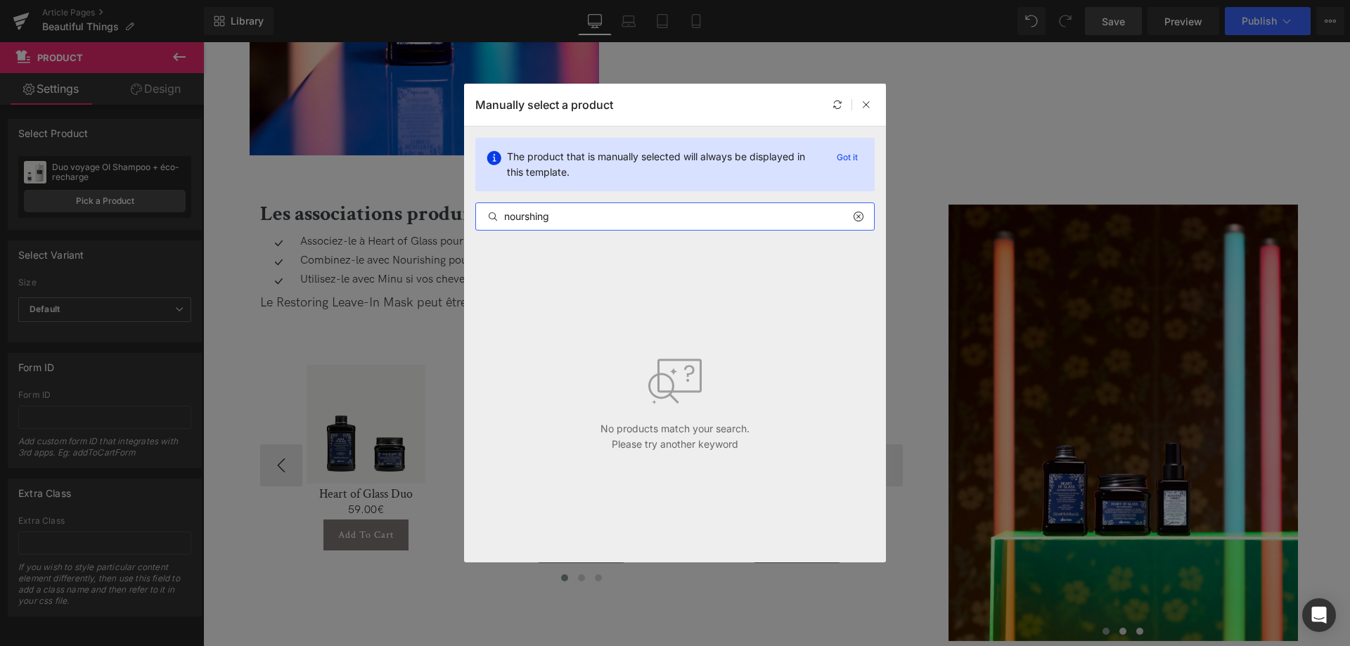
click at [523, 212] on input "nourshing" at bounding box center [675, 216] width 398 height 17
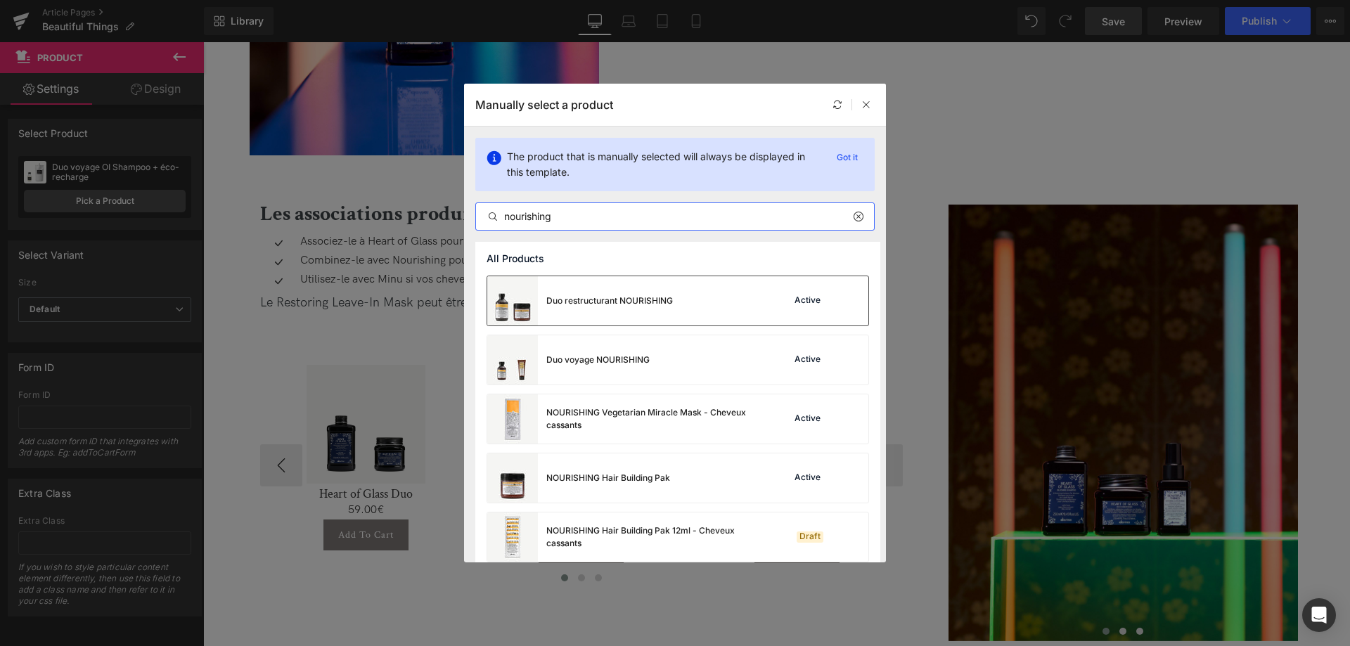
type input "nourishing"
click at [695, 302] on div "Duo restructurant NOURISHING Active" at bounding box center [677, 300] width 381 height 49
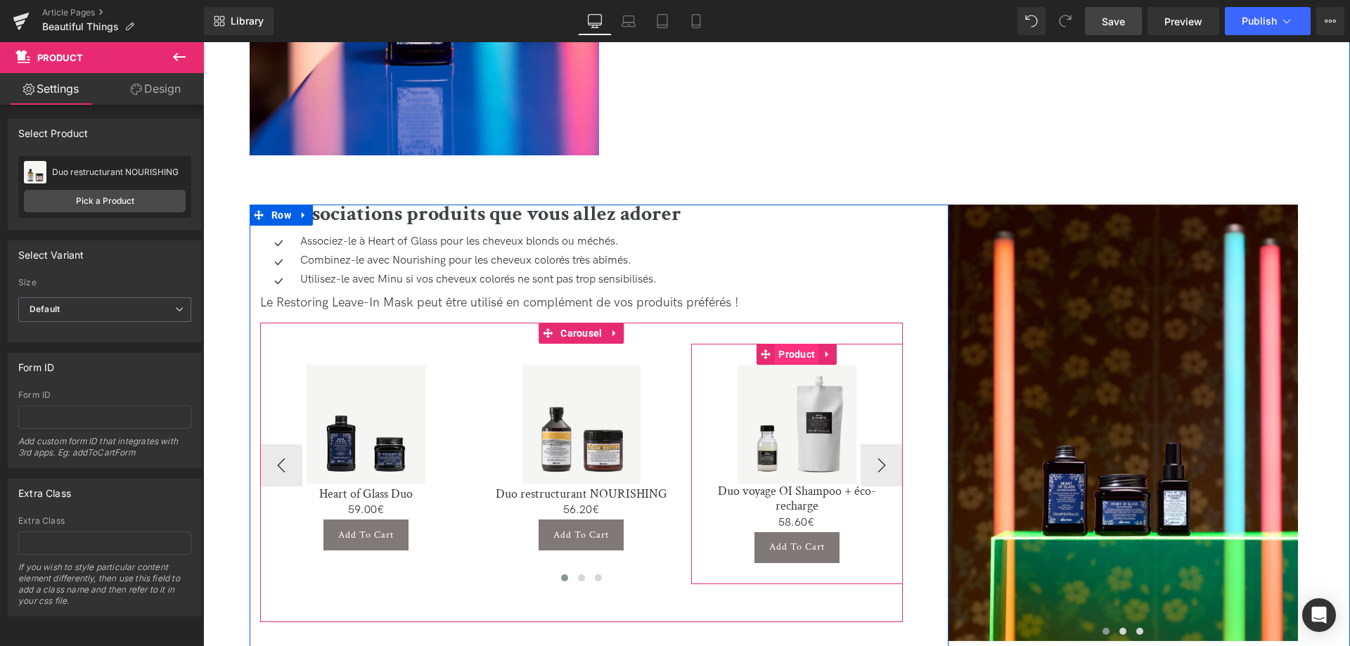
click at [799, 353] on span "Product" at bounding box center [797, 354] width 44 height 21
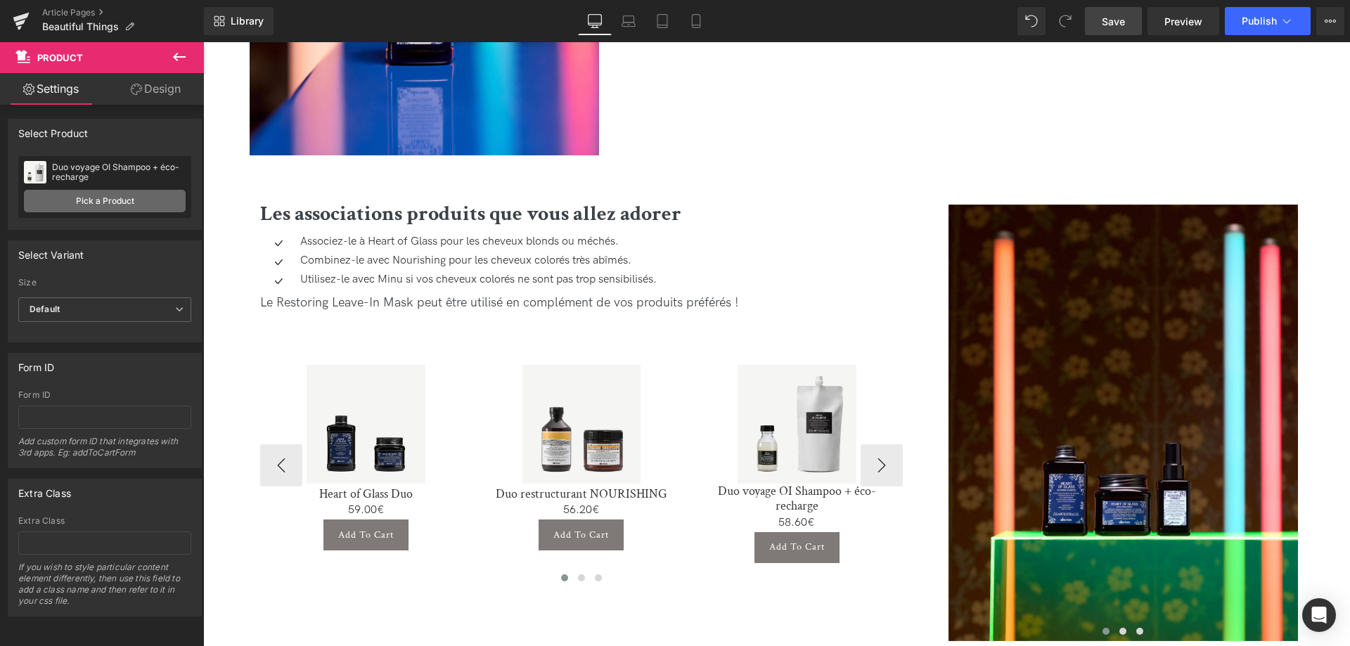
click at [88, 210] on link "Pick a Product" at bounding box center [105, 201] width 162 height 23
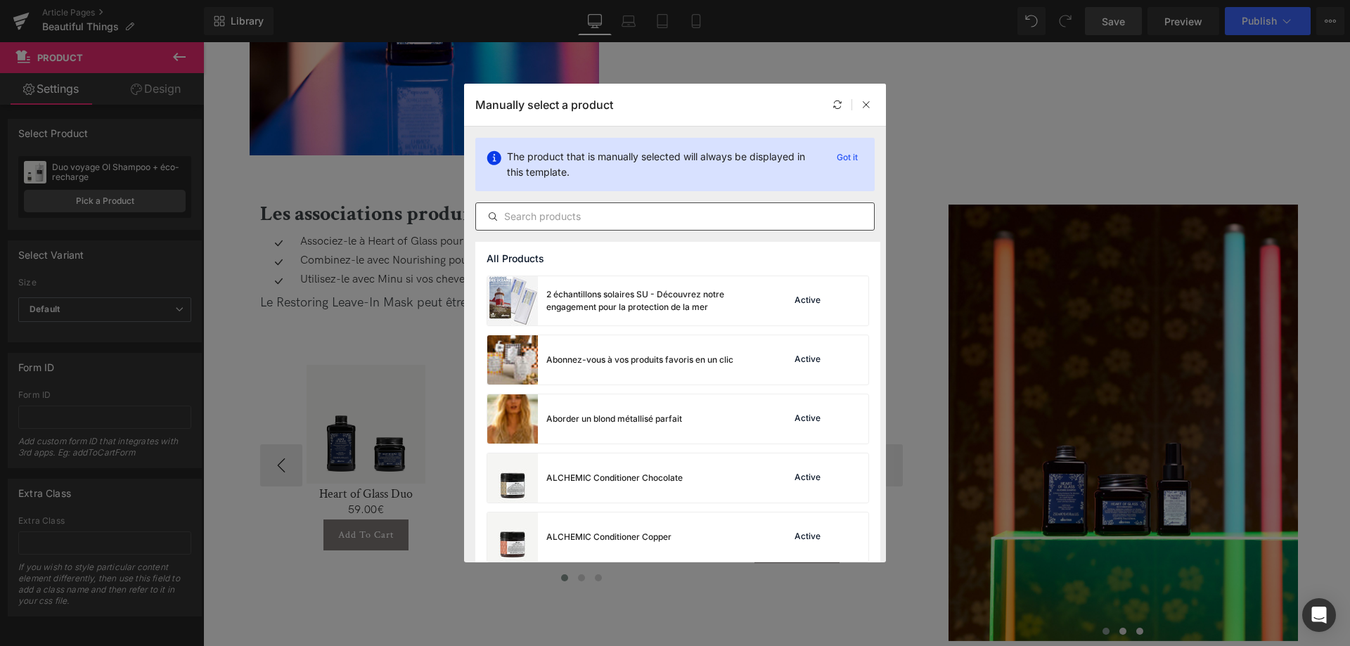
click at [549, 221] on input "text" at bounding box center [675, 216] width 398 height 17
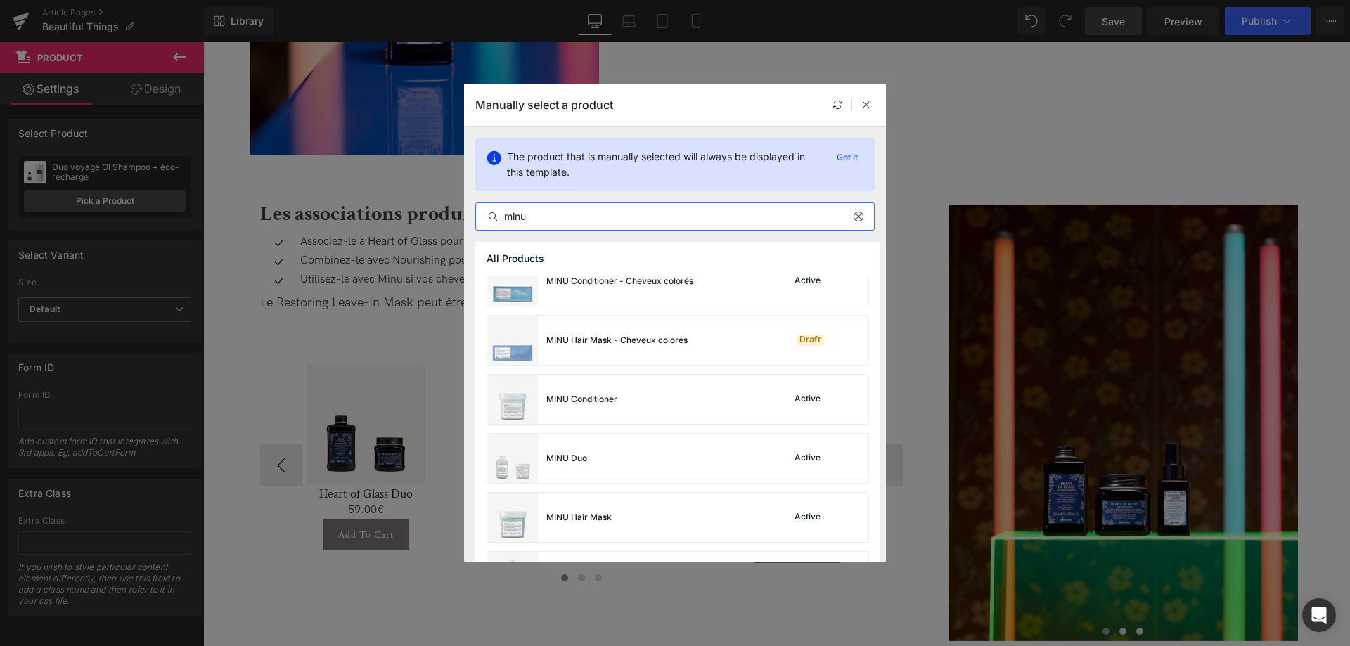
scroll to position [215, 0]
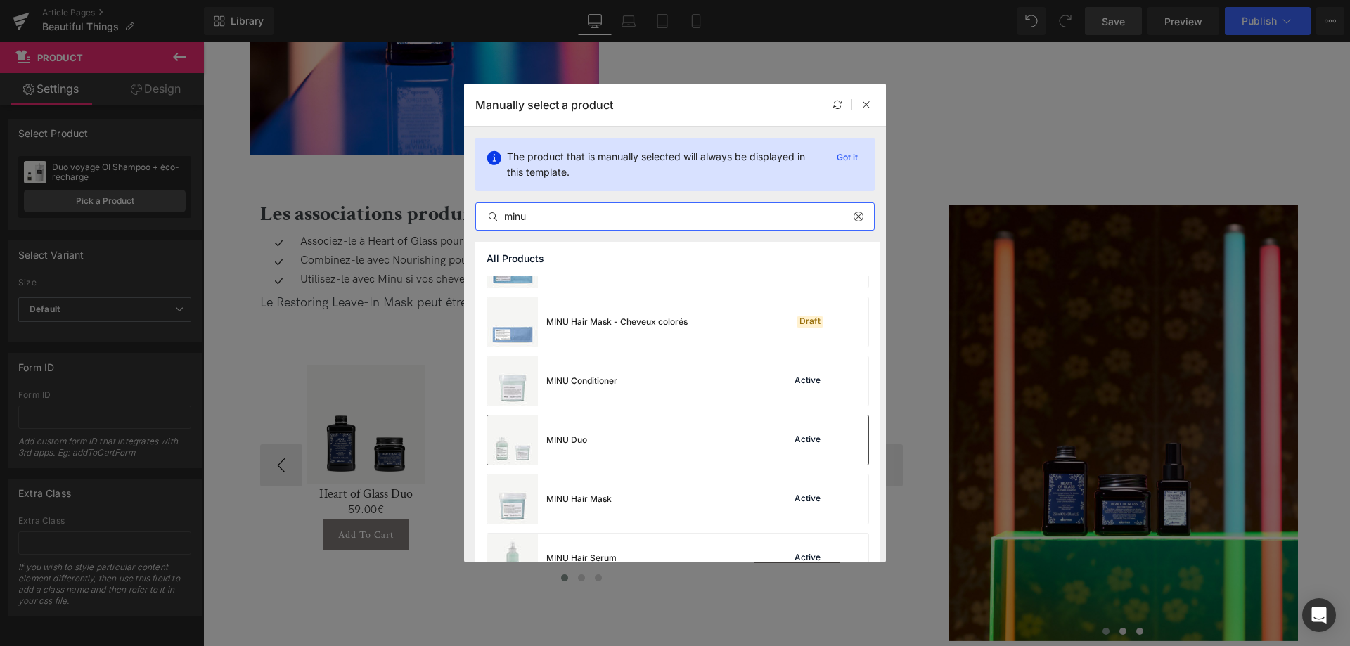
type input "minu"
click at [655, 451] on div "MINU Duo Active" at bounding box center [677, 440] width 381 height 49
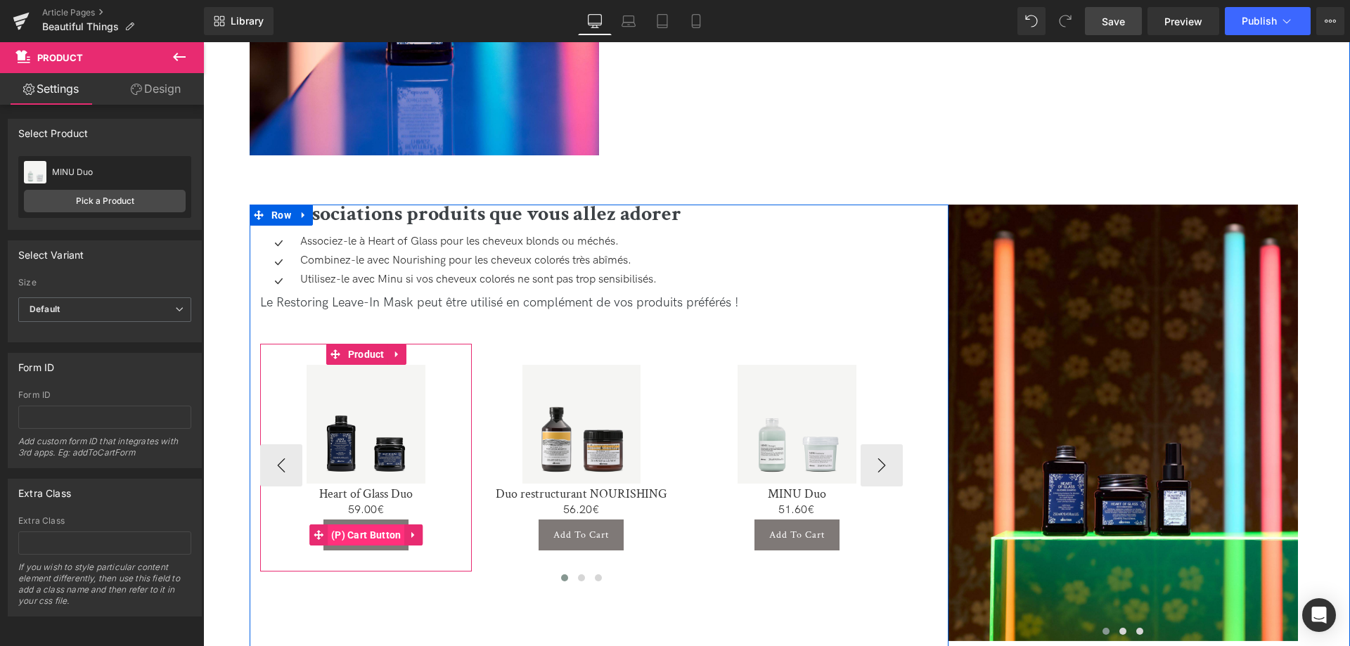
click at [363, 535] on span "(P) Cart Button" at bounding box center [366, 535] width 77 height 21
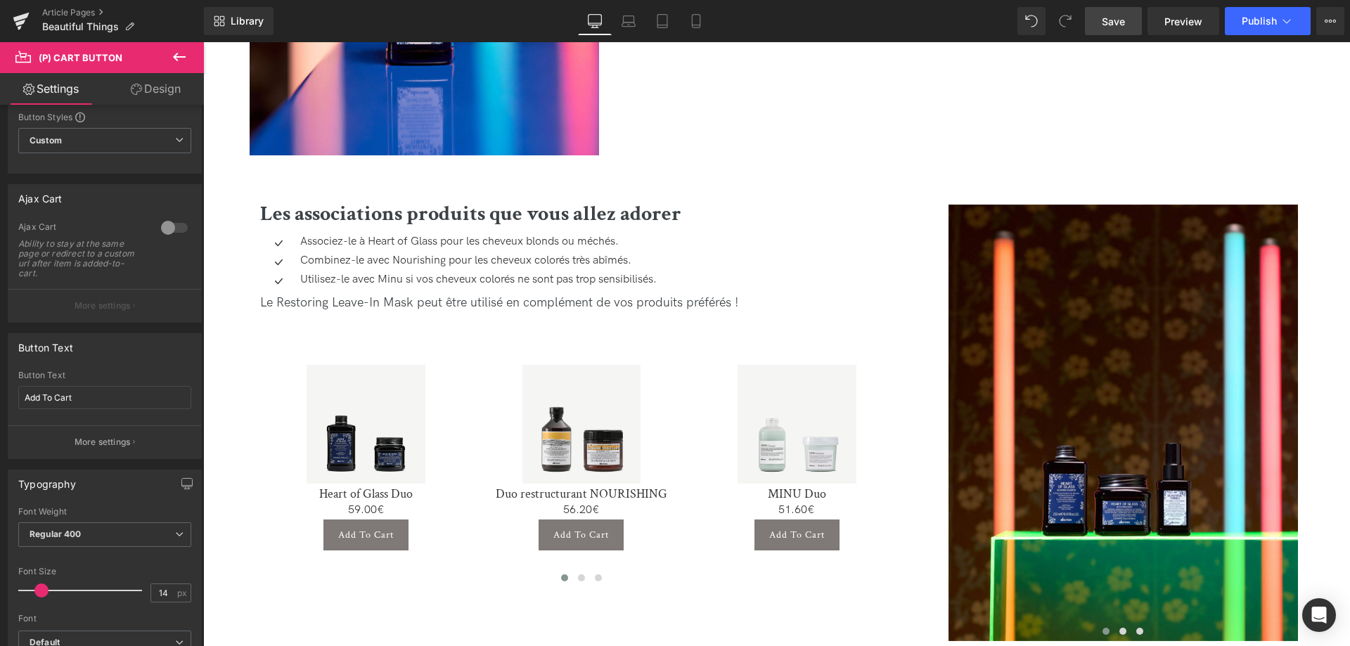
scroll to position [143, 0]
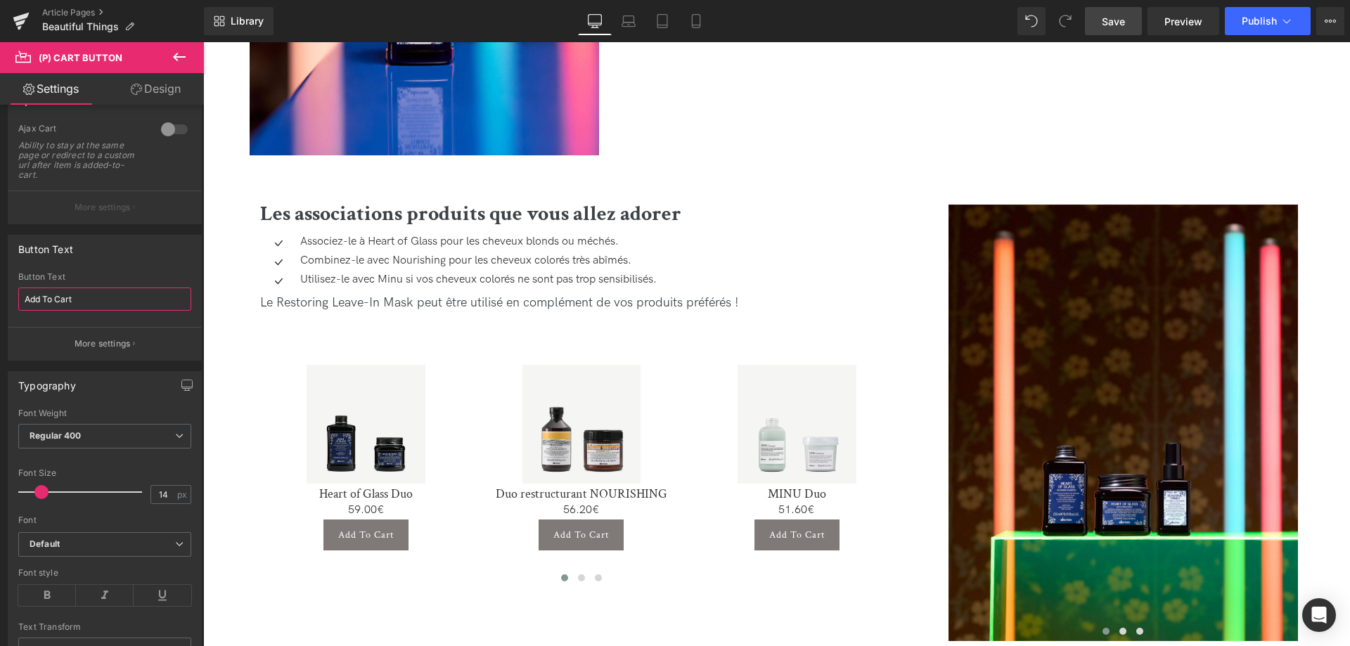
drag, startPoint x: 93, startPoint y: 297, endPoint x: 1, endPoint y: 291, distance: 91.6
click at [18, 291] on input "Add To Cart" at bounding box center [104, 299] width 173 height 23
type input "Ajouter au panier"
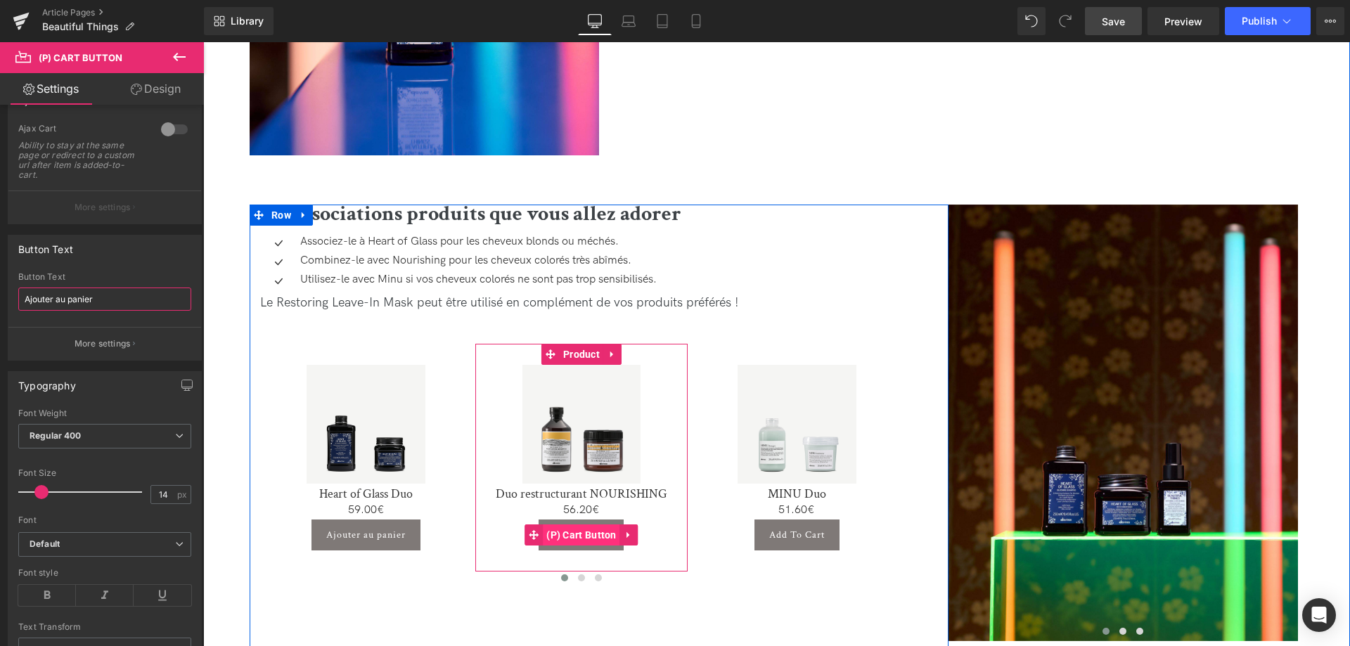
click at [581, 533] on span "(P) Cart Button" at bounding box center [581, 535] width 77 height 21
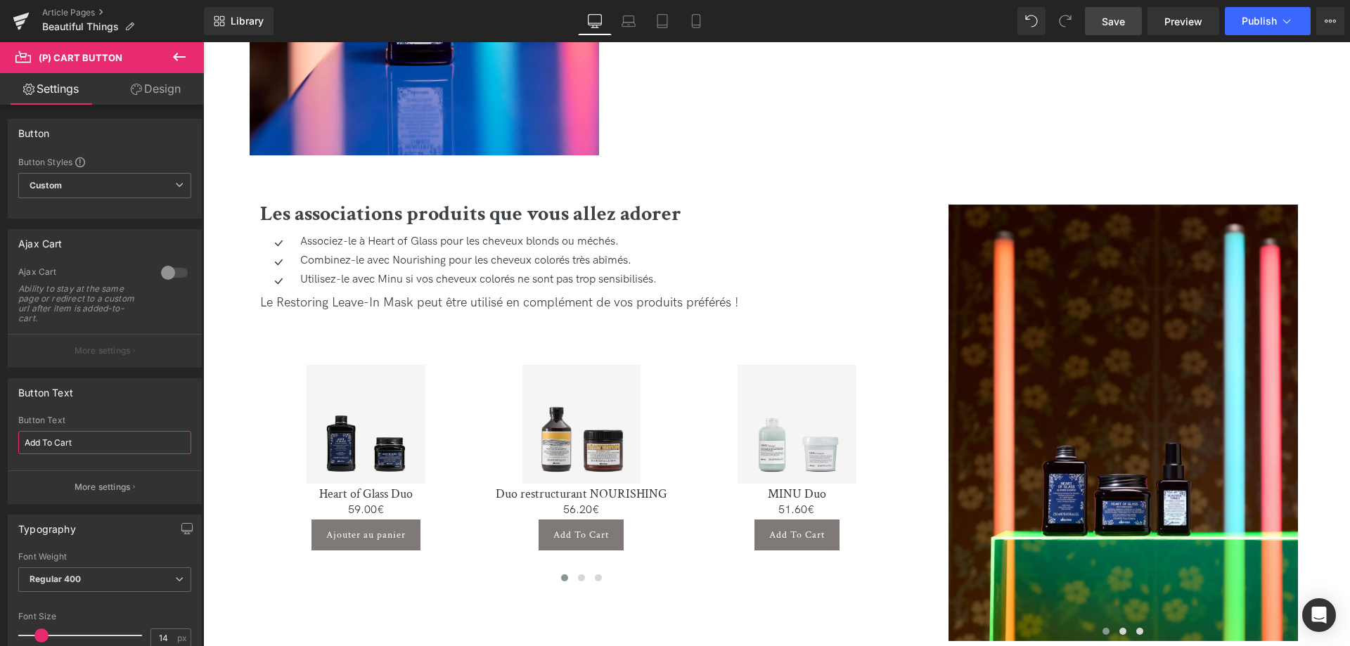
drag, startPoint x: 72, startPoint y: 436, endPoint x: 0, endPoint y: 413, distance: 76.1
click at [18, 431] on input "Add To Cart" at bounding box center [104, 442] width 173 height 23
type input "Ajouter au panier"
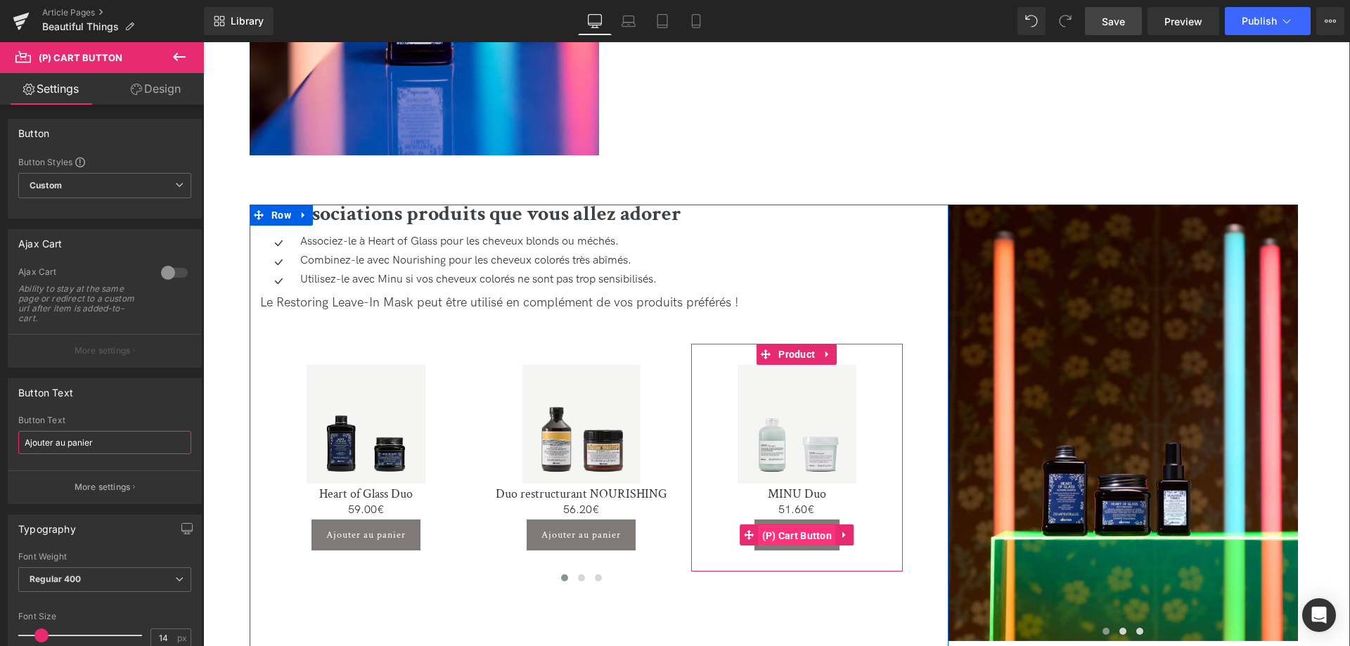
click at [801, 534] on span "(P) Cart Button" at bounding box center [797, 535] width 77 height 21
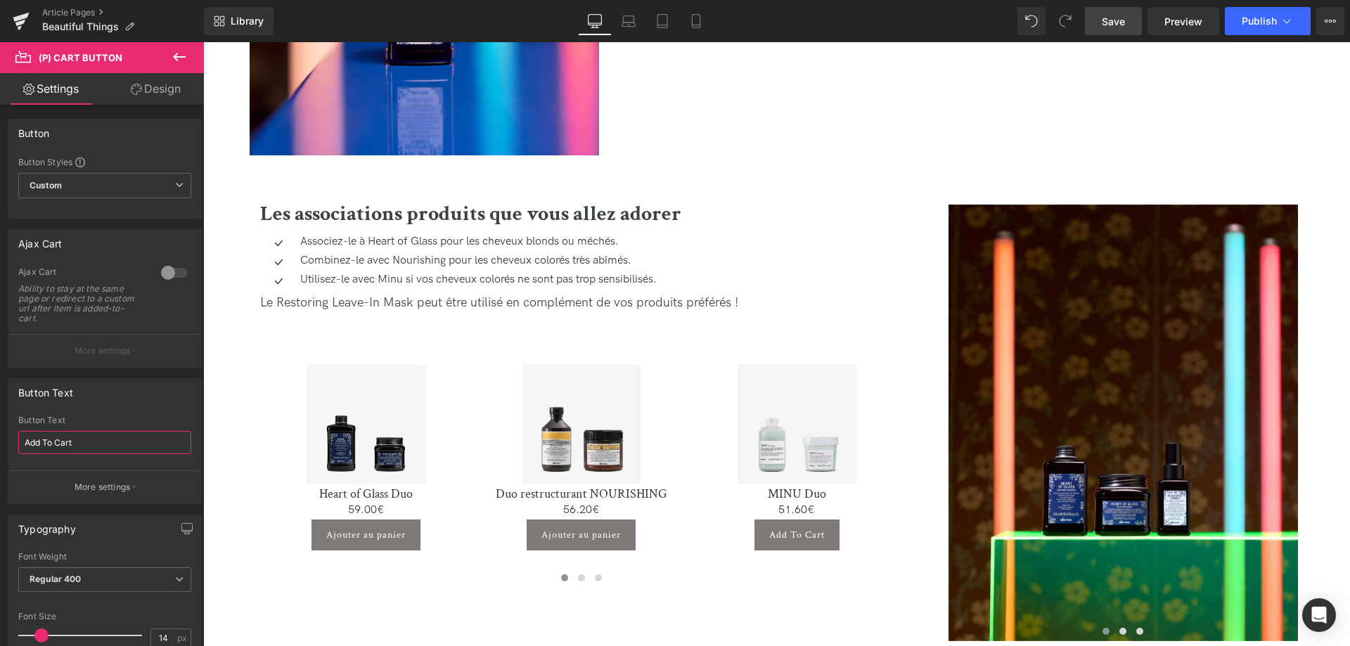
drag, startPoint x: 77, startPoint y: 433, endPoint x: 0, endPoint y: 405, distance: 81.6
click at [18, 431] on input "Add To Cart" at bounding box center [104, 442] width 173 height 23
type input "Ajouter au panier"
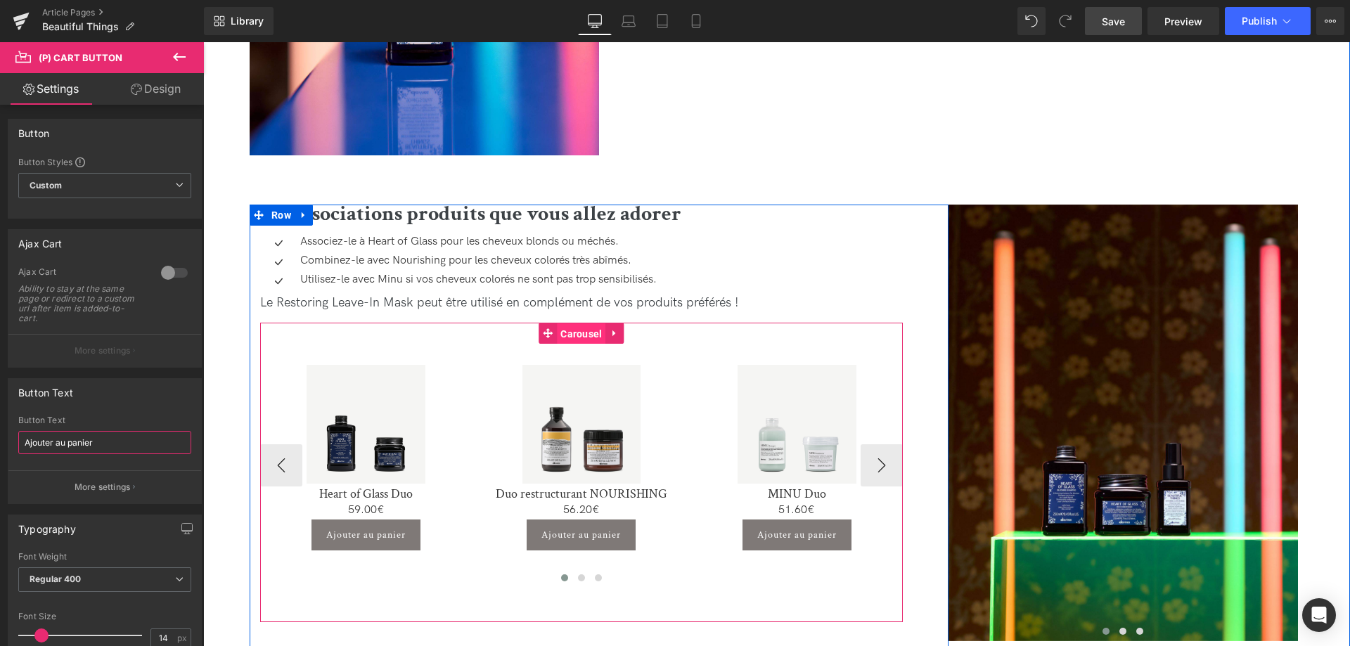
click at [586, 334] on span "Carousel" at bounding box center [581, 333] width 49 height 21
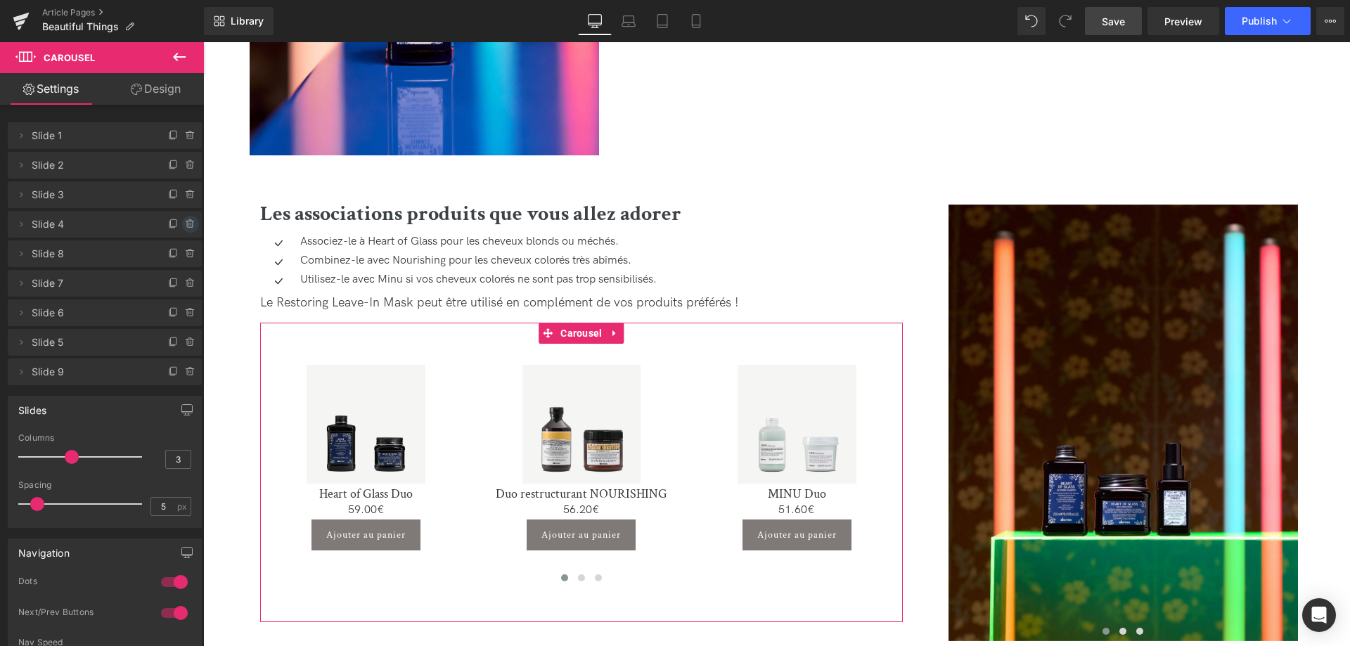
click at [188, 224] on icon at bounding box center [190, 224] width 11 height 11
click at [188, 224] on button "Delete" at bounding box center [175, 225] width 44 height 18
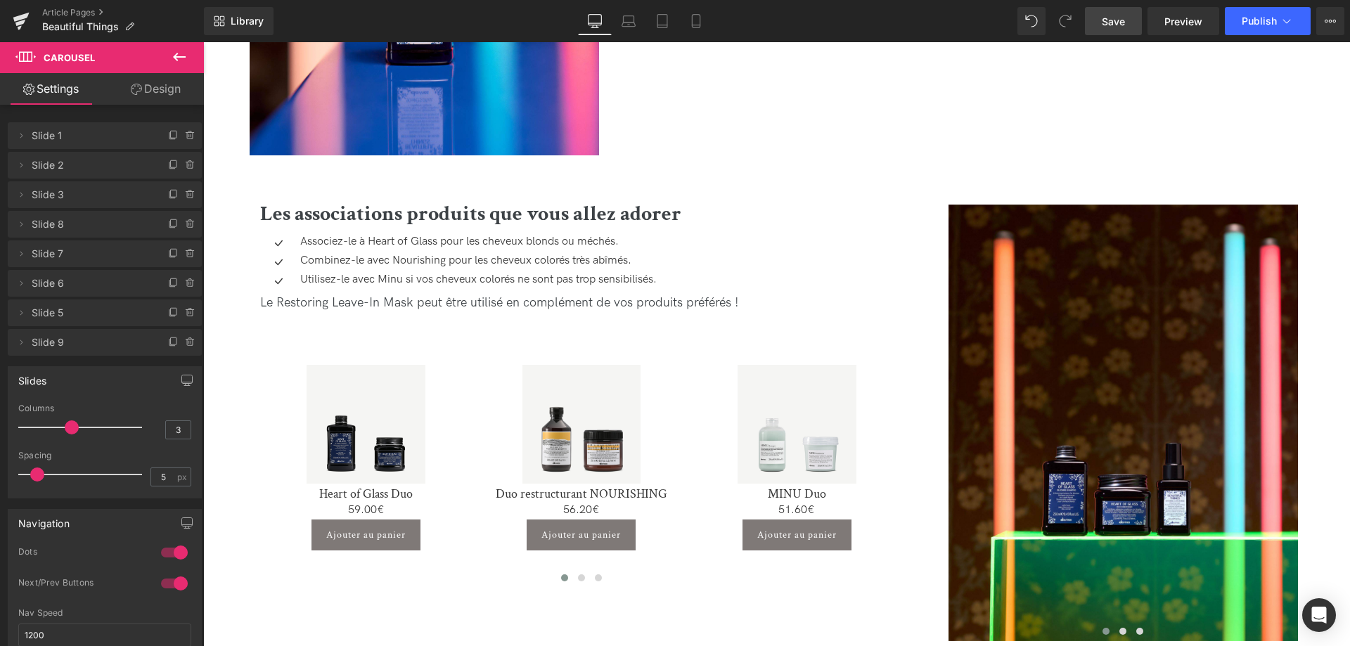
click at [190, 254] on icon at bounding box center [190, 253] width 11 height 11
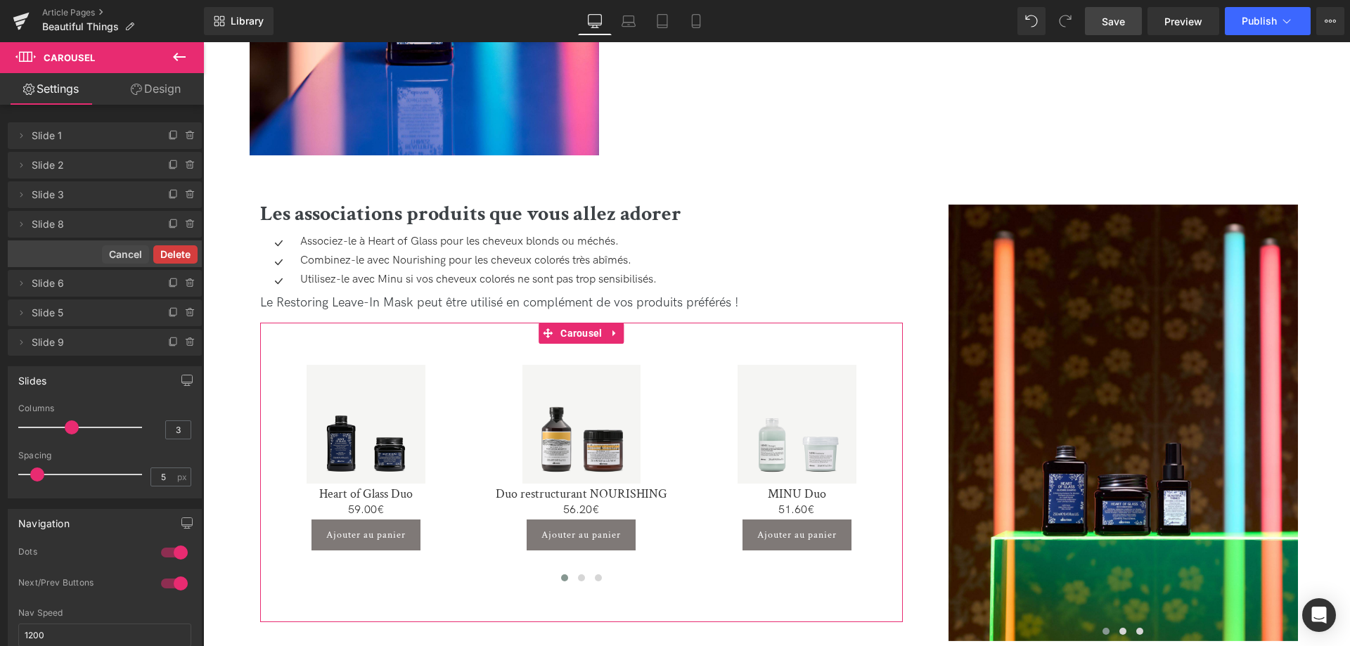
click at [181, 257] on button "Delete" at bounding box center [175, 254] width 44 height 18
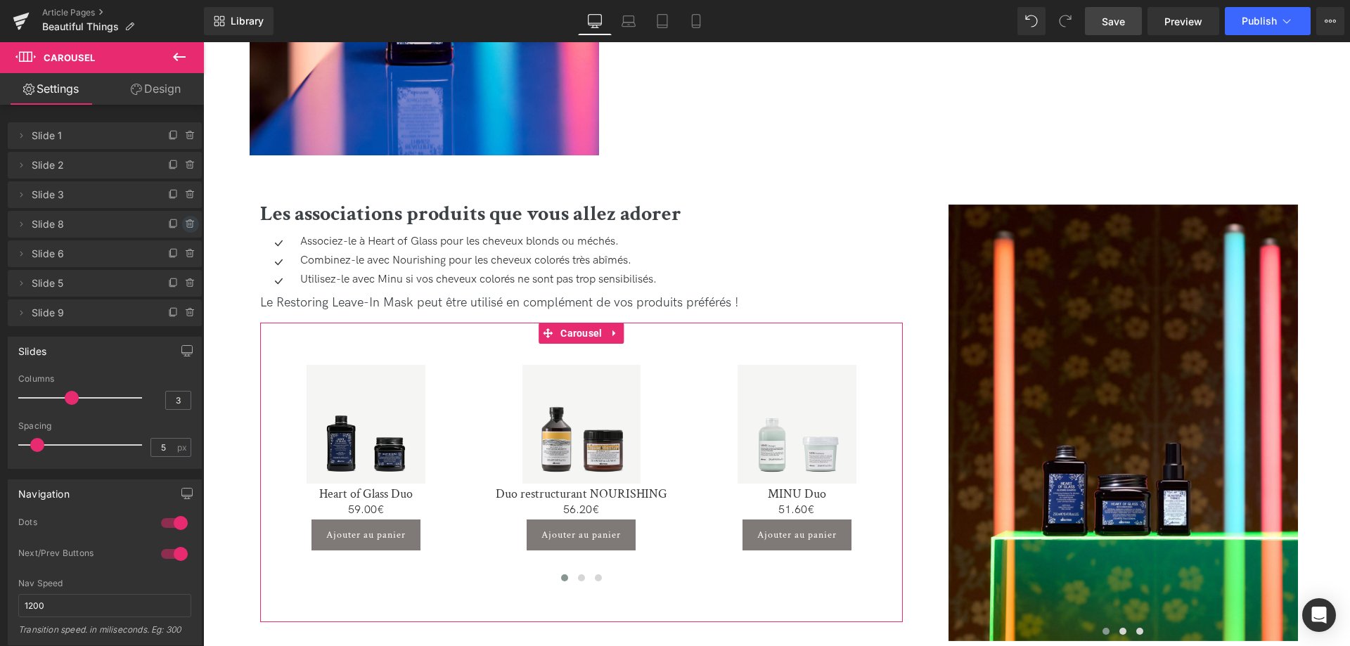
click at [192, 222] on icon at bounding box center [190, 225] width 6 height 6
drag, startPoint x: 169, startPoint y: 224, endPoint x: 2, endPoint y: 251, distance: 168.8
click at [169, 224] on button "Delete" at bounding box center [175, 225] width 44 height 18
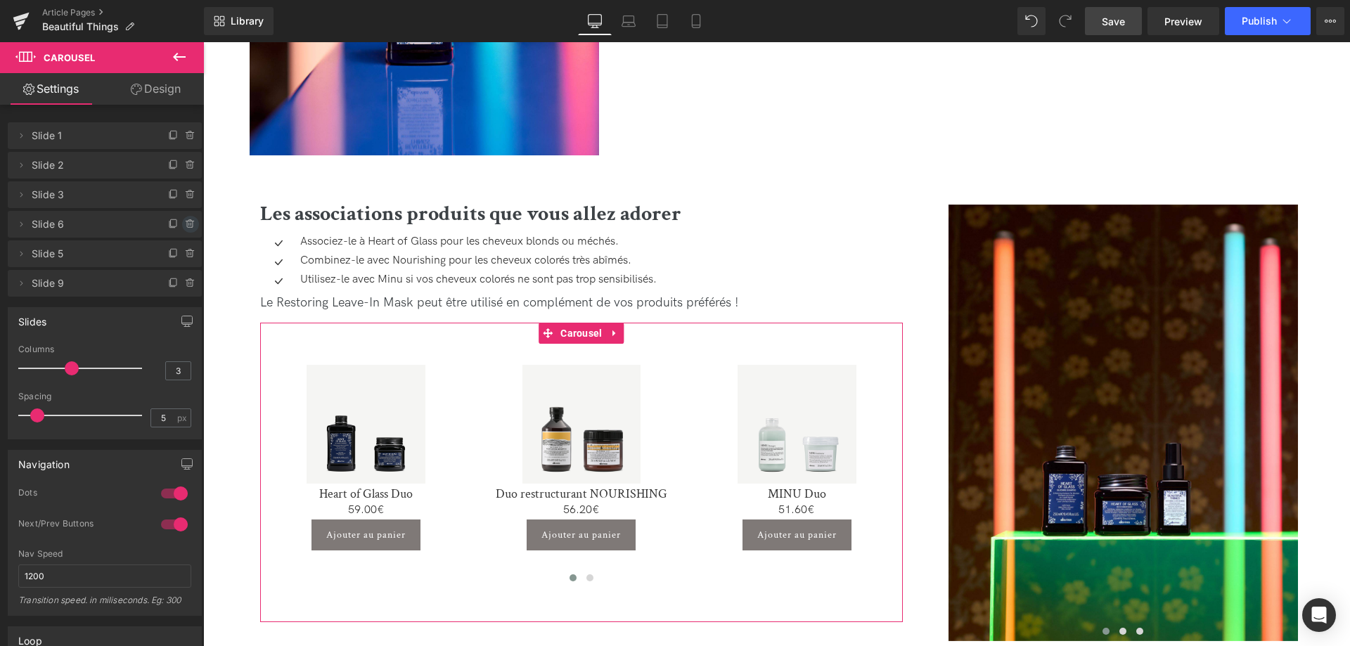
click at [187, 225] on icon at bounding box center [190, 225] width 6 height 6
click at [173, 224] on button "Delete" at bounding box center [175, 225] width 44 height 18
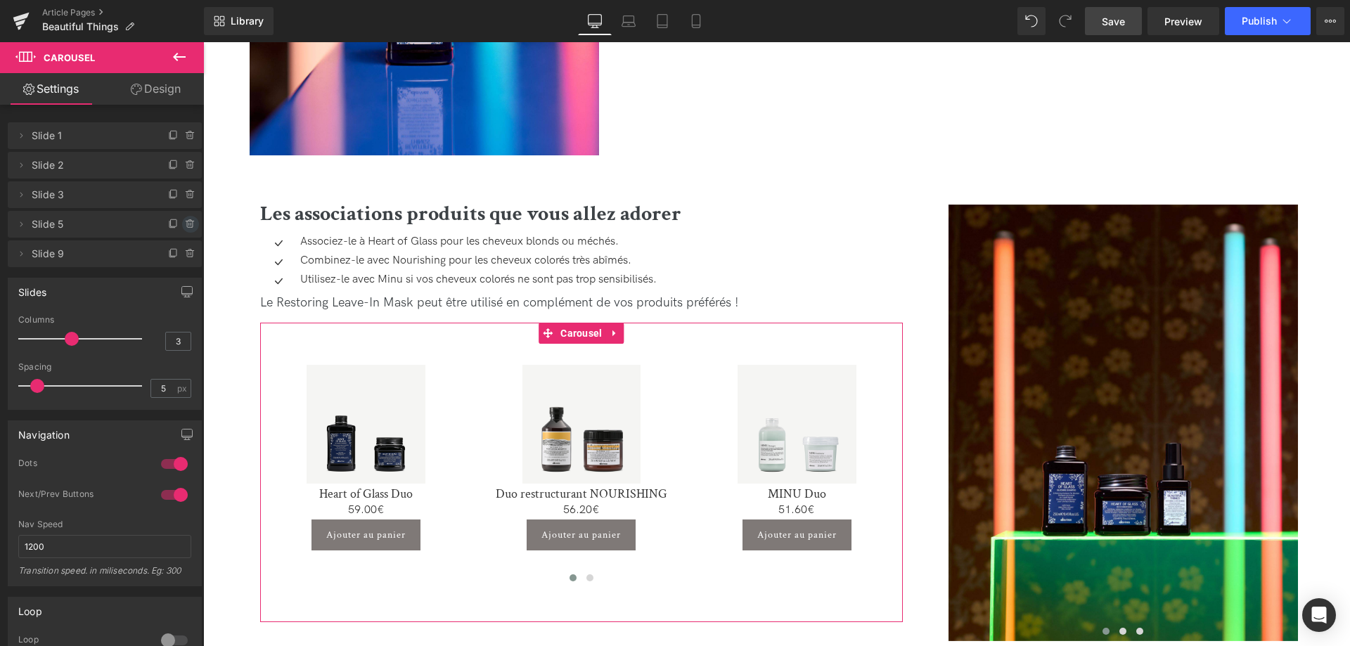
click at [191, 226] on icon at bounding box center [190, 224] width 11 height 11
click at [162, 226] on button "Delete" at bounding box center [175, 225] width 44 height 18
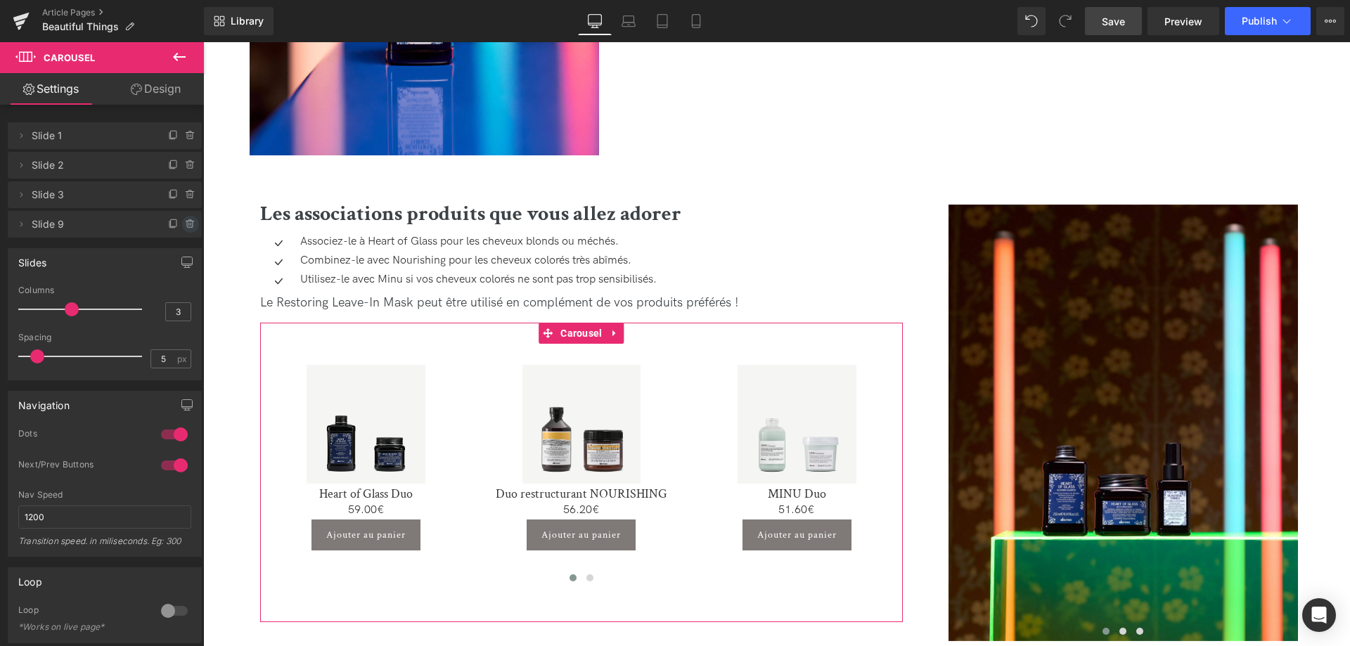
click at [190, 224] on icon at bounding box center [190, 224] width 11 height 11
click at [179, 226] on button "Delete" at bounding box center [175, 225] width 44 height 18
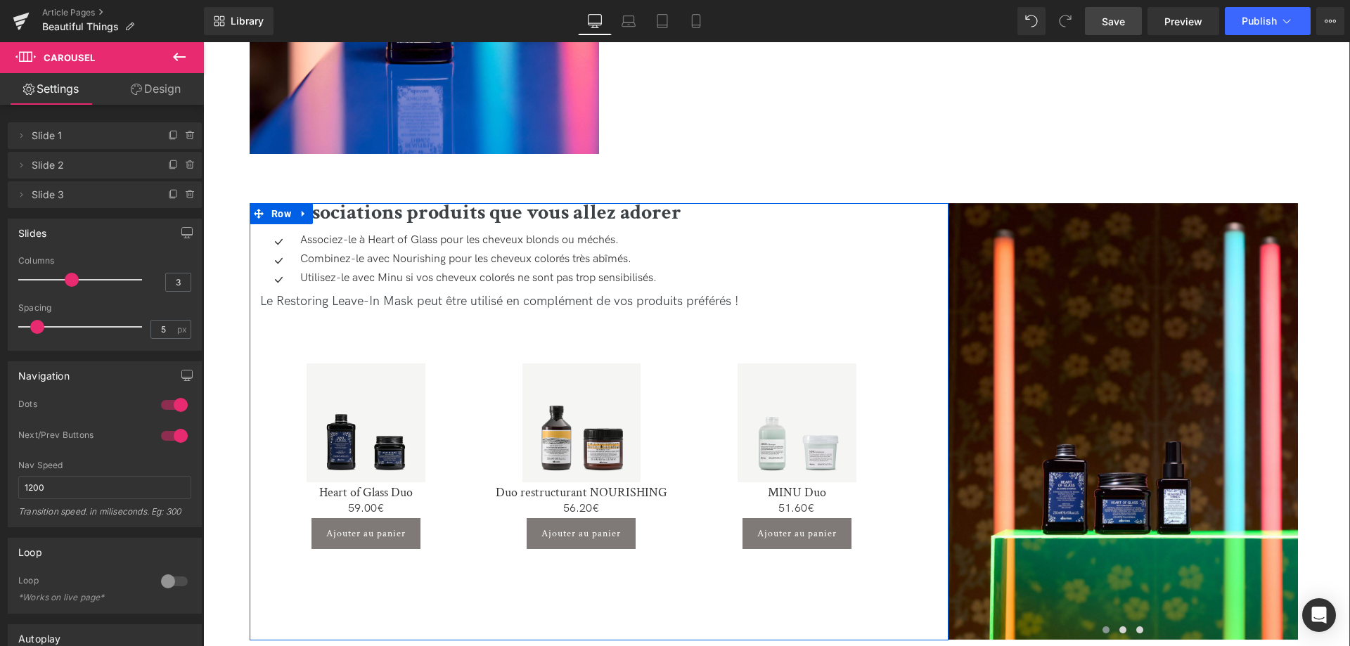
scroll to position [2367, 0]
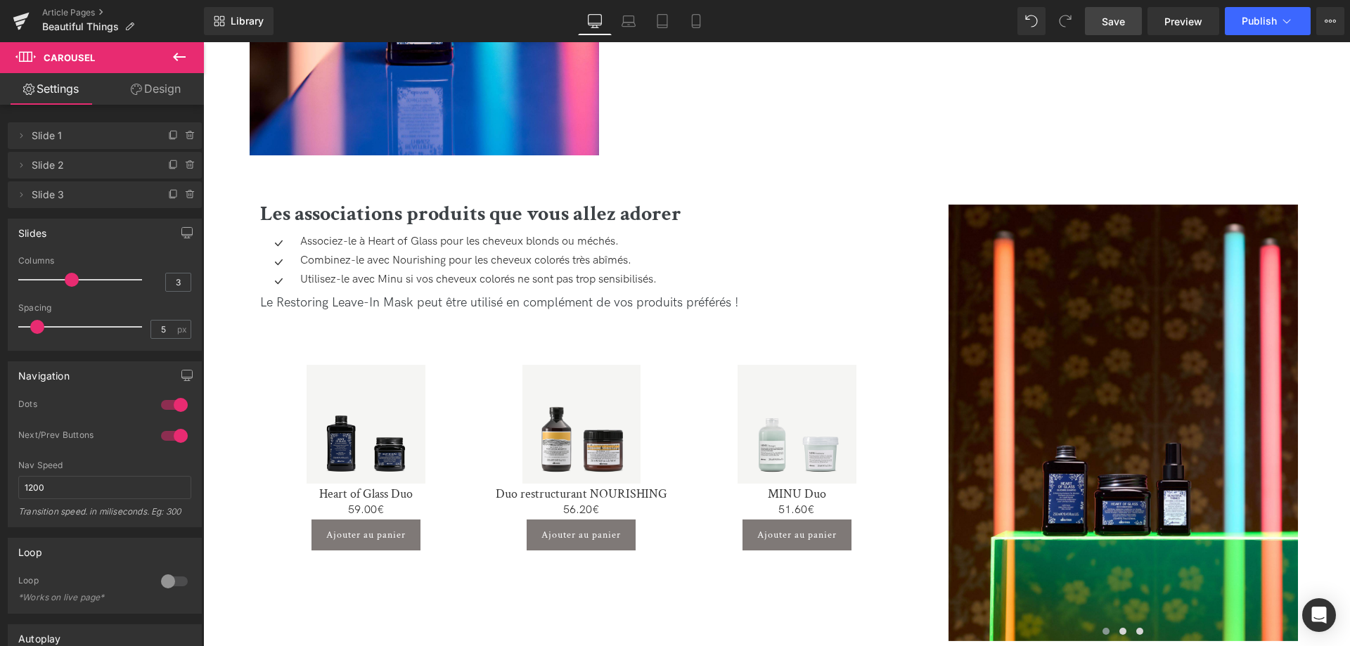
click at [1108, 24] on span "Save" at bounding box center [1113, 21] width 23 height 15
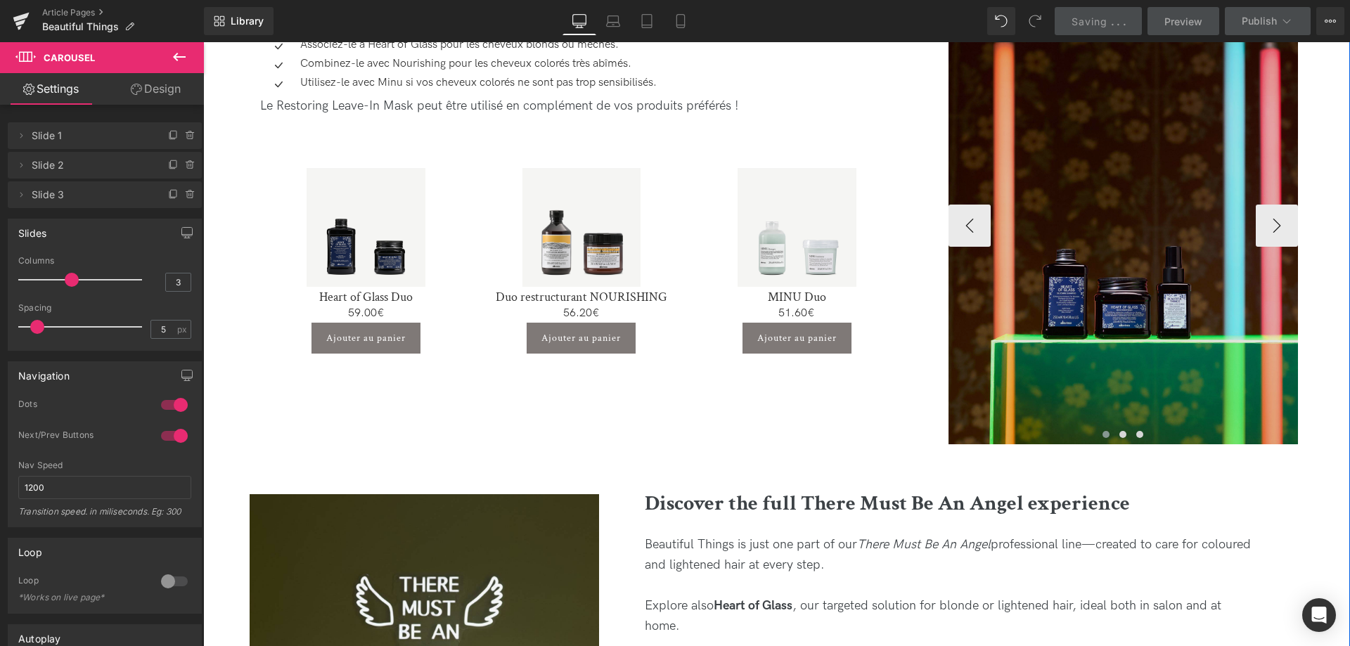
scroll to position [2510, 0]
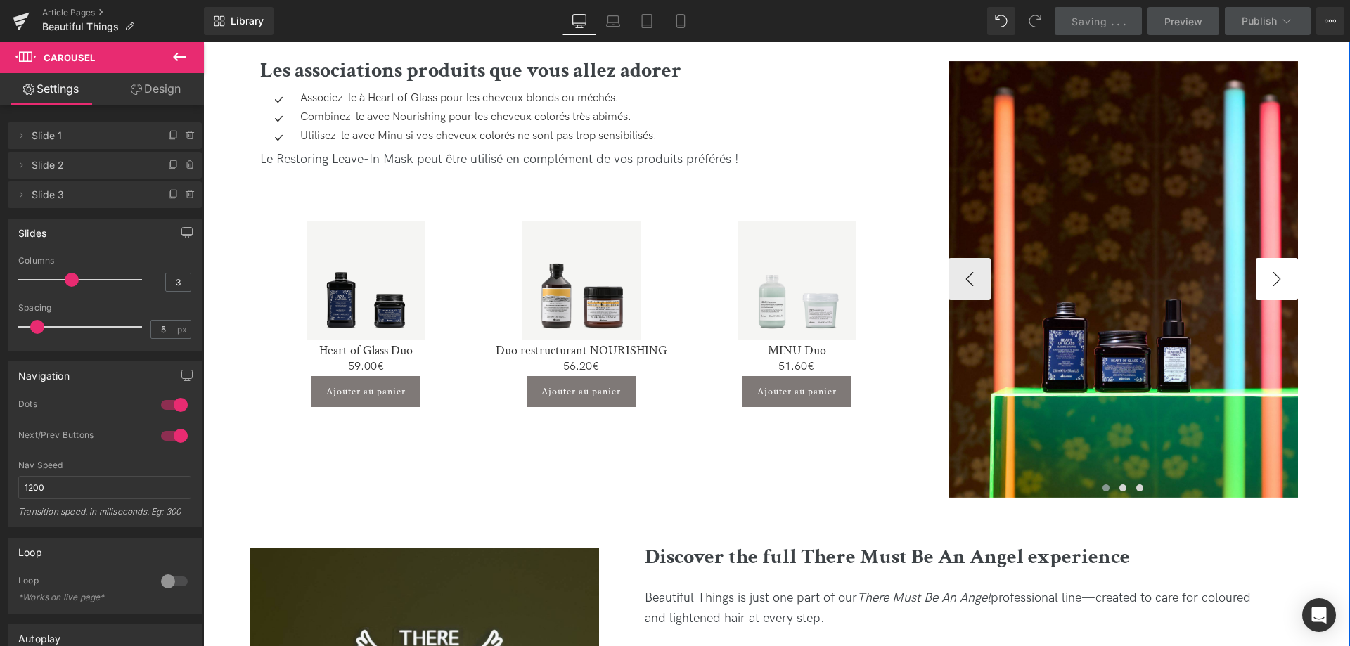
click at [1270, 286] on button "›" at bounding box center [1277, 279] width 42 height 42
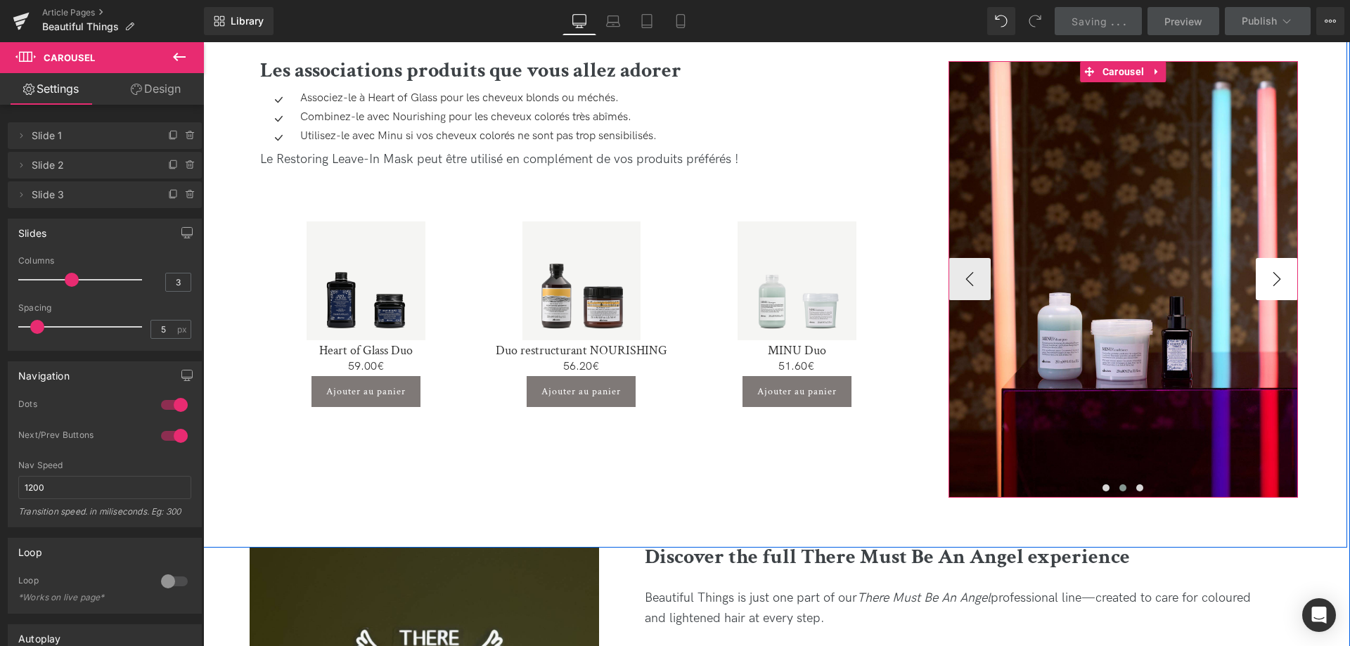
click at [1276, 283] on button "›" at bounding box center [1277, 279] width 42 height 42
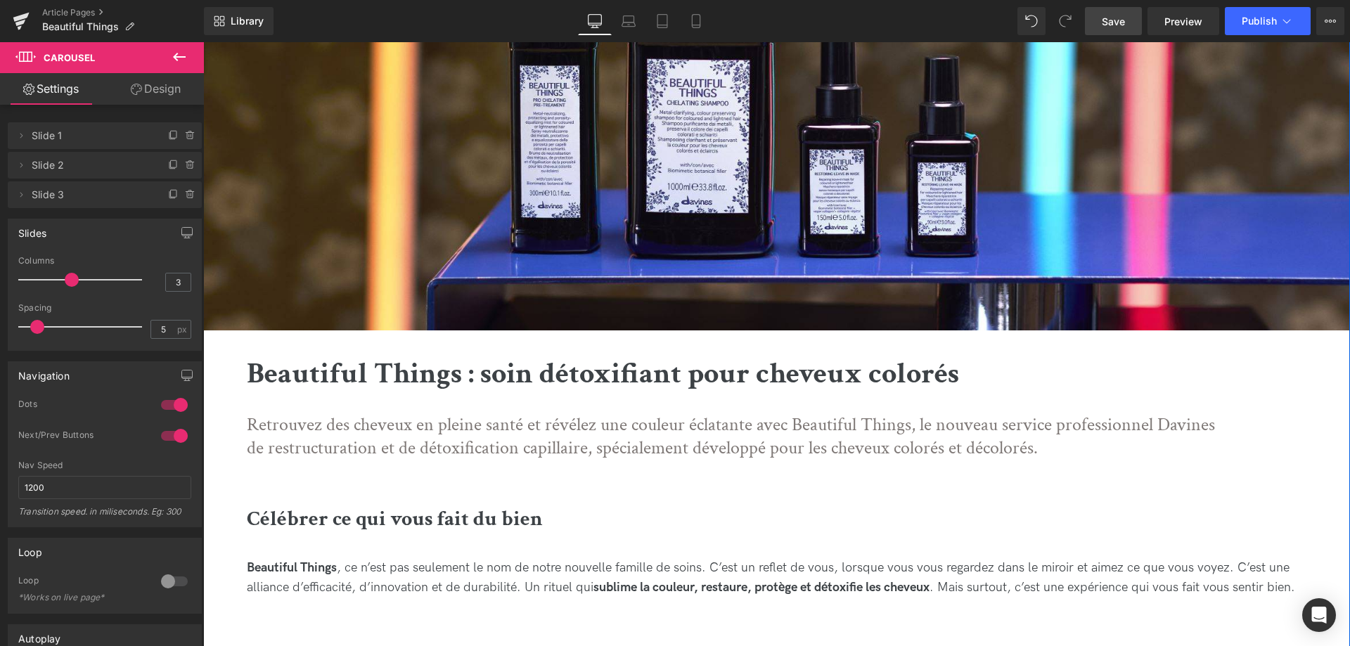
scroll to position [0, 0]
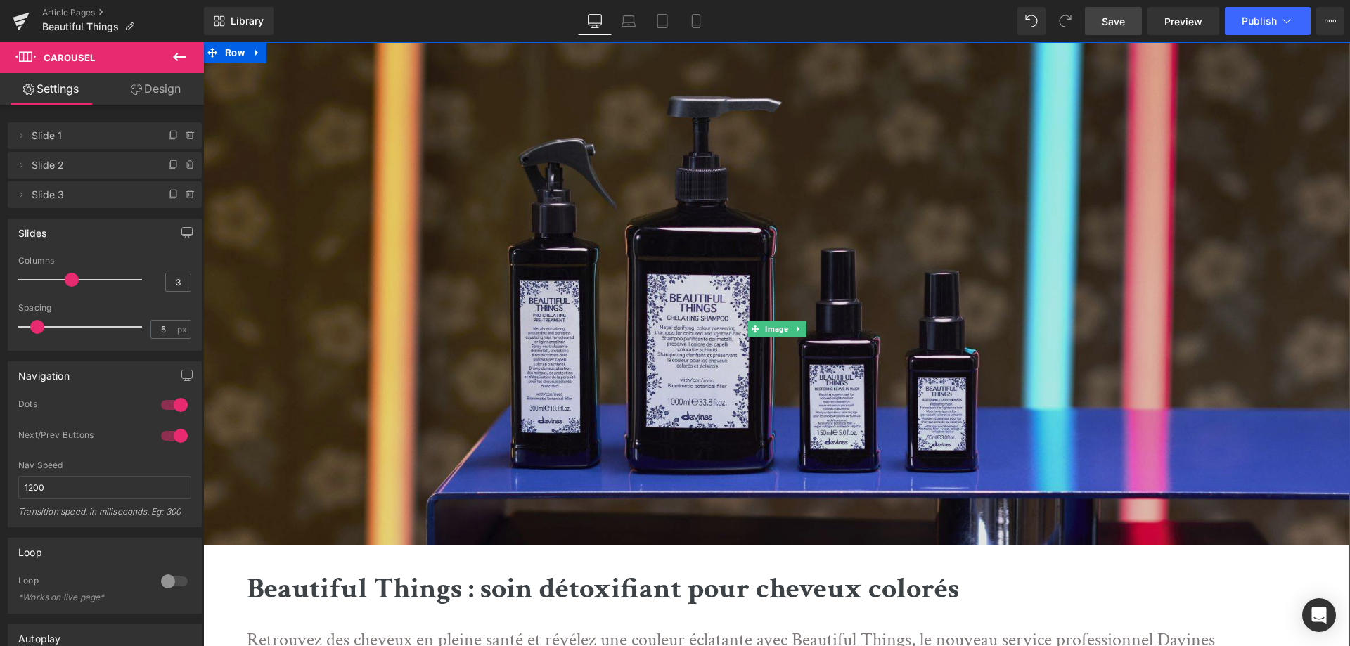
click at [776, 268] on img at bounding box center [776, 329] width 1147 height 574
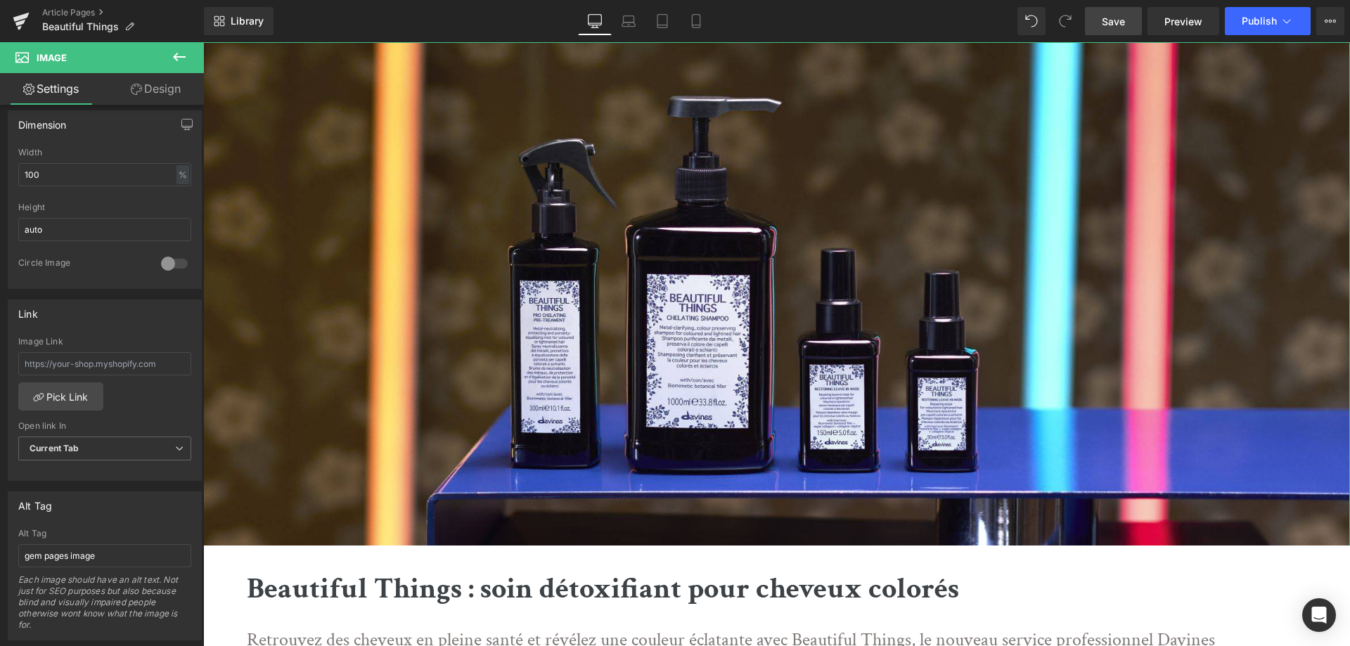
scroll to position [502, 0]
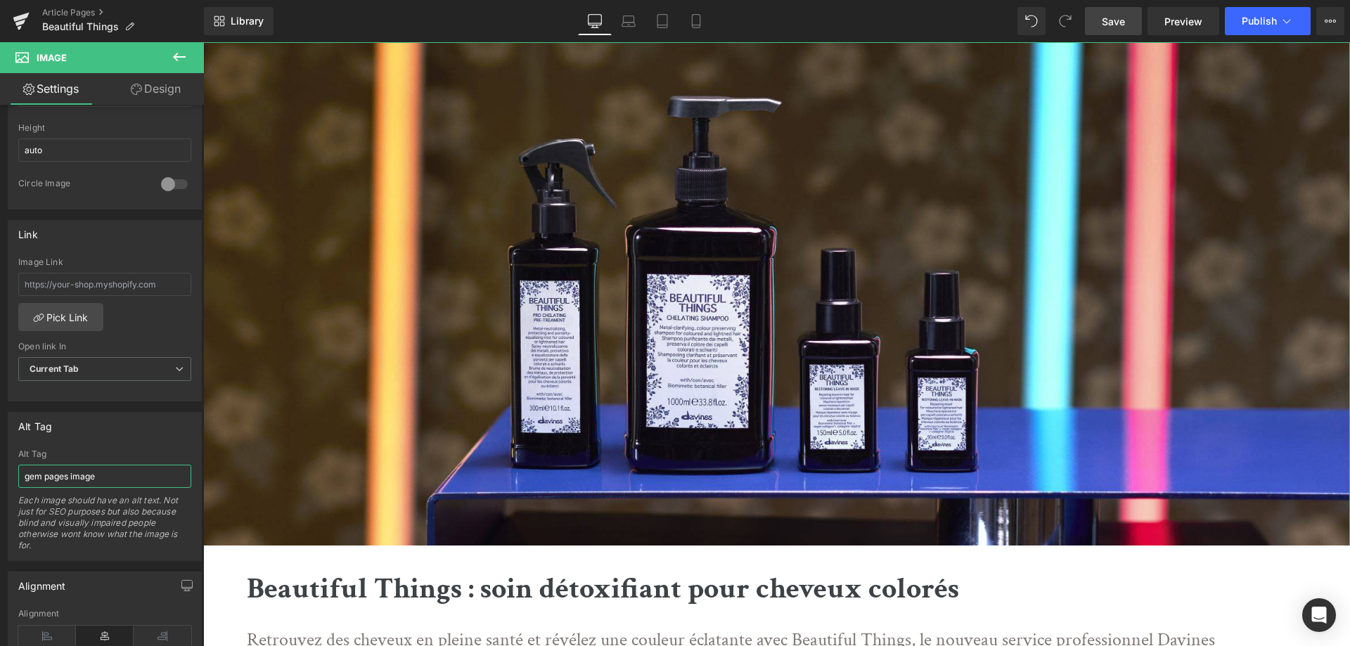
drag, startPoint x: 121, startPoint y: 472, endPoint x: 0, endPoint y: 432, distance: 127.2
click at [18, 465] on input "gem pages image" at bounding box center [104, 476] width 173 height 23
type input "soins detox cheveux"
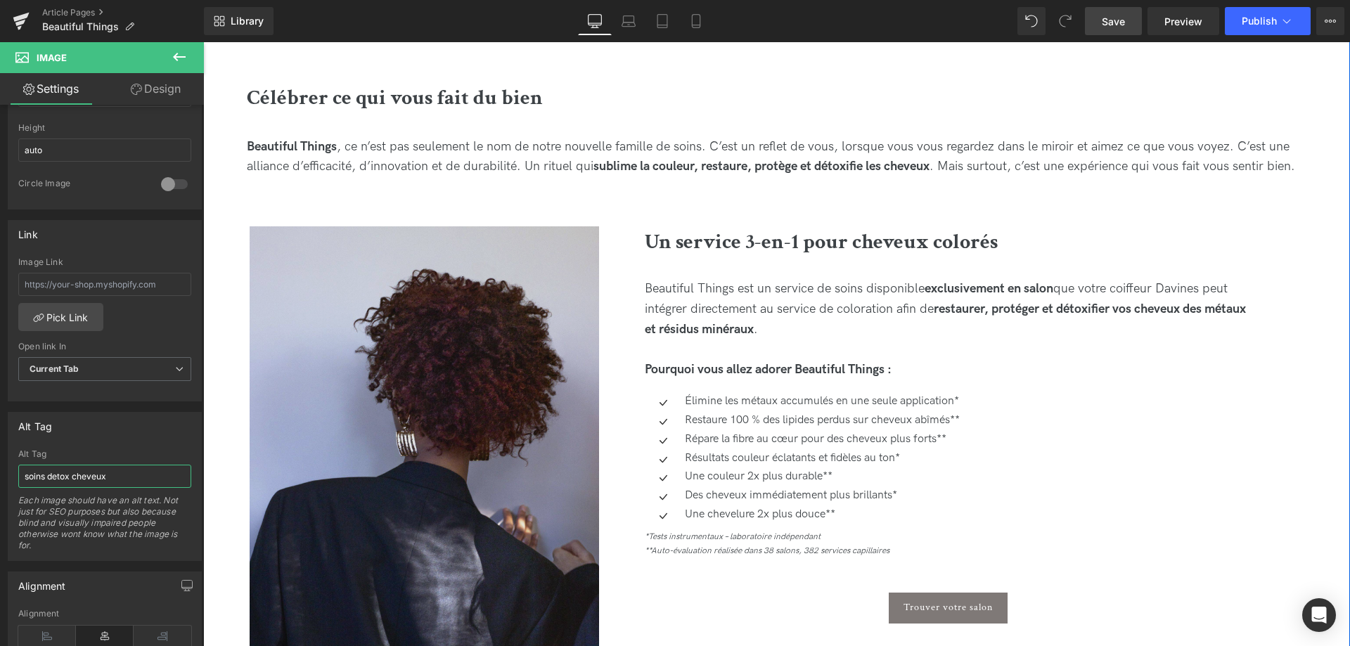
scroll to position [646, 0]
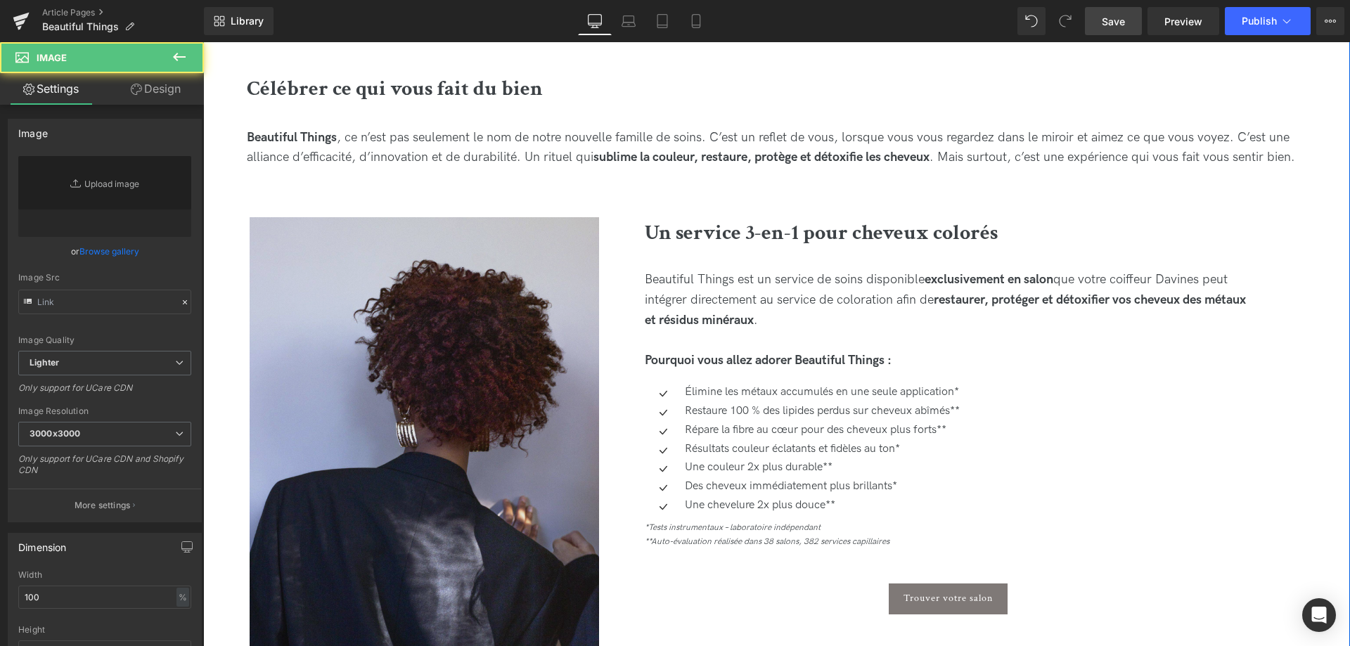
click at [437, 444] on img at bounding box center [424, 435] width 349 height 437
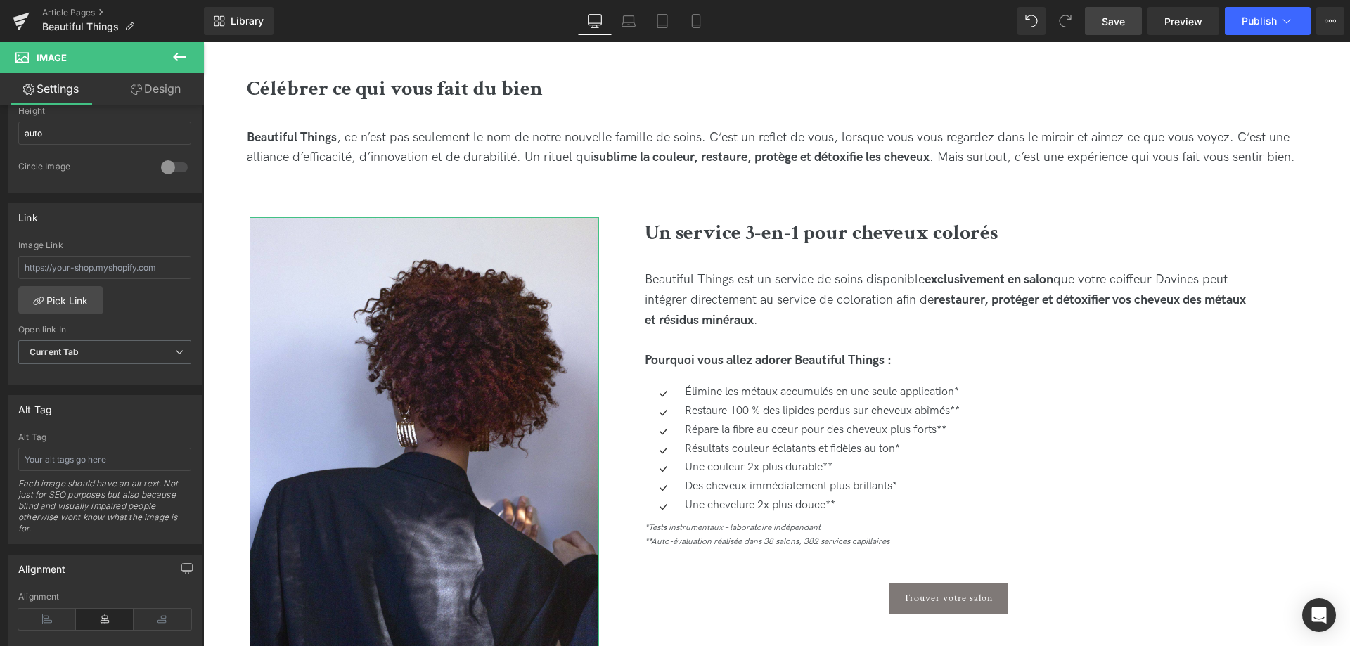
scroll to position [574, 0]
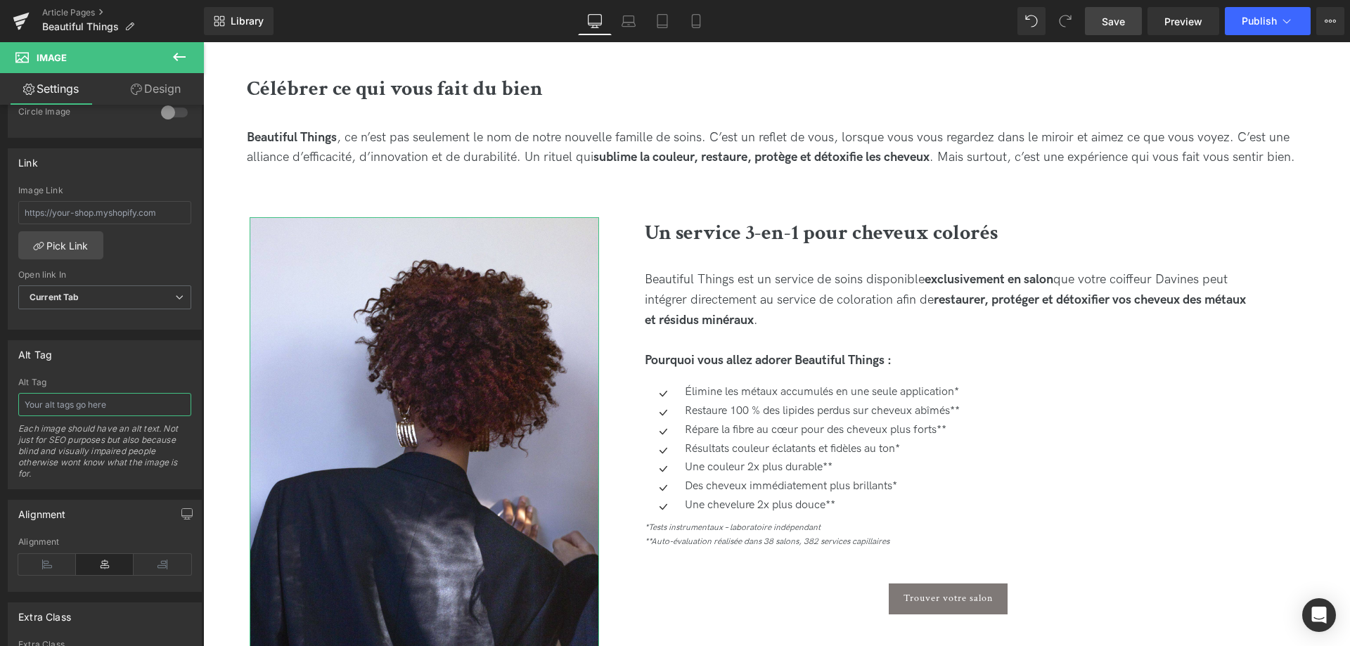
click at [94, 410] on input "text" at bounding box center [104, 404] width 173 height 23
type input "soin cheveux colorés"
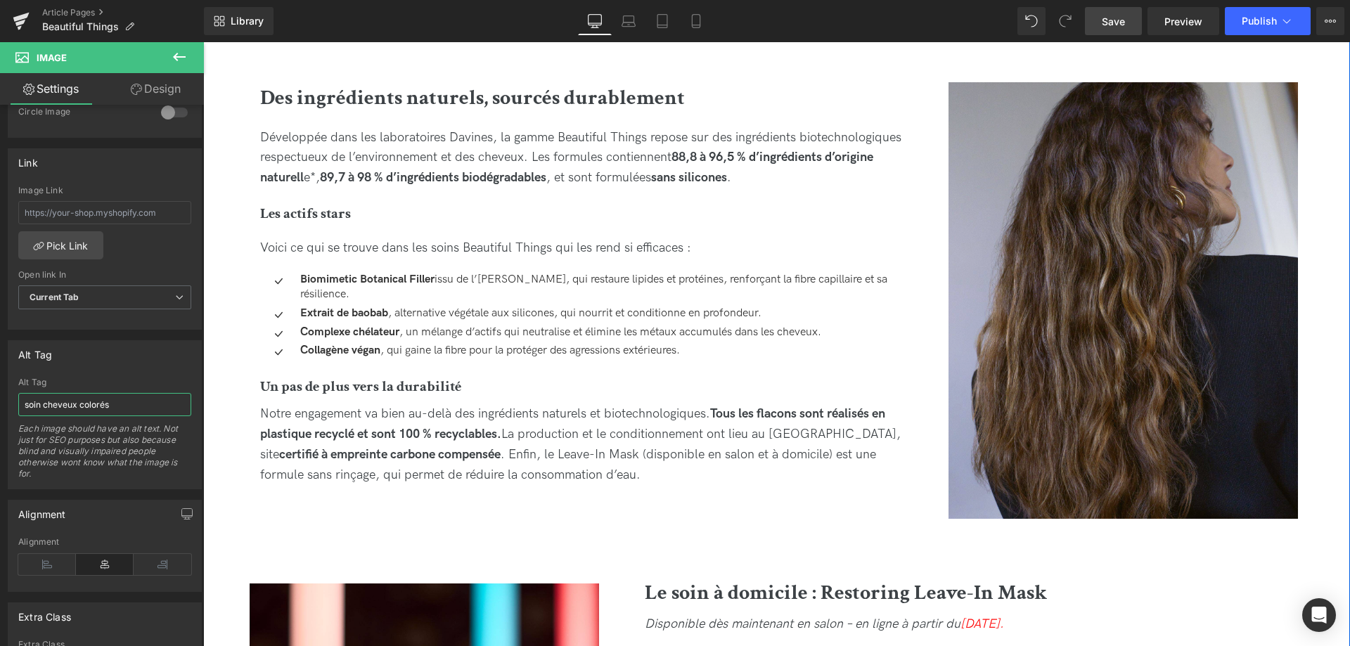
scroll to position [1506, 0]
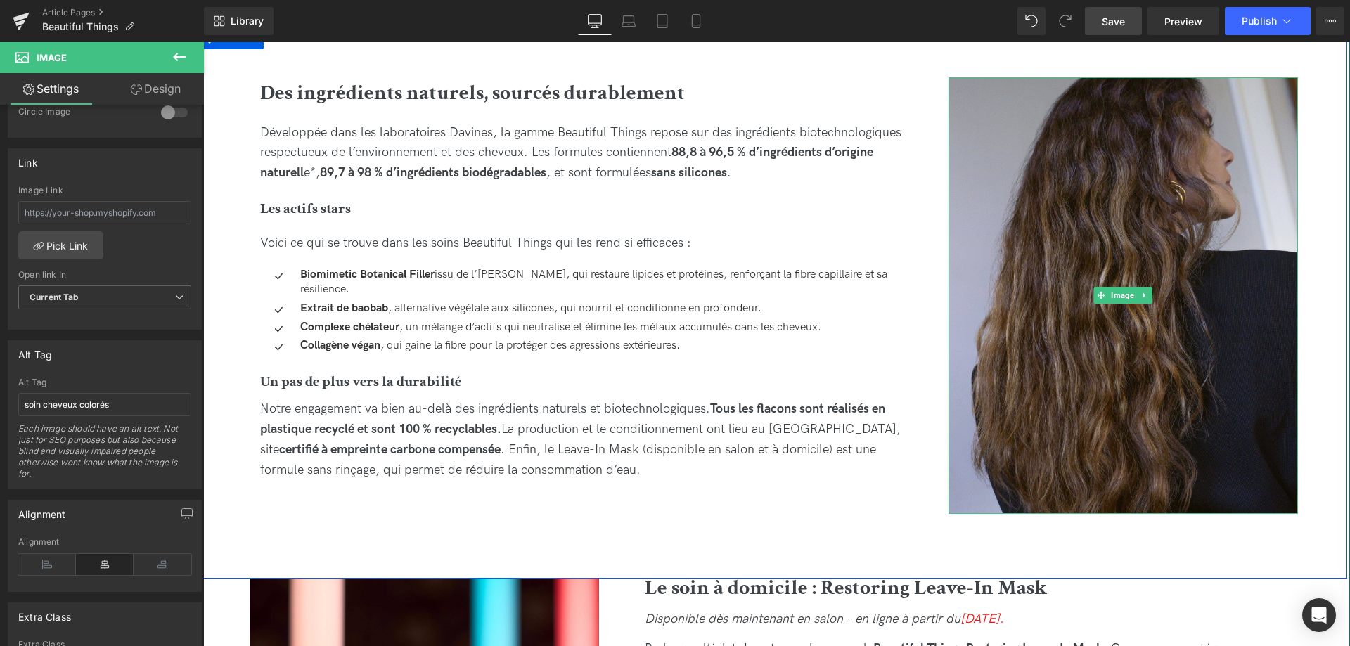
click at [1117, 355] on img at bounding box center [1123, 295] width 349 height 437
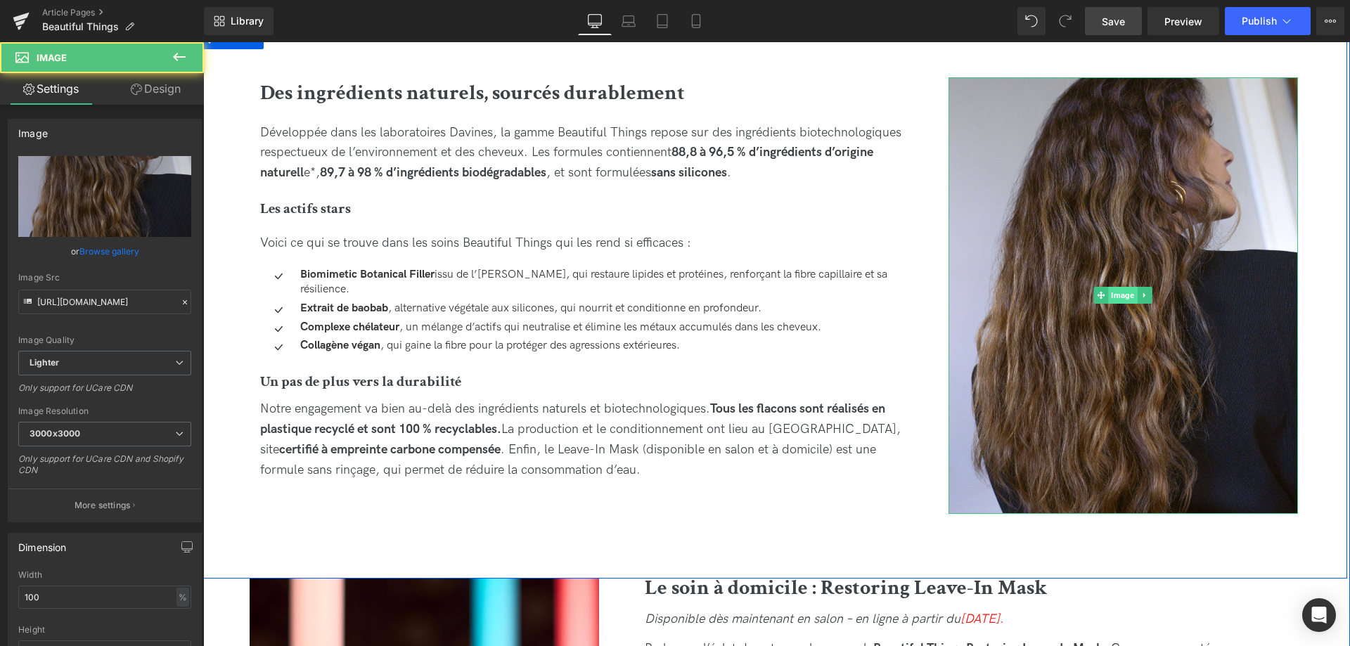
click at [1118, 293] on span "Image" at bounding box center [1123, 295] width 29 height 17
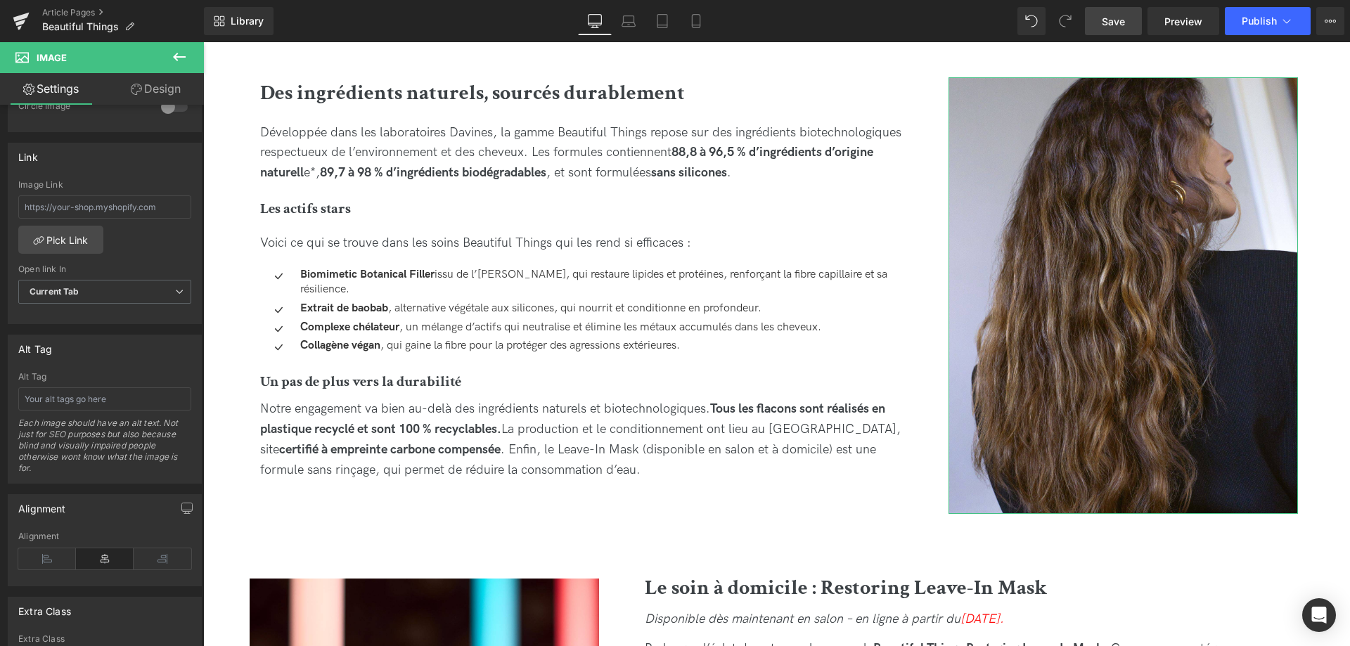
scroll to position [646, 0]
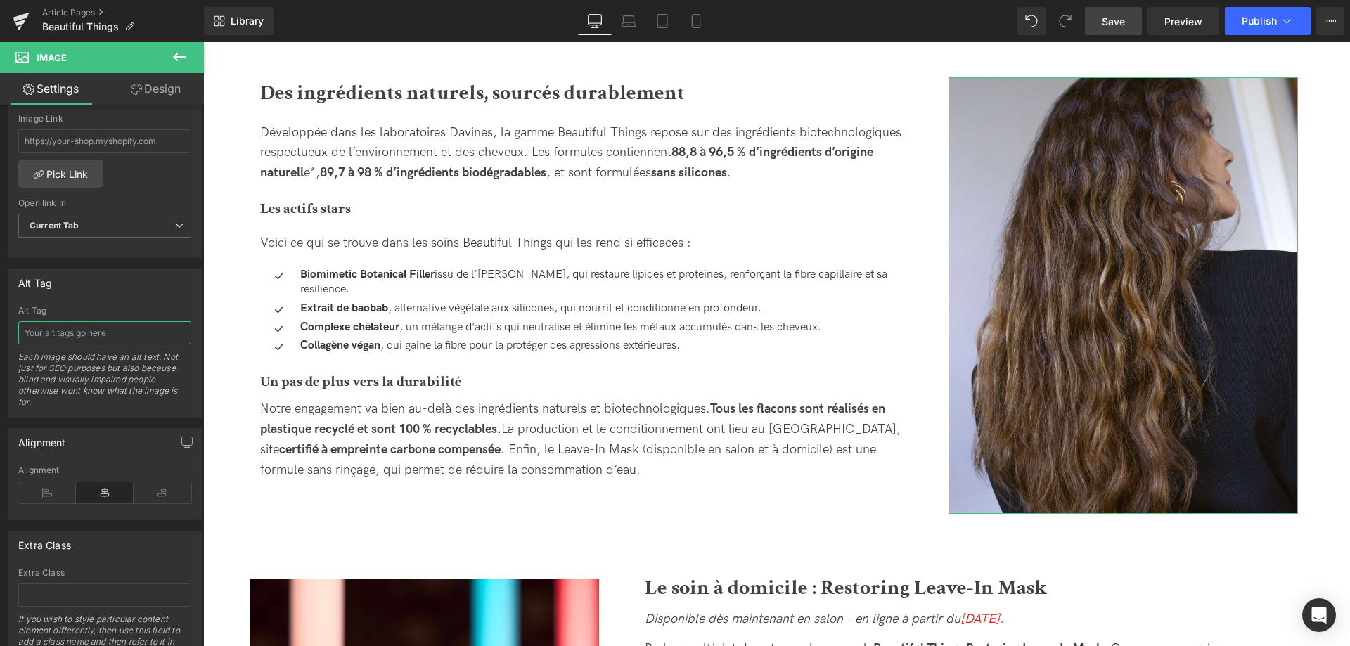
click at [89, 340] on input "text" at bounding box center [104, 332] width 173 height 23
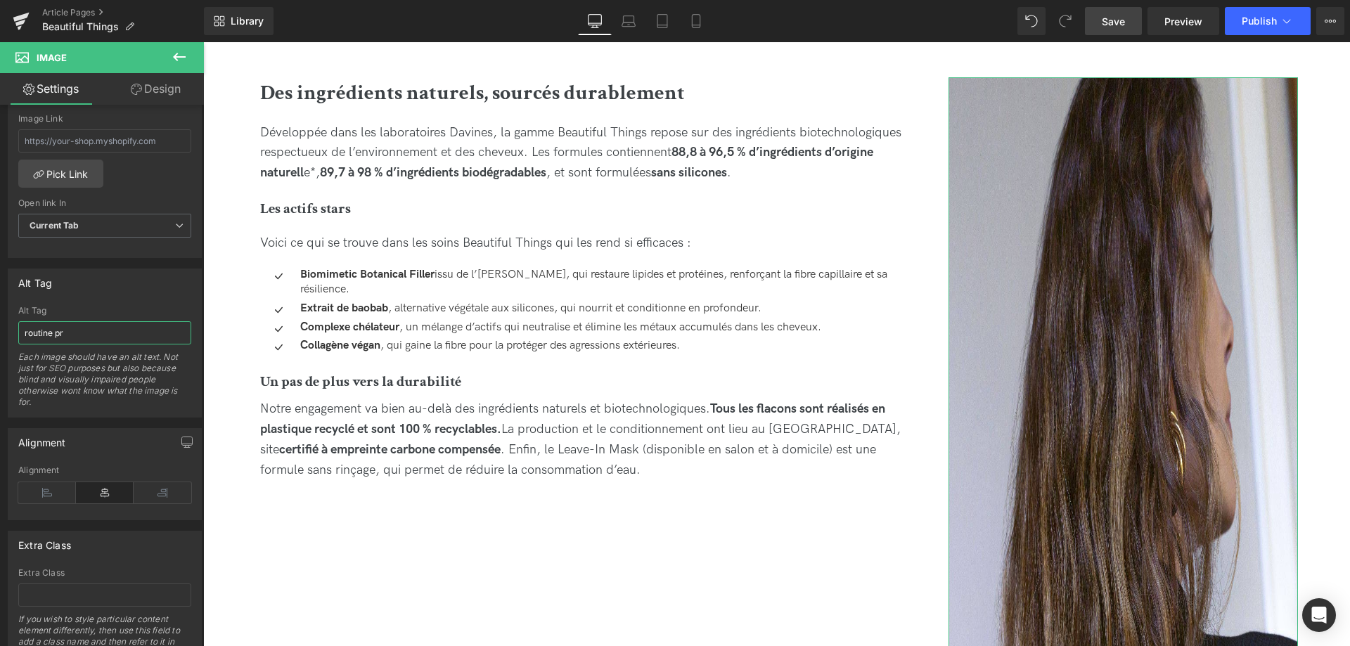
type input "routine pro"
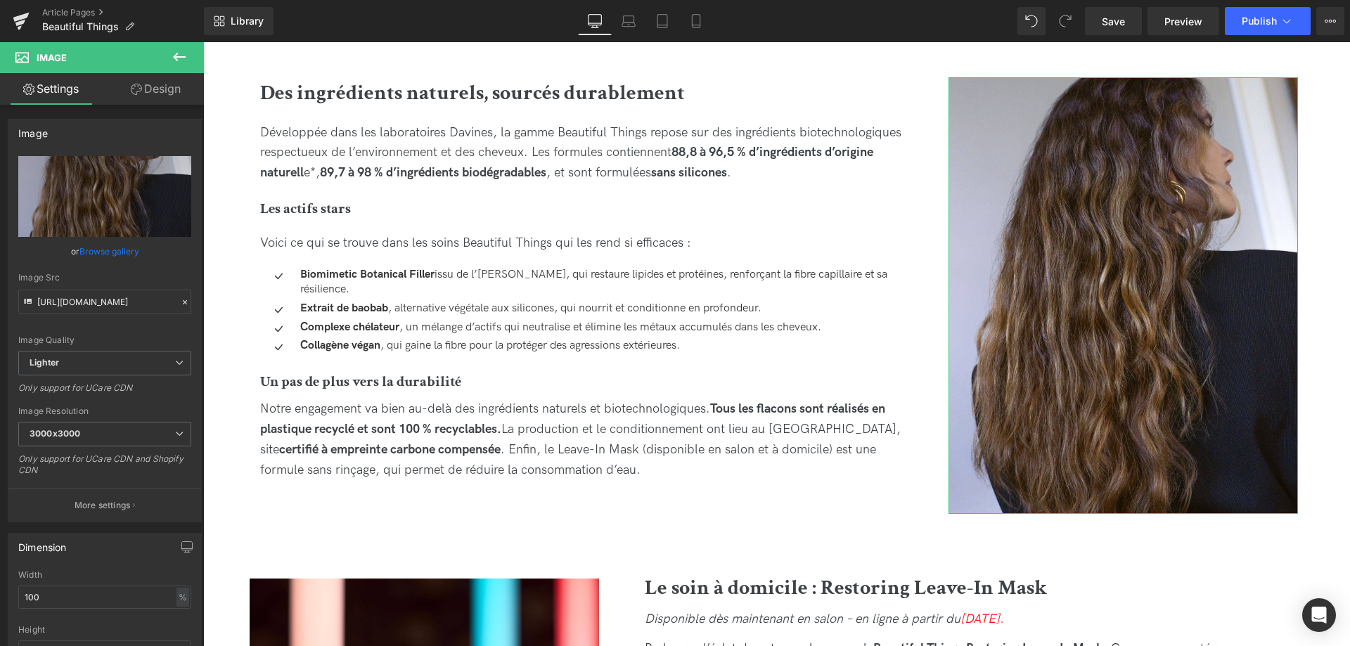
scroll to position [646, 0]
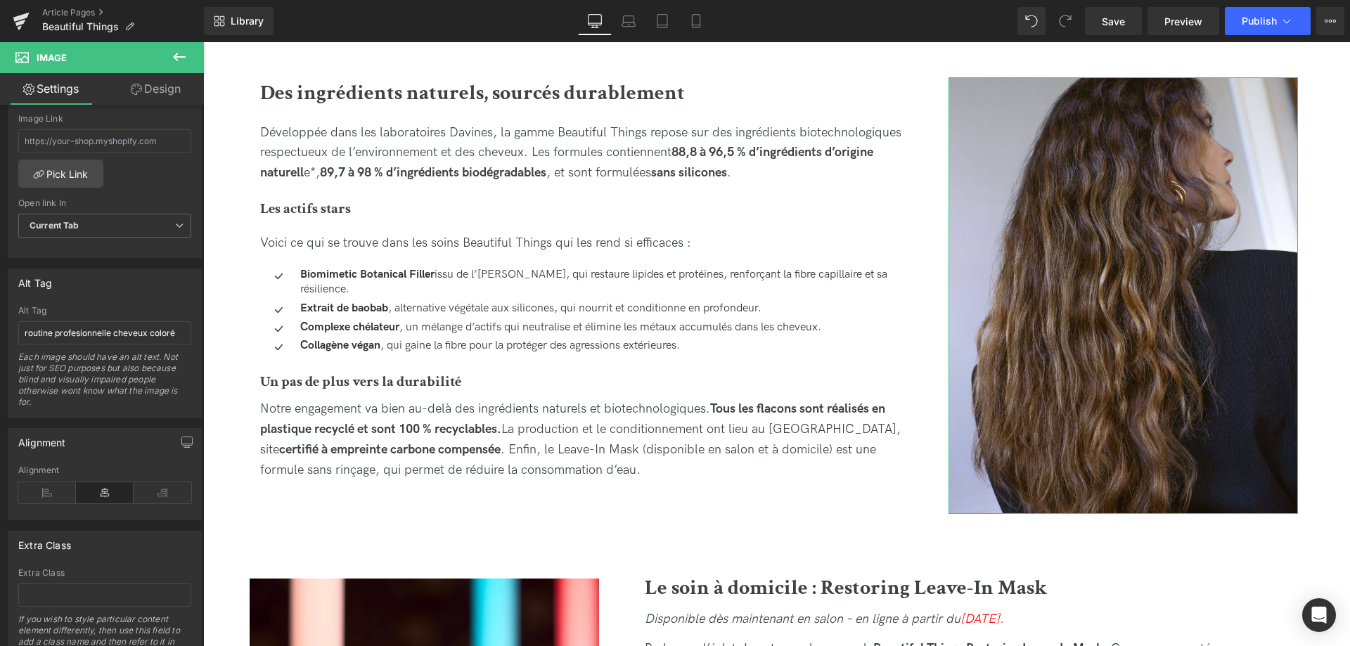
type input "routine profesionnelle cheveux colorés"
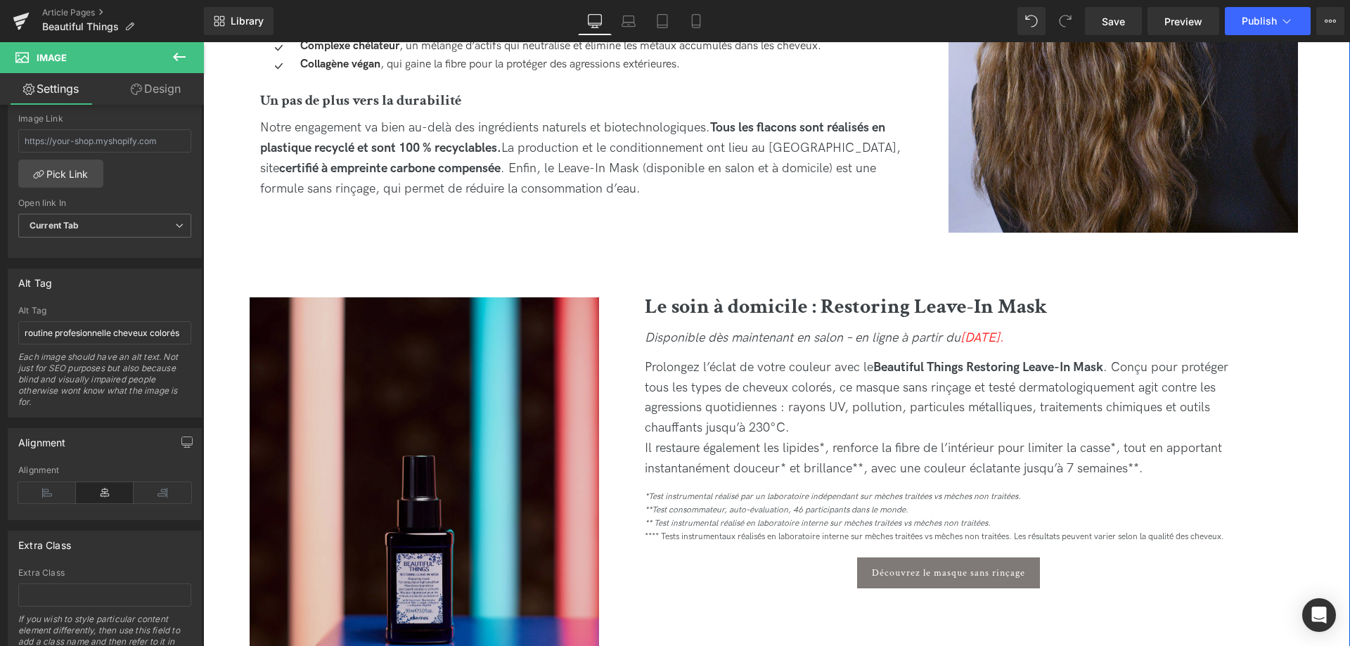
scroll to position [1793, 0]
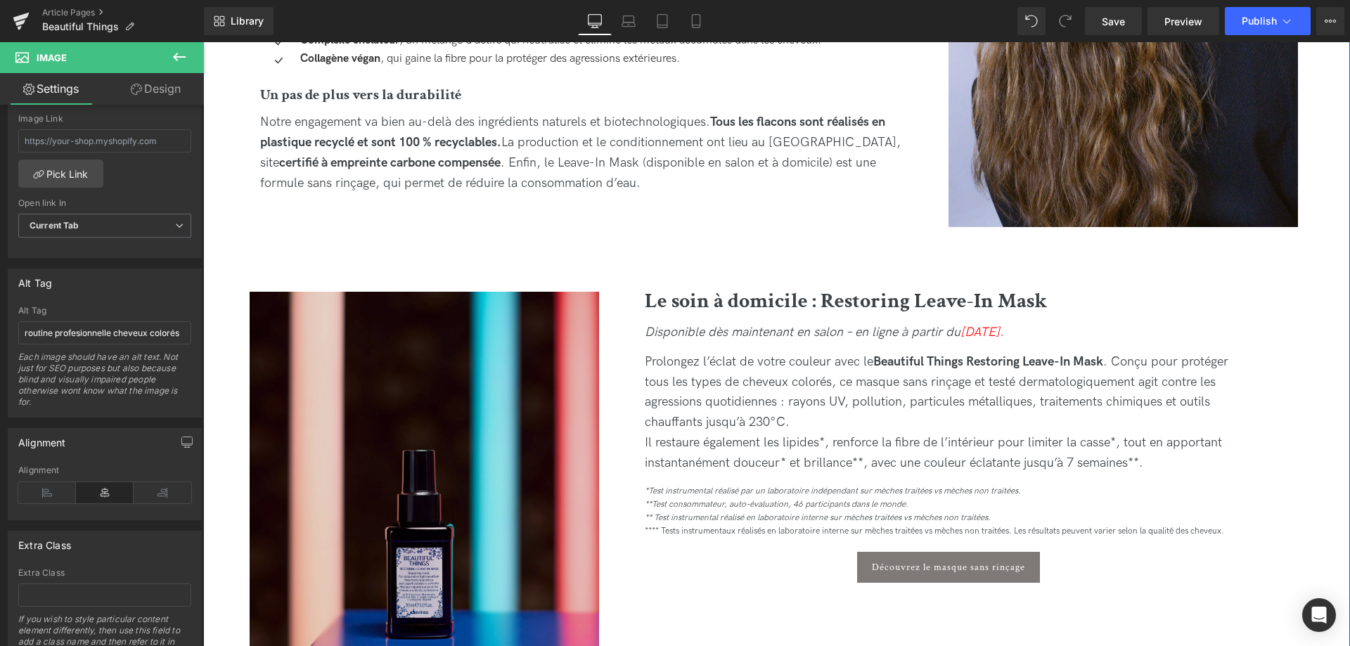
click at [416, 487] on img at bounding box center [424, 510] width 349 height 437
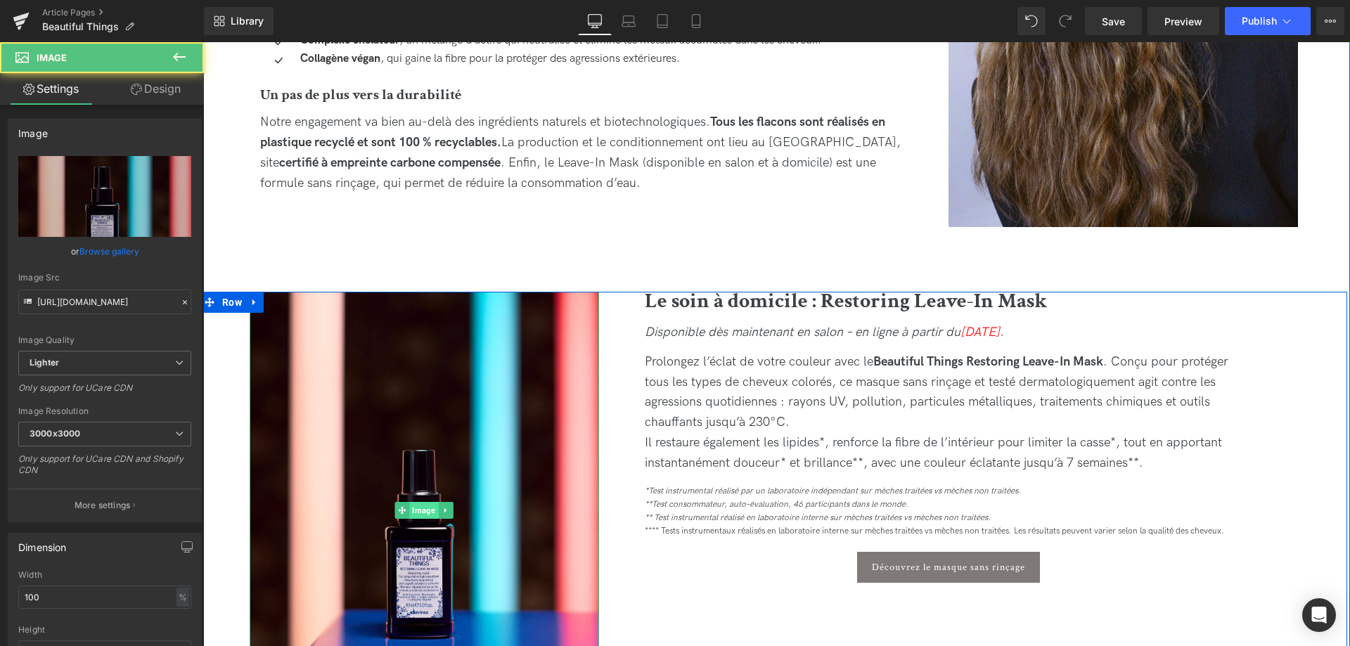
click at [424, 506] on span "Image" at bounding box center [424, 510] width 29 height 17
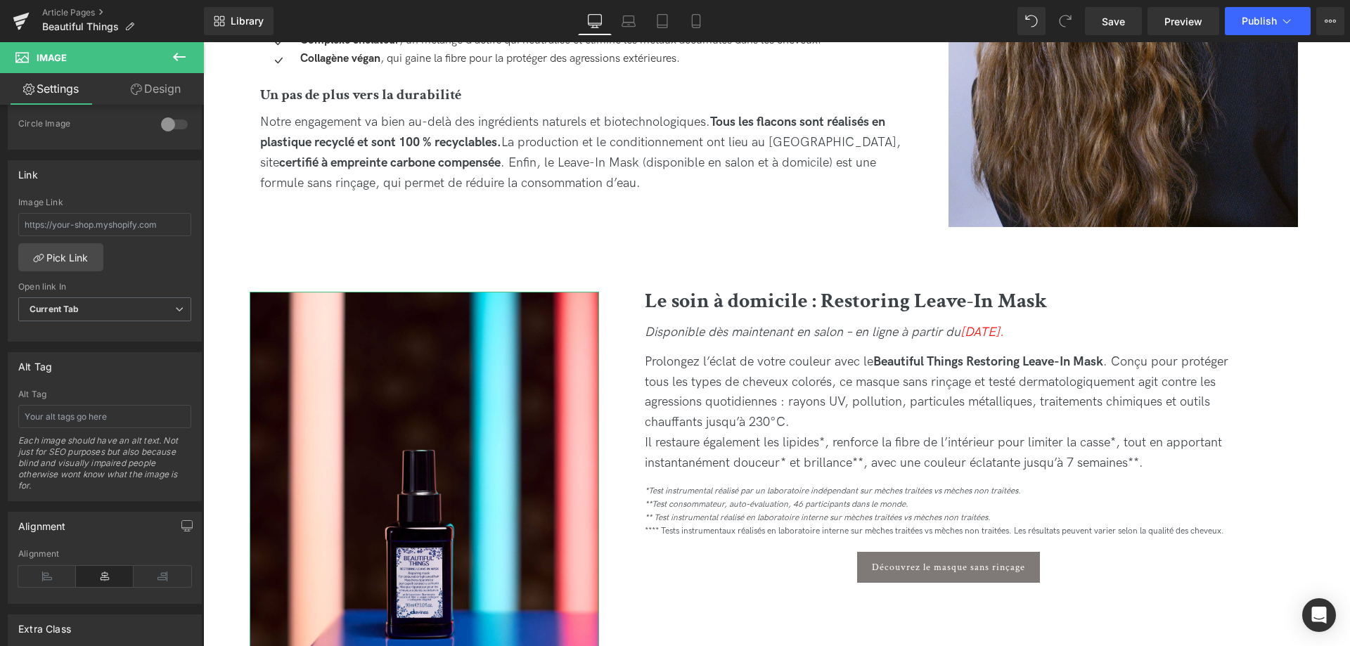
scroll to position [646, 0]
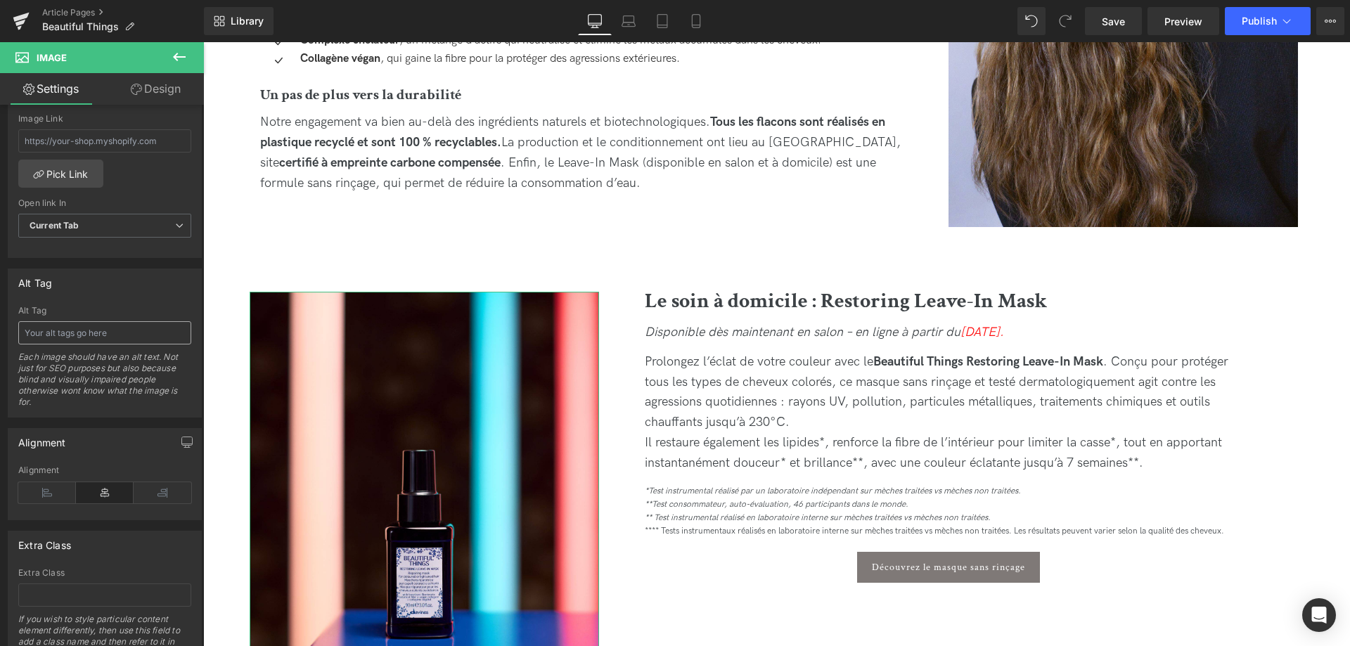
click at [115, 324] on input "text" at bounding box center [104, 332] width 173 height 23
type input "masque sans rinçage cheveux colorés"
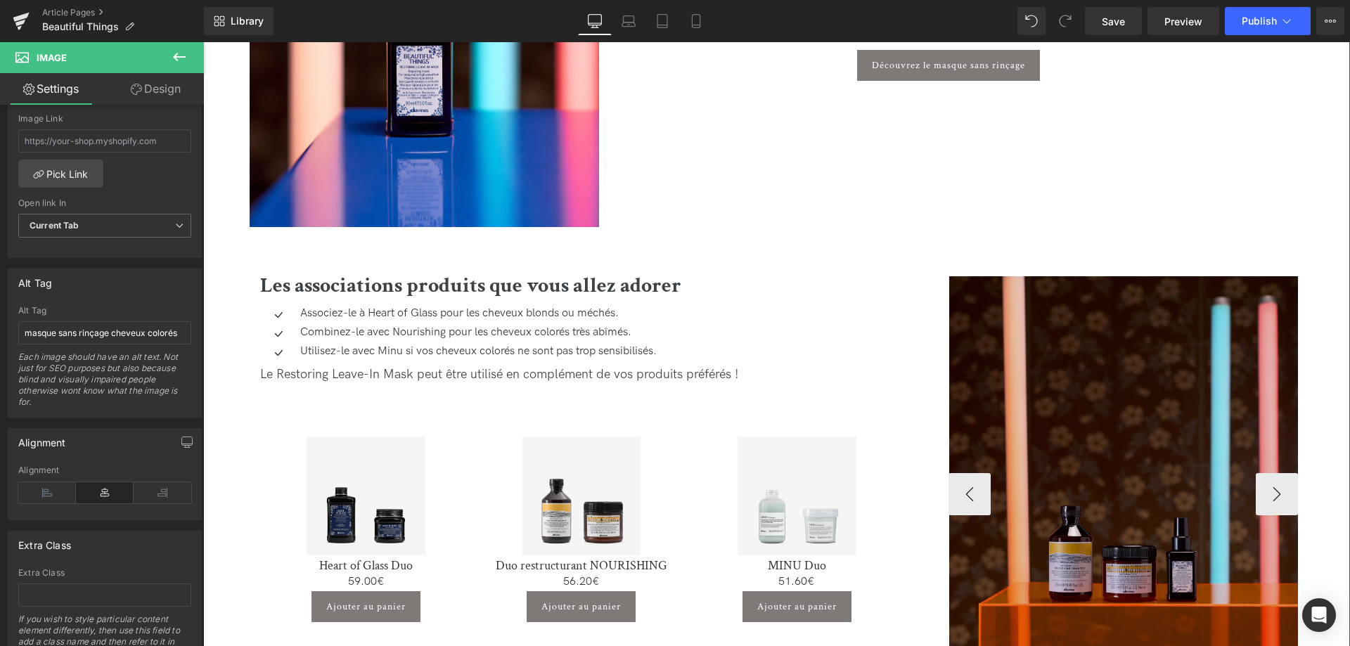
scroll to position [2510, 0]
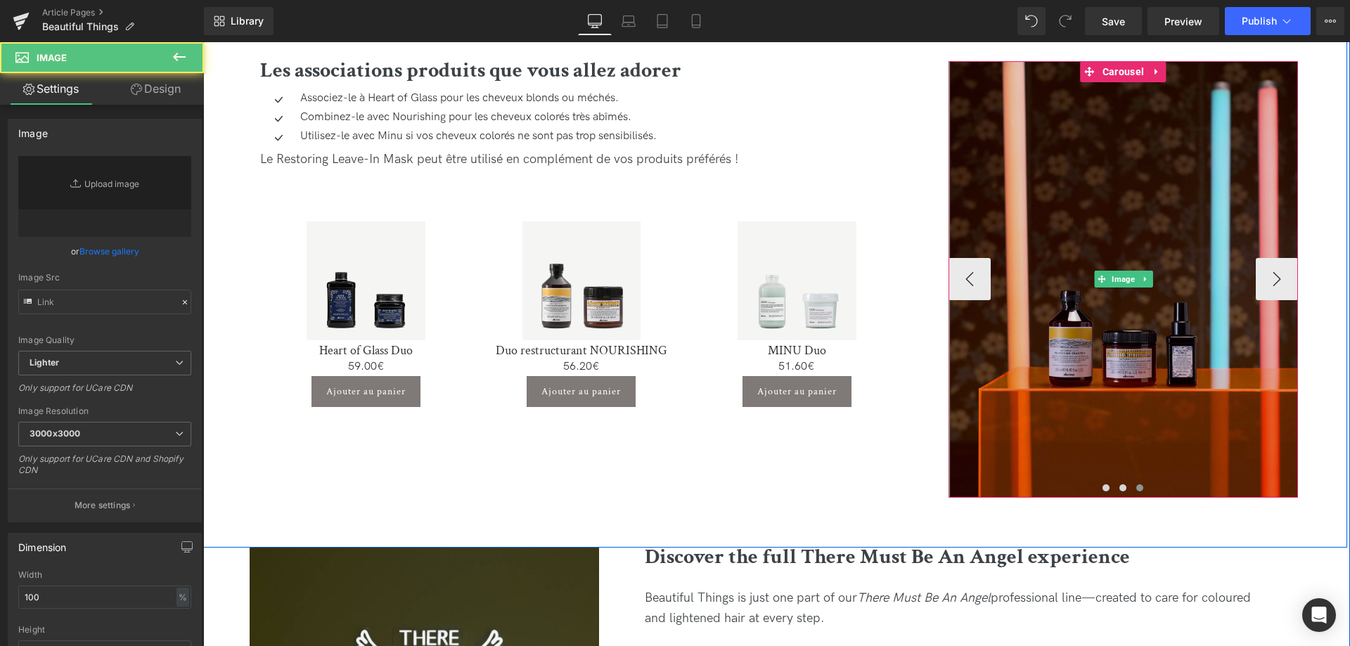
click at [1150, 240] on img at bounding box center [1123, 279] width 349 height 437
type input "[URL][DOMAIN_NAME]"
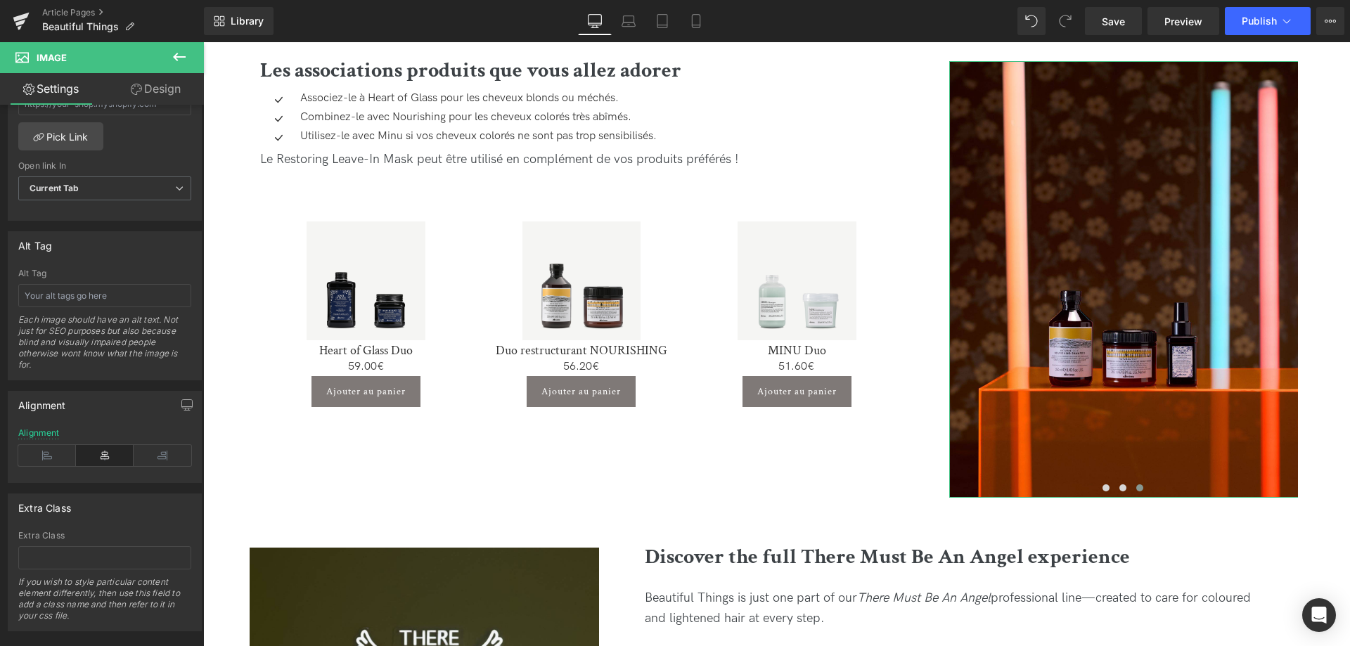
scroll to position [697, 0]
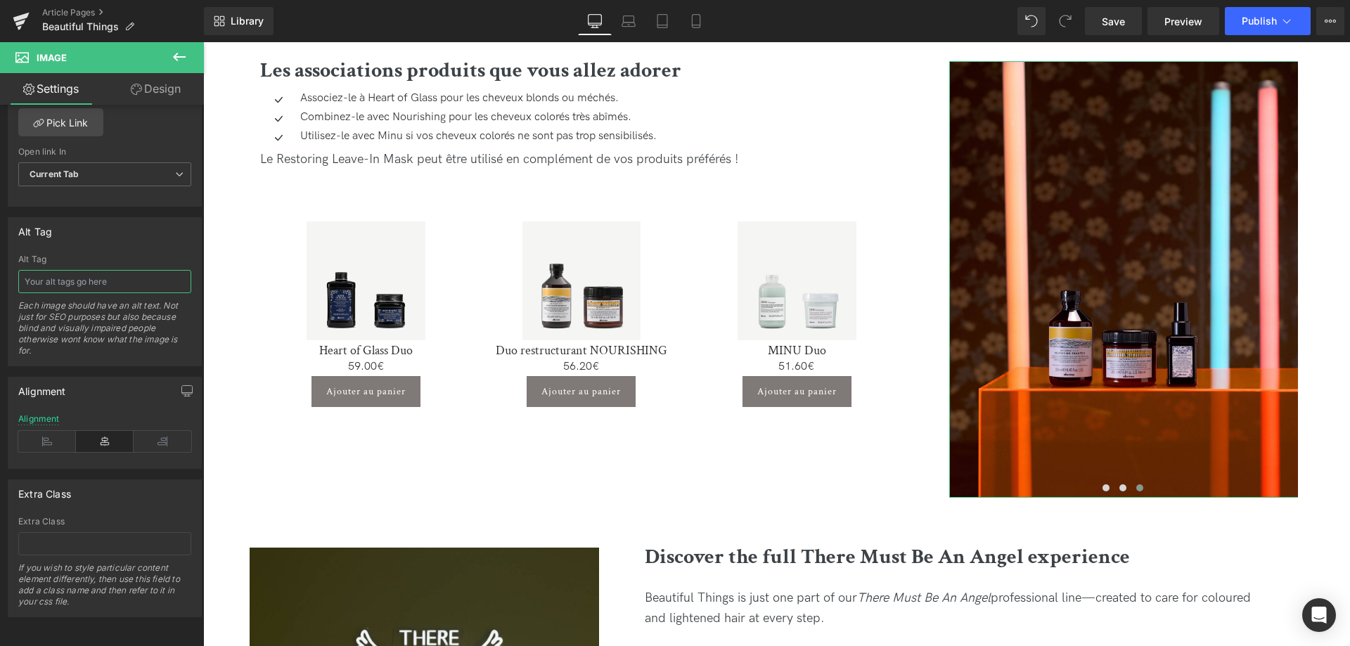
click at [65, 283] on input "text" at bounding box center [104, 281] width 173 height 23
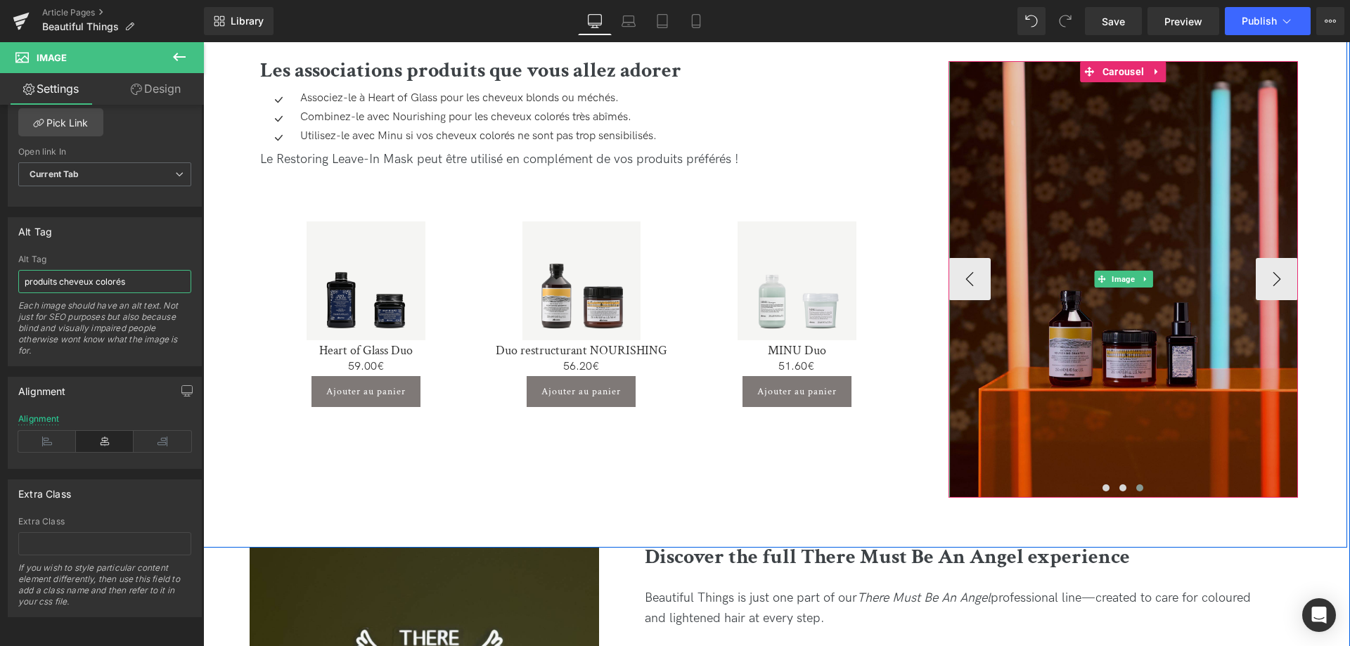
type input "produits cheveux colorés"
click at [1268, 278] on img at bounding box center [1123, 279] width 349 height 437
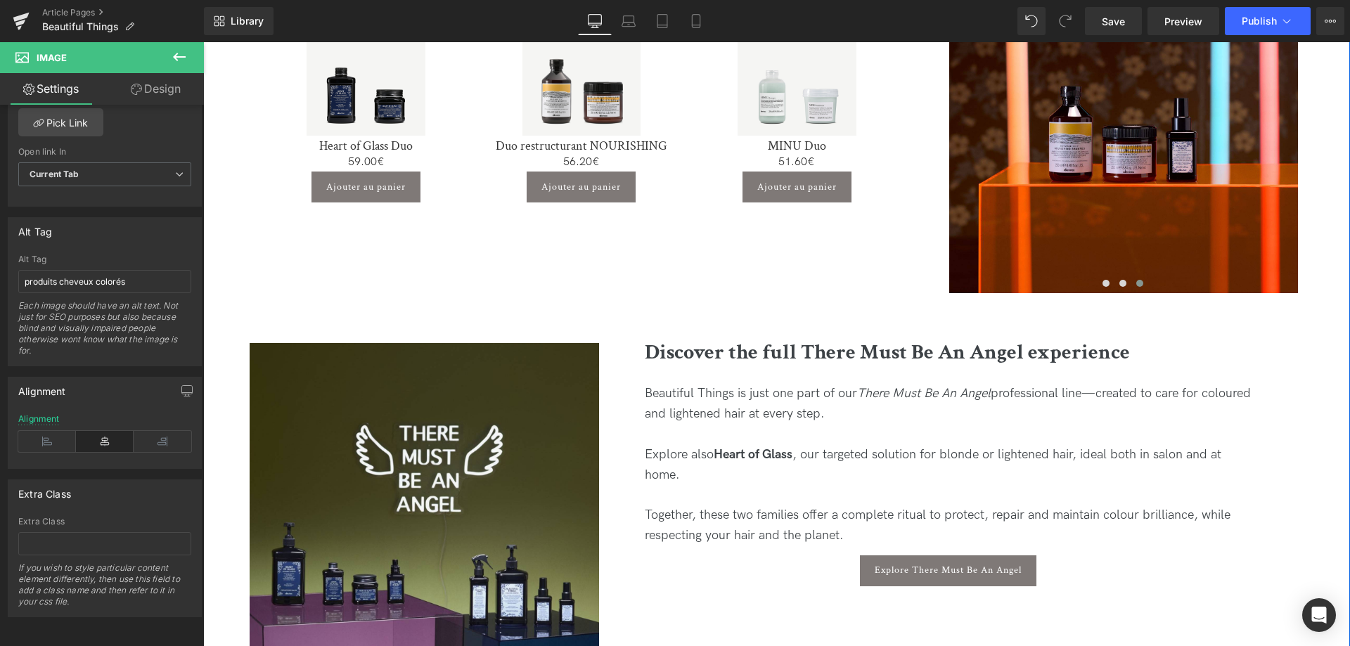
scroll to position [2797, 0]
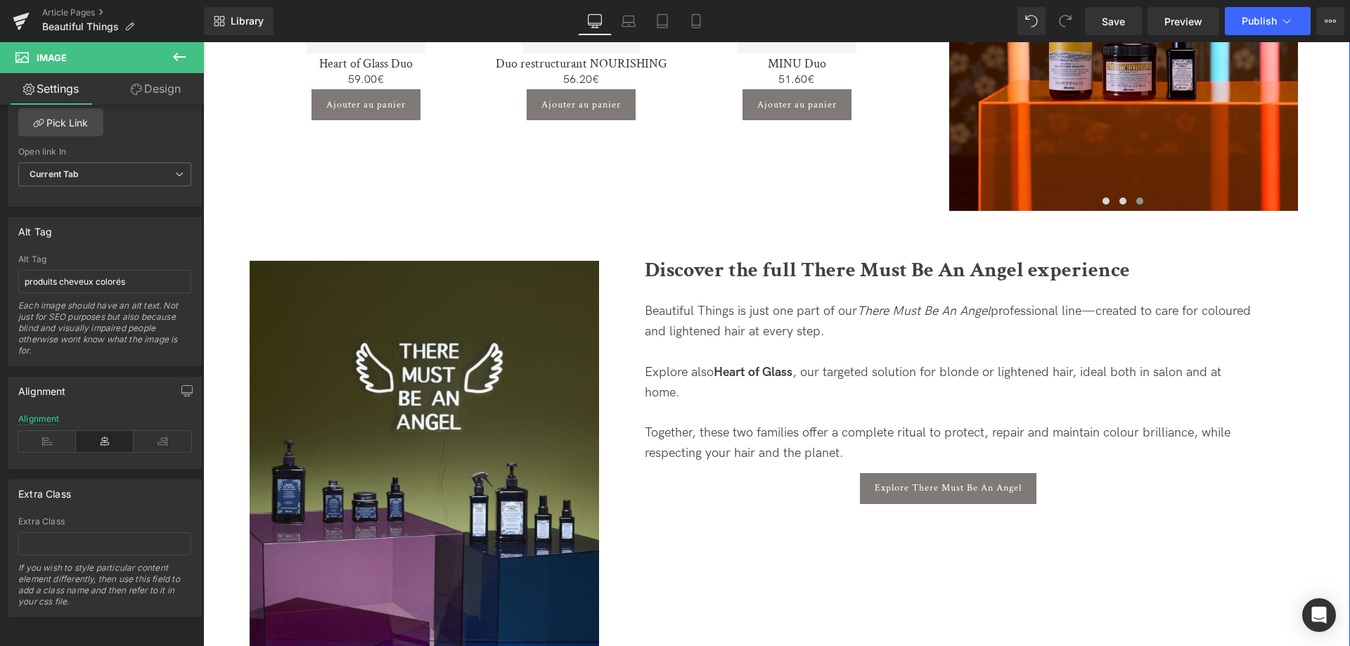
click at [760, 276] on span "Discover the full There Must Be An Angel experience" at bounding box center [887, 270] width 485 height 27
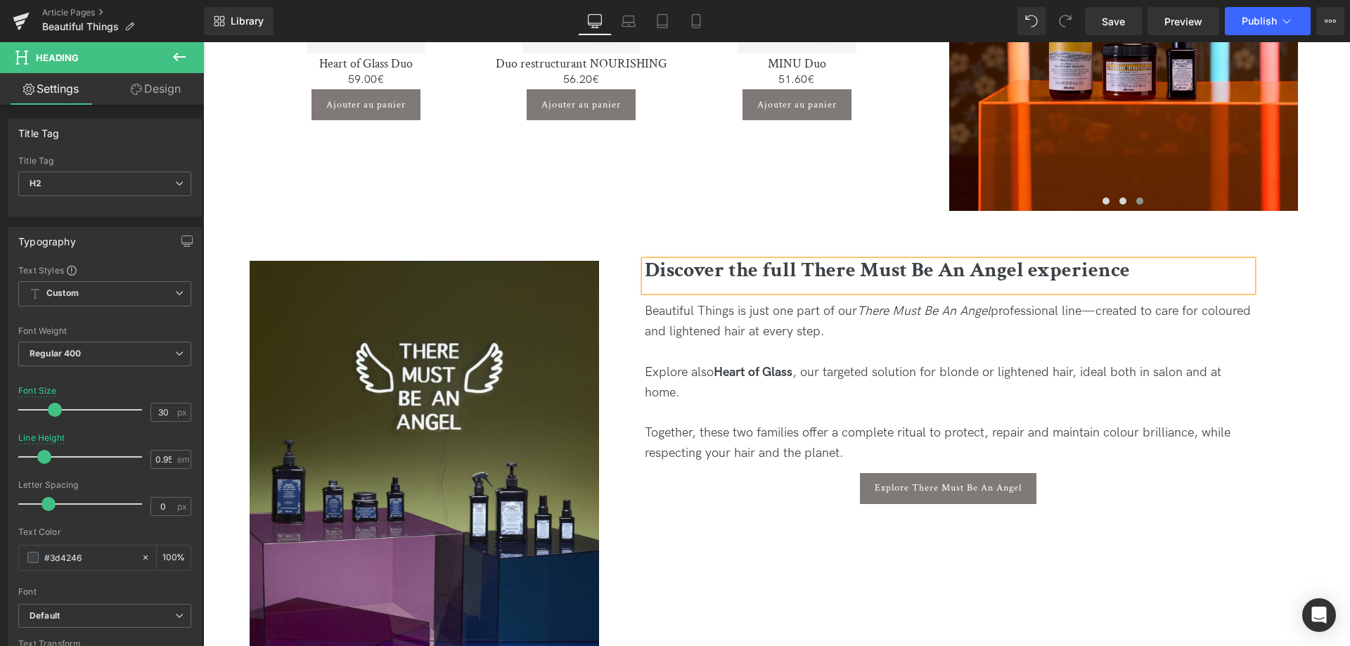
copy h2
click at [805, 279] on span "Discover the full There Must Be An Angel experience" at bounding box center [887, 270] width 485 height 27
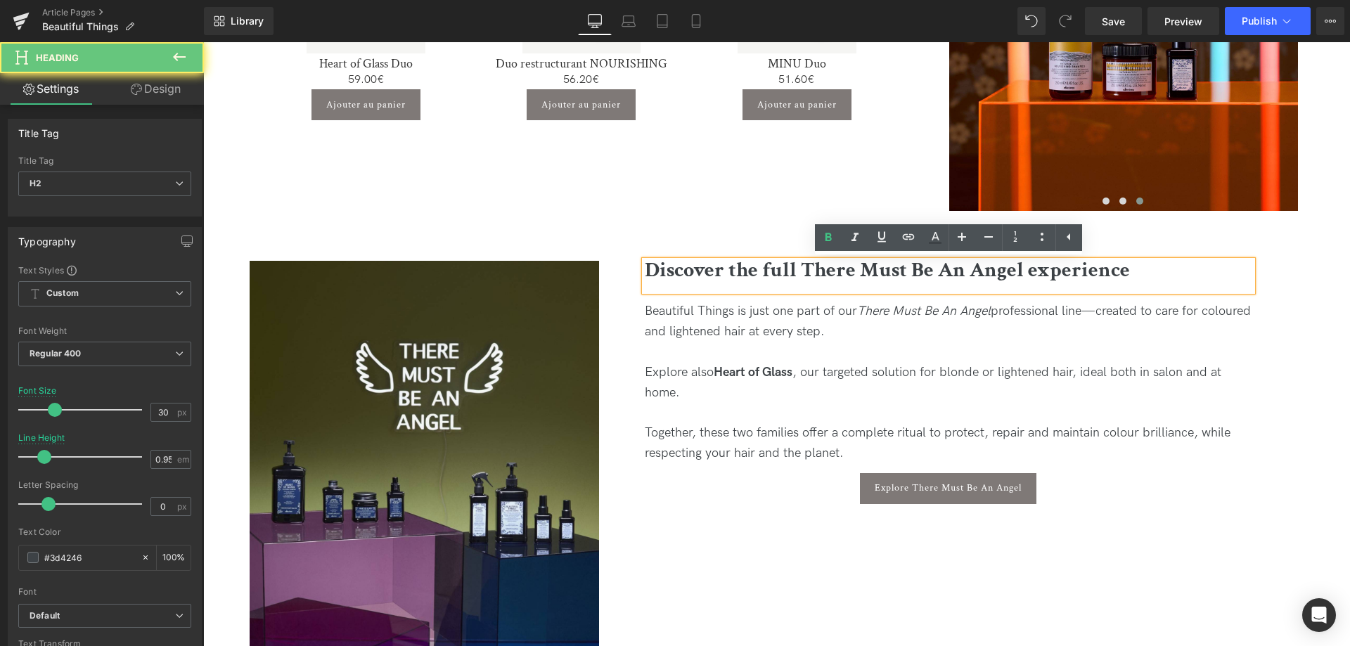
click at [1131, 274] on h2 "Discover the full There Must Be An Angel experience" at bounding box center [949, 271] width 608 height 20
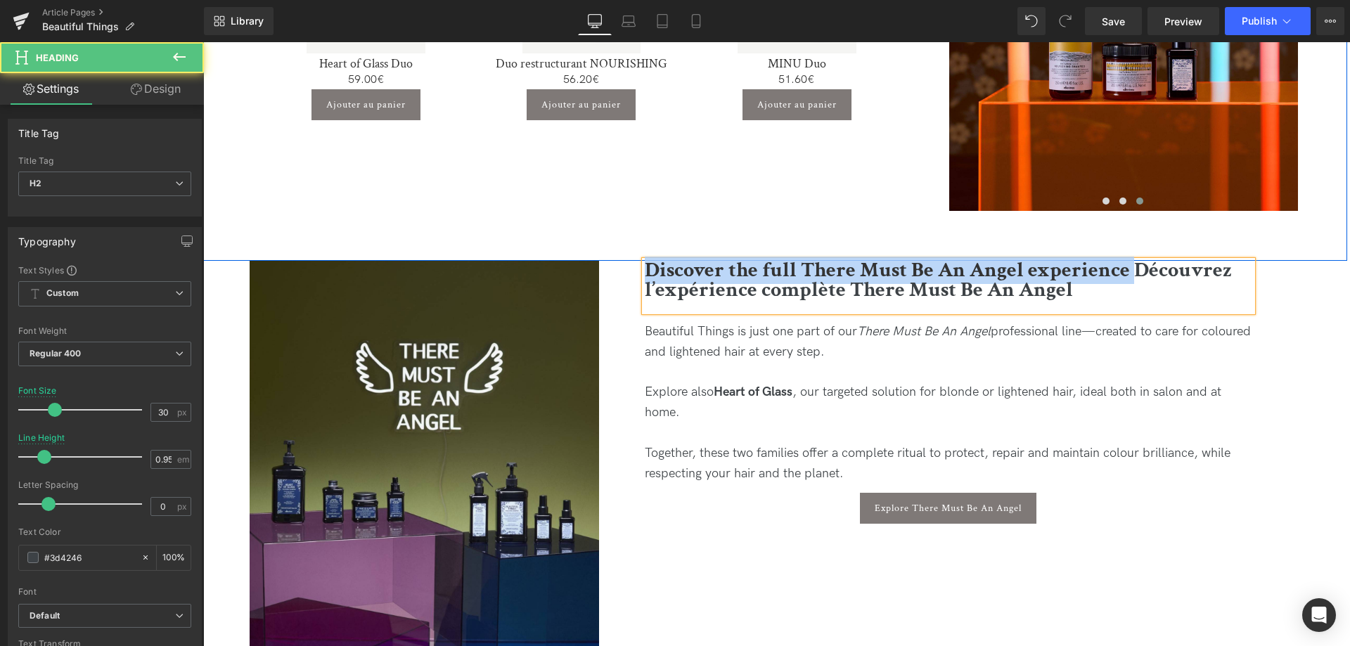
drag, startPoint x: 1131, startPoint y: 267, endPoint x: 598, endPoint y: 252, distance: 533.9
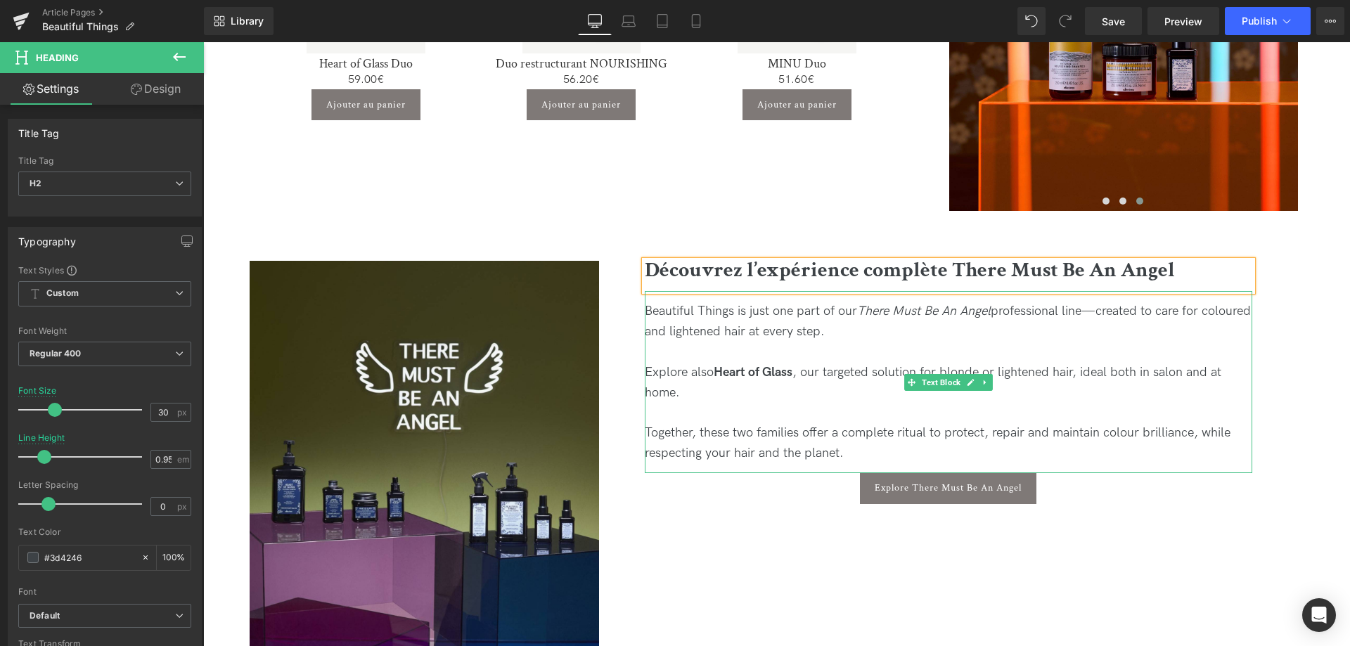
click at [894, 333] on div "Beautiful Things is just one part of our There Must Be An Angel professional li…" at bounding box center [949, 322] width 608 height 41
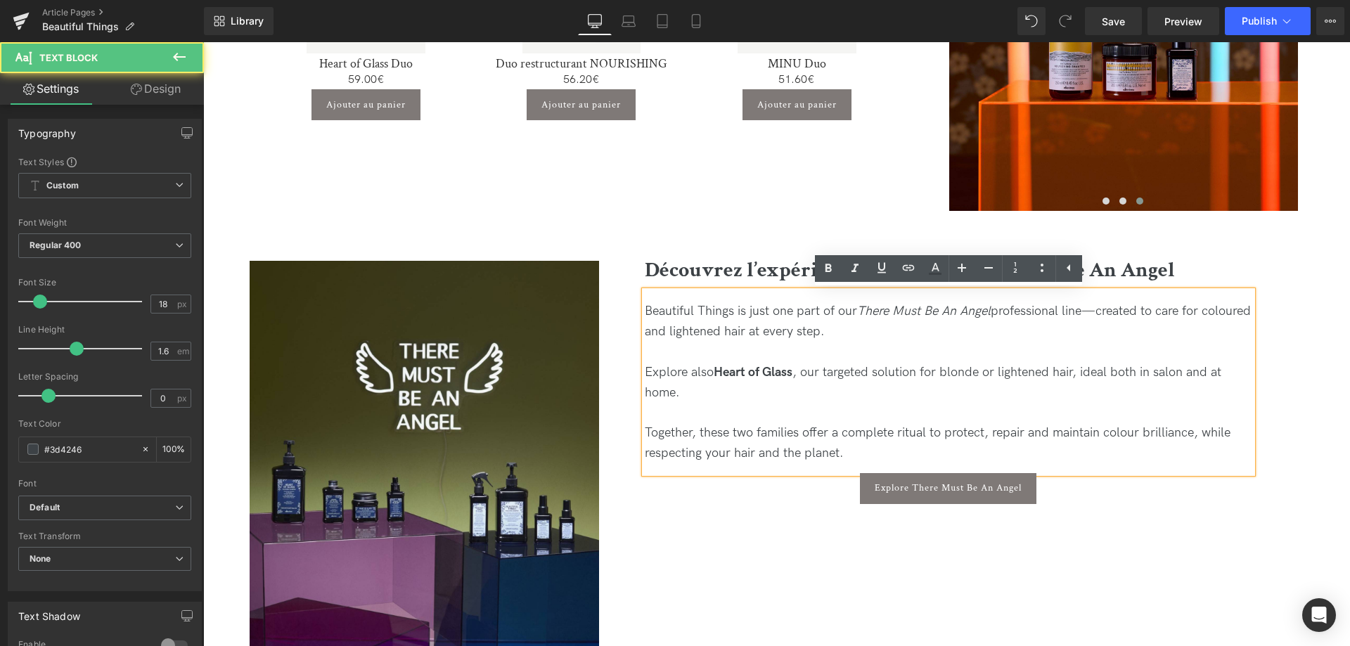
click at [887, 333] on div "Beautiful Things is just one part of our There Must Be An Angel professional li…" at bounding box center [949, 322] width 608 height 41
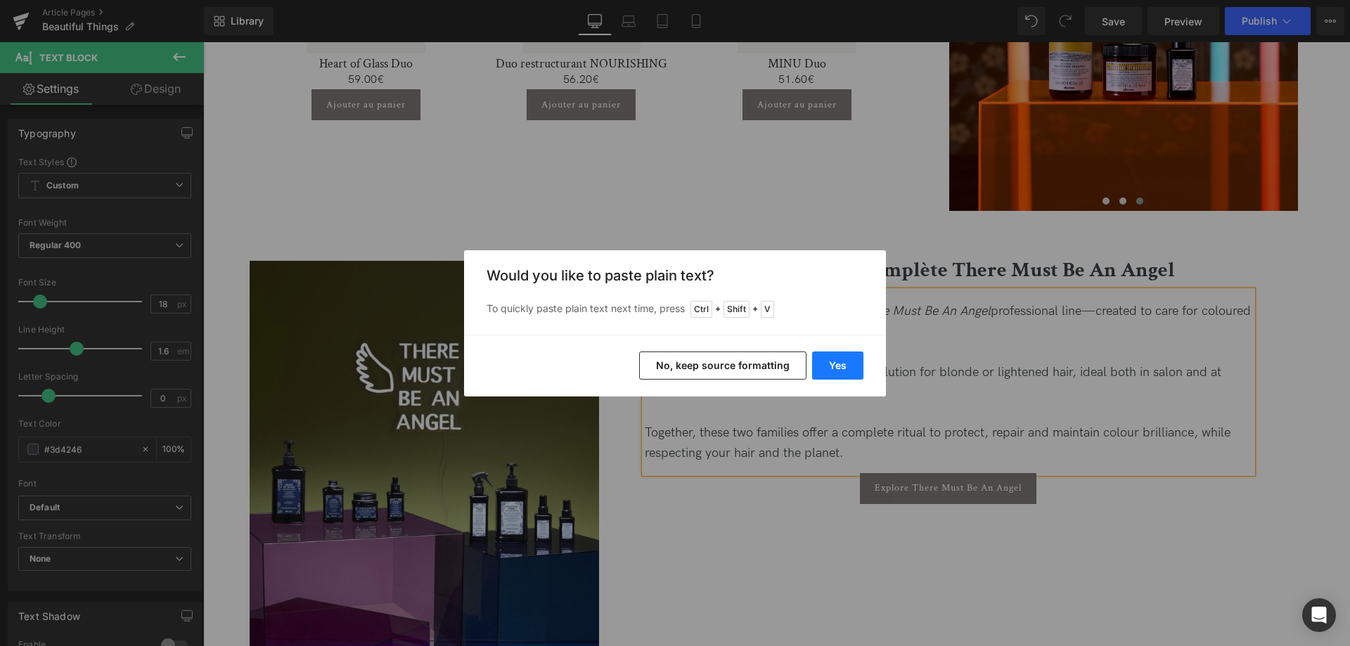
click at [828, 360] on button "Yes" at bounding box center [837, 366] width 51 height 28
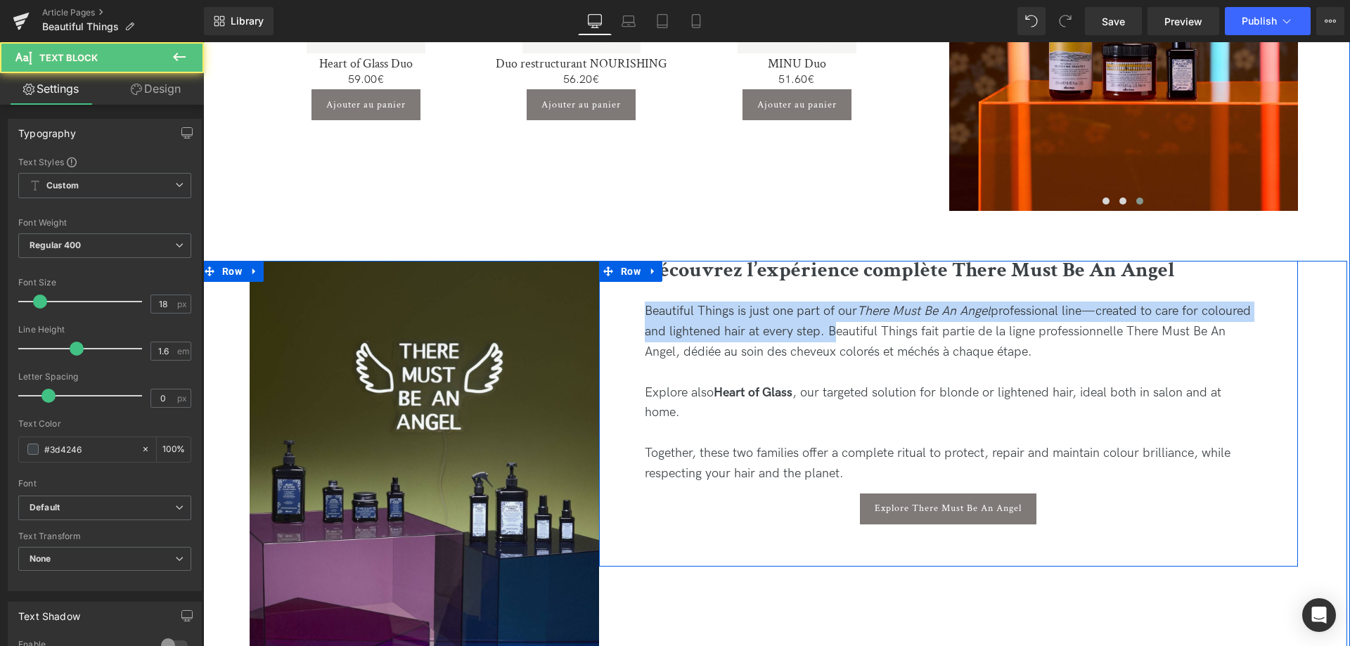
drag, startPoint x: 883, startPoint y: 333, endPoint x: 624, endPoint y: 290, distance: 262.2
click at [624, 290] on div "Découvrez l’expérience complète There Must Be An Angel Heading Beautiful Things…" at bounding box center [948, 414] width 699 height 306
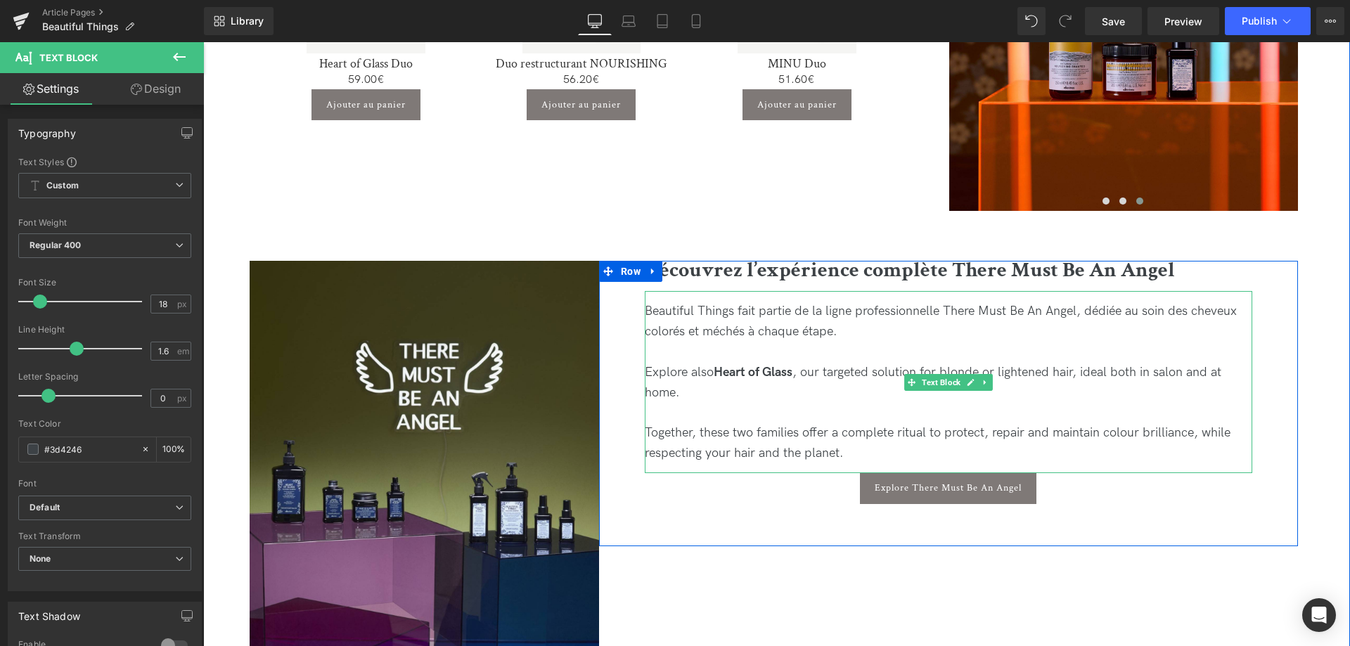
click at [714, 390] on div "Explore also Heart of Glass , our targeted solution for blonde or lightened hai…" at bounding box center [949, 383] width 608 height 41
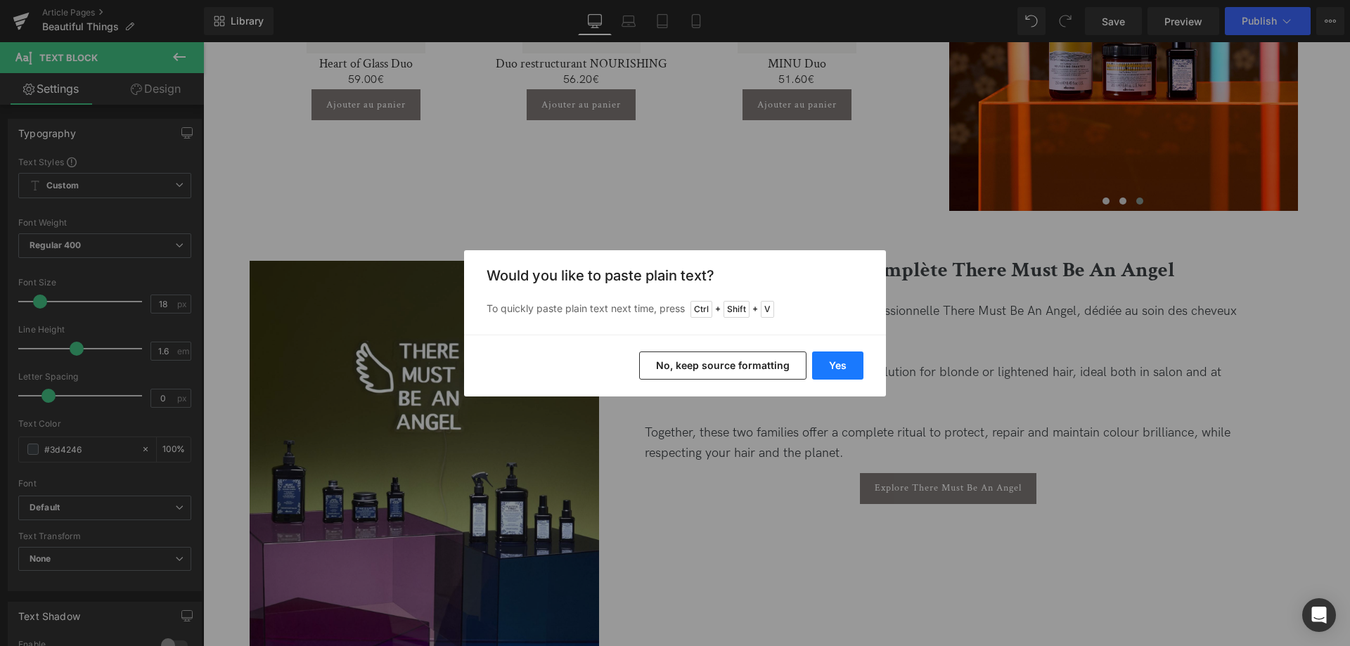
click at [834, 366] on button "Yes" at bounding box center [837, 366] width 51 height 28
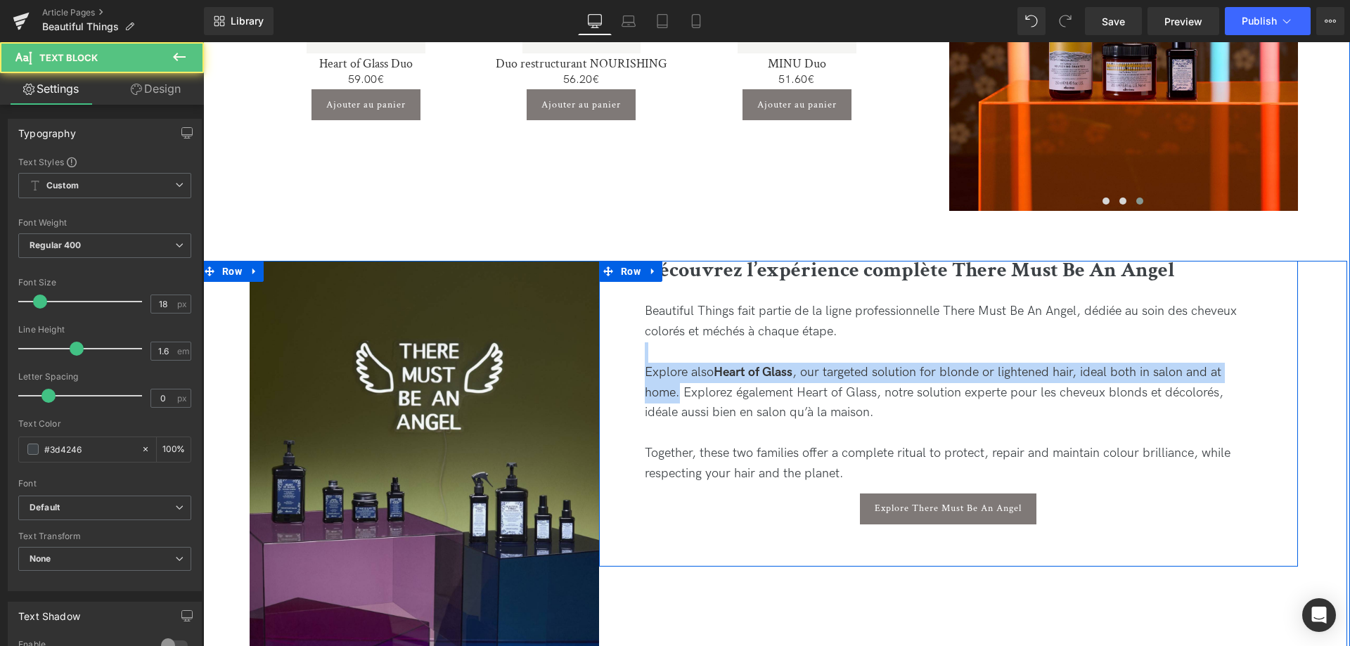
drag, startPoint x: 680, startPoint y: 392, endPoint x: 630, endPoint y: 362, distance: 58.0
click at [630, 362] on div "Découvrez l’expérience complète There Must Be An Angel Heading Beautiful Things…" at bounding box center [948, 414] width 699 height 306
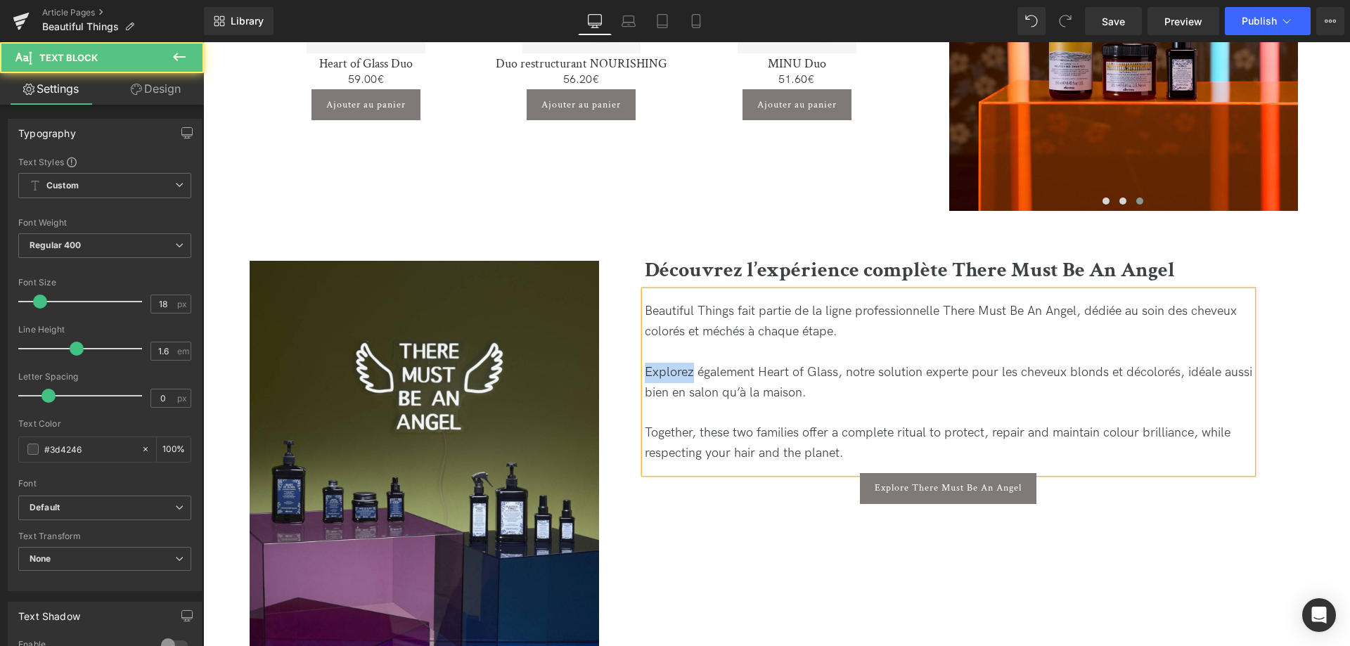
drag, startPoint x: 667, startPoint y: 368, endPoint x: 646, endPoint y: 368, distance: 21.1
click at [646, 368] on div "Explorez également Heart of Glass, notre solution experte pour les cheveux blon…" at bounding box center [949, 383] width 608 height 41
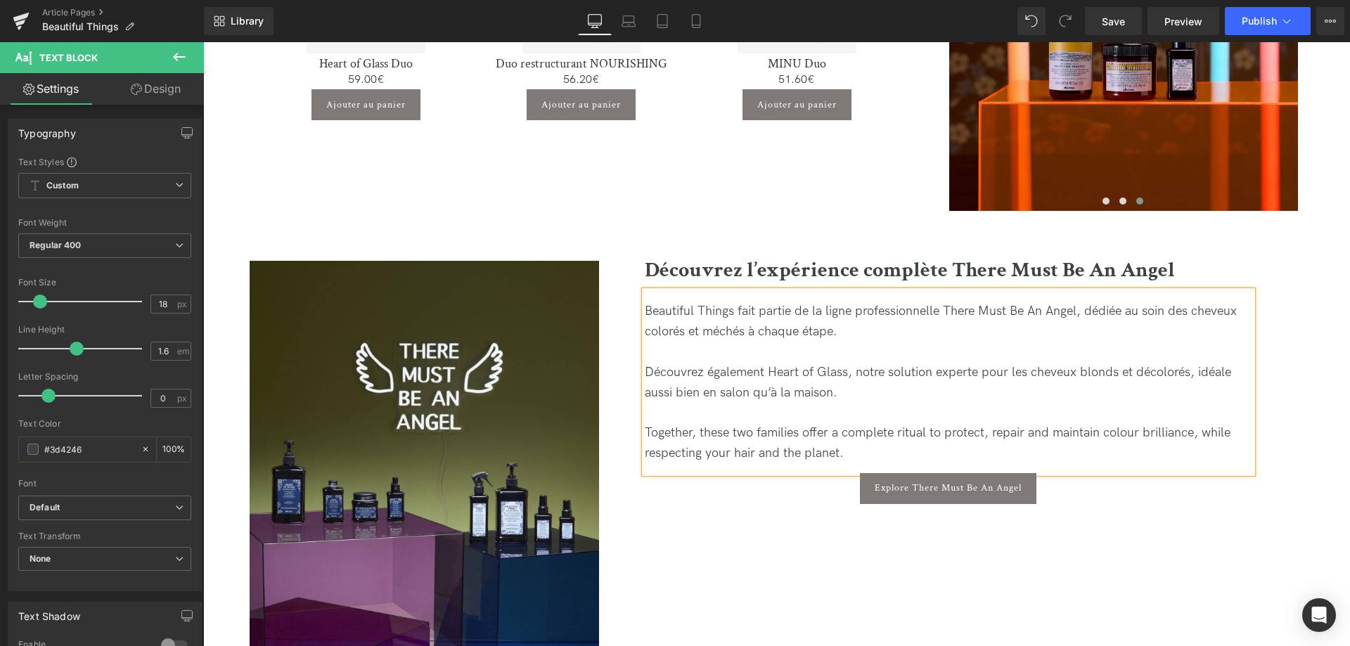
click at [1047, 383] on div "Découvrez également Heart of Glass, notre solution experte pour les cheveux blo…" at bounding box center [949, 383] width 608 height 41
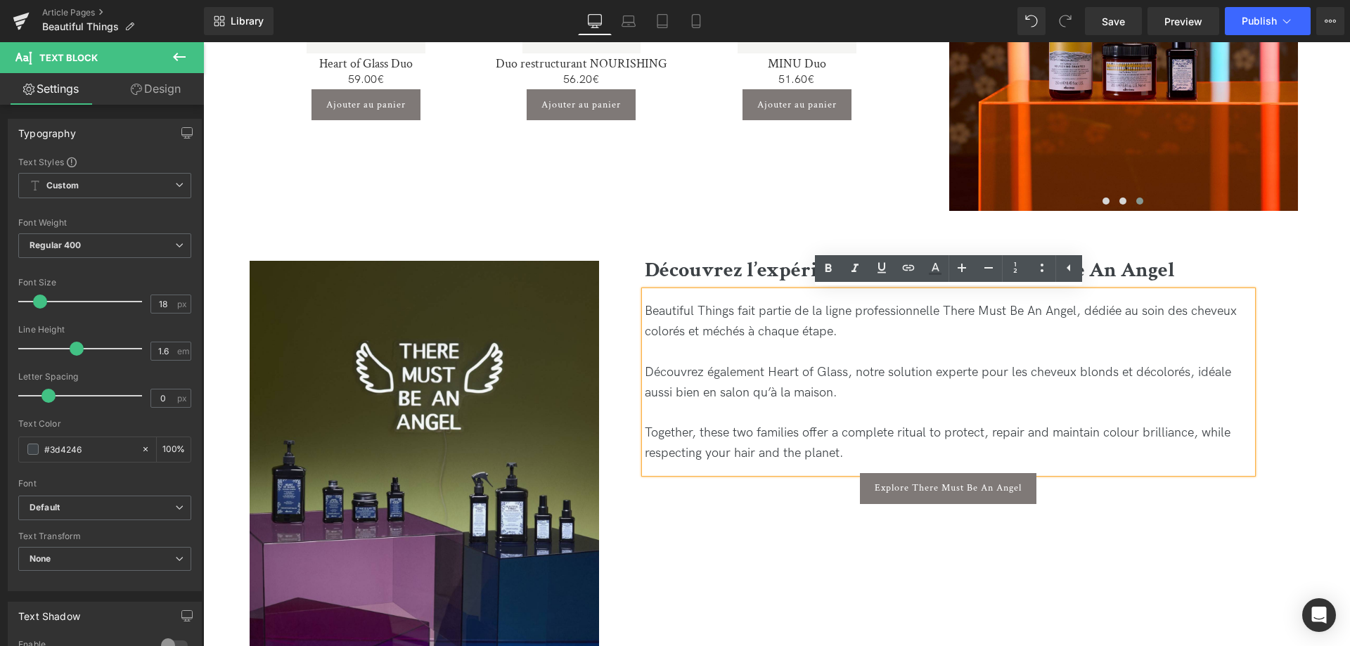
click at [979, 383] on div "Découvrez également Heart of Glass, notre solution experte pour les cheveux blo…" at bounding box center [949, 383] width 608 height 41
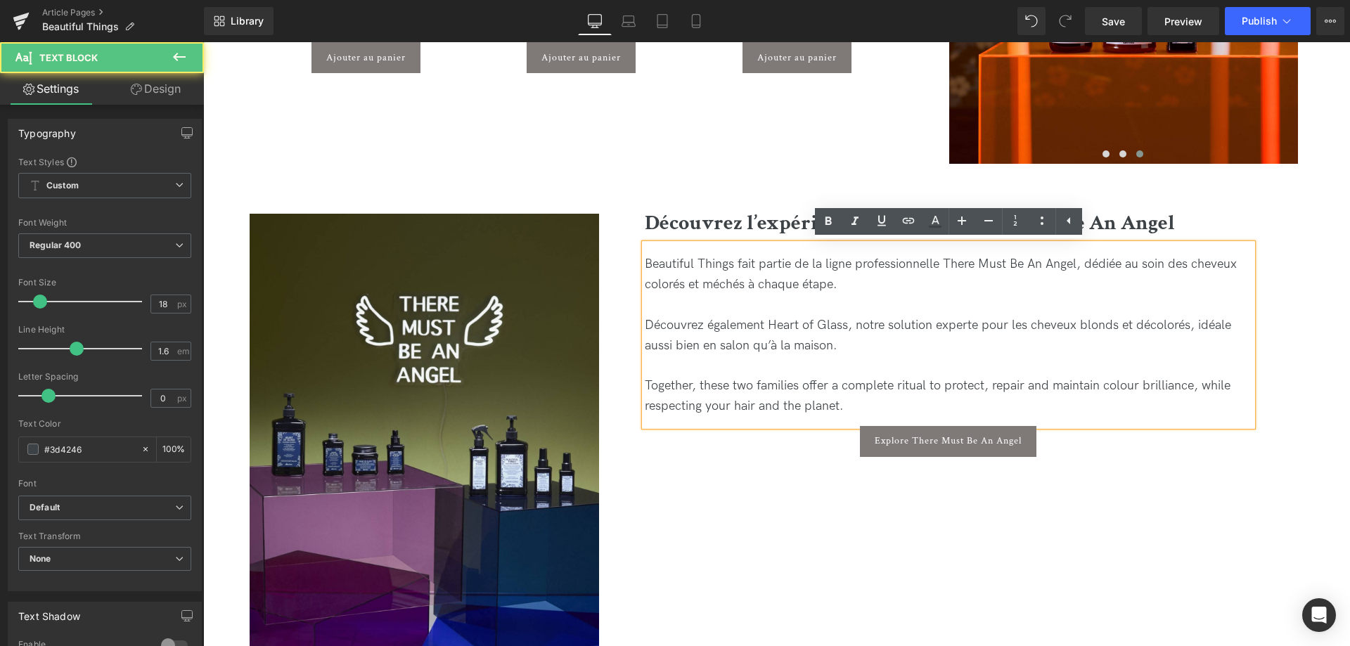
scroll to position [2869, 0]
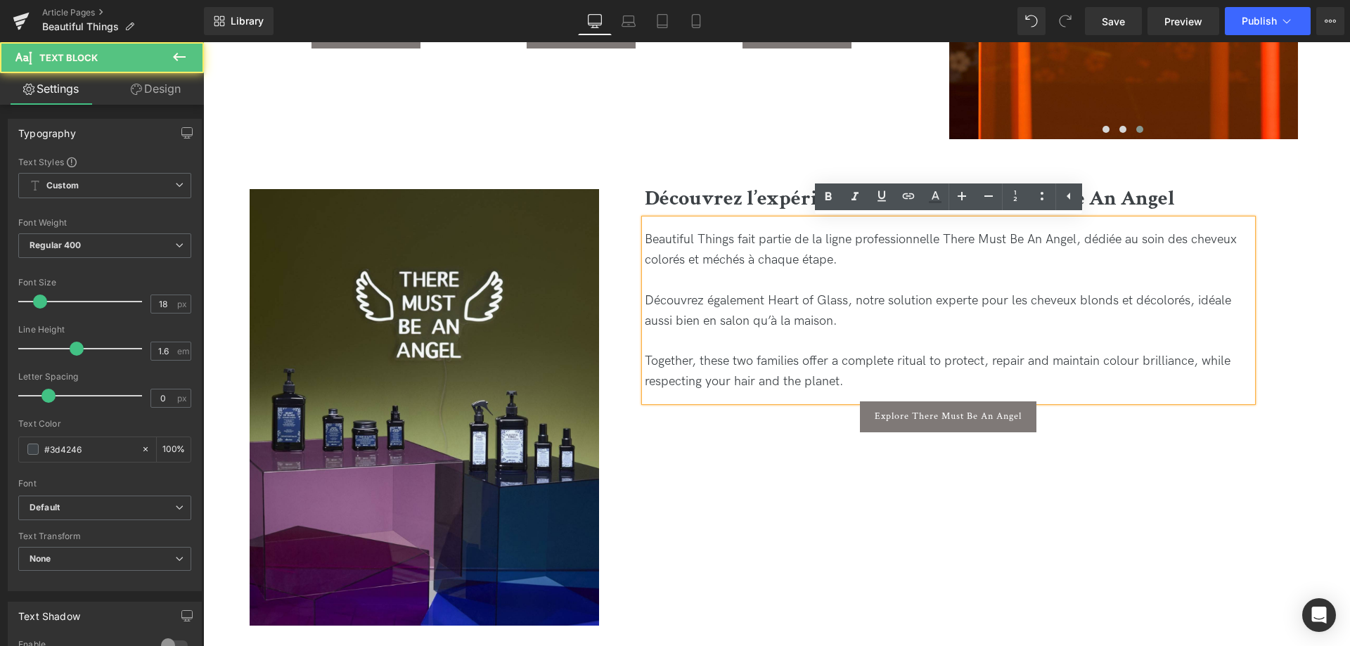
click at [862, 380] on div "Together, these two families offer a complete ritual to protect, repair and mai…" at bounding box center [949, 372] width 608 height 41
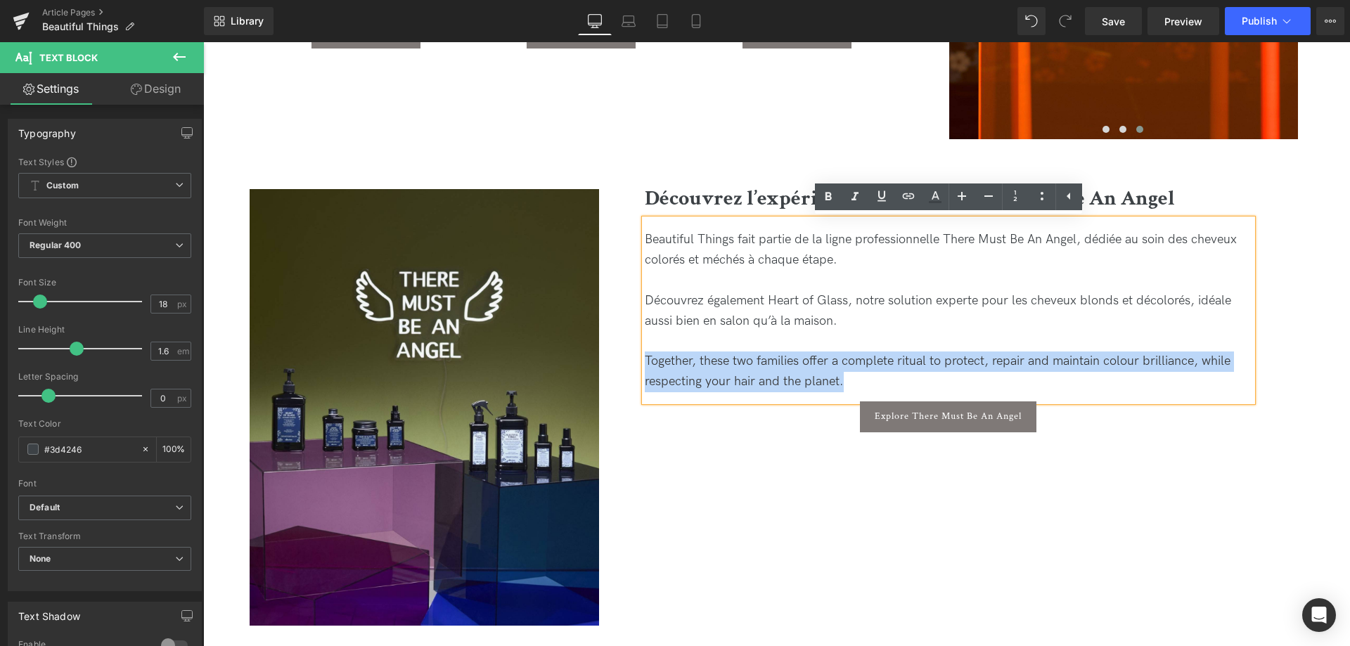
drag, startPoint x: 847, startPoint y: 380, endPoint x: 603, endPoint y: 353, distance: 244.8
click at [603, 353] on div "Découvrez l’expérience complète There Must Be An Angel Heading Beautiful Things…" at bounding box center [948, 332] width 699 height 286
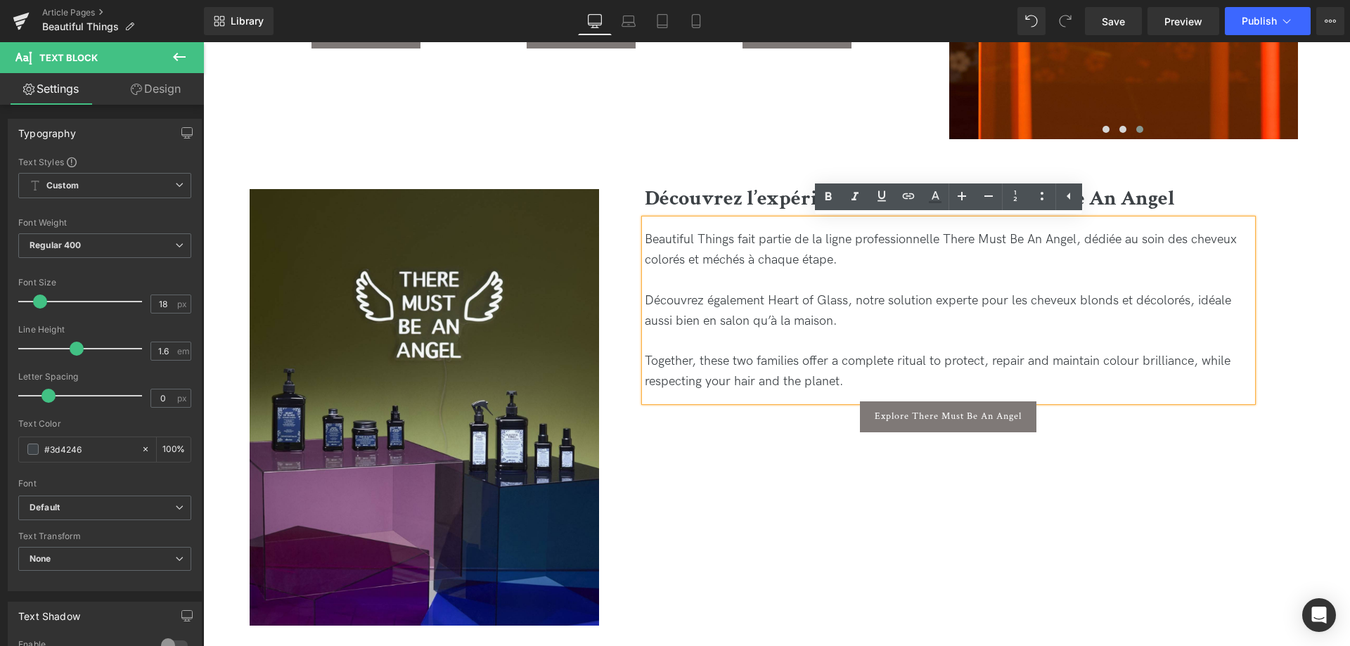
click at [919, 383] on div "Together, these two families offer a complete ritual to protect, repair and mai…" at bounding box center [949, 372] width 608 height 41
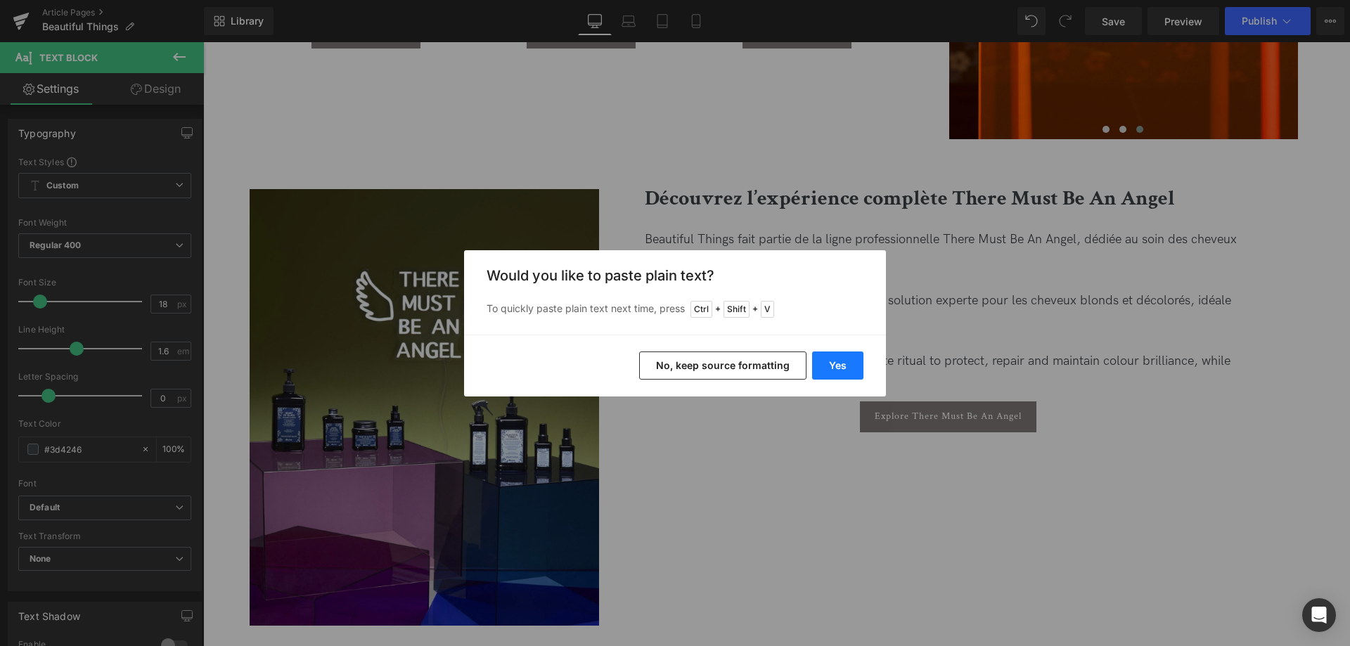
click at [844, 370] on button "Yes" at bounding box center [837, 366] width 51 height 28
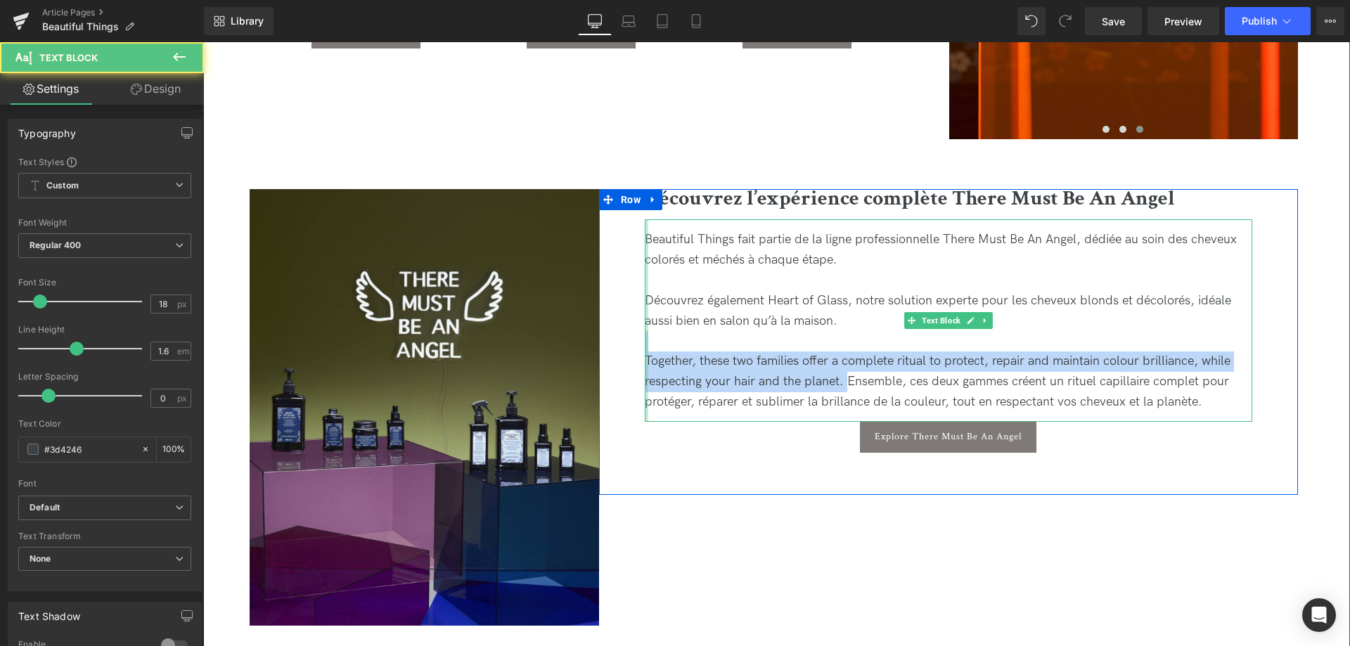
drag, startPoint x: 847, startPoint y: 379, endPoint x: 646, endPoint y: 350, distance: 203.2
click at [646, 350] on div "Beautiful Things fait partie de la ligne professionnelle There Must Be An Angel…" at bounding box center [949, 320] width 608 height 202
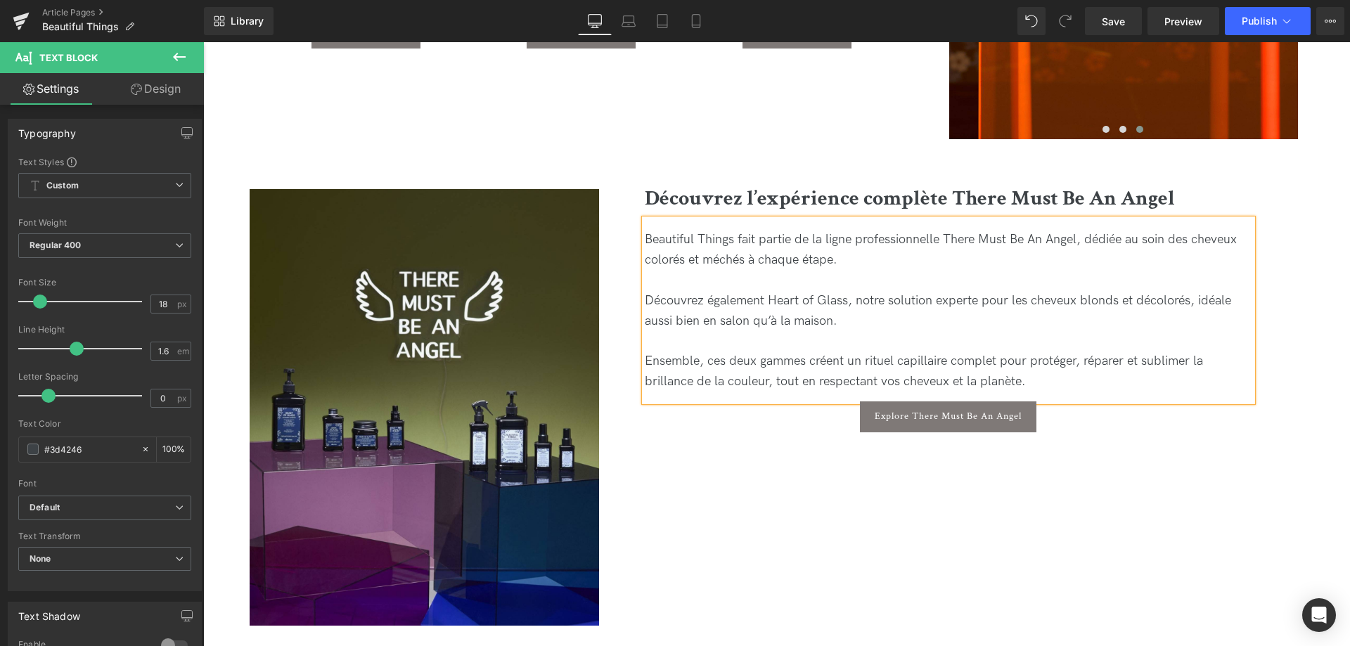
click at [1043, 384] on div "Ensemble, ces deux gammes créent un rituel capillaire complet pour protéger, ré…" at bounding box center [949, 372] width 608 height 41
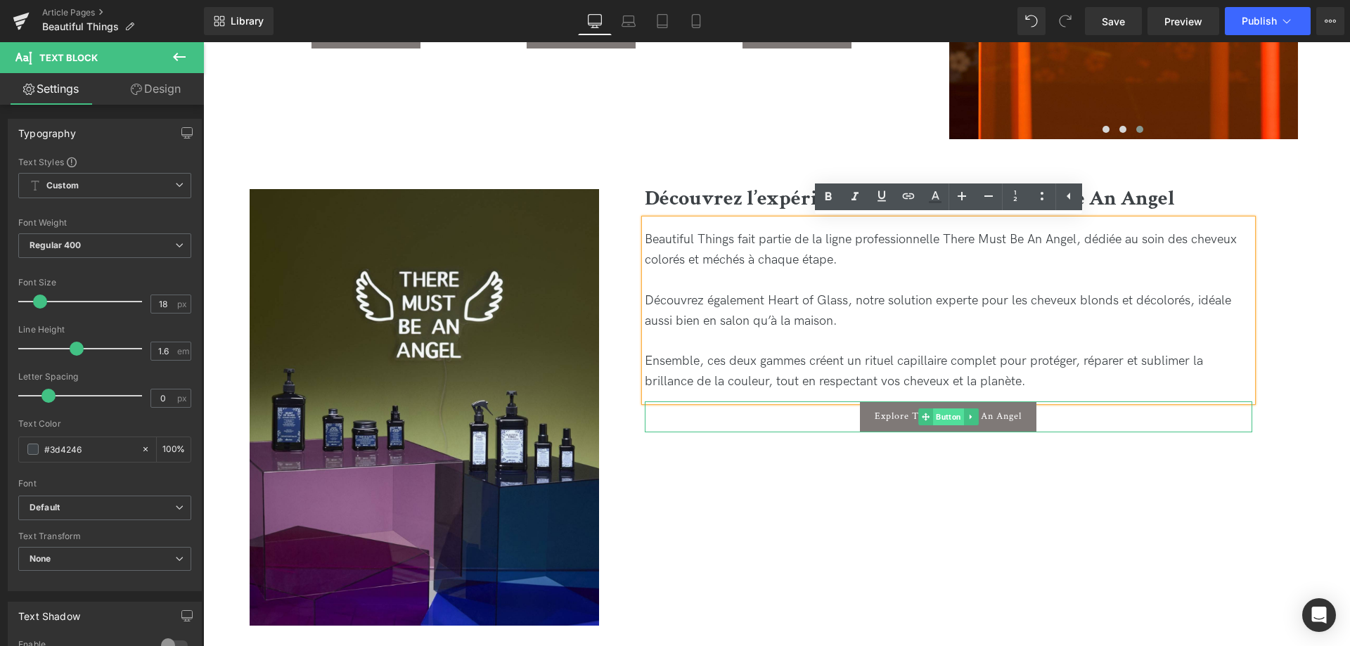
click at [948, 418] on span "Button" at bounding box center [948, 417] width 31 height 17
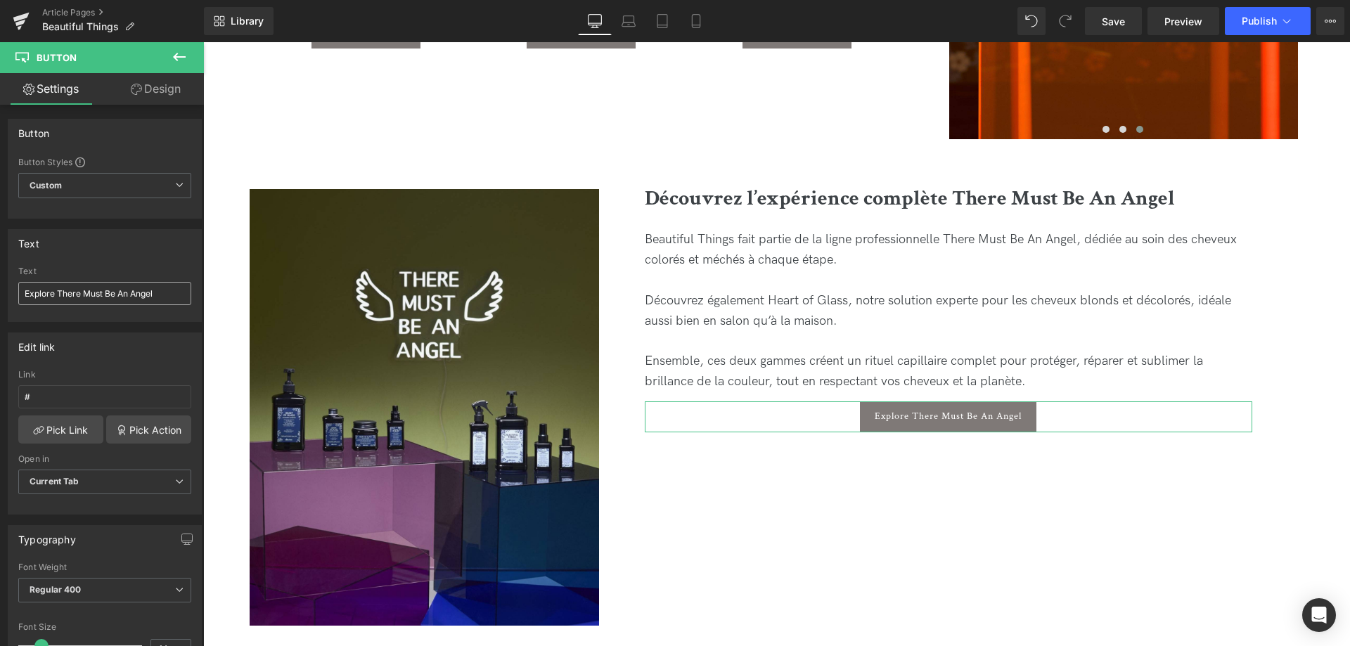
drag, startPoint x: 51, startPoint y: 288, endPoint x: 0, endPoint y: 286, distance: 51.4
click at [18, 286] on input "Explore There Must Be An Angel" at bounding box center [104, 293] width 173 height 23
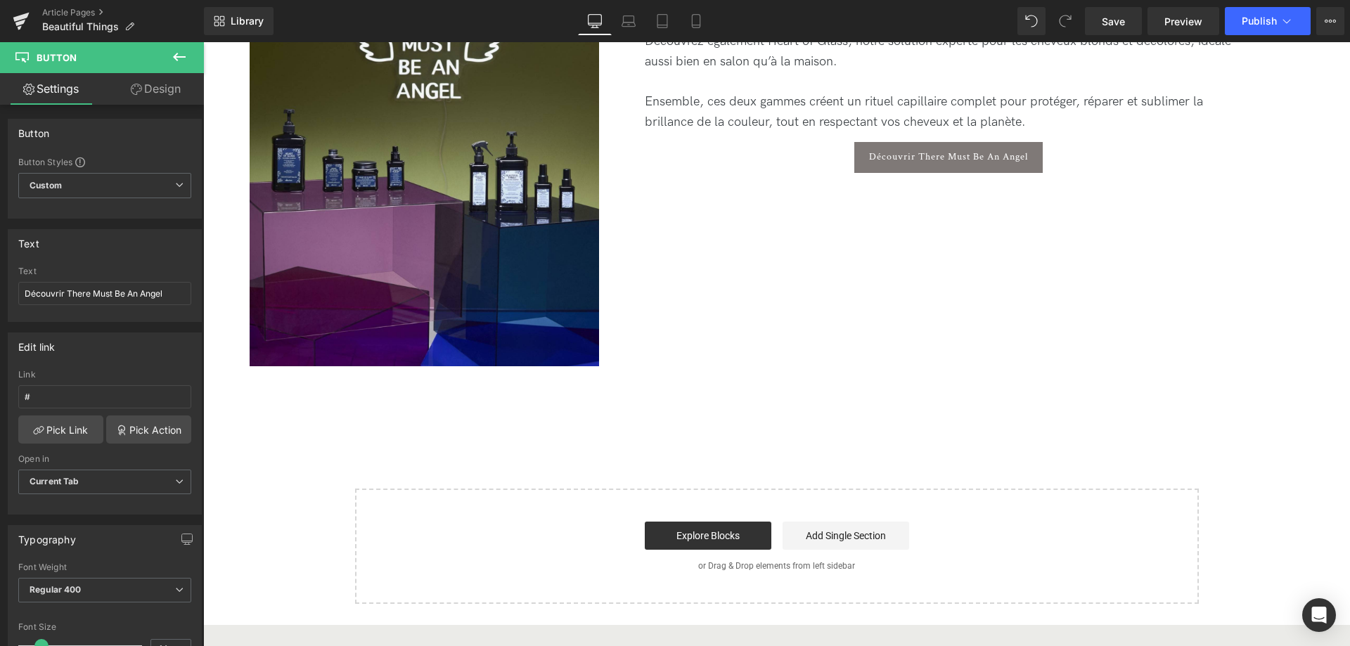
scroll to position [3156, 0]
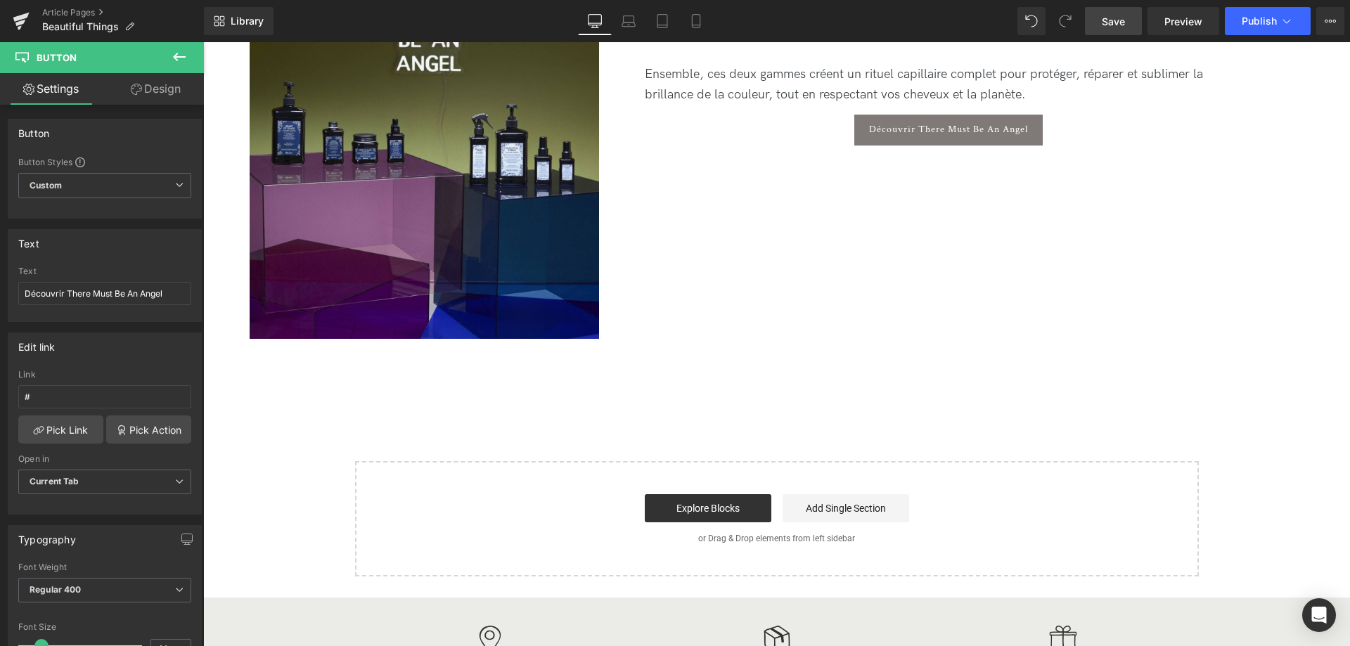
type input "Découvrir There Must Be An Angel"
click at [1116, 16] on span "Save" at bounding box center [1113, 21] width 23 height 15
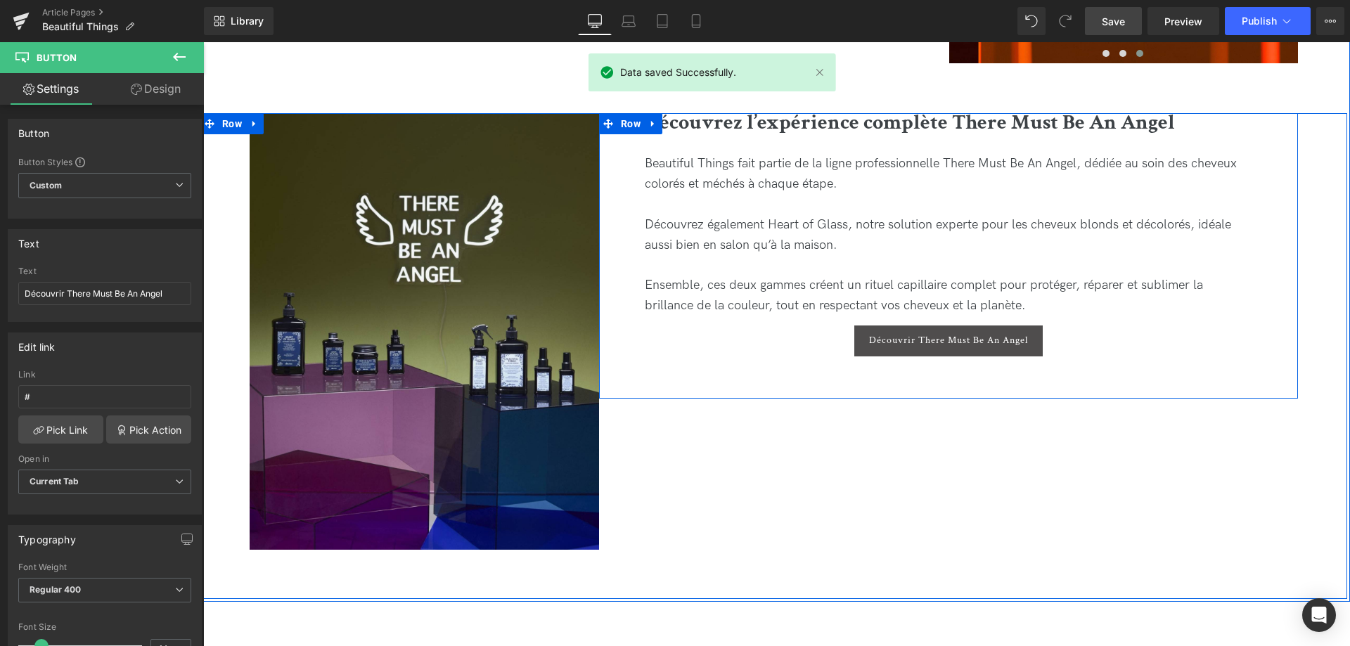
scroll to position [2941, 0]
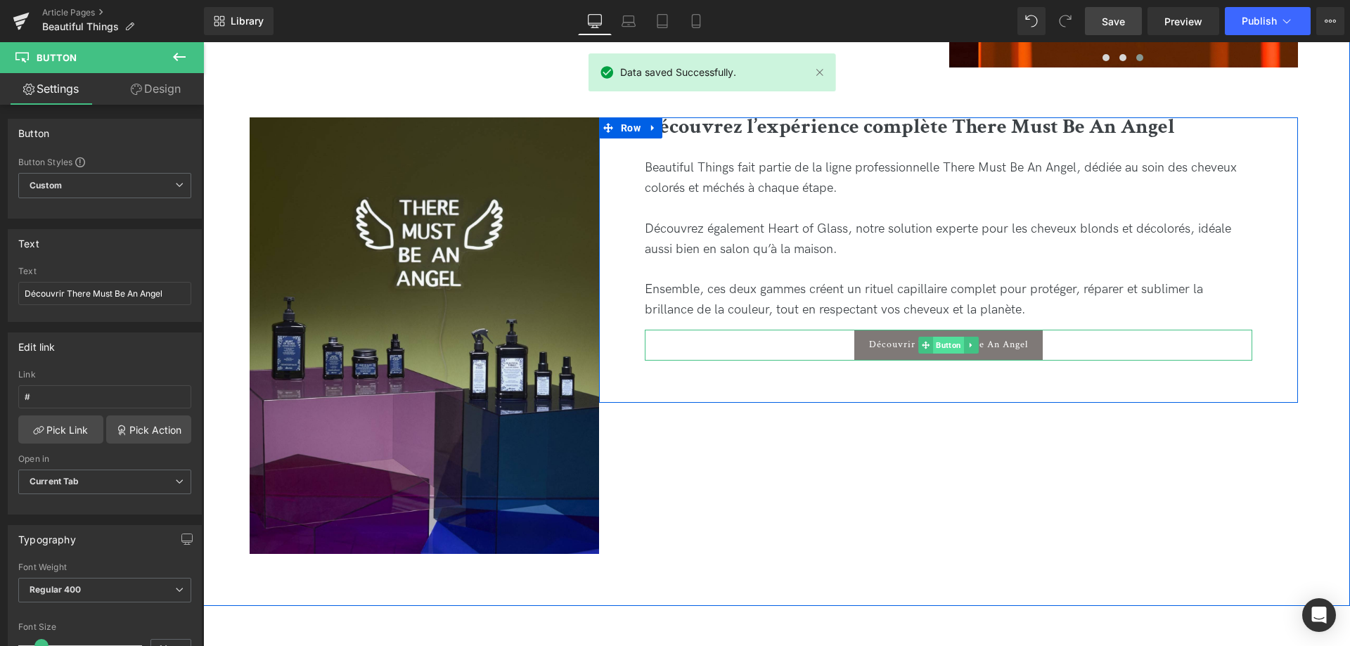
click at [945, 340] on span "Button" at bounding box center [948, 345] width 31 height 17
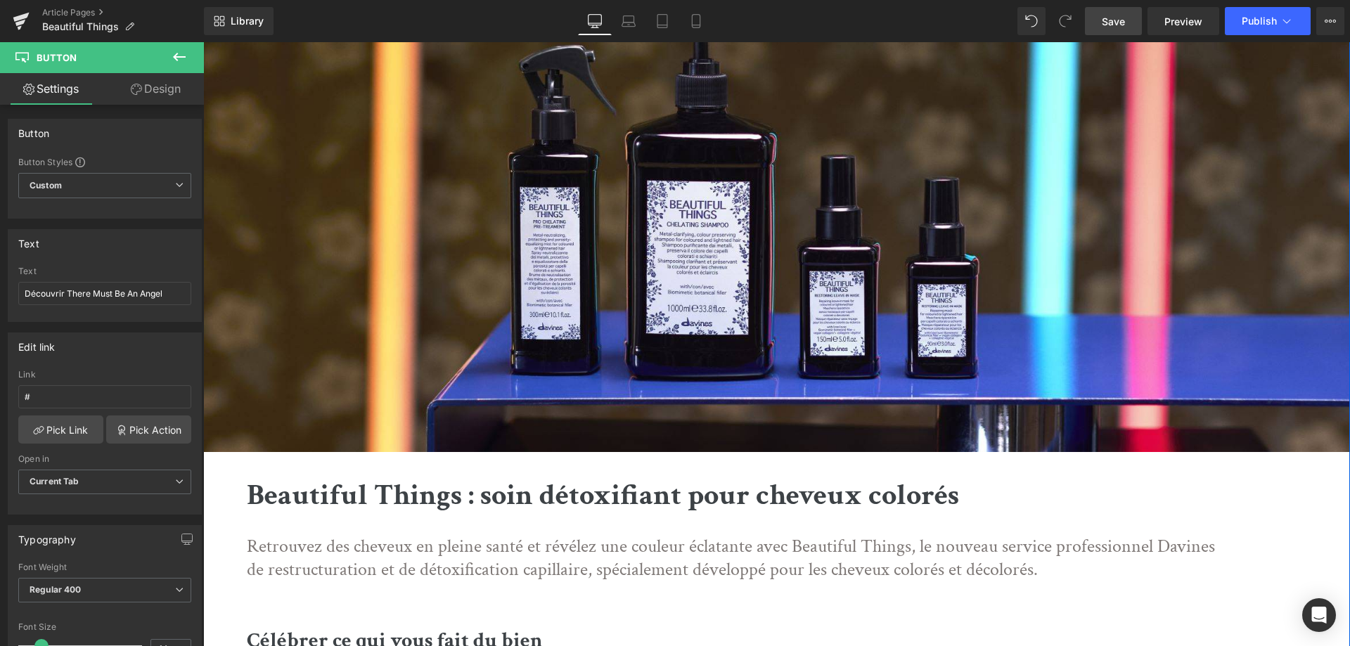
scroll to position [0, 0]
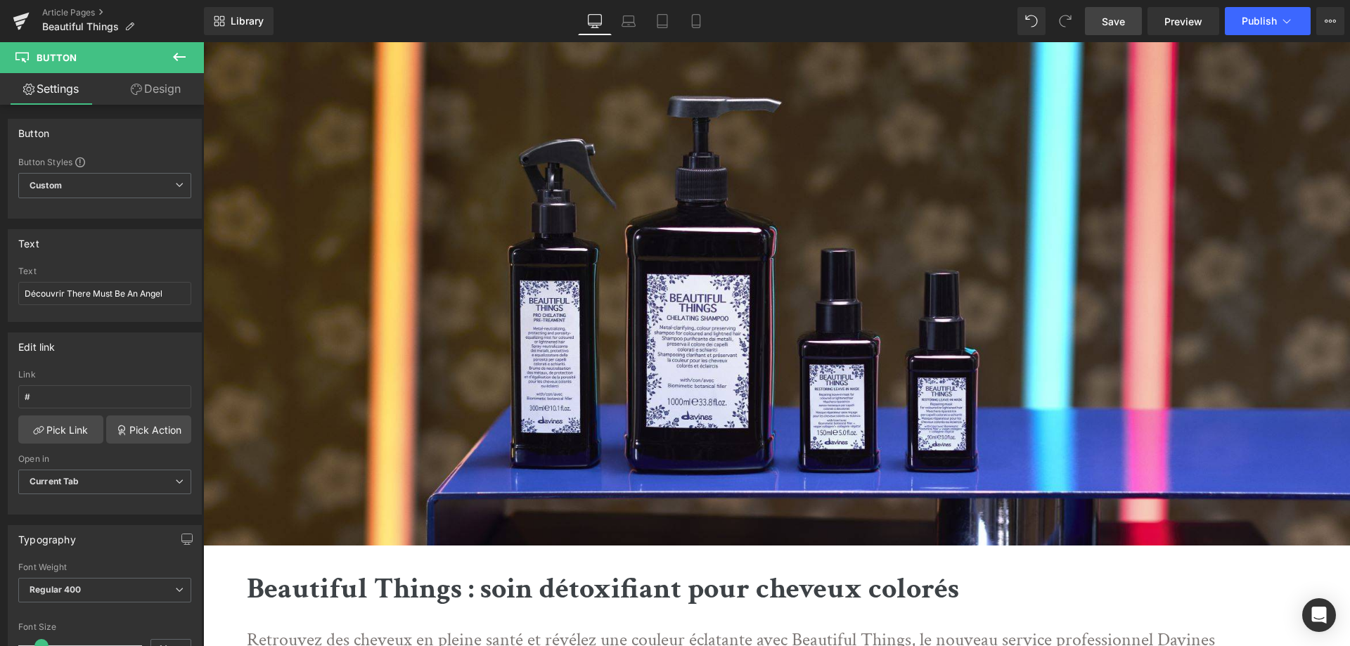
click at [1118, 25] on span "Save" at bounding box center [1113, 21] width 23 height 15
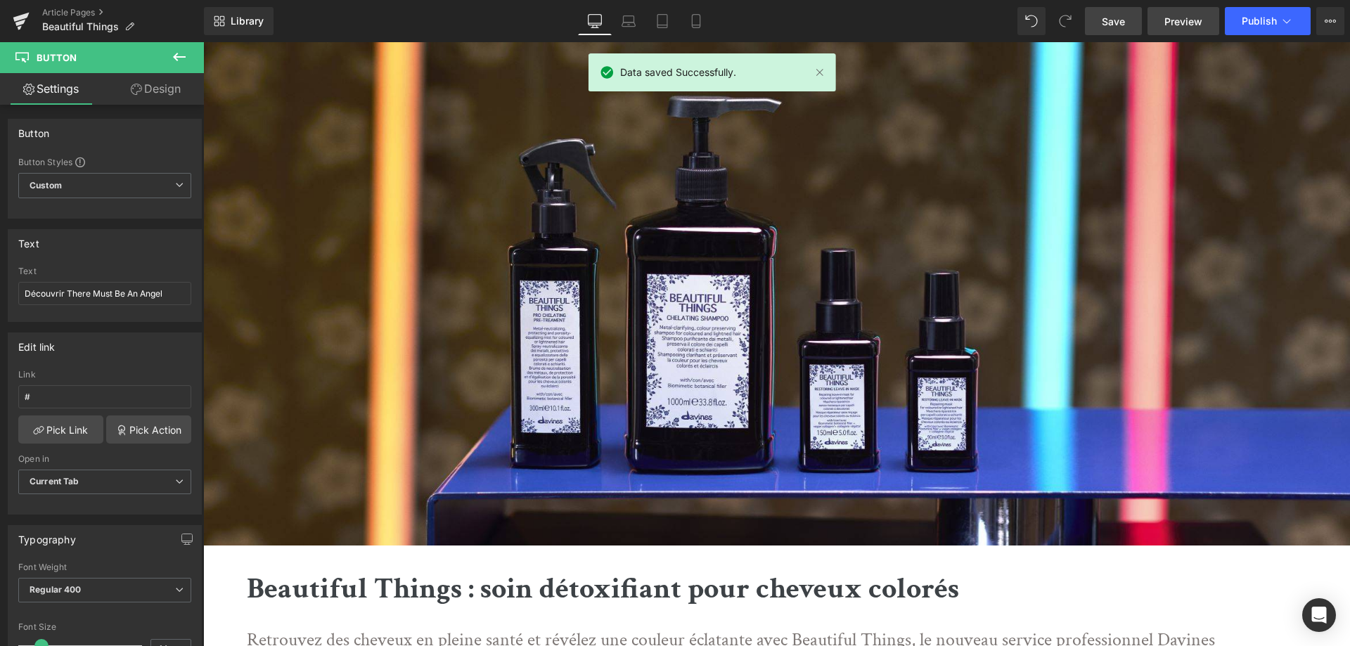
click at [1181, 22] on span "Preview" at bounding box center [1184, 21] width 38 height 15
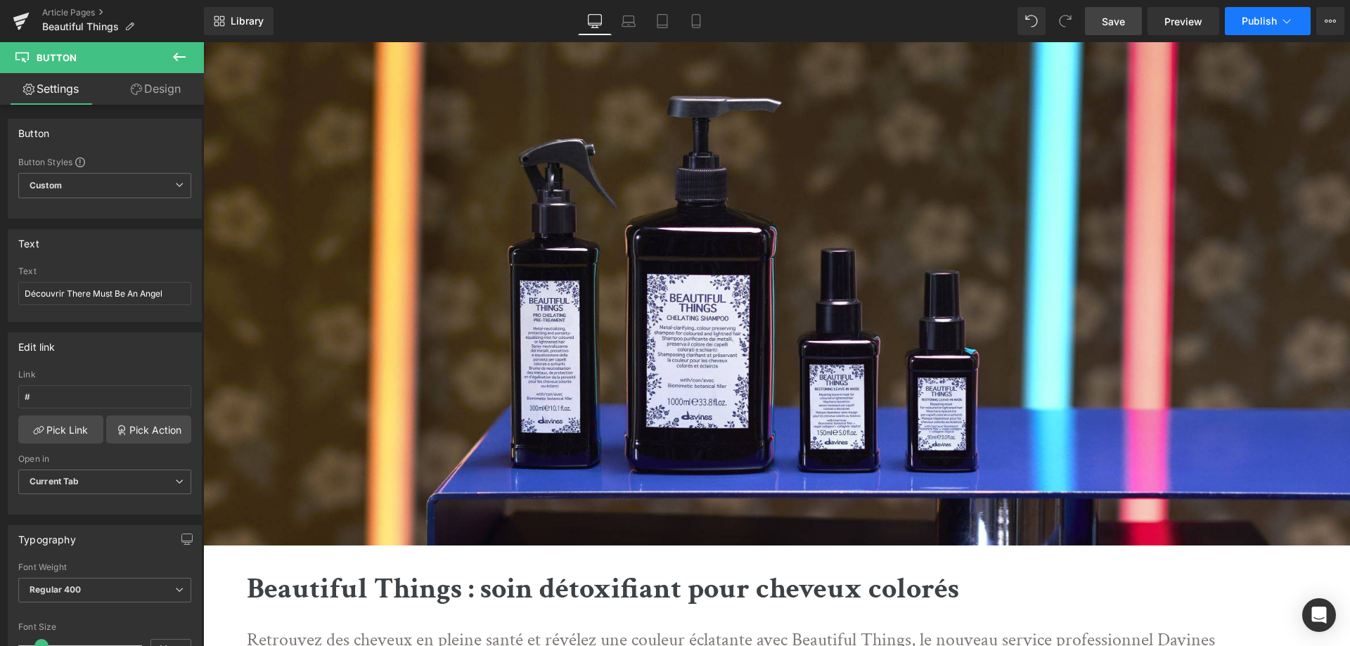
click at [1276, 25] on span "Publish" at bounding box center [1259, 20] width 35 height 11
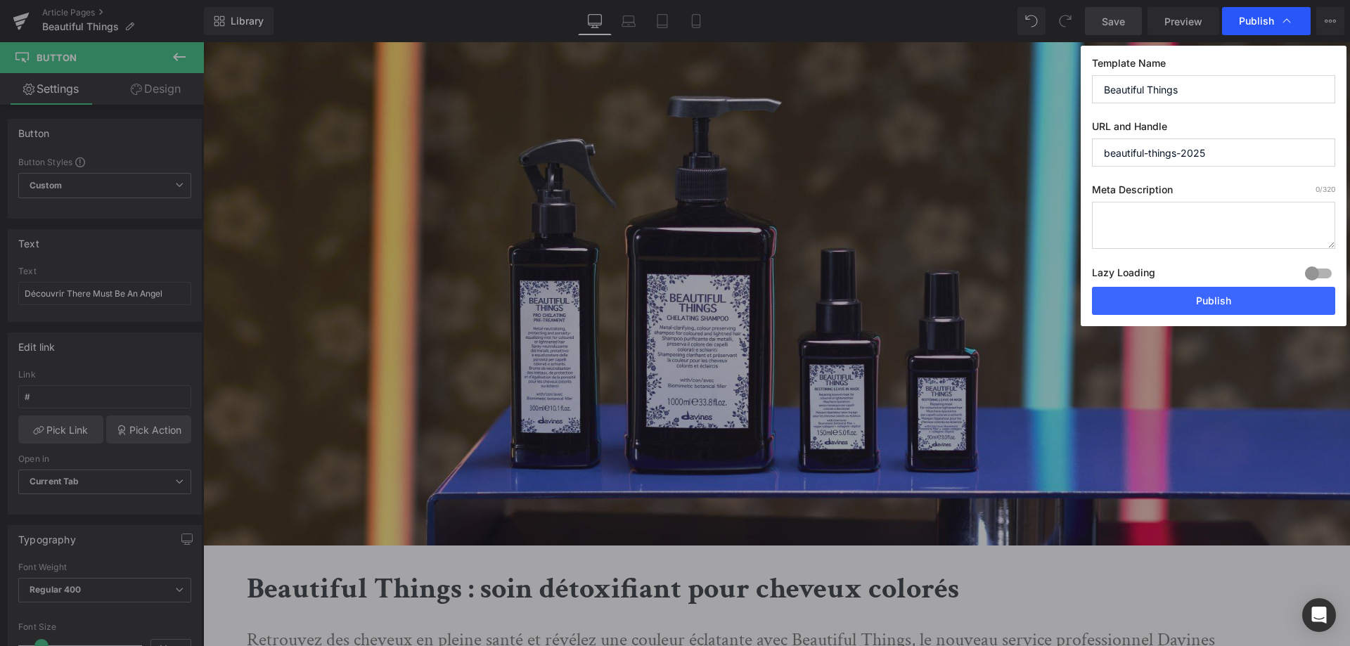
click at [1257, 23] on span "Publish" at bounding box center [1256, 21] width 35 height 13
